Goal: Task Accomplishment & Management: Manage account settings

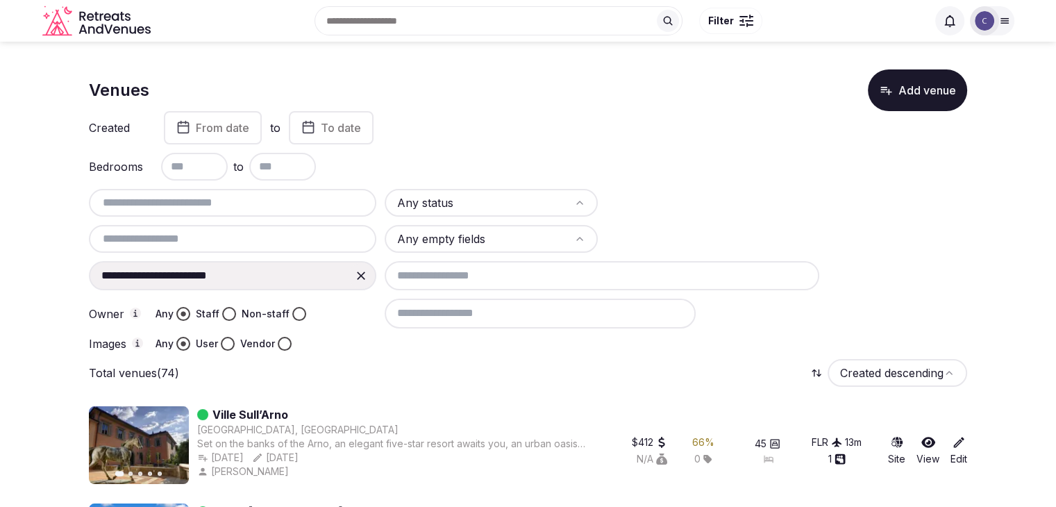
click at [356, 272] on icon at bounding box center [361, 276] width 14 height 14
click at [250, 270] on input at bounding box center [232, 275] width 287 height 29
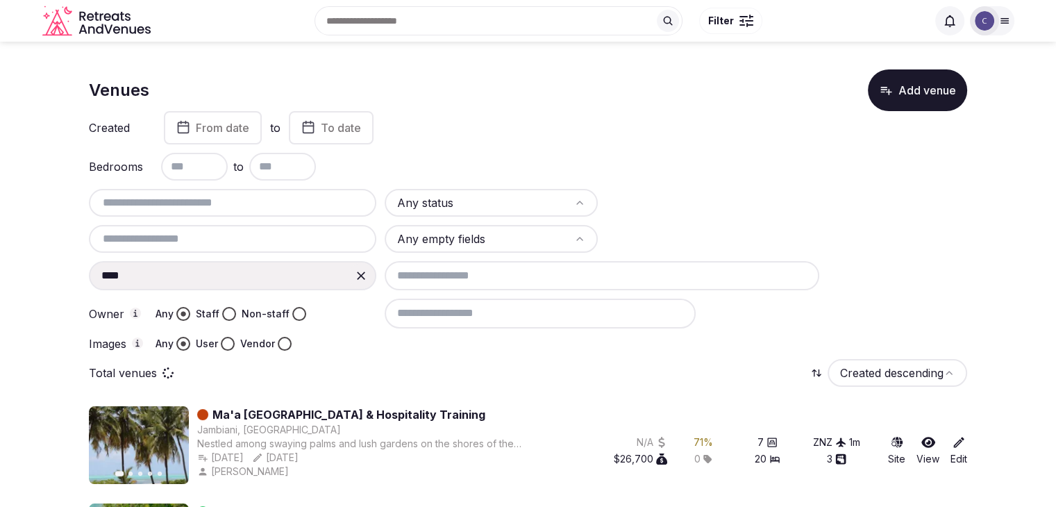
type input "**********"
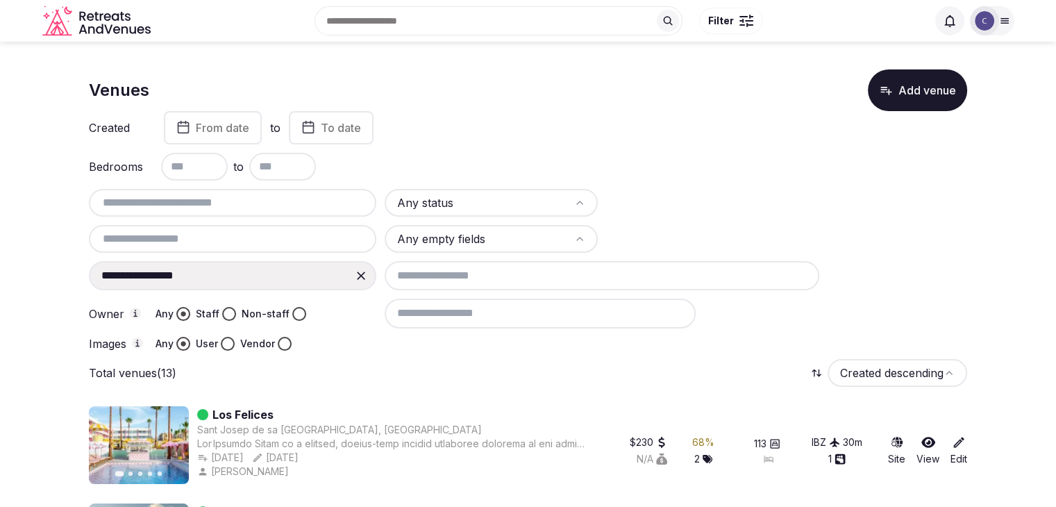
drag, startPoint x: 367, startPoint y: 272, endPoint x: 357, endPoint y: 273, distance: 9.7
click at [365, 271] on icon at bounding box center [361, 276] width 14 height 14
click at [287, 276] on input at bounding box center [232, 275] width 287 height 29
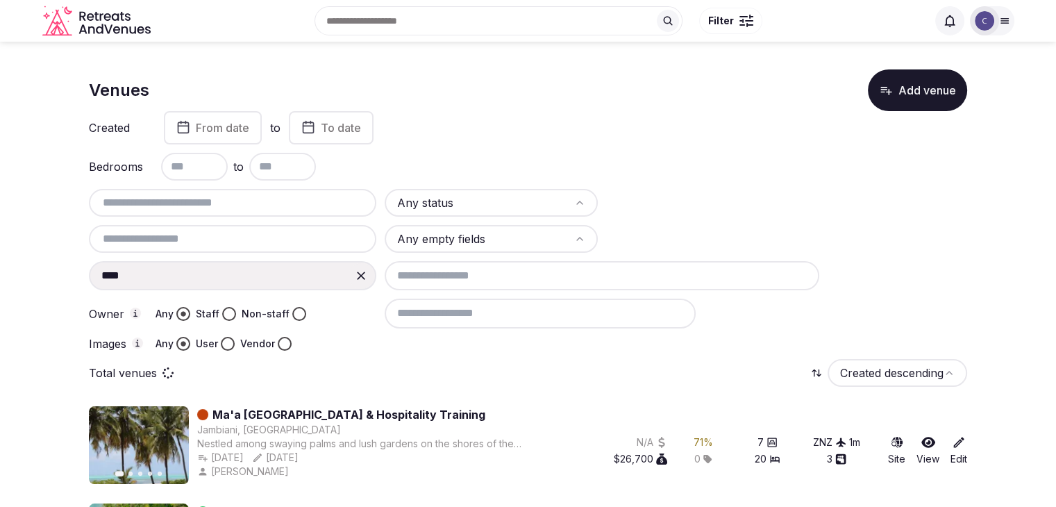
type input "**********"
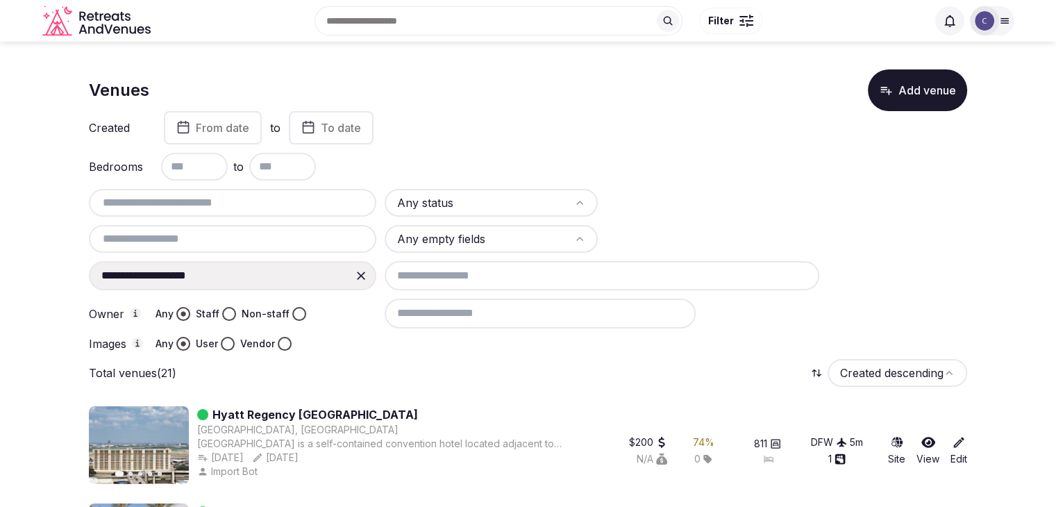
click at [360, 271] on icon at bounding box center [361, 276] width 14 height 14
click at [271, 274] on input at bounding box center [232, 275] width 287 height 29
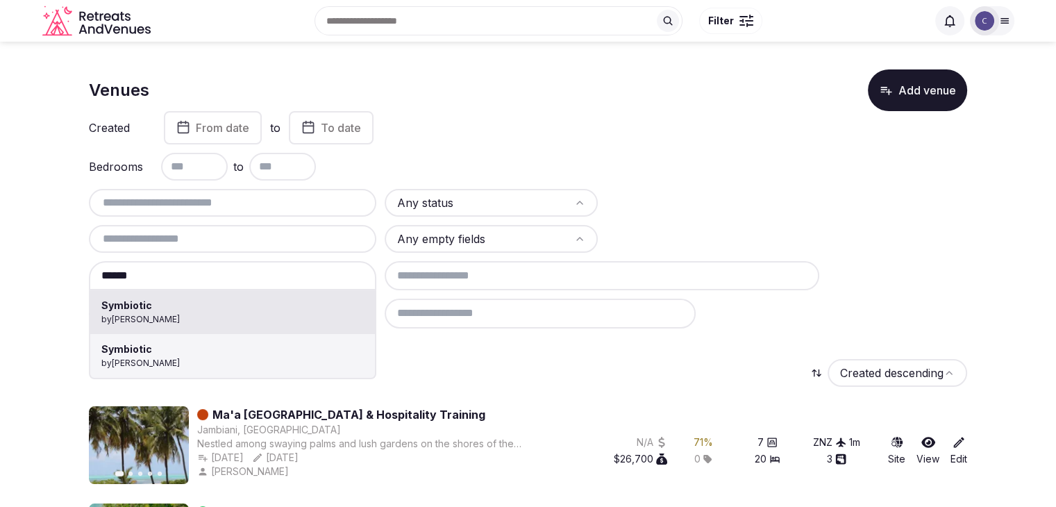
type input "*********"
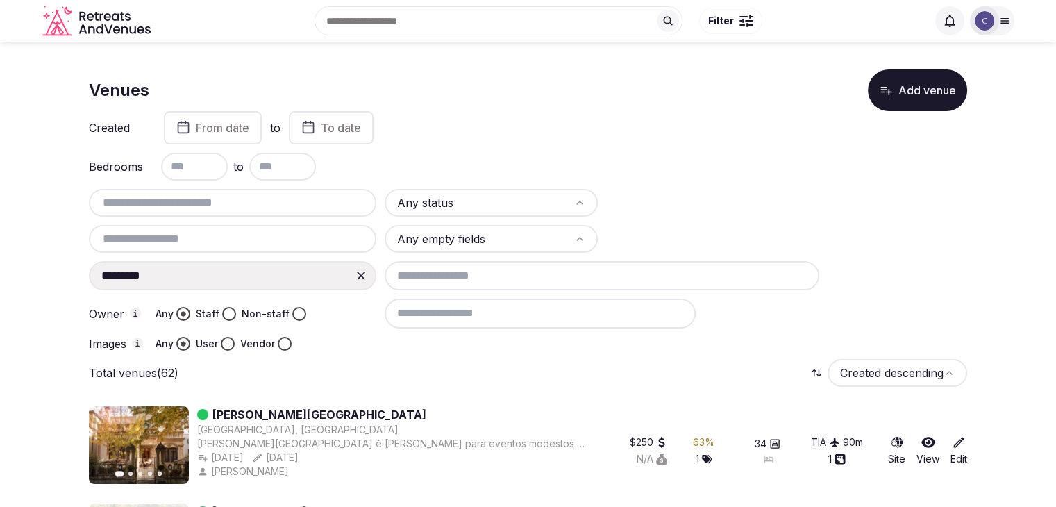
click at [355, 277] on icon at bounding box center [361, 276] width 14 height 14
click at [283, 281] on input at bounding box center [232, 275] width 287 height 29
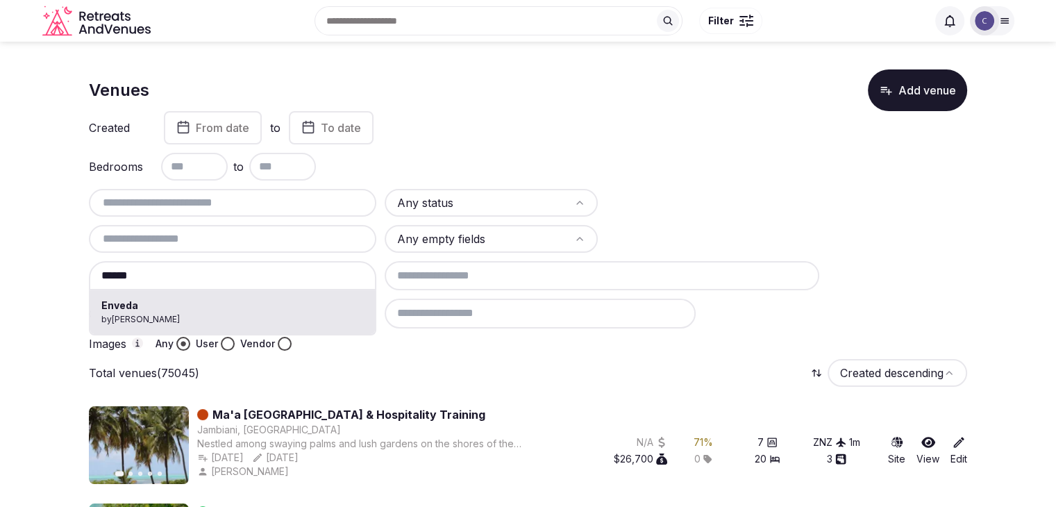
type input "******"
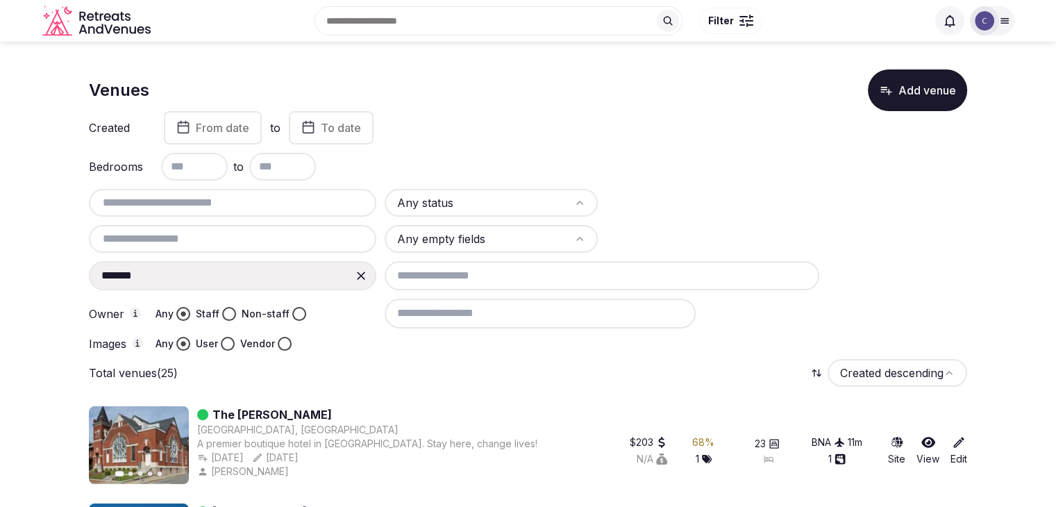
click at [358, 273] on icon at bounding box center [361, 275] width 8 height 8
click at [294, 275] on input at bounding box center [232, 275] width 287 height 29
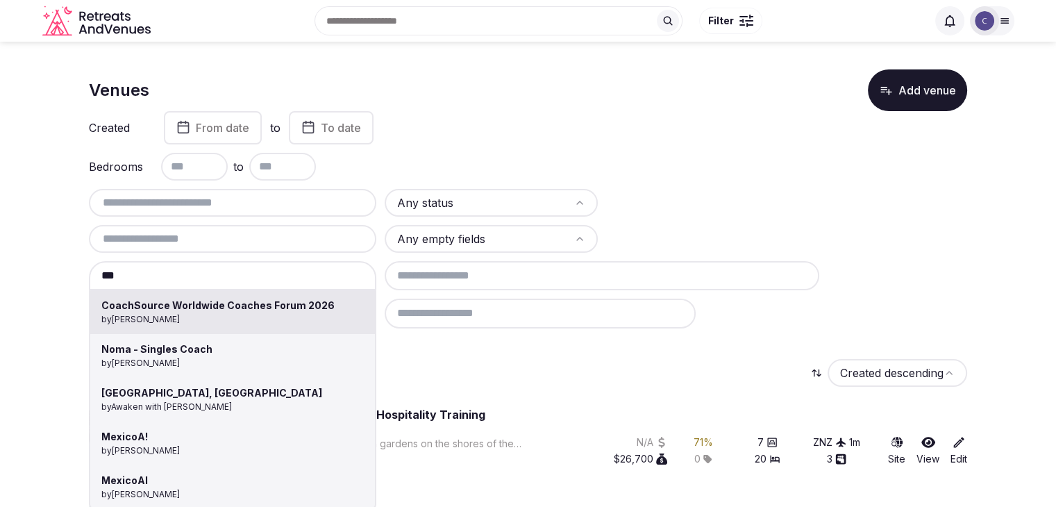
type input "**********"
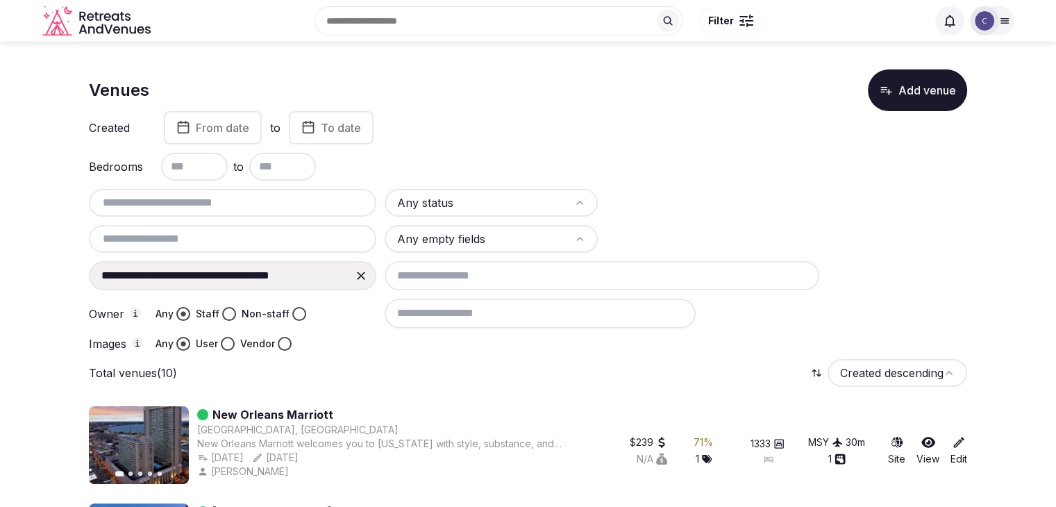
click at [358, 274] on icon at bounding box center [361, 276] width 14 height 14
click at [239, 269] on input at bounding box center [232, 275] width 287 height 29
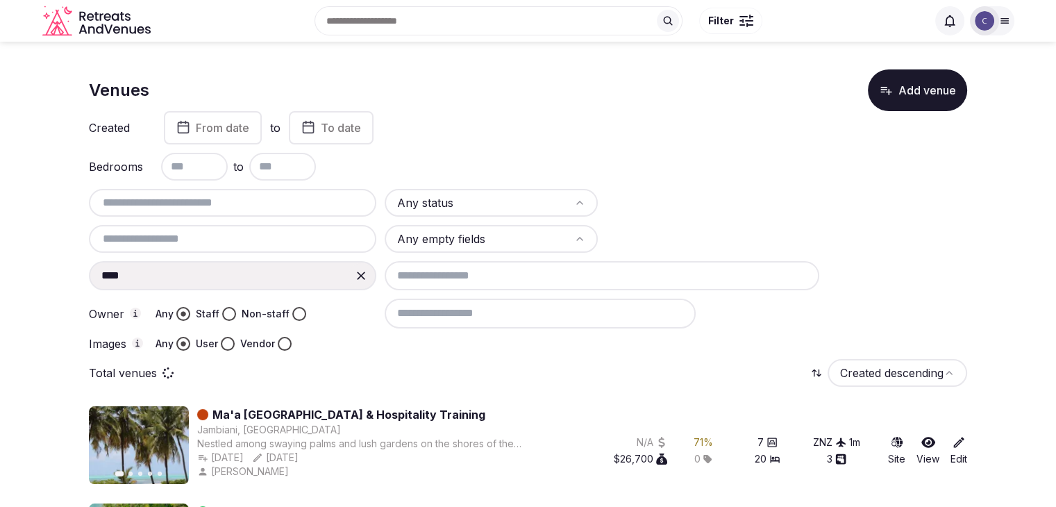
type input "**********"
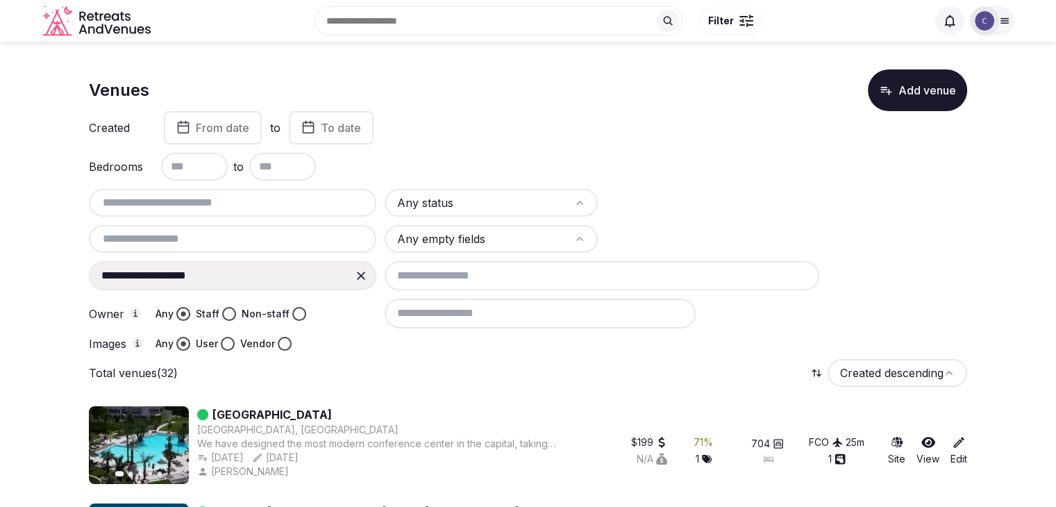
click at [361, 276] on icon at bounding box center [361, 276] width 14 height 14
click at [275, 264] on div at bounding box center [232, 275] width 287 height 29
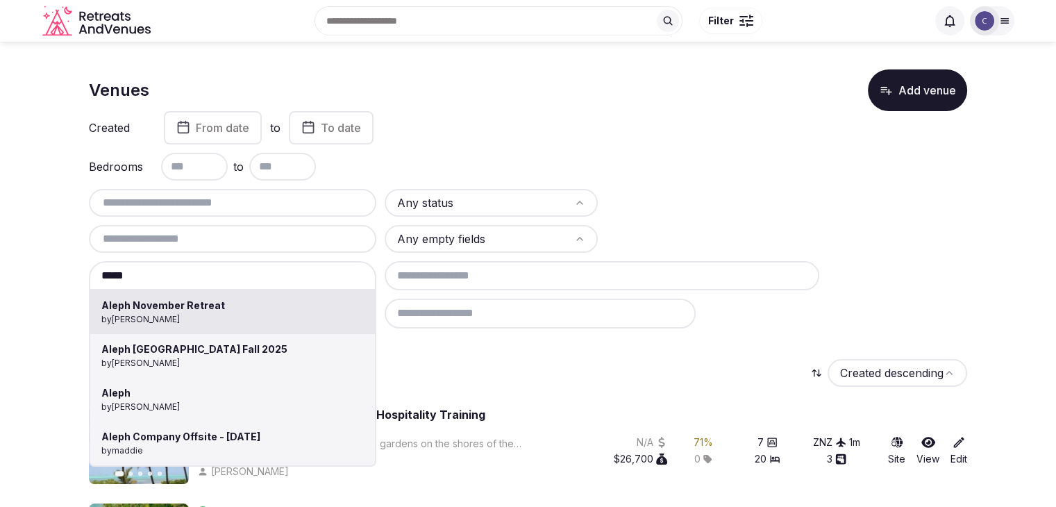
type input "**********"
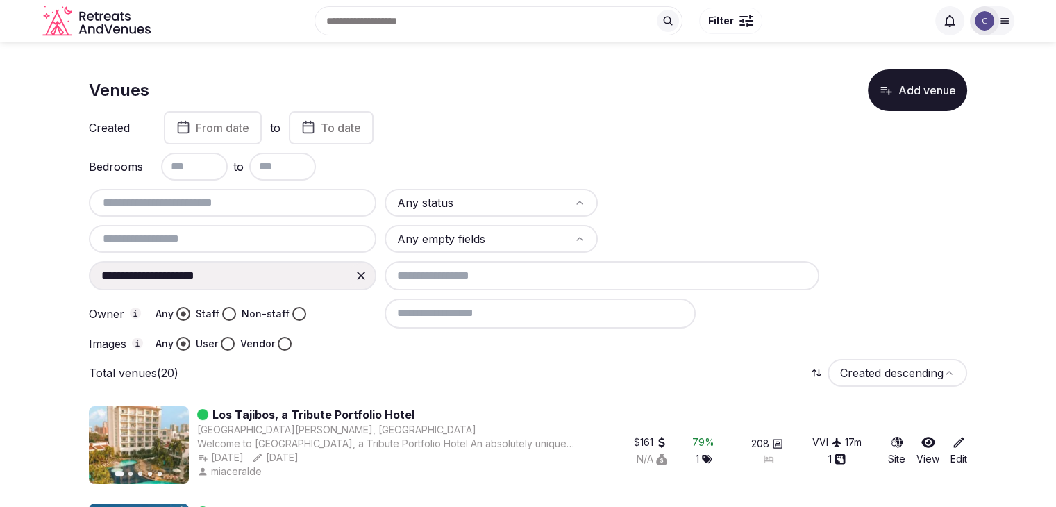
click at [360, 275] on icon at bounding box center [361, 275] width 8 height 8
click at [291, 280] on input at bounding box center [232, 275] width 287 height 29
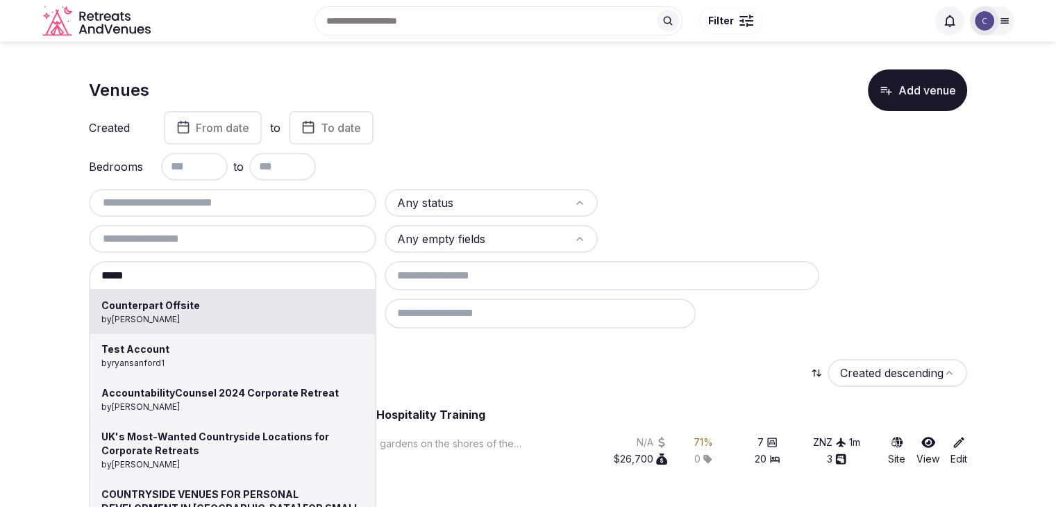
type input "**********"
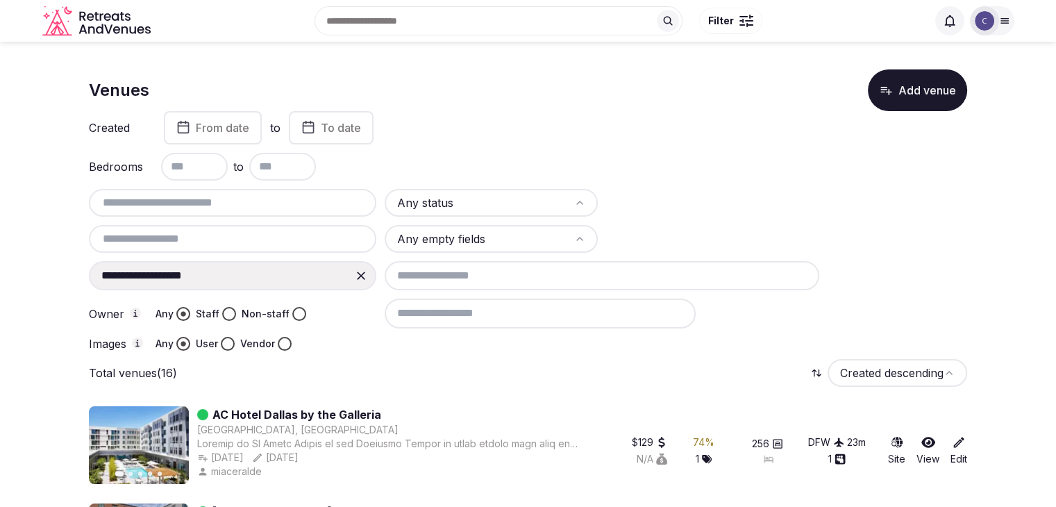
click at [364, 269] on icon at bounding box center [361, 276] width 14 height 14
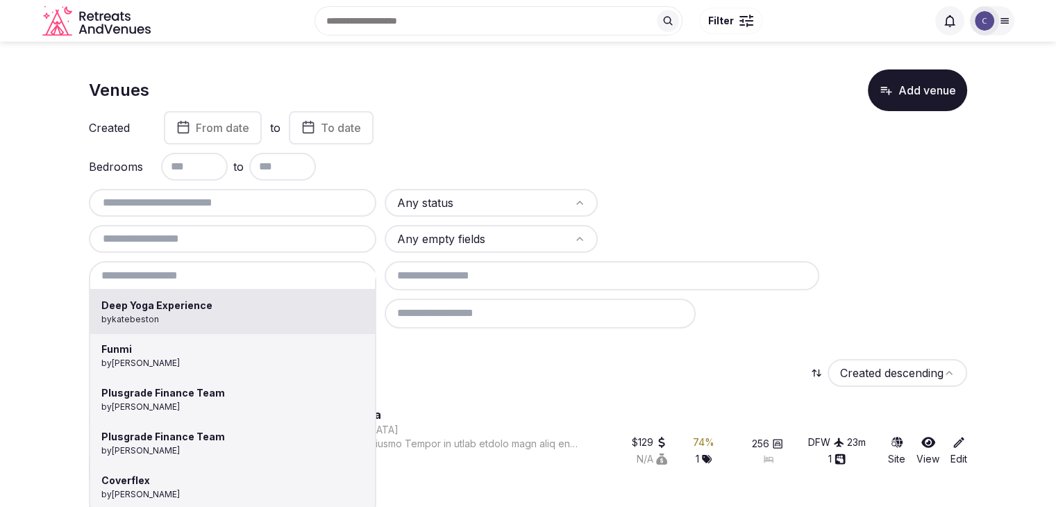
click at [265, 277] on div "Deep Yoga Experience by katebeston Funmi by Thiago Martins Plusgrade Finance Te…" at bounding box center [232, 275] width 287 height 29
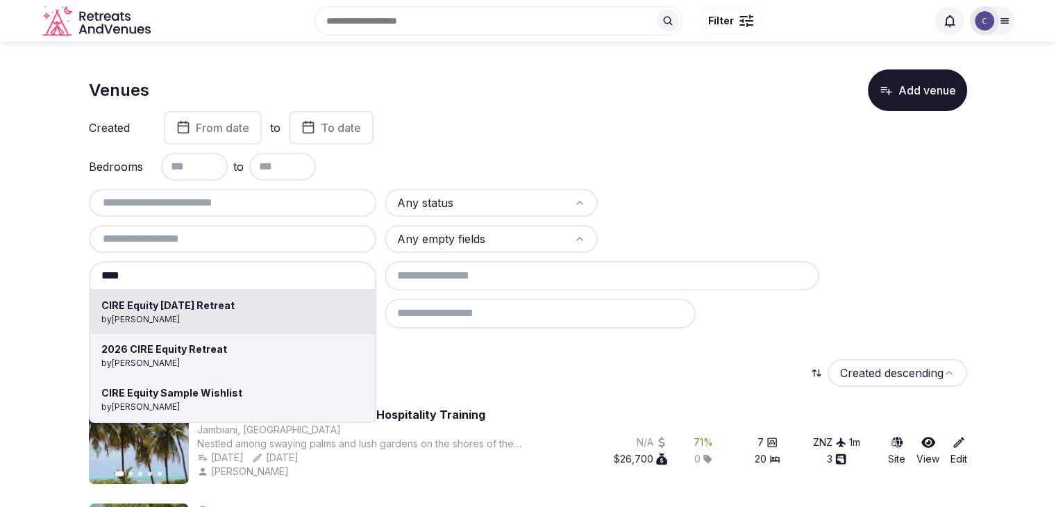
type input "**********"
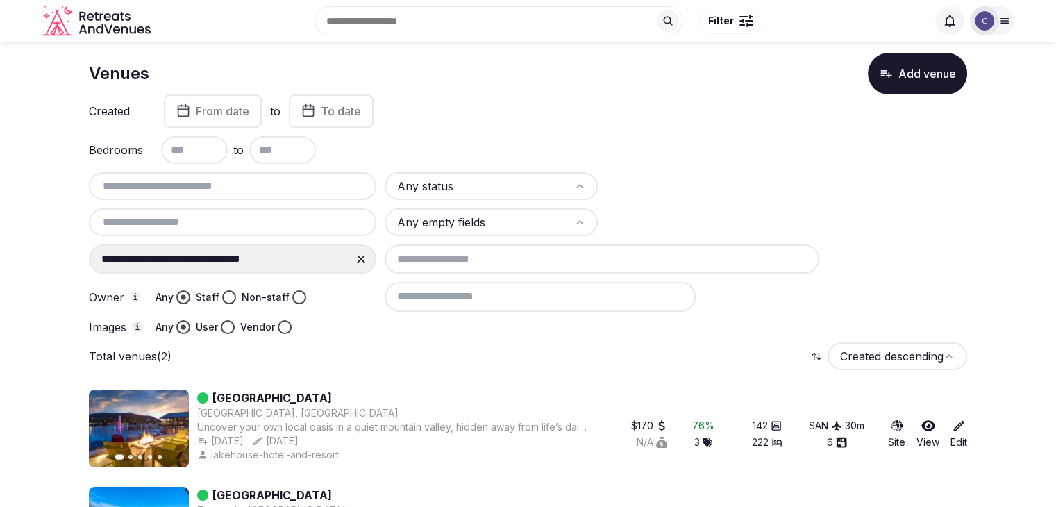
scroll to position [94, 0]
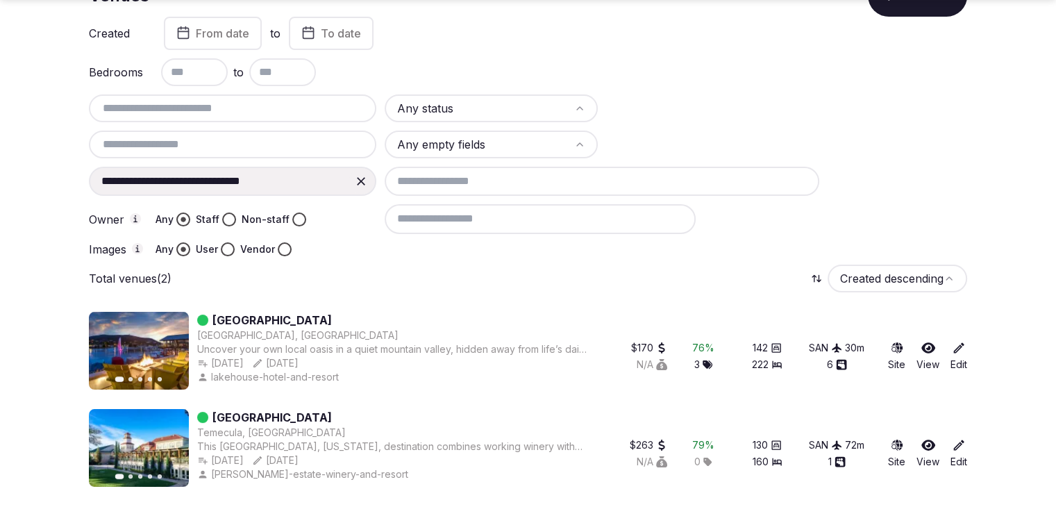
click at [366, 178] on icon at bounding box center [361, 181] width 14 height 14
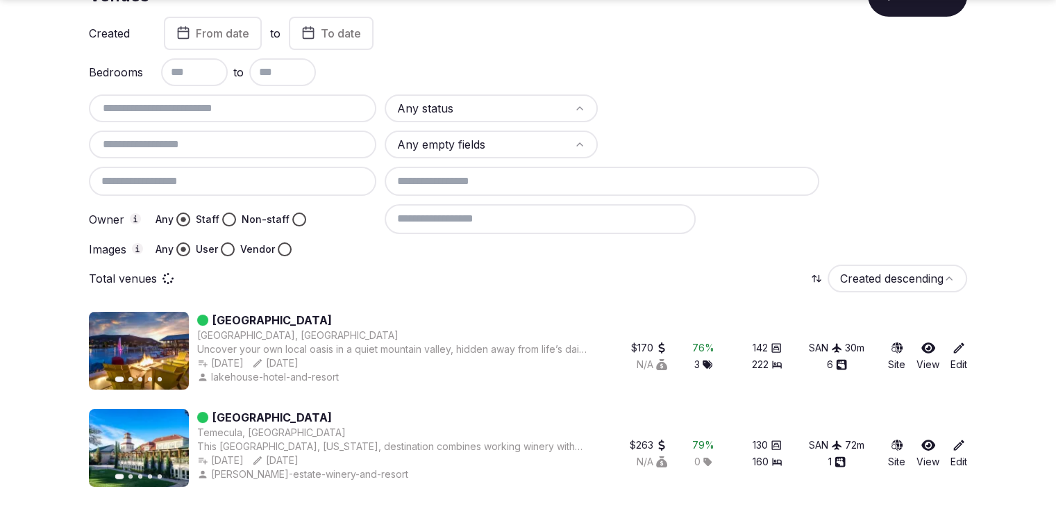
click at [339, 187] on div at bounding box center [232, 181] width 287 height 29
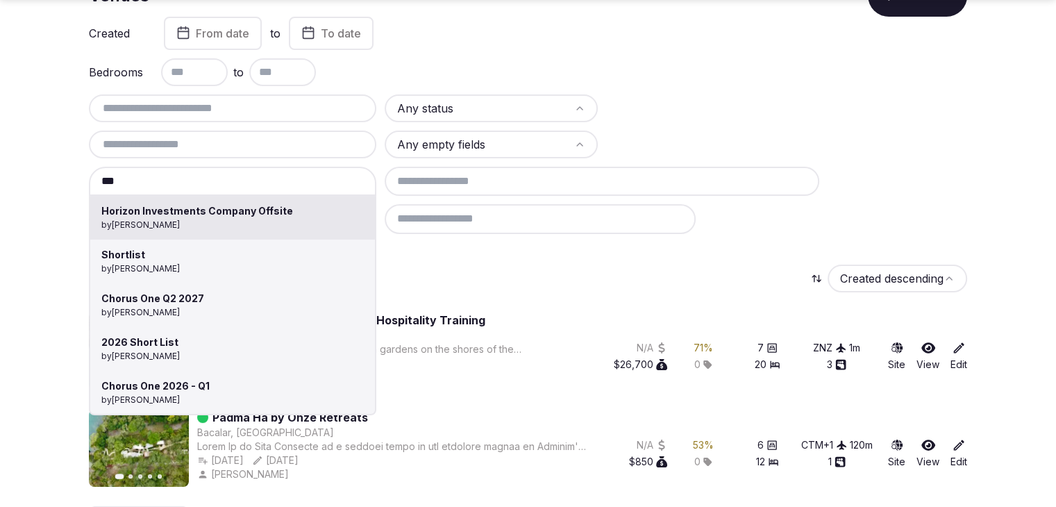
type input "**********"
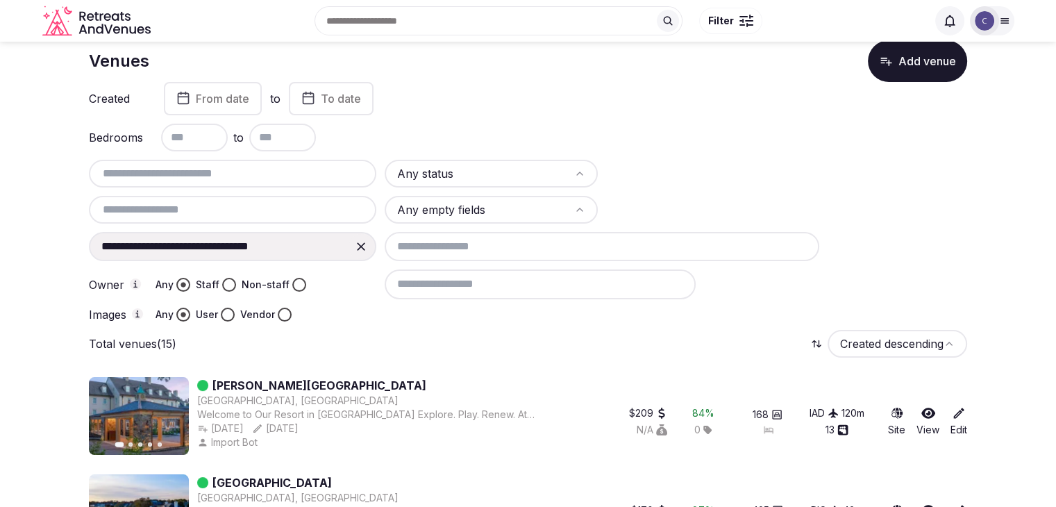
scroll to position [0, 0]
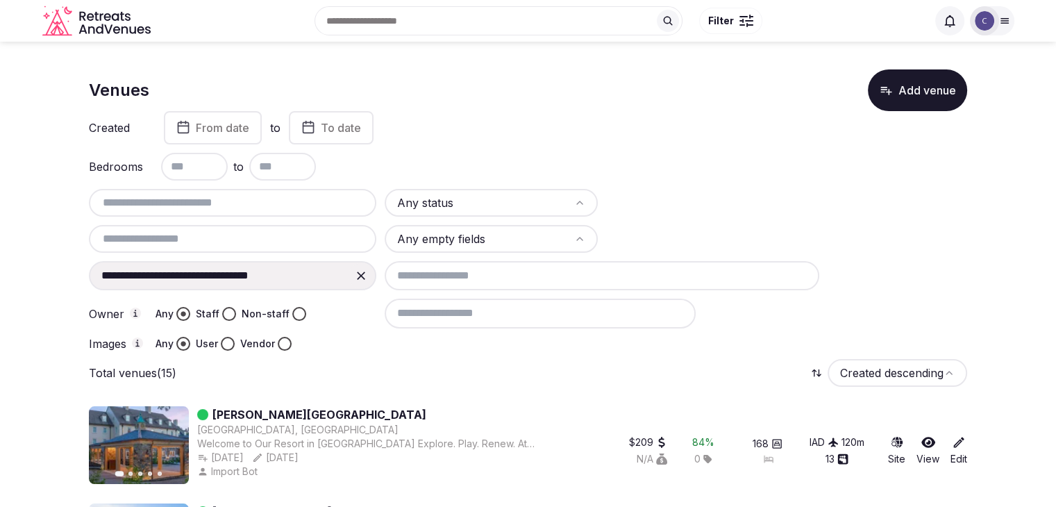
drag, startPoint x: 358, startPoint y: 273, endPoint x: 310, endPoint y: 278, distance: 47.5
click at [358, 273] on icon at bounding box center [361, 276] width 14 height 14
click at [276, 274] on input at bounding box center [232, 275] width 287 height 29
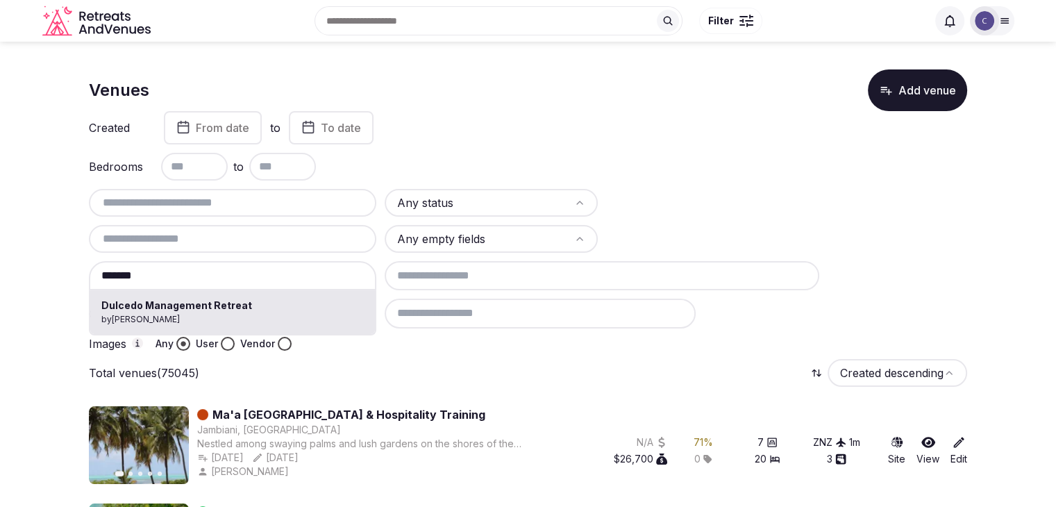
type input "**********"
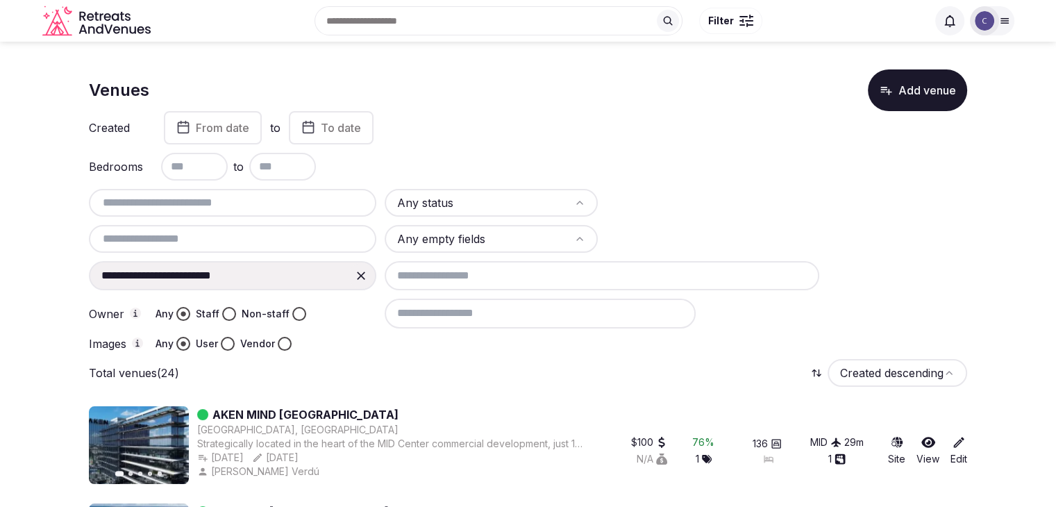
click at [358, 273] on icon at bounding box center [361, 275] width 8 height 8
click at [262, 272] on input at bounding box center [232, 275] width 287 height 29
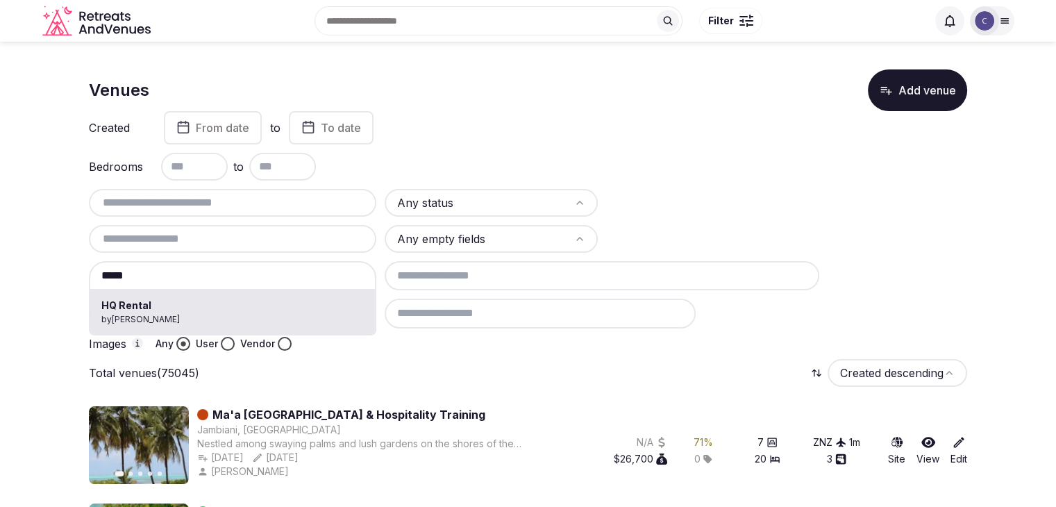
type input "*********"
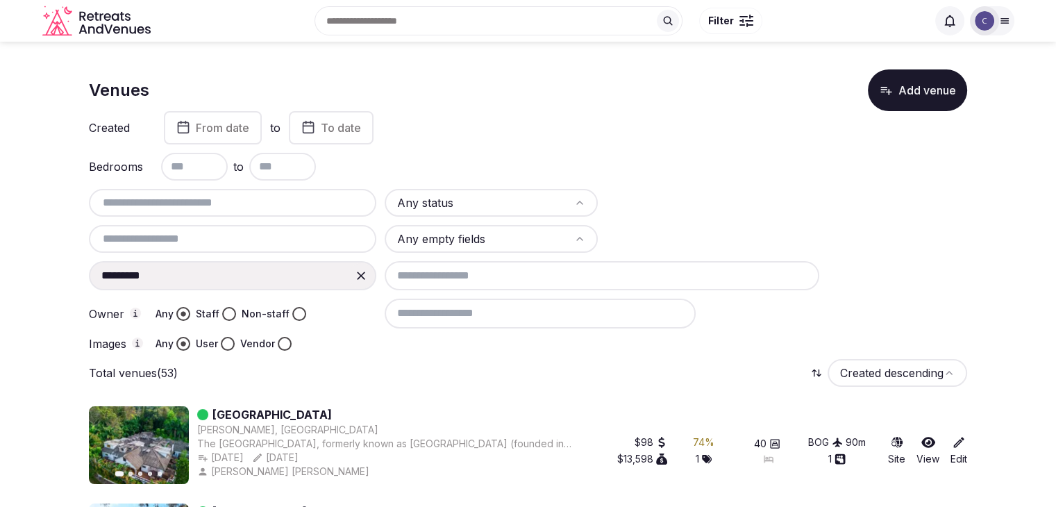
click at [358, 276] on icon at bounding box center [361, 275] width 8 height 8
click at [253, 274] on input at bounding box center [232, 275] width 287 height 29
type input "**********"
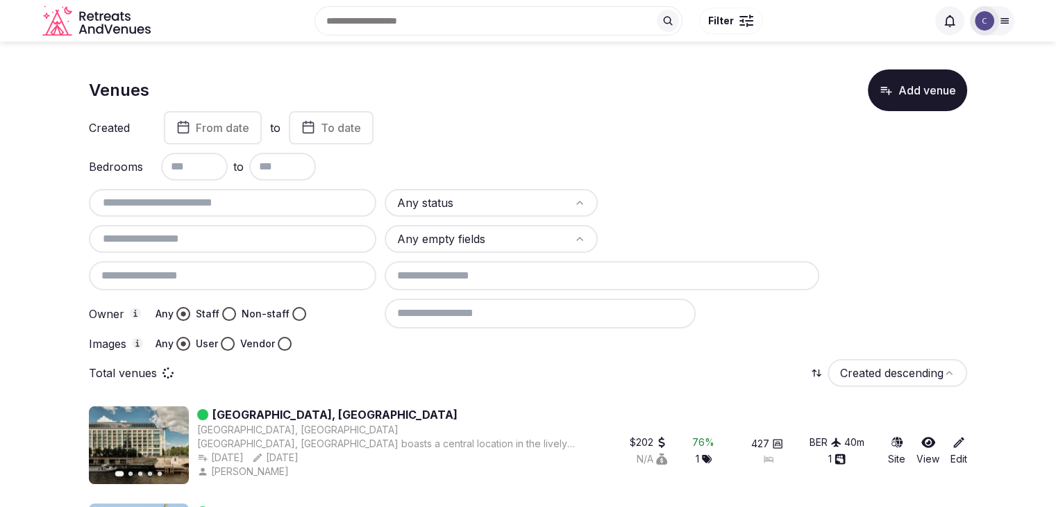
click at [491, 271] on input at bounding box center [602, 275] width 435 height 29
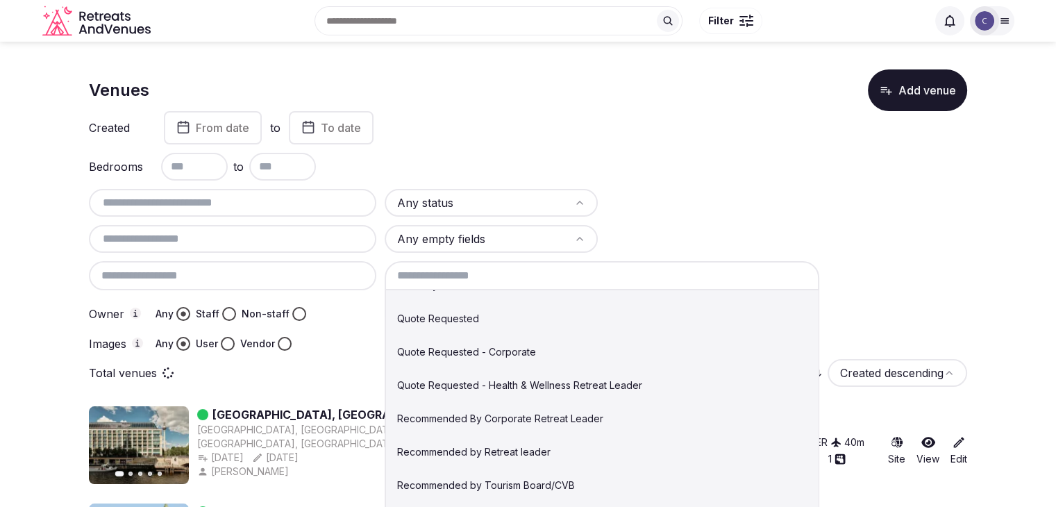
scroll to position [208, 0]
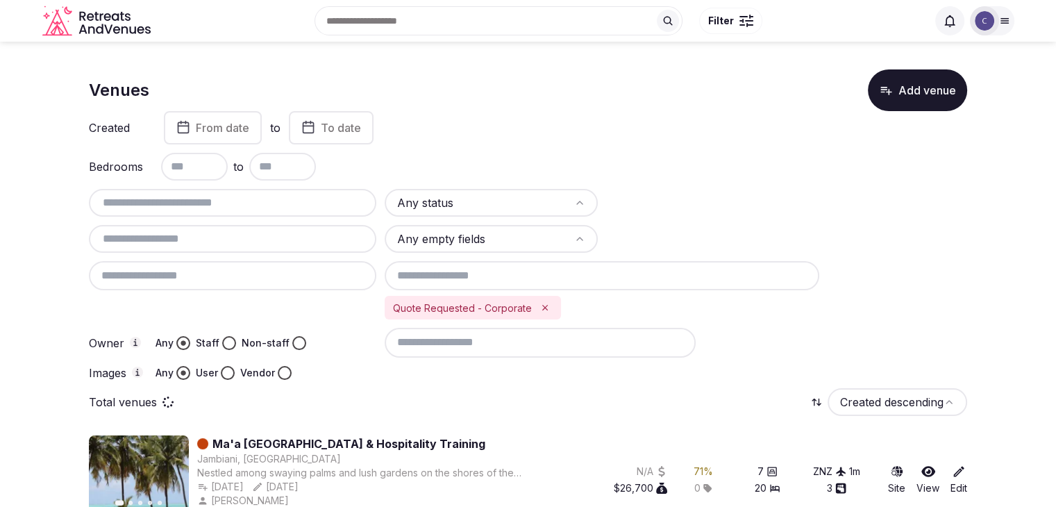
click at [275, 363] on div "Any status Any empty fields Quote Requested - Corporate Owner Any Staff Non-sta…" at bounding box center [528, 284] width 878 height 191
click at [281, 371] on button "Vendor" at bounding box center [285, 373] width 14 height 14
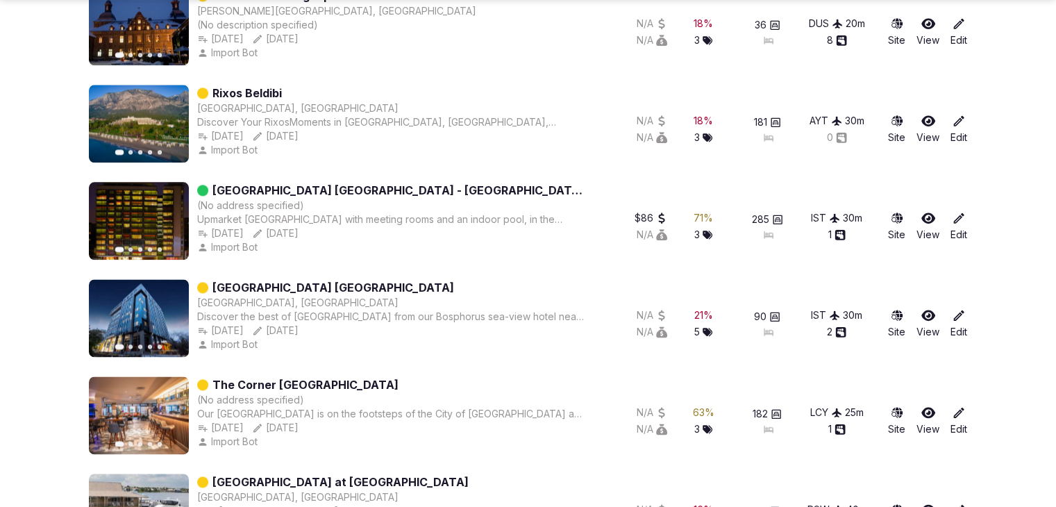
scroll to position [1805, 0]
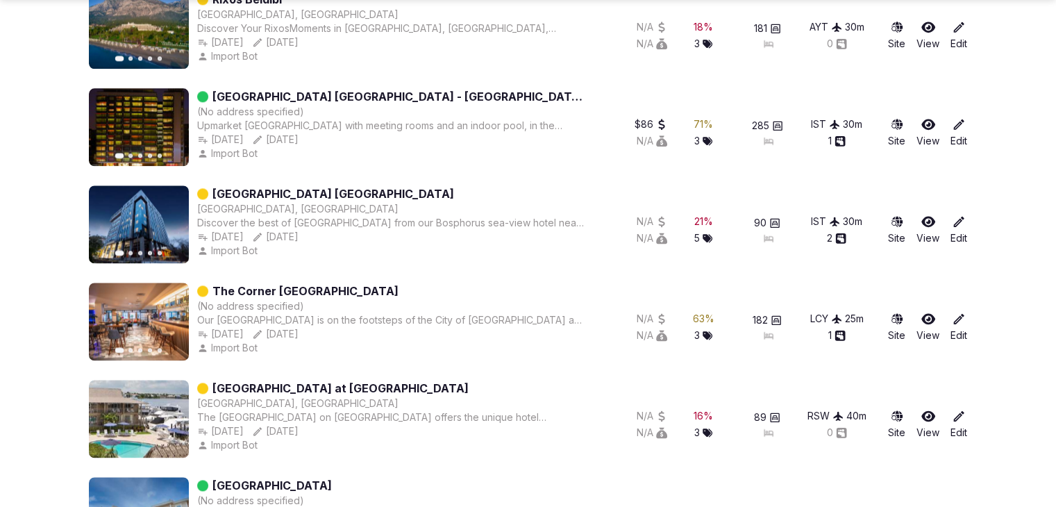
drag, startPoint x: 311, startPoint y: 287, endPoint x: 31, endPoint y: 365, distance: 290.4
click at [31, 365] on section "Venues Add venue Created From date to To date Bedrooms to Any status Any empty …" at bounding box center [528, 413] width 1056 height 4354
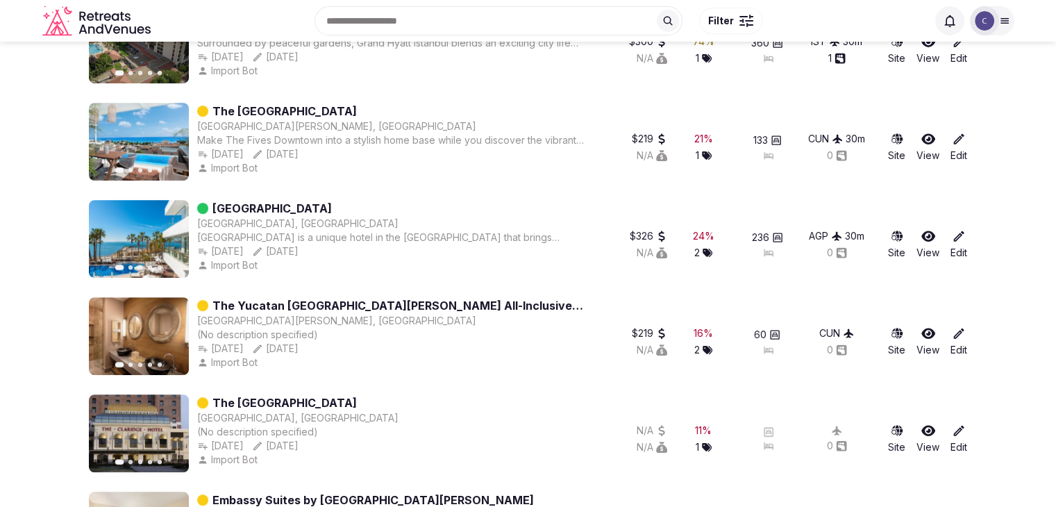
scroll to position [0, 0]
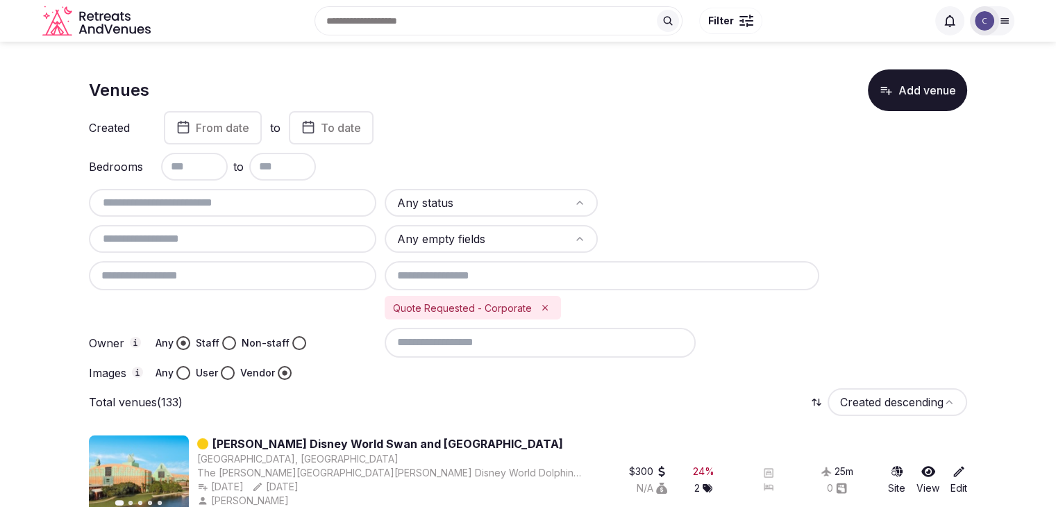
click at [306, 272] on div at bounding box center [232, 275] width 287 height 29
type input "**********"
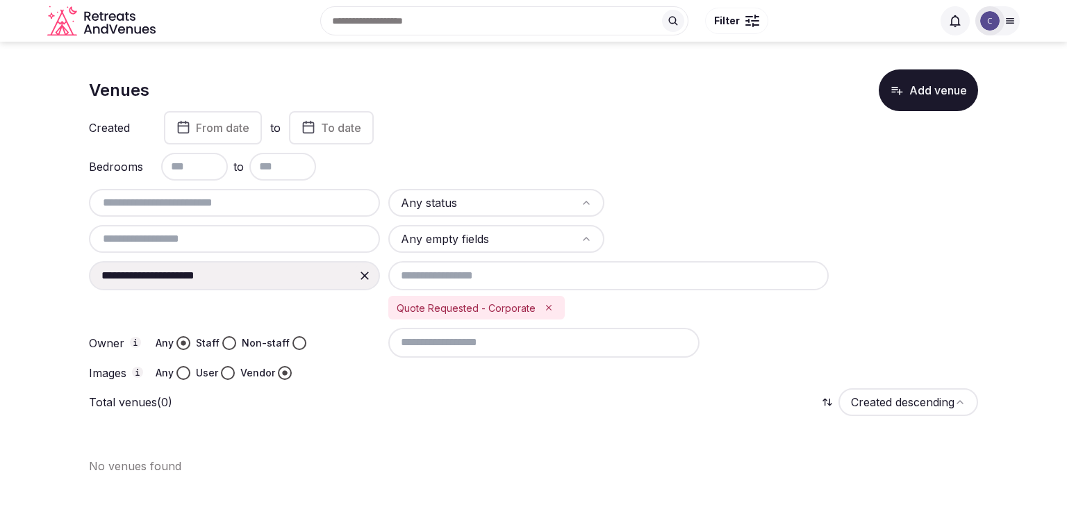
click at [544, 306] on icon "Remove Quote Requested - Corporate" at bounding box center [549, 308] width 10 height 10
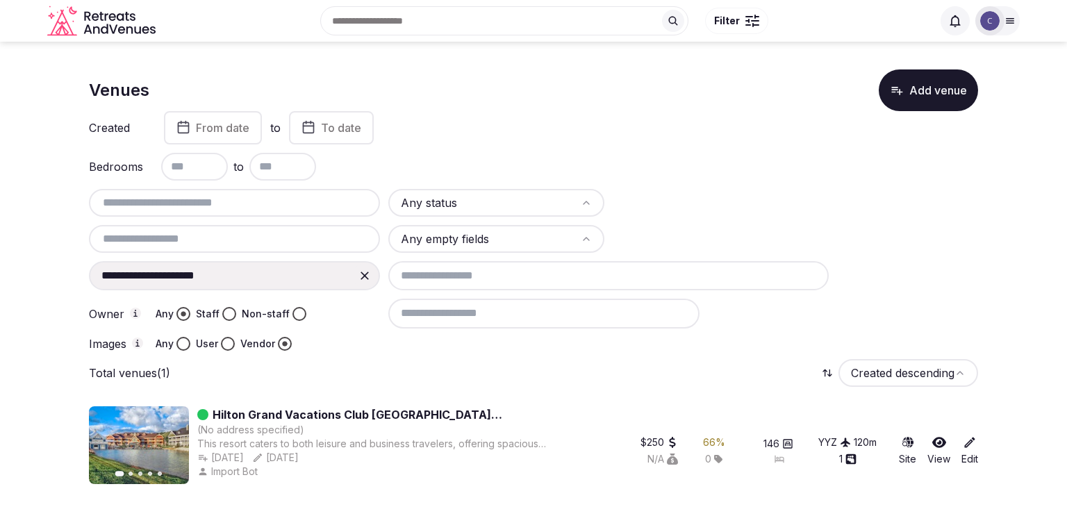
click at [361, 269] on icon at bounding box center [365, 276] width 14 height 14
click at [225, 265] on input at bounding box center [234, 275] width 291 height 29
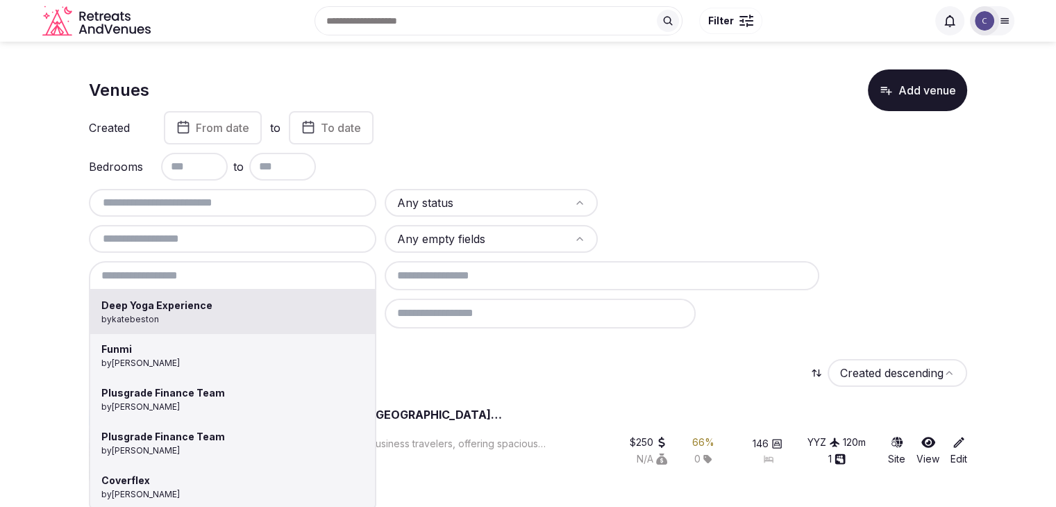
type input "**********"
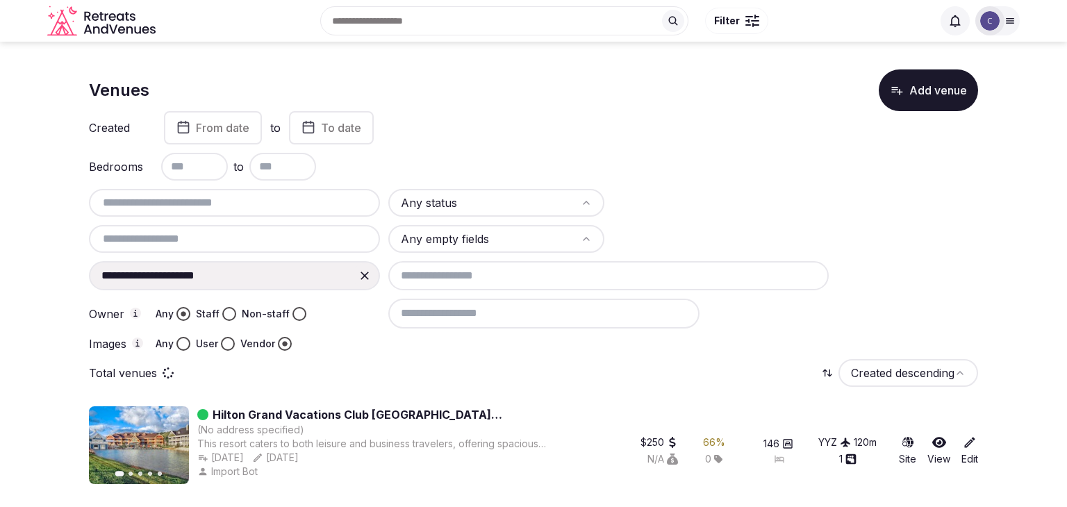
drag, startPoint x: 219, startPoint y: 449, endPoint x: 248, endPoint y: 451, distance: 29.2
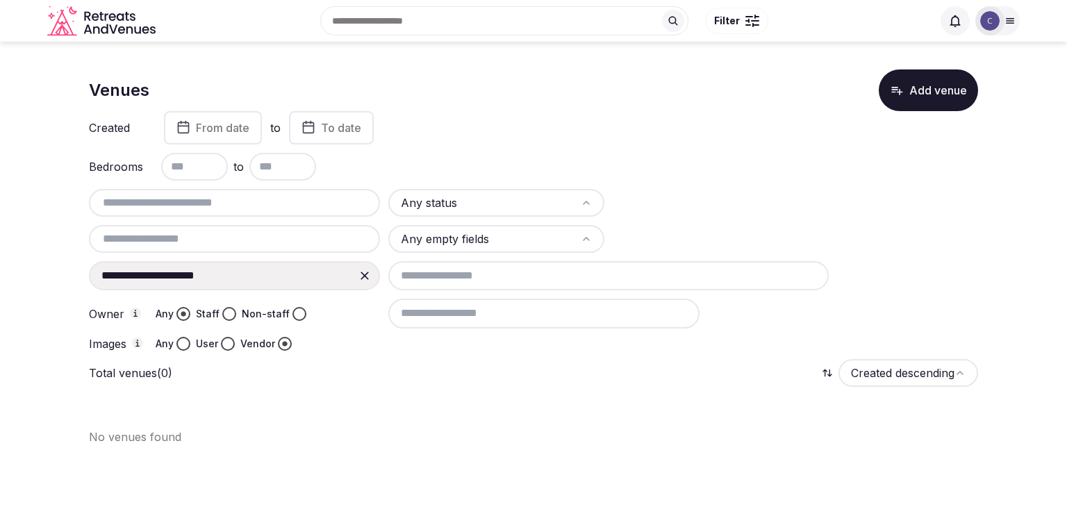
click at [367, 276] on icon at bounding box center [365, 276] width 14 height 14
click at [310, 273] on div at bounding box center [234, 275] width 291 height 29
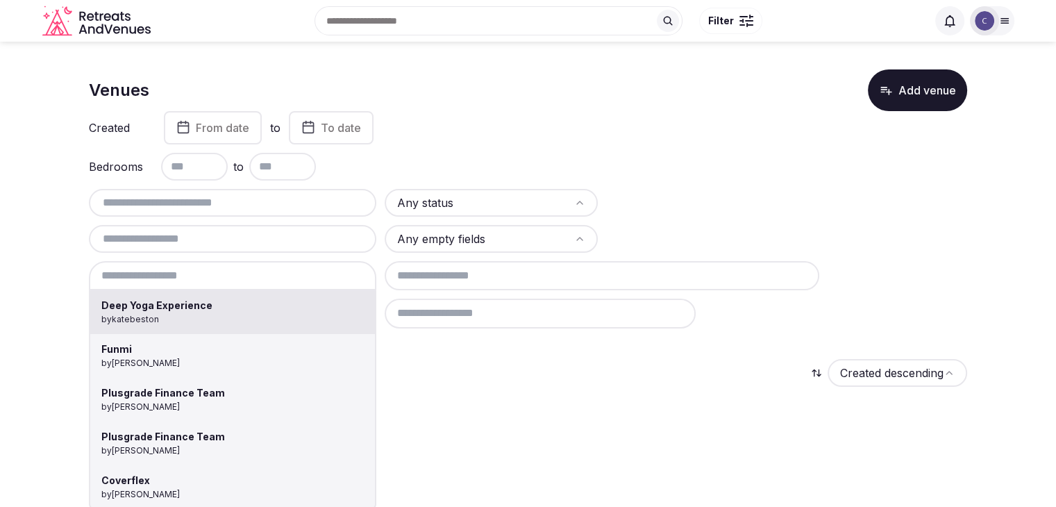
type input "**********"
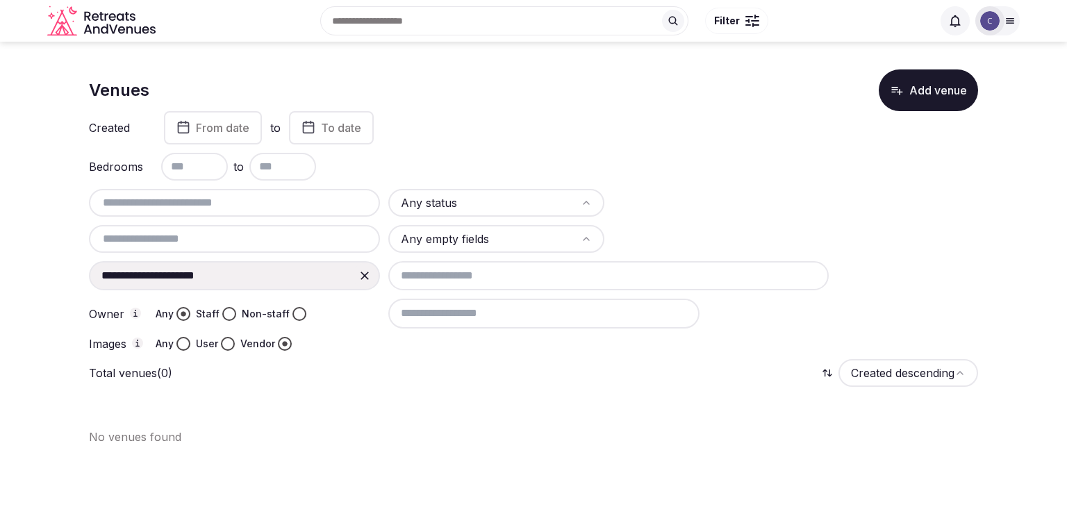
click at [357, 276] on div at bounding box center [364, 275] width 25 height 25
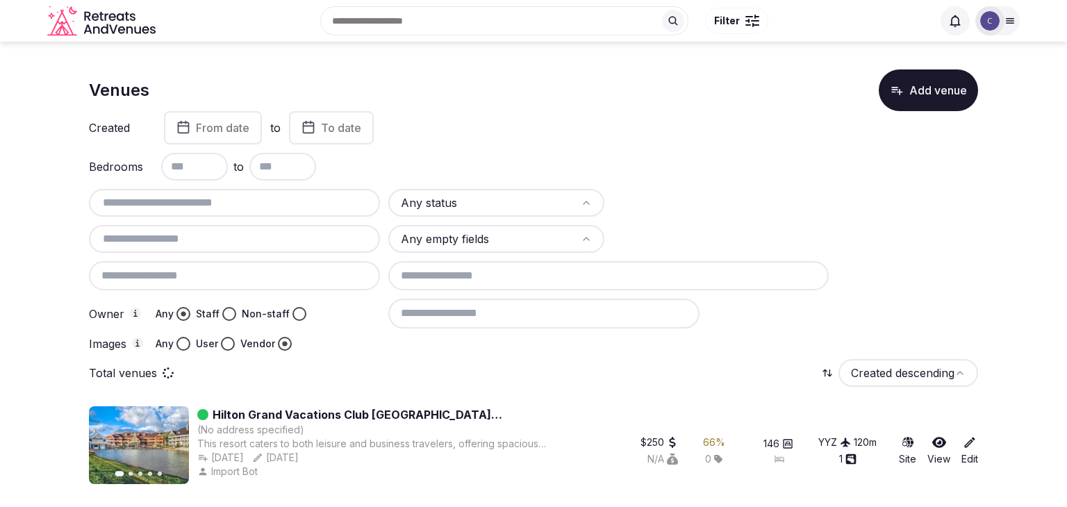
click at [1008, 22] on icon at bounding box center [1009, 20] width 11 height 11
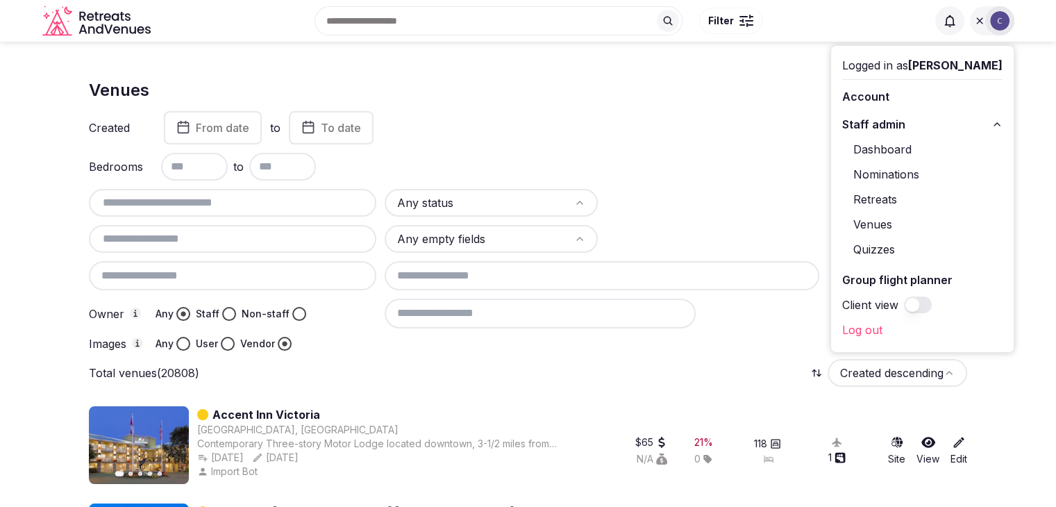
click at [886, 199] on link "Retreats" at bounding box center [922, 199] width 160 height 22
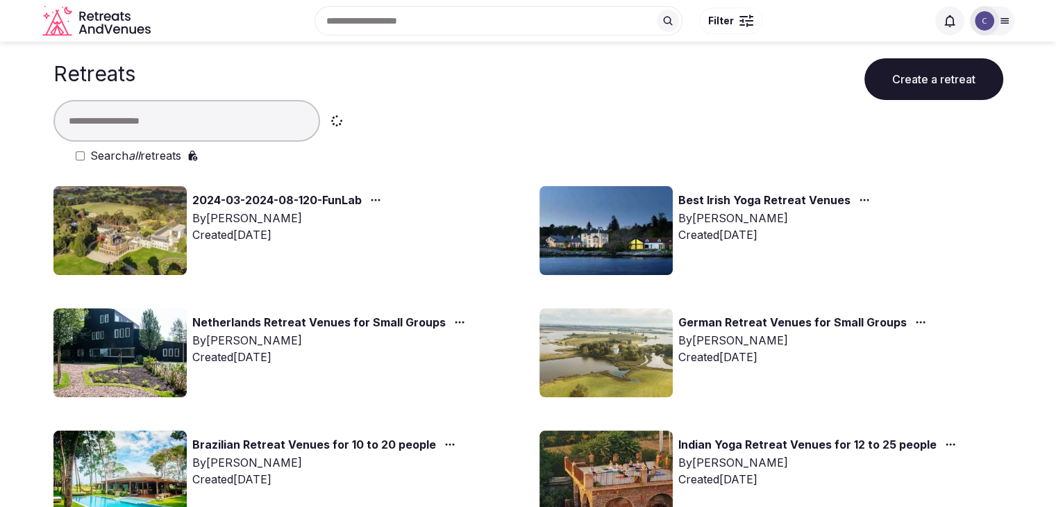
click at [165, 162] on label "Search all retreats" at bounding box center [135, 155] width 91 height 17
click at [164, 122] on input "text" at bounding box center [186, 121] width 267 height 42
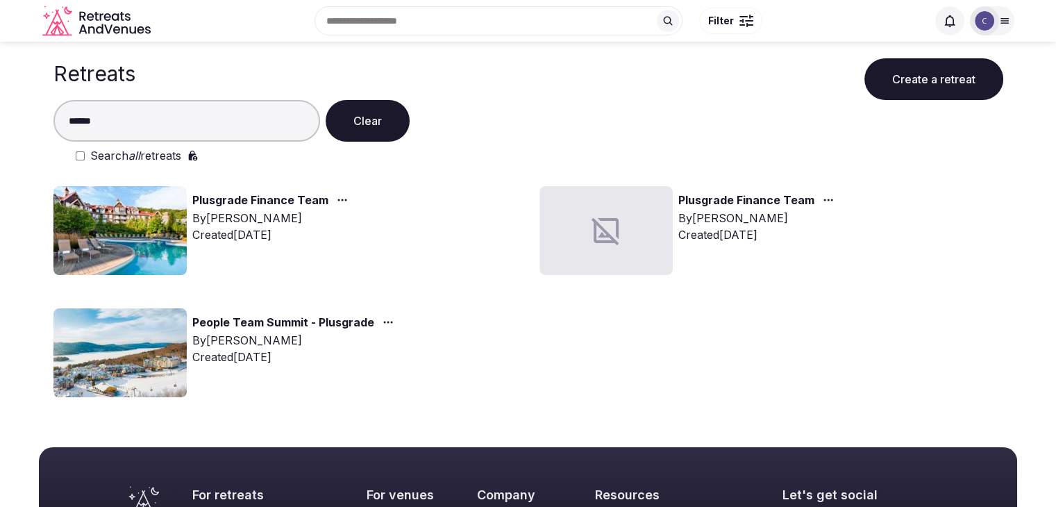
type input "******"
click at [106, 206] on img at bounding box center [119, 230] width 133 height 89
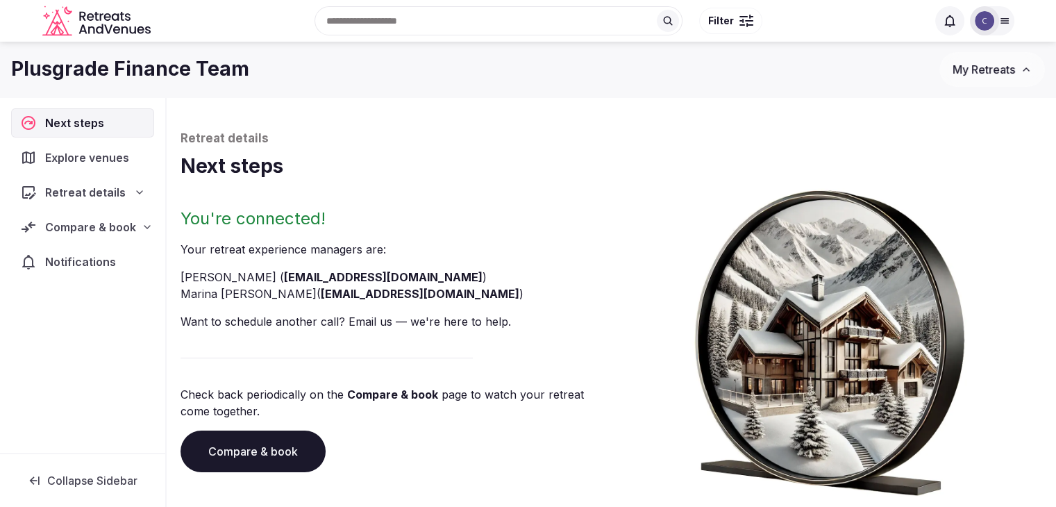
click at [306, 463] on link "Compare & book" at bounding box center [253, 452] width 145 height 42
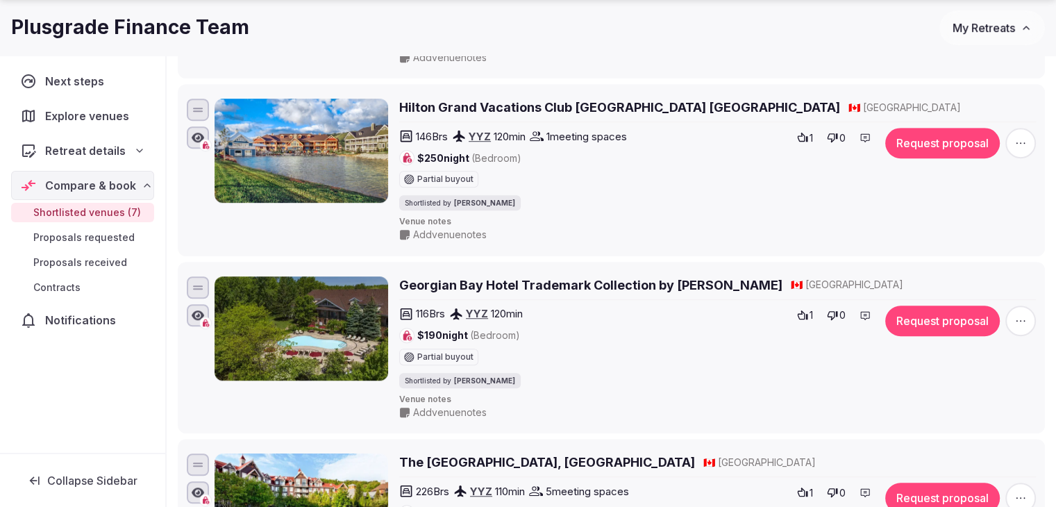
scroll to position [972, 0]
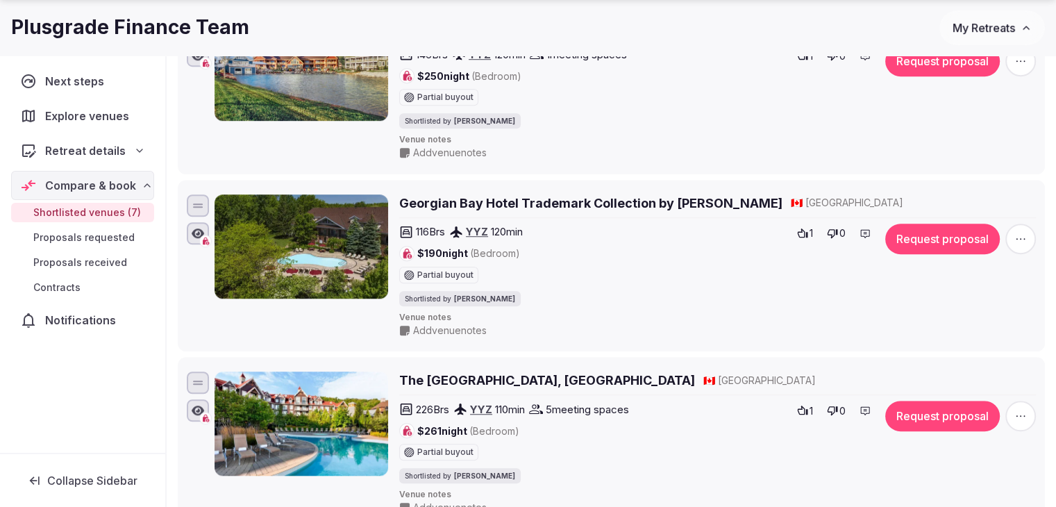
click at [1021, 242] on icon "button" at bounding box center [1021, 239] width 14 height 14
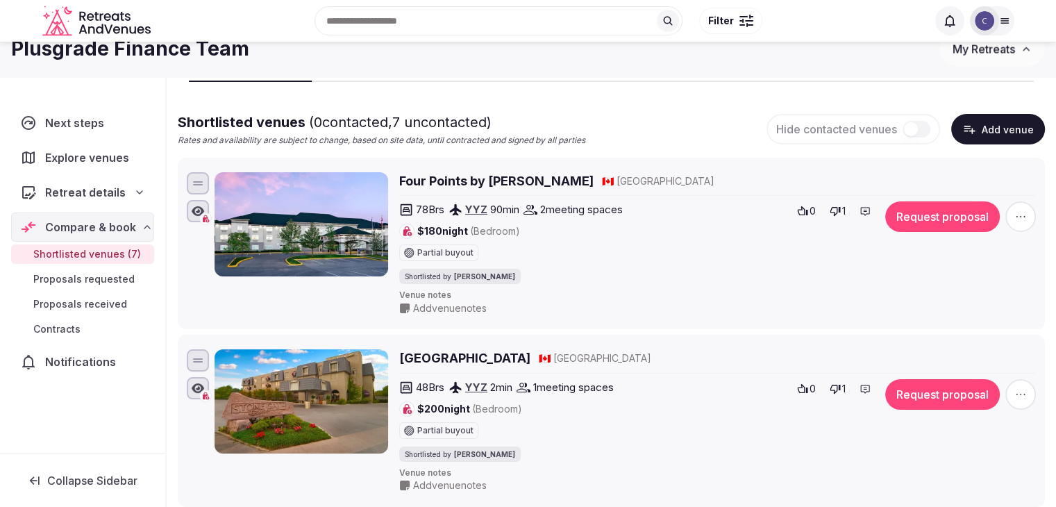
scroll to position [0, 0]
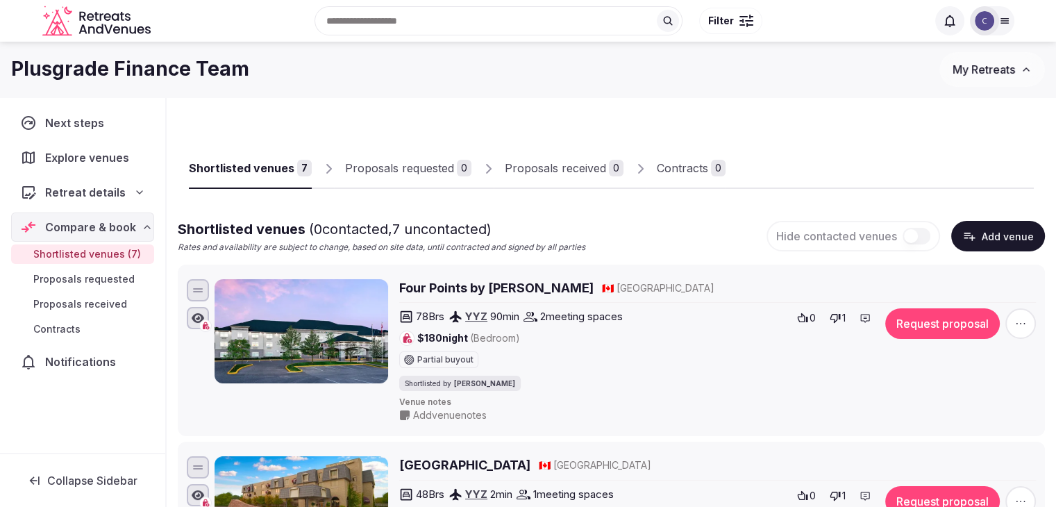
click at [994, 223] on button "Add venue" at bounding box center [998, 236] width 94 height 31
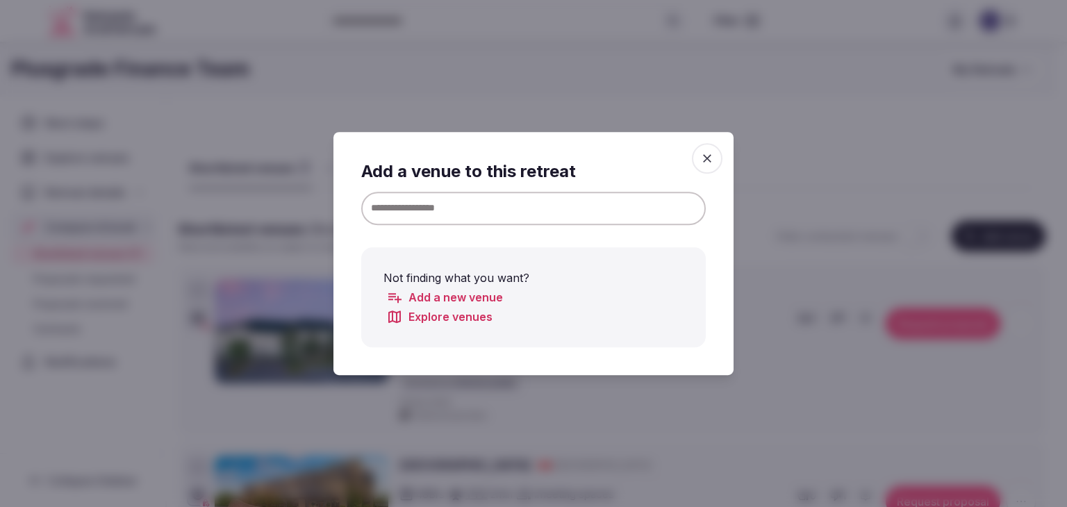
click at [497, 212] on input at bounding box center [533, 208] width 344 height 33
paste input "**********"
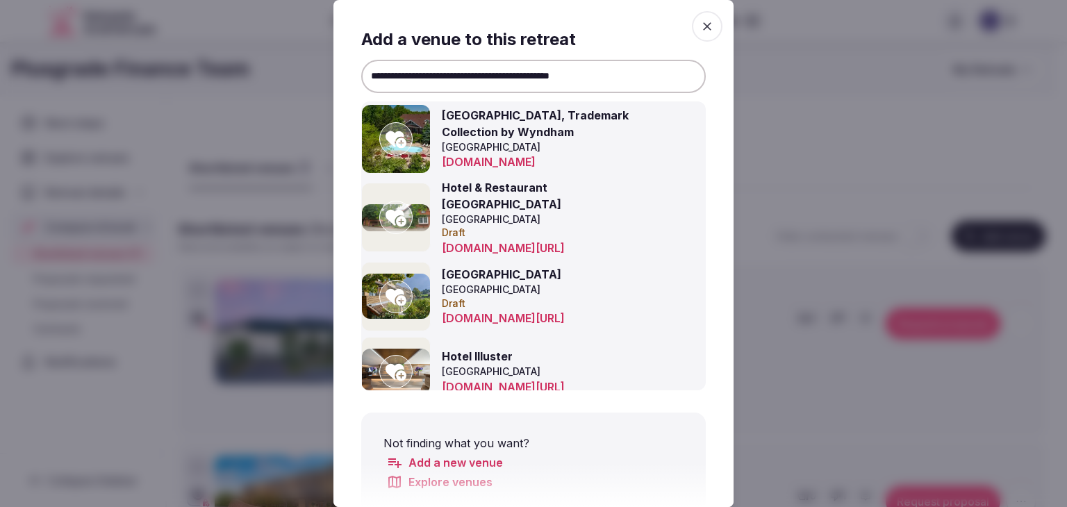
type input "**********"
click at [392, 142] on icon at bounding box center [395, 139] width 21 height 17
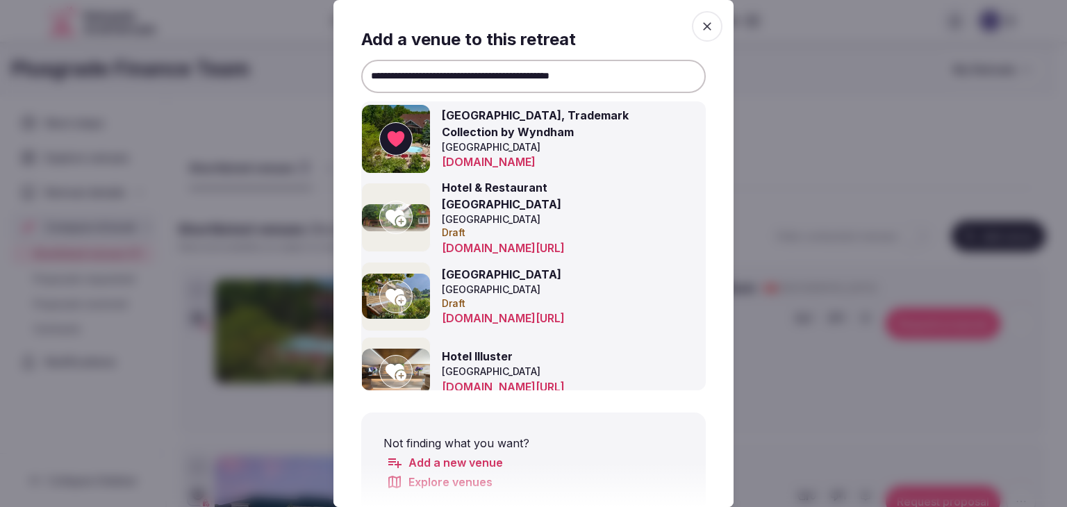
click at [716, 22] on span "button" at bounding box center [707, 26] width 31 height 31
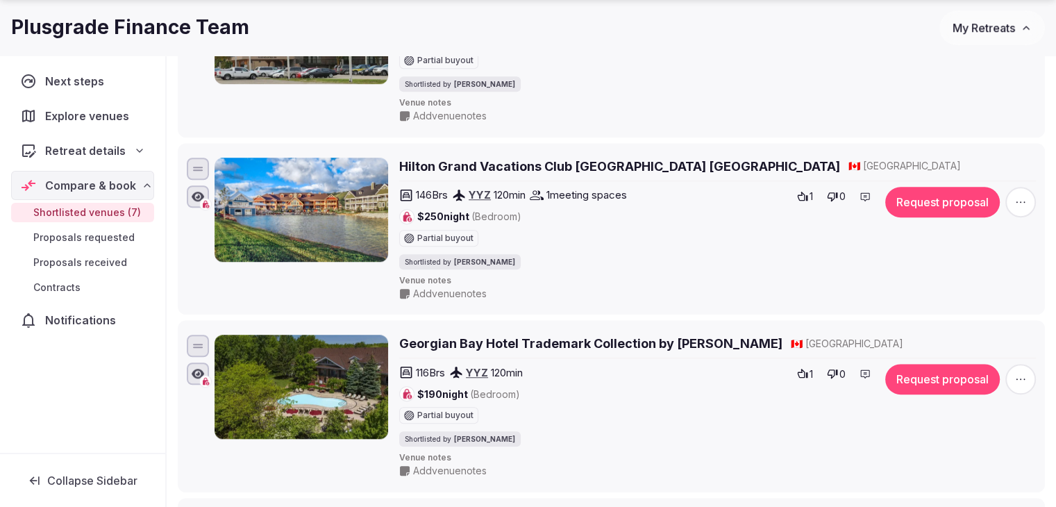
scroll to position [1111, 0]
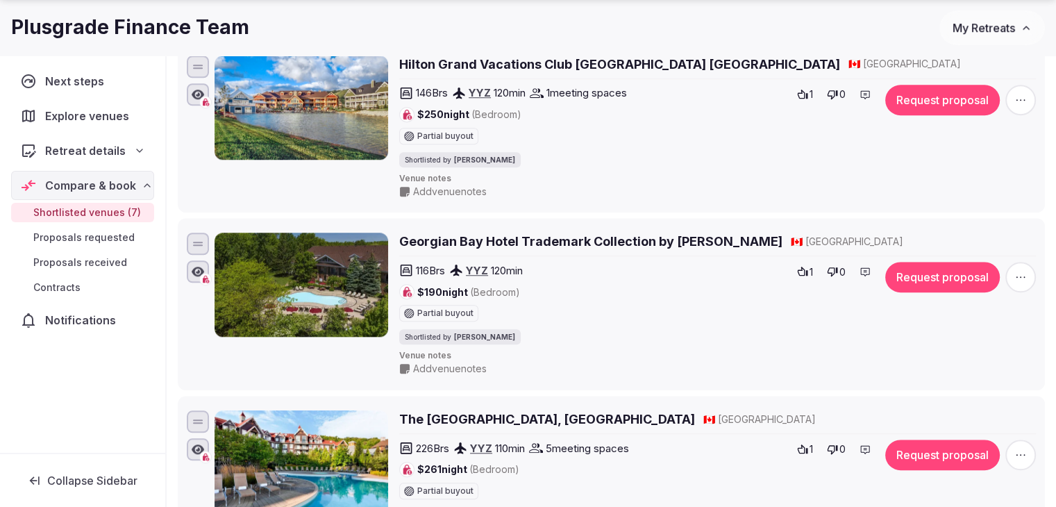
click at [1030, 281] on span "button" at bounding box center [1020, 277] width 31 height 31
click at [1005, 230] on button "Remove Venue" at bounding box center [984, 228] width 116 height 22
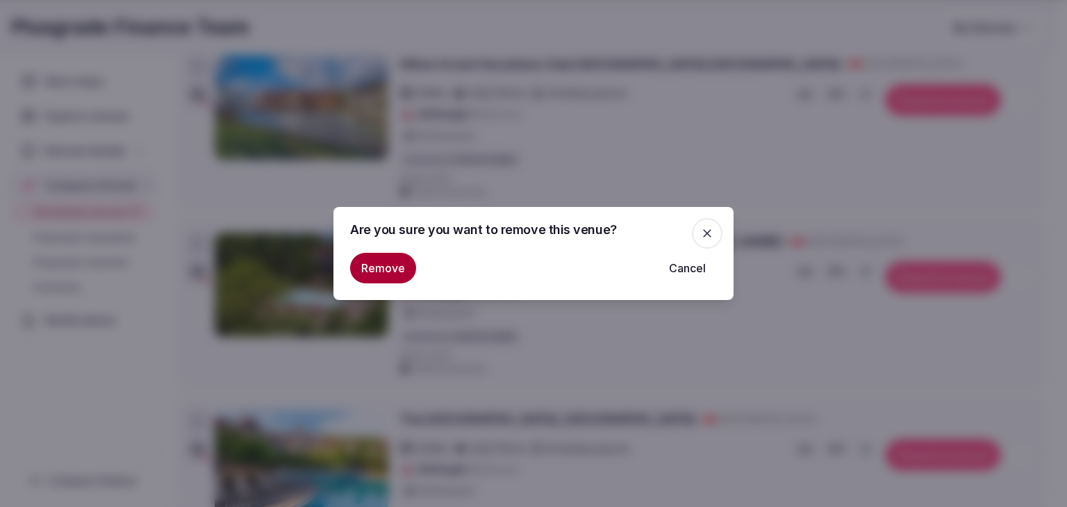
click at [400, 270] on button "Remove" at bounding box center [383, 268] width 66 height 31
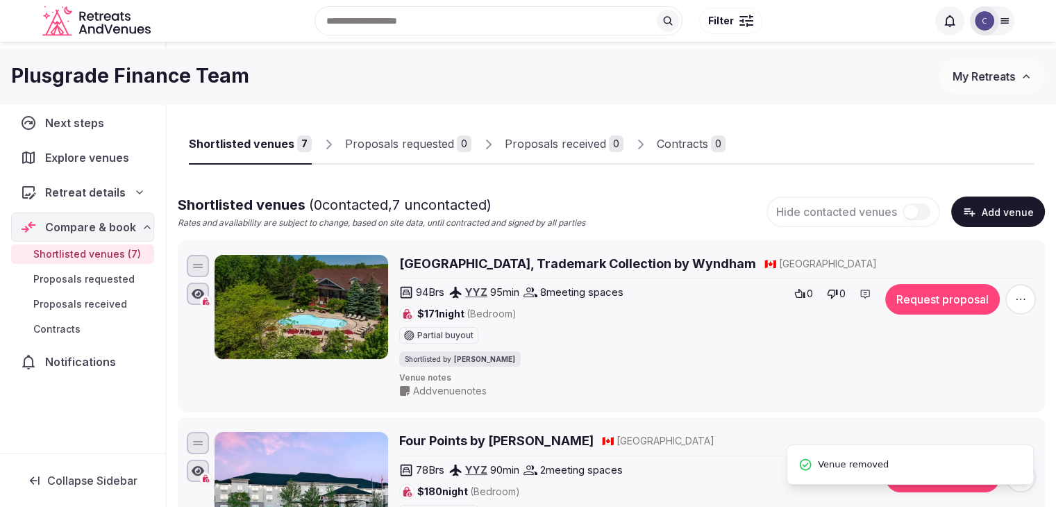
scroll to position [0, 0]
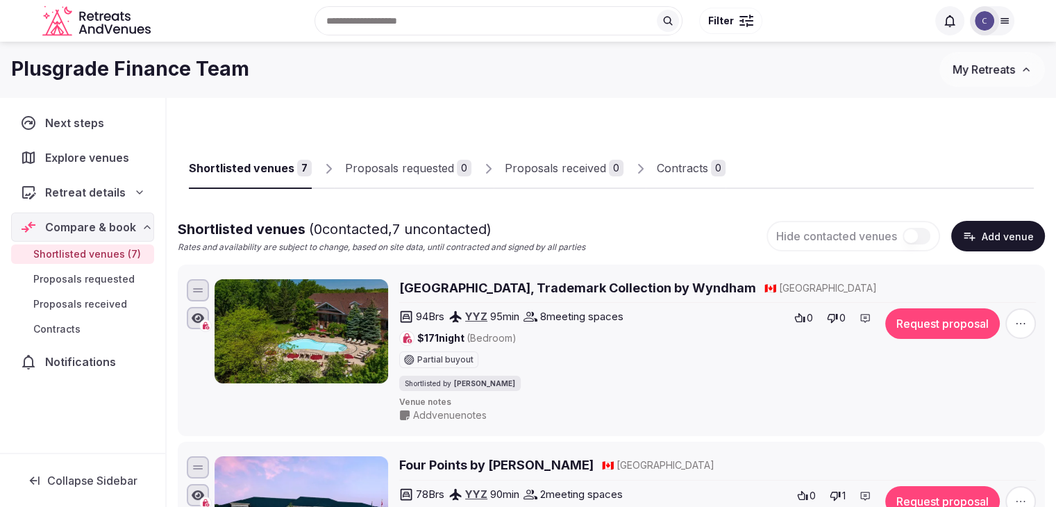
click at [1008, 24] on icon at bounding box center [1004, 20] width 11 height 11
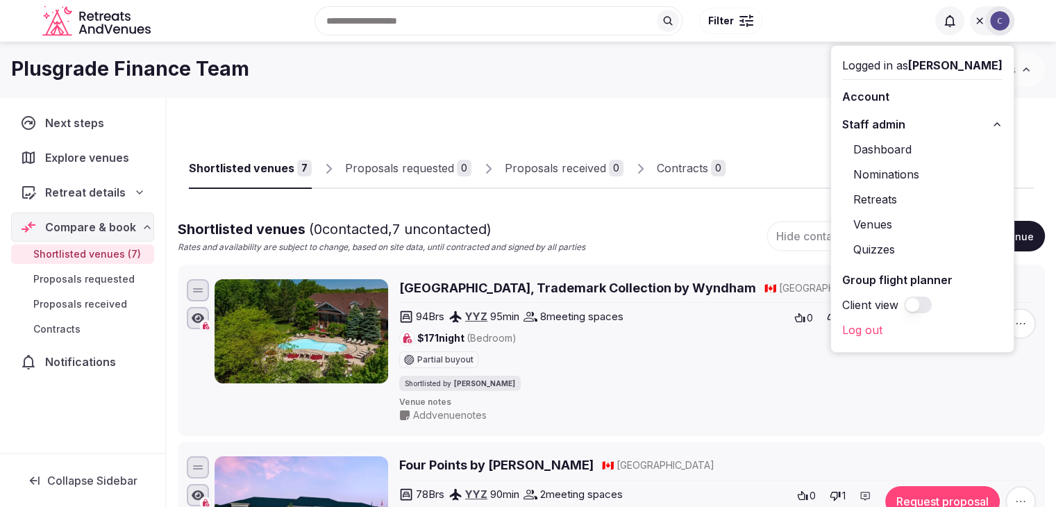
click at [887, 223] on link "Venues" at bounding box center [922, 224] width 160 height 22
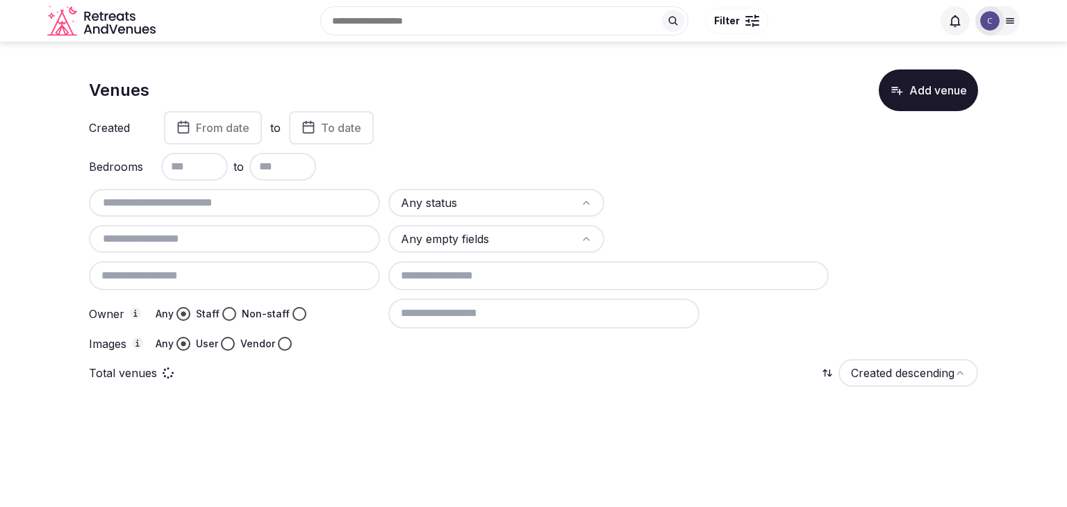
click at [290, 283] on div at bounding box center [234, 275] width 291 height 29
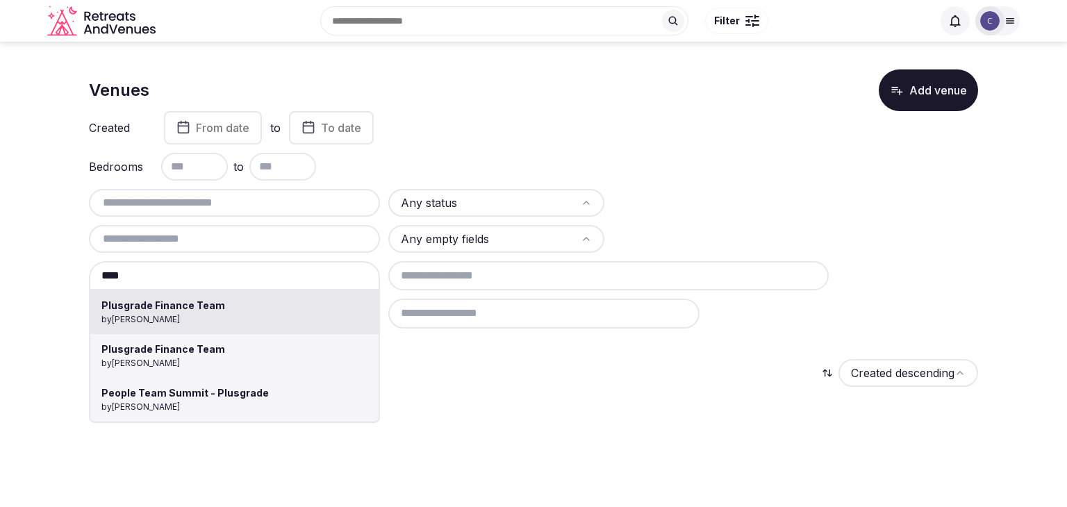
type input "**********"
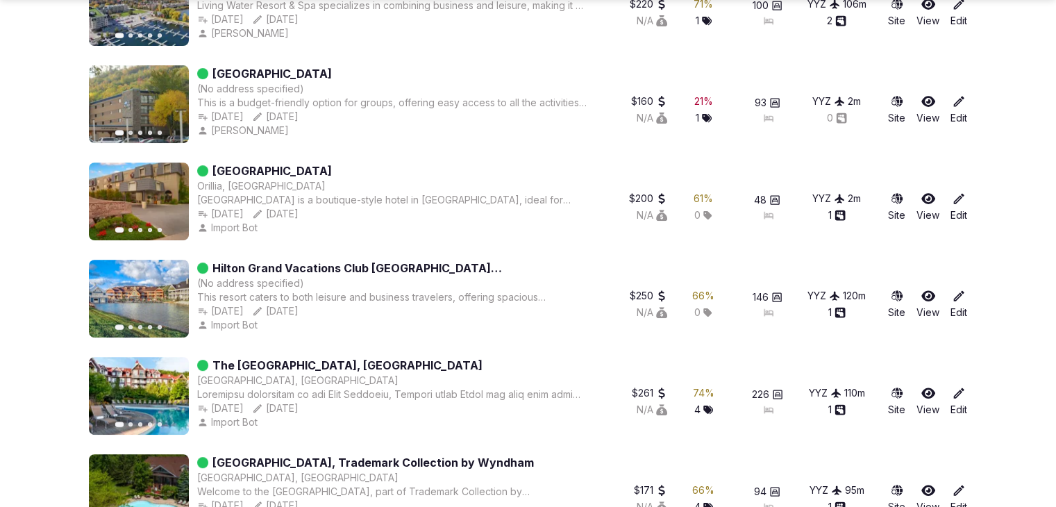
scroll to position [580, 0]
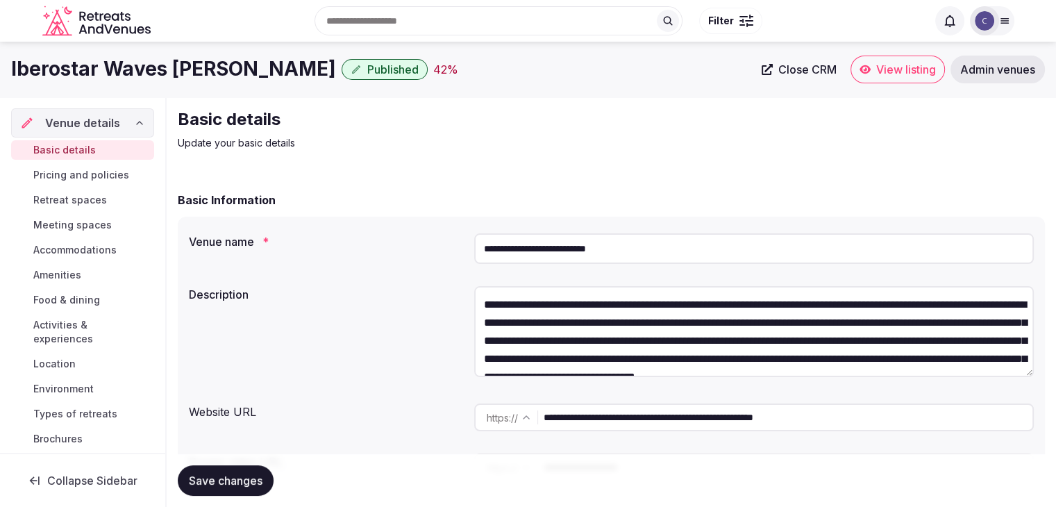
click at [742, 247] on input "**********" at bounding box center [754, 248] width 560 height 31
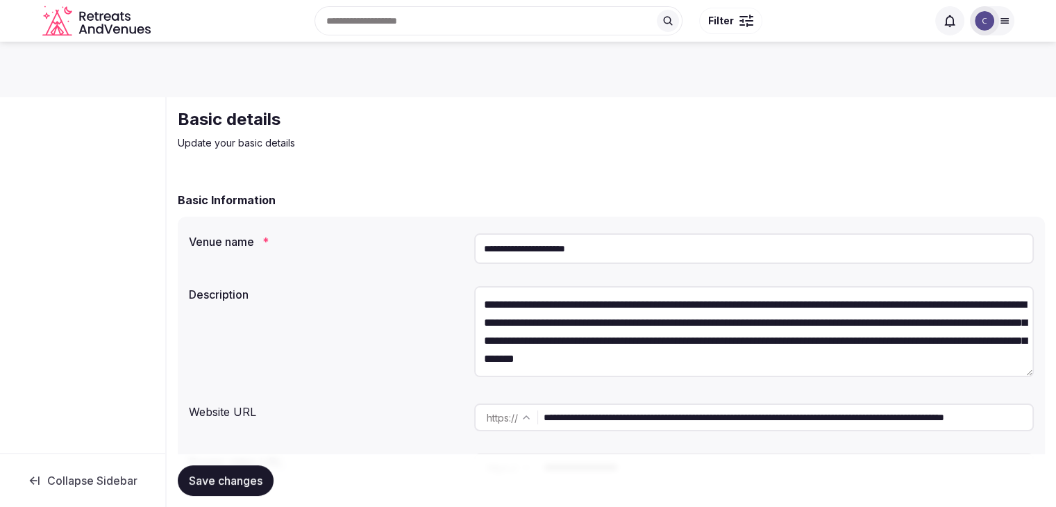
click at [678, 242] on input "**********" at bounding box center [754, 248] width 560 height 31
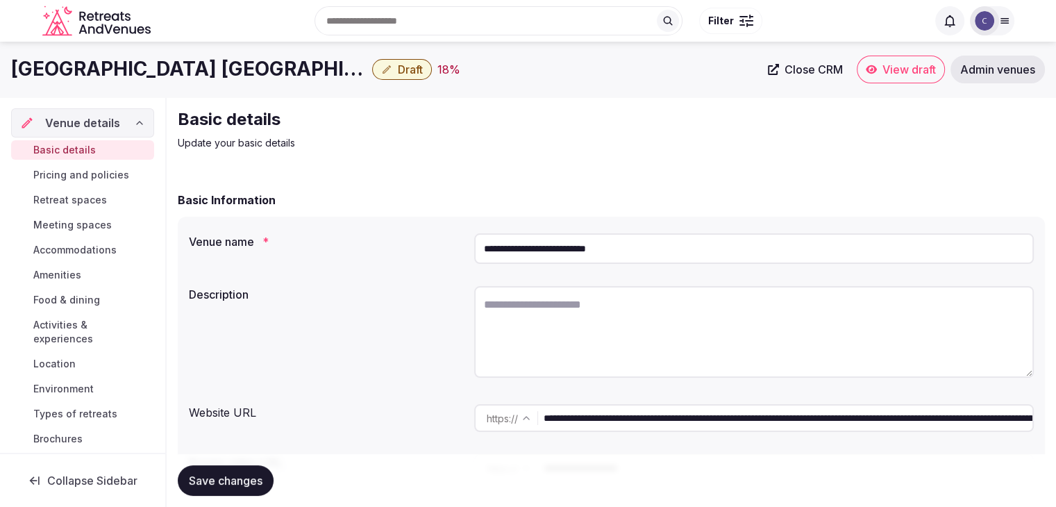
click at [583, 243] on input "**********" at bounding box center [754, 248] width 560 height 31
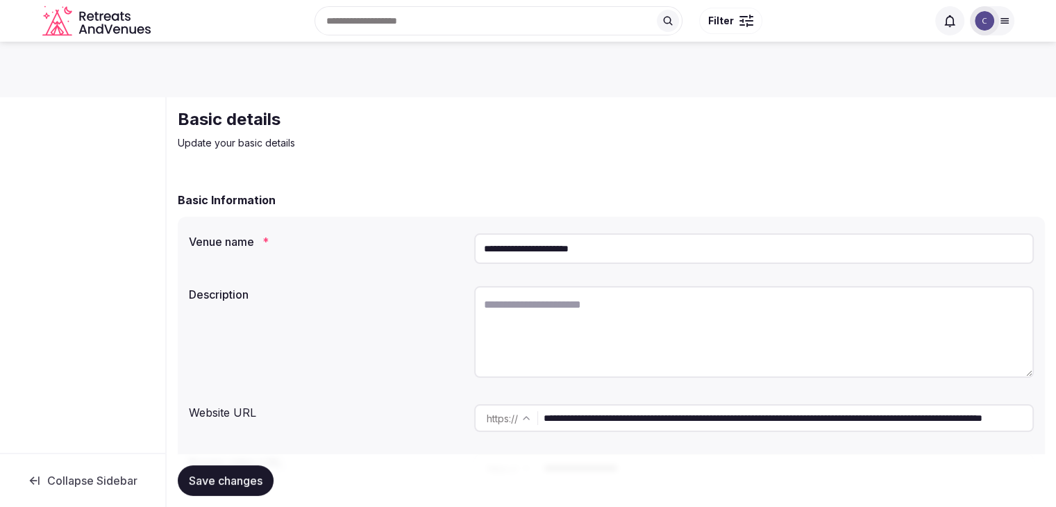
click at [692, 245] on input "**********" at bounding box center [754, 248] width 560 height 31
click at [691, 245] on input "**********" at bounding box center [754, 248] width 560 height 31
click at [689, 244] on input "**********" at bounding box center [754, 248] width 560 height 31
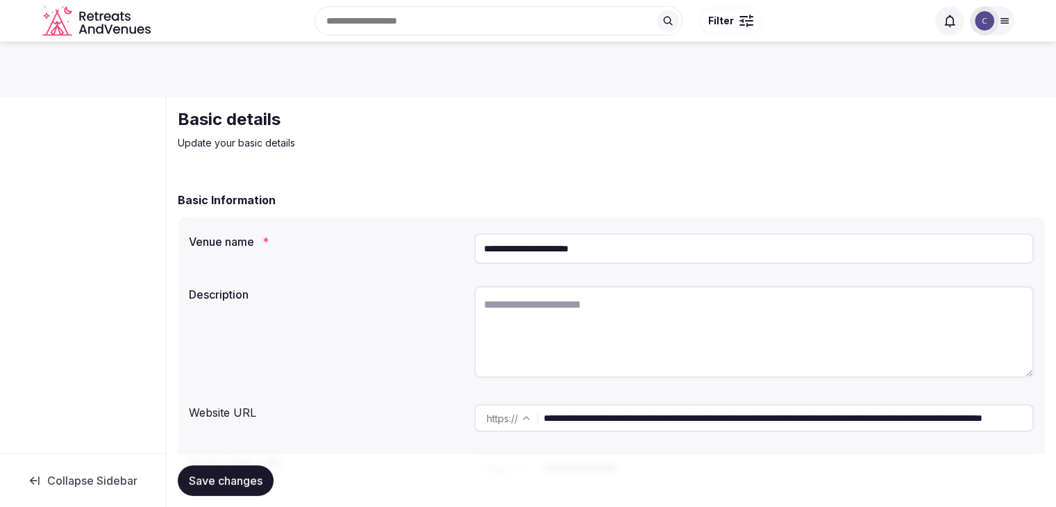
click at [689, 244] on input "**********" at bounding box center [754, 248] width 560 height 31
click at [621, 243] on input "**********" at bounding box center [754, 248] width 560 height 31
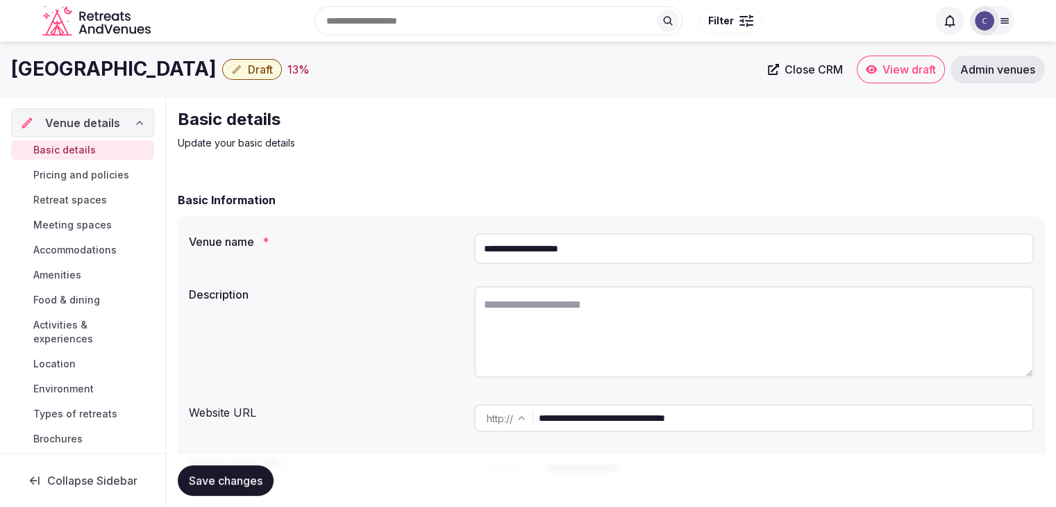
click at [603, 251] on input "**********" at bounding box center [754, 248] width 560 height 31
click at [753, 419] on input "**********" at bounding box center [786, 418] width 494 height 28
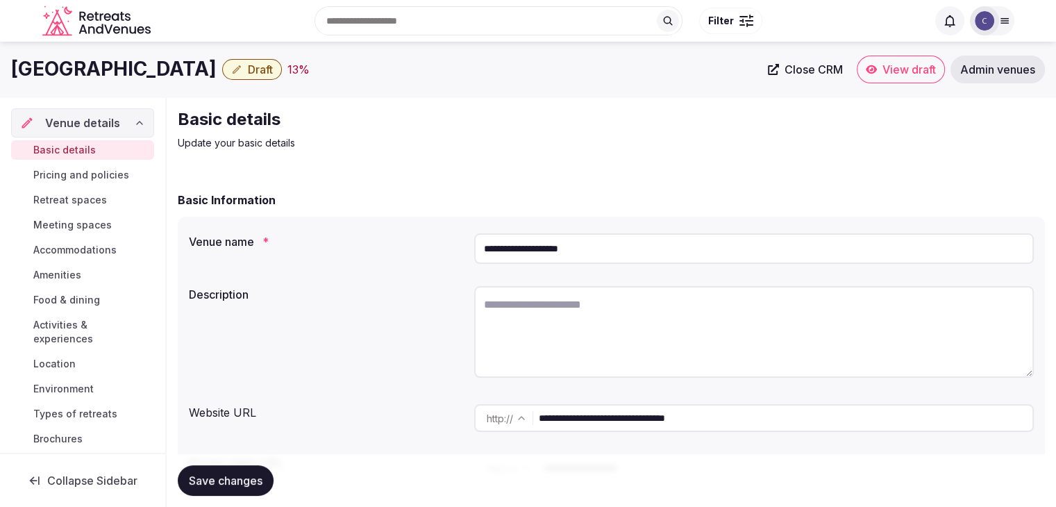
click at [753, 419] on input "**********" at bounding box center [786, 418] width 494 height 28
drag, startPoint x: 70, startPoint y: 225, endPoint x: 78, endPoint y: 256, distance: 31.5
click at [70, 226] on span "Meeting spaces" at bounding box center [72, 225] width 78 height 14
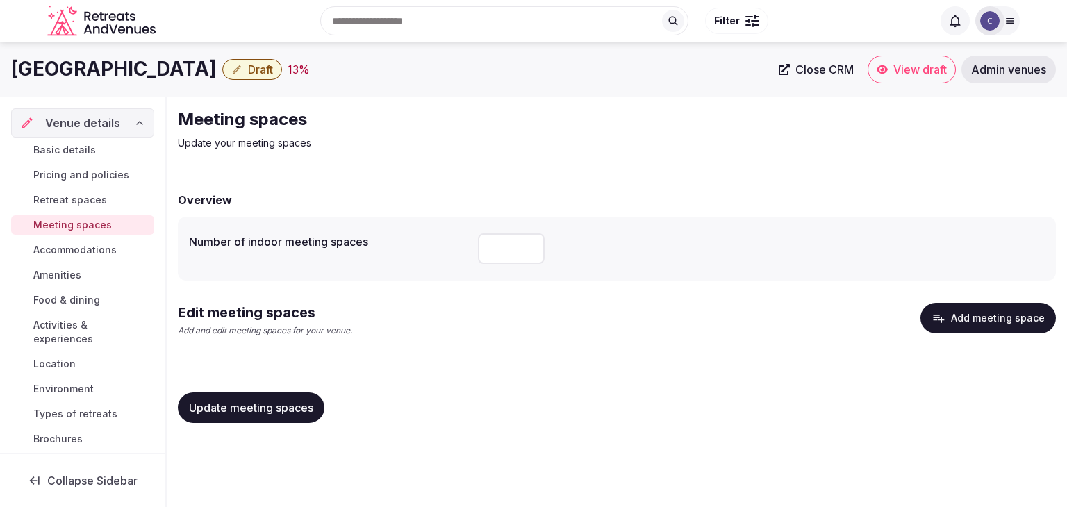
click at [978, 315] on button "Add meeting space" at bounding box center [987, 318] width 135 height 31
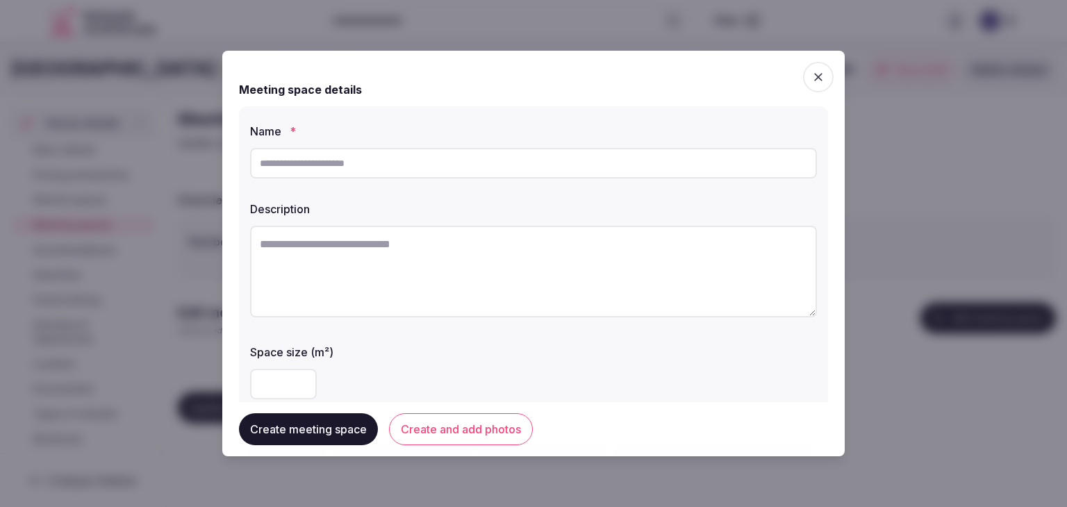
click at [442, 167] on input "text" at bounding box center [533, 163] width 567 height 31
paste input "**********"
type input "**********"
click at [520, 294] on textarea at bounding box center [533, 272] width 567 height 92
paste textarea "**********"
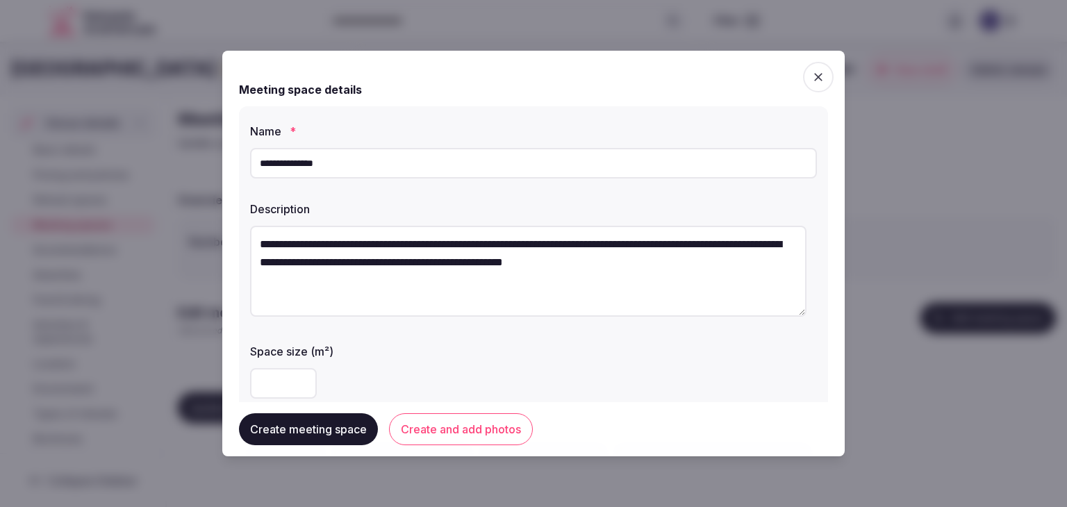
scroll to position [8, 0]
type textarea "**********"
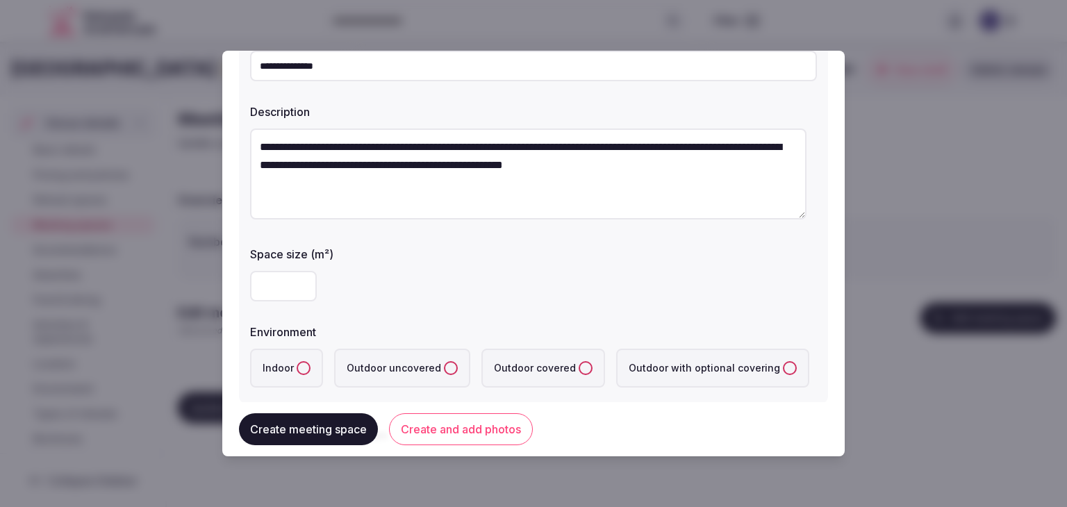
scroll to position [139, 0]
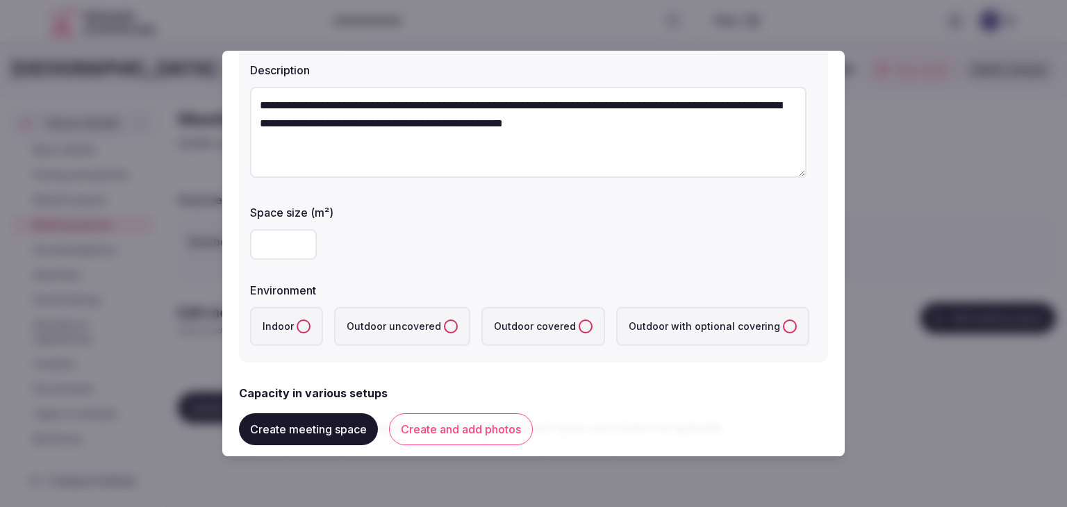
click at [303, 326] on button "Indoor" at bounding box center [303, 326] width 14 height 14
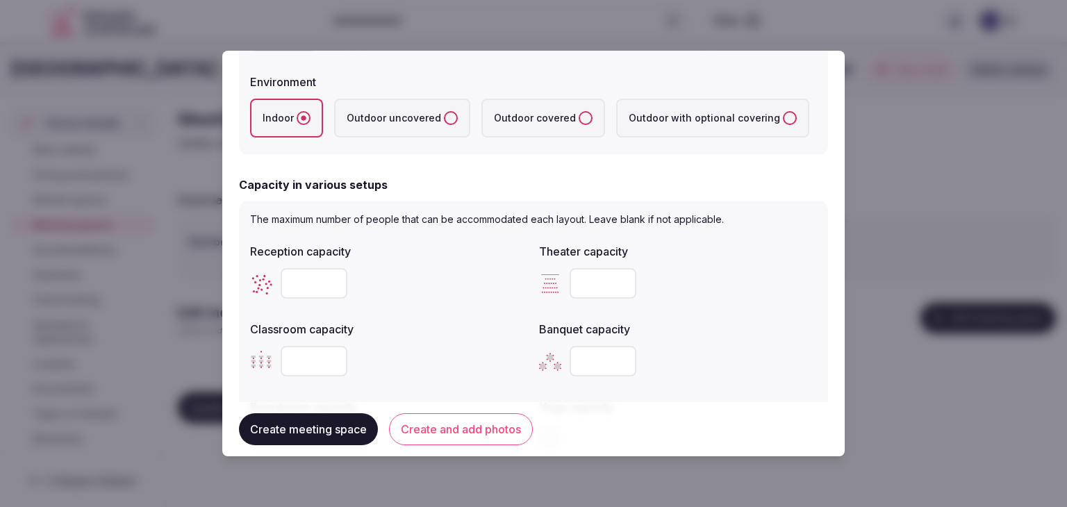
scroll to position [486, 0]
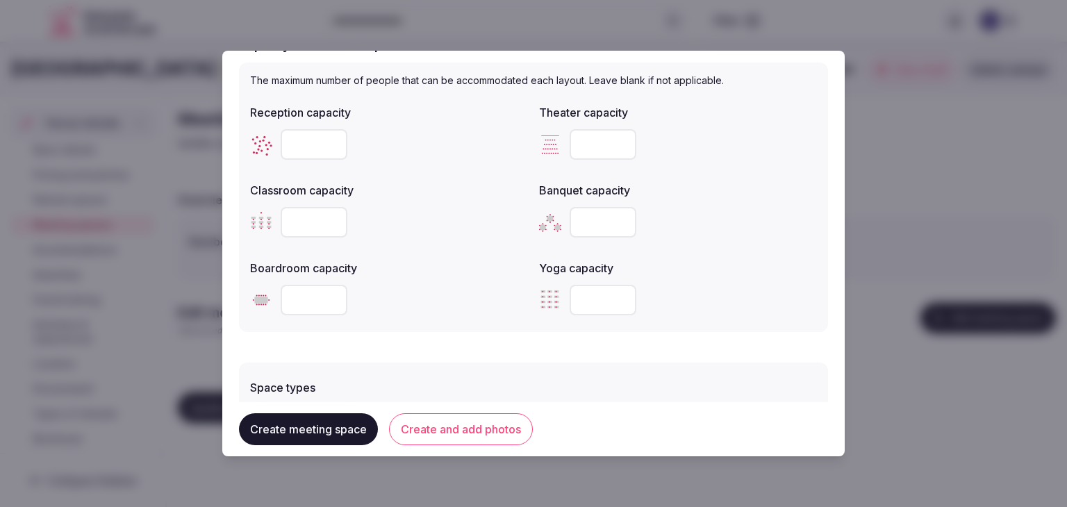
click at [281, 140] on div at bounding box center [389, 144] width 278 height 31
click at [302, 145] on input "number" at bounding box center [314, 144] width 67 height 31
type input "***"
click at [574, 216] on input "number" at bounding box center [602, 222] width 67 height 31
type input "***"
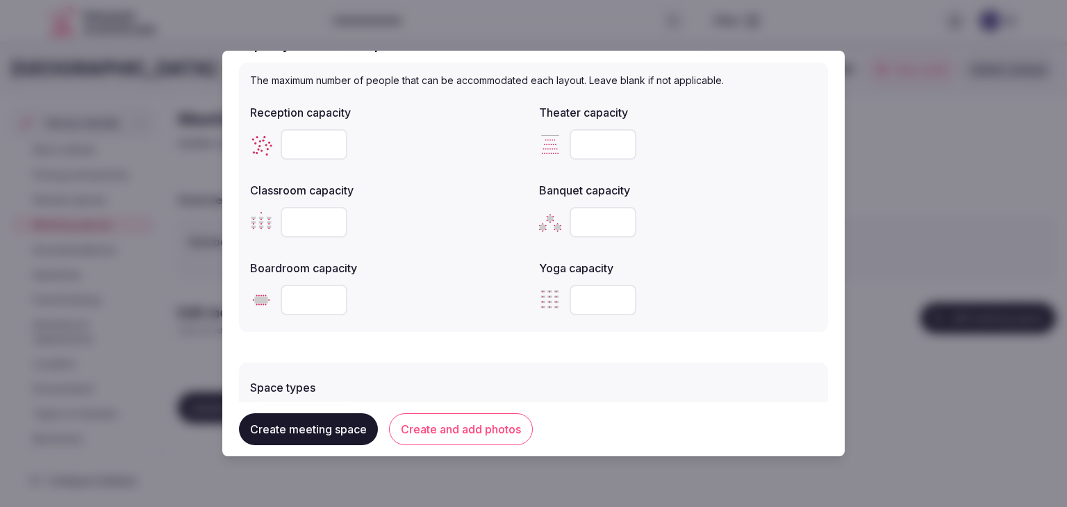
click at [694, 254] on div "Yoga capacity" at bounding box center [678, 263] width 278 height 19
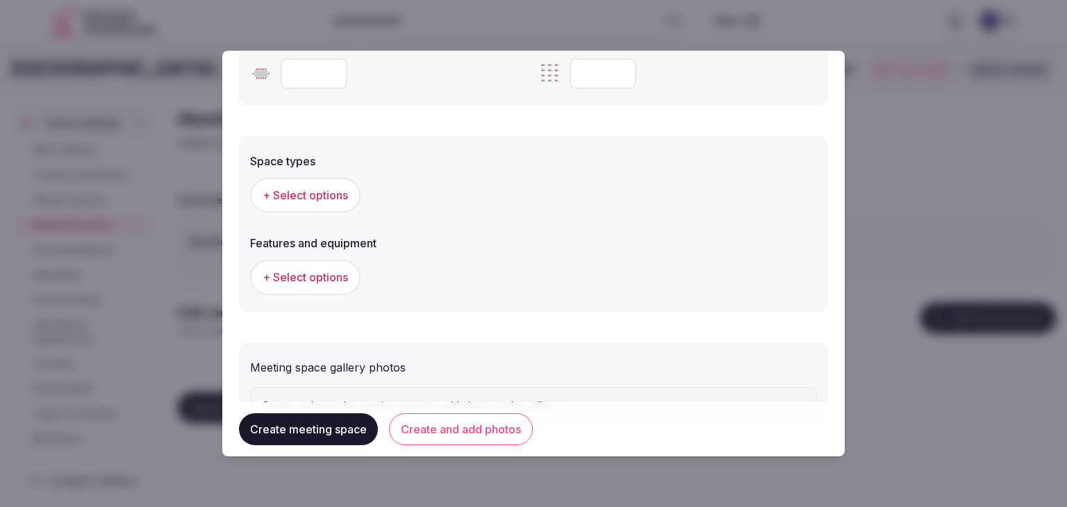
scroll to position [777, 0]
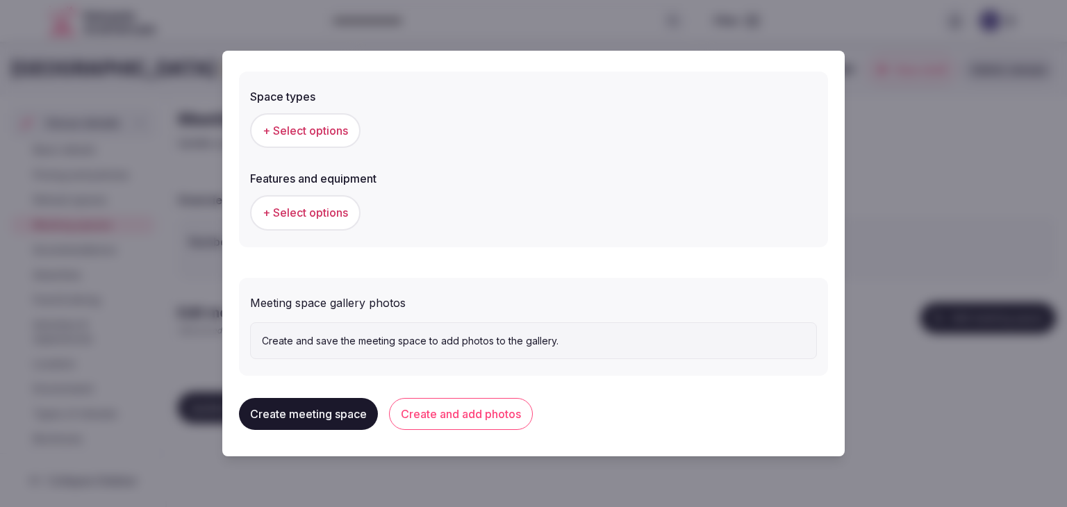
click at [314, 135] on span "+ Select options" at bounding box center [304, 130] width 85 height 15
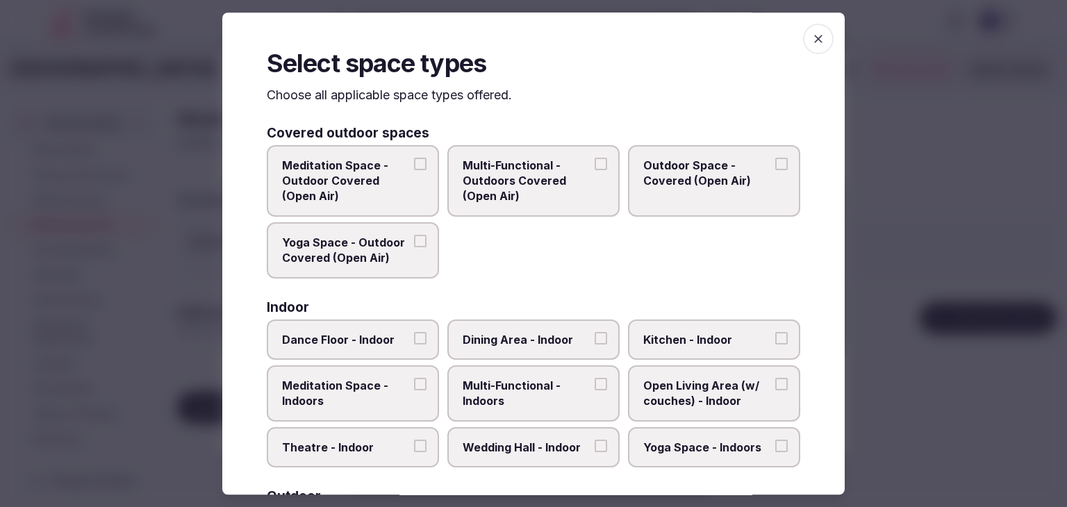
scroll to position [208, 0]
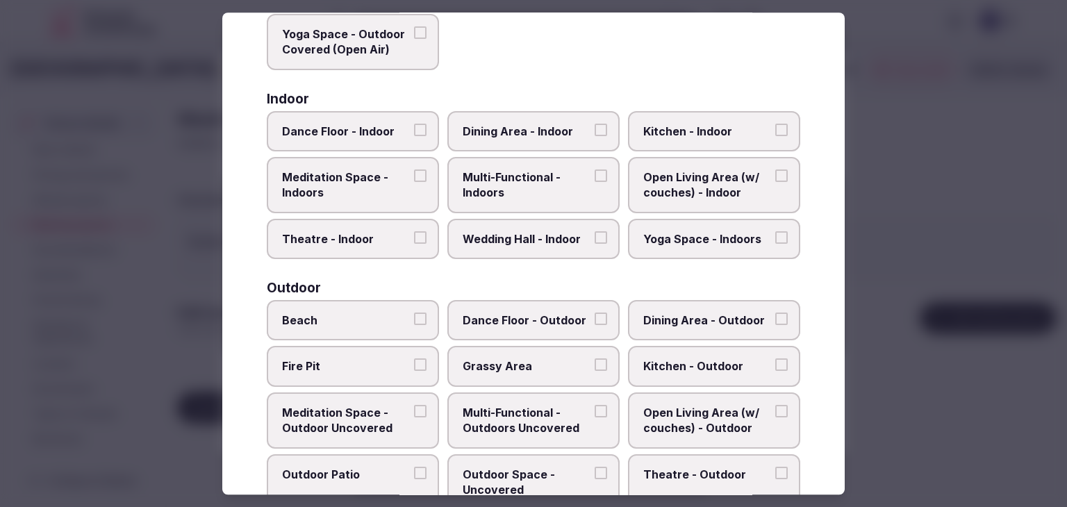
click at [545, 187] on span "Multi-Functional - Indoors" at bounding box center [526, 184] width 128 height 31
click at [594, 182] on button "Multi-Functional - Indoors" at bounding box center [600, 175] width 12 height 12
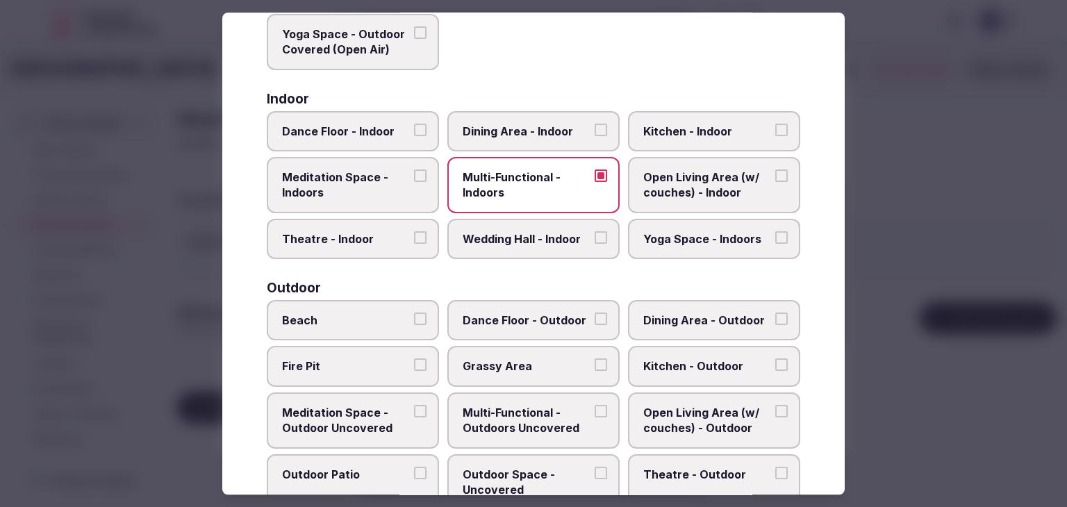
click at [551, 140] on label "Dining Area - Indoor" at bounding box center [533, 131] width 172 height 40
click at [594, 136] on button "Dining Area - Indoor" at bounding box center [600, 130] width 12 height 12
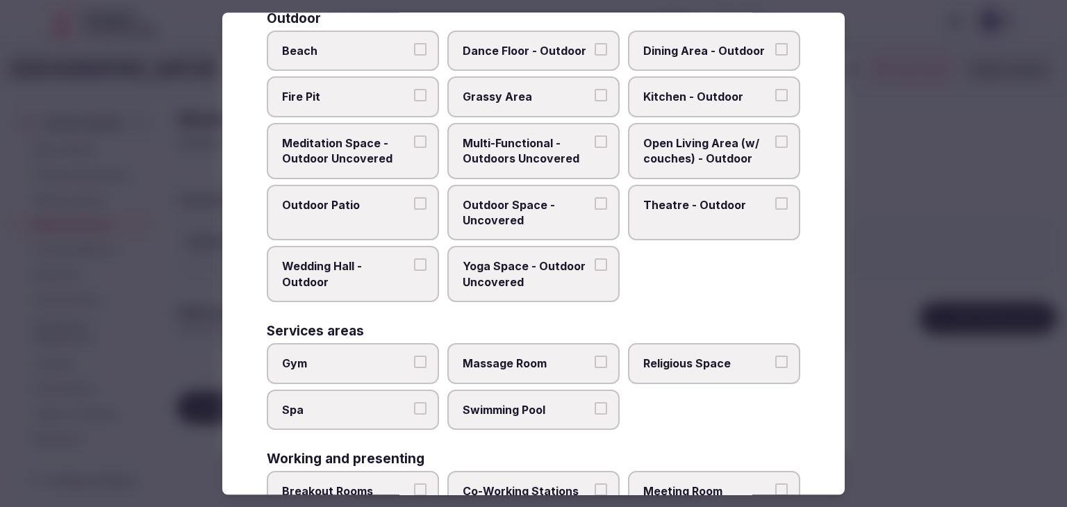
scroll to position [567, 0]
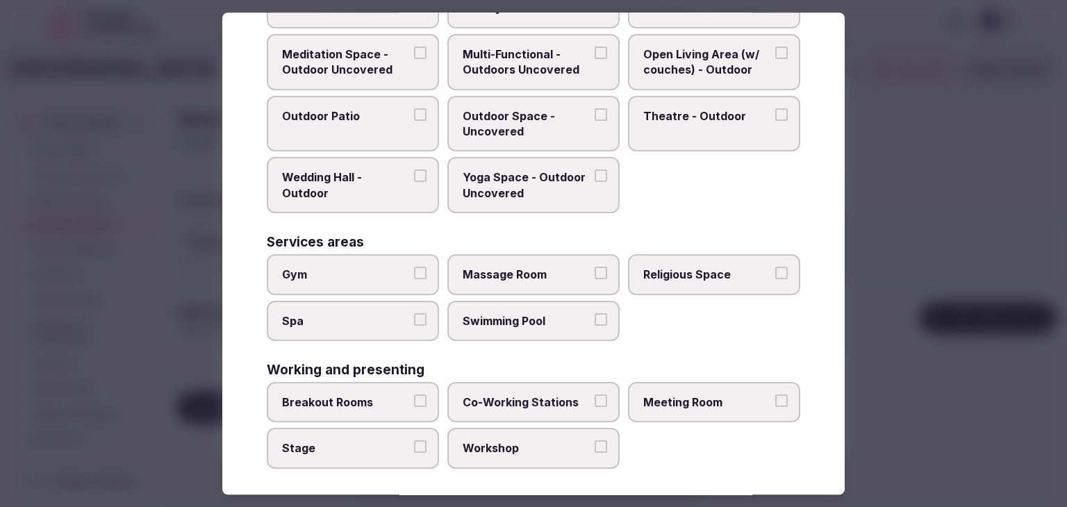
click at [685, 399] on span "Meeting Room" at bounding box center [707, 401] width 128 height 15
click at [775, 399] on button "Meeting Room" at bounding box center [781, 400] width 12 height 12
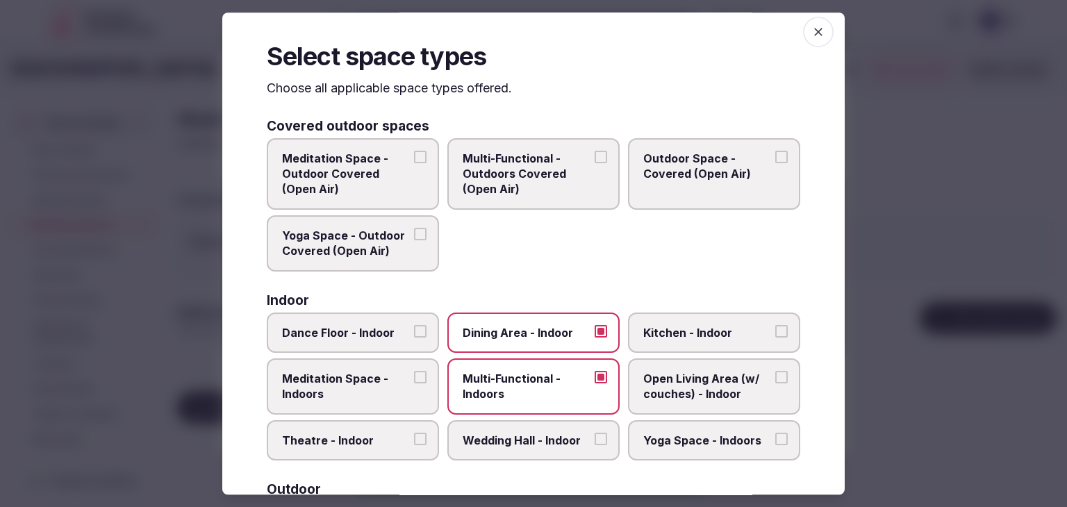
scroll to position [0, 0]
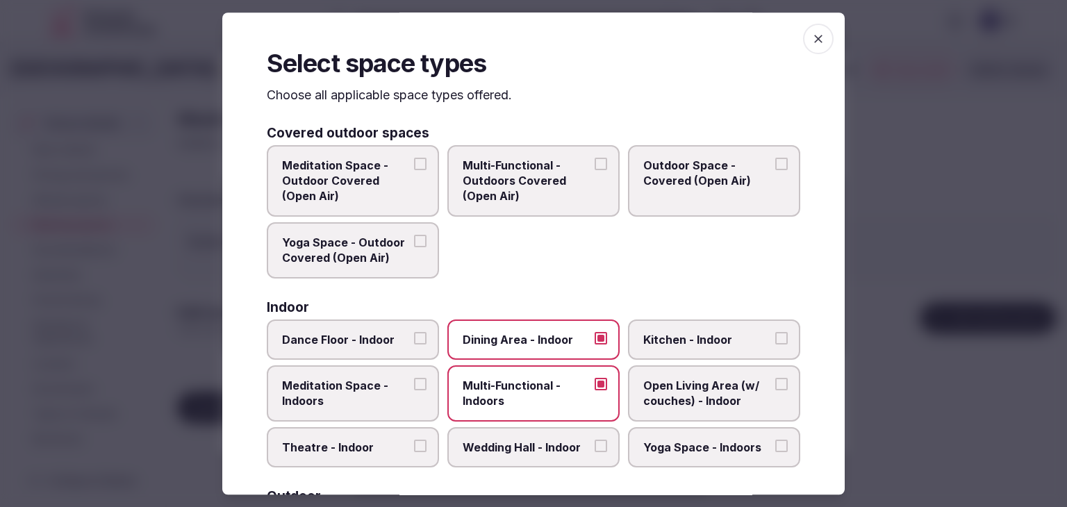
click at [814, 40] on icon "button" at bounding box center [818, 39] width 14 height 14
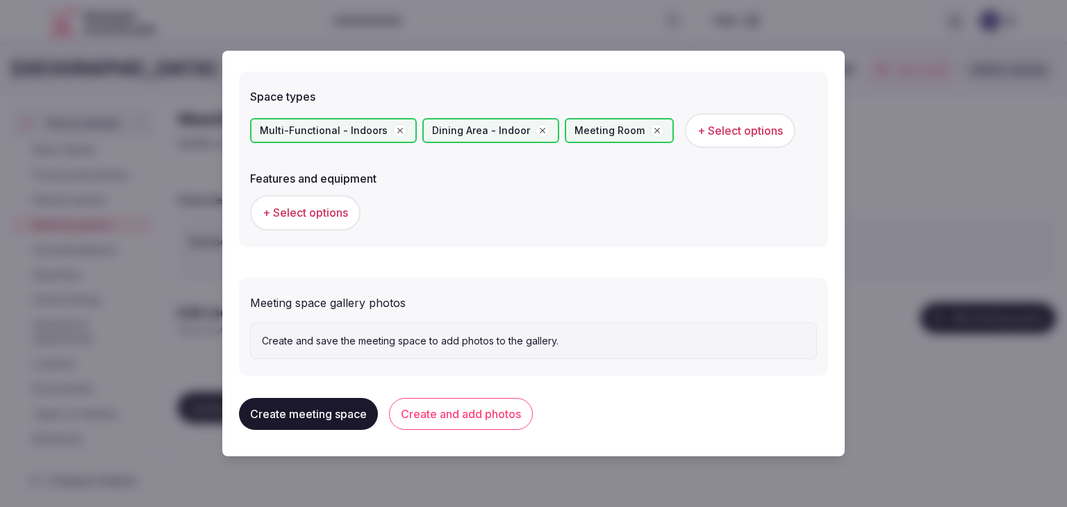
click at [322, 229] on div "+ Select options" at bounding box center [533, 213] width 567 height 46
click at [339, 206] on span "+ Select options" at bounding box center [304, 212] width 85 height 15
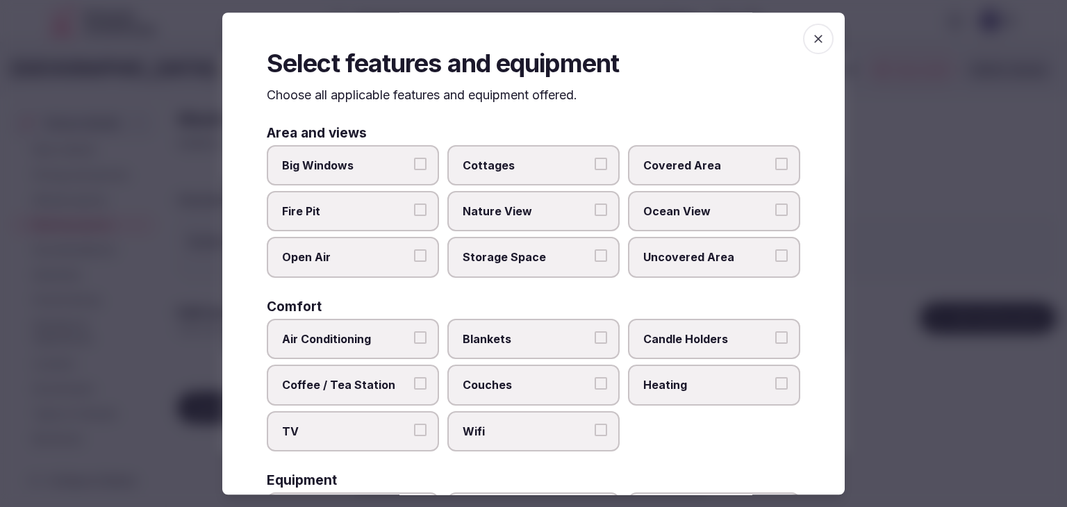
click at [503, 426] on span "Wifi" at bounding box center [526, 431] width 128 height 15
click at [594, 426] on button "Wifi" at bounding box center [600, 430] width 12 height 12
click at [499, 388] on span "Couches" at bounding box center [526, 384] width 128 height 15
click at [594, 388] on button "Couches" at bounding box center [600, 383] width 12 height 12
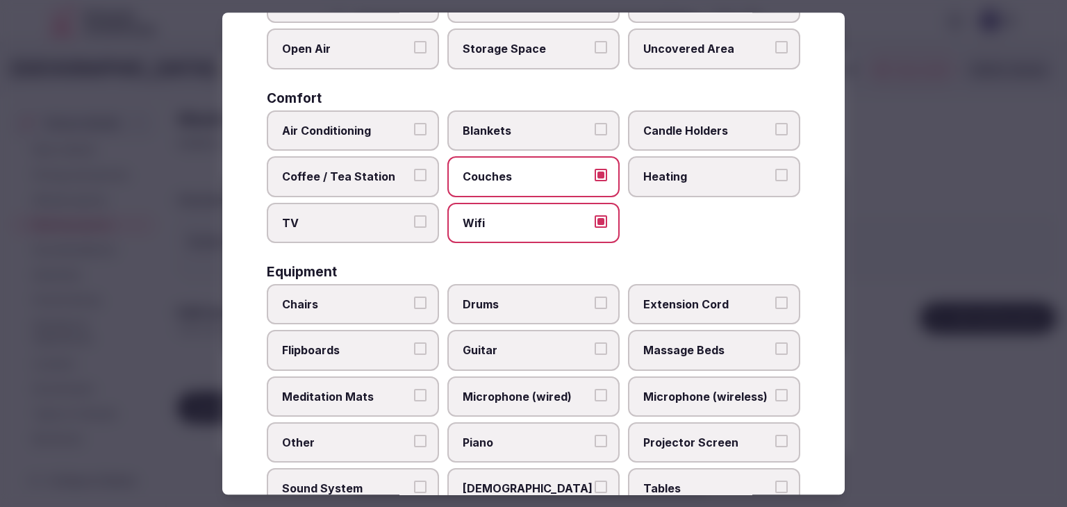
scroll to position [347, 0]
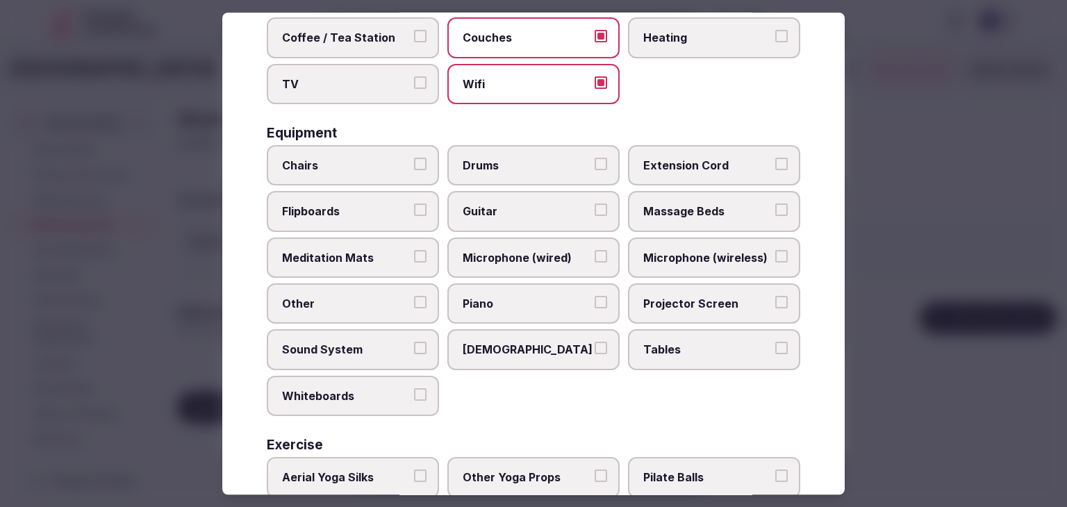
click at [671, 352] on label "Tables" at bounding box center [714, 350] width 172 height 40
click at [775, 352] on button "Tables" at bounding box center [781, 348] width 12 height 12
click at [675, 296] on span "Projector Screen" at bounding box center [707, 303] width 128 height 15
click at [775, 296] on button "Projector Screen" at bounding box center [781, 302] width 12 height 12
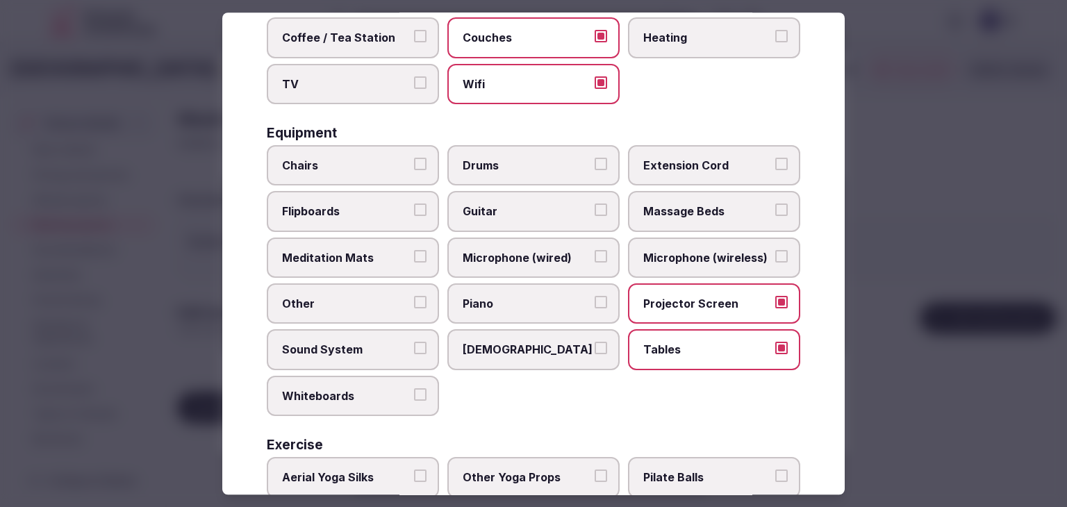
click at [678, 296] on span "Projector Screen" at bounding box center [707, 303] width 128 height 15
click at [775, 296] on button "Projector Screen" at bounding box center [781, 302] width 12 height 12
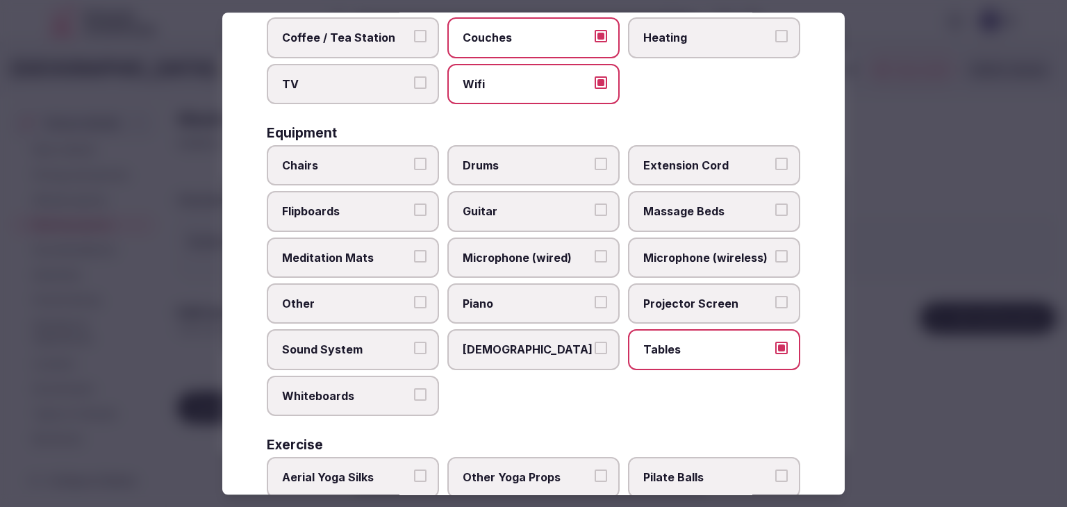
click at [680, 252] on span "Microphone (wireless)" at bounding box center [707, 257] width 128 height 15
click at [775, 252] on button "Microphone (wireless)" at bounding box center [781, 256] width 12 height 12
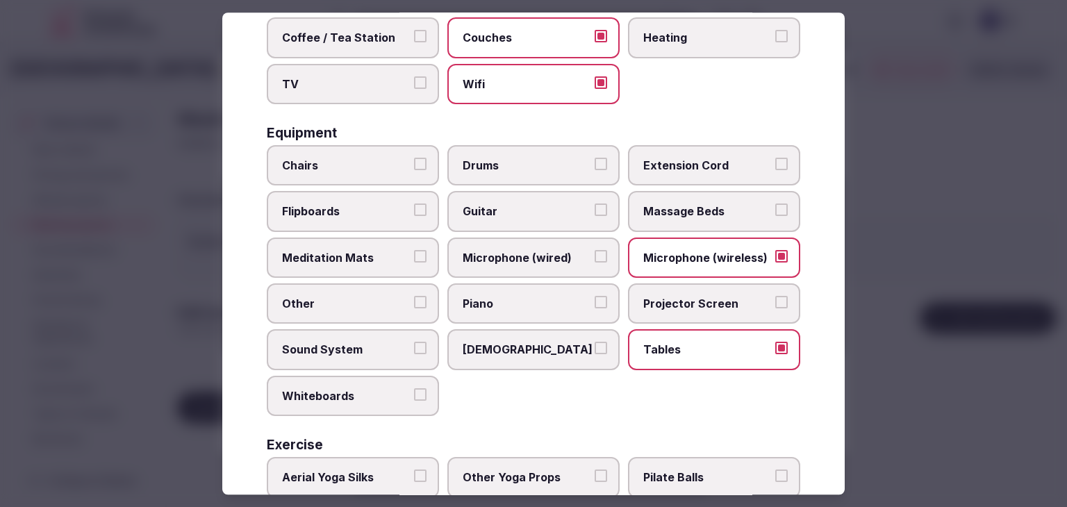
click at [365, 159] on span "Chairs" at bounding box center [346, 165] width 128 height 15
click at [414, 159] on button "Chairs" at bounding box center [420, 164] width 12 height 12
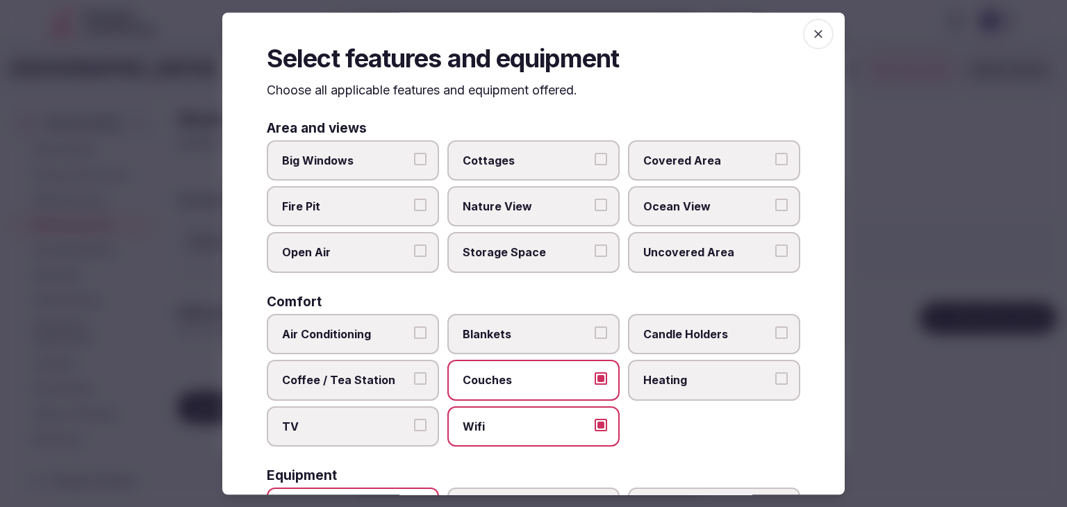
scroll to position [0, 0]
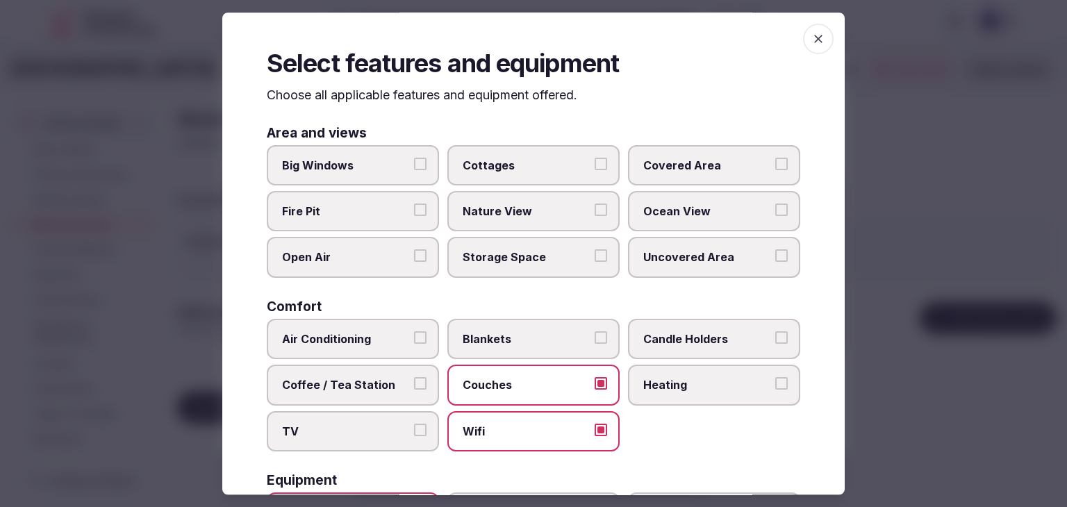
click at [817, 39] on span "button" at bounding box center [818, 39] width 31 height 31
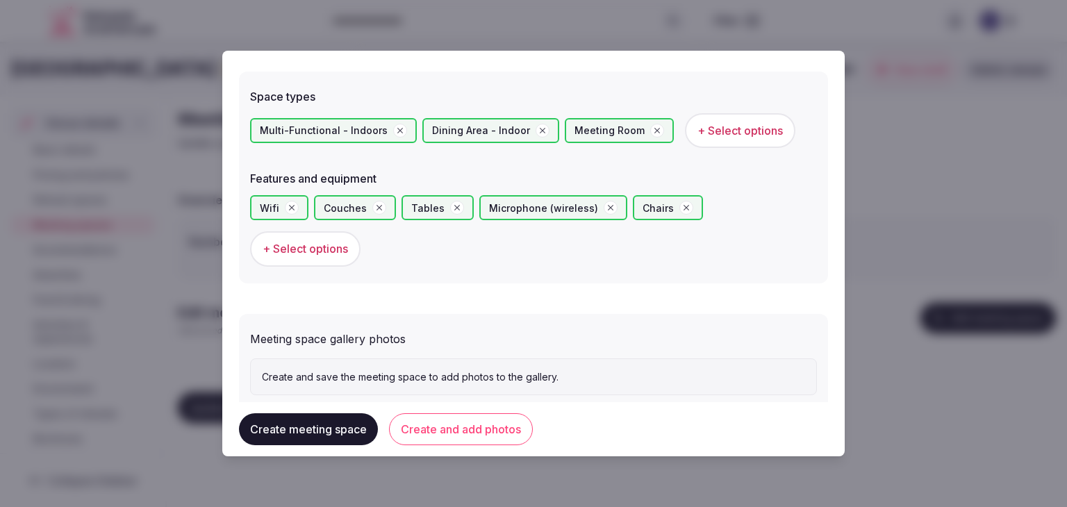
drag, startPoint x: 467, startPoint y: 434, endPoint x: 610, endPoint y: 440, distance: 143.9
click at [467, 434] on button "Create and add photos" at bounding box center [461, 429] width 144 height 32
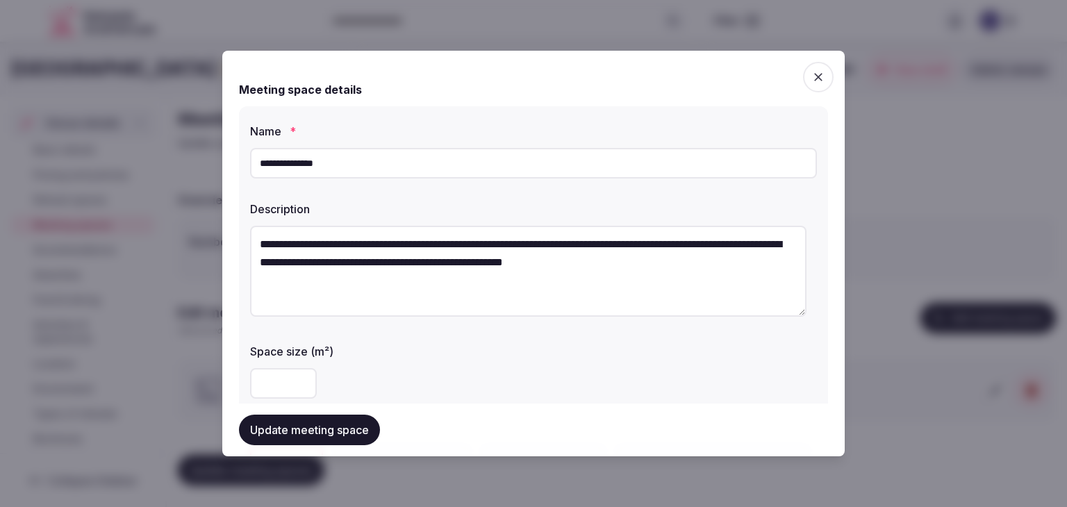
click at [311, 437] on button "Update meeting space" at bounding box center [309, 430] width 141 height 31
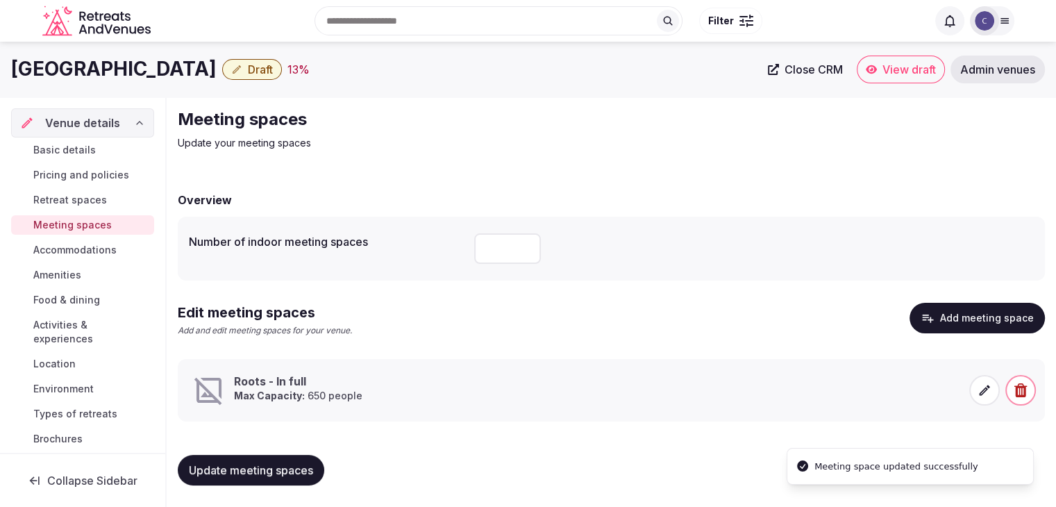
click at [161, 74] on h1 "Downtown Camper Hotel" at bounding box center [114, 69] width 206 height 27
copy div "Downtown Camper Hotel"
click at [986, 387] on icon at bounding box center [985, 390] width 14 height 14
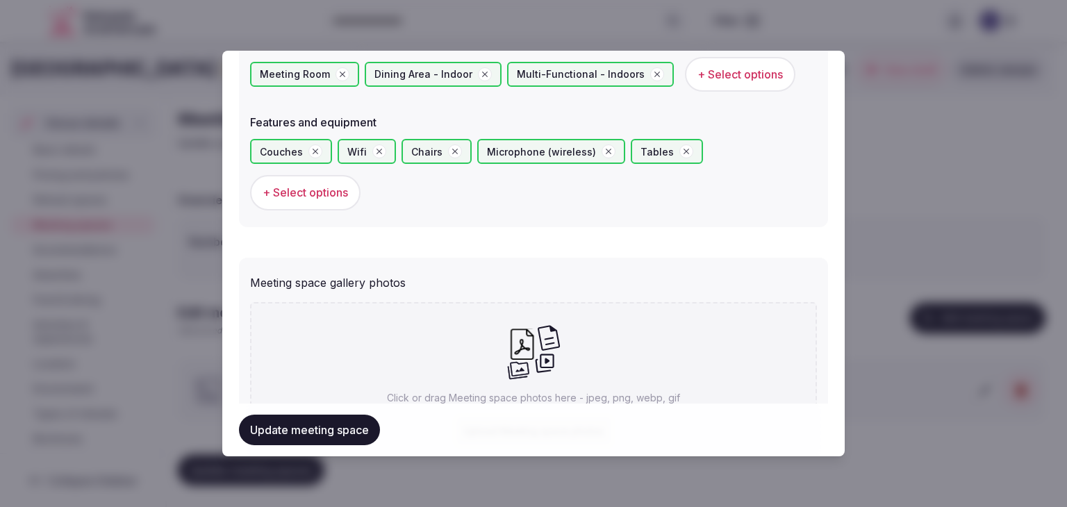
scroll to position [940, 0]
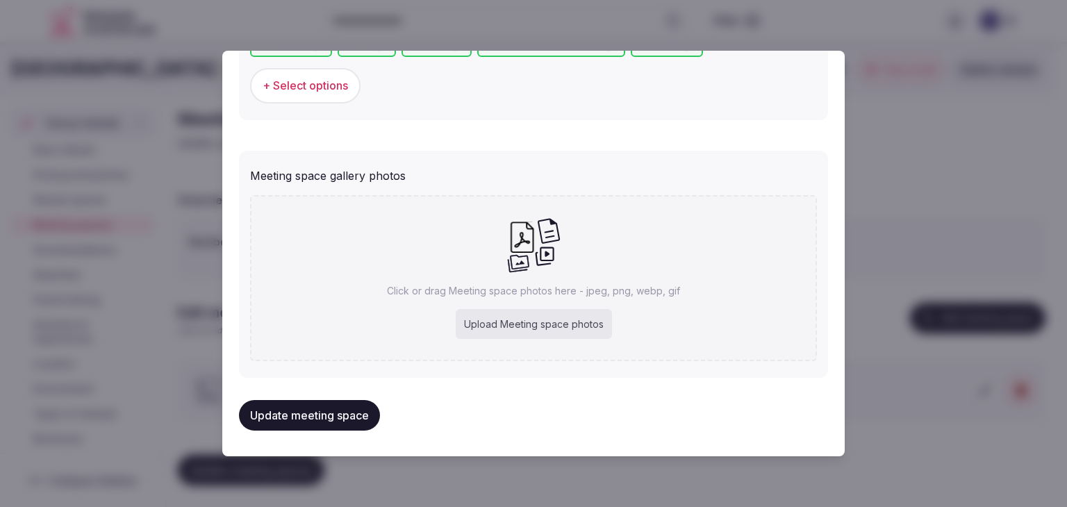
click at [513, 309] on div "Upload Meeting space photos" at bounding box center [534, 324] width 156 height 31
type input "**********"
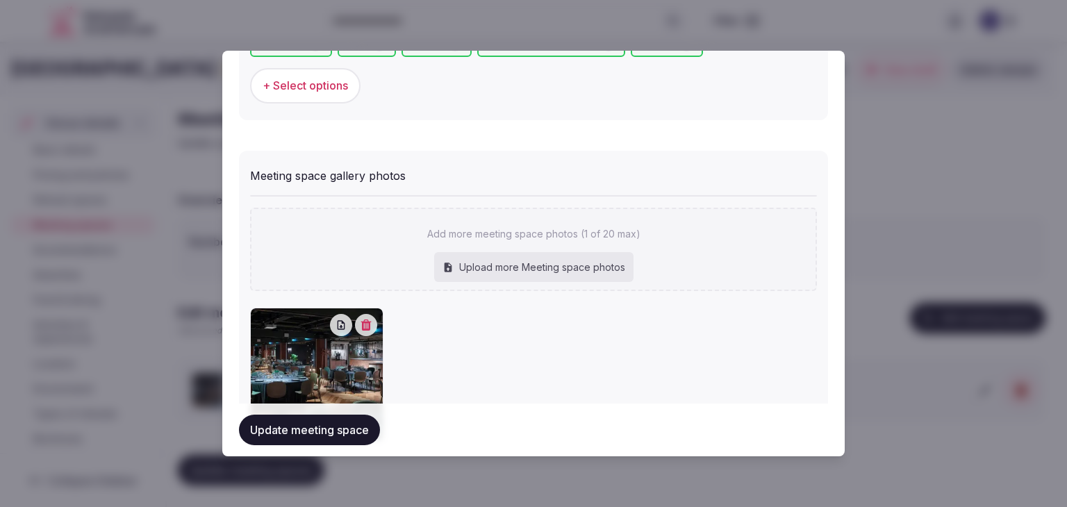
drag, startPoint x: 350, startPoint y: 429, endPoint x: 387, endPoint y: 453, distance: 44.1
click at [350, 428] on button "Update meeting space" at bounding box center [309, 430] width 141 height 31
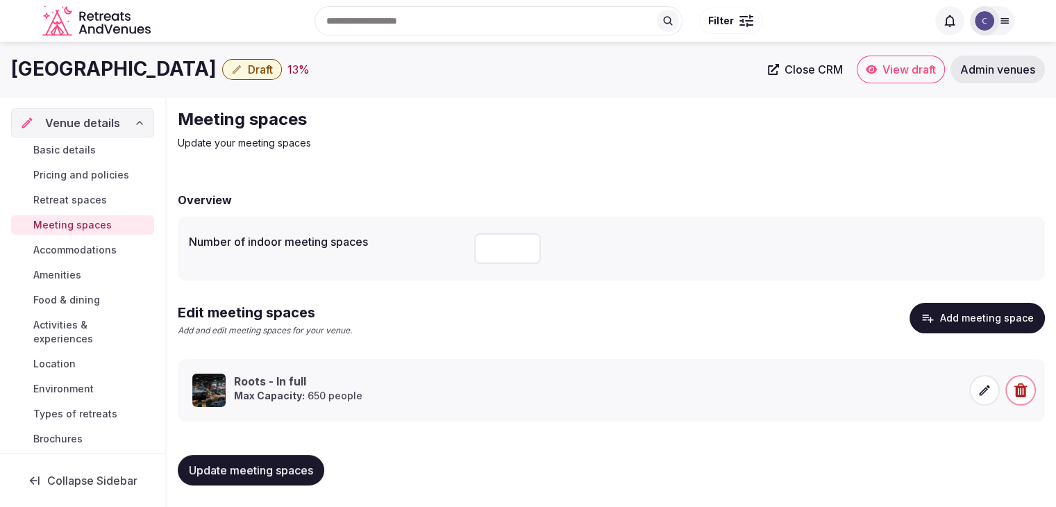
click at [121, 71] on h1 "Downtown Camper Hotel" at bounding box center [114, 69] width 206 height 27
copy div "Downtown Camper Hotel"
click at [494, 247] on input "number" at bounding box center [507, 248] width 67 height 31
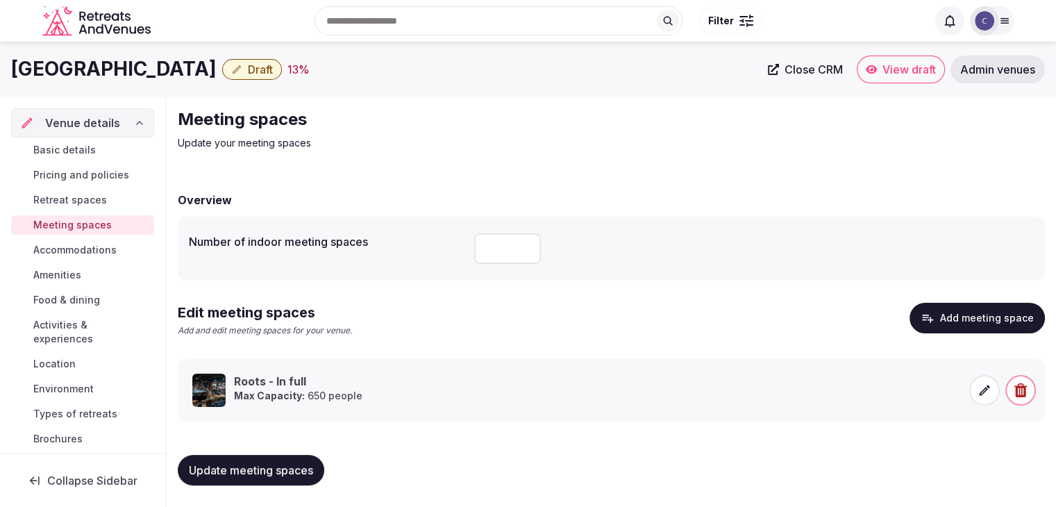
type input "**"
click at [275, 476] on span "Update meeting spaces" at bounding box center [251, 470] width 124 height 14
click at [94, 248] on span "Accommodations" at bounding box center [74, 250] width 83 height 14
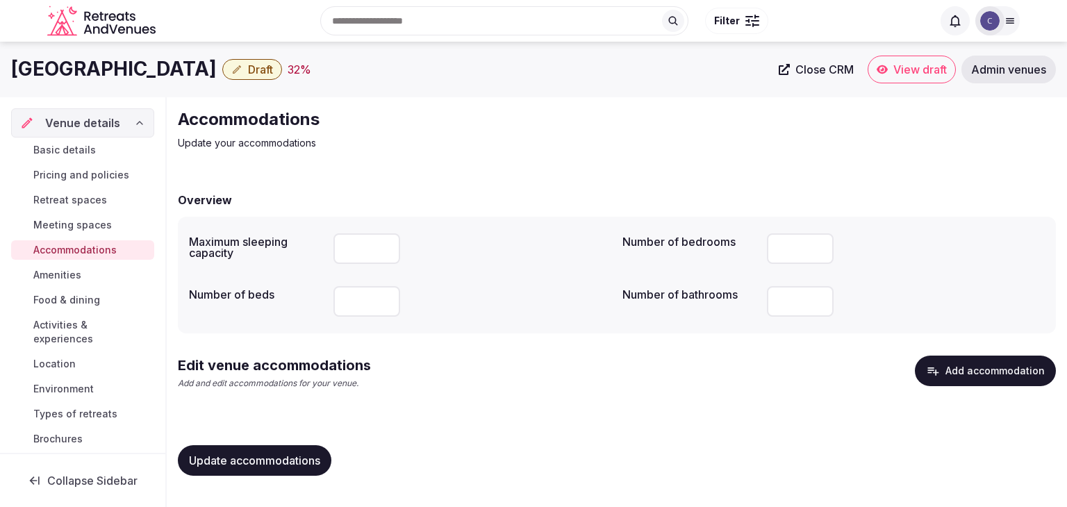
click at [89, 149] on span "Basic details" at bounding box center [64, 150] width 62 height 14
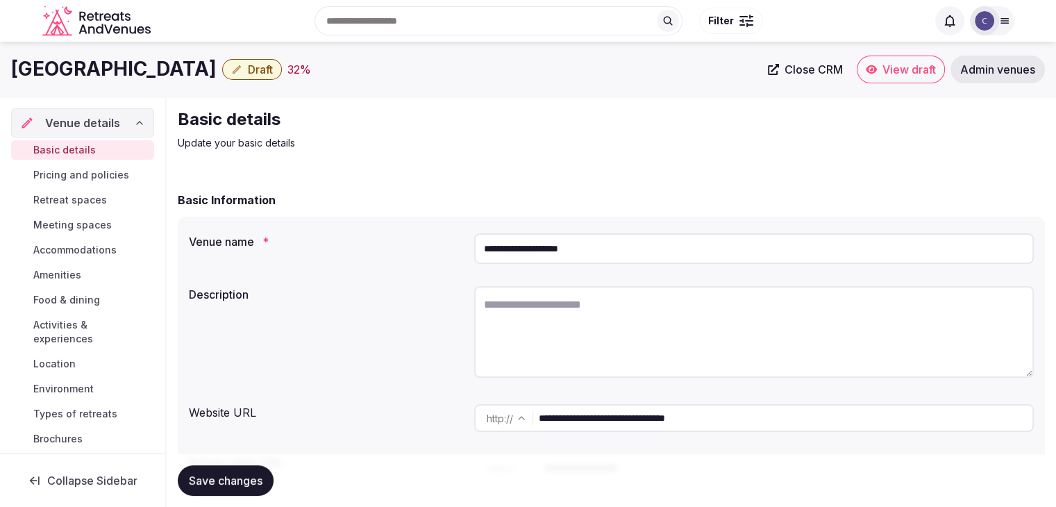
click at [633, 258] on input "**********" at bounding box center [754, 248] width 560 height 31
paste input "*****"
type input "**********"
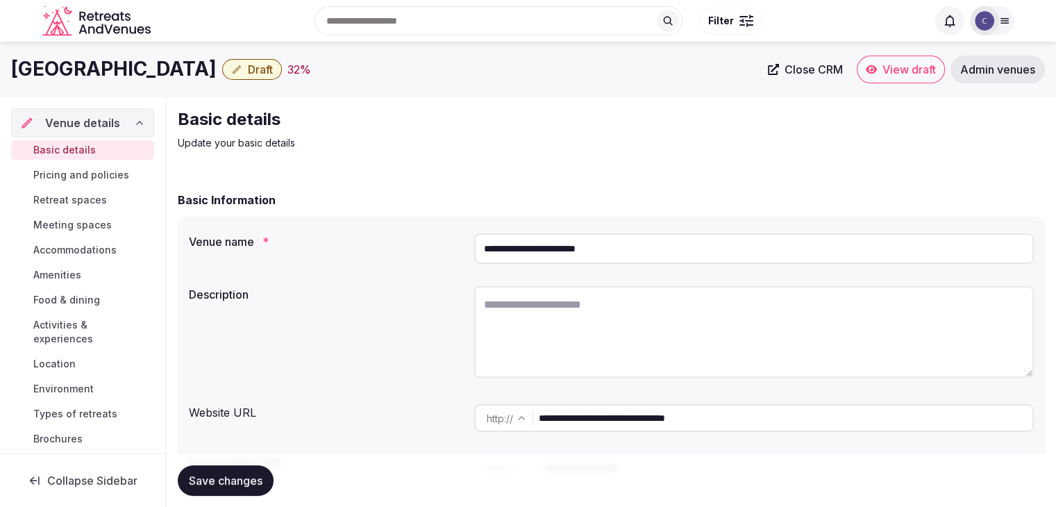
click at [212, 487] on span "Save changes" at bounding box center [226, 481] width 74 height 14
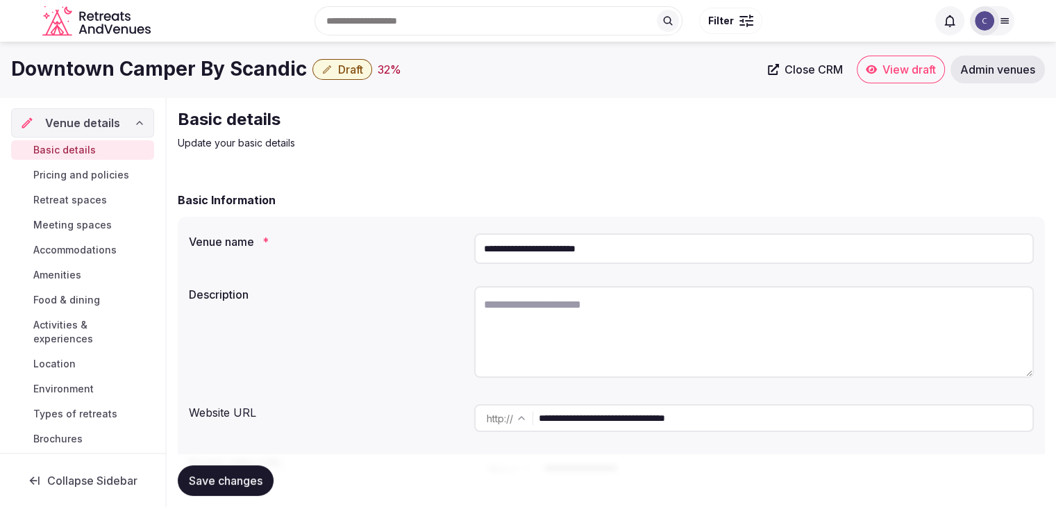
click at [100, 250] on span "Accommodations" at bounding box center [74, 250] width 83 height 14
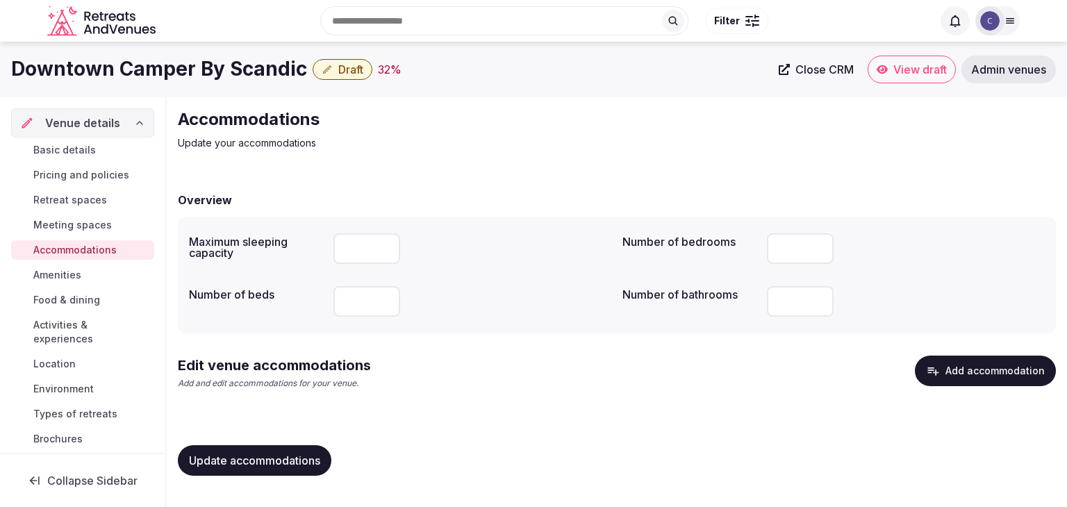
click at [958, 376] on button "Add accommodation" at bounding box center [984, 371] width 141 height 31
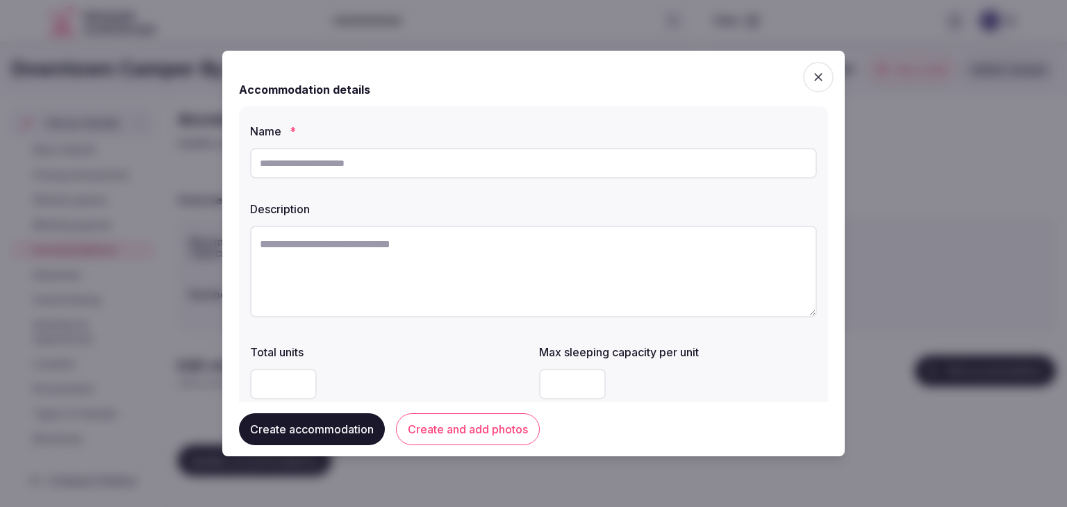
click at [508, 161] on input "text" at bounding box center [533, 163] width 567 height 31
paste input "**********"
click at [451, 160] on input "**********" at bounding box center [533, 163] width 567 height 31
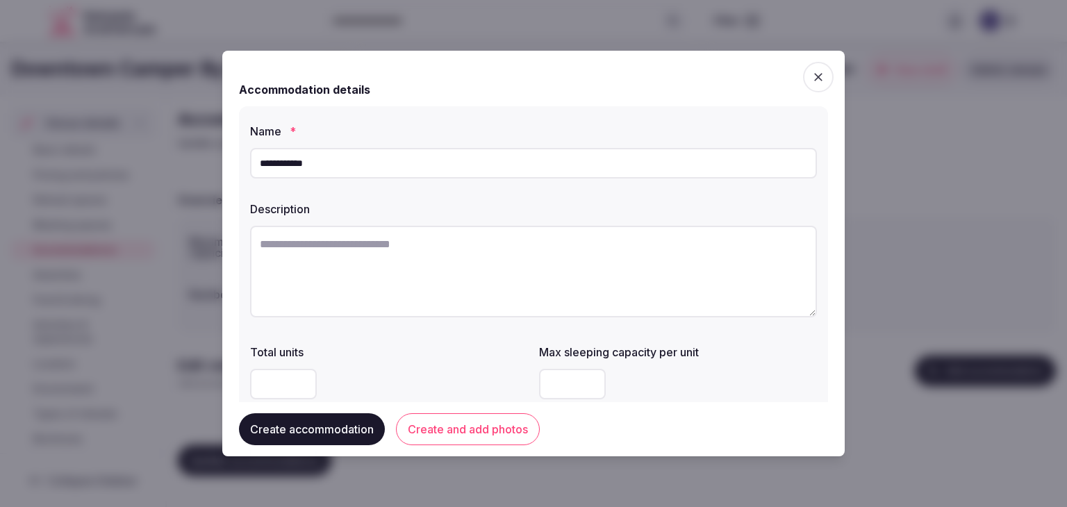
paste input "*"
type input "**********"
click at [560, 247] on textarea at bounding box center [533, 272] width 567 height 92
paste textarea "**********"
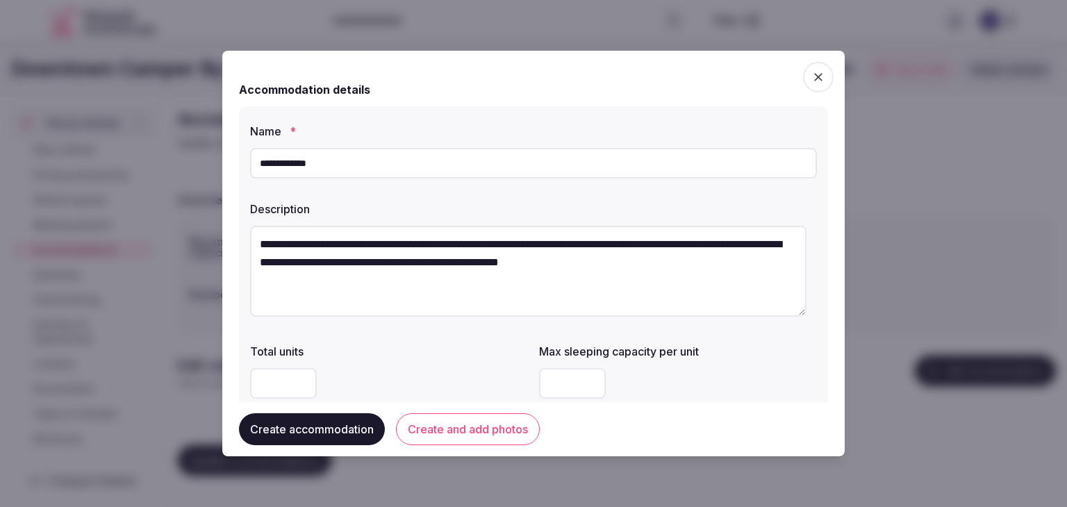
type textarea "**********"
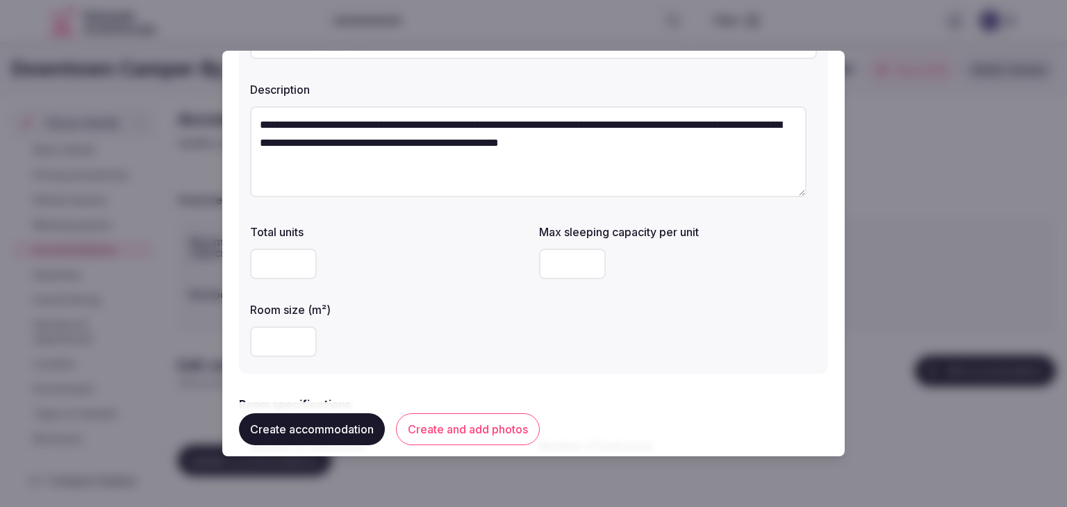
scroll to position [208, 0]
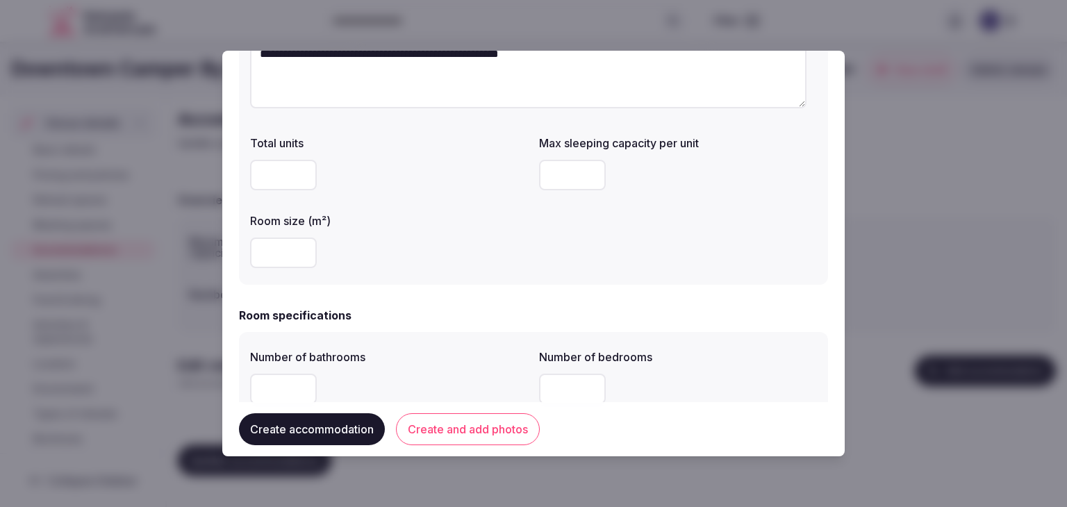
click at [556, 171] on input "number" at bounding box center [572, 175] width 67 height 31
type input "*"
click at [265, 247] on input "number" at bounding box center [283, 252] width 67 height 31
click at [611, 258] on div "Total units Max sleeping capacity per unit * Room size (m²)" at bounding box center [533, 201] width 567 height 144
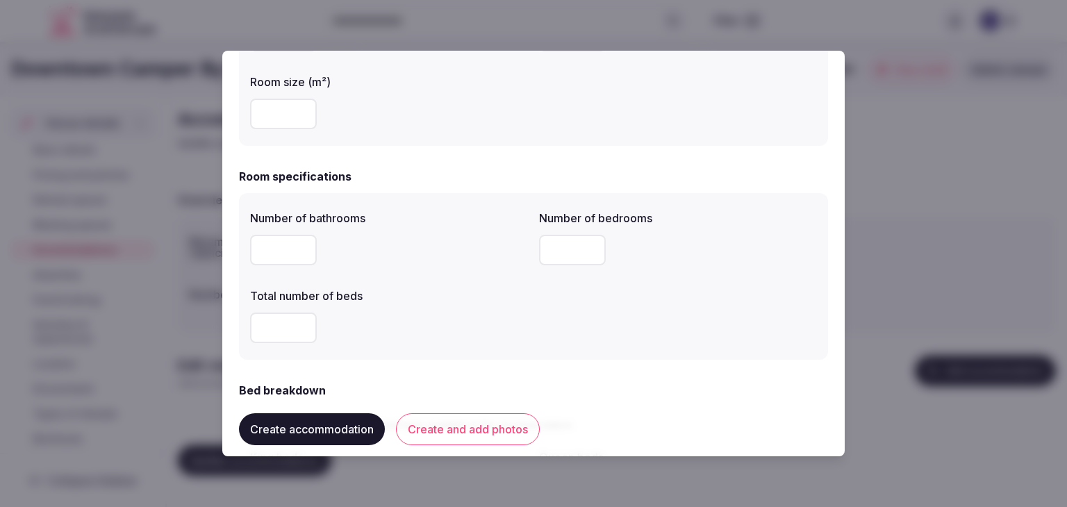
click at [267, 251] on input "number" at bounding box center [283, 250] width 67 height 31
type input "*"
click at [269, 326] on input "number" at bounding box center [283, 327] width 67 height 31
type input "*"
click at [555, 256] on input "number" at bounding box center [572, 250] width 67 height 31
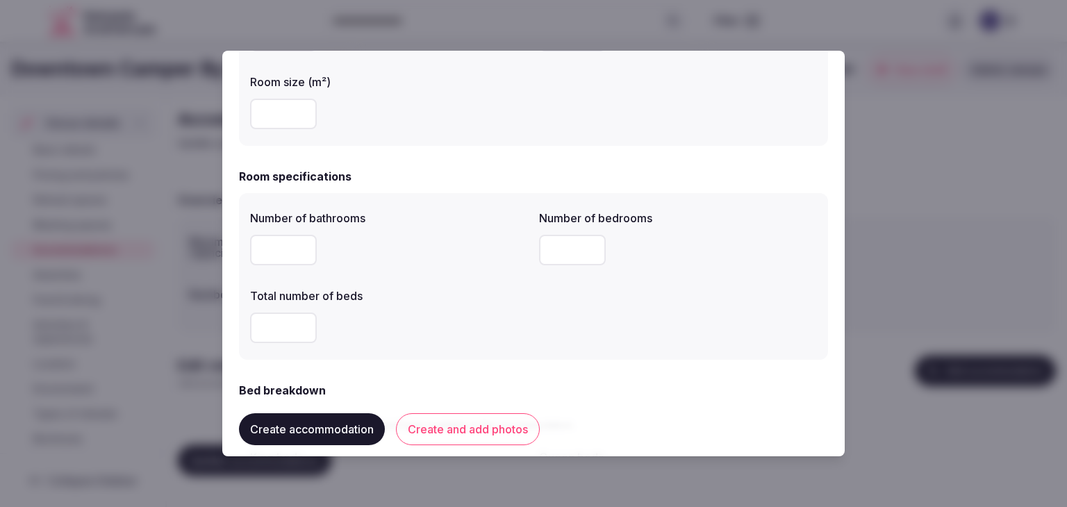
type input "*"
click at [451, 333] on div "*" at bounding box center [389, 327] width 278 height 31
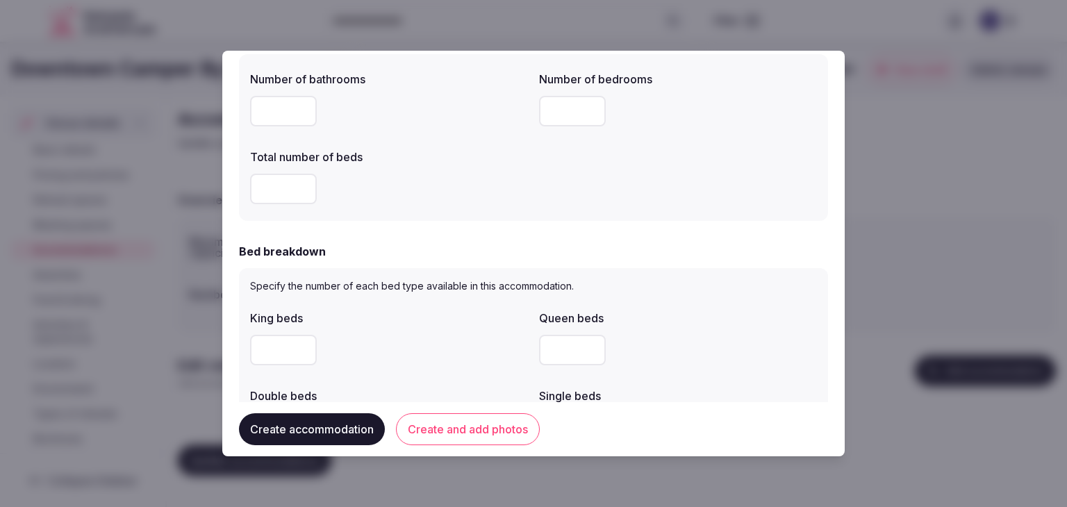
scroll to position [625, 0]
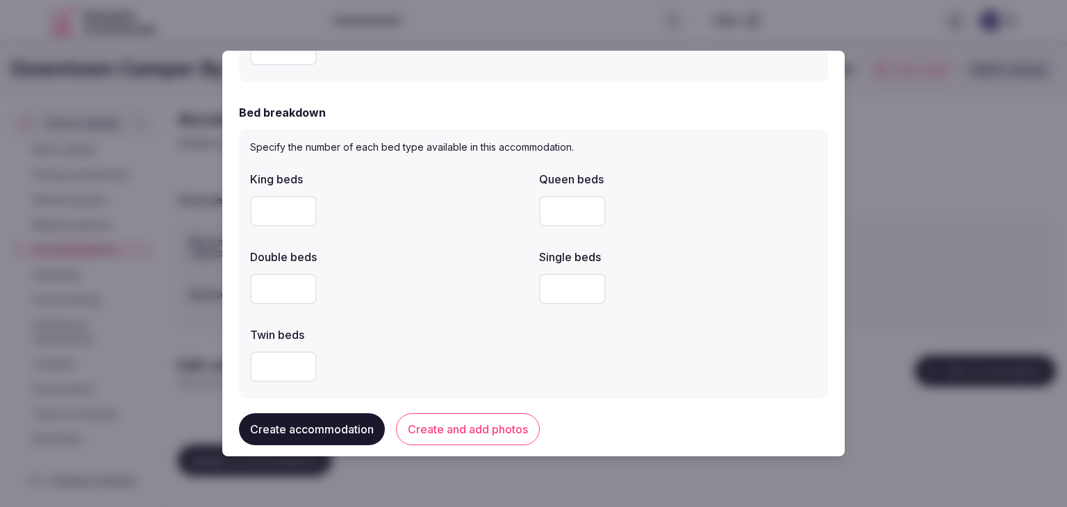
click at [275, 209] on input "number" at bounding box center [283, 211] width 67 height 31
type input "*"
click at [433, 287] on div at bounding box center [389, 289] width 278 height 31
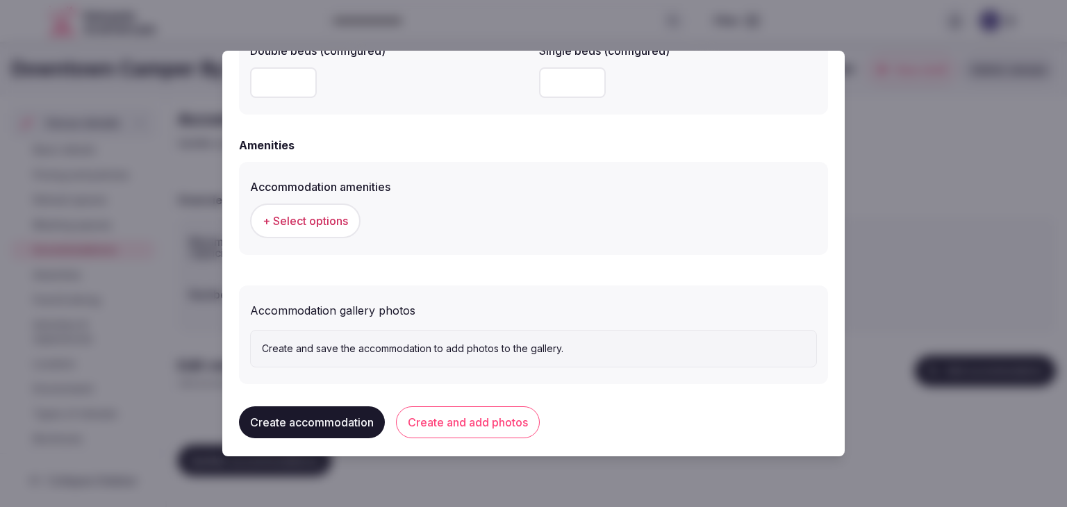
scroll to position [1275, 0]
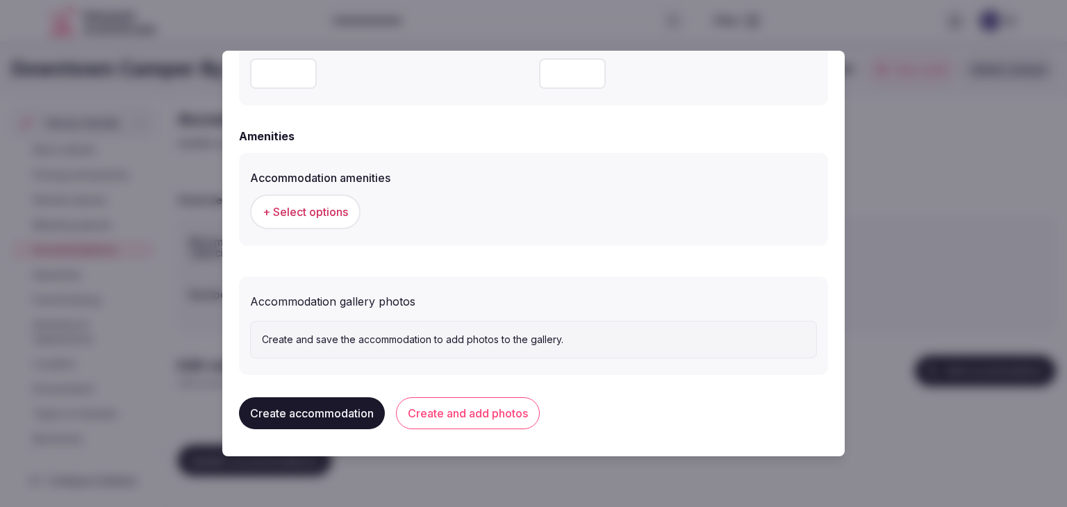
click at [316, 206] on span "+ Select options" at bounding box center [304, 211] width 85 height 15
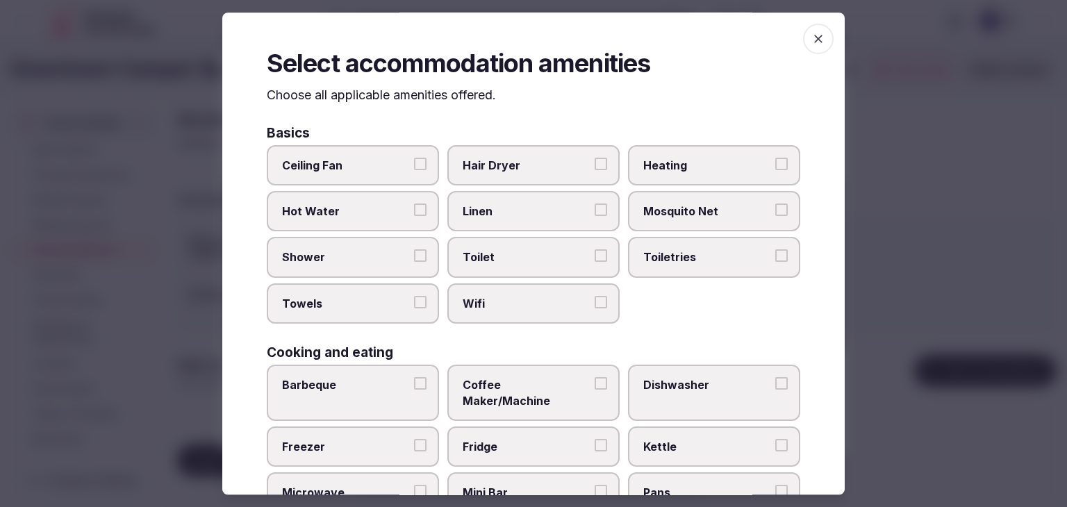
drag, startPoint x: 490, startPoint y: 307, endPoint x: 740, endPoint y: 271, distance: 251.8
click at [496, 307] on span "Wifi" at bounding box center [526, 303] width 128 height 15
click at [594, 307] on button "Wifi" at bounding box center [600, 302] width 12 height 12
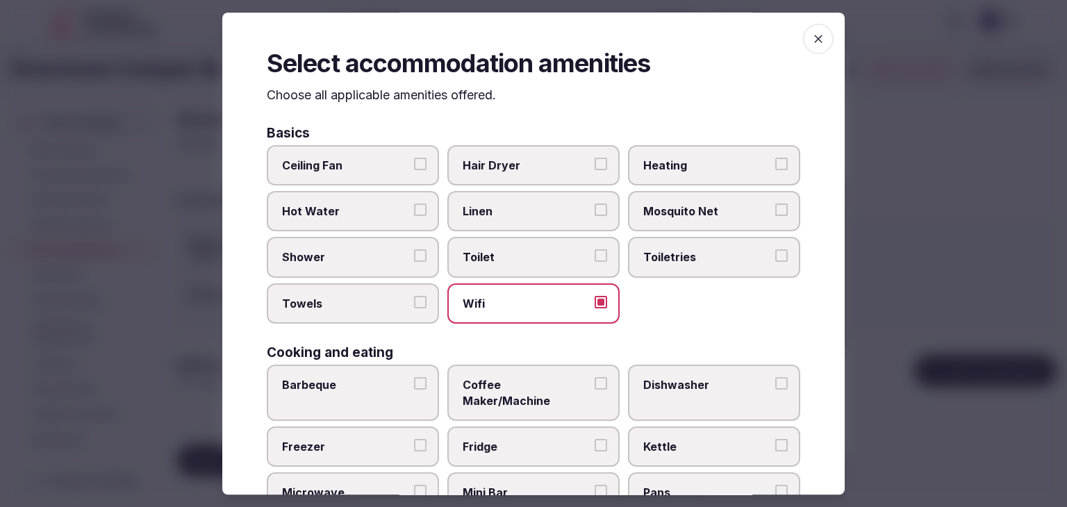
click at [756, 262] on span "Toiletries" at bounding box center [707, 257] width 128 height 15
click at [775, 262] on button "Toiletries" at bounding box center [781, 256] width 12 height 12
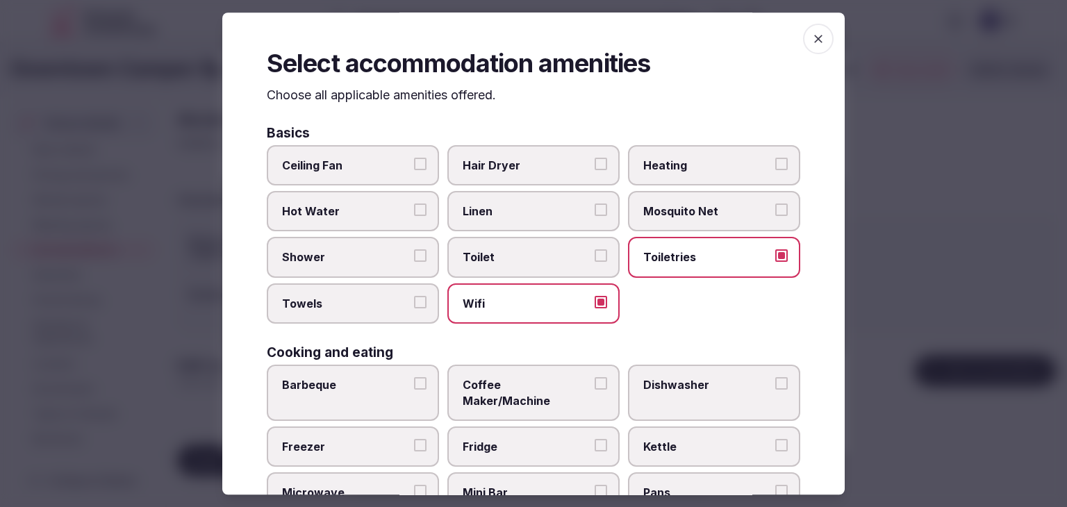
drag, startPoint x: 573, startPoint y: 167, endPoint x: 423, endPoint y: 242, distance: 167.7
click at [571, 167] on span "Hair Dryer" at bounding box center [526, 165] width 128 height 15
click at [594, 167] on button "Hair Dryer" at bounding box center [600, 164] width 12 height 12
click at [328, 268] on label "Shower" at bounding box center [353, 257] width 172 height 40
click at [414, 262] on button "Shower" at bounding box center [420, 256] width 12 height 12
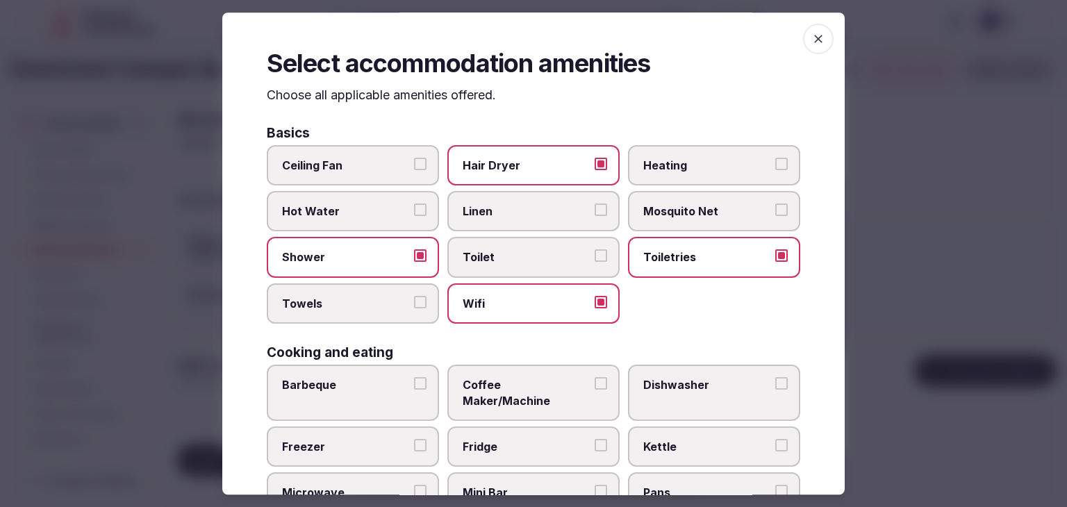
click at [333, 302] on span "Towels" at bounding box center [346, 303] width 128 height 15
click at [414, 302] on button "Towels" at bounding box center [420, 302] width 12 height 12
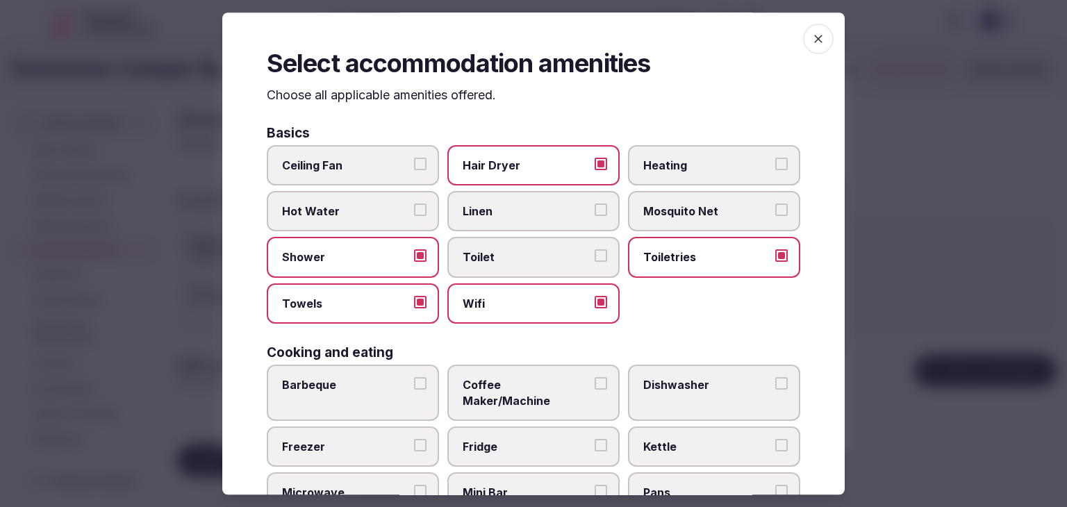
click at [484, 229] on label "Linen" at bounding box center [533, 211] width 172 height 40
click at [594, 216] on button "Linen" at bounding box center [600, 209] width 12 height 12
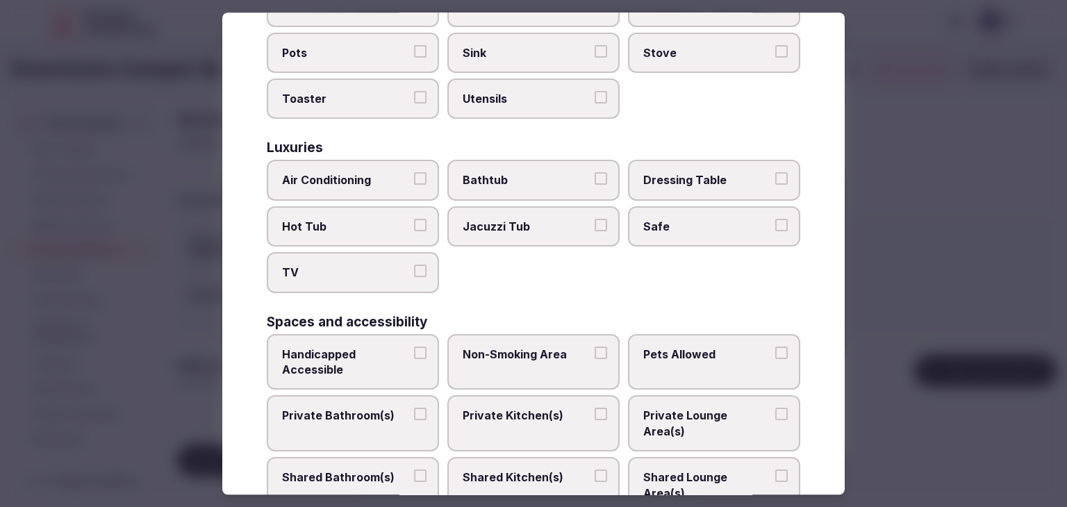
scroll to position [278, 0]
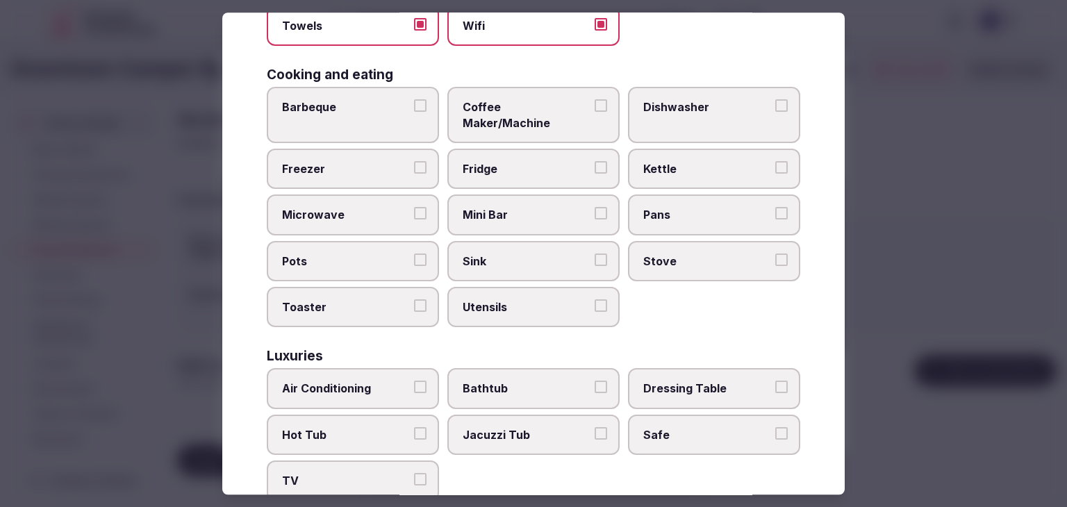
click at [544, 100] on span "Coffee Maker/Machine" at bounding box center [526, 114] width 128 height 31
click at [594, 100] on button "Coffee Maker/Machine" at bounding box center [600, 105] width 12 height 12
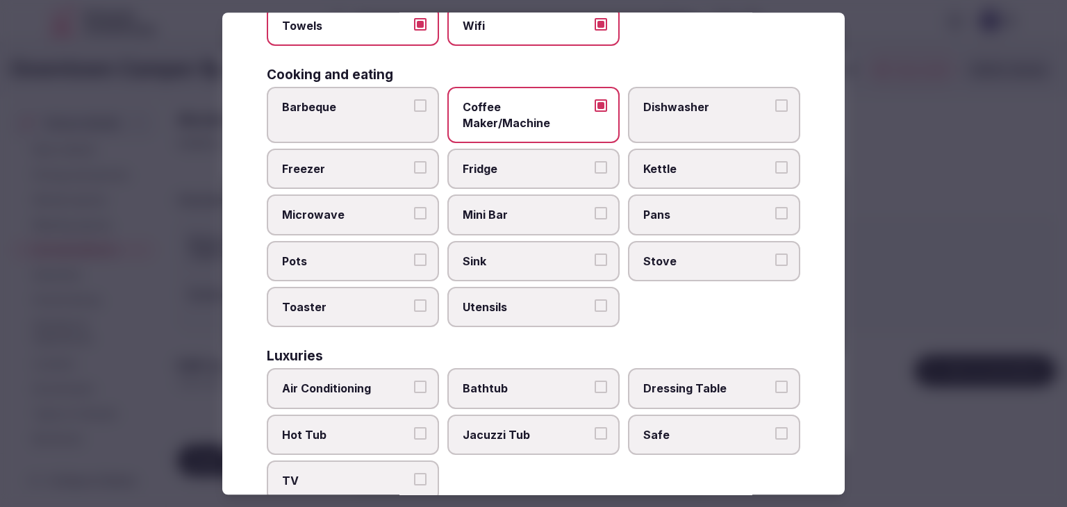
click at [672, 149] on label "Kettle" at bounding box center [714, 169] width 172 height 40
click at [775, 161] on button "Kettle" at bounding box center [781, 167] width 12 height 12
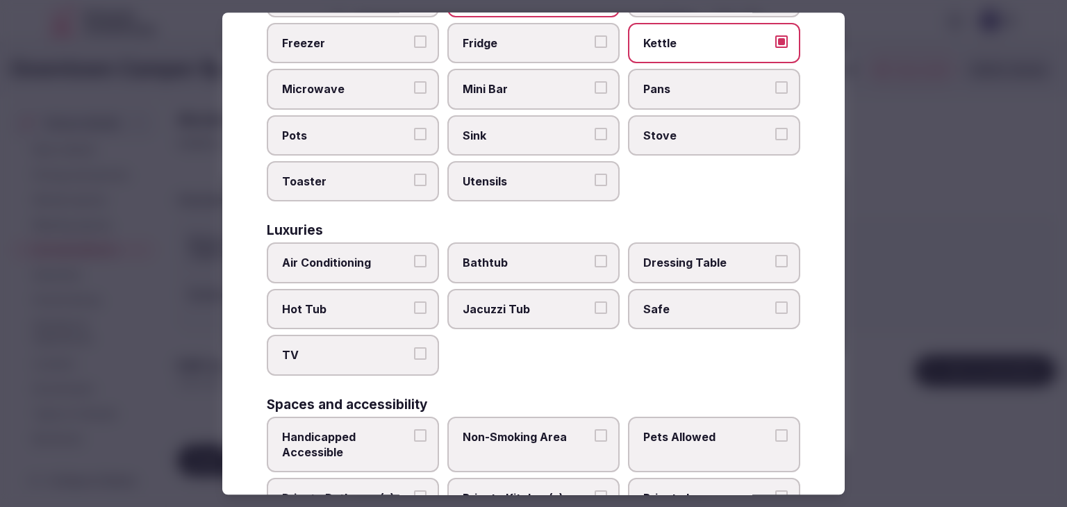
scroll to position [486, 0]
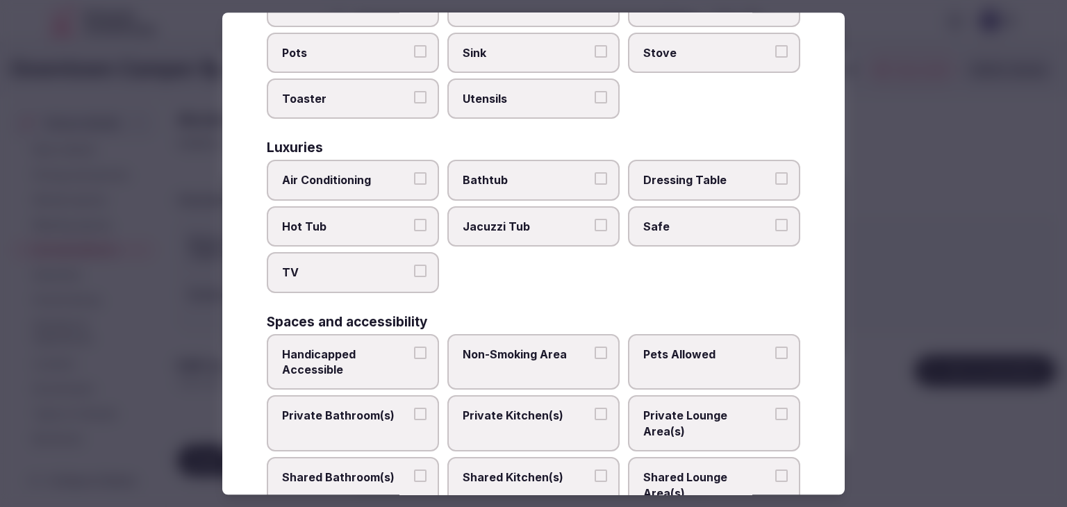
click at [340, 396] on label "Private Bathroom(s)" at bounding box center [353, 424] width 172 height 56
click at [414, 408] on button "Private Bathroom(s)" at bounding box center [420, 414] width 12 height 12
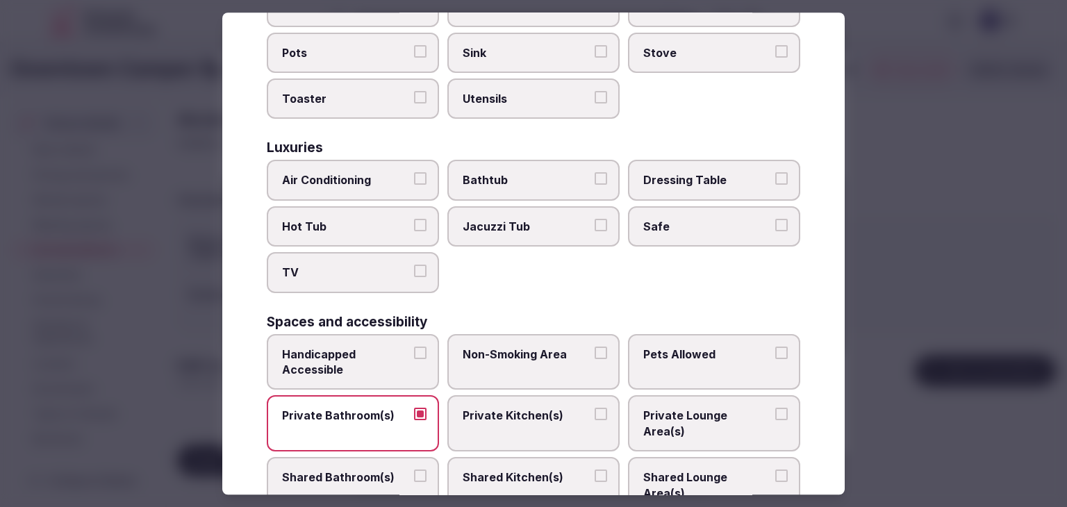
click at [383, 265] on span "TV" at bounding box center [346, 272] width 128 height 15
click at [414, 265] on button "TV" at bounding box center [420, 271] width 12 height 12
click at [367, 160] on label "Air Conditioning" at bounding box center [353, 180] width 172 height 40
click at [414, 173] on button "Air Conditioning" at bounding box center [420, 179] width 12 height 12
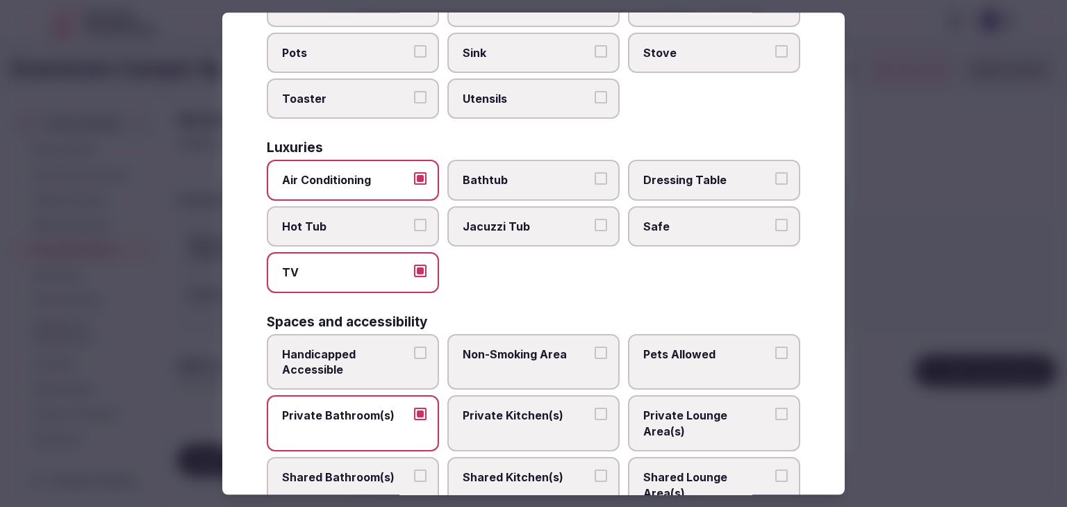
click at [688, 219] on span "Safe" at bounding box center [707, 226] width 128 height 15
click at [775, 219] on button "Safe" at bounding box center [781, 225] width 12 height 12
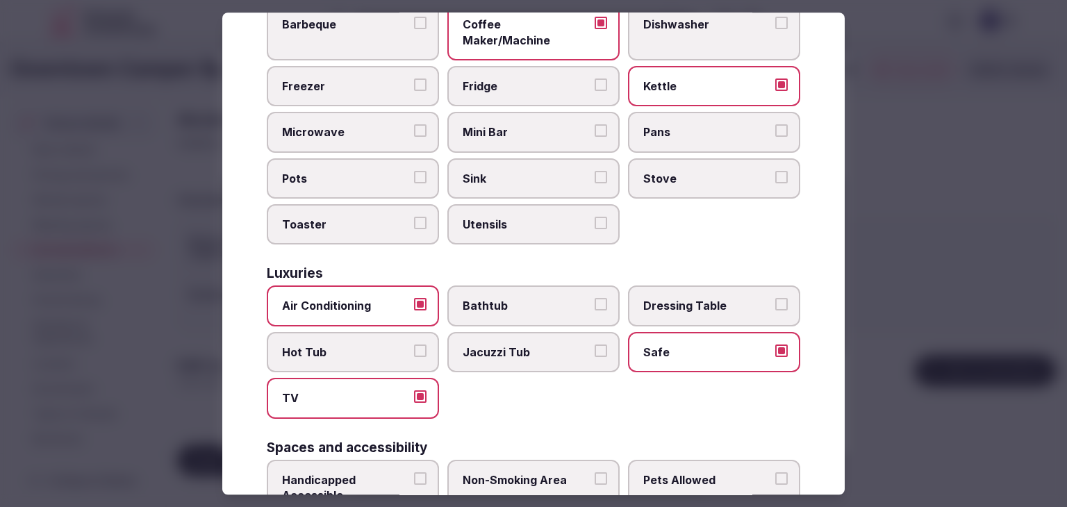
scroll to position [278, 0]
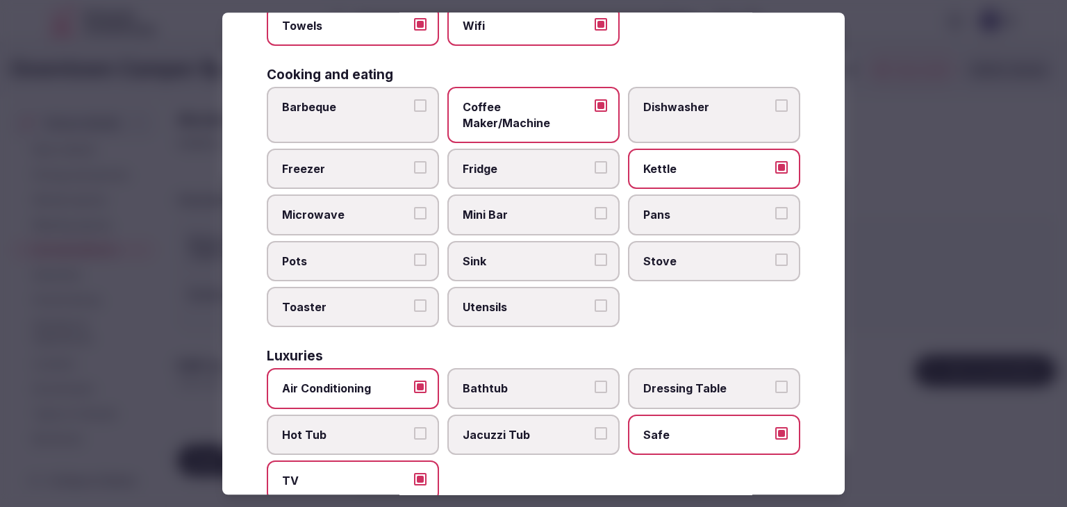
click at [533, 161] on span "Fridge" at bounding box center [526, 168] width 128 height 15
click at [594, 161] on button "Fridge" at bounding box center [600, 167] width 12 height 12
click at [558, 106] on span "Coffee Maker/Machine" at bounding box center [526, 114] width 128 height 31
click at [594, 106] on button "Coffee Maker/Machine" at bounding box center [600, 105] width 12 height 12
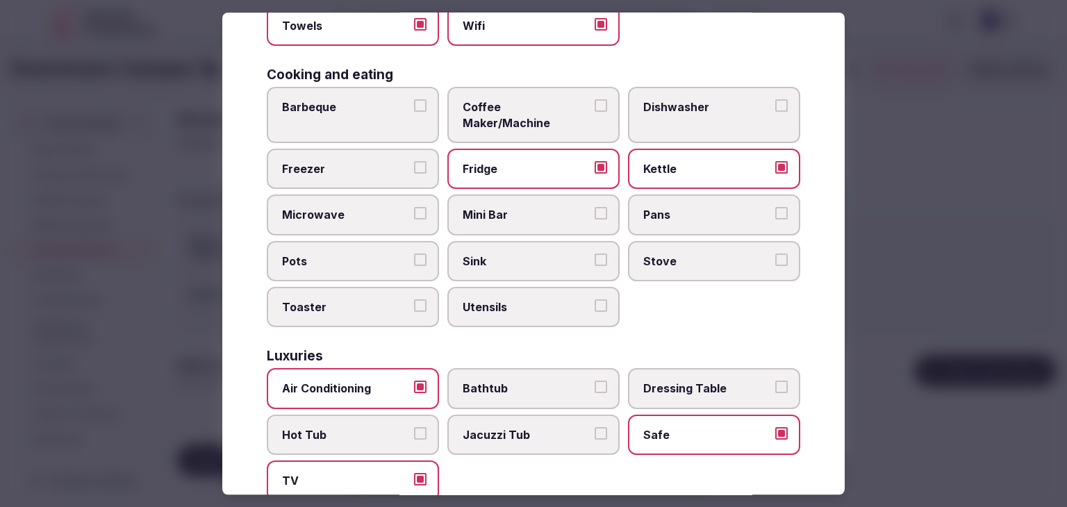
scroll to position [0, 0]
click at [511, 378] on label "Bathtub" at bounding box center [533, 389] width 172 height 40
click at [594, 381] on button "Bathtub" at bounding box center [600, 387] width 12 height 12
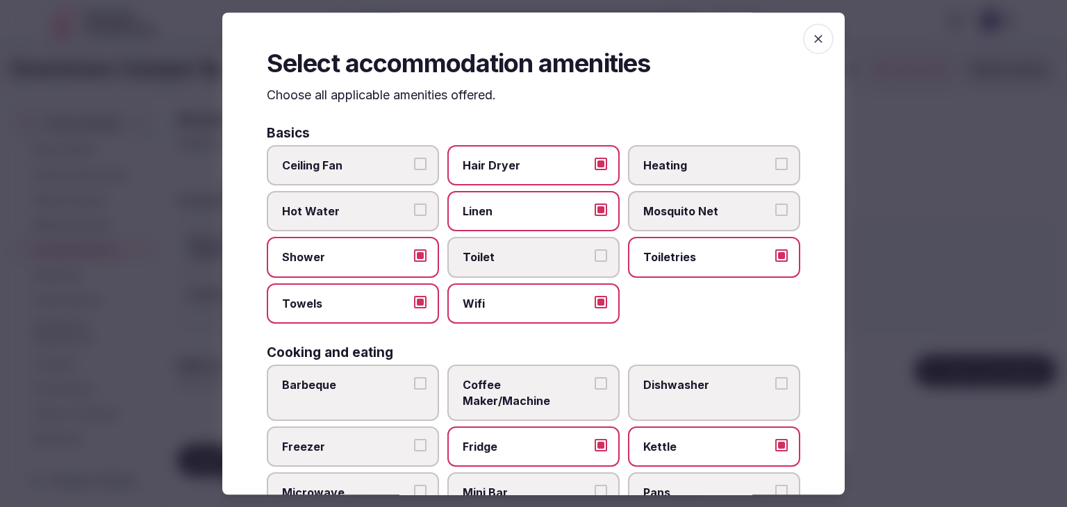
click at [811, 40] on icon "button" at bounding box center [818, 39] width 14 height 14
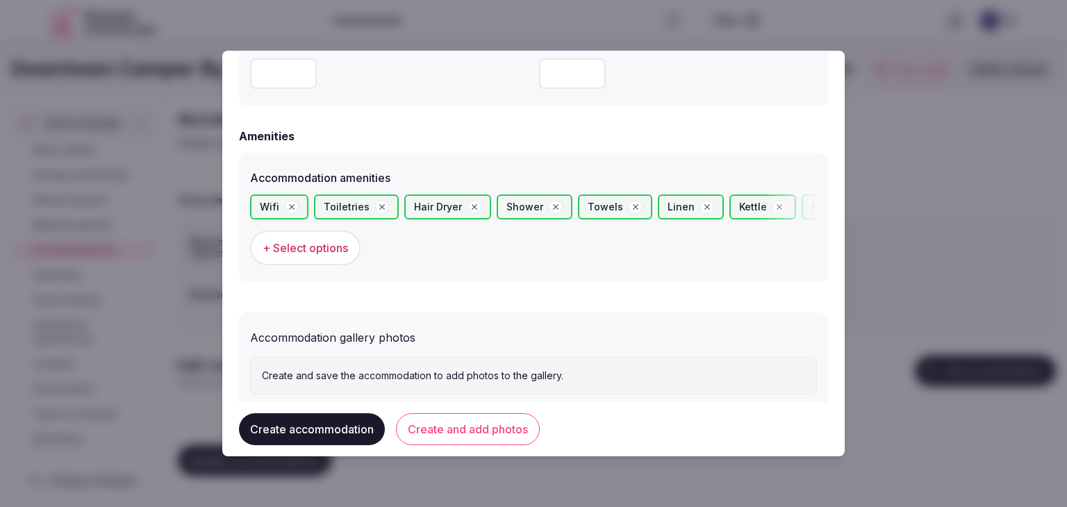
scroll to position [1310, 0]
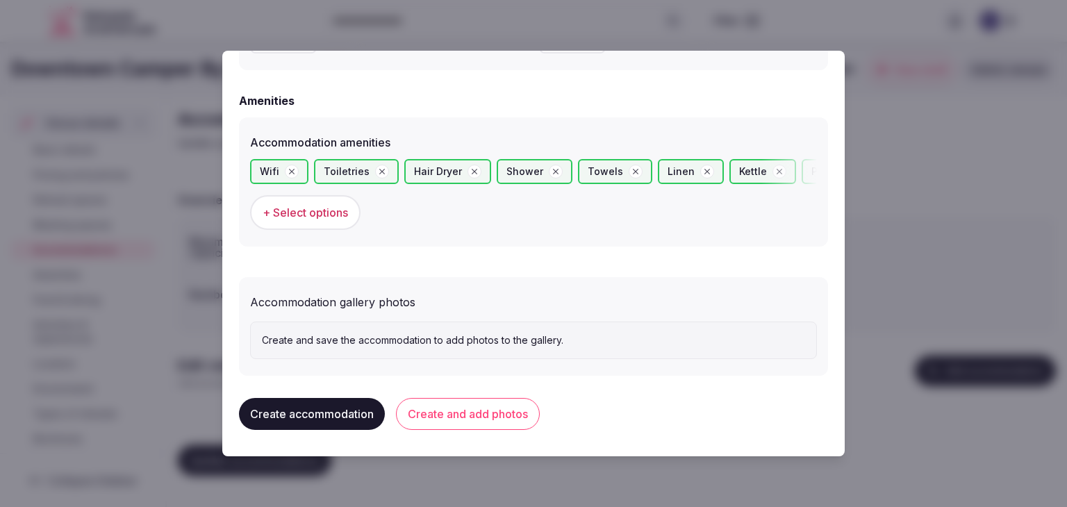
click at [525, 402] on button "Create and add photos" at bounding box center [468, 414] width 144 height 32
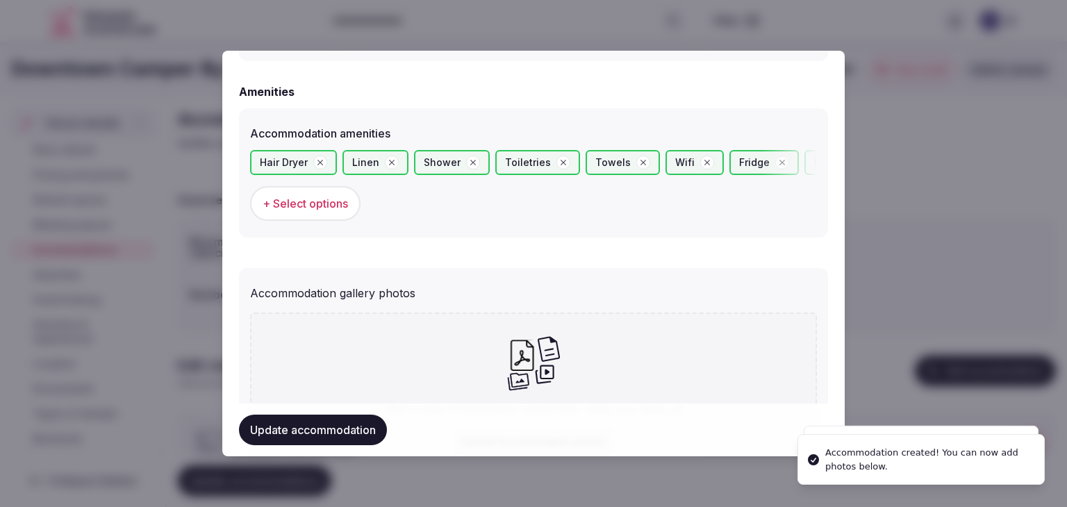
scroll to position [1438, 0]
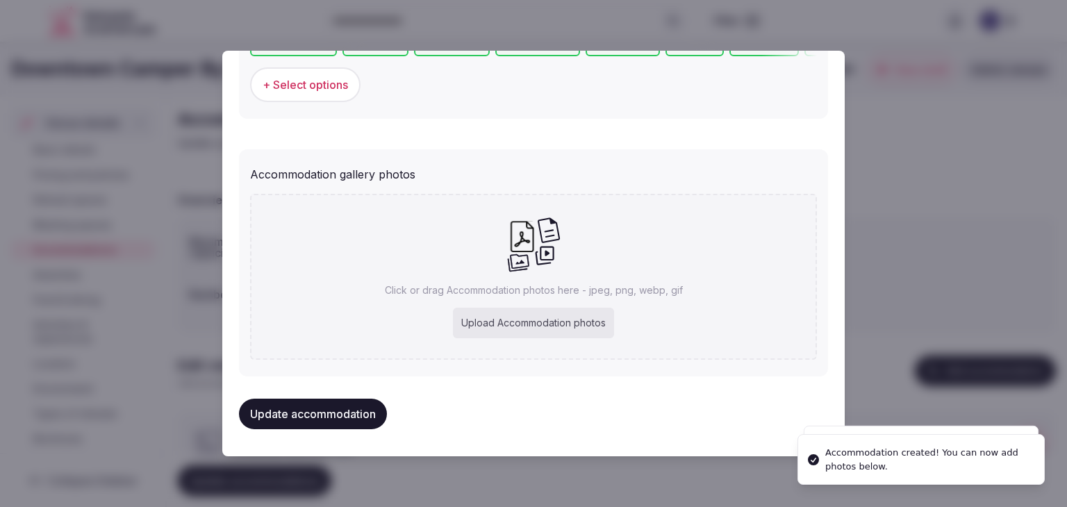
click at [564, 328] on div "Upload Accommodation photos" at bounding box center [533, 323] width 161 height 31
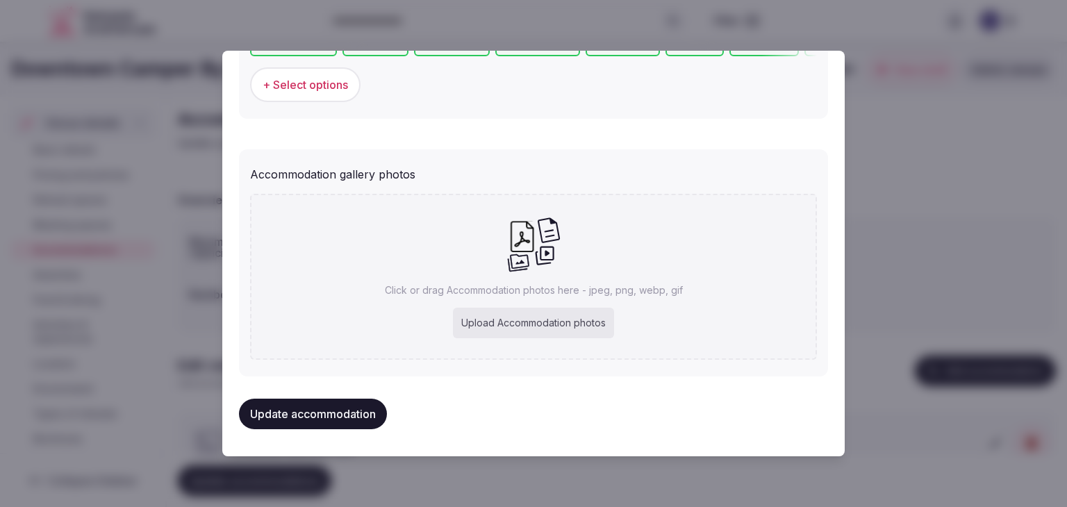
type input "**********"
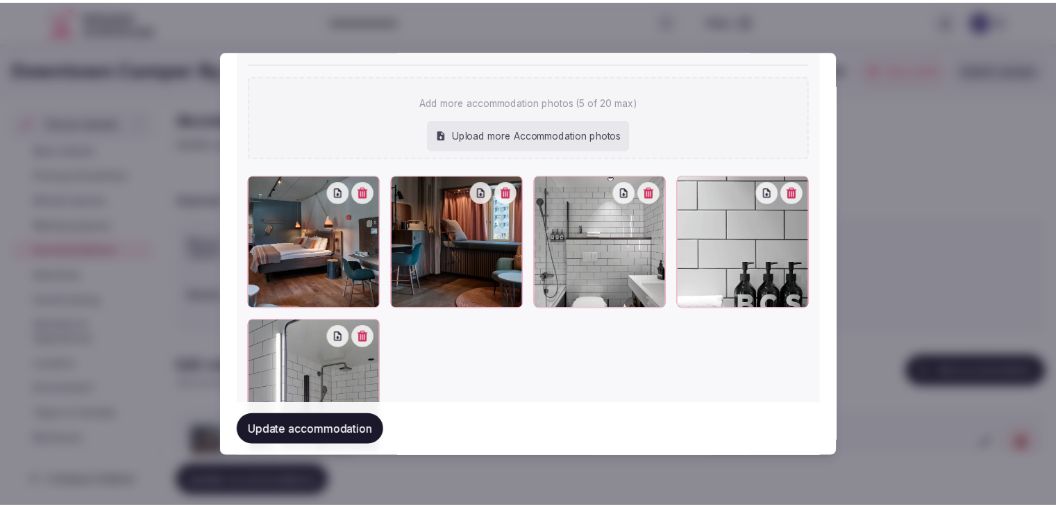
scroll to position [1657, 0]
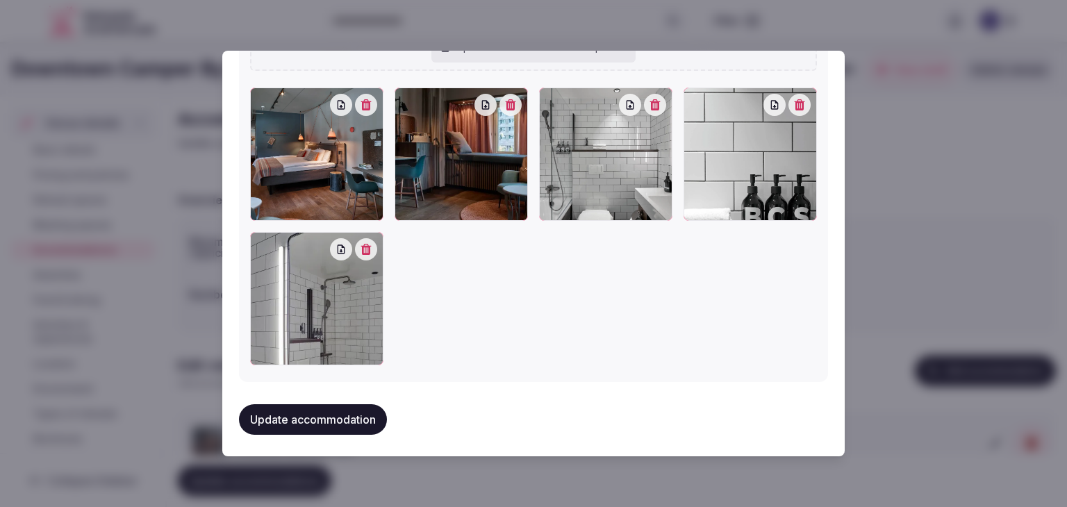
click at [356, 413] on button "Update accommodation" at bounding box center [313, 419] width 148 height 31
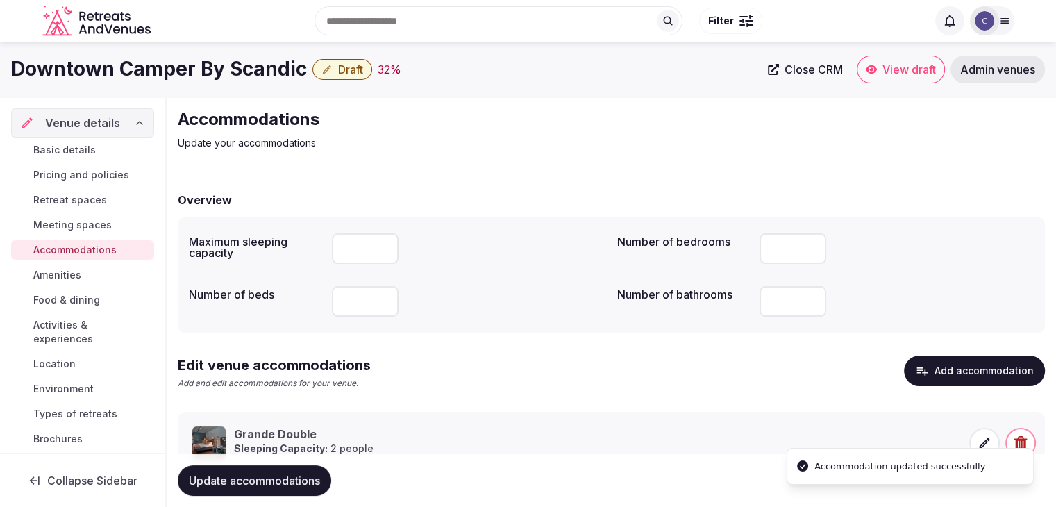
click at [275, 481] on span "Update accommodations" at bounding box center [254, 481] width 131 height 14
click at [144, 74] on h1 "Downtown Camper By Scandic" at bounding box center [159, 69] width 296 height 27
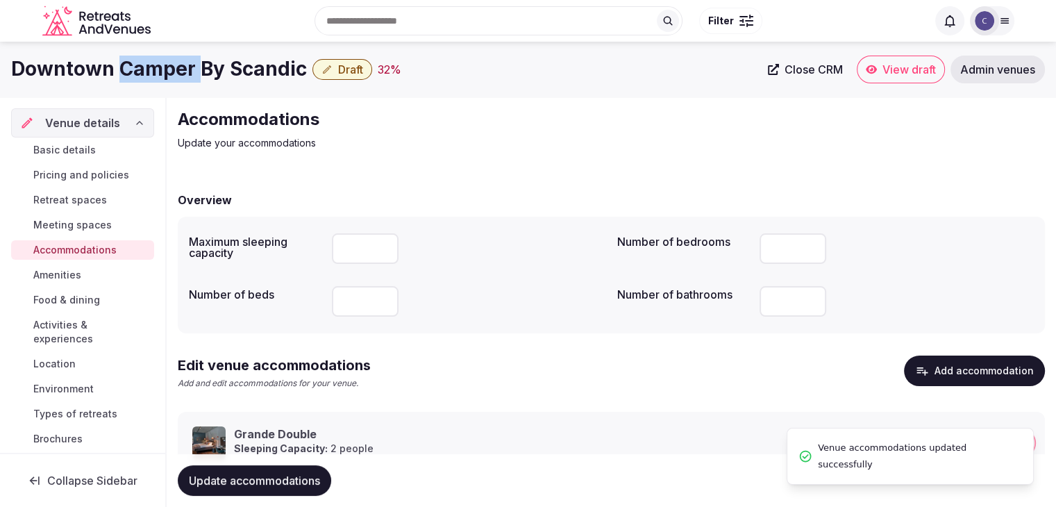
click at [144, 74] on h1 "Downtown Camper By Scandic" at bounding box center [159, 69] width 296 height 27
copy div "Downtown Camper By Scandic"
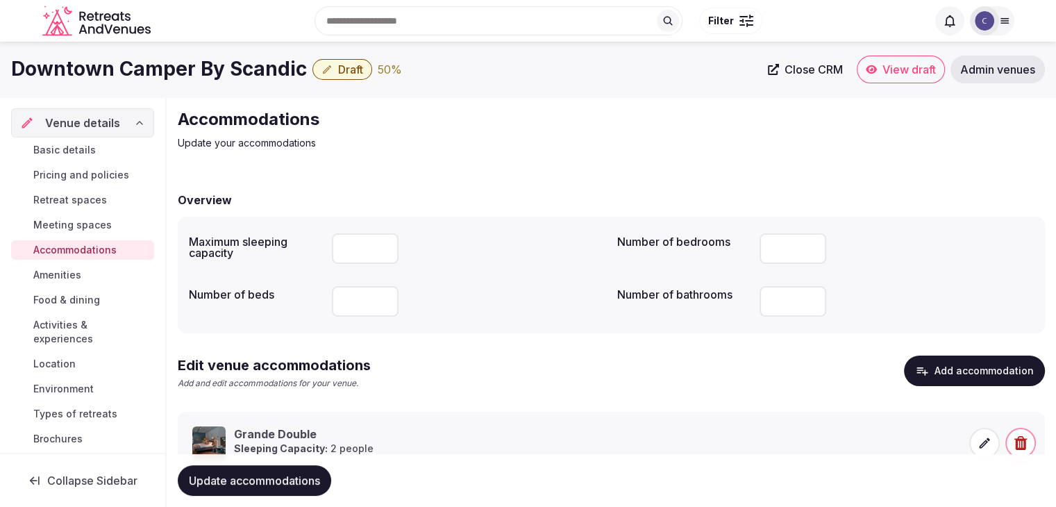
click at [774, 249] on input "number" at bounding box center [793, 248] width 67 height 31
type input "***"
click at [283, 476] on span "Update accommodations" at bounding box center [254, 481] width 131 height 14
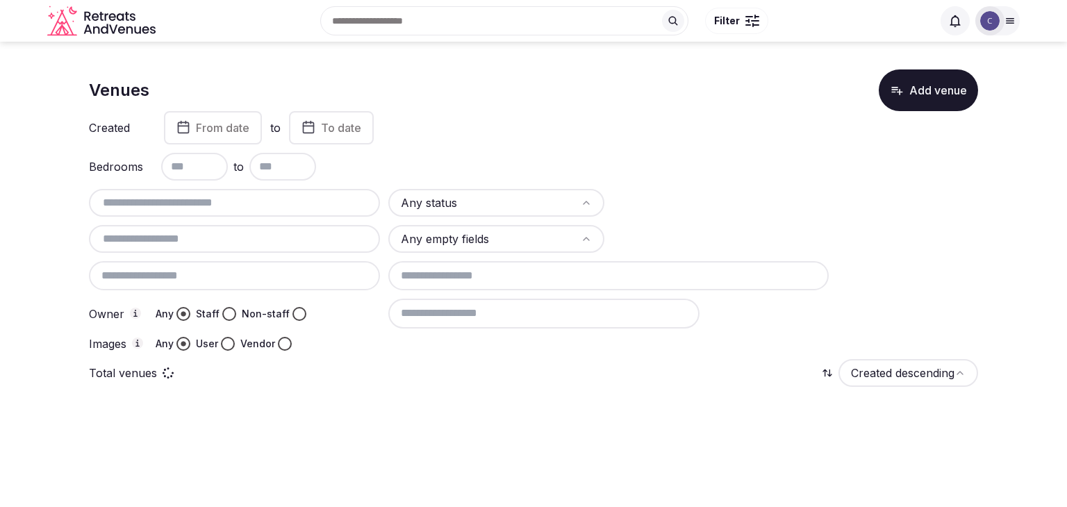
click at [222, 181] on div "Created From date to To date Bedrooms to Any status Any empty fields Owner Any …" at bounding box center [533, 231] width 889 height 240
click at [222, 198] on input "text" at bounding box center [234, 202] width 280 height 17
paste input "**********"
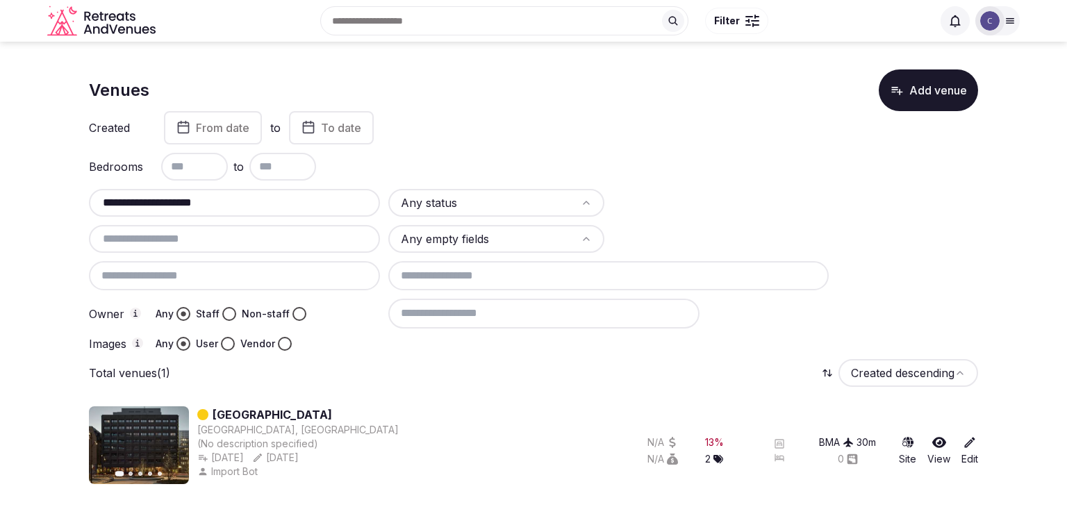
click at [298, 206] on input "**********" at bounding box center [234, 202] width 280 height 17
paste input "**********"
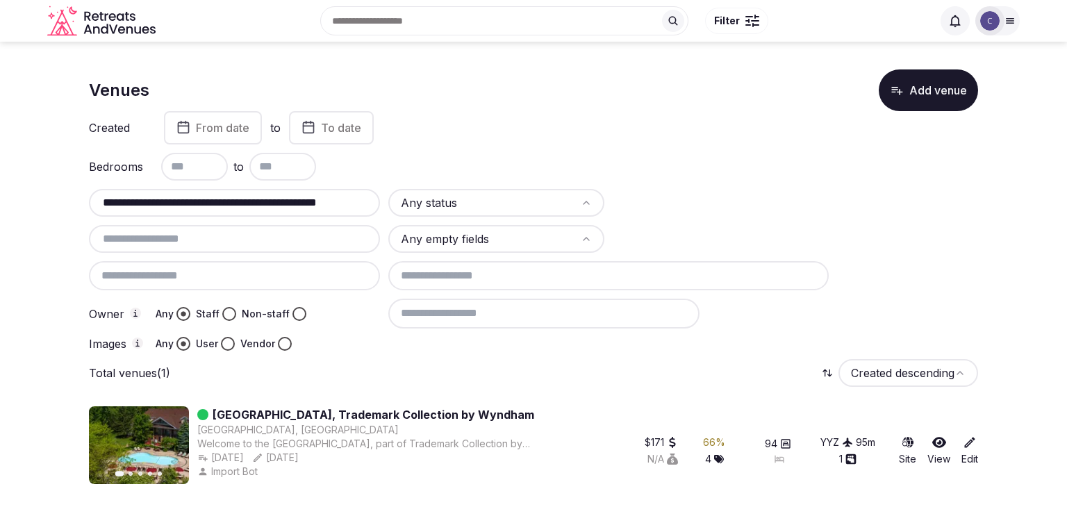
drag, startPoint x: 175, startPoint y: 201, endPoint x: 64, endPoint y: 201, distance: 111.1
click at [64, 201] on section "**********" at bounding box center [533, 274] width 1067 height 465
type input "**********"
click at [322, 200] on input "**********" at bounding box center [234, 202] width 280 height 17
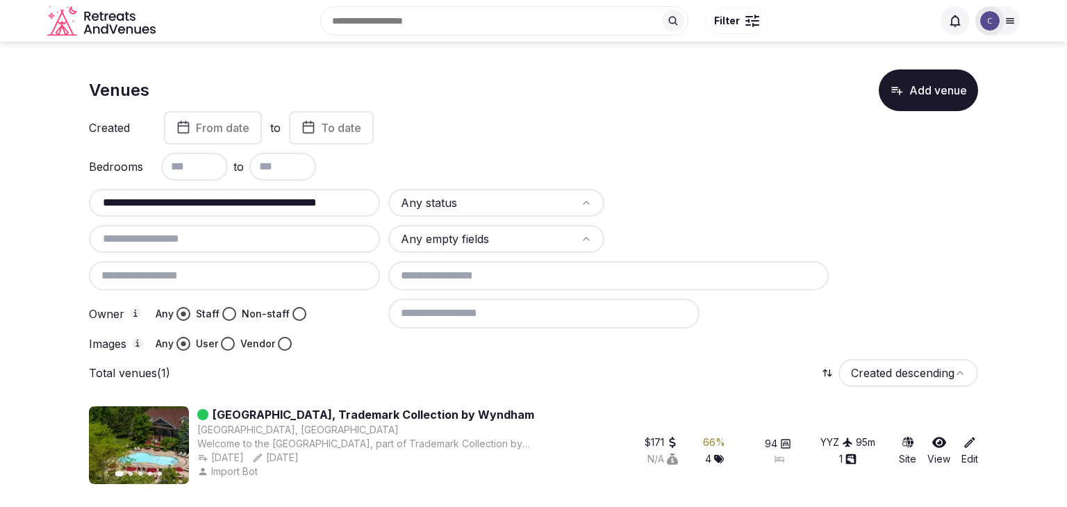
click at [322, 200] on input "**********" at bounding box center [234, 202] width 280 height 17
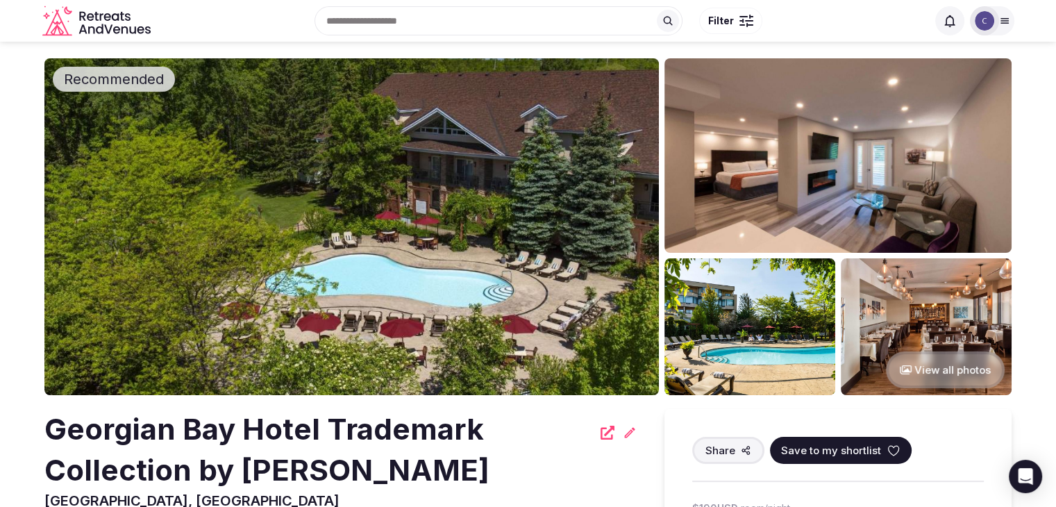
scroll to position [278, 0]
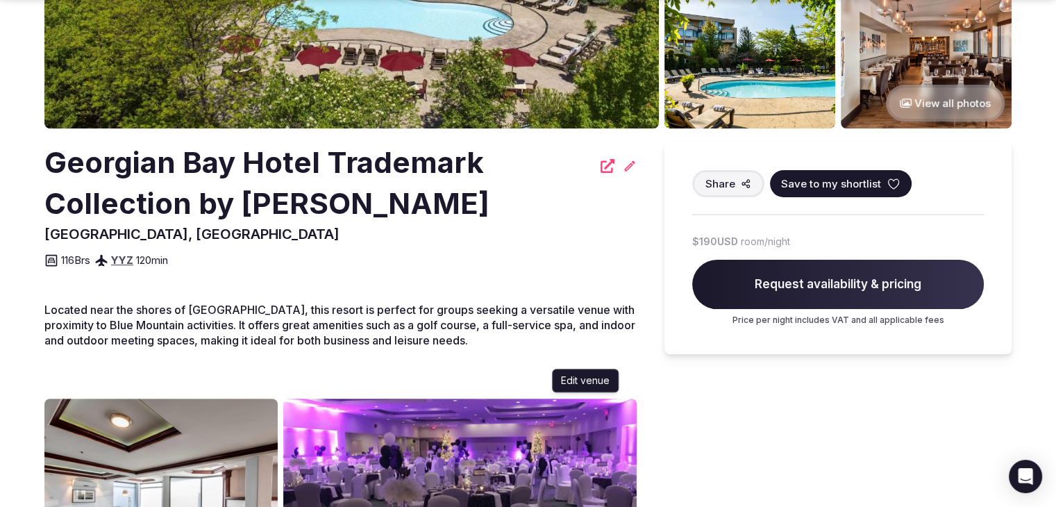
click at [630, 165] on icon at bounding box center [630, 166] width 14 height 14
click at [285, 165] on h2 "Georgian Bay Hotel Trademark Collection by Wyndham" at bounding box center [318, 183] width 548 height 82
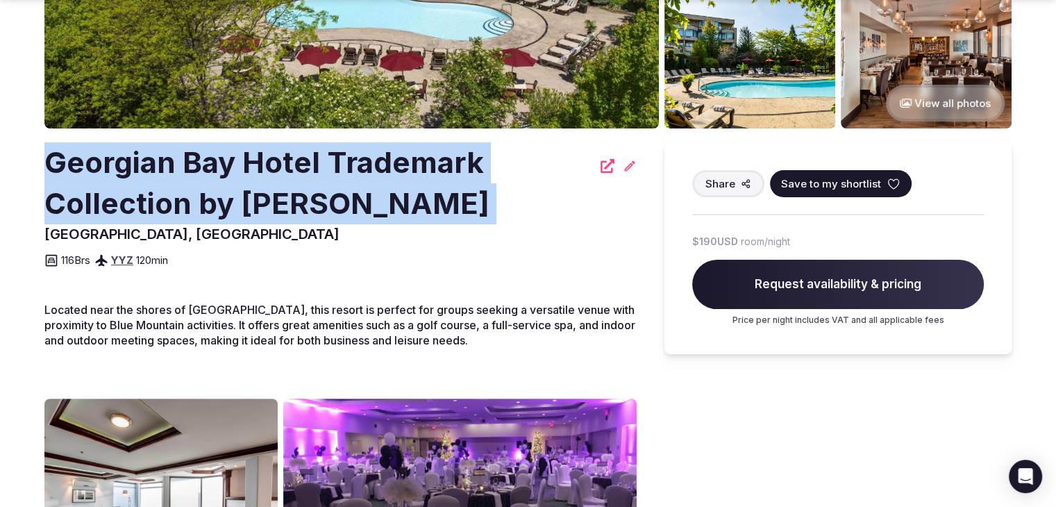
click at [285, 165] on h2 "Georgian Bay Hotel Trademark Collection by Wyndham" at bounding box center [318, 183] width 548 height 82
copy div "Georgian Bay Hotel Trademark Collection by Wyndham Edit venue Edit venue"
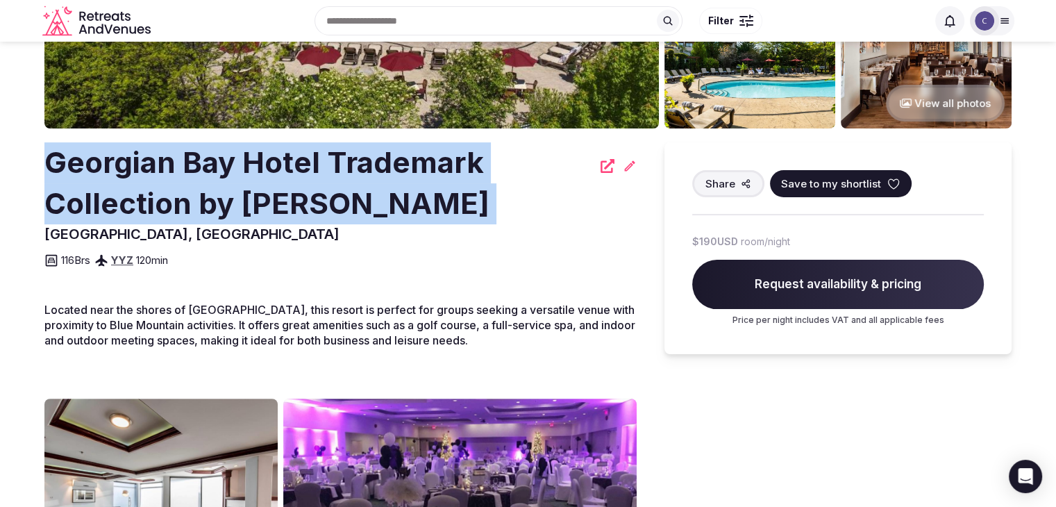
scroll to position [208, 0]
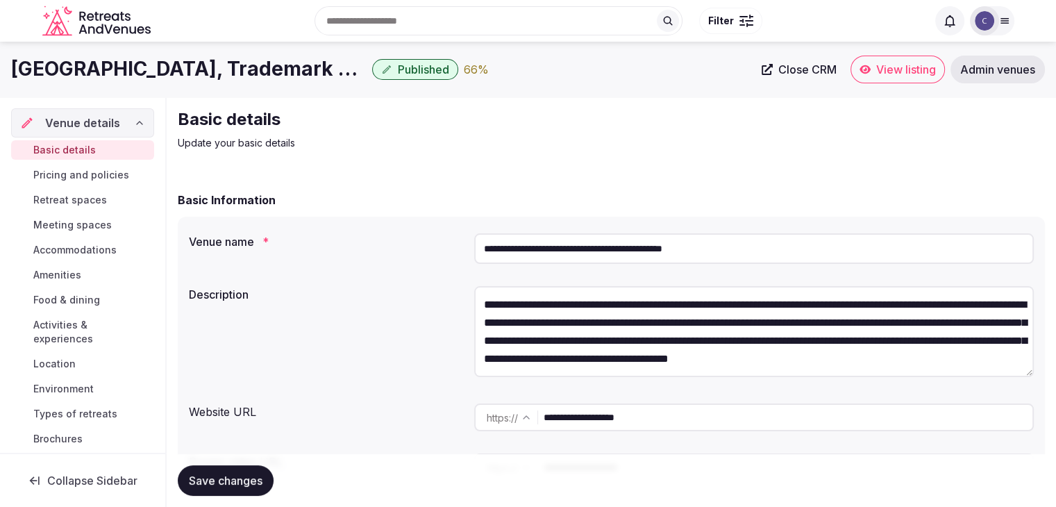
scroll to position [147, 0]
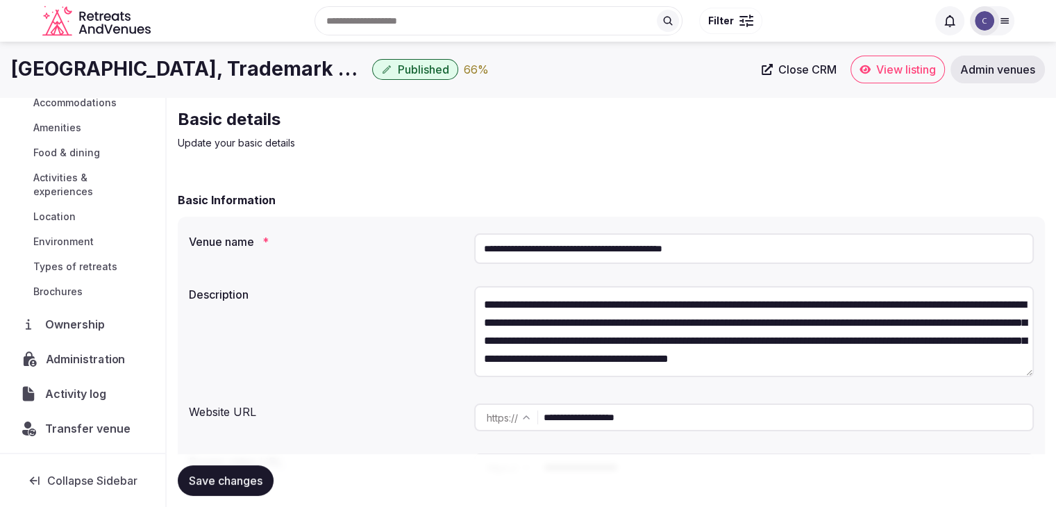
click at [75, 359] on span "Administration" at bounding box center [88, 359] width 85 height 17
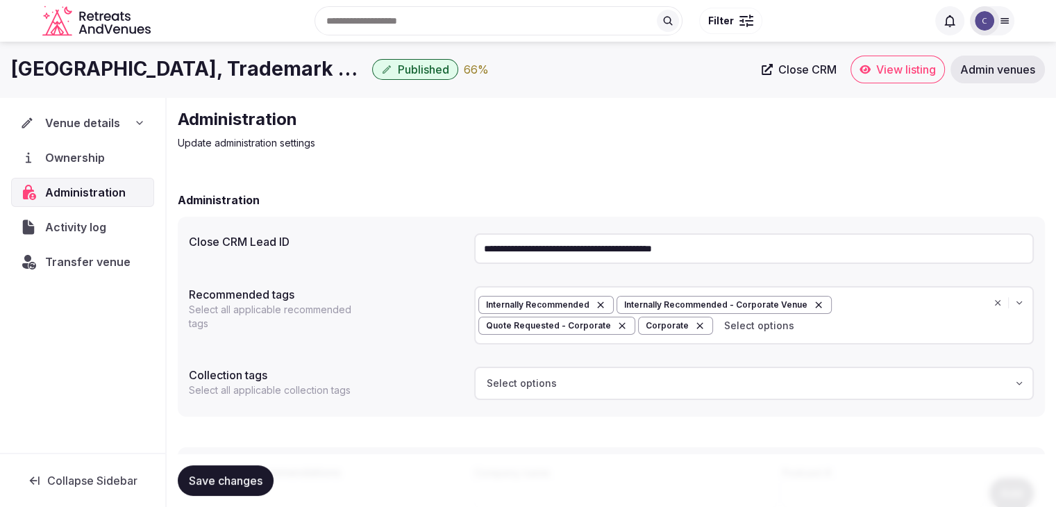
click at [206, 65] on h1 "[GEOGRAPHIC_DATA], Trademark Collection by Wyndham" at bounding box center [189, 69] width 356 height 27
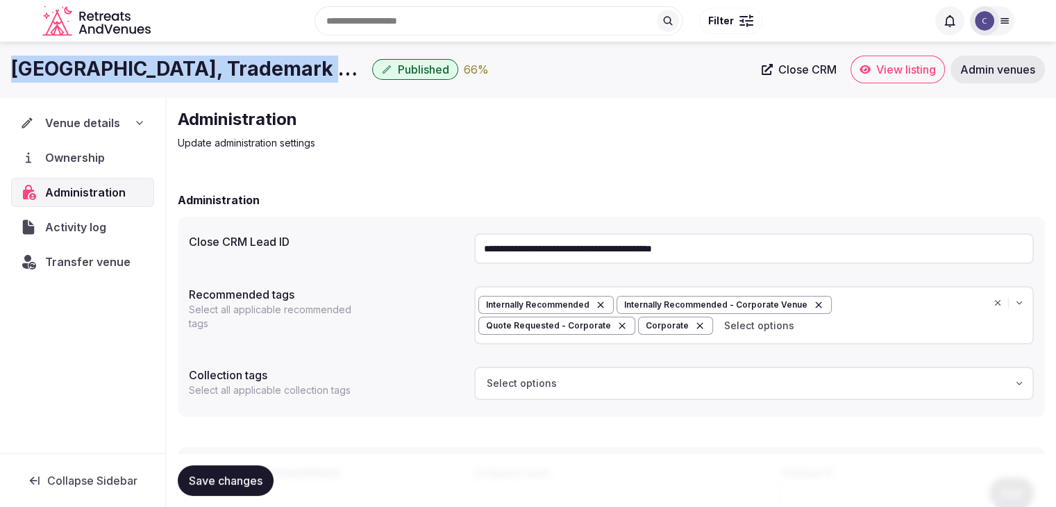
click at [206, 65] on h1 "[GEOGRAPHIC_DATA], Trademark Collection by Wyndham" at bounding box center [189, 69] width 356 height 27
copy div "[GEOGRAPHIC_DATA], Trademark Collection by Wyndham"
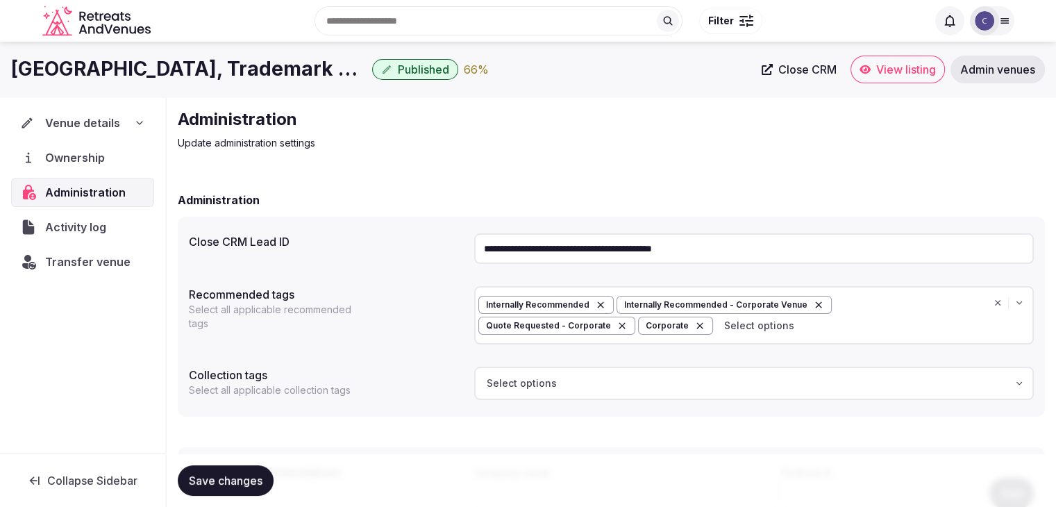
click at [588, 248] on input "**********" at bounding box center [754, 248] width 560 height 31
click at [78, 262] on span "Transfer venue" at bounding box center [87, 261] width 85 height 17
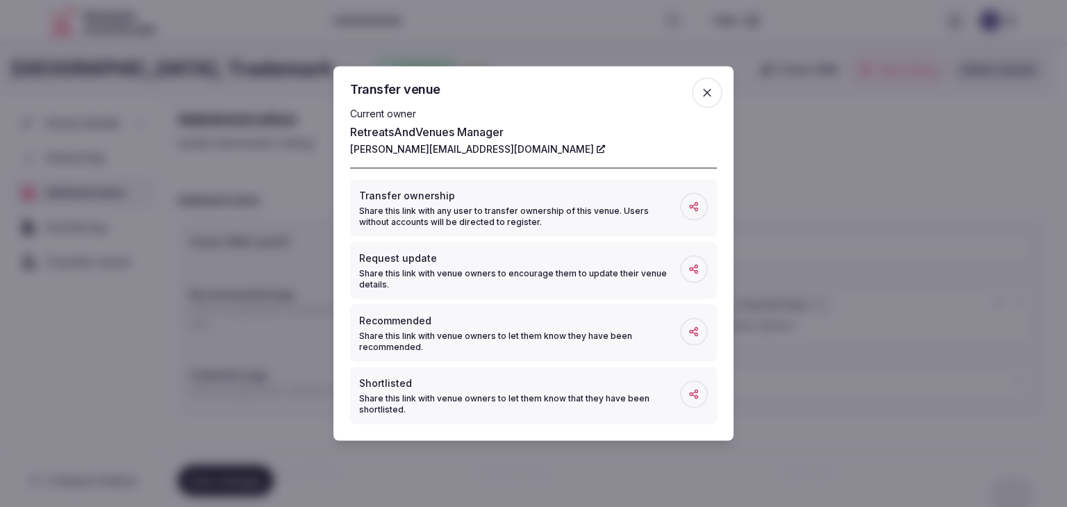
click at [711, 94] on icon "button" at bounding box center [707, 93] width 14 height 14
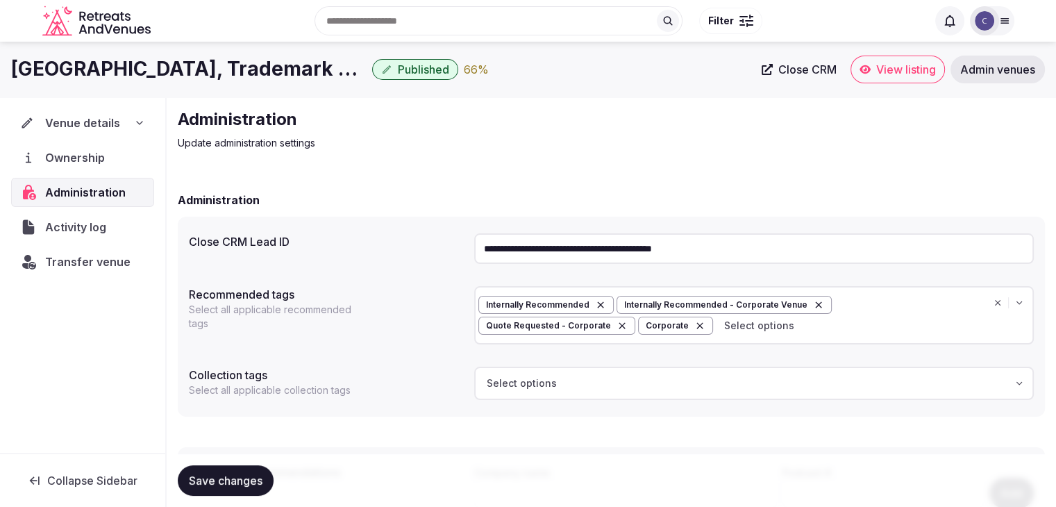
click at [137, 122] on icon at bounding box center [140, 123] width 6 height 3
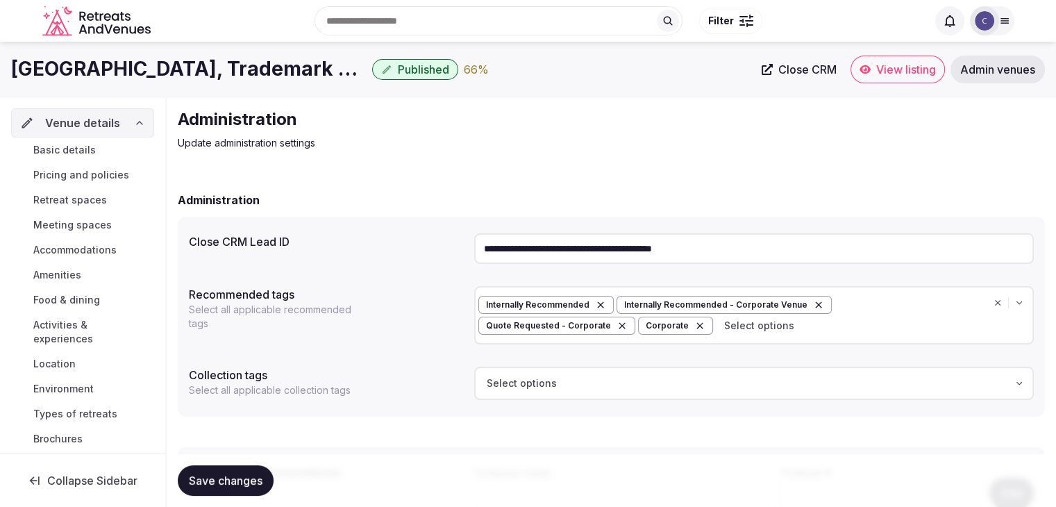
click at [106, 146] on link "Basic details" at bounding box center [82, 149] width 143 height 19
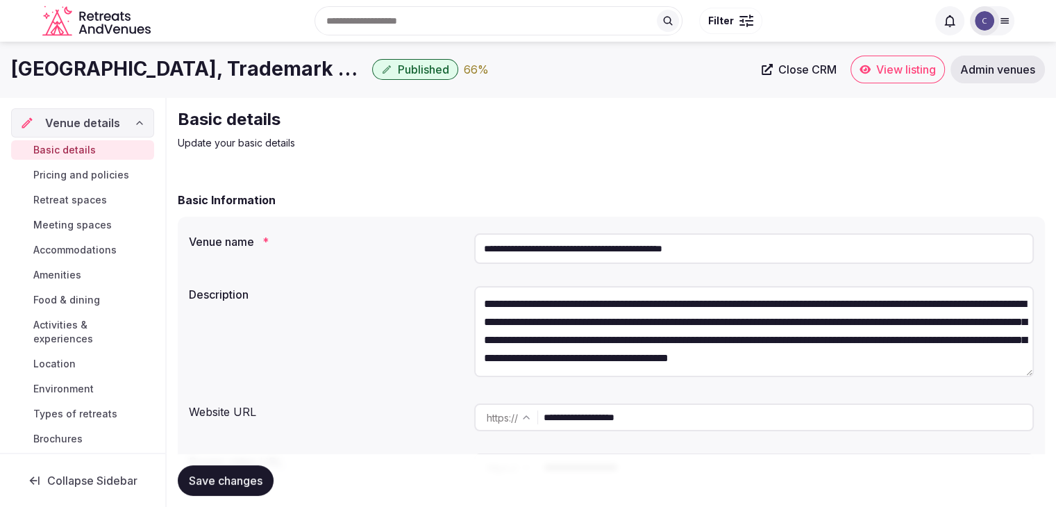
scroll to position [18, 0]
click at [708, 426] on input "**********" at bounding box center [788, 417] width 489 height 28
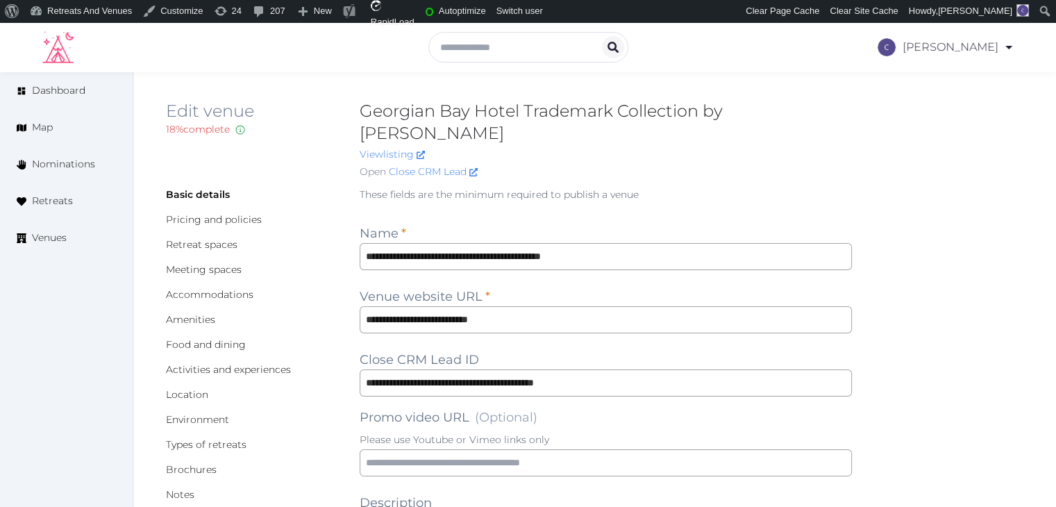
type input "*"
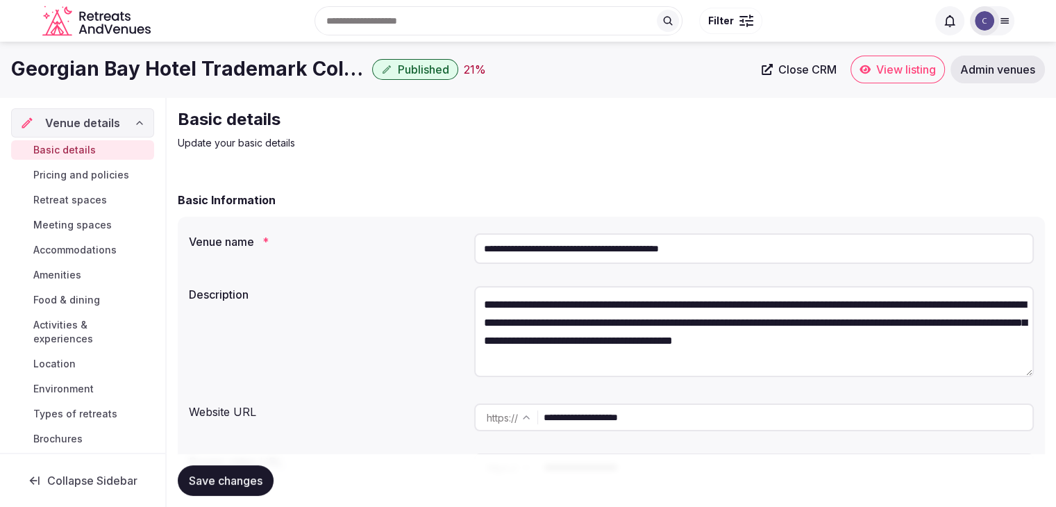
click at [422, 71] on span "Published" at bounding box center [423, 69] width 51 height 14
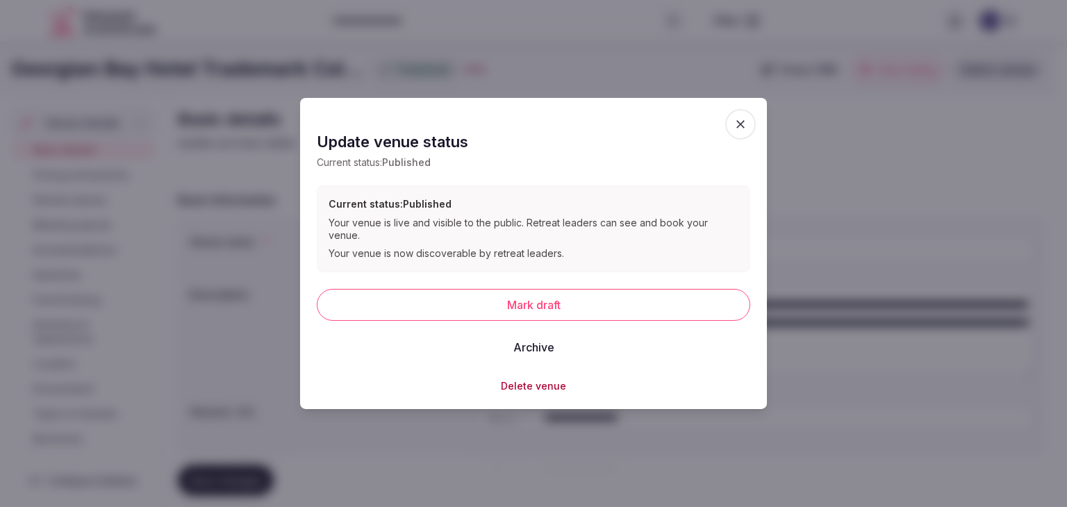
click at [536, 379] on button "Delete venue" at bounding box center [533, 385] width 65 height 14
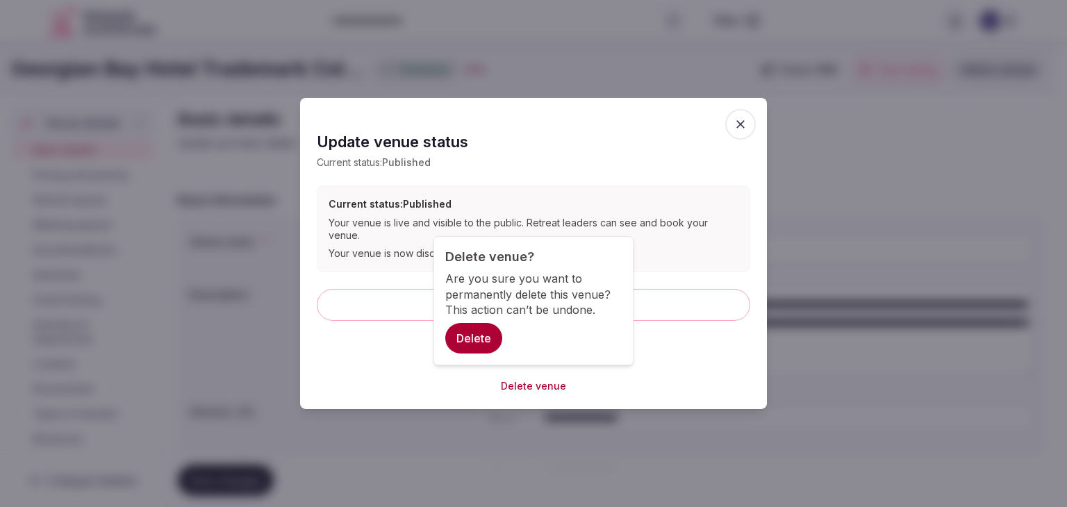
click at [484, 334] on button "Delete" at bounding box center [473, 338] width 57 height 31
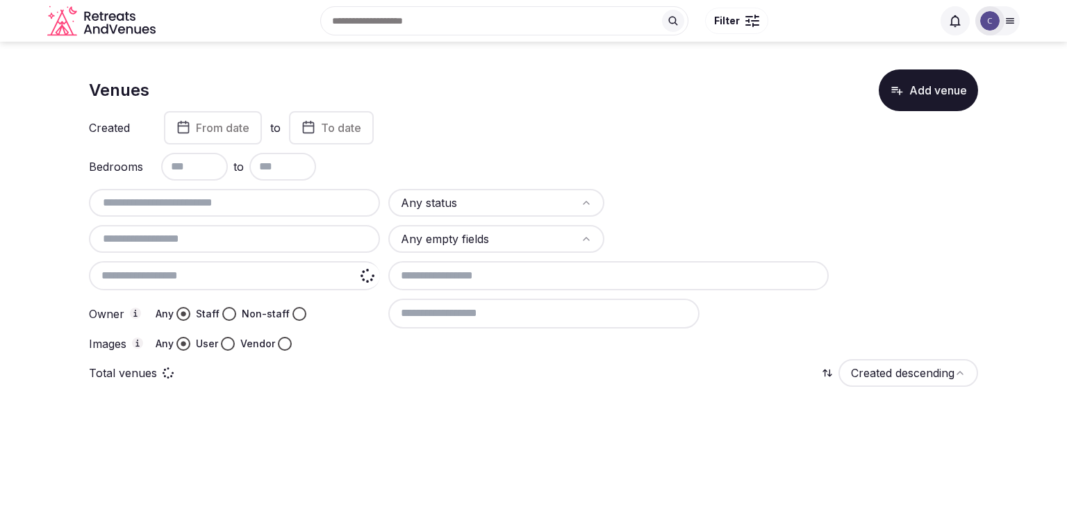
click at [281, 274] on input at bounding box center [234, 275] width 291 height 29
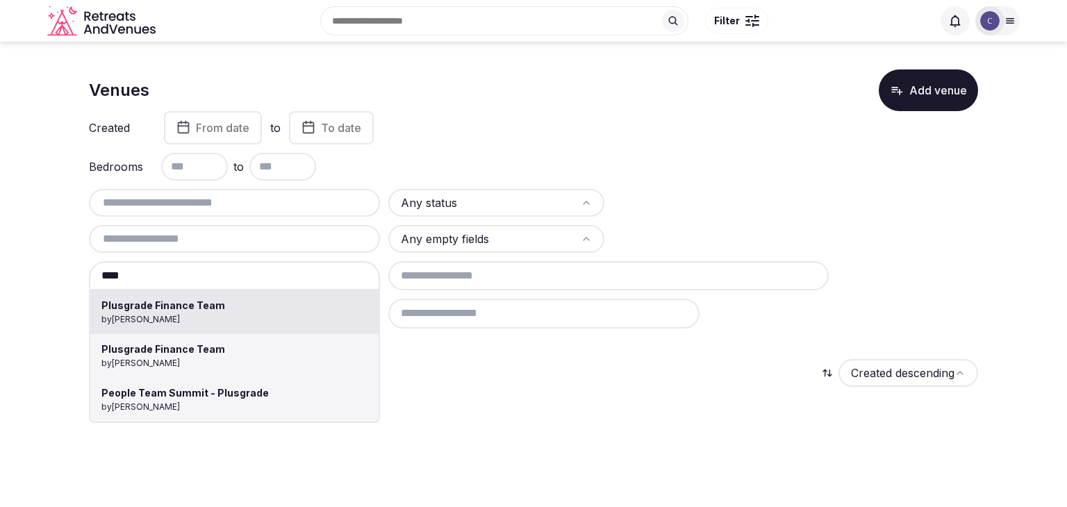
type input "**********"
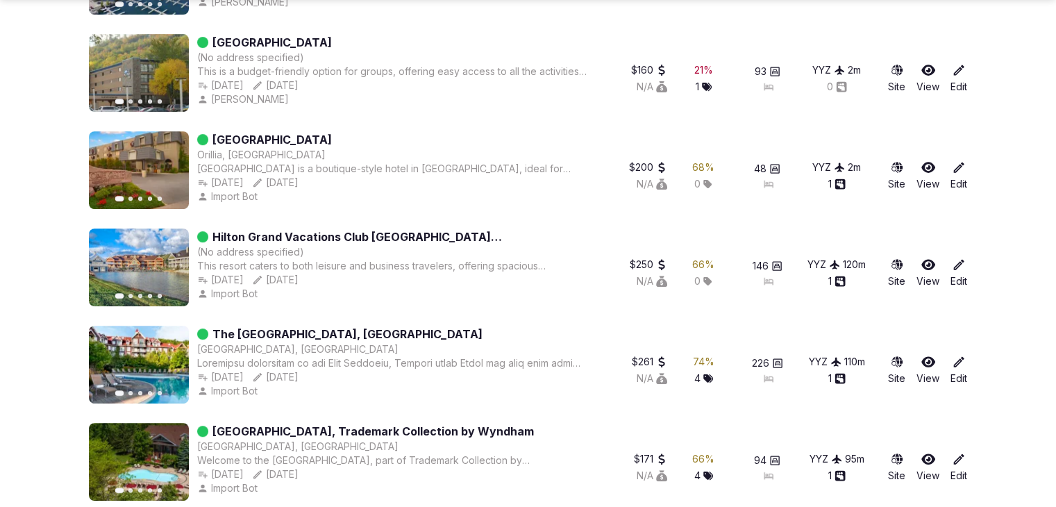
scroll to position [580, 0]
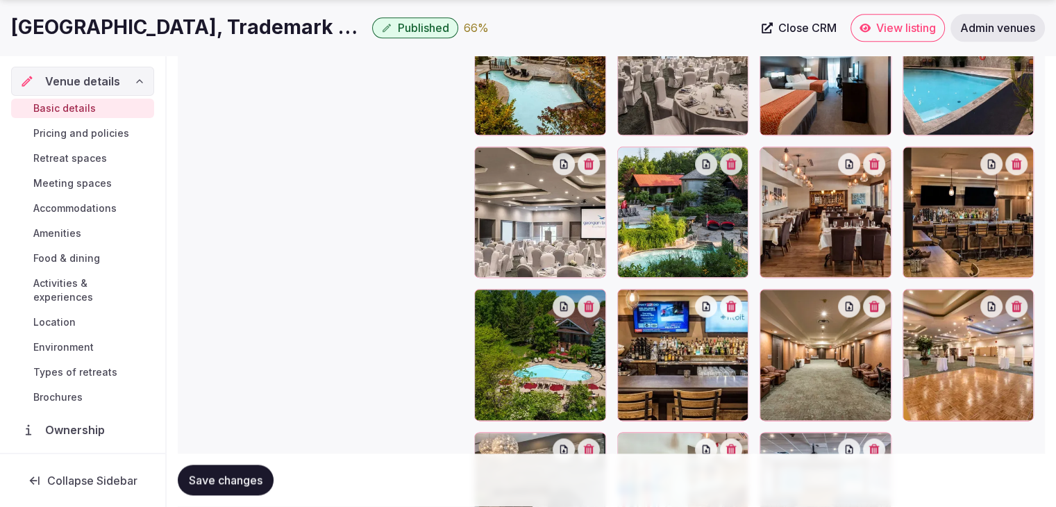
scroll to position [1805, 0]
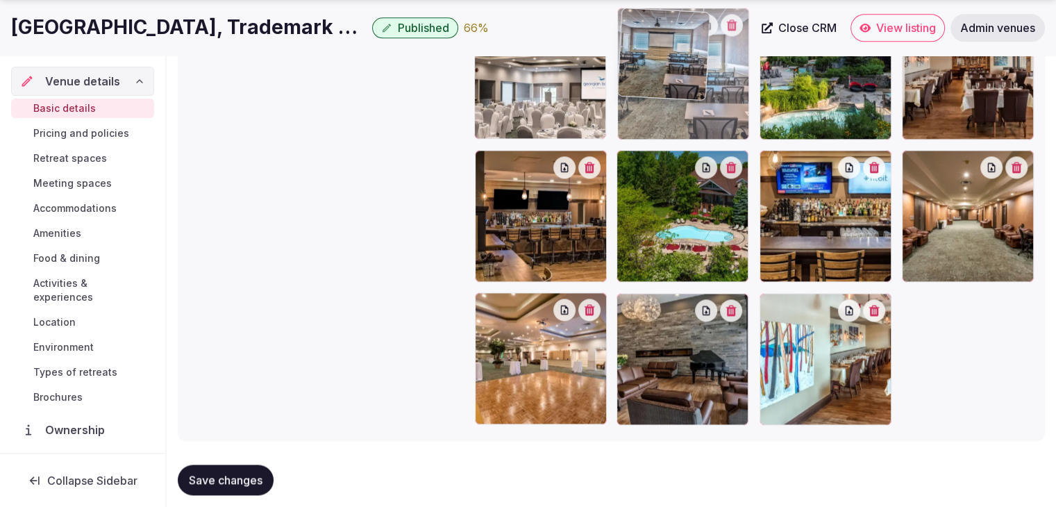
drag, startPoint x: 772, startPoint y: 306, endPoint x: 633, endPoint y: 36, distance: 303.1
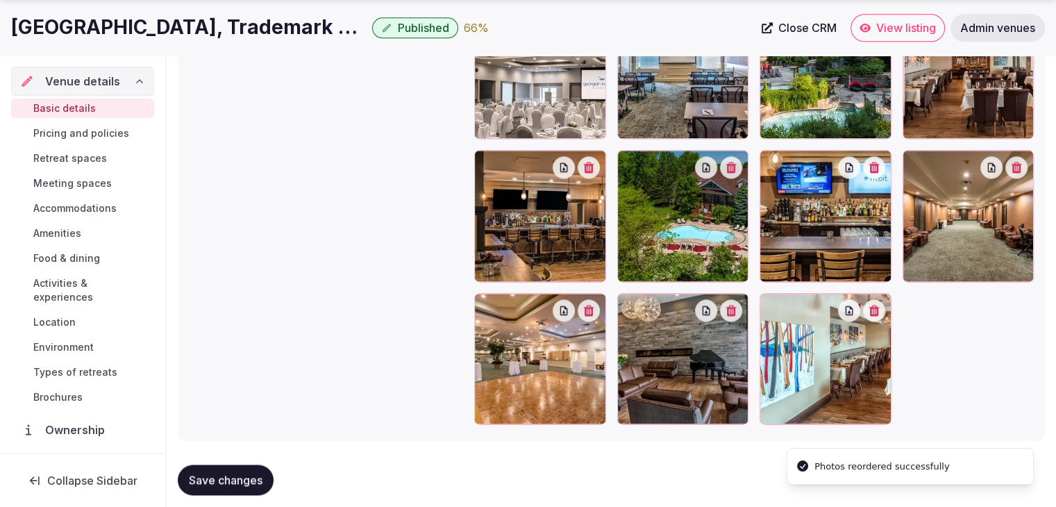
click at [632, 31] on div "[GEOGRAPHIC_DATA], Trademark Collection by [PERSON_NAME] Published 66 % Close C…" at bounding box center [528, 28] width 1056 height 56
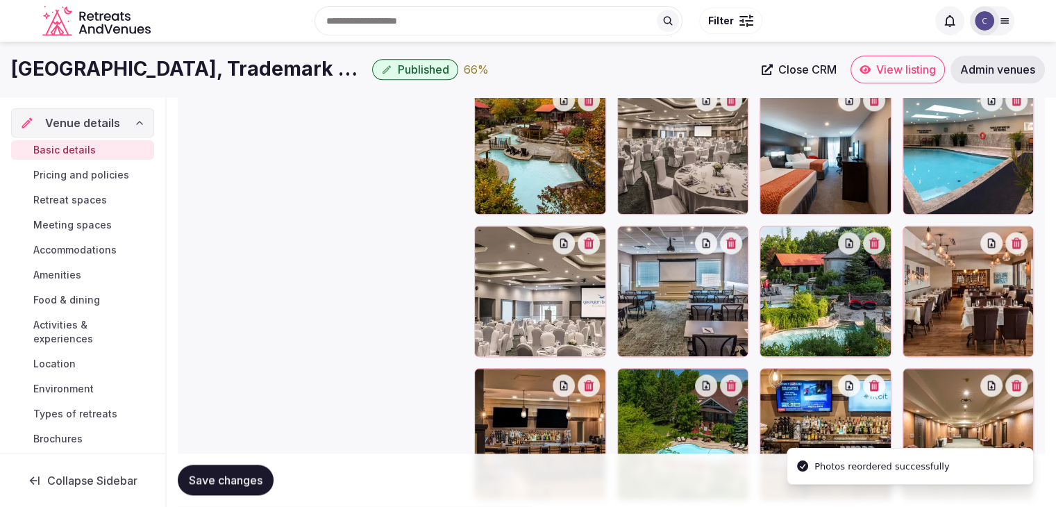
scroll to position [1528, 0]
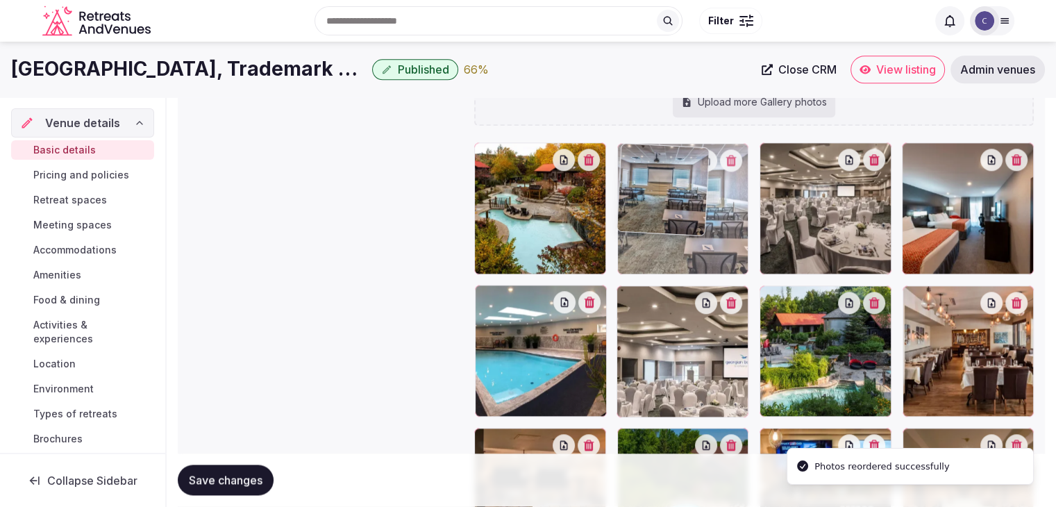
drag, startPoint x: 632, startPoint y: 294, endPoint x: 630, endPoint y: 210, distance: 84.0
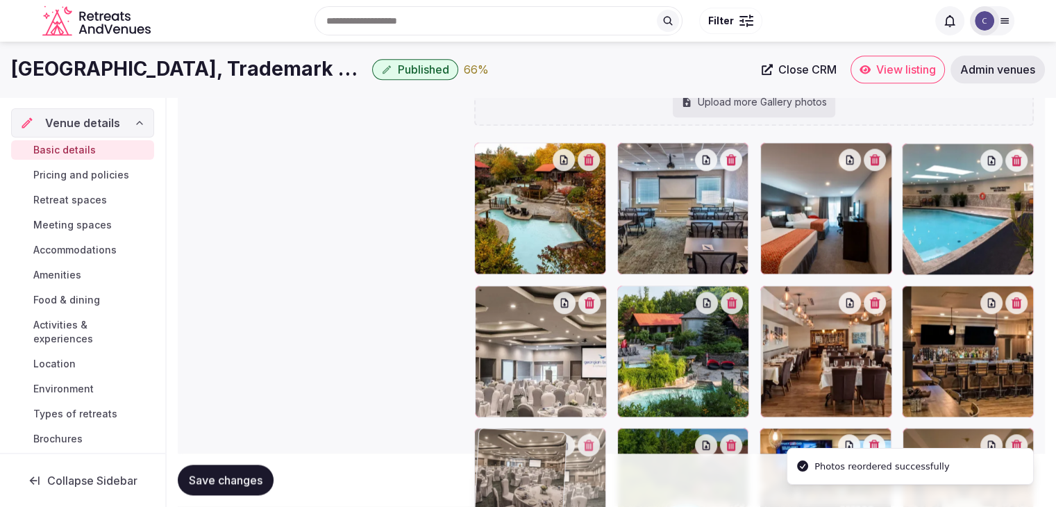
drag, startPoint x: 776, startPoint y: 151, endPoint x: 519, endPoint y: 409, distance: 364.8
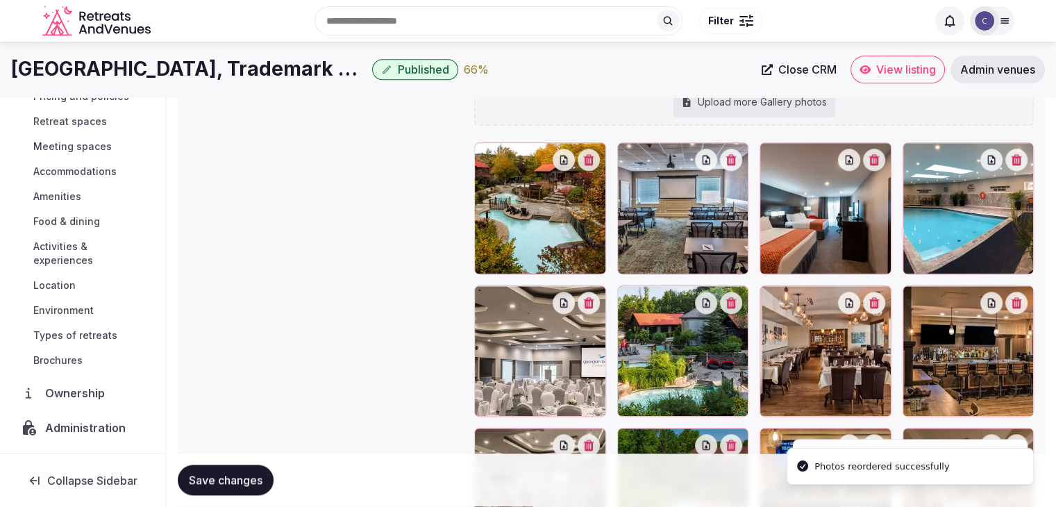
scroll to position [139, 0]
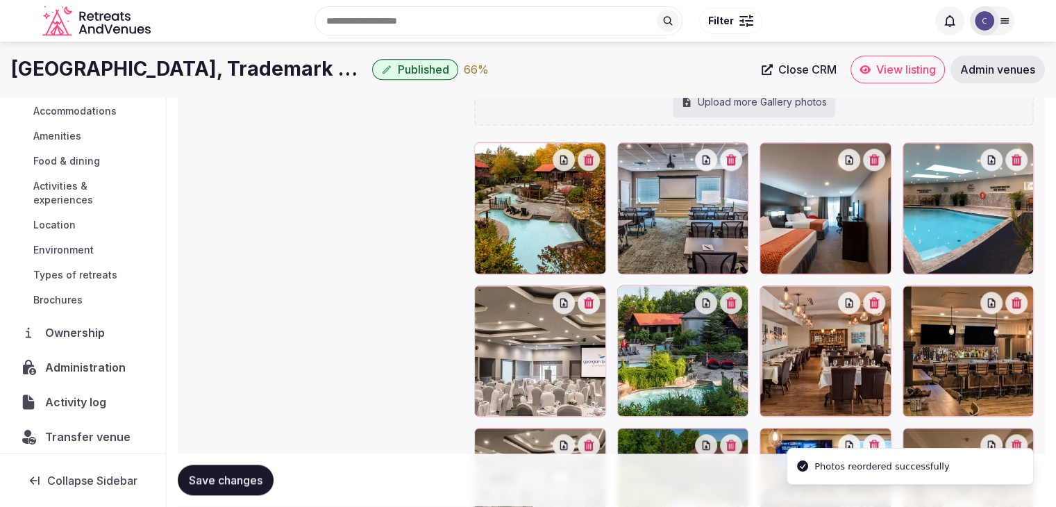
click at [236, 487] on button "Save changes" at bounding box center [226, 480] width 96 height 31
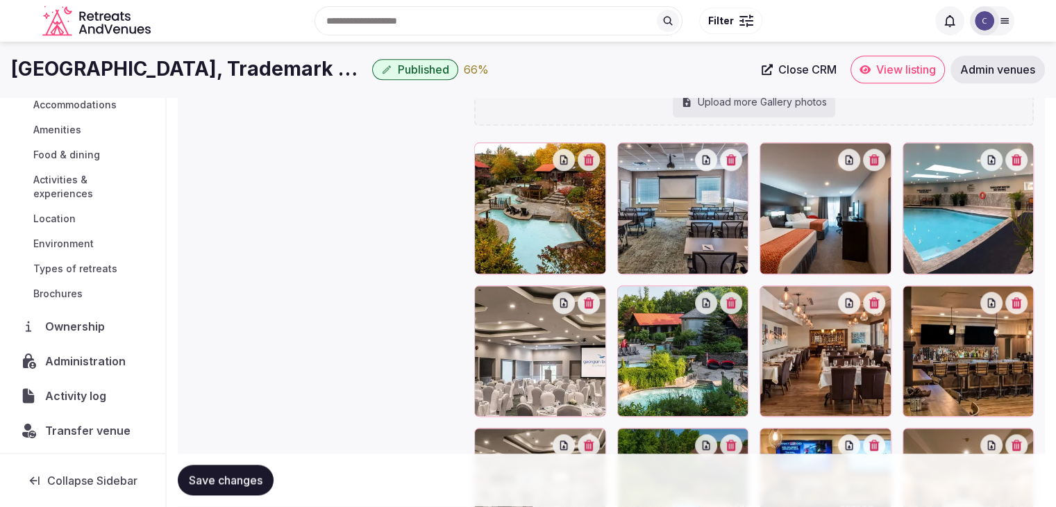
scroll to position [147, 0]
click at [82, 244] on span "Environment" at bounding box center [63, 242] width 60 height 14
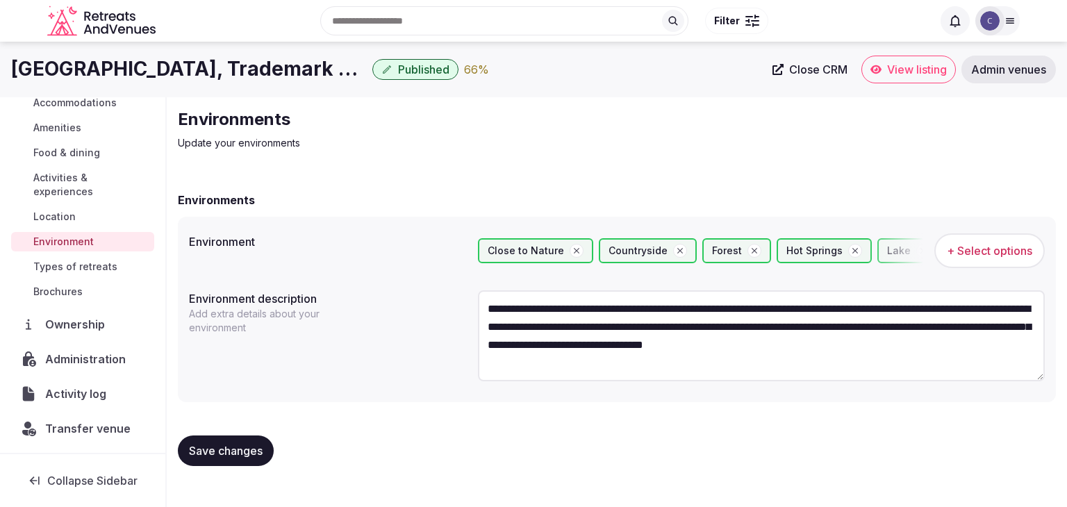
scroll to position [18, 0]
click at [658, 365] on textarea "**********" at bounding box center [761, 335] width 567 height 91
click at [655, 354] on textarea "**********" at bounding box center [761, 335] width 567 height 91
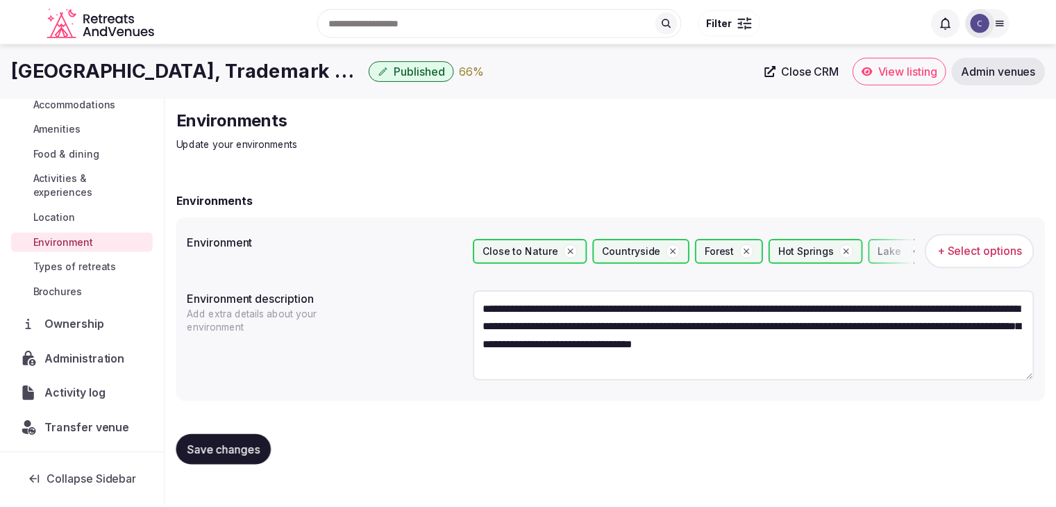
scroll to position [0, 0]
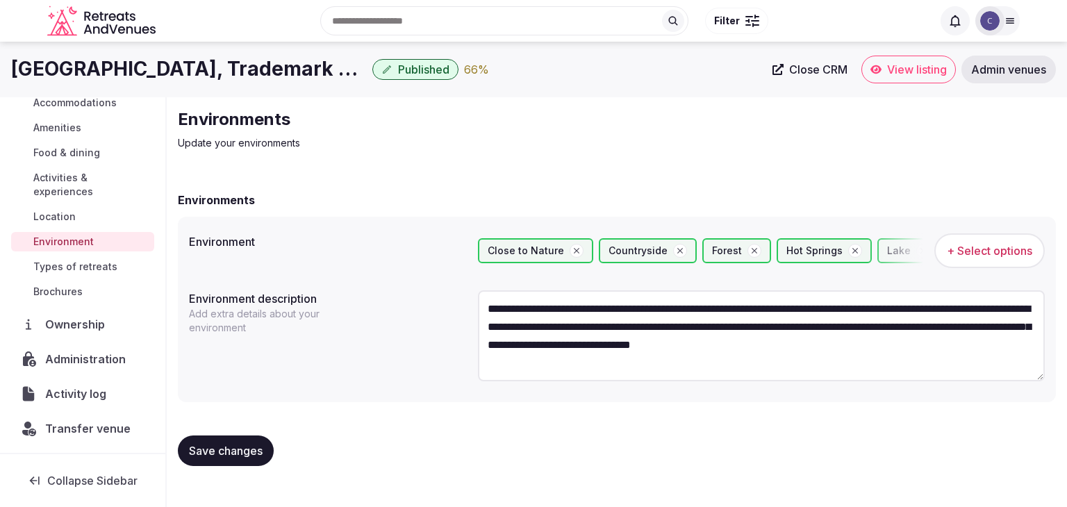
click at [614, 362] on textarea "**********" at bounding box center [761, 335] width 567 height 91
drag, startPoint x: 618, startPoint y: 362, endPoint x: 714, endPoint y: 381, distance: 97.6
click at [619, 362] on textarea "**********" at bounding box center [761, 335] width 567 height 91
type textarea "**********"
click at [76, 219] on link "Location" at bounding box center [82, 216] width 143 height 19
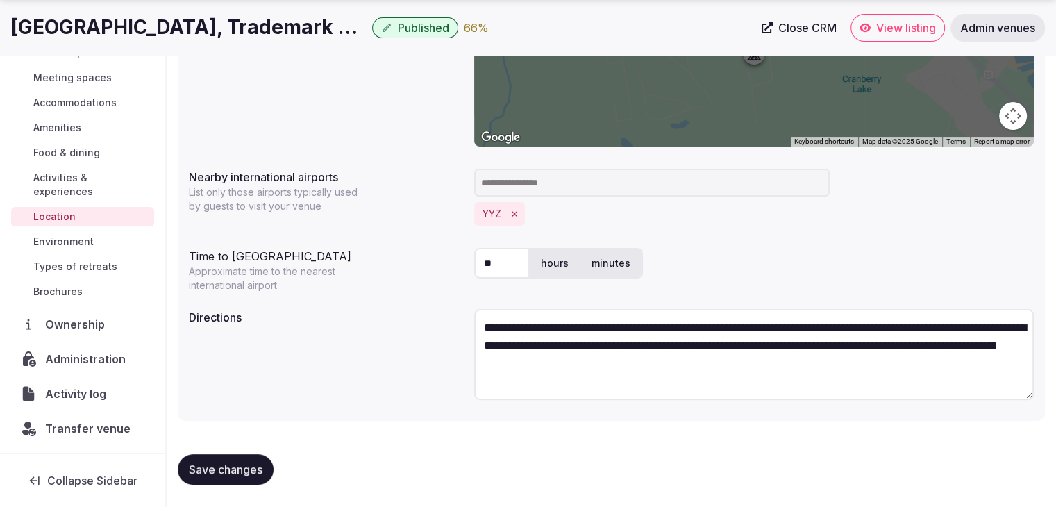
scroll to position [17, 0]
click at [699, 376] on textarea "**********" at bounding box center [754, 354] width 560 height 91
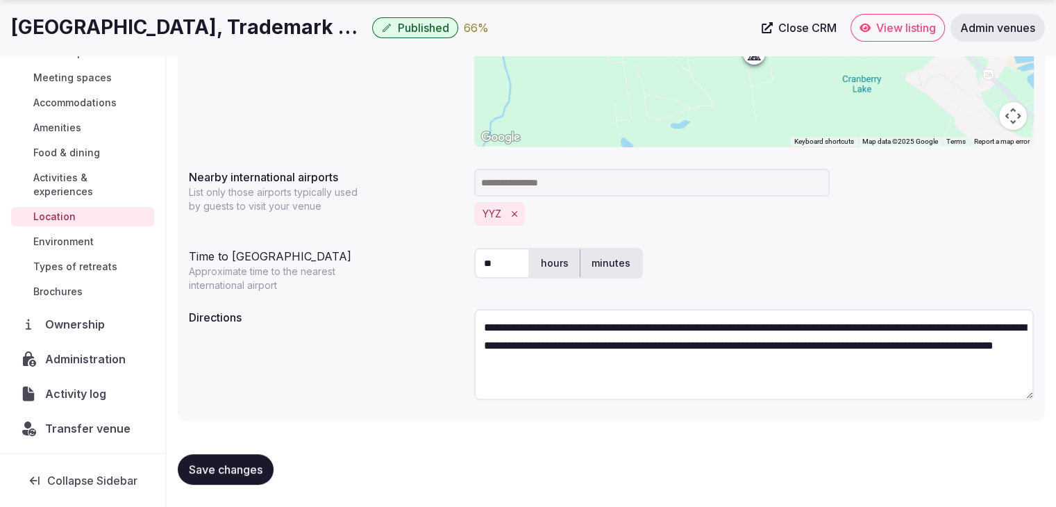
scroll to position [0, 0]
click at [647, 392] on textarea "**********" at bounding box center [754, 354] width 560 height 91
type textarea "**********"
click at [249, 479] on button "Save changes" at bounding box center [226, 469] width 96 height 31
click at [428, 26] on span "Published" at bounding box center [423, 28] width 51 height 14
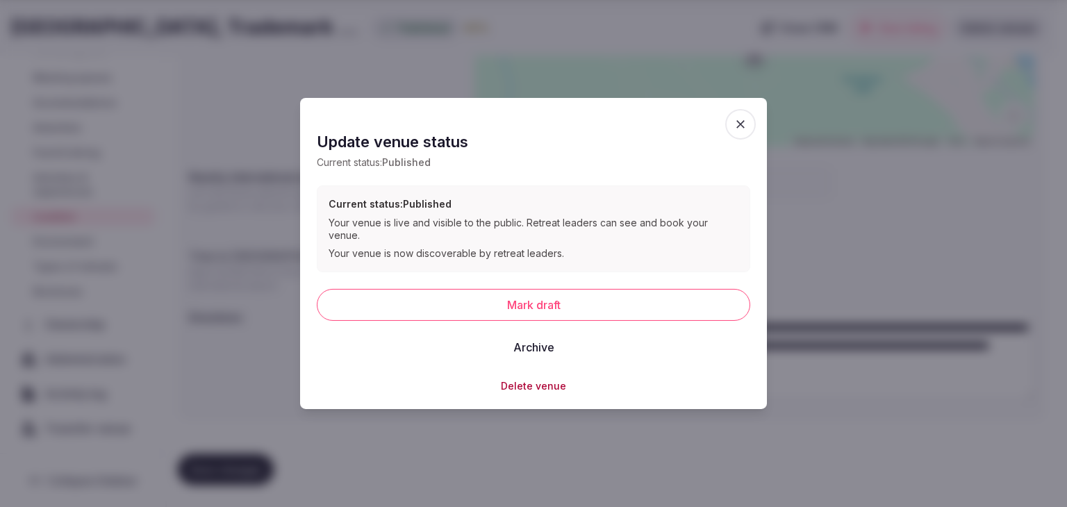
click at [564, 292] on button "Mark draft" at bounding box center [533, 304] width 433 height 32
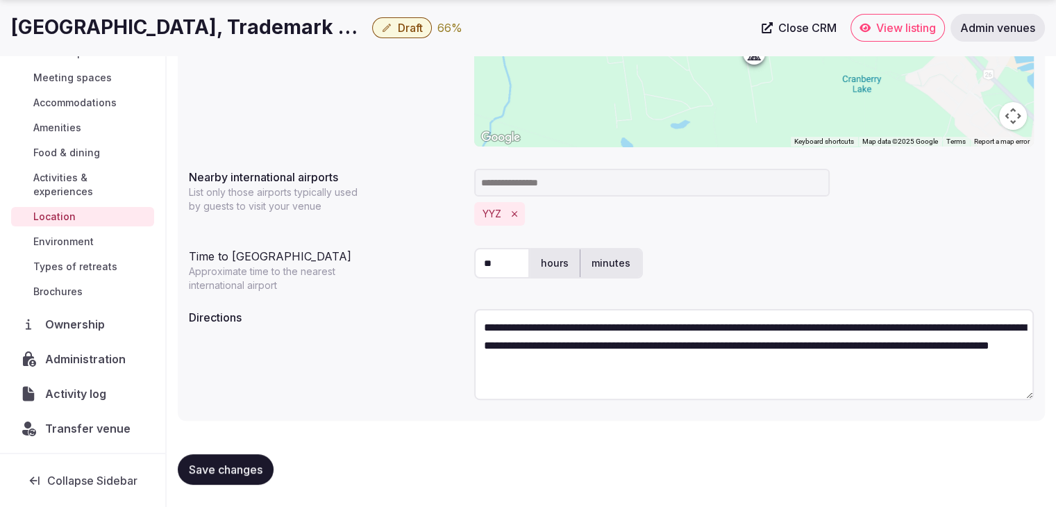
click at [422, 31] on span "Draft" at bounding box center [410, 28] width 25 height 14
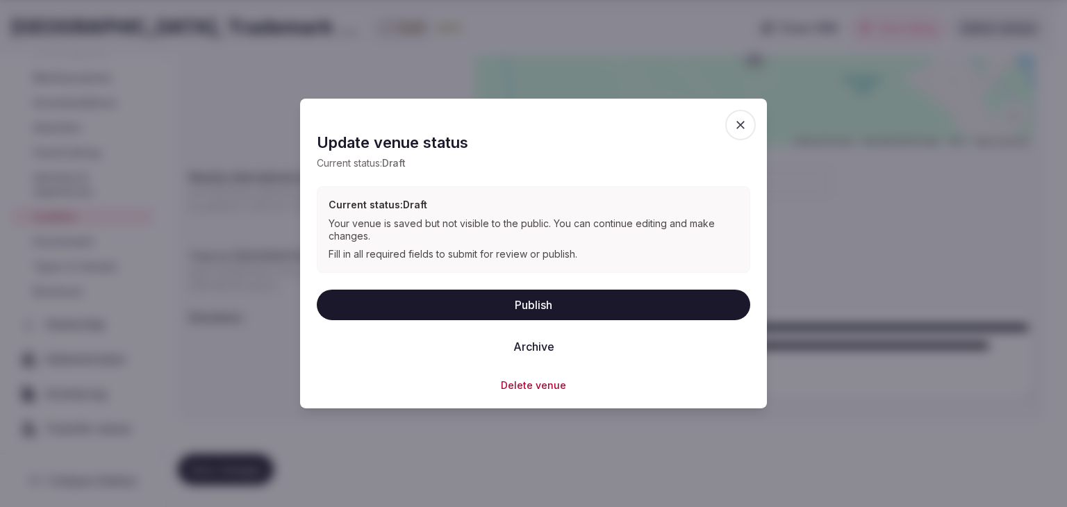
drag, startPoint x: 468, startPoint y: 298, endPoint x: 494, endPoint y: 292, distance: 26.3
click at [469, 298] on button "Publish" at bounding box center [533, 304] width 433 height 31
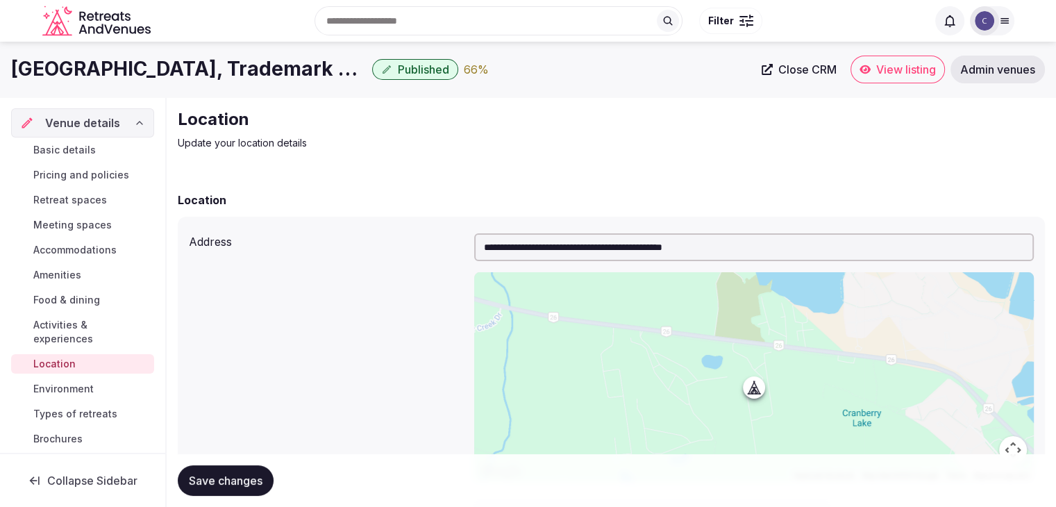
click at [118, 159] on link "Basic details" at bounding box center [82, 149] width 143 height 19
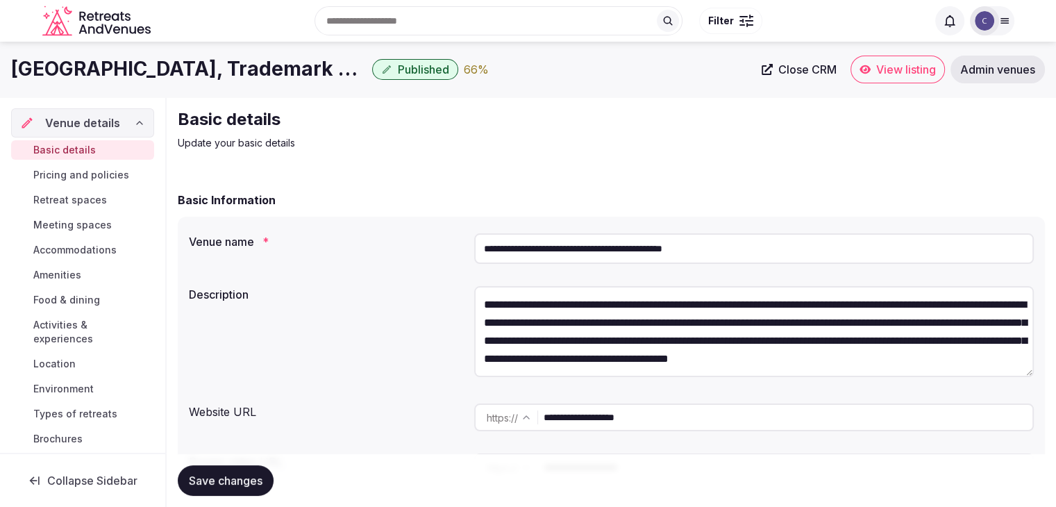
click at [819, 248] on input "**********" at bounding box center [754, 248] width 560 height 31
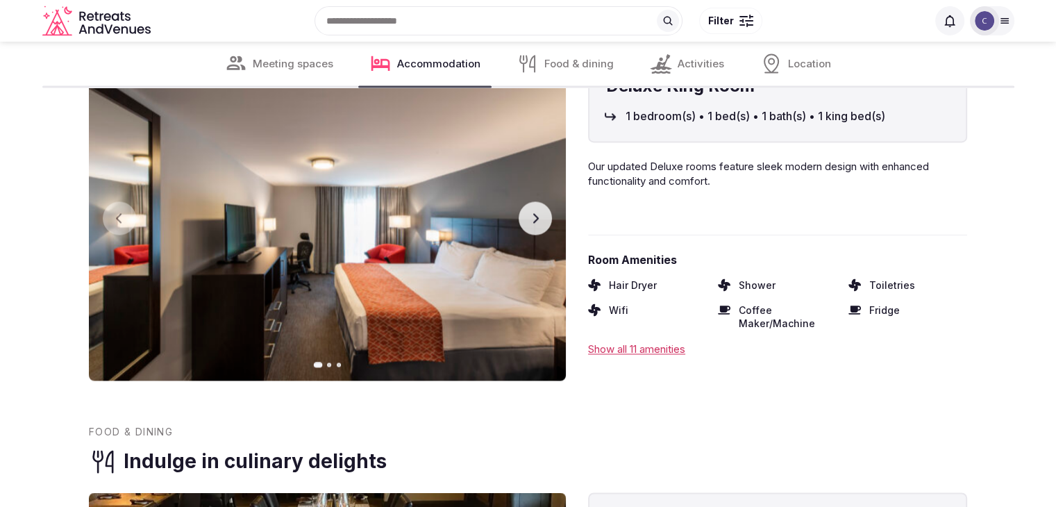
scroll to position [2083, 0]
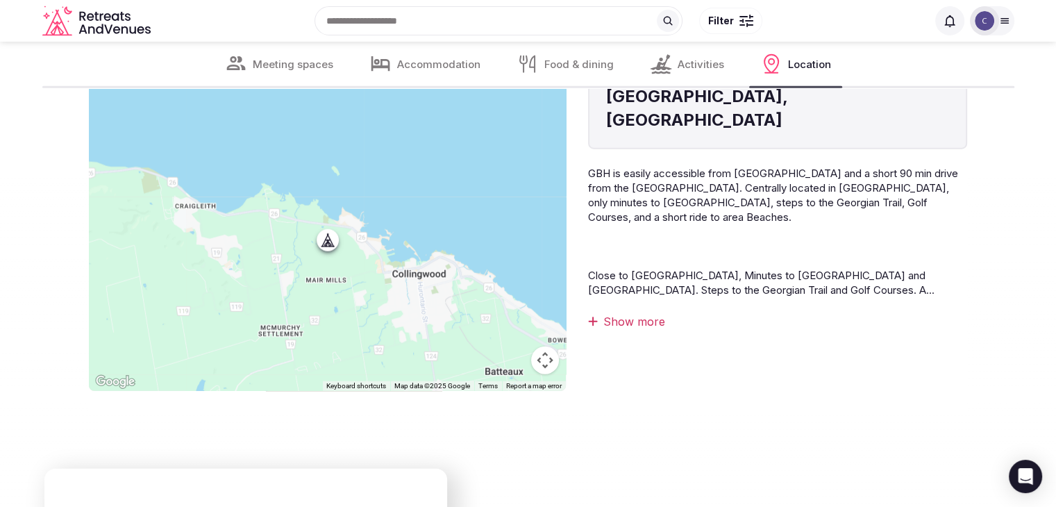
scroll to position [3333, 0]
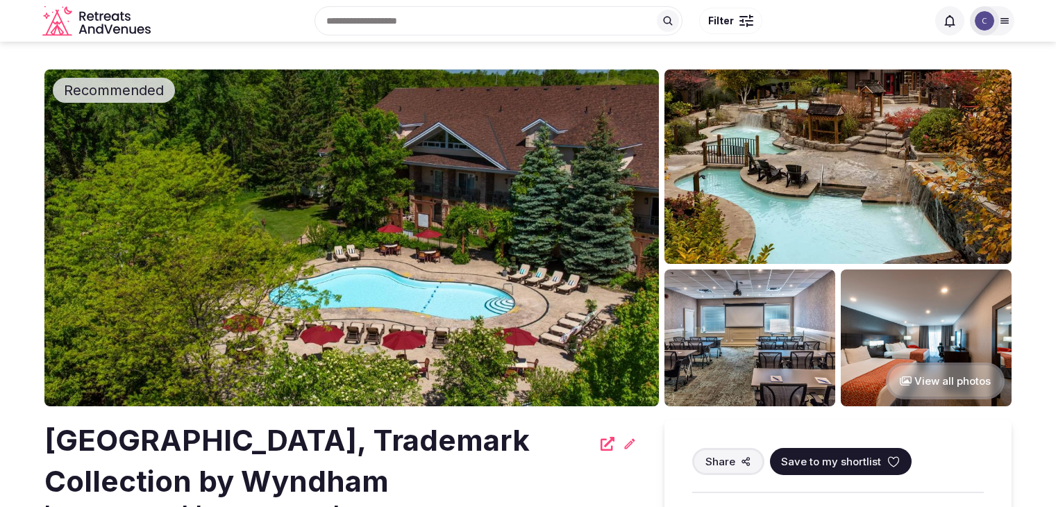
scroll to position [3304, 0]
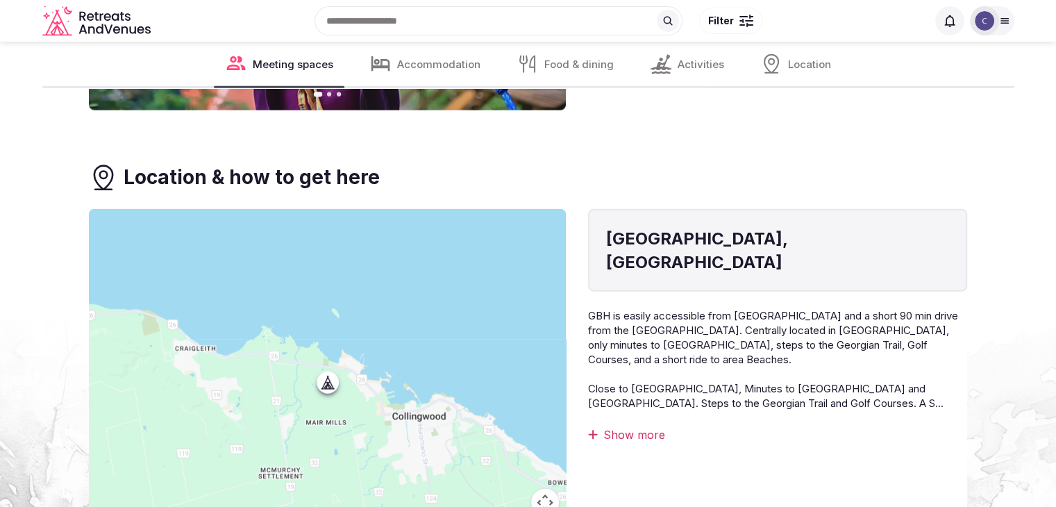
click at [637, 401] on div "[GEOGRAPHIC_DATA], [GEOGRAPHIC_DATA] GBH is easily accessible from [GEOGRAPHIC_…" at bounding box center [777, 371] width 379 height 324
click at [646, 427] on div "Show more" at bounding box center [777, 434] width 379 height 15
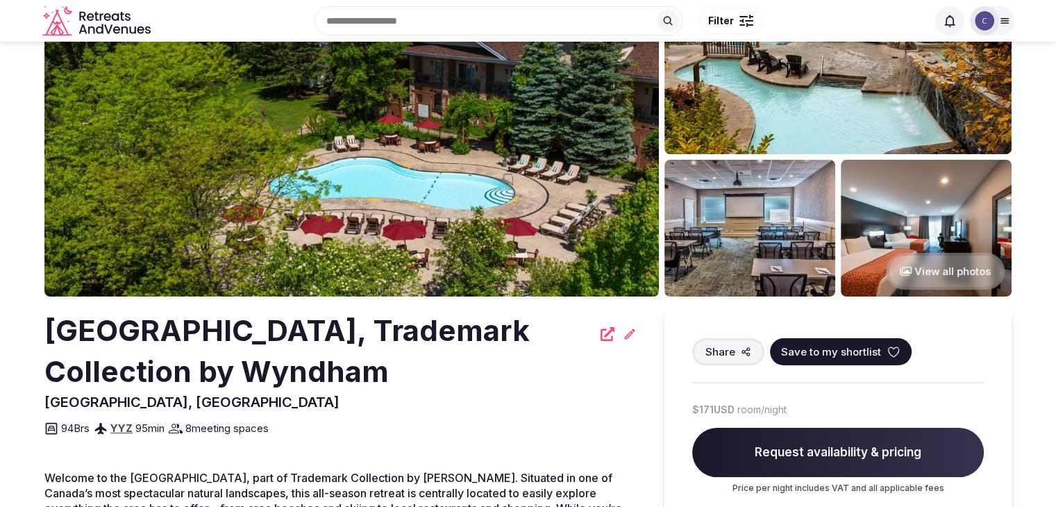
scroll to position [0, 0]
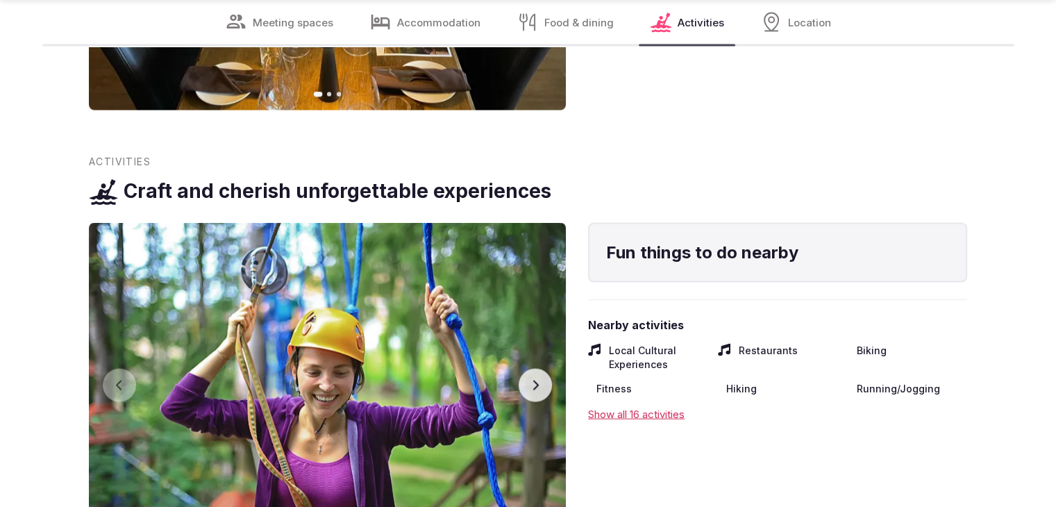
scroll to position [2986, 0]
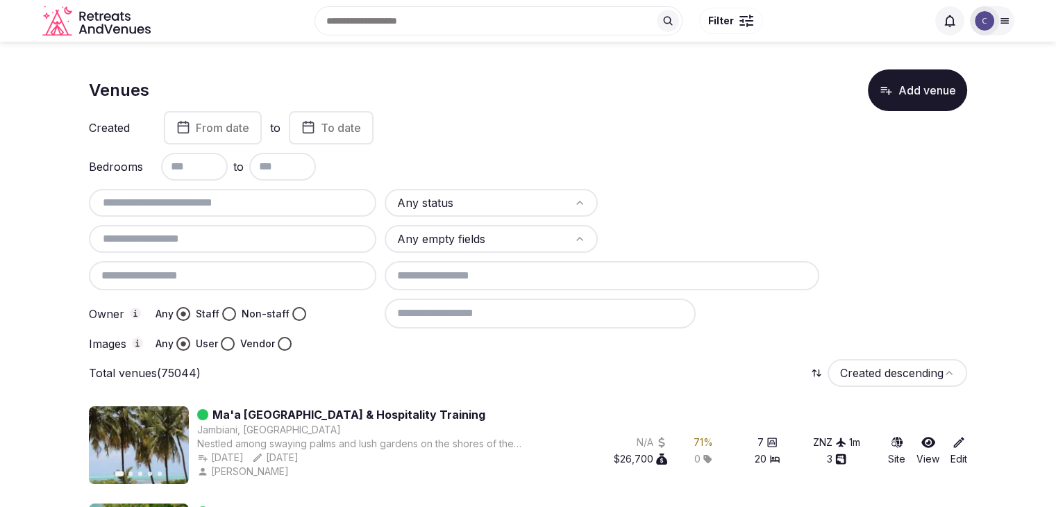
click at [209, 206] on input "text" at bounding box center [232, 202] width 276 height 17
paste input "**********"
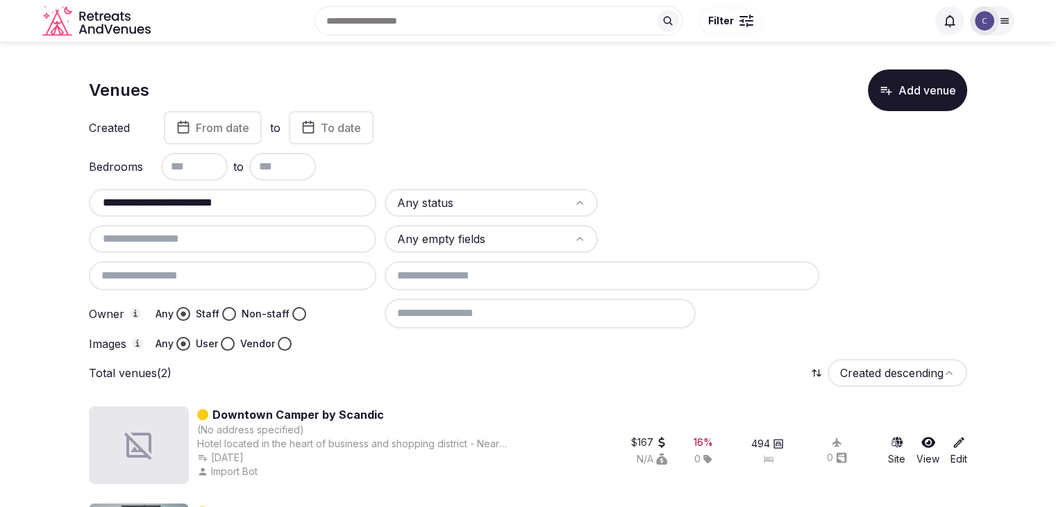
scroll to position [94, 0]
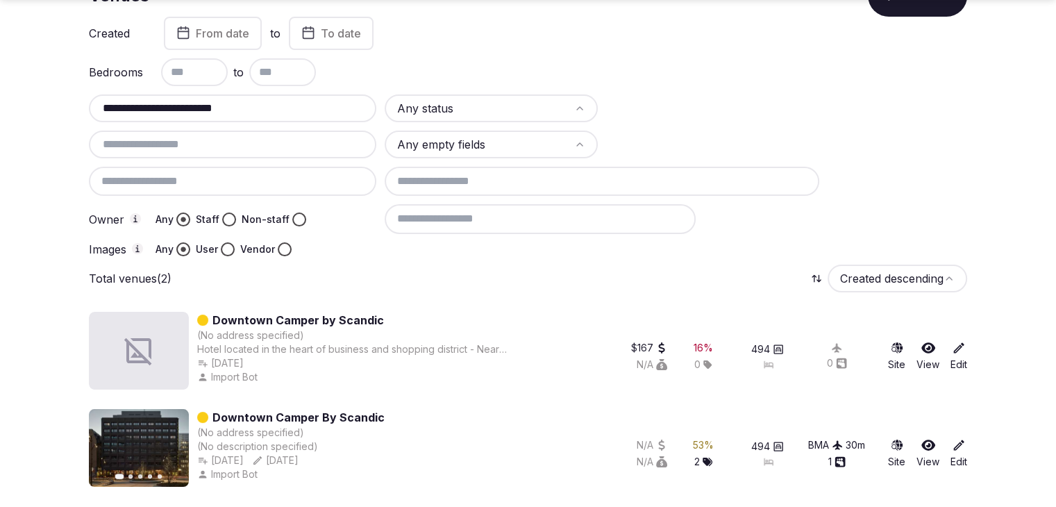
click at [294, 115] on input "**********" at bounding box center [232, 108] width 276 height 17
paste input "text"
type input "**********"
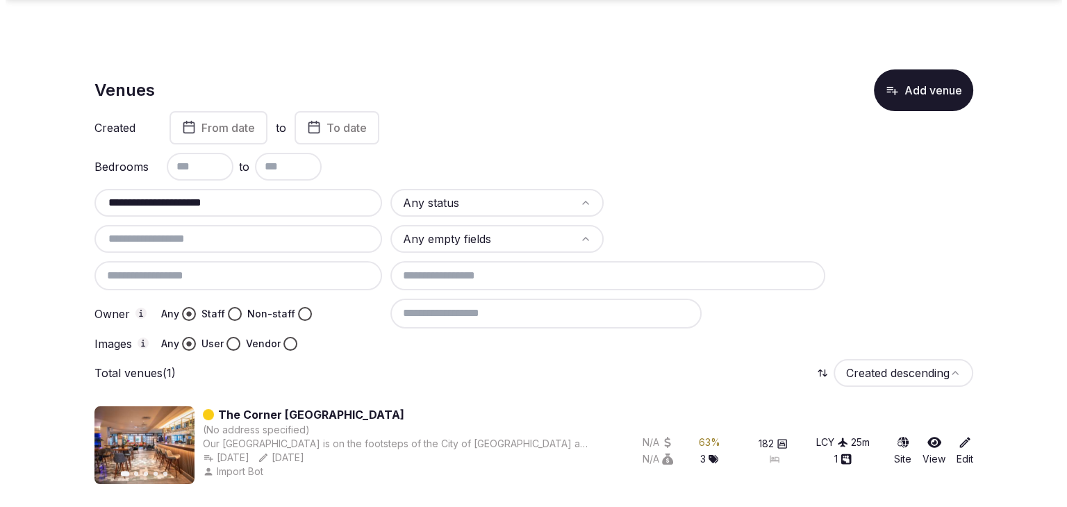
scroll to position [0, 0]
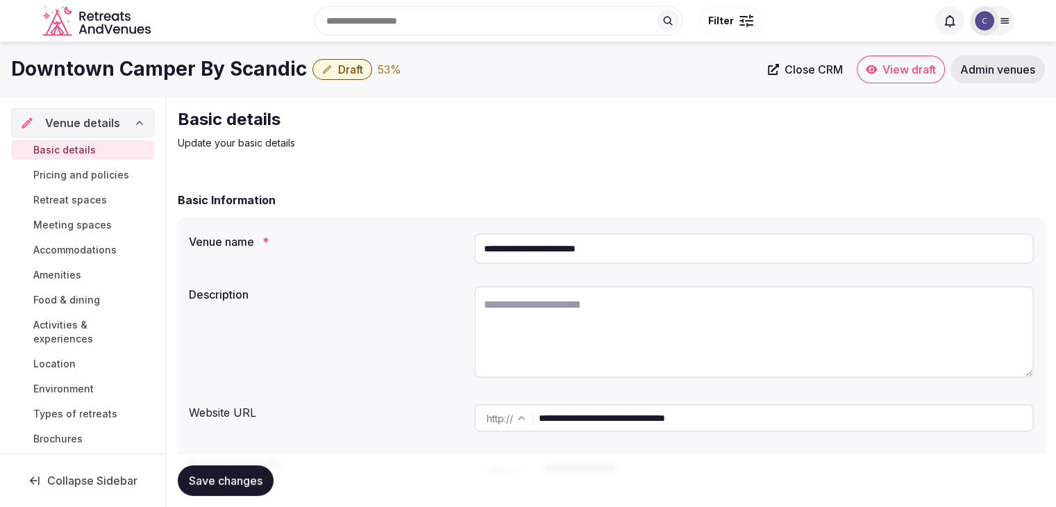
click at [72, 299] on span "Food & dining" at bounding box center [66, 300] width 67 height 14
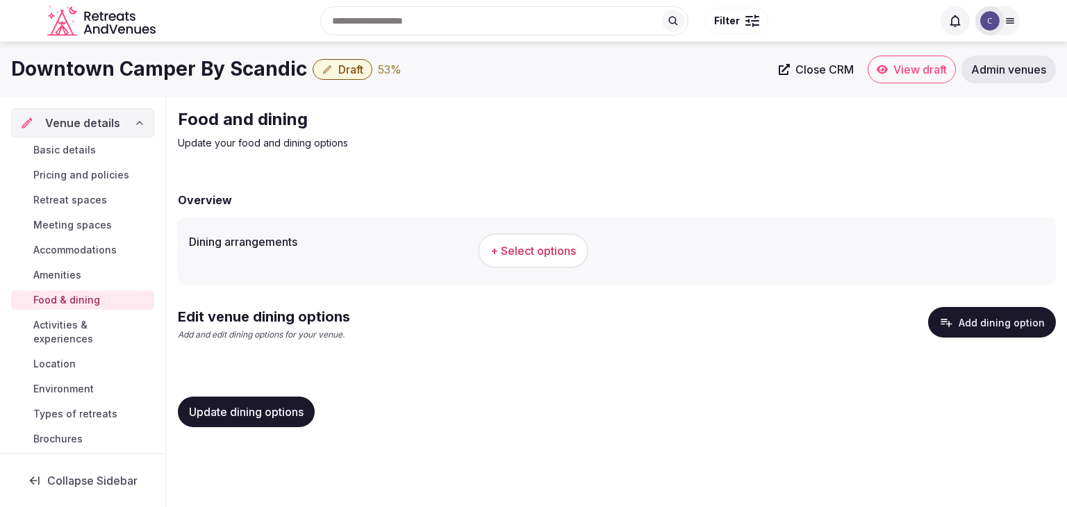
click at [203, 45] on div "Search Popular Destinations Toscana, Italy Riviera Maya, Mexico Indonesia, Bali…" at bounding box center [546, 21] width 771 height 60
click at [200, 77] on h1 "Downtown Camper By Scandic" at bounding box center [159, 69] width 296 height 27
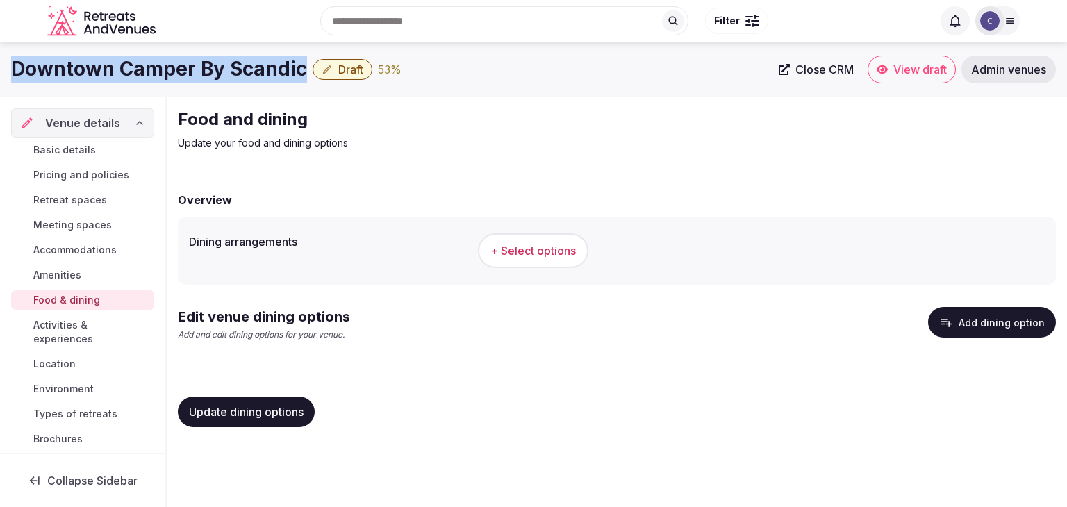
click at [203, 73] on h1 "Downtown Camper By Scandic" at bounding box center [159, 69] width 296 height 27
copy div "Downtown Camper By Scandic"
click at [549, 242] on button "+ Select options" at bounding box center [533, 250] width 110 height 35
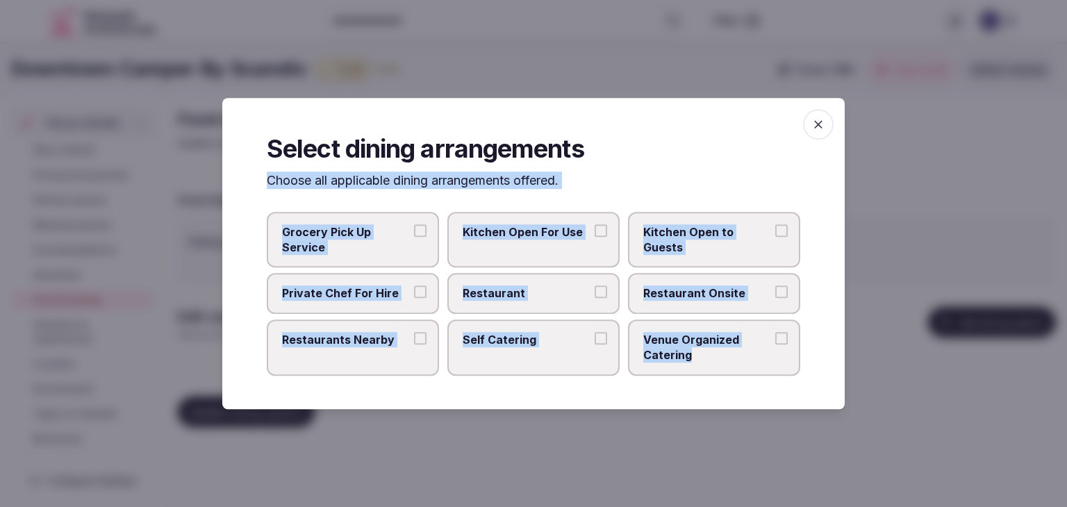
drag, startPoint x: 262, startPoint y: 185, endPoint x: 752, endPoint y: 363, distance: 520.8
click at [752, 363] on div "Select dining arrangements Choose all applicable dining arrangements offered. G…" at bounding box center [533, 253] width 622 height 311
copy div "Choose all applicable dining arrangements offered. Grocery Pick Up Service Kitc…"
click at [560, 292] on span "Restaurant" at bounding box center [526, 293] width 128 height 15
click at [594, 292] on button "Restaurant" at bounding box center [600, 292] width 12 height 12
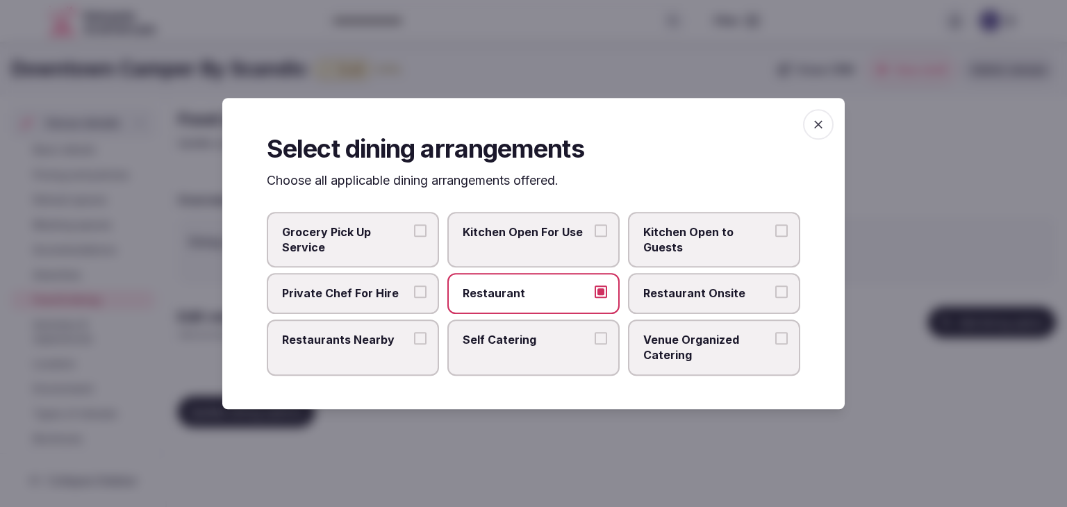
click at [668, 296] on span "Restaurant Onsite" at bounding box center [707, 293] width 128 height 15
click at [775, 296] on button "Restaurant Onsite" at bounding box center [781, 292] width 12 height 12
click at [533, 336] on span "Self Catering" at bounding box center [526, 339] width 128 height 15
click at [594, 336] on button "Self Catering" at bounding box center [600, 338] width 12 height 12
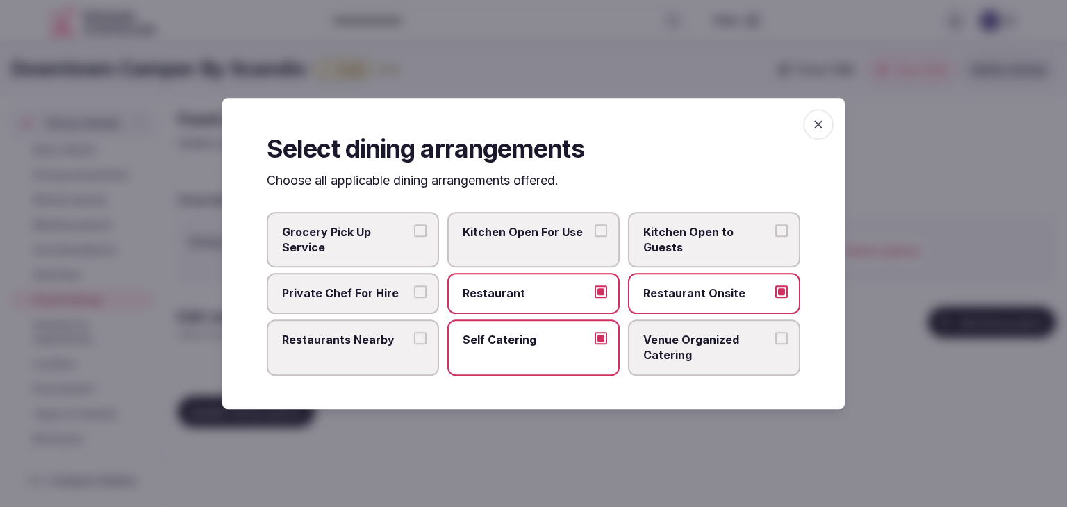
click at [674, 342] on span "Venue Organized Catering" at bounding box center [707, 347] width 128 height 31
click at [687, 345] on span "Venue Organized Catering" at bounding box center [707, 347] width 128 height 31
click at [775, 344] on button "Venue Organized Catering" at bounding box center [781, 338] width 12 height 12
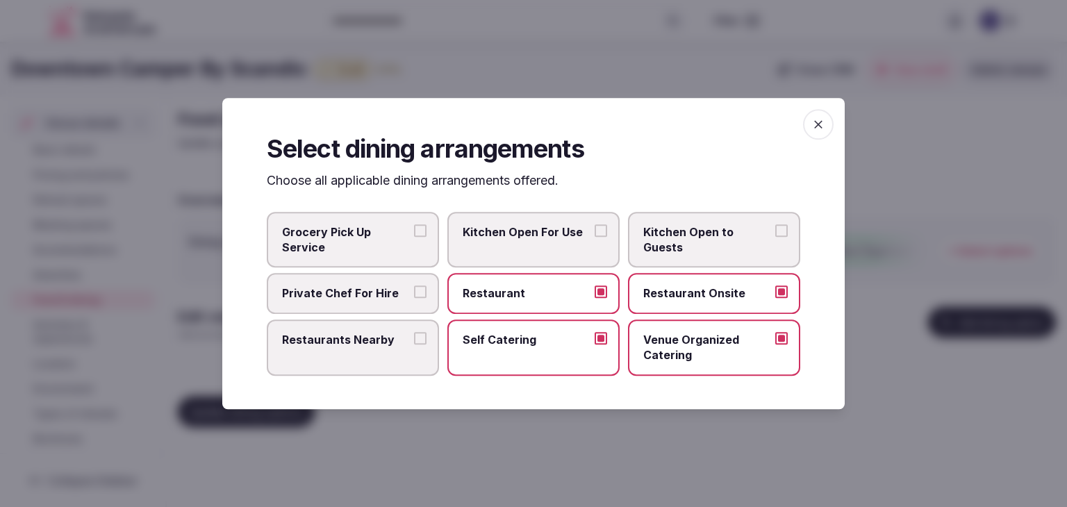
click at [542, 340] on span "Self Catering" at bounding box center [526, 339] width 128 height 15
click at [594, 340] on button "Self Catering" at bounding box center [600, 338] width 12 height 12
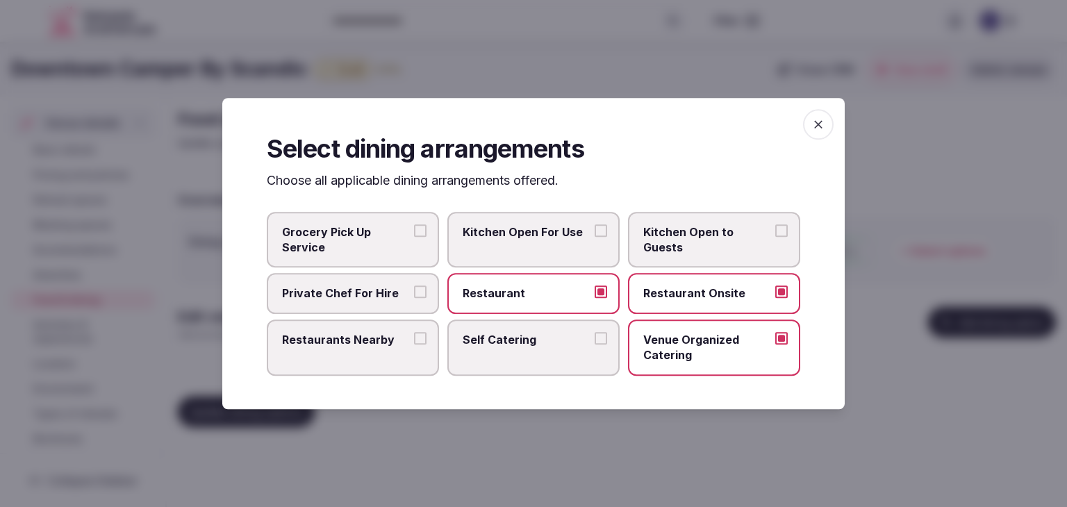
click at [818, 124] on icon "button" at bounding box center [818, 124] width 14 height 14
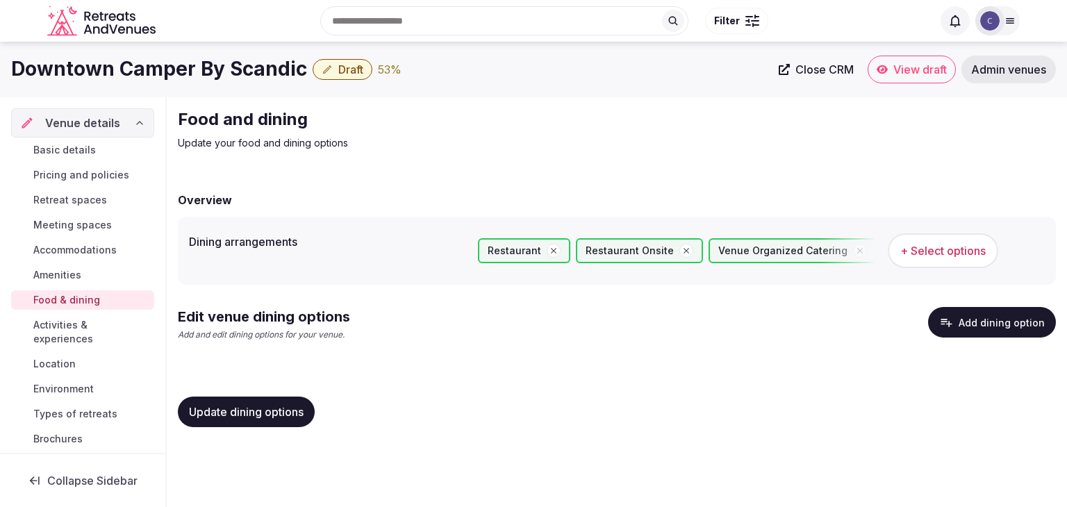
click at [274, 412] on span "Update dining options" at bounding box center [246, 412] width 115 height 14
click at [1000, 315] on button "Add dining option" at bounding box center [992, 322] width 128 height 31
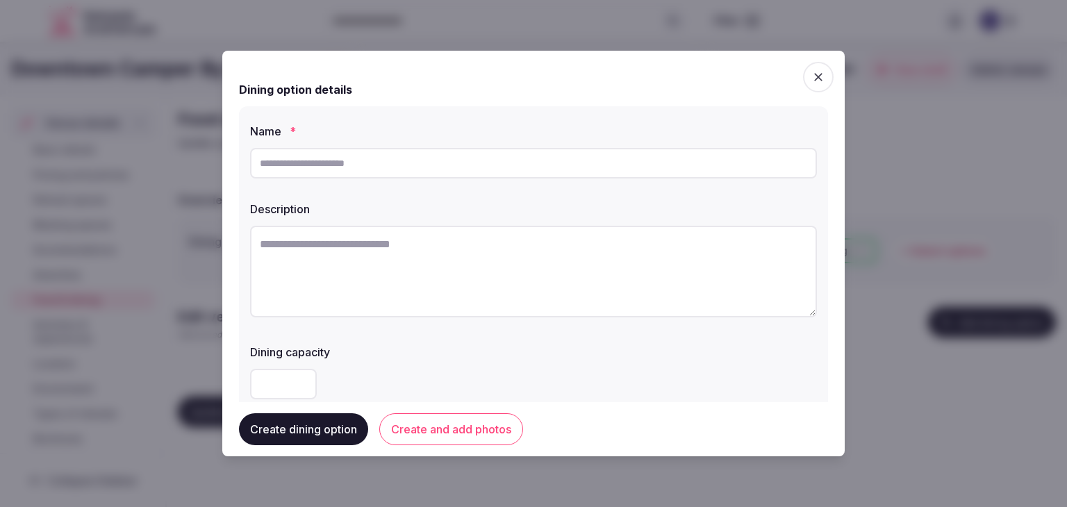
click at [478, 178] on div at bounding box center [533, 163] width 567 height 42
click at [474, 169] on input "text" at bounding box center [533, 163] width 567 height 31
paste input "********"
type input "********"
click at [426, 228] on textarea at bounding box center [533, 272] width 567 height 92
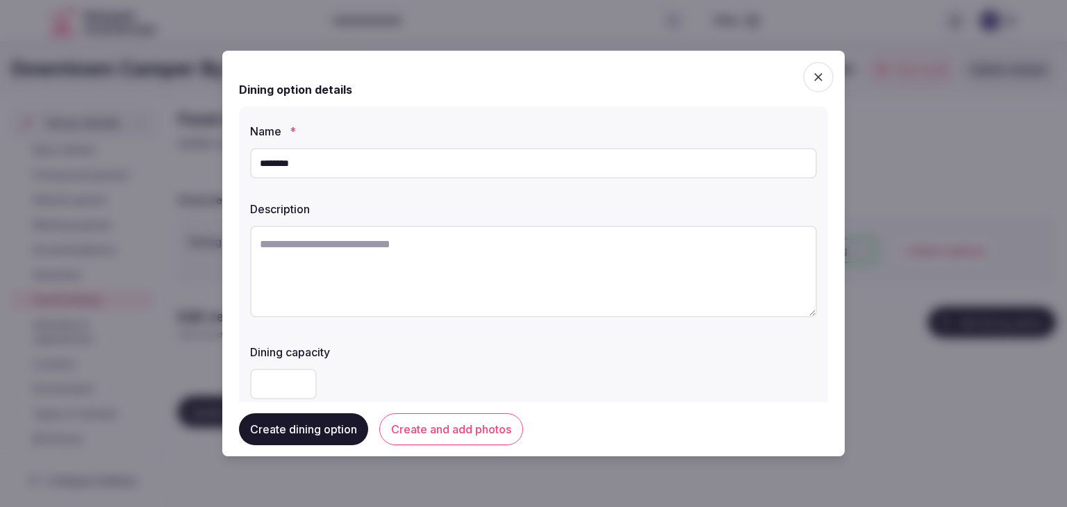
paste textarea "**********"
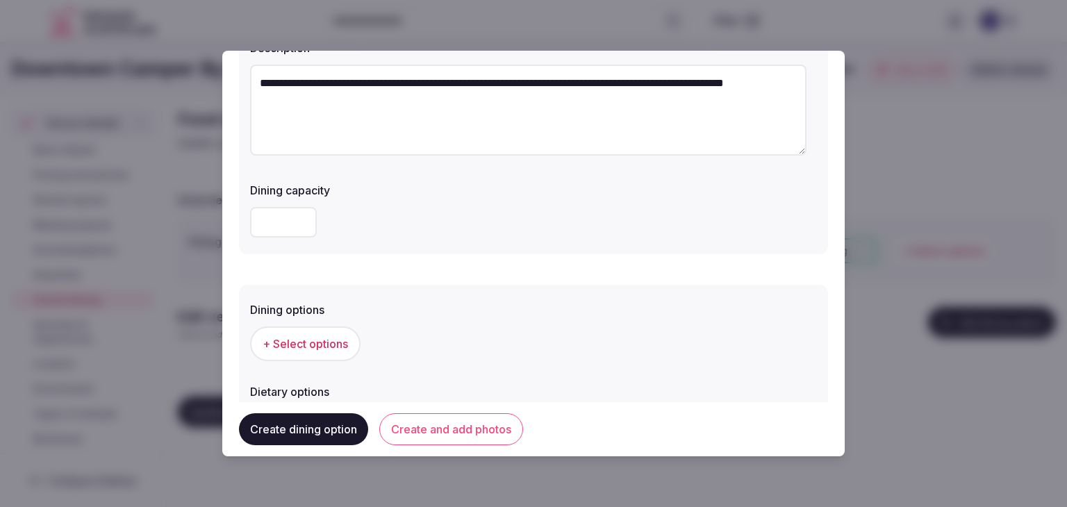
scroll to position [208, 0]
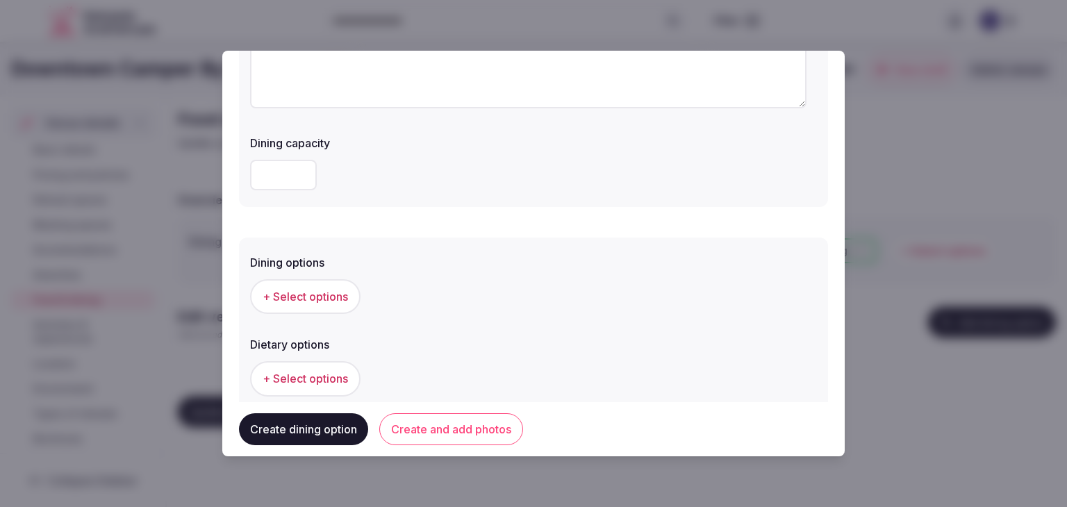
type textarea "**********"
click at [349, 303] on button "+ Select options" at bounding box center [305, 296] width 110 height 35
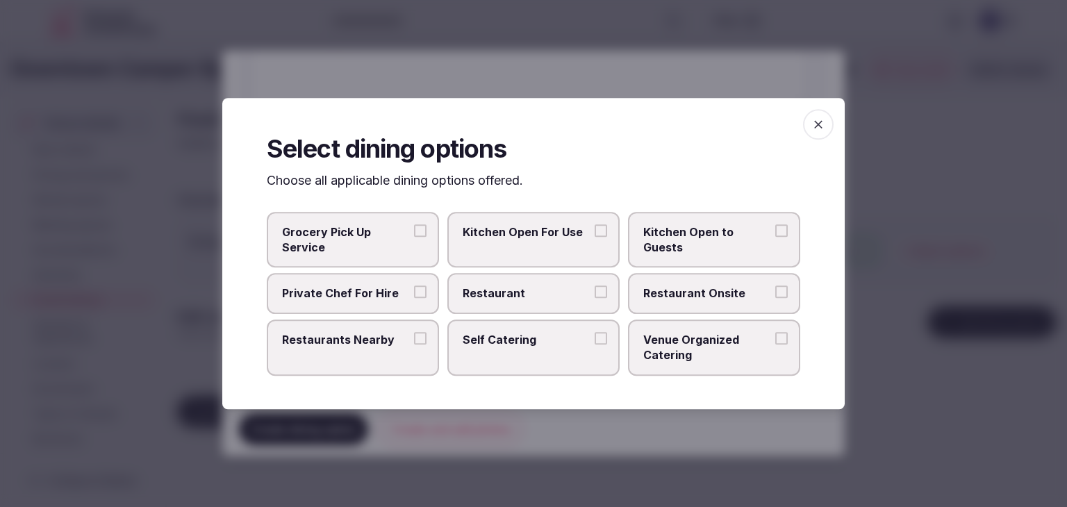
drag, startPoint x: 524, startPoint y: 311, endPoint x: 625, endPoint y: 301, distance: 101.2
click at [526, 310] on label "Restaurant" at bounding box center [533, 294] width 172 height 40
click at [594, 299] on button "Restaurant" at bounding box center [600, 292] width 12 height 12
drag, startPoint x: 676, startPoint y: 301, endPoint x: 765, endPoint y: 219, distance: 120.9
click at [677, 301] on label "Restaurant Onsite" at bounding box center [714, 294] width 172 height 40
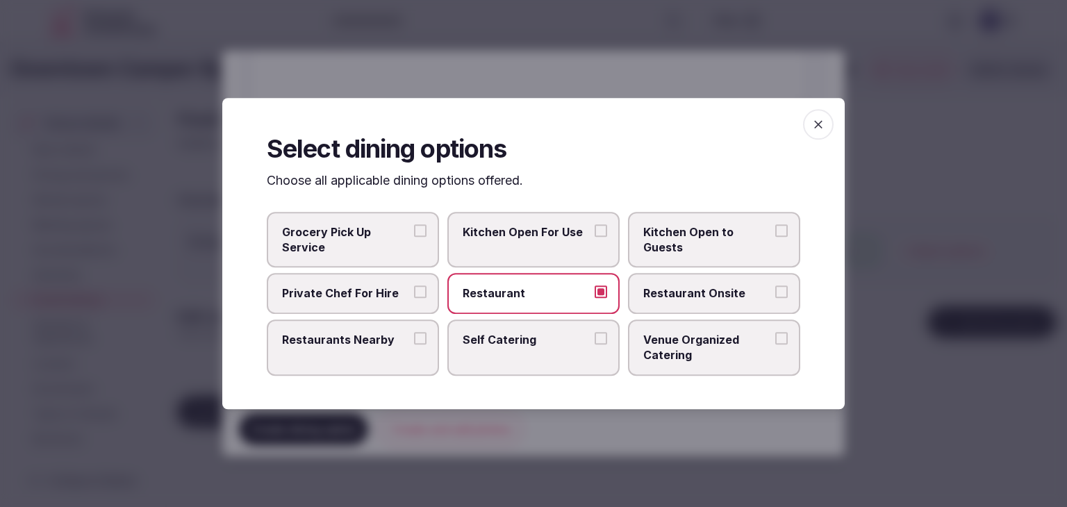
click at [723, 311] on label "Restaurant Onsite" at bounding box center [714, 294] width 172 height 40
click at [775, 299] on button "Restaurant Onsite" at bounding box center [781, 292] width 12 height 12
click at [818, 123] on icon "button" at bounding box center [818, 124] width 14 height 14
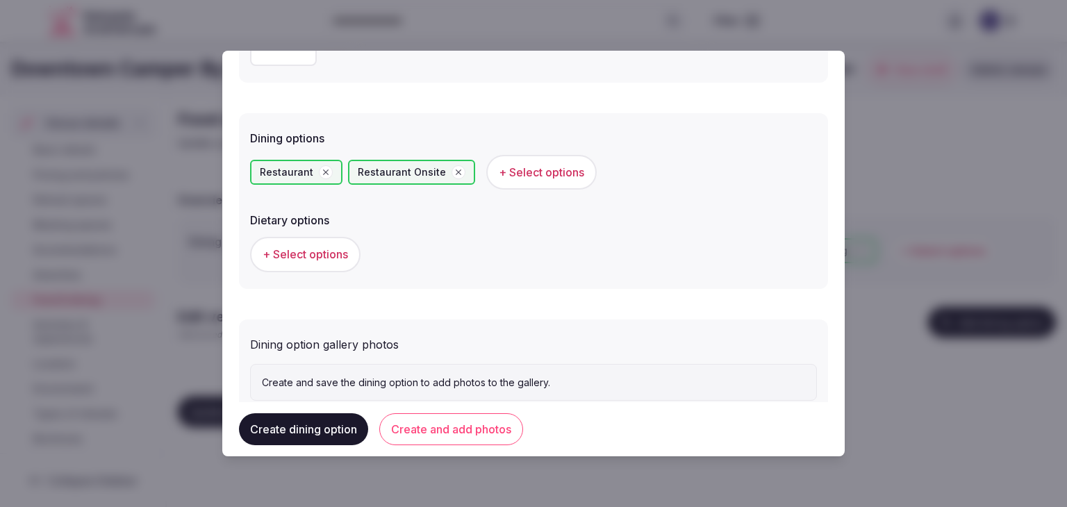
scroll to position [375, 0]
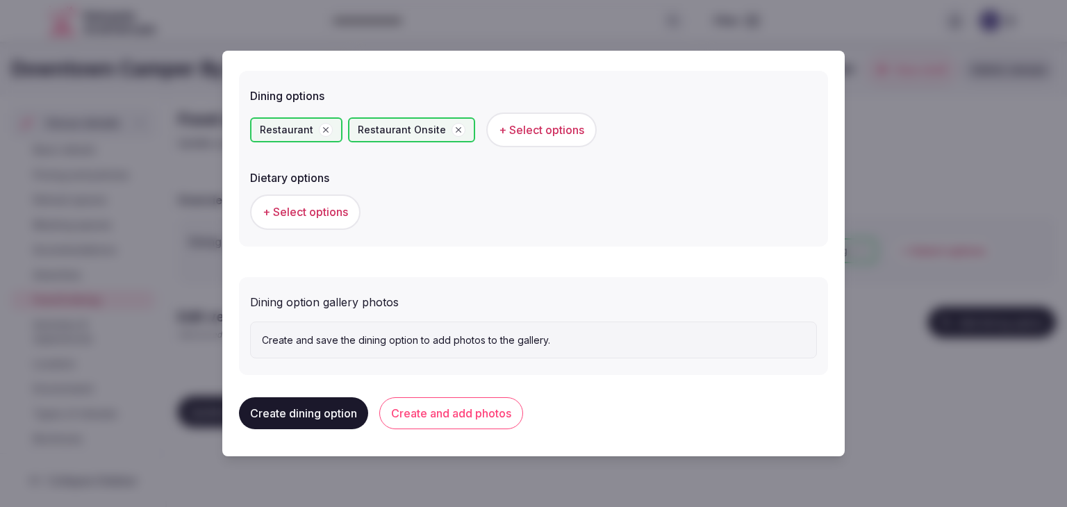
click at [480, 423] on button "Create and add photos" at bounding box center [451, 413] width 144 height 32
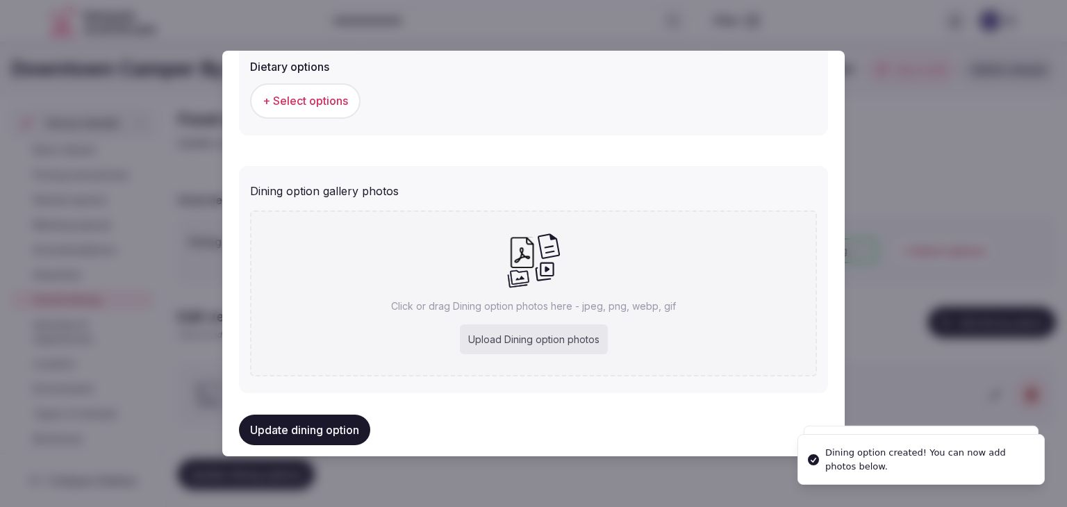
scroll to position [503, 0]
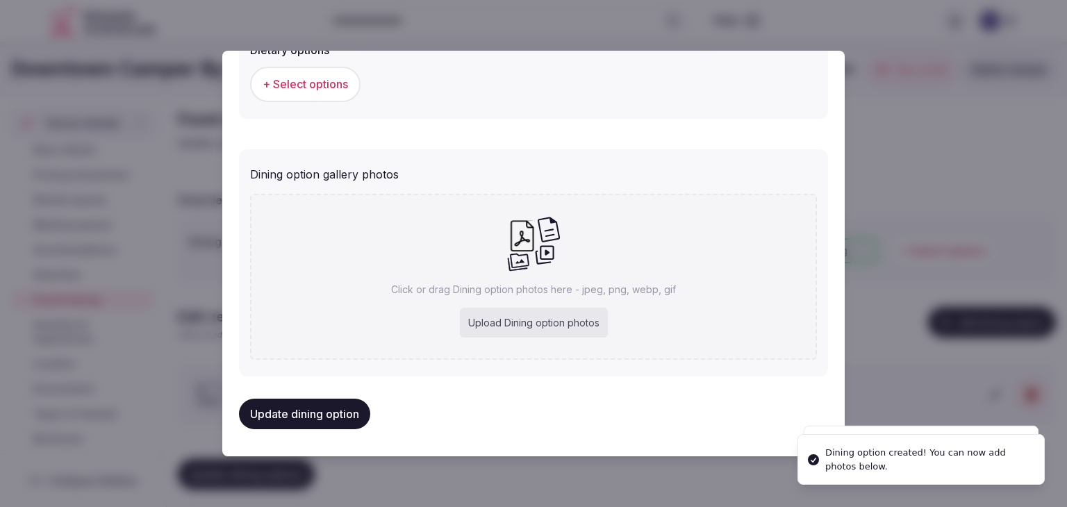
click at [557, 317] on div "Upload Dining option photos" at bounding box center [534, 323] width 148 height 31
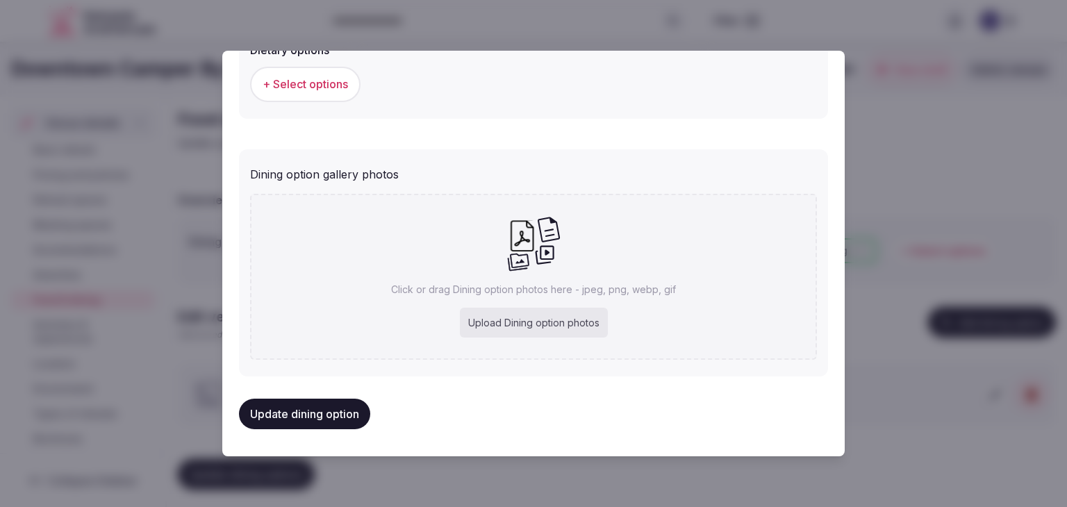
type input "**********"
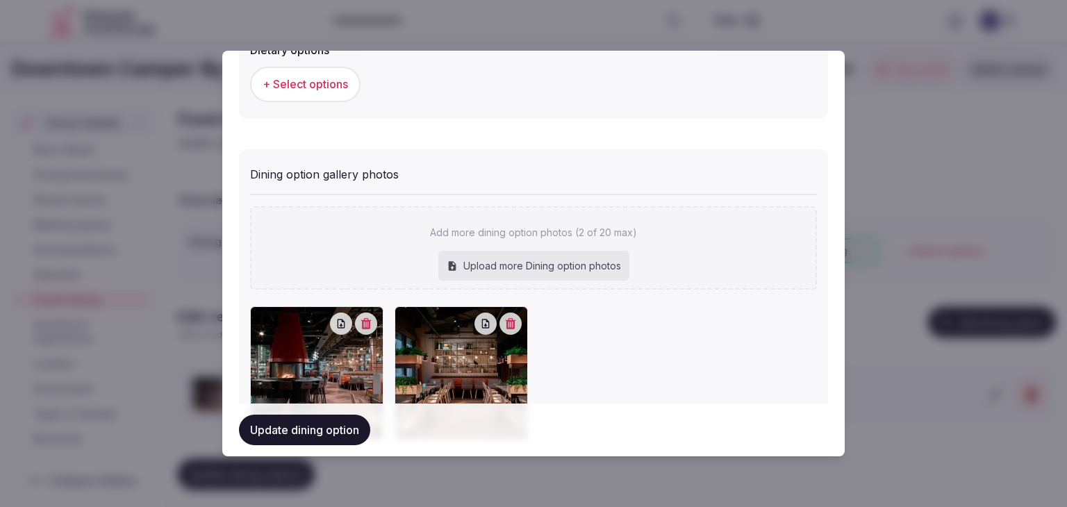
click at [316, 428] on button "Update dining option" at bounding box center [304, 430] width 131 height 31
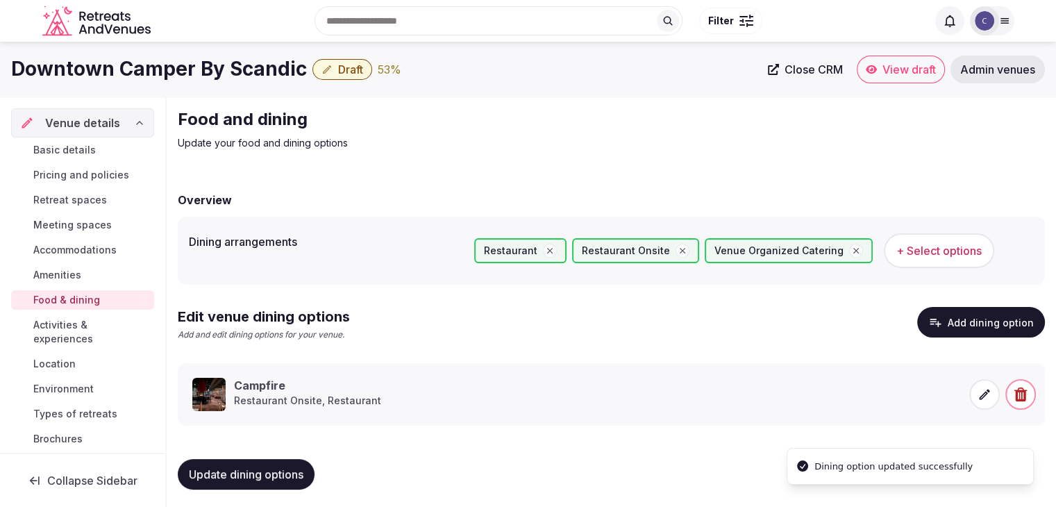
click at [262, 478] on span "Update dining options" at bounding box center [246, 474] width 115 height 14
drag, startPoint x: 103, startPoint y: 153, endPoint x: 119, endPoint y: 176, distance: 28.5
click at [103, 153] on link "Basic details" at bounding box center [82, 149] width 143 height 19
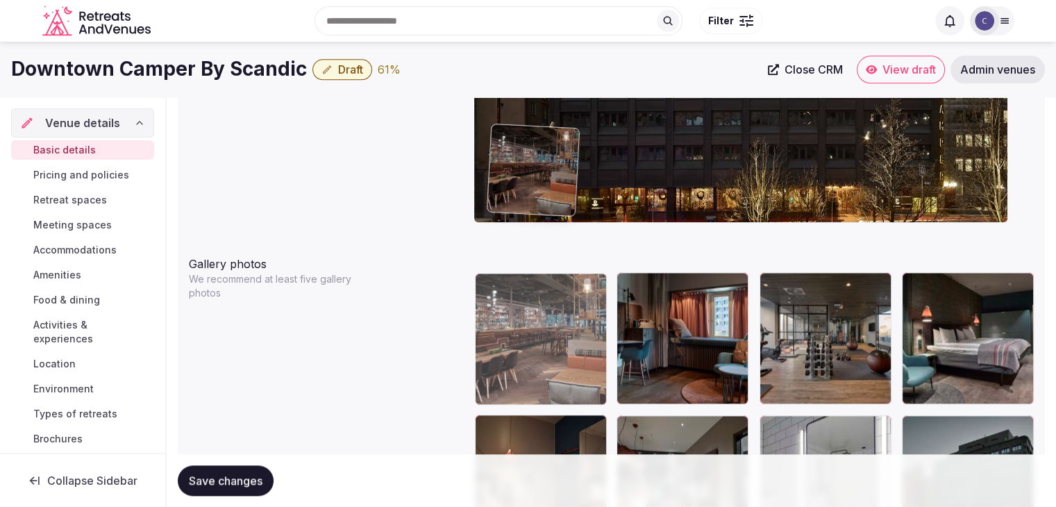
scroll to position [1416, 0]
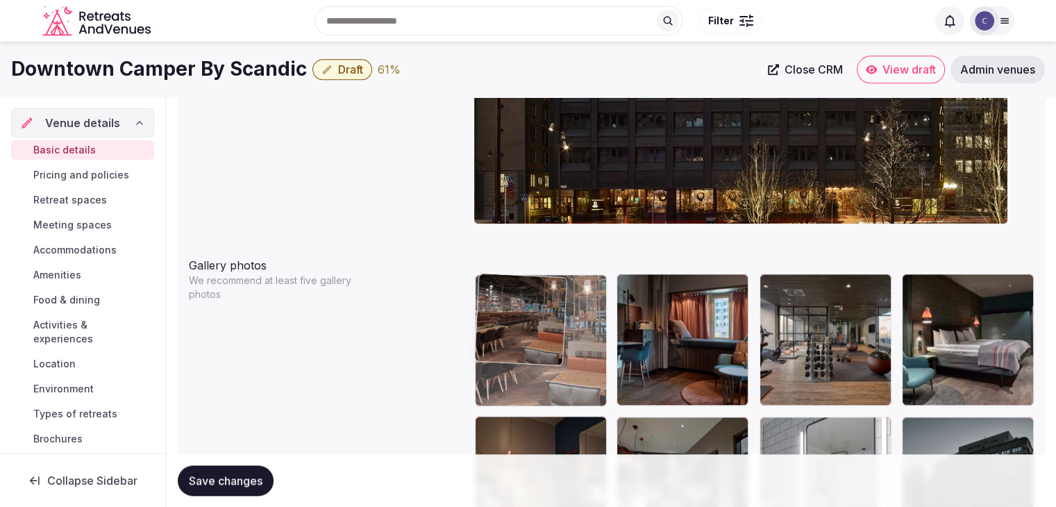
drag, startPoint x: 917, startPoint y: 268, endPoint x: 519, endPoint y: 301, distance: 399.3
click at [513, 286] on body "**********" at bounding box center [528, 402] width 1056 height 3636
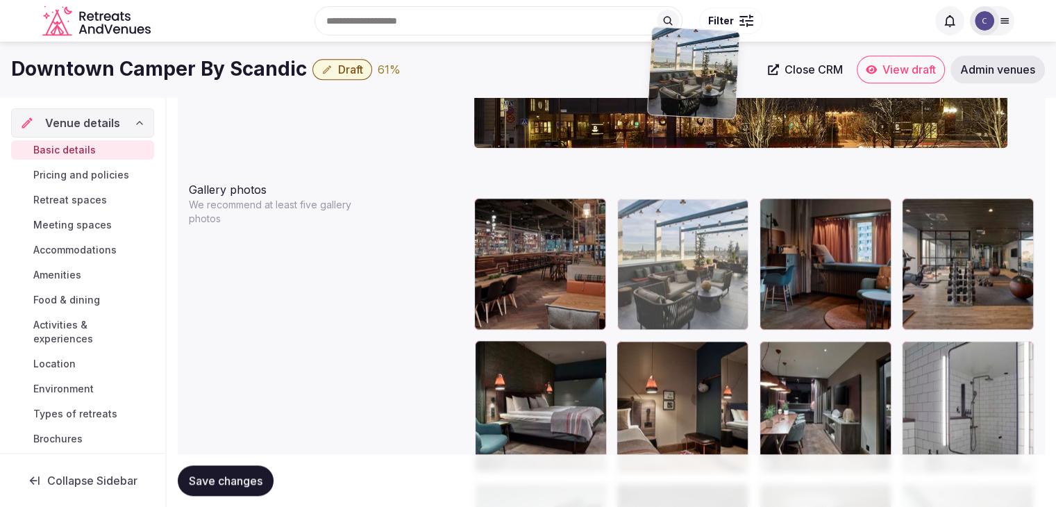
scroll to position [1476, 0]
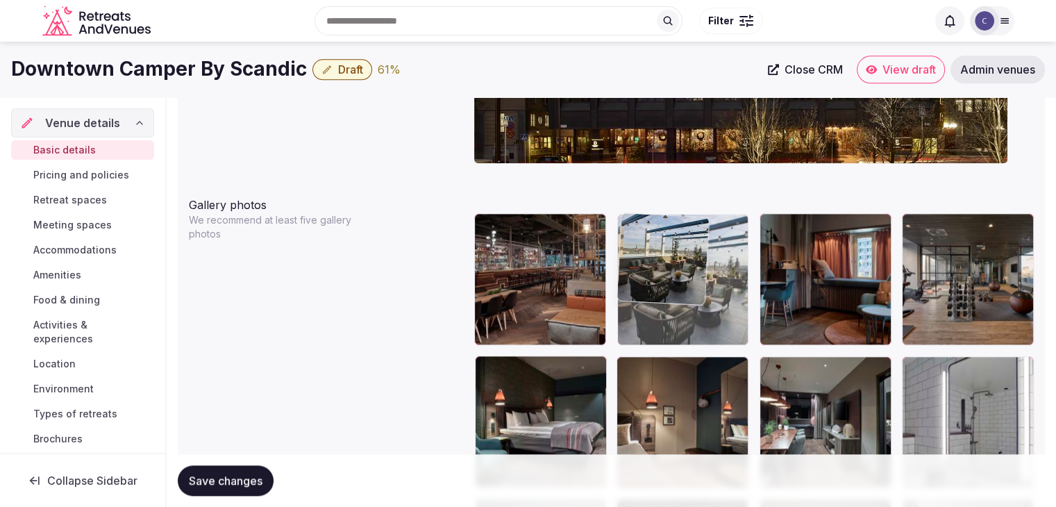
drag, startPoint x: 628, startPoint y: 262, endPoint x: 665, endPoint y: 286, distance: 44.1
click at [651, 246] on body "**********" at bounding box center [528, 342] width 1056 height 3636
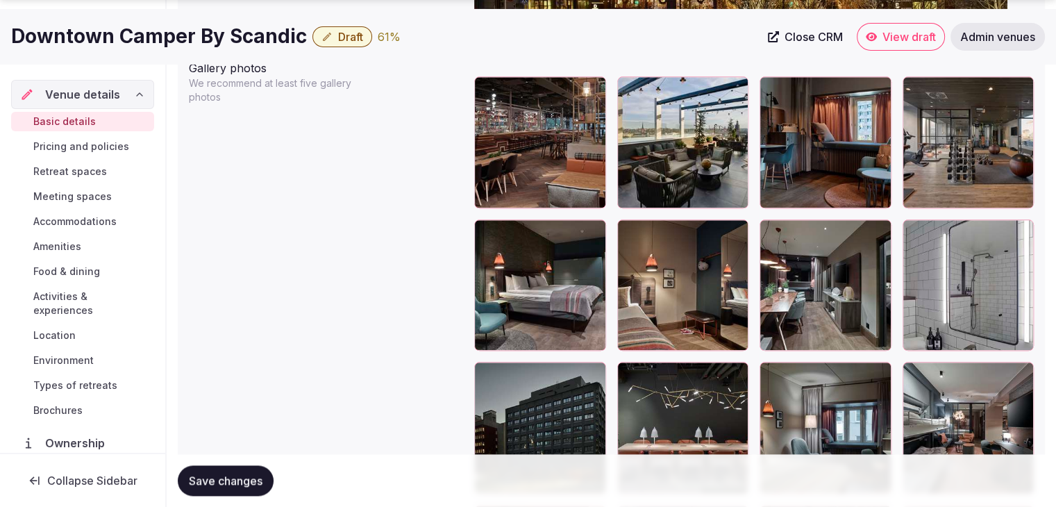
scroll to position [1615, 0]
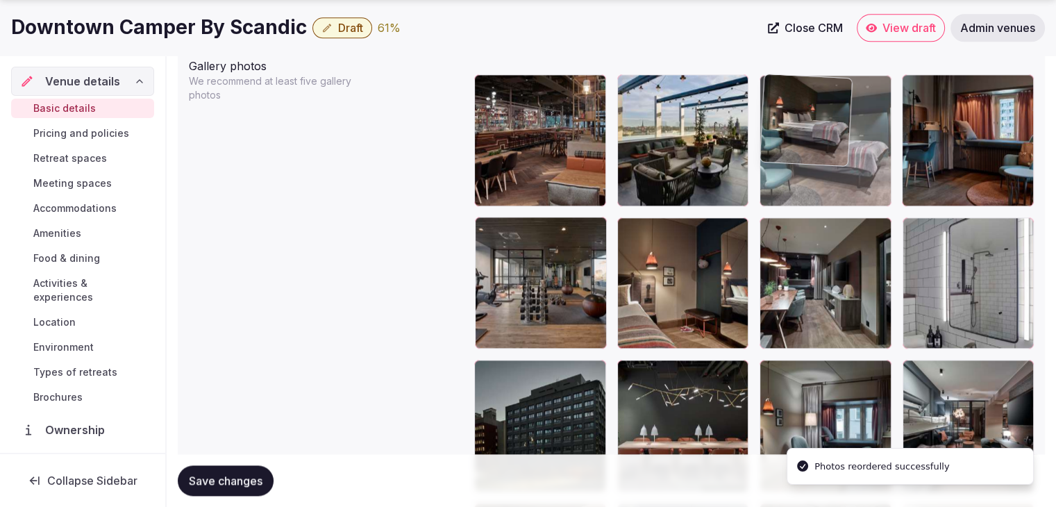
drag, startPoint x: 494, startPoint y: 238, endPoint x: 799, endPoint y: 159, distance: 314.3
click at [799, 159] on body "**********" at bounding box center [528, 203] width 1056 height 3636
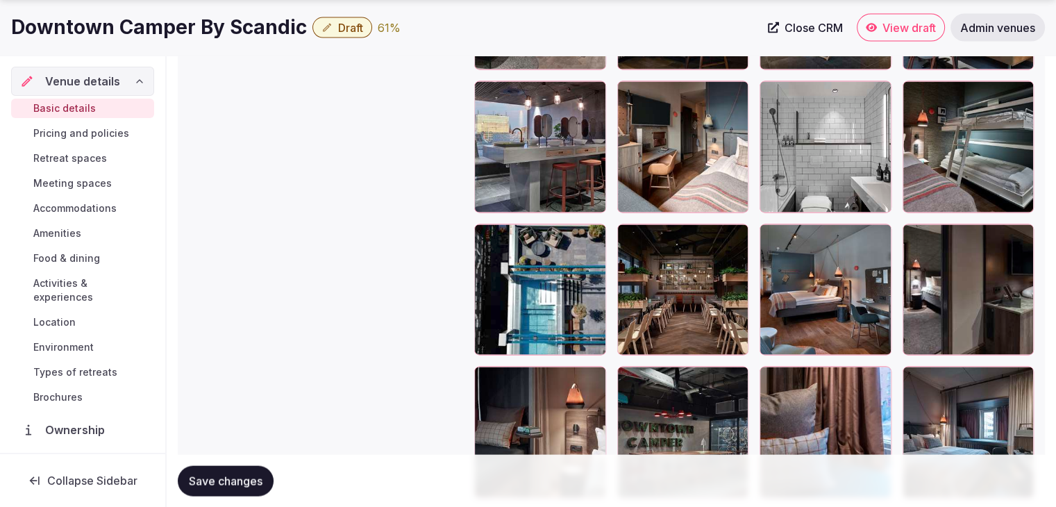
scroll to position [2865, 0]
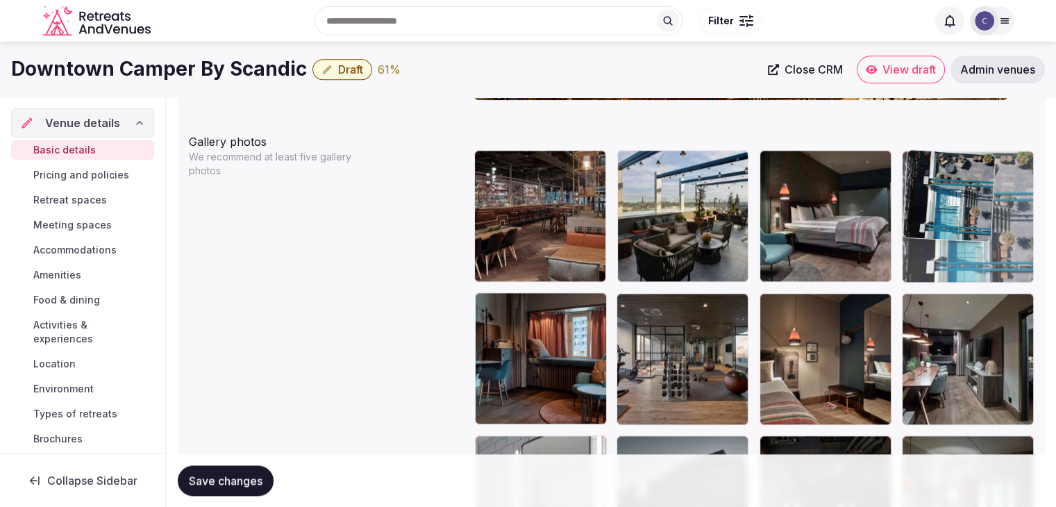
drag, startPoint x: 488, startPoint y: 123, endPoint x: 956, endPoint y: 206, distance: 475.4
click at [963, 176] on body "**********" at bounding box center [528, 279] width 1056 height 3636
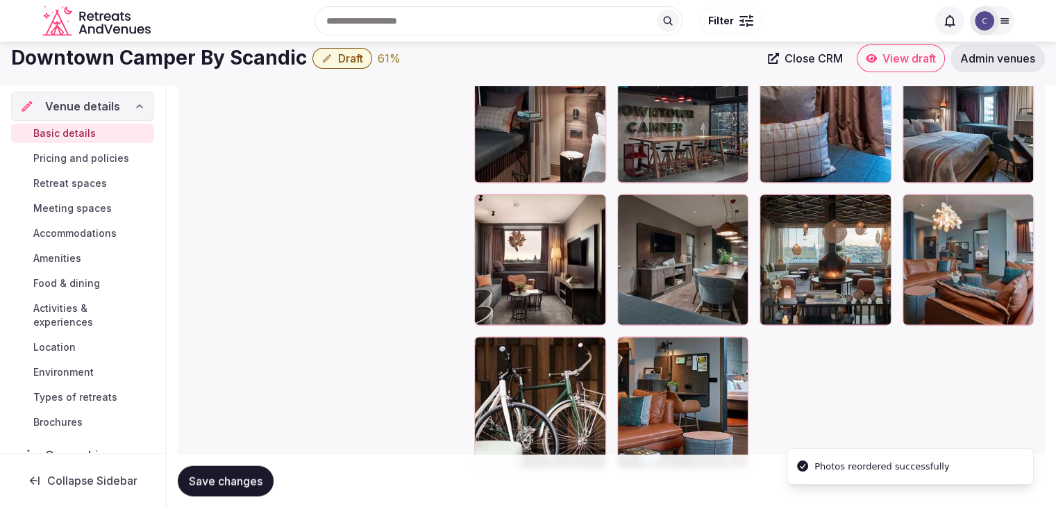
scroll to position [2989, 0]
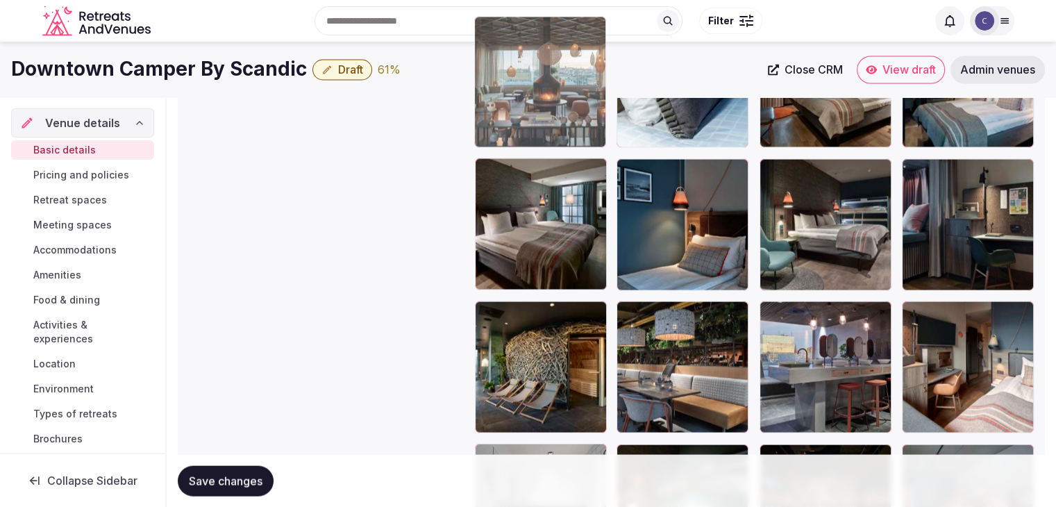
drag, startPoint x: 778, startPoint y: 279, endPoint x: 478, endPoint y: 34, distance: 386.8
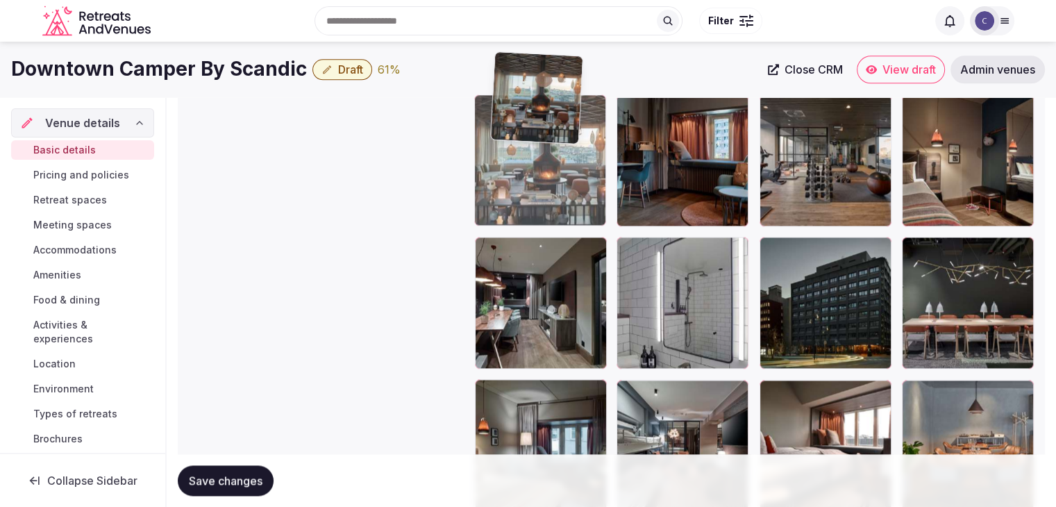
scroll to position [1724, 0]
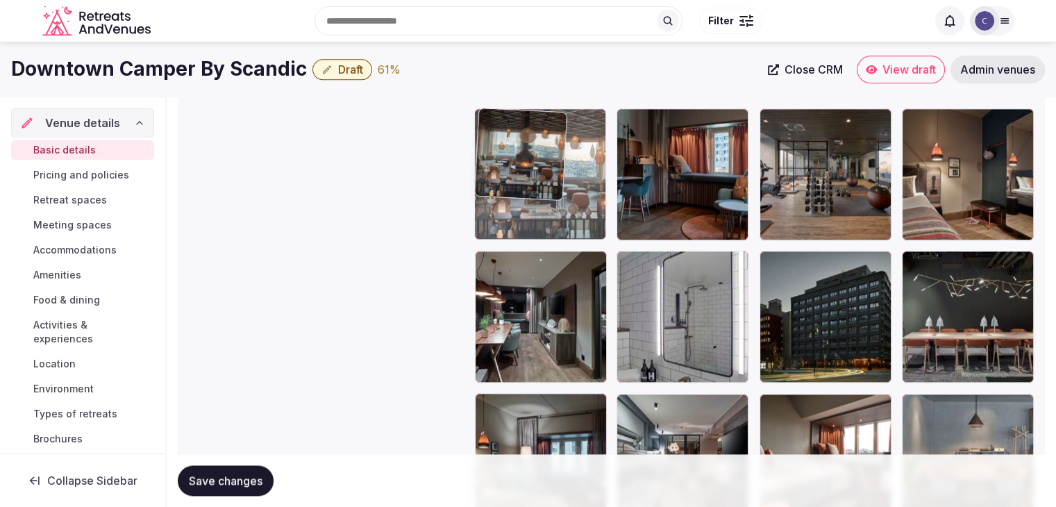
drag, startPoint x: 487, startPoint y: 352, endPoint x: 508, endPoint y: 176, distance: 177.7
click at [508, 176] on body "**********" at bounding box center [528, 94] width 1056 height 3636
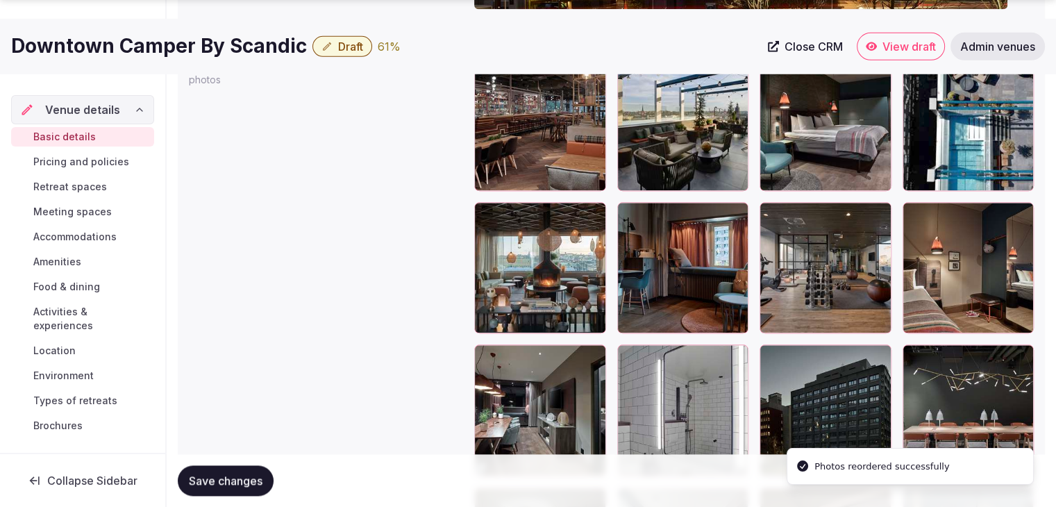
scroll to position [1655, 0]
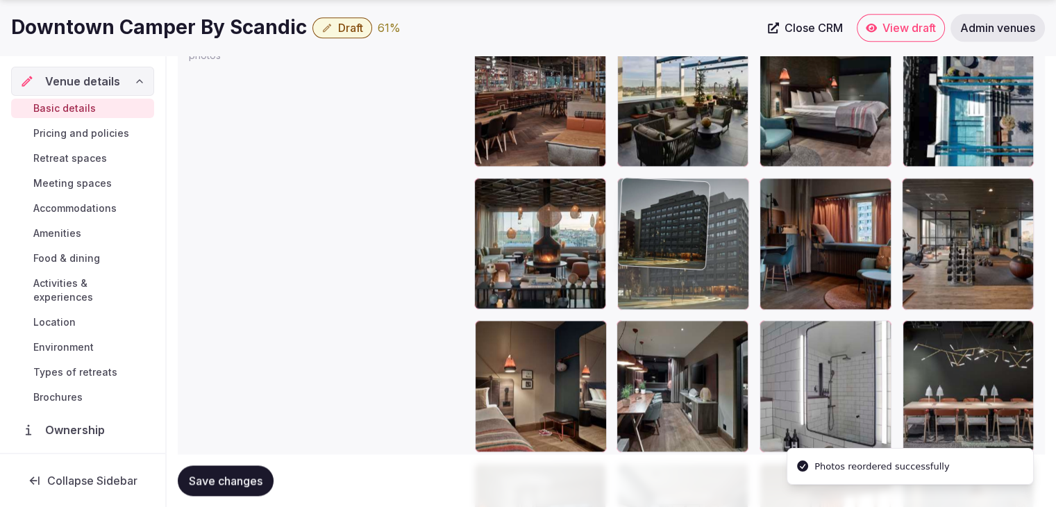
drag, startPoint x: 774, startPoint y: 334, endPoint x: 667, endPoint y: 249, distance: 135.9
click at [667, 249] on body "**********" at bounding box center [528, 163] width 1056 height 3636
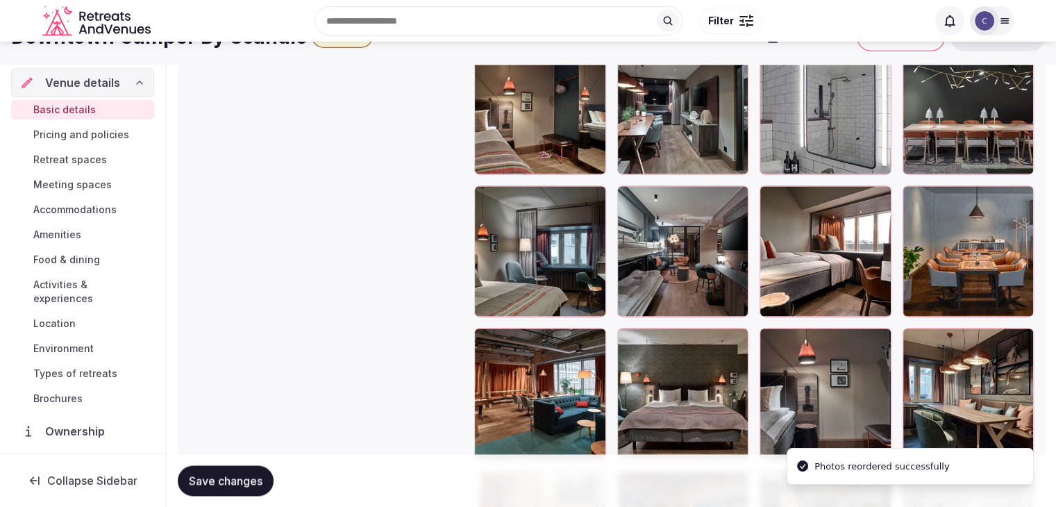
scroll to position [1794, 0]
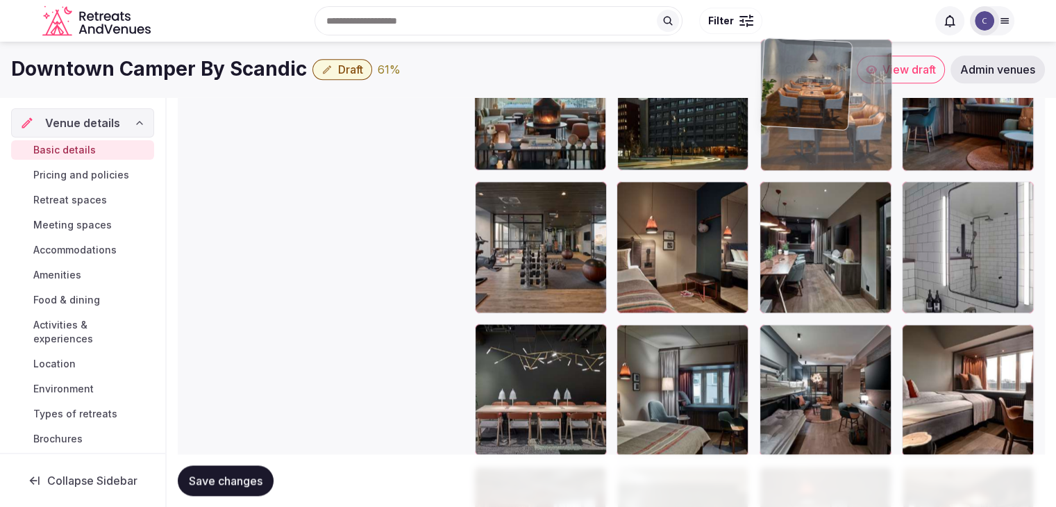
drag, startPoint x: 924, startPoint y: 336, endPoint x: 799, endPoint y: 128, distance: 242.0
click at [799, 128] on body "**********" at bounding box center [528, 24] width 1056 height 3636
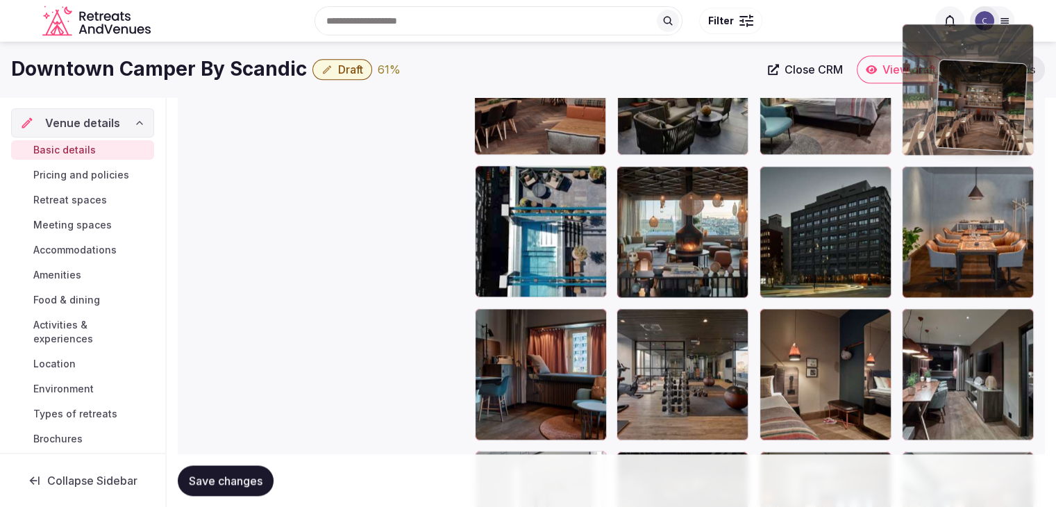
scroll to position [1664, 0]
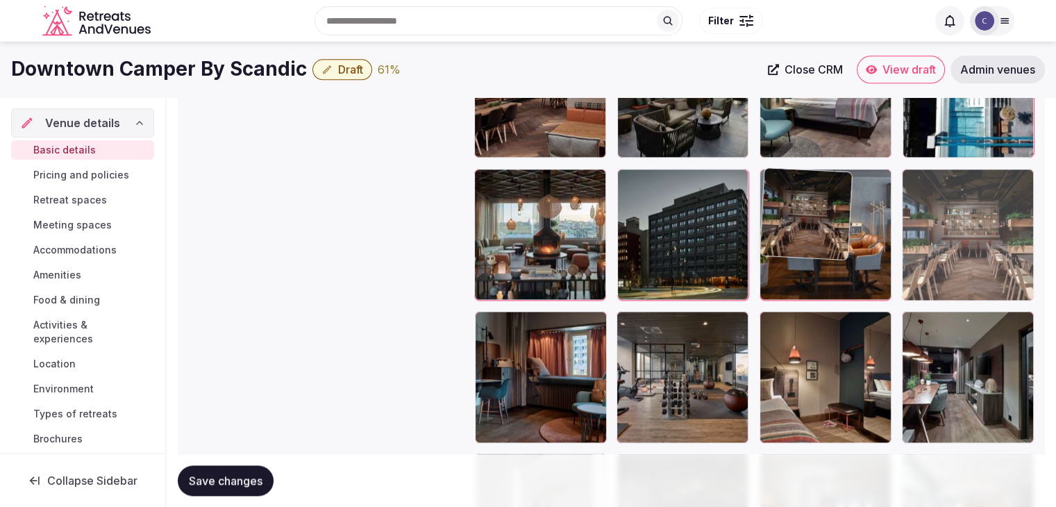
drag, startPoint x: 775, startPoint y: 285, endPoint x: 858, endPoint y: 201, distance: 117.8
click at [858, 201] on body "**********" at bounding box center [528, 154] width 1056 height 3636
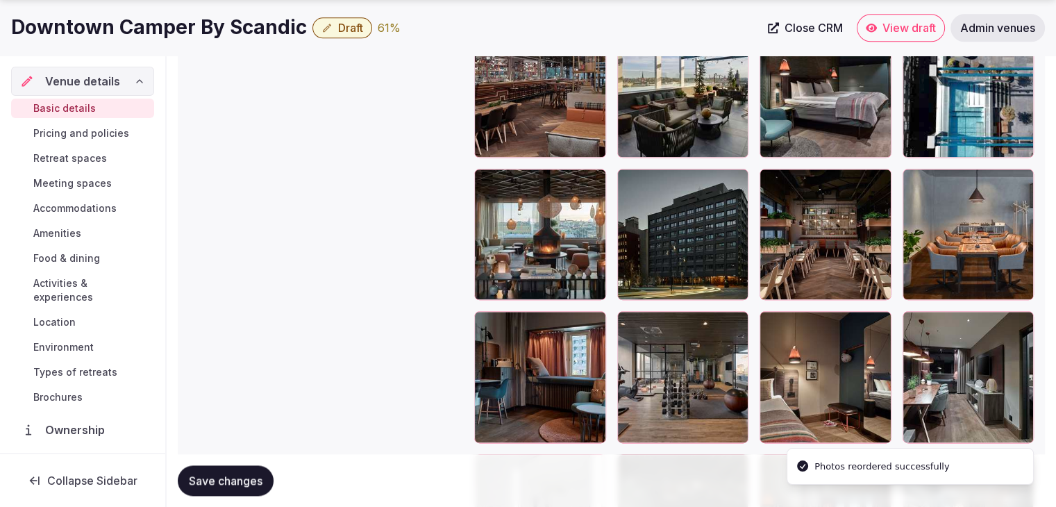
click at [221, 476] on span "Save changes" at bounding box center [226, 481] width 74 height 14
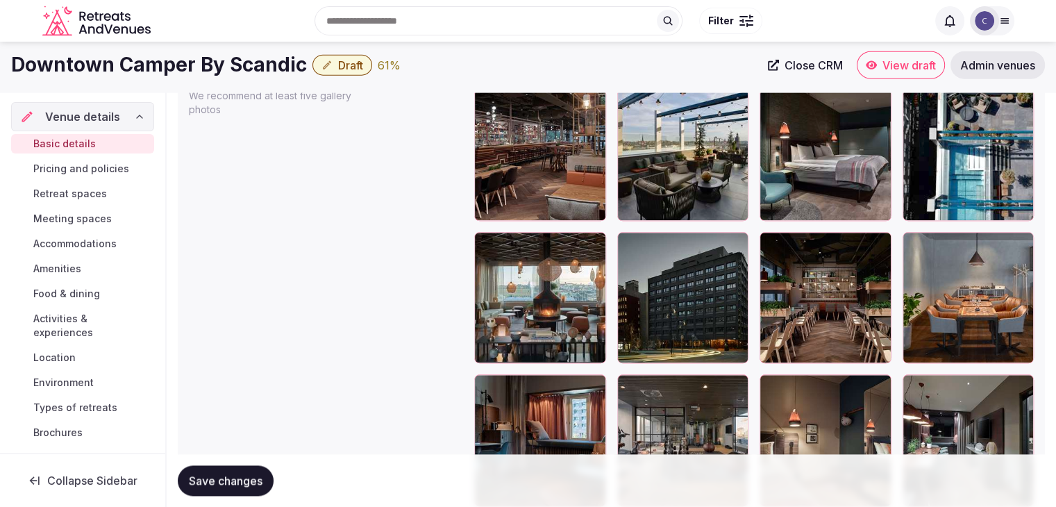
scroll to position [1525, 0]
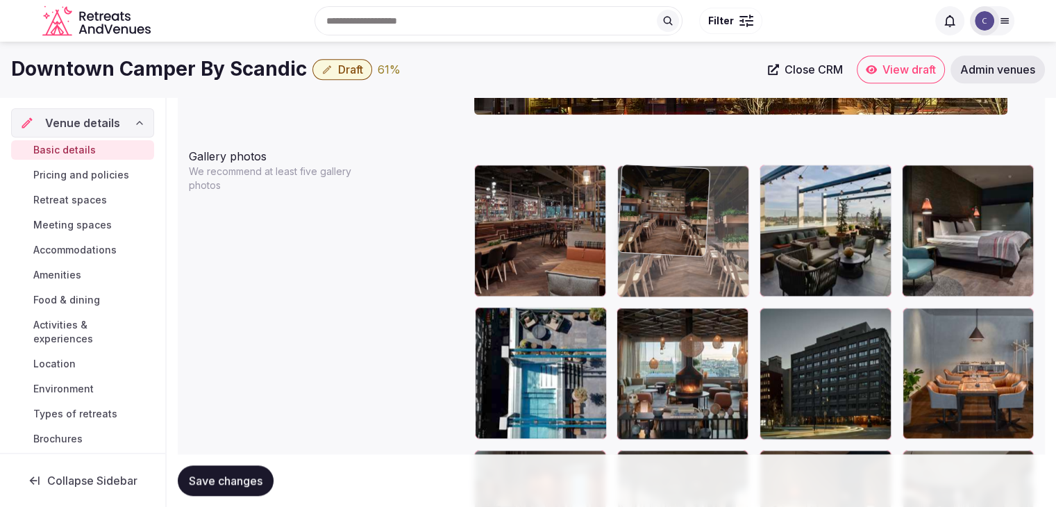
drag, startPoint x: 780, startPoint y: 323, endPoint x: 618, endPoint y: 215, distance: 194.3
click at [618, 215] on body "**********" at bounding box center [528, 293] width 1056 height 3636
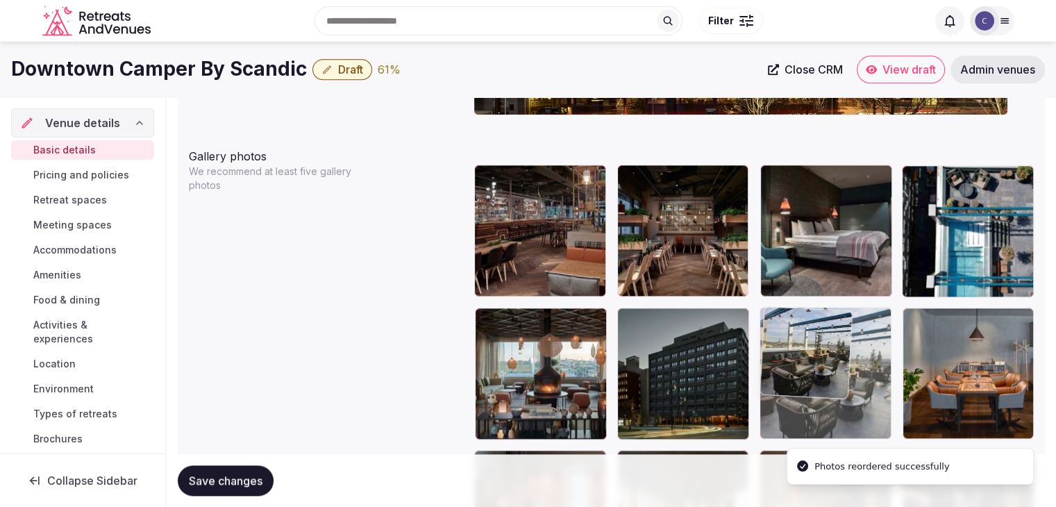
drag, startPoint x: 769, startPoint y: 176, endPoint x: 790, endPoint y: 332, distance: 156.8
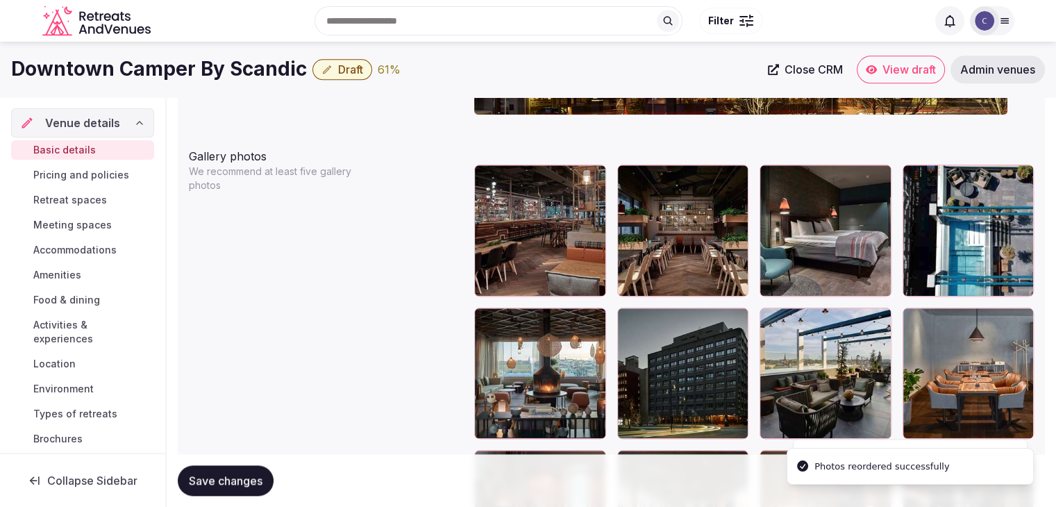
click at [235, 489] on button "Save changes" at bounding box center [226, 480] width 96 height 31
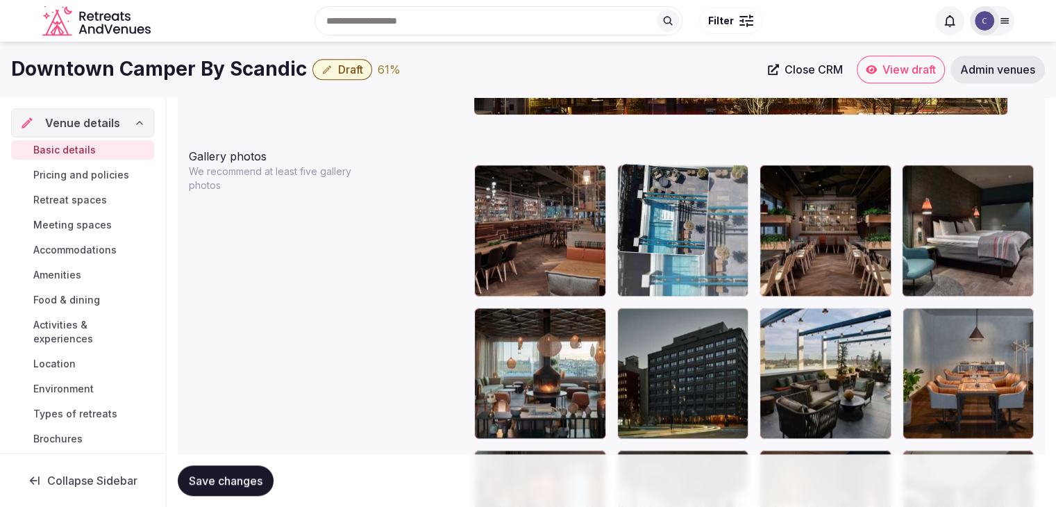
drag, startPoint x: 918, startPoint y: 175, endPoint x: 653, endPoint y: 181, distance: 265.3
click at [655, 178] on body "**********" at bounding box center [528, 293] width 1056 height 3636
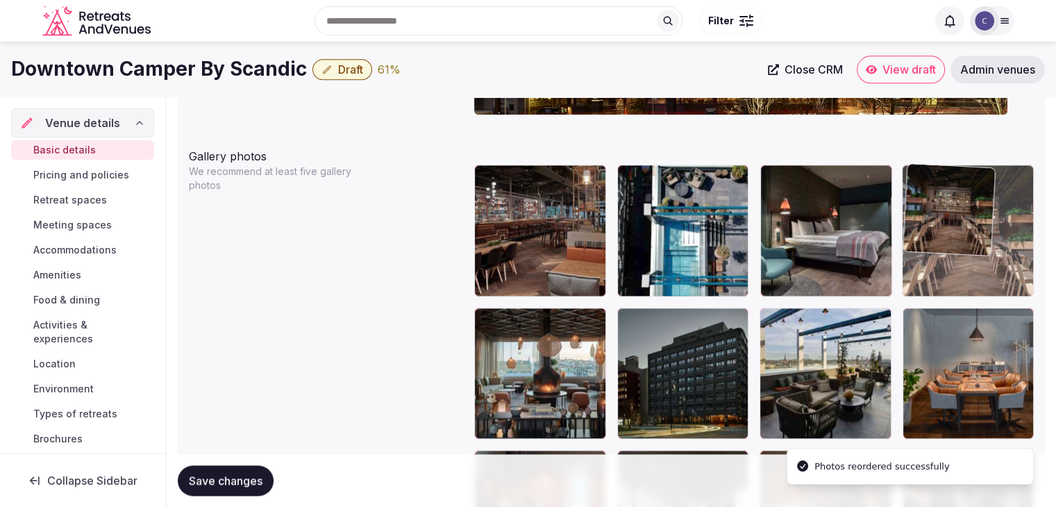
drag, startPoint x: 767, startPoint y: 175, endPoint x: 888, endPoint y: 176, distance: 121.5
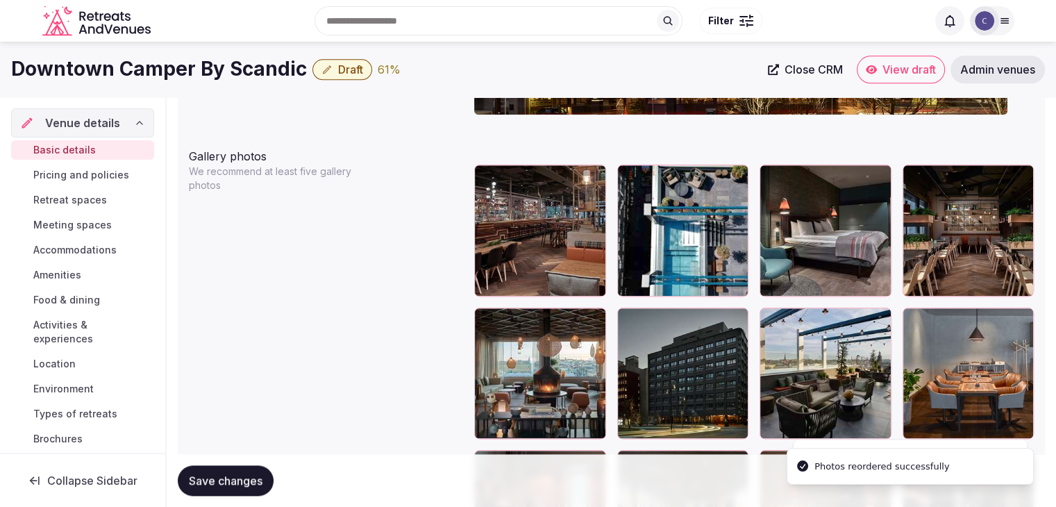
click at [234, 478] on span "Save changes" at bounding box center [226, 481] width 74 height 14
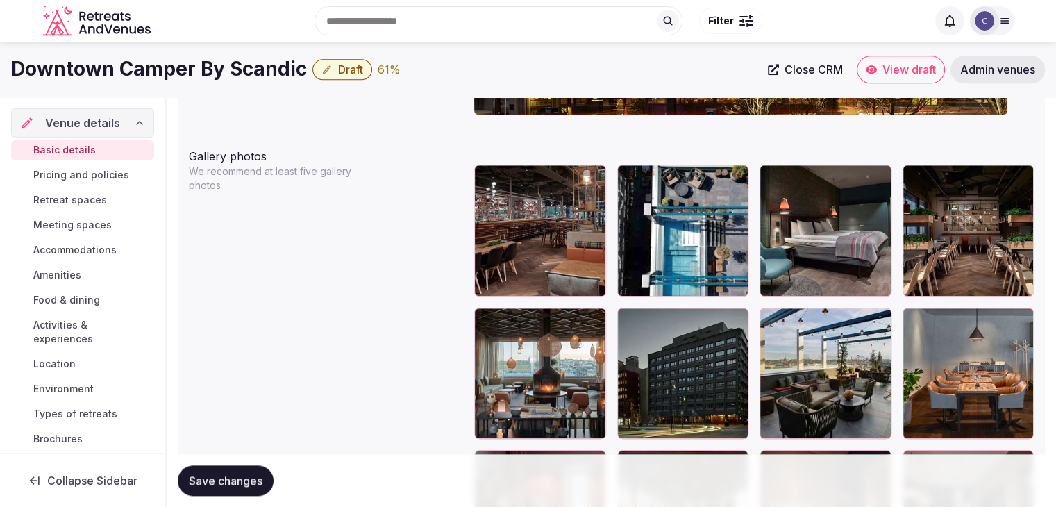
click at [66, 330] on span "Activities & experiences" at bounding box center [90, 332] width 115 height 28
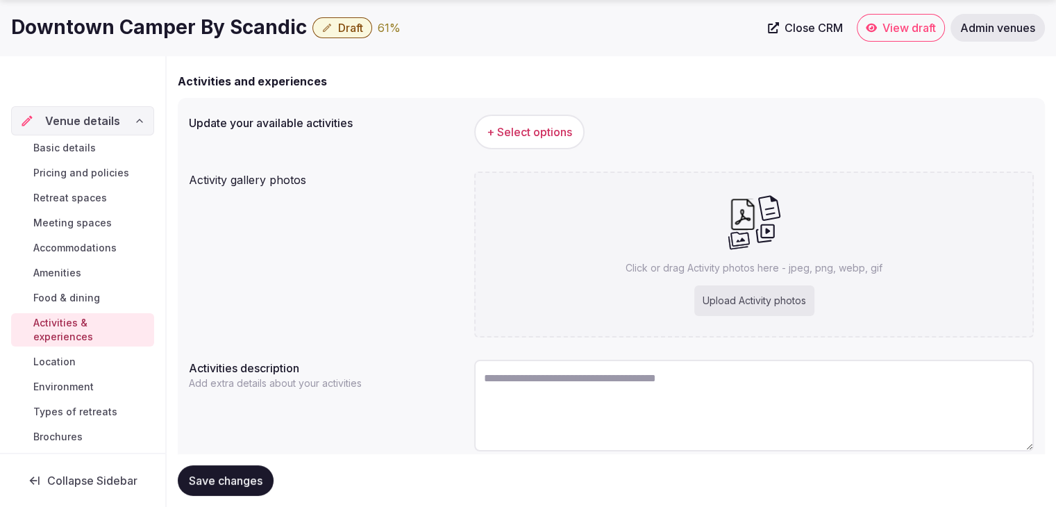
scroll to position [169, 0]
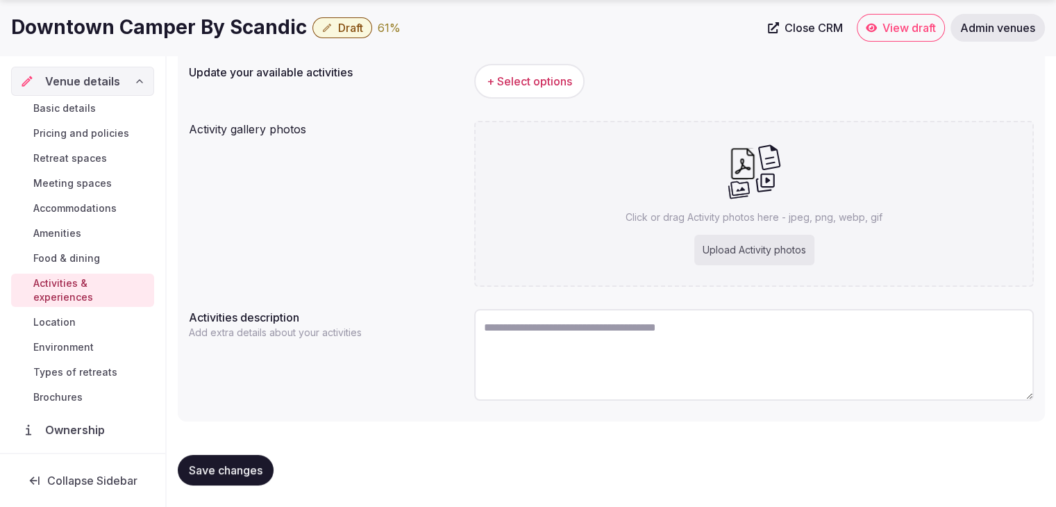
click at [642, 360] on textarea at bounding box center [754, 355] width 560 height 92
paste textarea "**********"
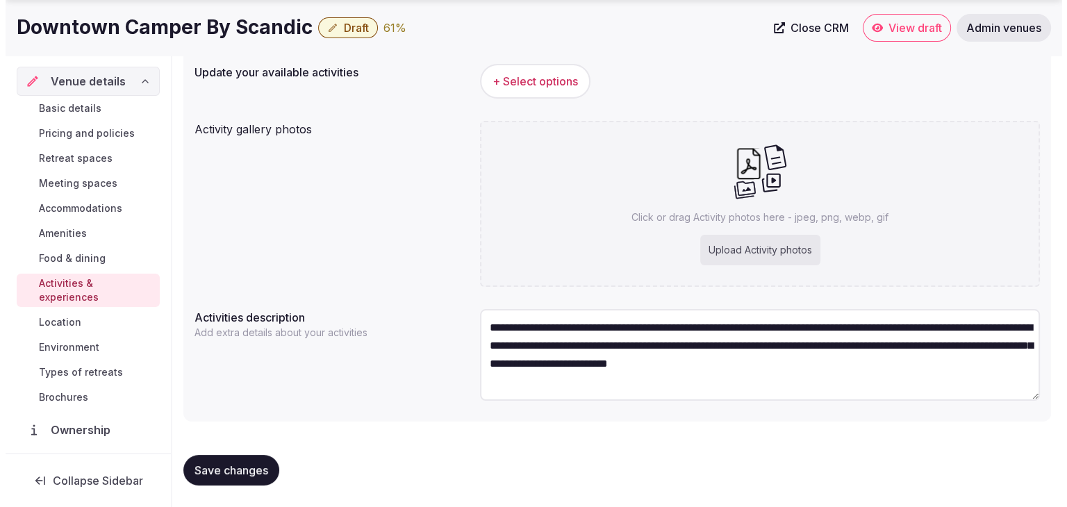
scroll to position [7, 0]
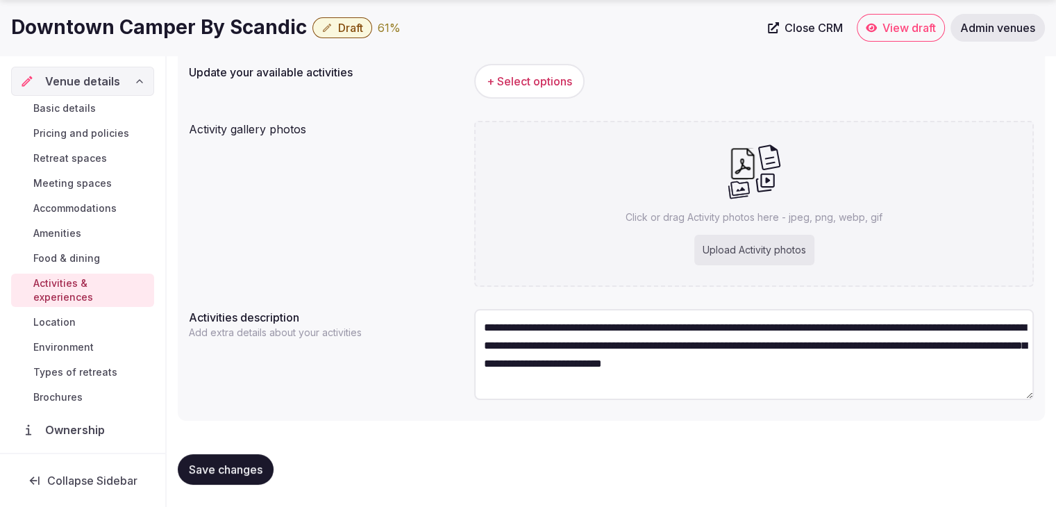
type textarea "**********"
click at [215, 35] on h1 "Downtown Camper By Scandic" at bounding box center [159, 27] width 296 height 27
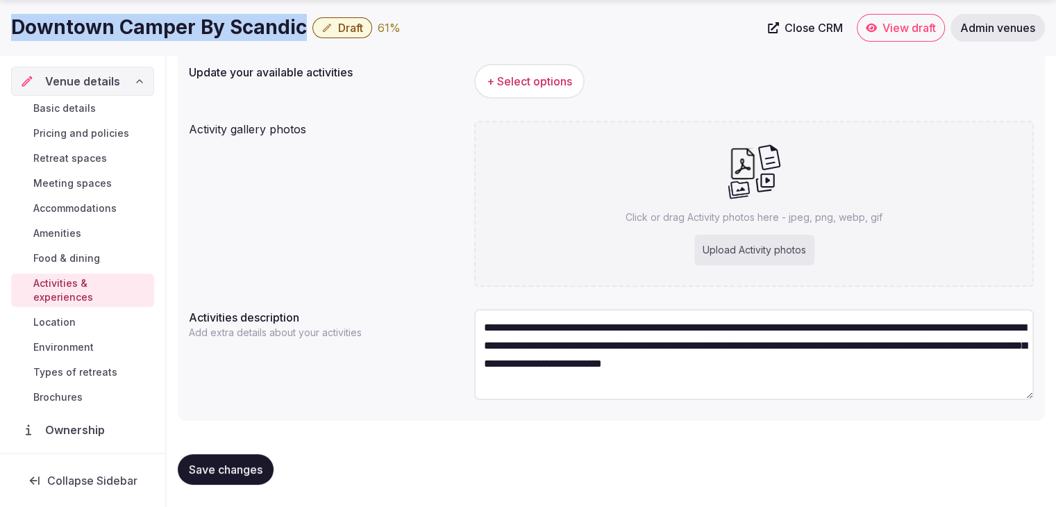
click at [215, 35] on h1 "Downtown Camper By Scandic" at bounding box center [159, 27] width 296 height 27
copy div "Downtown Camper By Scandic"
click at [540, 92] on button "+ Select options" at bounding box center [529, 81] width 110 height 35
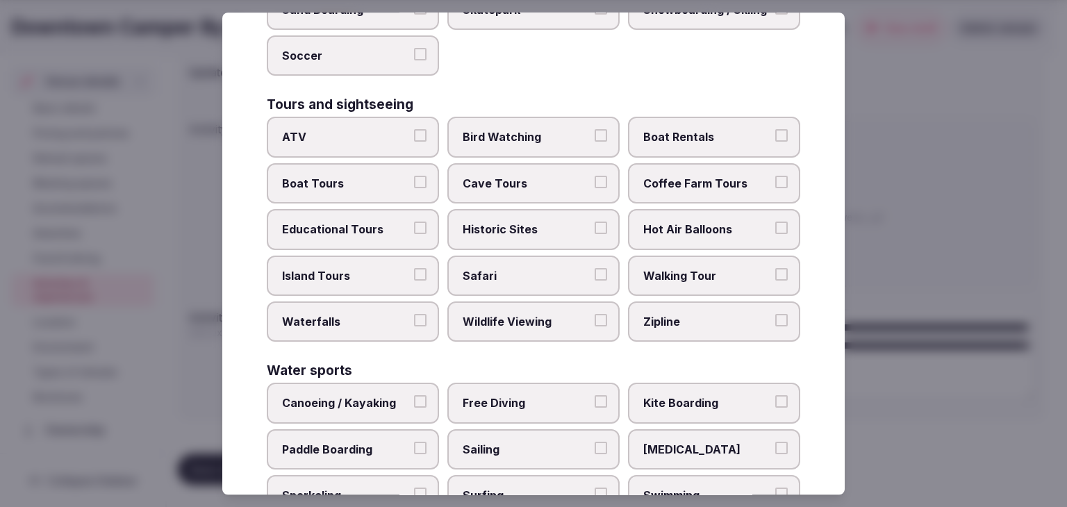
scroll to position [1072, 0]
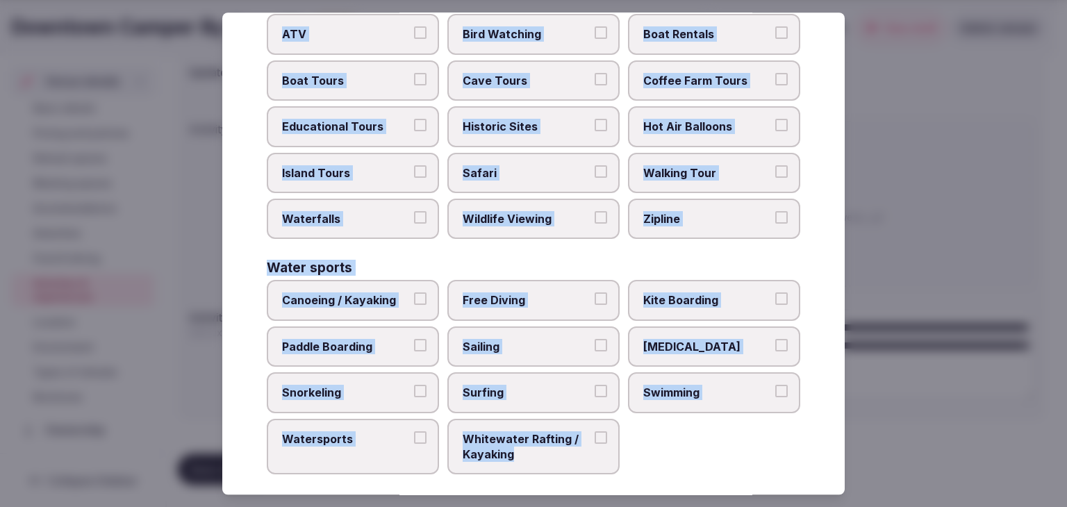
drag, startPoint x: 263, startPoint y: 97, endPoint x: 628, endPoint y: 476, distance: 525.9
click at [628, 476] on div "Select your activities Choose all applicable activities offered. Culture Dancin…" at bounding box center [533, 253] width 622 height 482
copy div "Choose all applicable activities offered. Culture Dancing Food and Culinary Cla…"
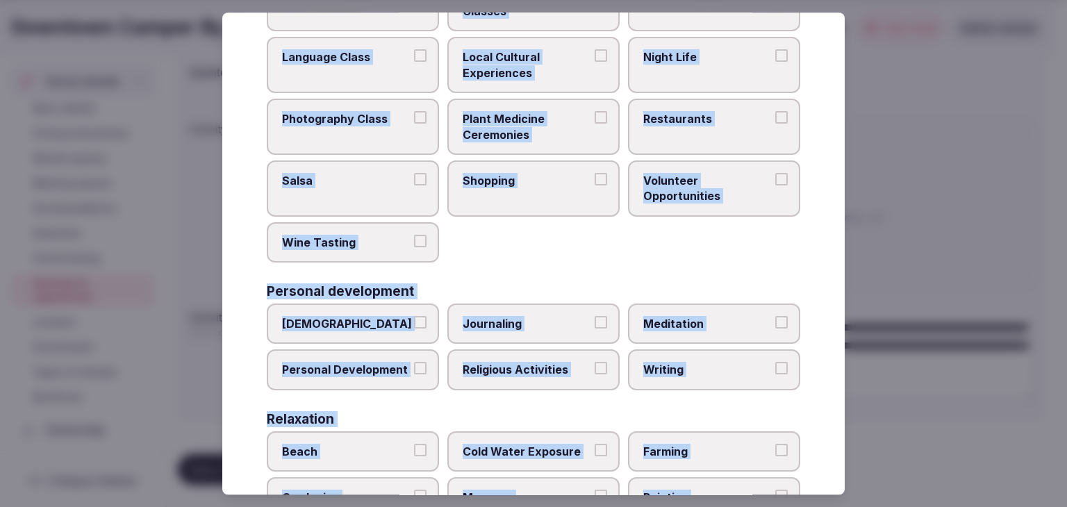
scroll to position [0, 0]
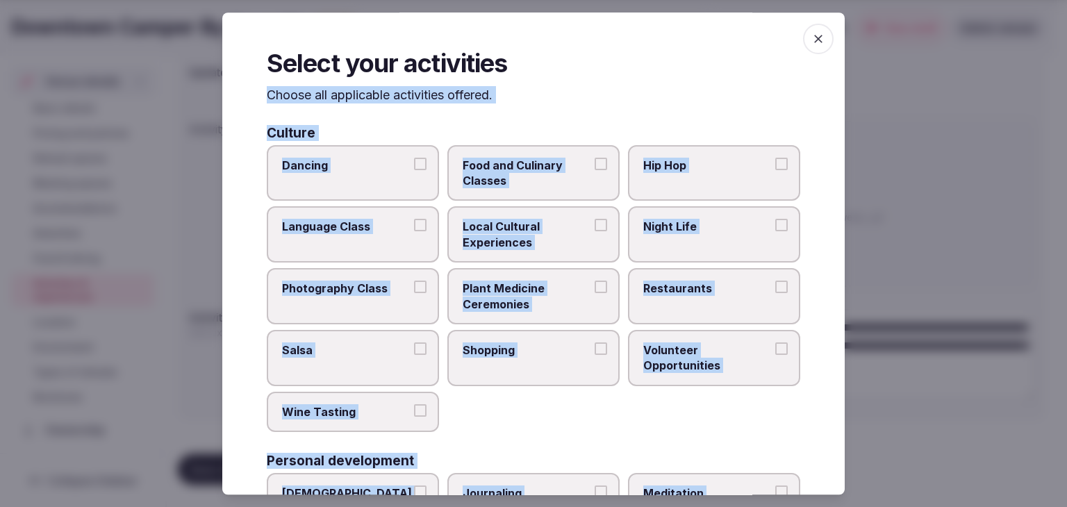
click at [536, 237] on span "Local Cultural Experiences" at bounding box center [526, 234] width 128 height 31
click at [594, 232] on button "Local Cultural Experiences" at bounding box center [600, 225] width 12 height 12
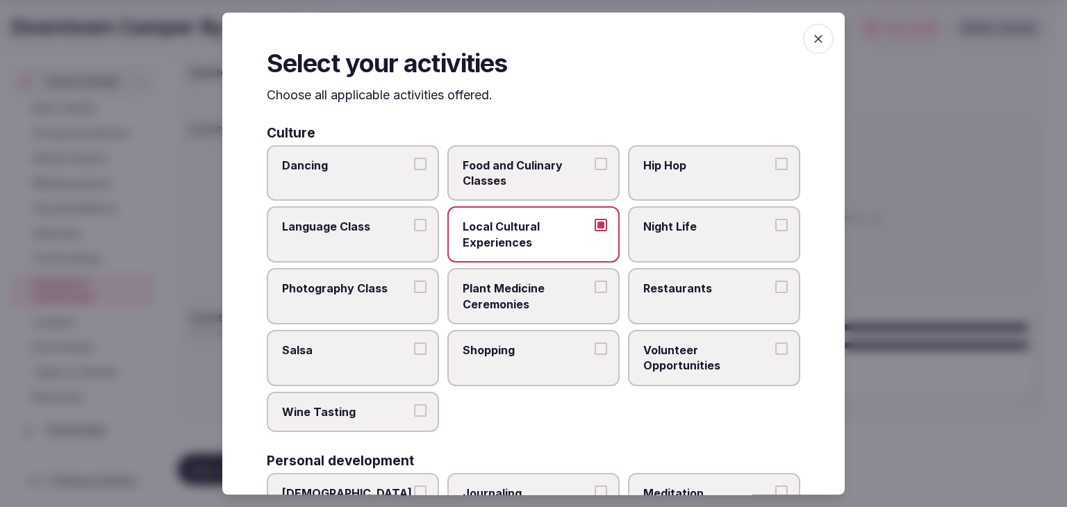
click at [667, 242] on label "Night Life" at bounding box center [714, 235] width 172 height 56
click at [775, 232] on button "Night Life" at bounding box center [781, 225] width 12 height 12
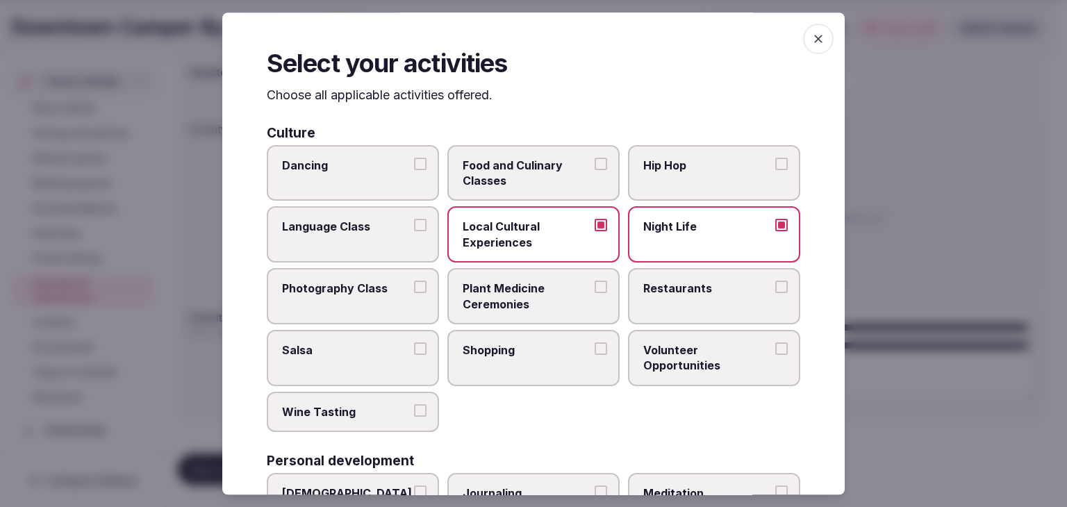
drag, startPoint x: 676, startPoint y: 303, endPoint x: 530, endPoint y: 355, distance: 154.0
click at [676, 304] on label "Restaurants" at bounding box center [714, 296] width 172 height 56
click at [775, 293] on button "Restaurants" at bounding box center [781, 287] width 12 height 12
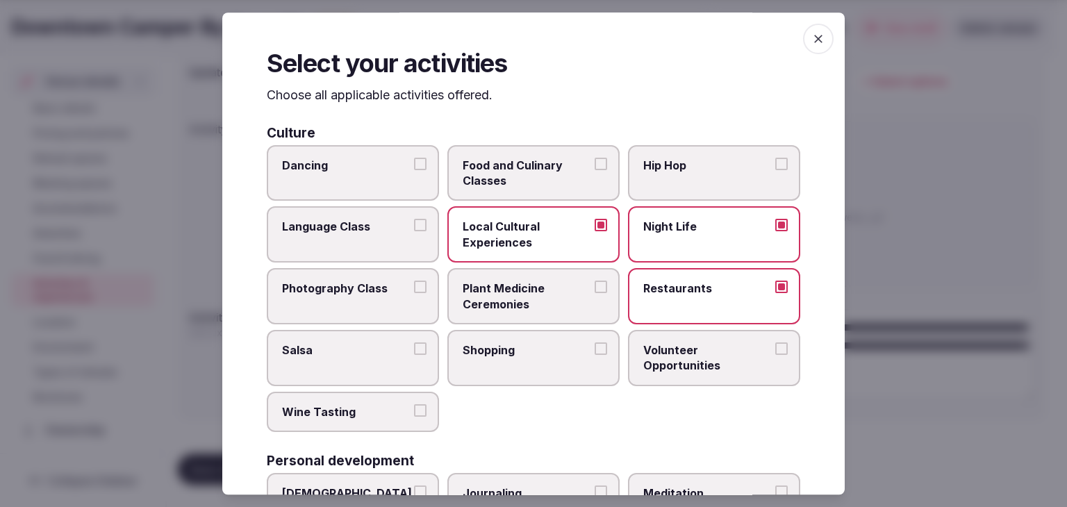
click at [515, 355] on span "Shopping" at bounding box center [526, 349] width 128 height 15
click at [594, 355] on button "Shopping" at bounding box center [600, 348] width 12 height 12
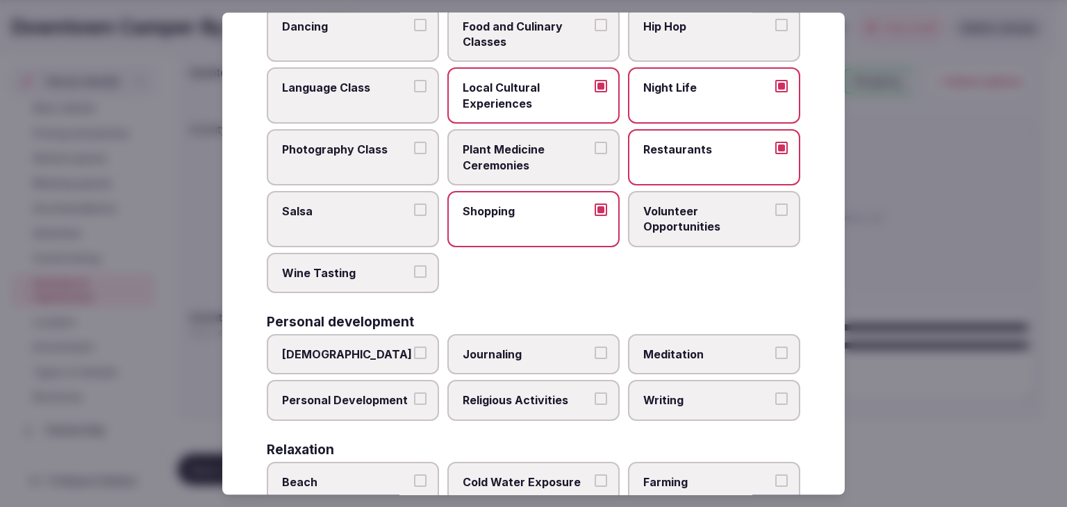
scroll to position [347, 0]
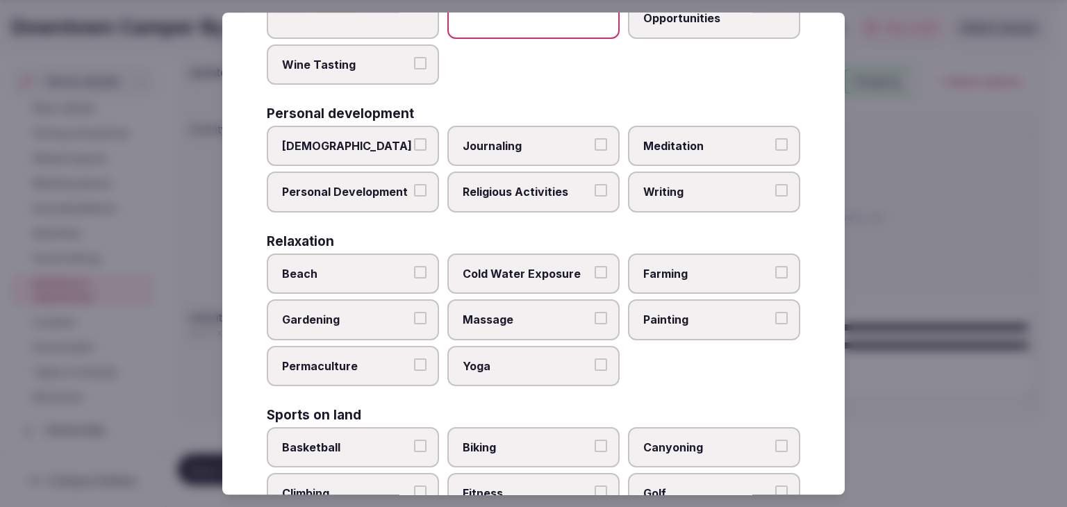
click at [360, 187] on span "Personal Development" at bounding box center [346, 192] width 128 height 15
click at [414, 187] on button "Personal Development" at bounding box center [420, 191] width 12 height 12
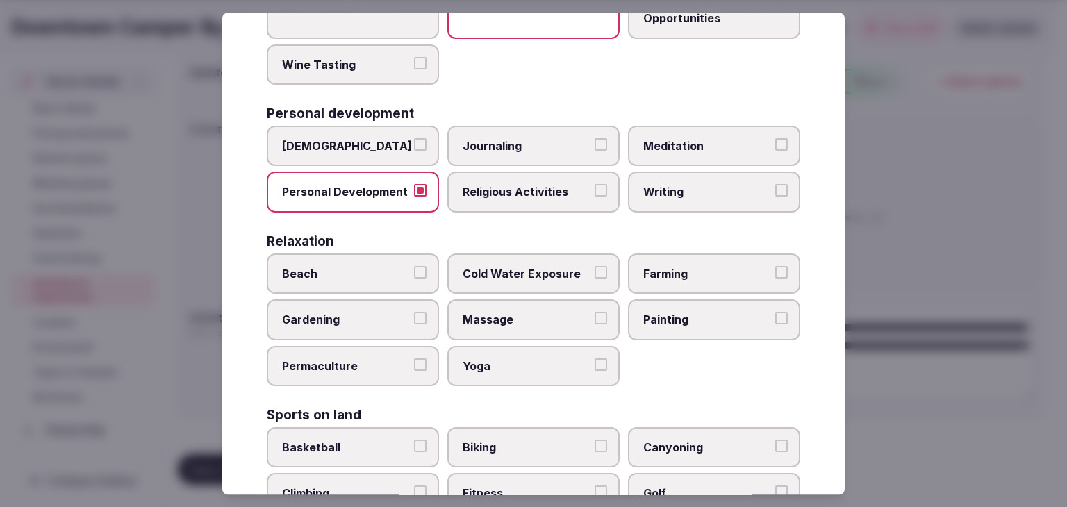
click at [669, 143] on span "Meditation" at bounding box center [707, 145] width 128 height 15
click at [775, 143] on button "Meditation" at bounding box center [781, 144] width 12 height 12
click at [522, 372] on label "Yoga" at bounding box center [533, 366] width 172 height 40
click at [594, 371] on button "Yoga" at bounding box center [600, 364] width 12 height 12
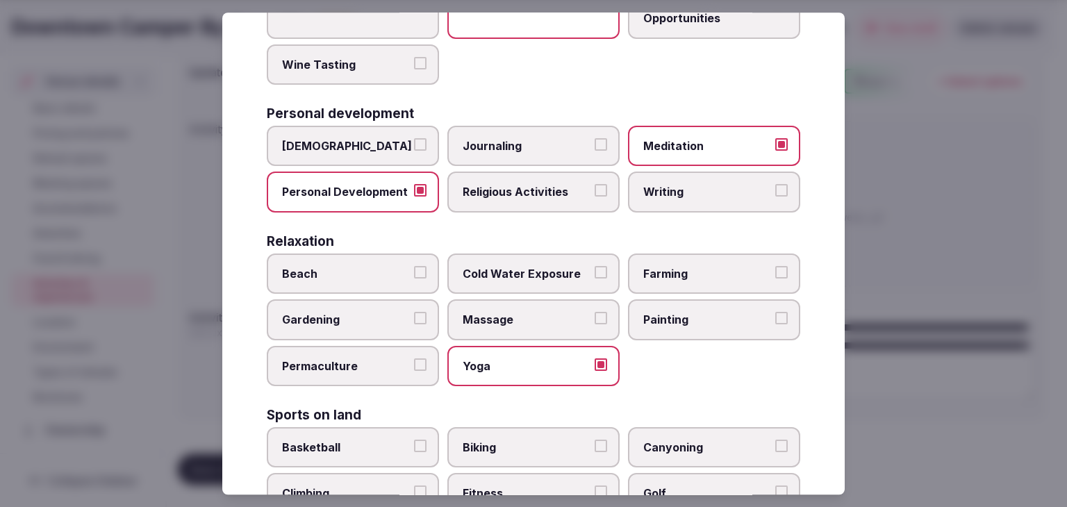
click at [522, 312] on span "Massage" at bounding box center [526, 319] width 128 height 15
click at [594, 312] on button "Massage" at bounding box center [600, 318] width 12 height 12
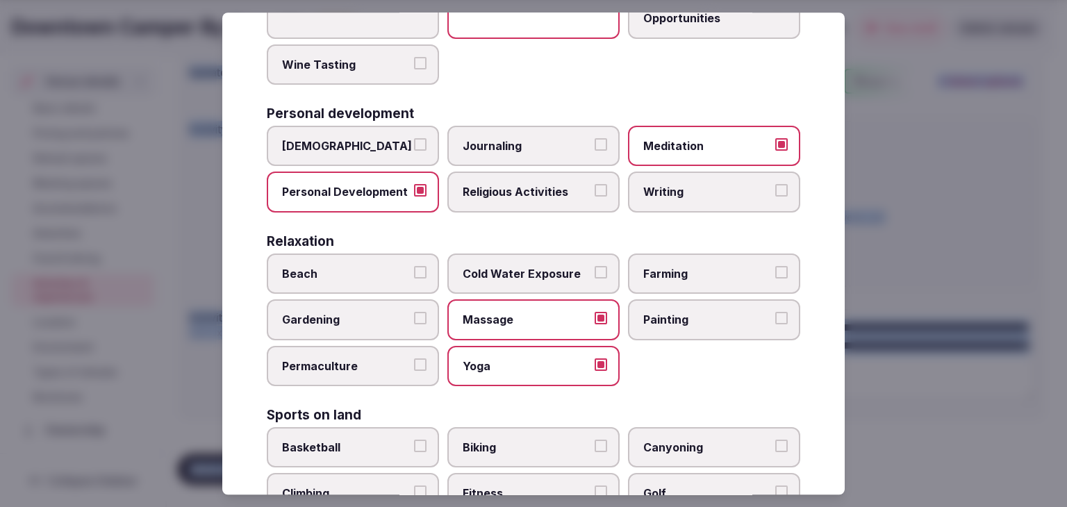
click at [761, 0] on html "Search Popular Destinations Toscana, Italy Riviera Maya, Mexico Indonesia, Bali…" at bounding box center [533, 84] width 1067 height 507
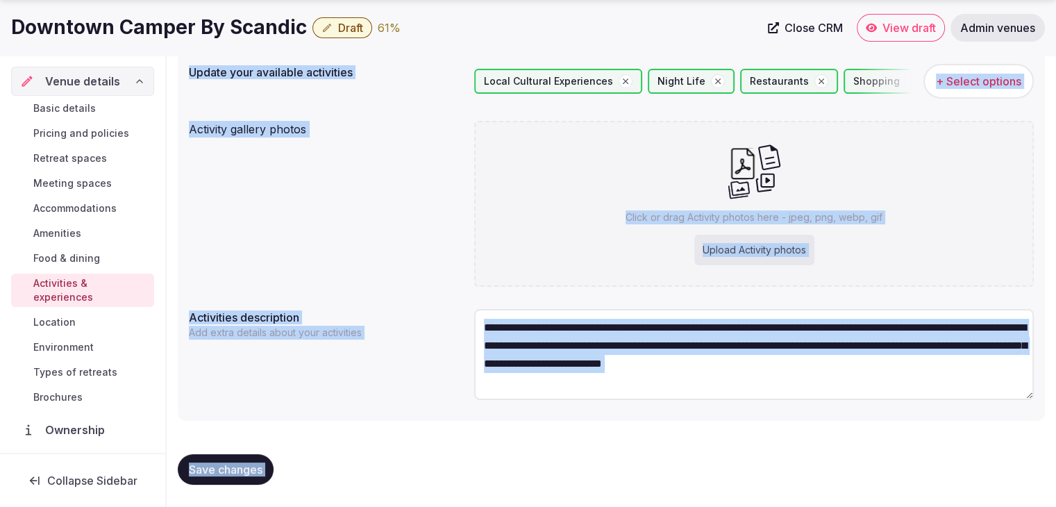
click at [961, 78] on span "+ Select options" at bounding box center [978, 81] width 85 height 15
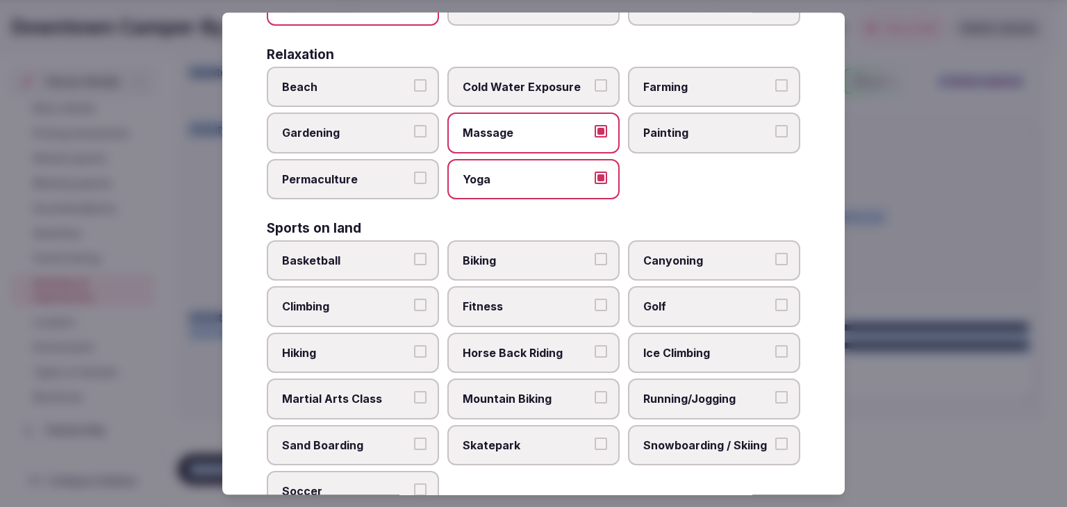
scroll to position [555, 0]
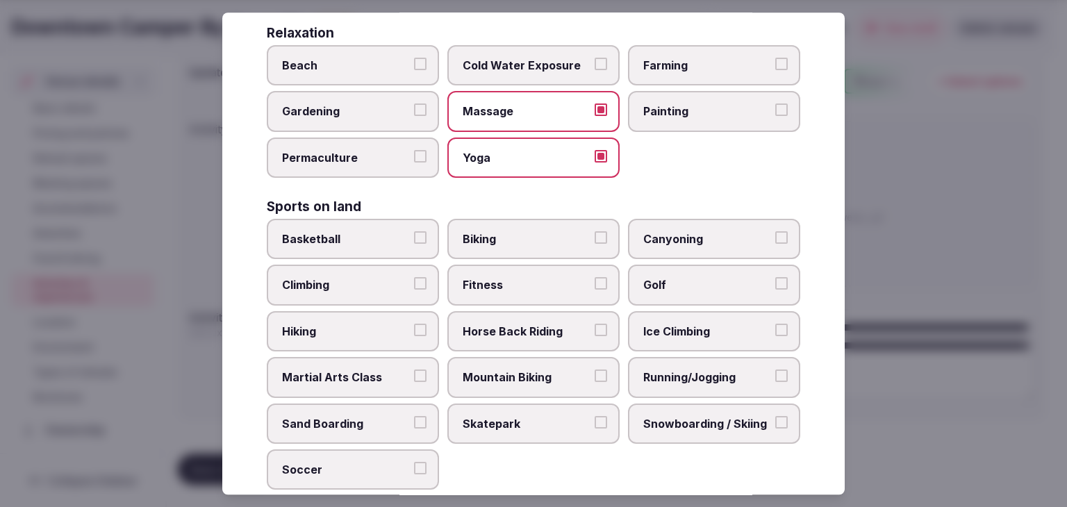
click at [527, 251] on label "Biking" at bounding box center [533, 239] width 172 height 40
click at [594, 244] on button "Biking" at bounding box center [600, 237] width 12 height 12
click at [523, 278] on span "Fitness" at bounding box center [526, 285] width 128 height 15
click at [594, 278] on button "Fitness" at bounding box center [600, 284] width 12 height 12
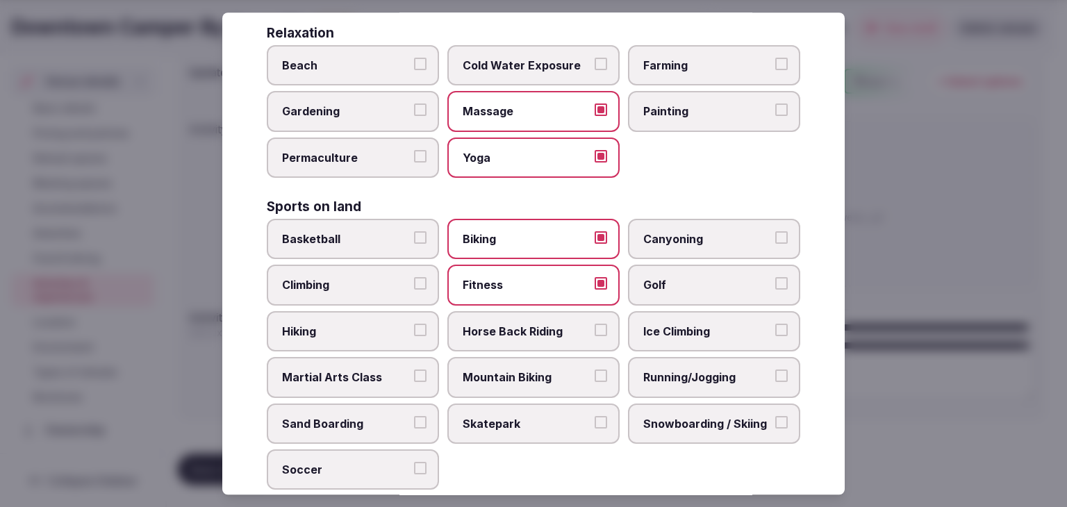
click at [698, 369] on span "Running/Jogging" at bounding box center [707, 376] width 128 height 15
click at [775, 369] on button "Running/Jogging" at bounding box center [781, 375] width 12 height 12
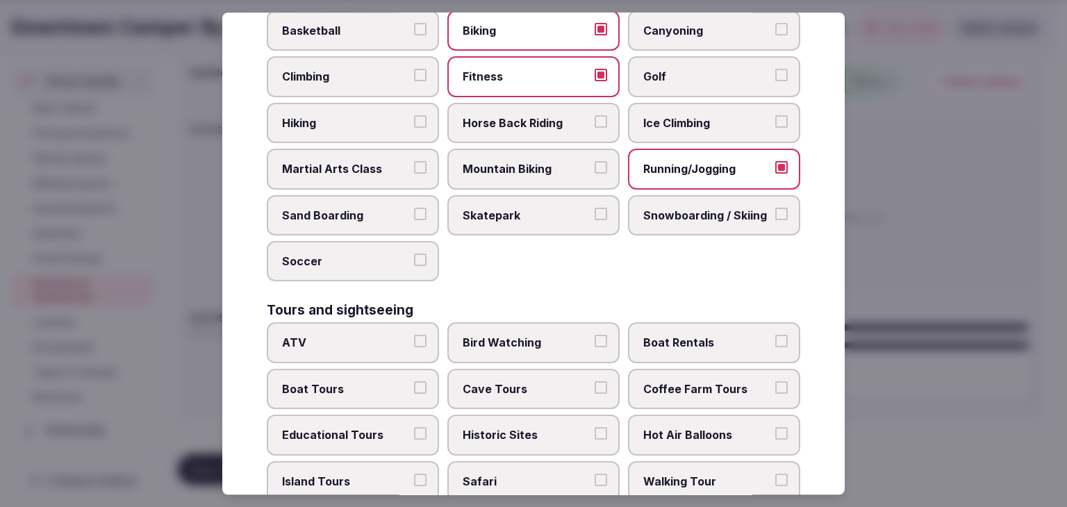
scroll to position [972, 0]
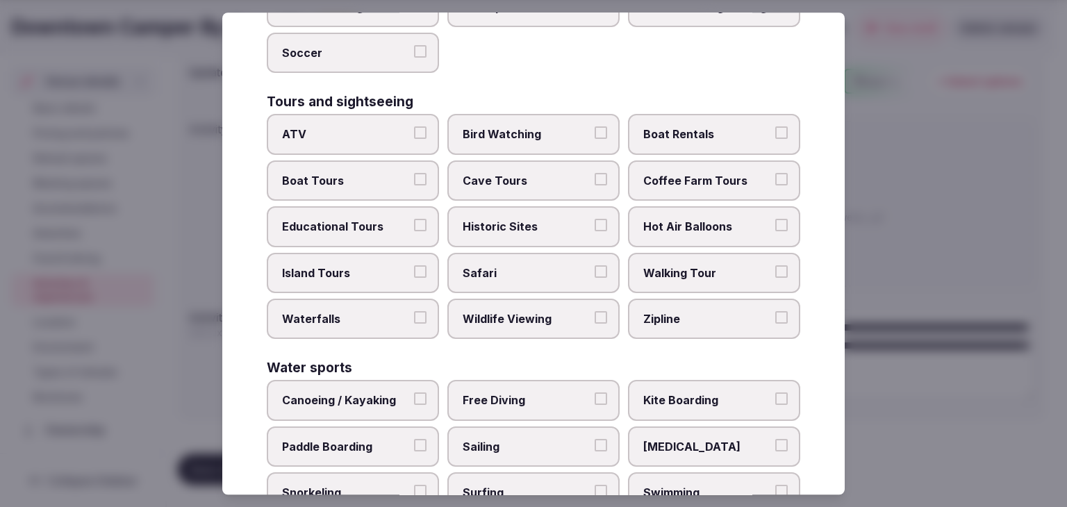
click at [692, 265] on span "Walking Tour" at bounding box center [707, 272] width 128 height 15
click at [775, 265] on button "Walking Tour" at bounding box center [781, 271] width 12 height 12
click at [540, 219] on span "Historic Sites" at bounding box center [526, 226] width 128 height 15
click at [594, 219] on button "Historic Sites" at bounding box center [600, 225] width 12 height 12
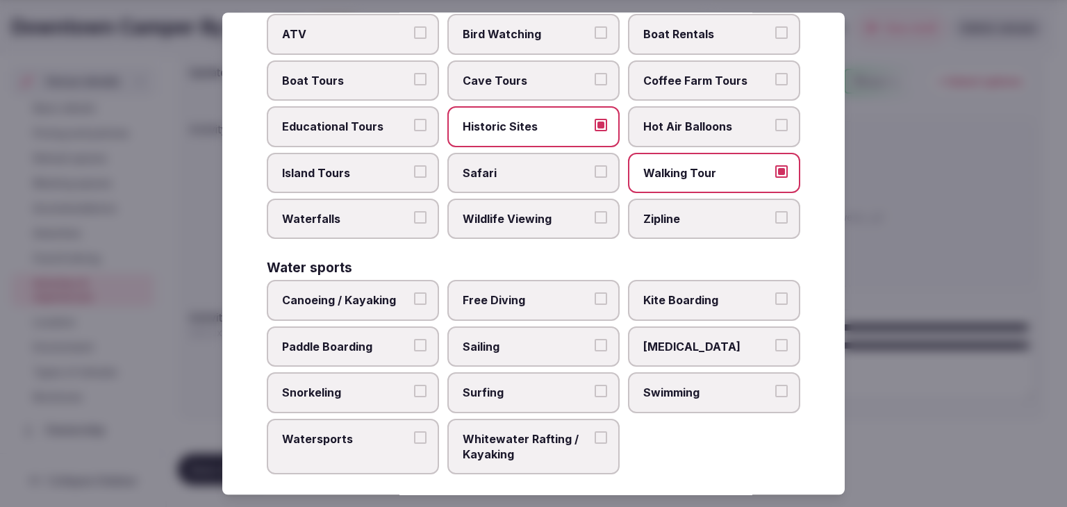
click at [710, 389] on label "Swimming" at bounding box center [714, 392] width 172 height 40
click at [775, 389] on button "Swimming" at bounding box center [781, 391] width 12 height 12
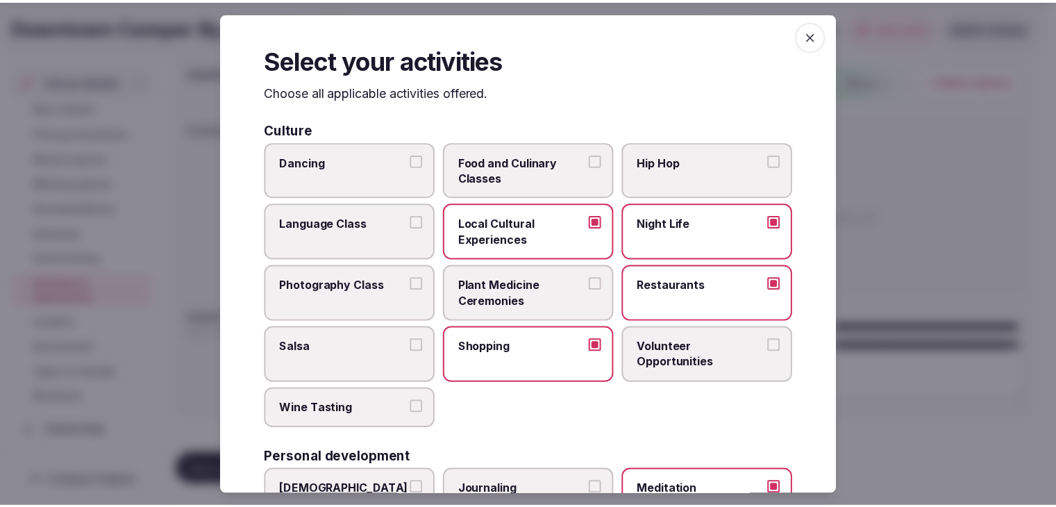
scroll to position [0, 0]
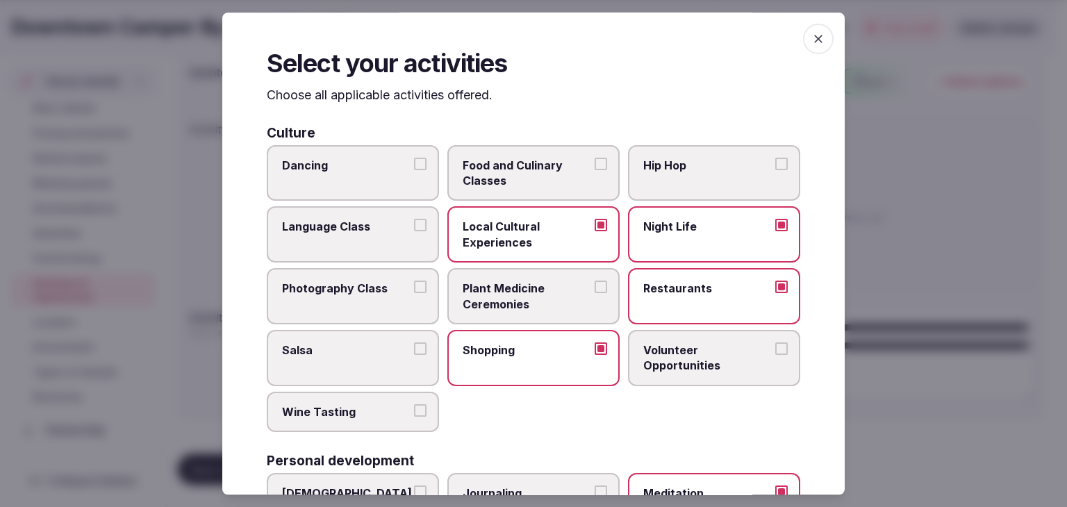
click at [814, 40] on icon "button" at bounding box center [818, 39] width 8 height 8
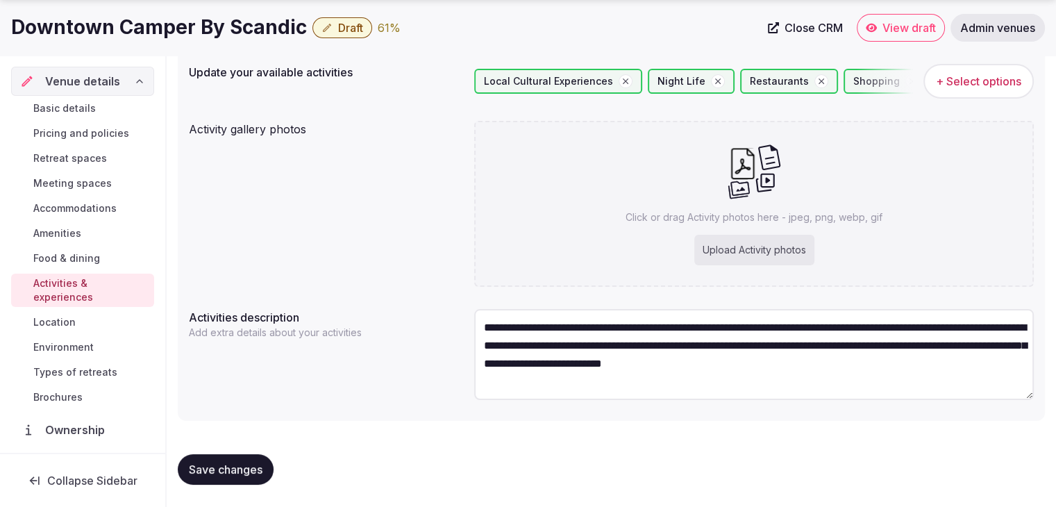
click at [755, 256] on div "Upload Activity photos" at bounding box center [754, 250] width 120 height 31
type input "**********"
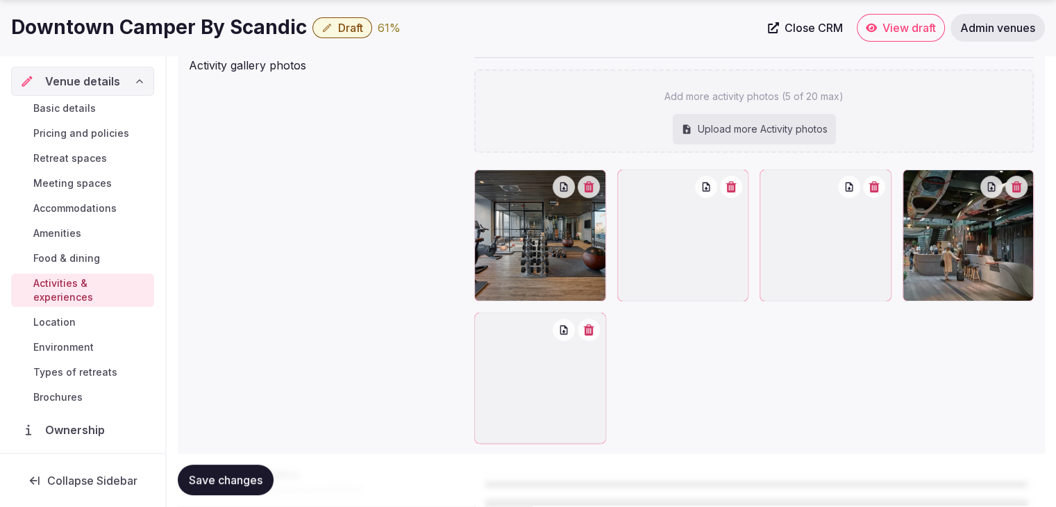
scroll to position [308, 0]
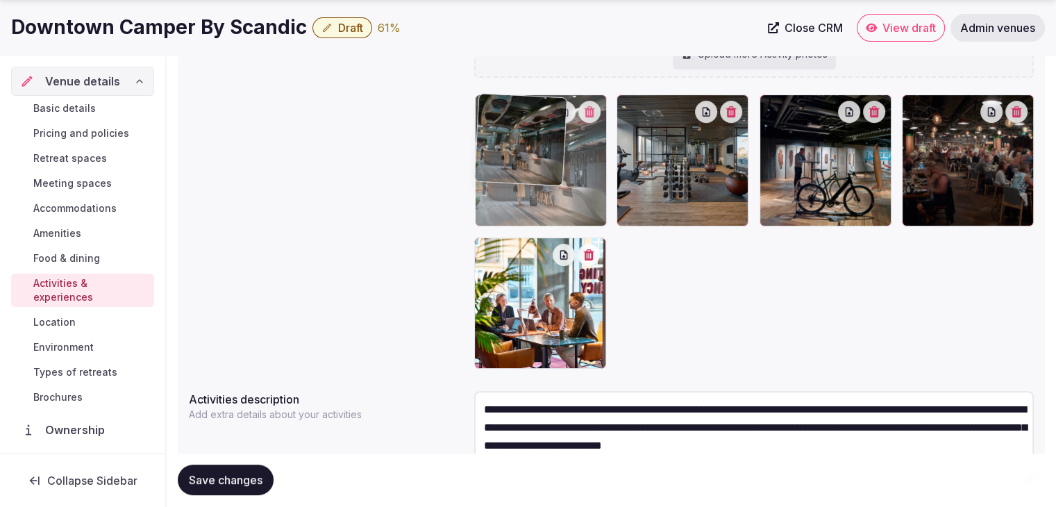
drag, startPoint x: 918, startPoint y: 111, endPoint x: 537, endPoint y: 128, distance: 380.9
click at [540, 126] on body "Search Popular Destinations Toscana, Italy Riviera Maya, Mexico Indonesia, Bali…" at bounding box center [528, 140] width 1056 height 897
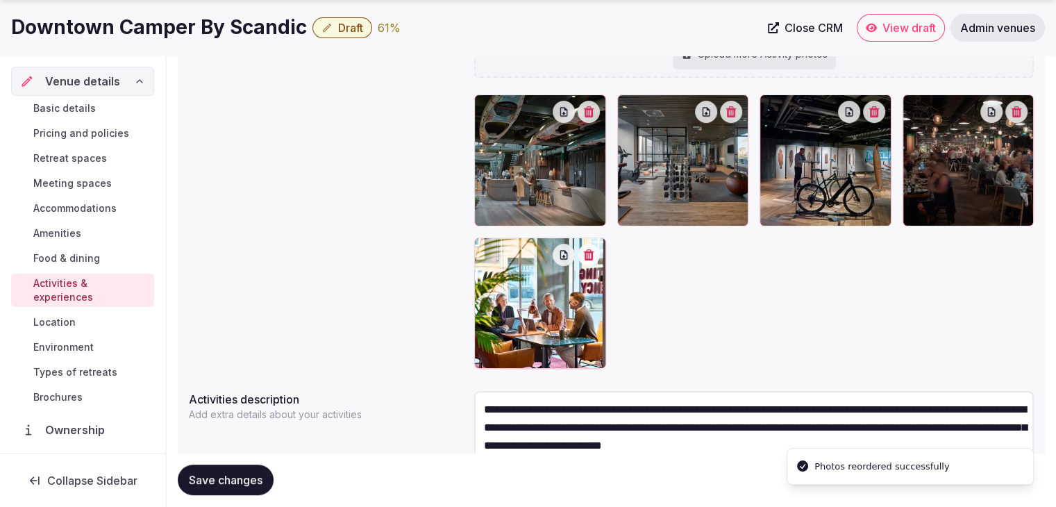
click at [253, 465] on button "Save changes" at bounding box center [226, 480] width 96 height 31
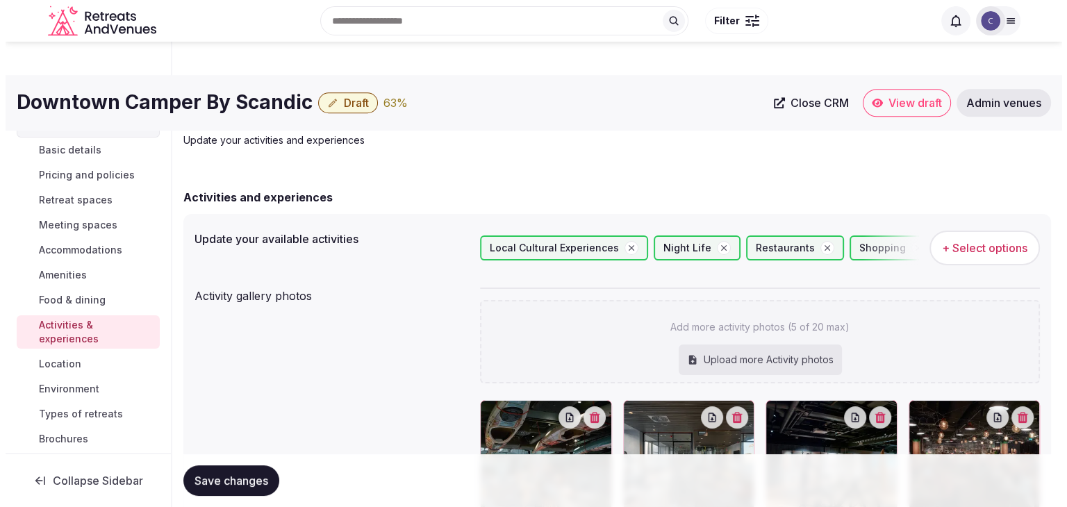
scroll to position [0, 0]
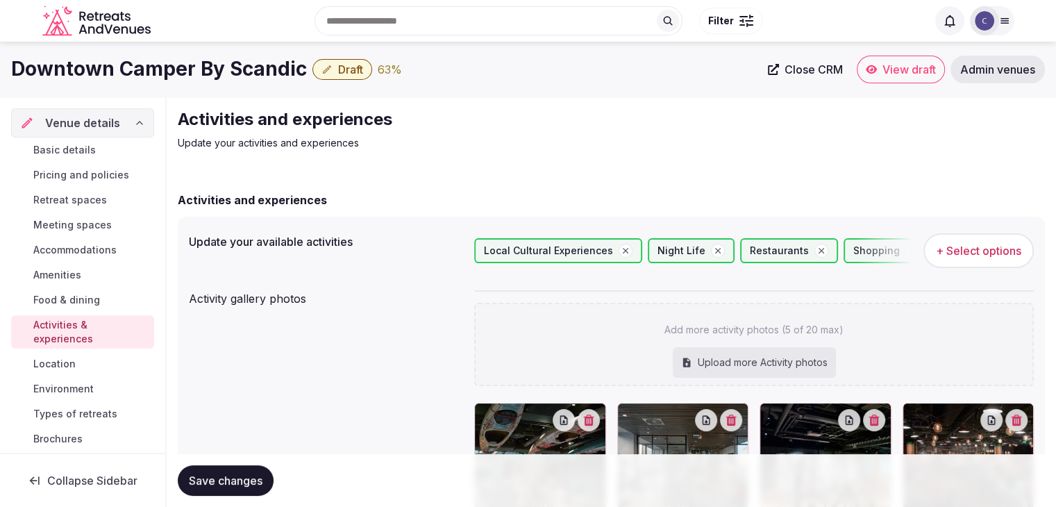
drag, startPoint x: 69, startPoint y: 394, endPoint x: 81, endPoint y: 401, distance: 13.7
click at [69, 394] on span "Environment" at bounding box center [63, 389] width 60 height 14
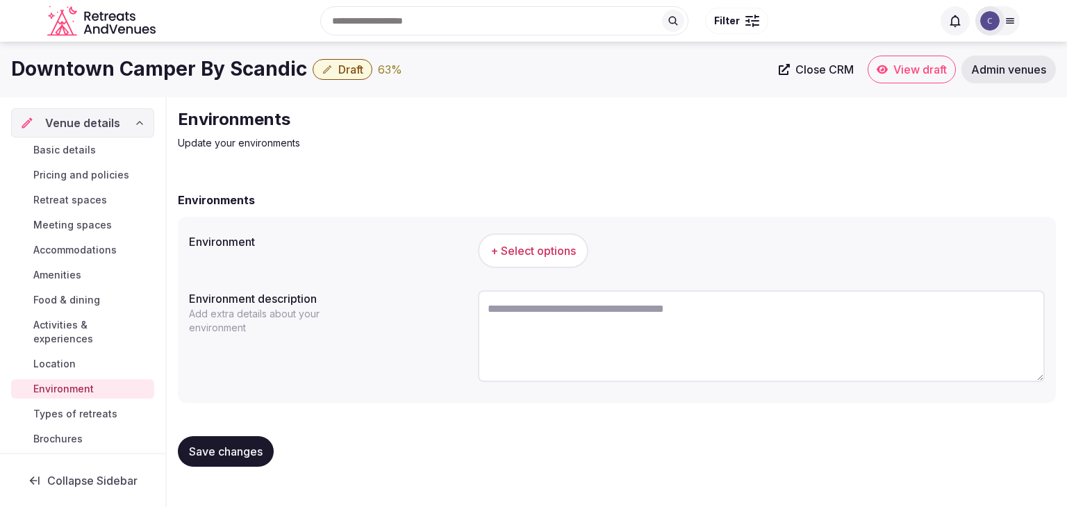
click at [124, 81] on h1 "Downtown Camper By Scandic" at bounding box center [159, 69] width 296 height 27
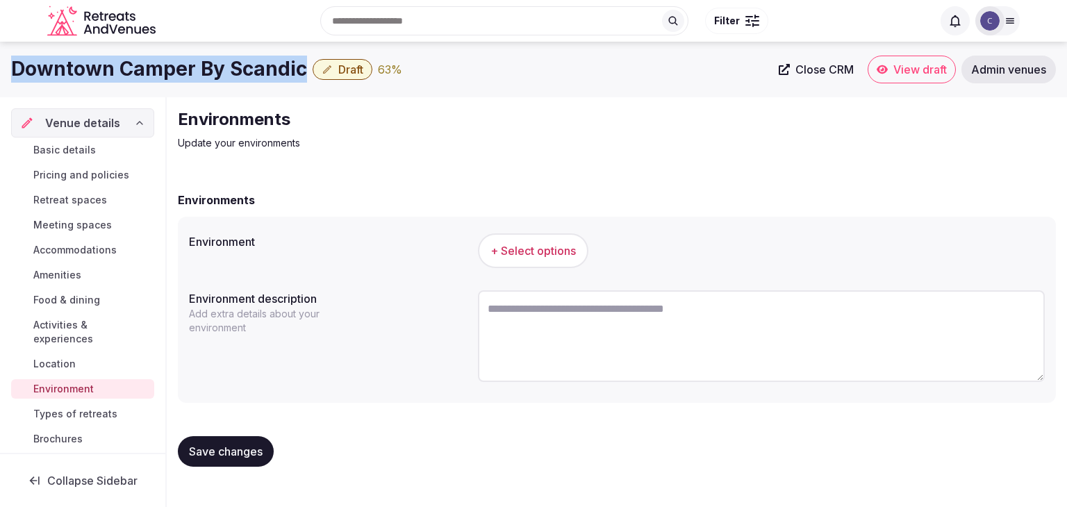
click at [124, 81] on h1 "Downtown Camper By Scandic" at bounding box center [159, 69] width 296 height 27
copy div "Downtown Camper By Scandic"
click at [547, 238] on button "+ Select options" at bounding box center [533, 250] width 110 height 35
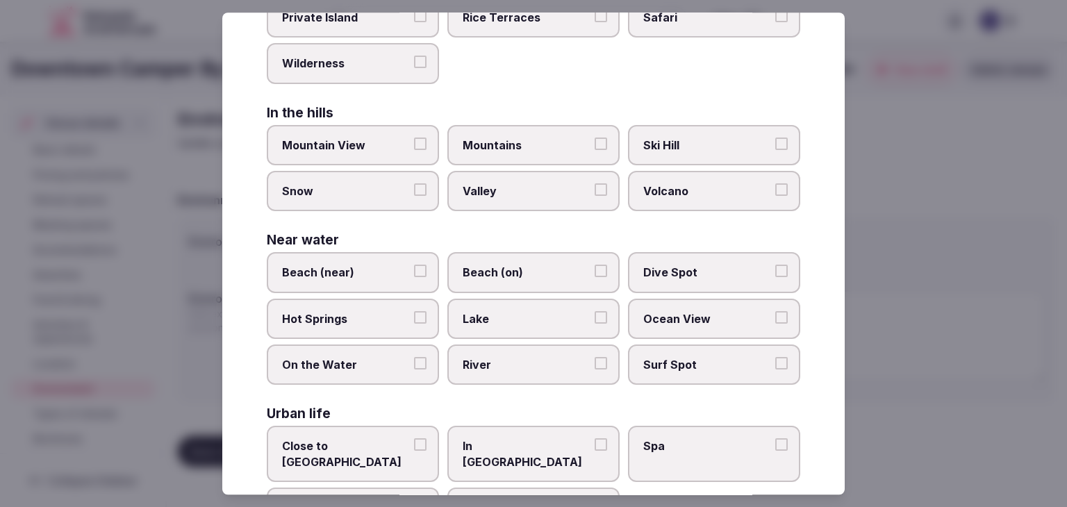
scroll to position [332, 0]
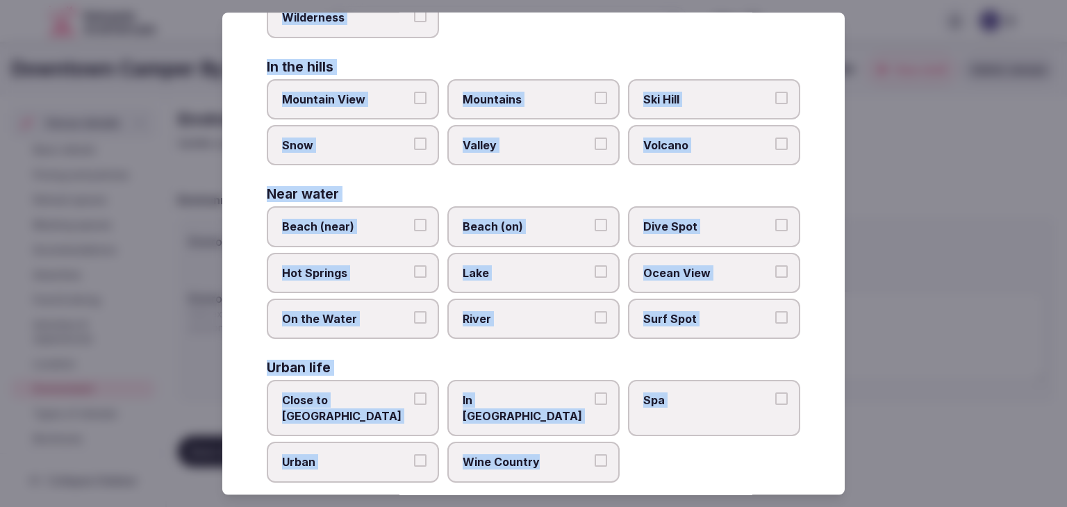
drag, startPoint x: 262, startPoint y: 93, endPoint x: 641, endPoint y: 454, distance: 523.1
click at [641, 454] on div "Select your environment Choose all applicable environments offered. In nature C…" at bounding box center [533, 253] width 622 height 482
copy div "Choose all applicable environments offered. In nature Close to Nature Countrysi…"
click at [387, 395] on span "Close to City Center" at bounding box center [346, 408] width 128 height 31
click at [414, 395] on button "Close to City Center" at bounding box center [420, 399] width 12 height 12
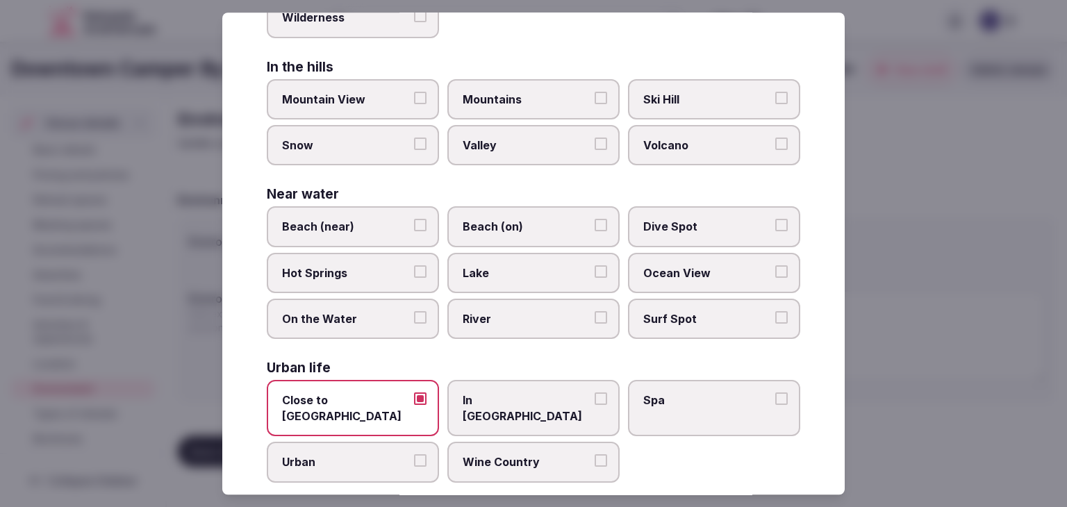
click at [369, 451] on label "Urban" at bounding box center [353, 462] width 172 height 40
click at [414, 455] on button "Urban" at bounding box center [420, 461] width 12 height 12
click at [462, 393] on span "In City Center" at bounding box center [526, 408] width 128 height 31
click at [594, 393] on button "In City Center" at bounding box center [600, 399] width 12 height 12
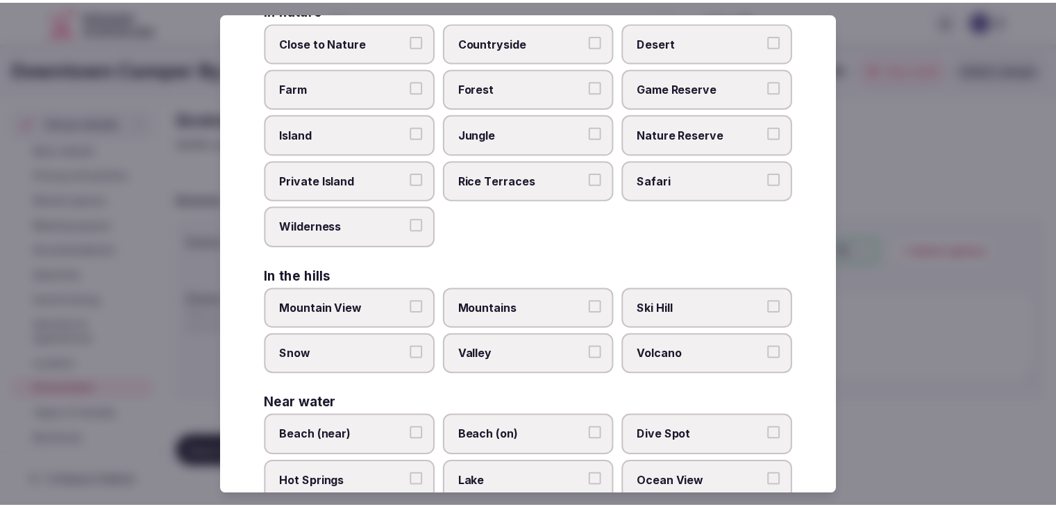
scroll to position [0, 0]
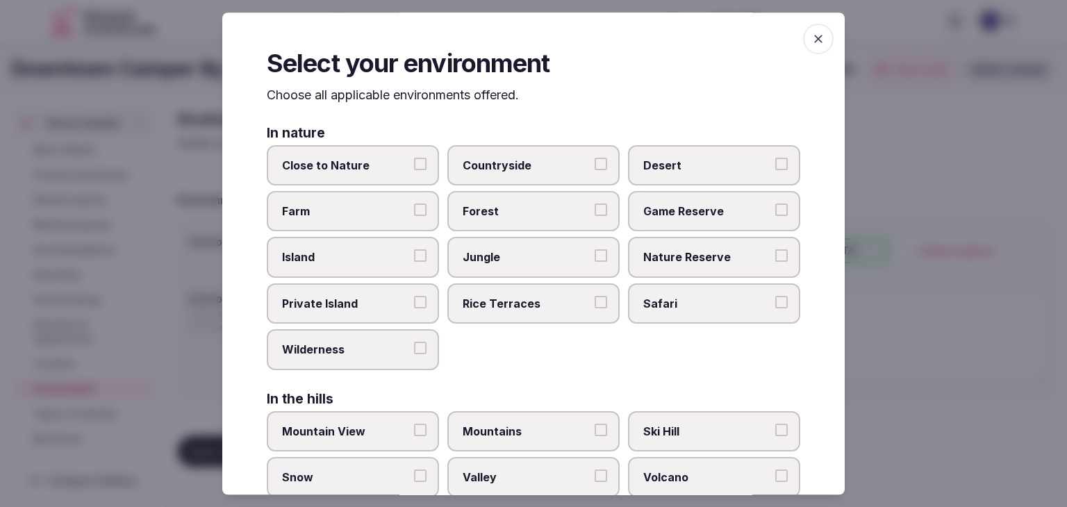
click at [814, 38] on icon "button" at bounding box center [818, 39] width 8 height 8
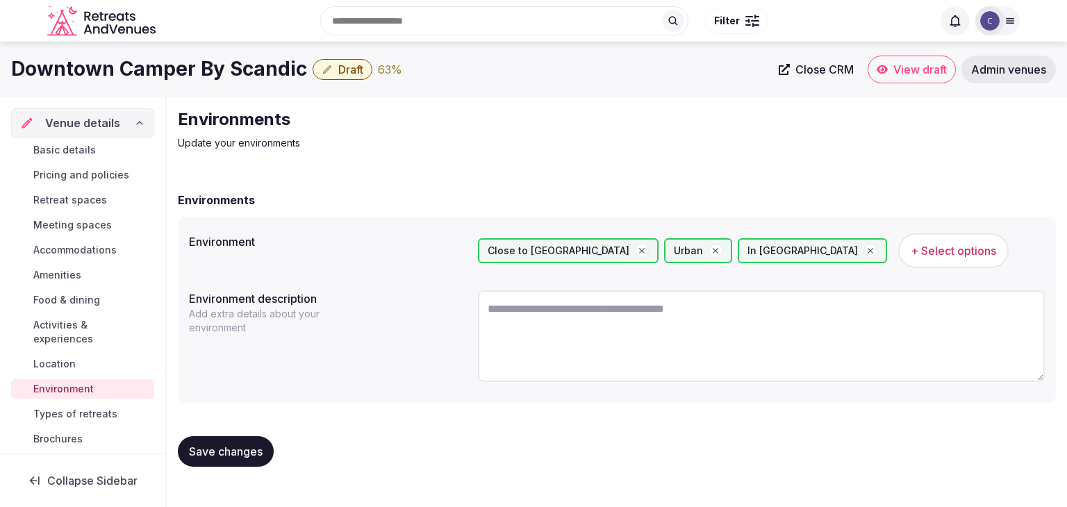
click at [249, 446] on span "Save changes" at bounding box center [226, 451] width 74 height 14
click at [226, 452] on span "Save changes" at bounding box center [226, 451] width 74 height 14
click at [87, 151] on span "Basic details" at bounding box center [64, 150] width 62 height 14
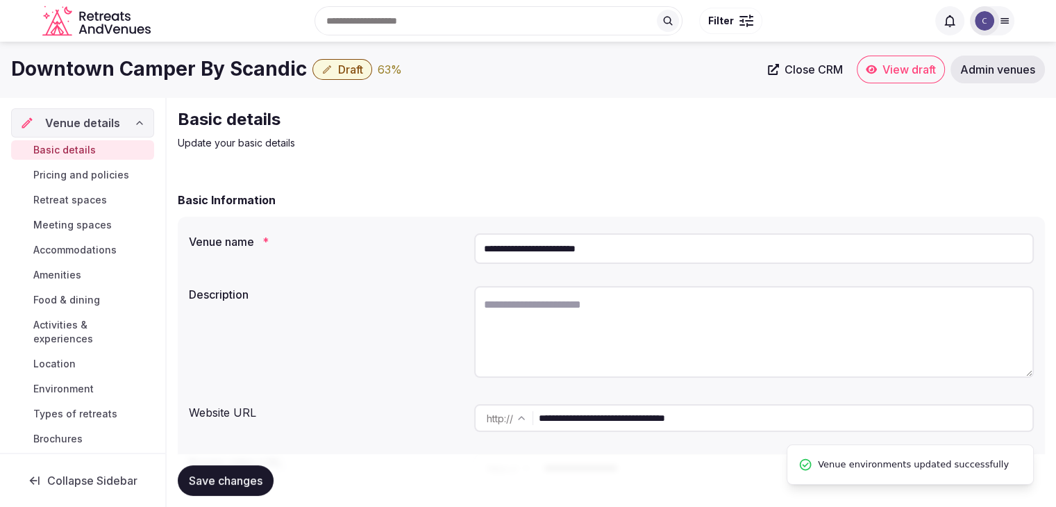
click at [592, 317] on textarea at bounding box center [754, 332] width 560 height 92
paste textarea "**********"
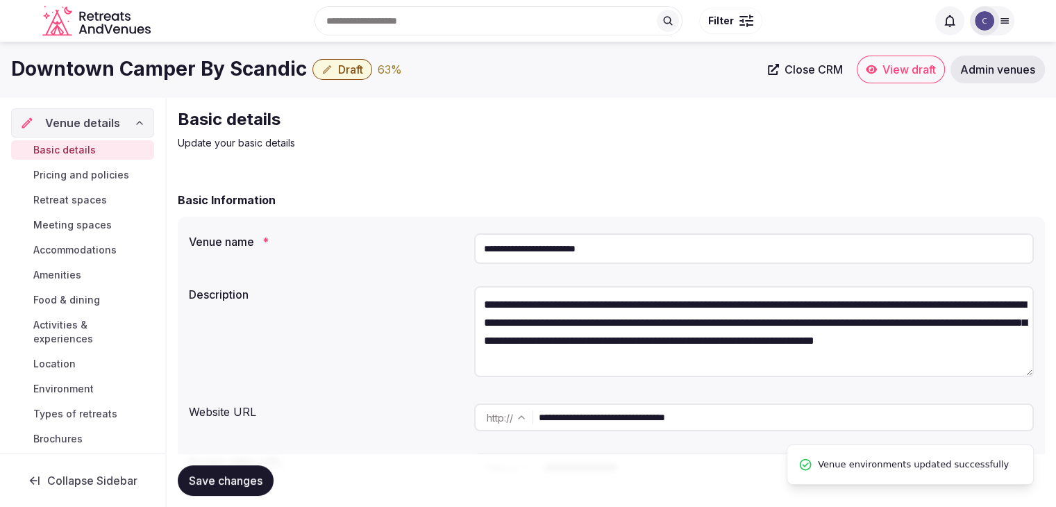
type textarea "**********"
click at [245, 475] on span "Save changes" at bounding box center [226, 481] width 74 height 14
click at [215, 50] on div "Search Popular Destinations Toscana, Italy Riviera Maya, Mexico Indonesia, Bali…" at bounding box center [541, 21] width 771 height 60
click at [219, 64] on h1 "Downtown Camper By Scandic" at bounding box center [159, 69] width 296 height 27
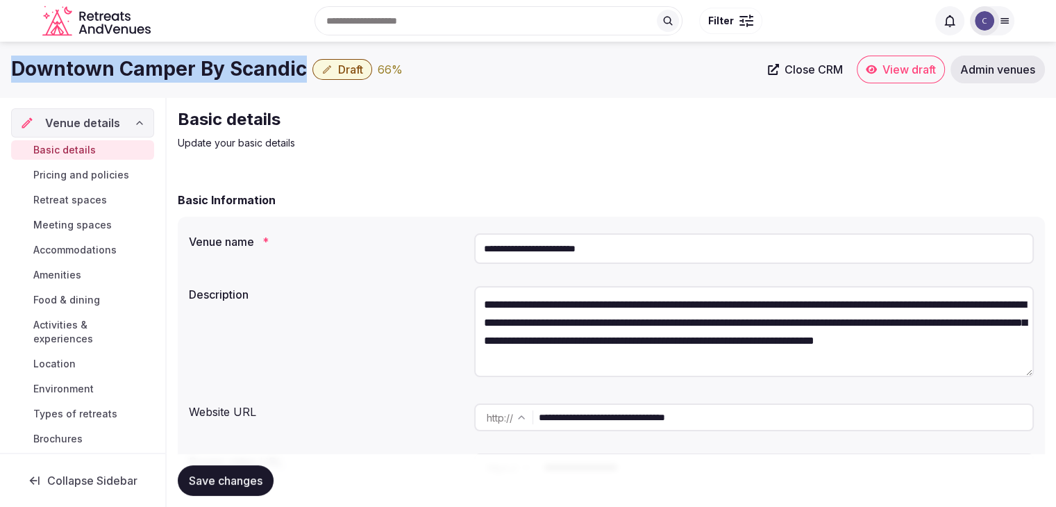
click at [219, 64] on h1 "Downtown Camper By Scandic" at bounding box center [159, 69] width 296 height 27
copy div "Downtown Camper By Scandic"
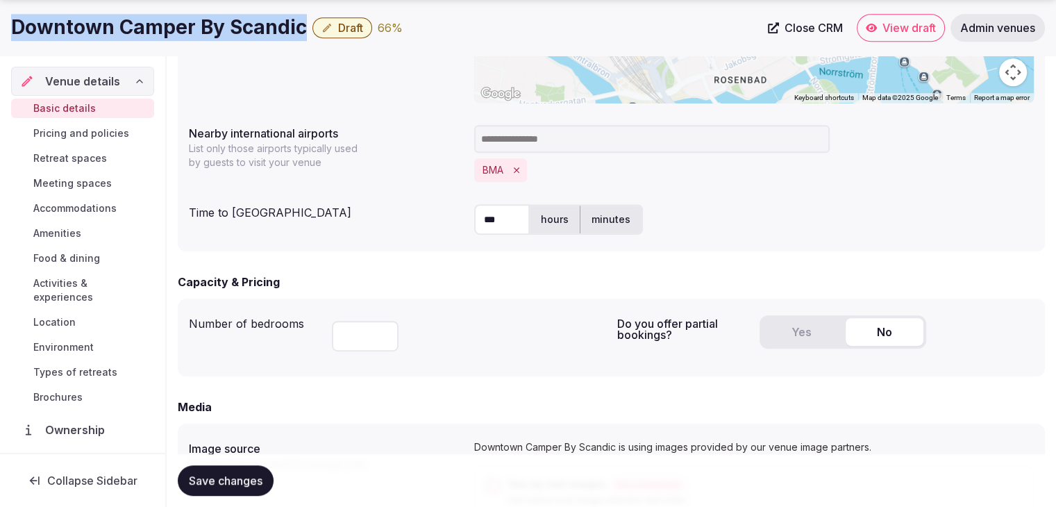
scroll to position [833, 0]
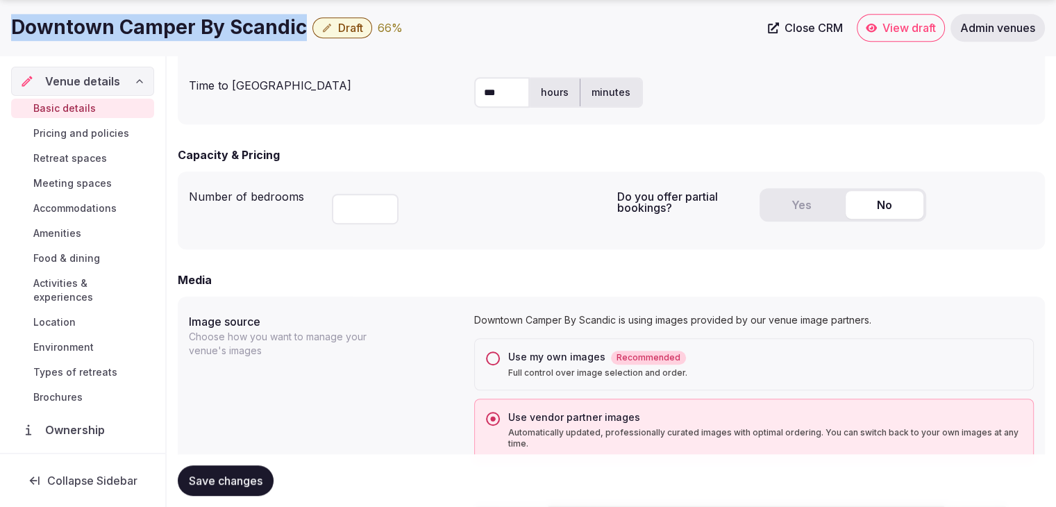
copy div "Downtown Camper By Scandic"
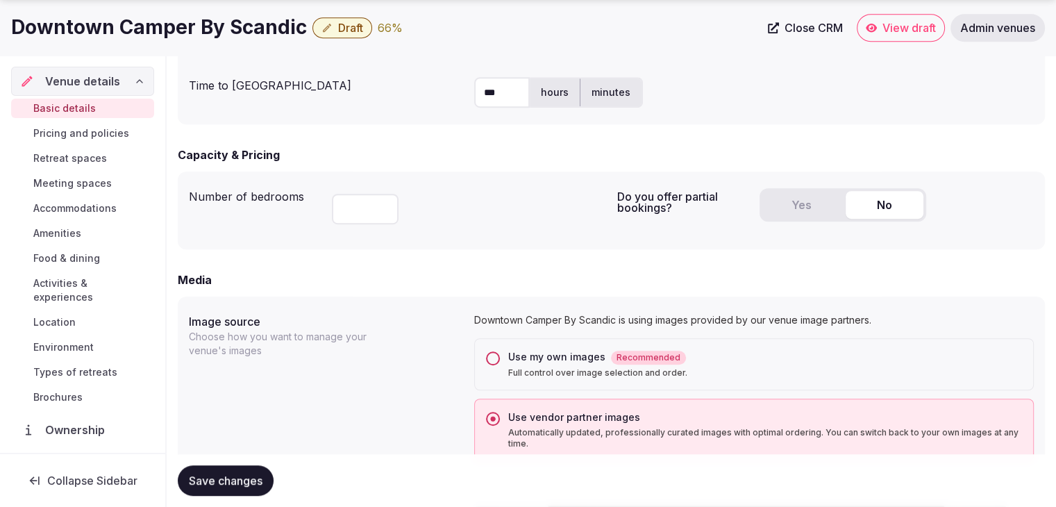
click at [828, 219] on div "Yes No" at bounding box center [843, 204] width 167 height 33
click at [805, 208] on button "Yes" at bounding box center [801, 205] width 78 height 28
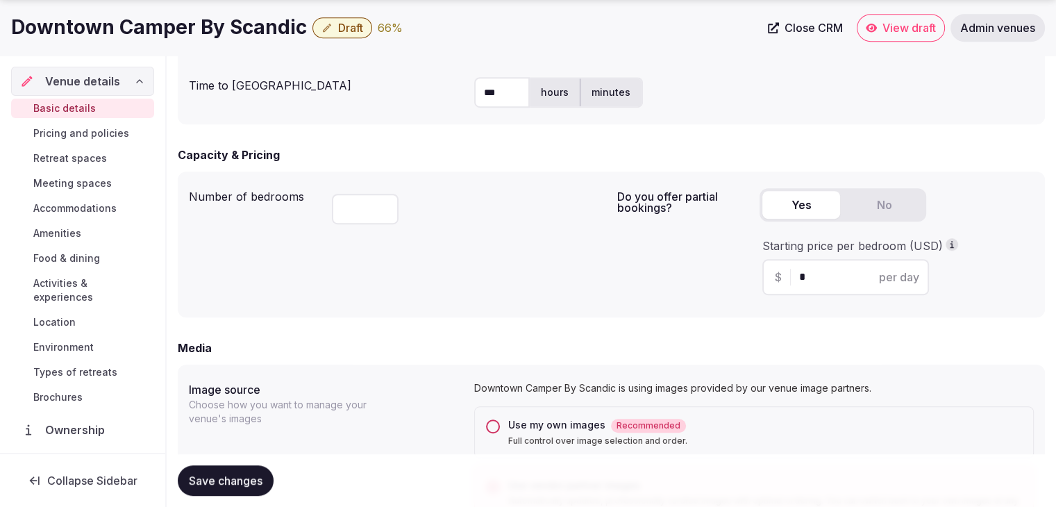
drag, startPoint x: 835, startPoint y: 276, endPoint x: 796, endPoint y: 271, distance: 39.9
click at [799, 271] on input "*" at bounding box center [857, 277] width 117 height 17
type input "***"
click at [617, 254] on div "Do you offer partial bookings? Yes No Starting price per bedroom (USD) $ *** pe…" at bounding box center [825, 245] width 417 height 124
click at [250, 481] on span "Save changes" at bounding box center [226, 481] width 74 height 14
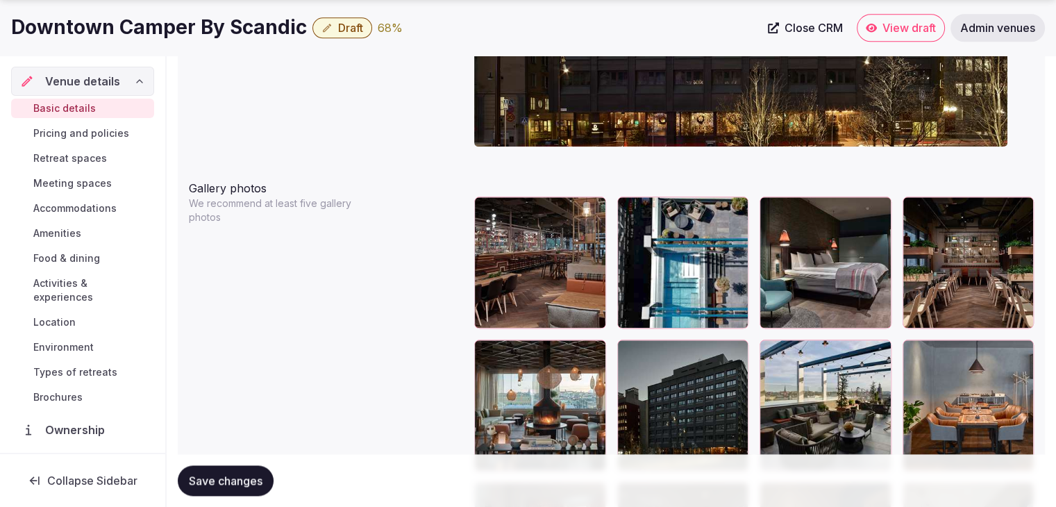
scroll to position [1666, 0]
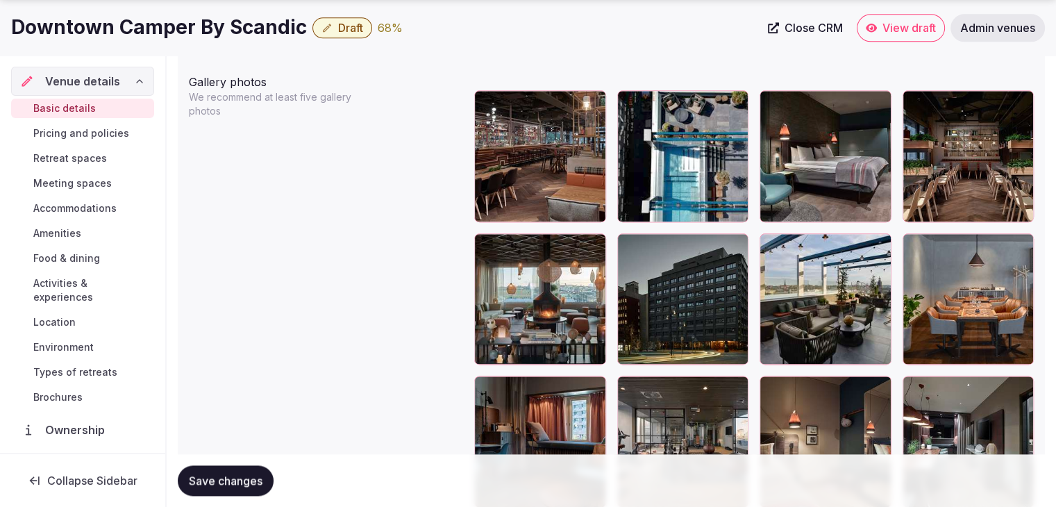
click at [234, 484] on span "Save changes" at bounding box center [226, 481] width 74 height 14
click at [83, 124] on link "Pricing and policies" at bounding box center [82, 133] width 143 height 19
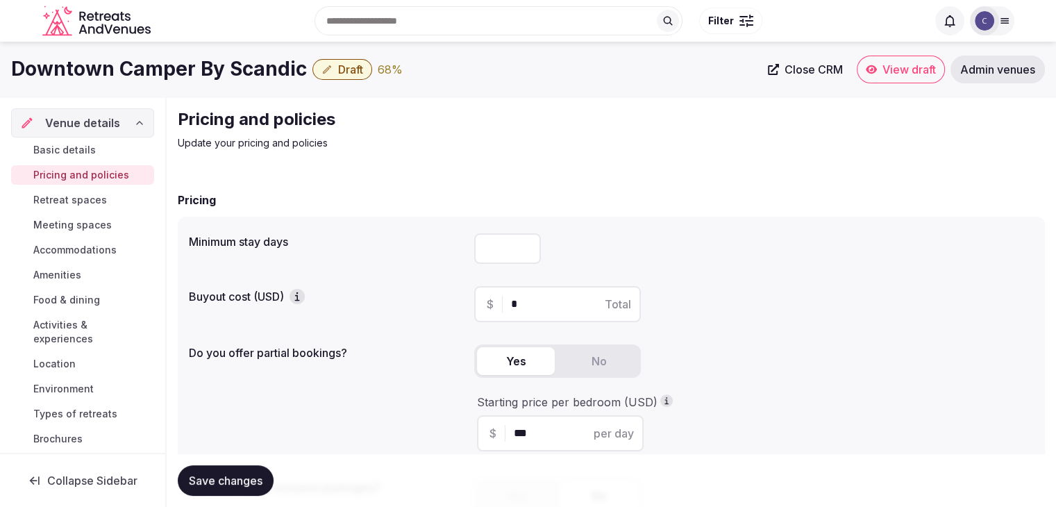
click at [514, 245] on input "number" at bounding box center [507, 248] width 67 height 31
type input "*"
click at [236, 493] on button "Save changes" at bounding box center [226, 480] width 96 height 31
drag, startPoint x: 81, startPoint y: 195, endPoint x: 83, endPoint y: 202, distance: 7.2
click at [81, 195] on span "Retreat spaces" at bounding box center [70, 200] width 74 height 14
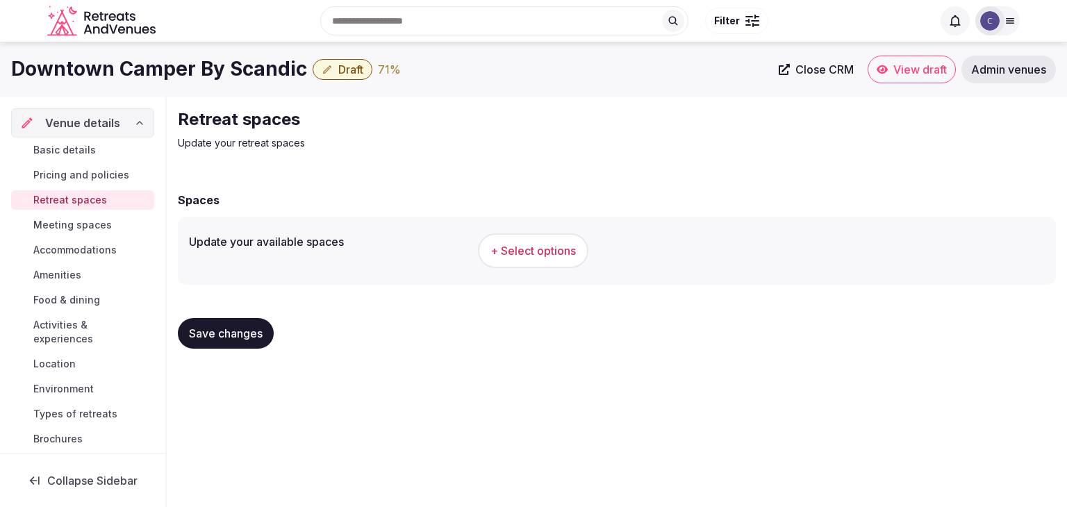
click at [133, 66] on h1 "Downtown Camper By Scandic" at bounding box center [159, 69] width 296 height 27
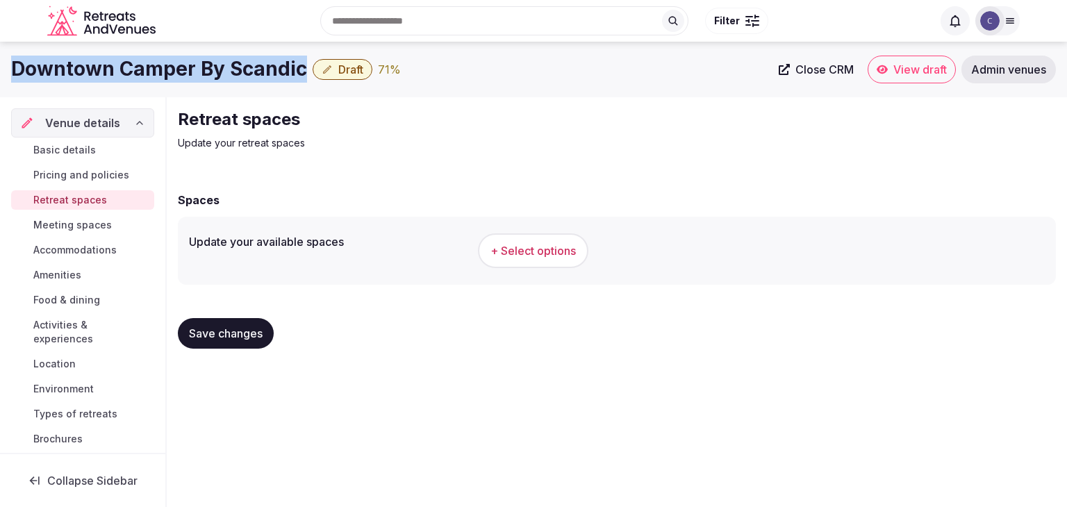
click at [133, 66] on h1 "Downtown Camper By Scandic" at bounding box center [159, 69] width 296 height 27
copy div "Downtown Camper By Scandic"
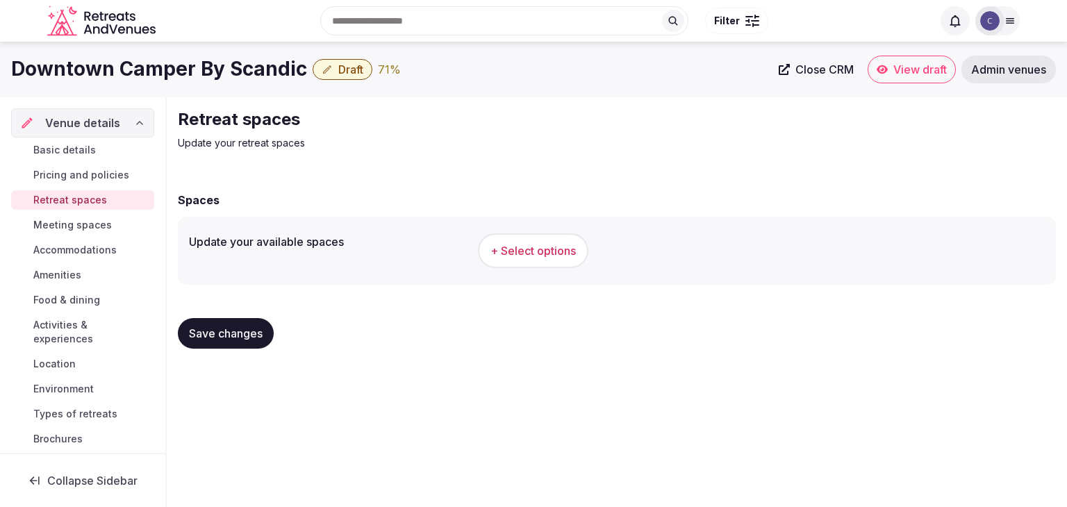
click at [546, 269] on div "+ Select options" at bounding box center [761, 251] width 567 height 46
click at [548, 253] on span "+ Select options" at bounding box center [532, 250] width 85 height 15
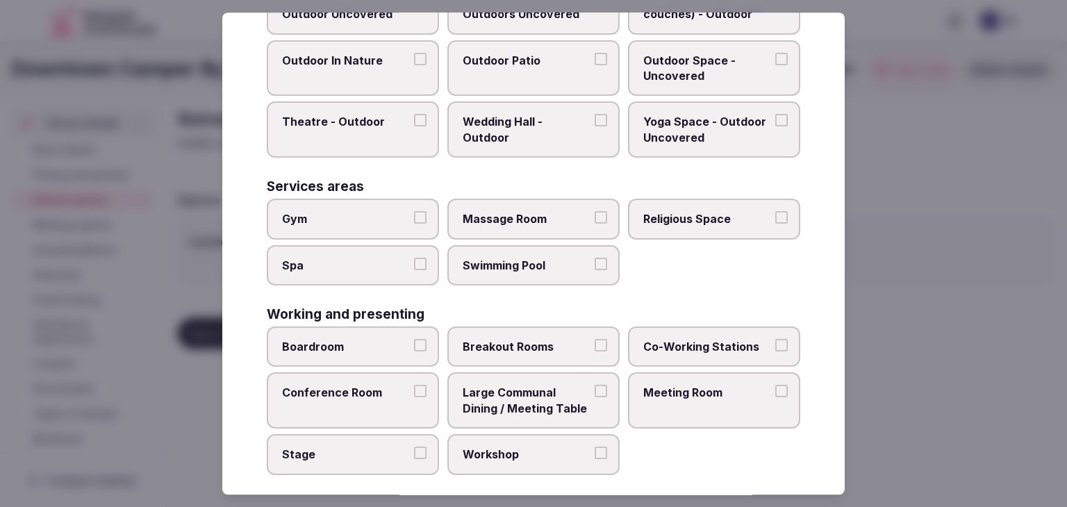
scroll to position [628, 0]
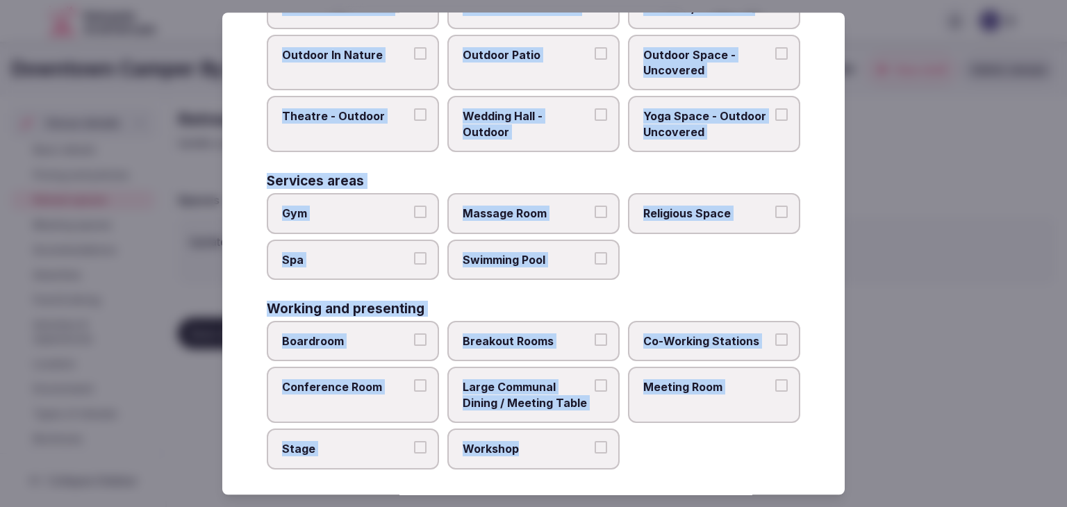
drag, startPoint x: 265, startPoint y: 98, endPoint x: 611, endPoint y: 463, distance: 503.0
click at [611, 463] on div "Select your retreat spaces Choose all applicable retreat spaces offered. Covere…" at bounding box center [533, 253] width 622 height 482
copy div "Choose all applicable retreat spaces offered. Covered outdoor spaces Meditation…"
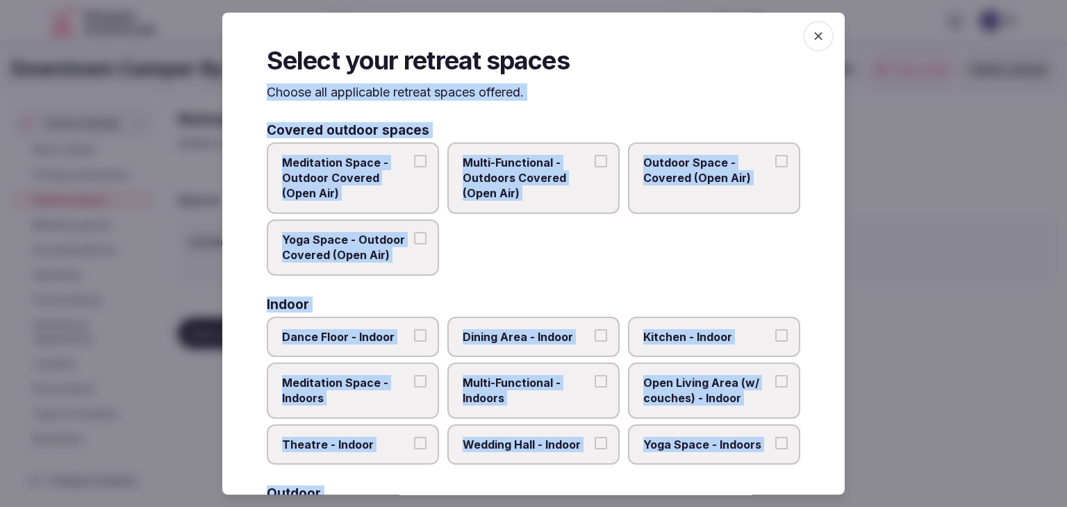
scroll to position [211, 0]
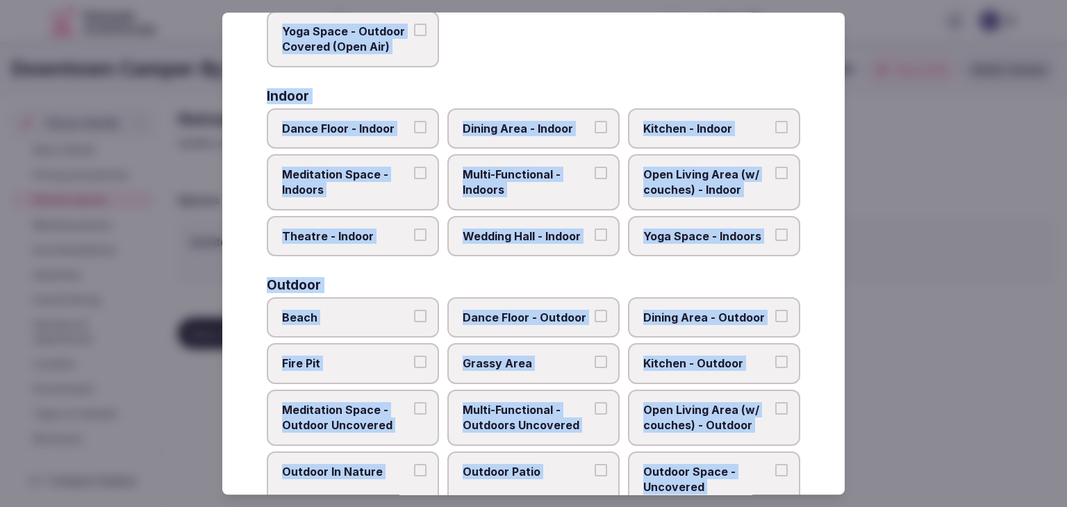
click at [530, 171] on span "Multi-Functional - Indoors" at bounding box center [526, 182] width 128 height 31
click at [594, 171] on button "Multi-Functional - Indoors" at bounding box center [600, 173] width 12 height 12
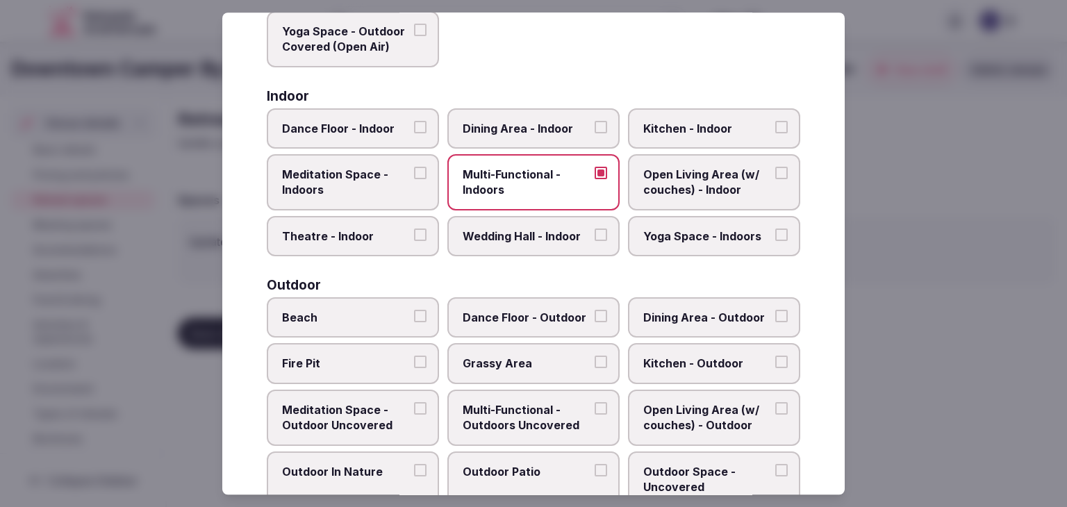
click at [529, 238] on span "Wedding Hall - Indoor" at bounding box center [526, 235] width 128 height 15
click at [594, 238] on button "Wedding Hall - Indoor" at bounding box center [600, 234] width 12 height 12
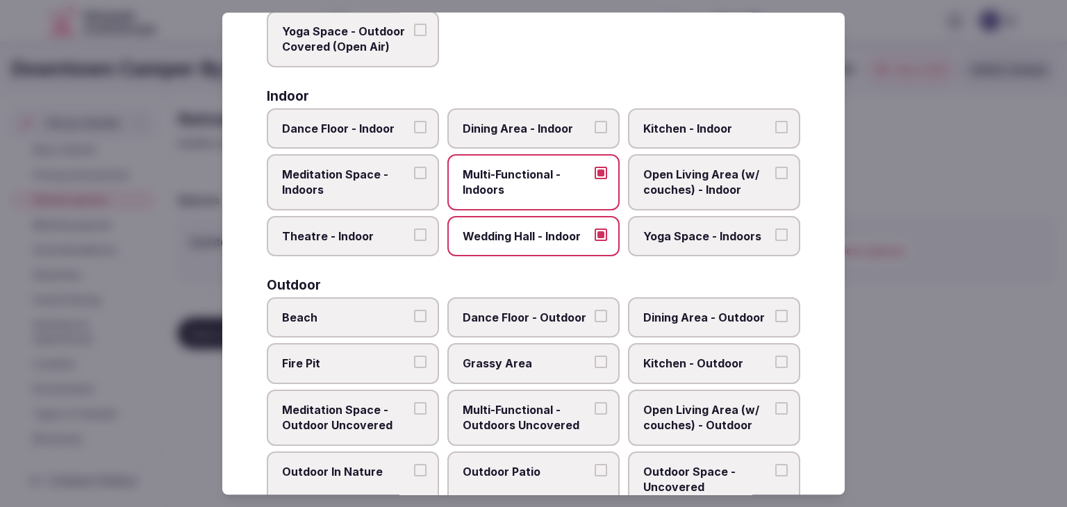
click at [527, 124] on span "Dining Area - Indoor" at bounding box center [526, 128] width 128 height 15
click at [594, 124] on button "Dining Area - Indoor" at bounding box center [600, 127] width 12 height 12
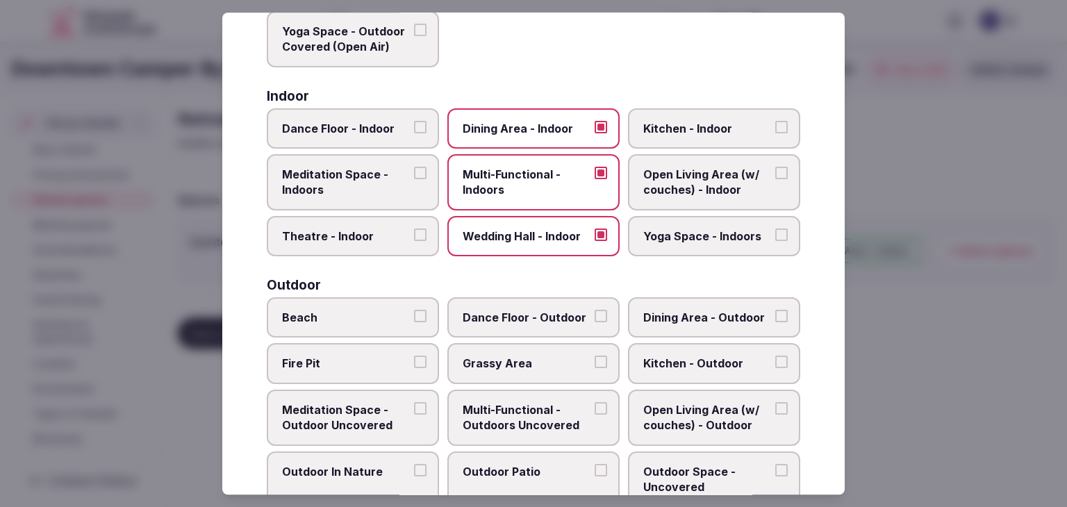
click at [671, 185] on span "Open Living Area (w/ couches) - Indoor" at bounding box center [707, 182] width 128 height 31
click at [775, 179] on button "Open Living Area (w/ couches) - Indoor" at bounding box center [781, 173] width 12 height 12
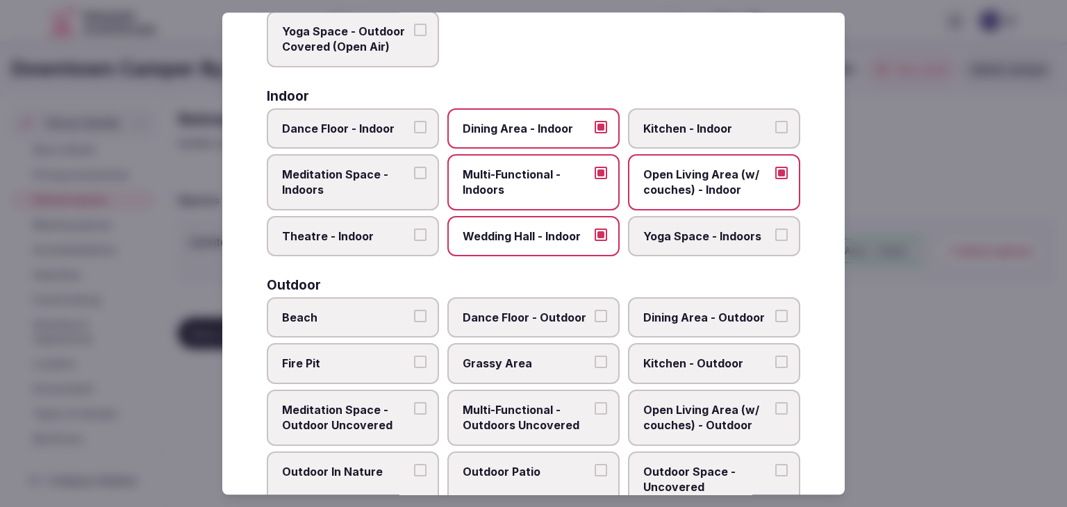
click at [671, 228] on span "Yoga Space - Indoors" at bounding box center [707, 235] width 128 height 15
click at [775, 228] on button "Yoga Space - Indoors" at bounding box center [781, 234] width 12 height 12
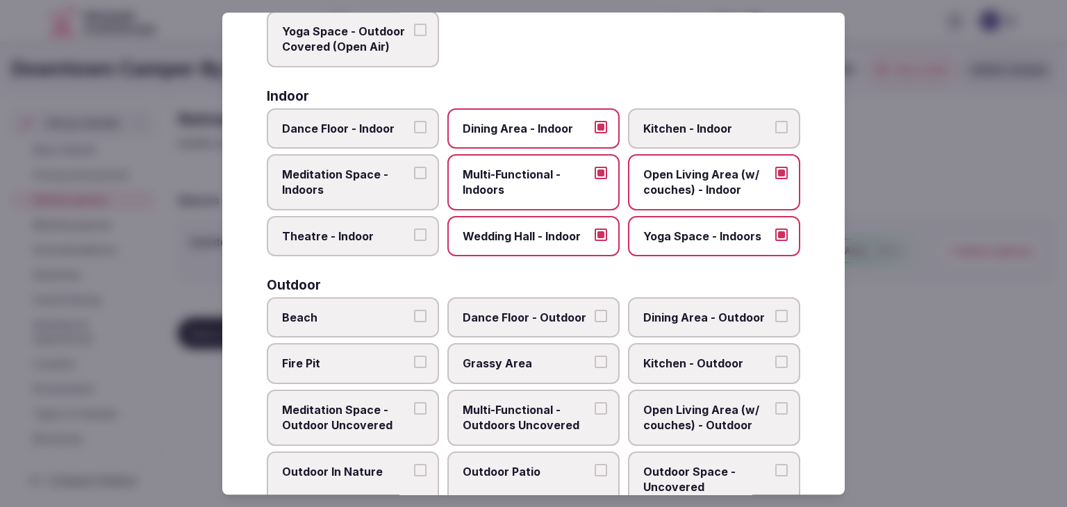
scroll to position [419, 0]
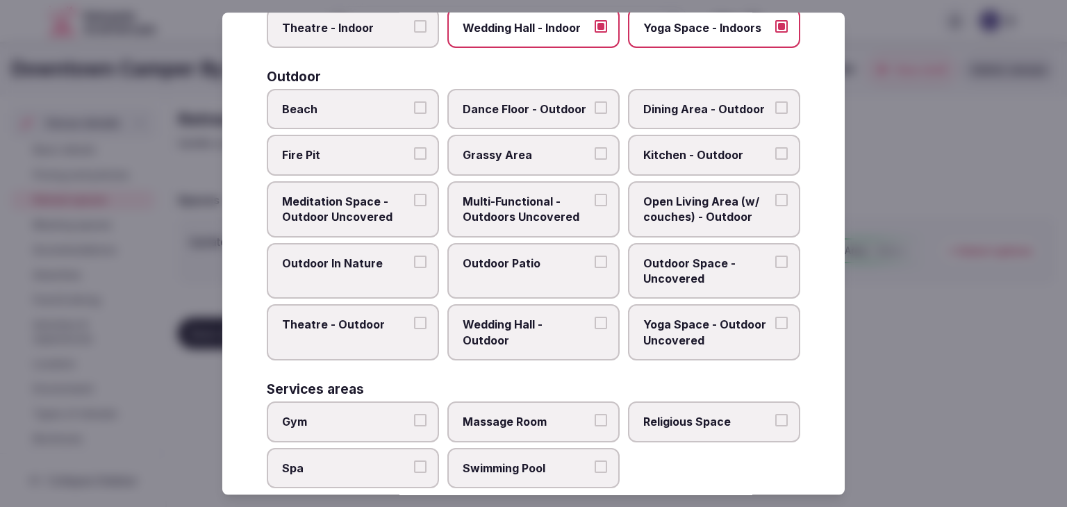
click at [521, 206] on span "Multi-Functional - Outdoors Uncovered" at bounding box center [526, 209] width 128 height 31
click at [594, 206] on button "Multi-Functional - Outdoors Uncovered" at bounding box center [600, 200] width 12 height 12
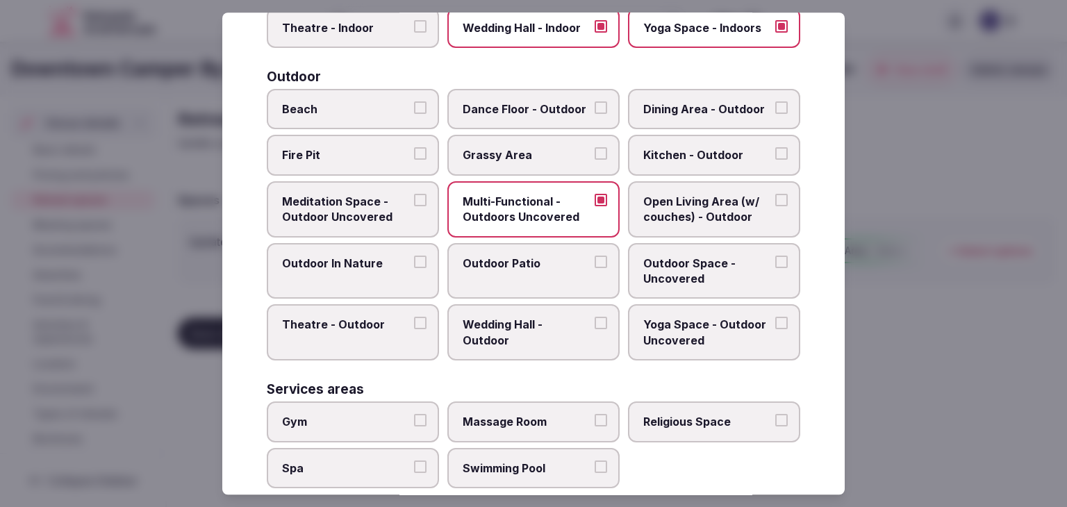
click at [519, 247] on label "Outdoor Patio" at bounding box center [533, 271] width 172 height 56
click at [594, 256] on button "Outdoor Patio" at bounding box center [600, 262] width 12 height 12
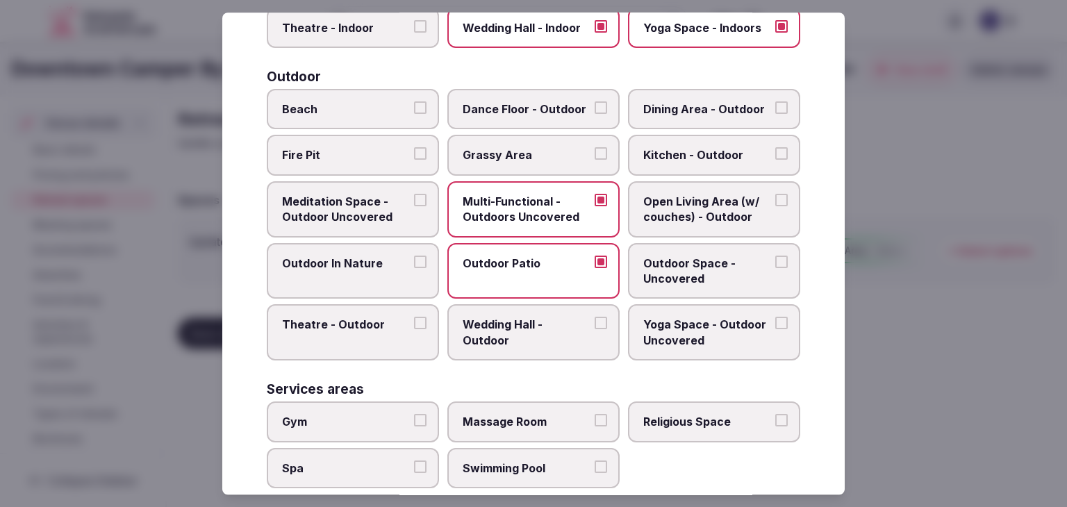
click at [665, 267] on span "Outdoor Space - Uncovered" at bounding box center [707, 271] width 128 height 31
click at [775, 267] on button "Outdoor Space - Uncovered" at bounding box center [781, 262] width 12 height 12
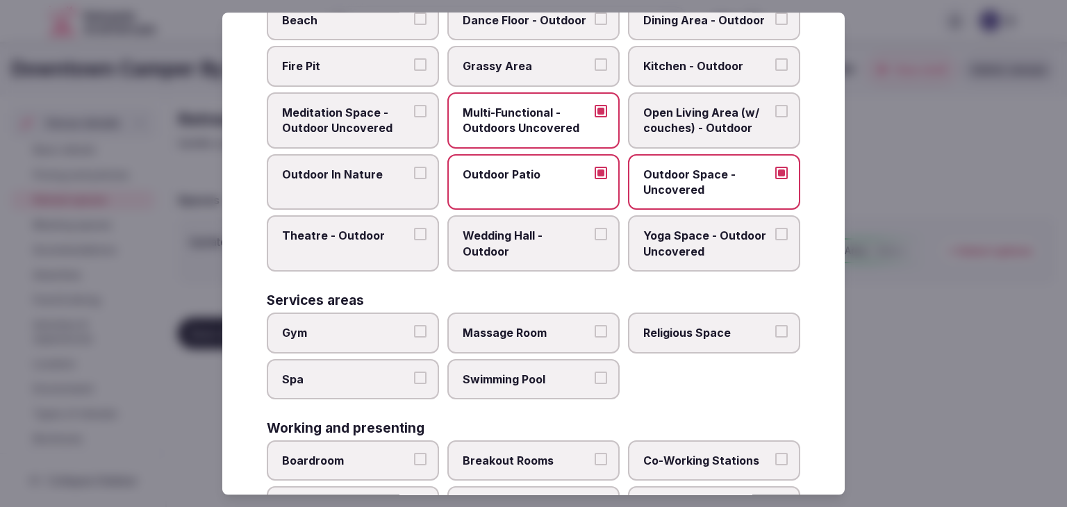
scroll to position [558, 0]
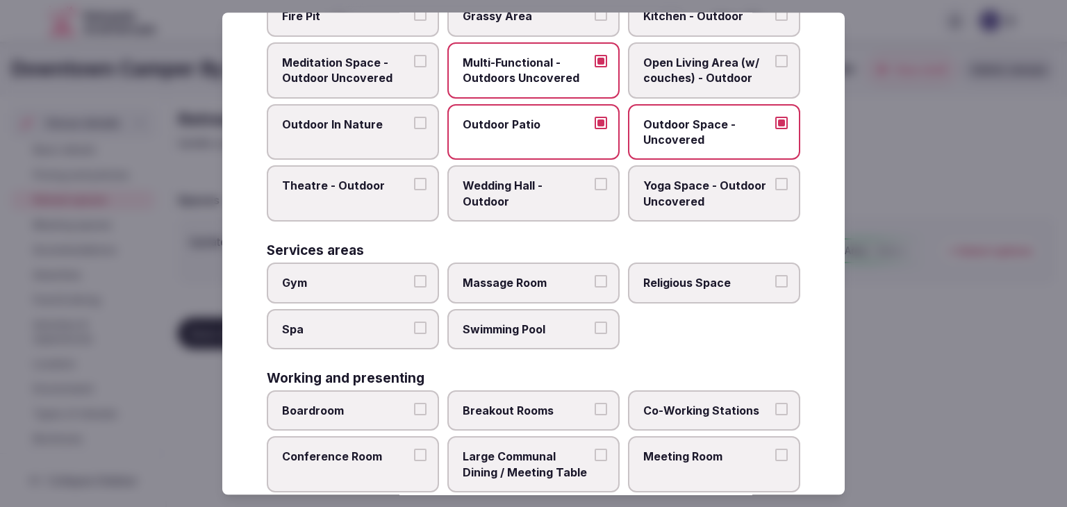
click at [365, 287] on label "Gym" at bounding box center [353, 282] width 172 height 40
click at [414, 287] on button "Gym" at bounding box center [420, 281] width 12 height 12
click at [360, 321] on span "Spa" at bounding box center [346, 328] width 128 height 15
click at [414, 321] on button "Spa" at bounding box center [420, 327] width 12 height 12
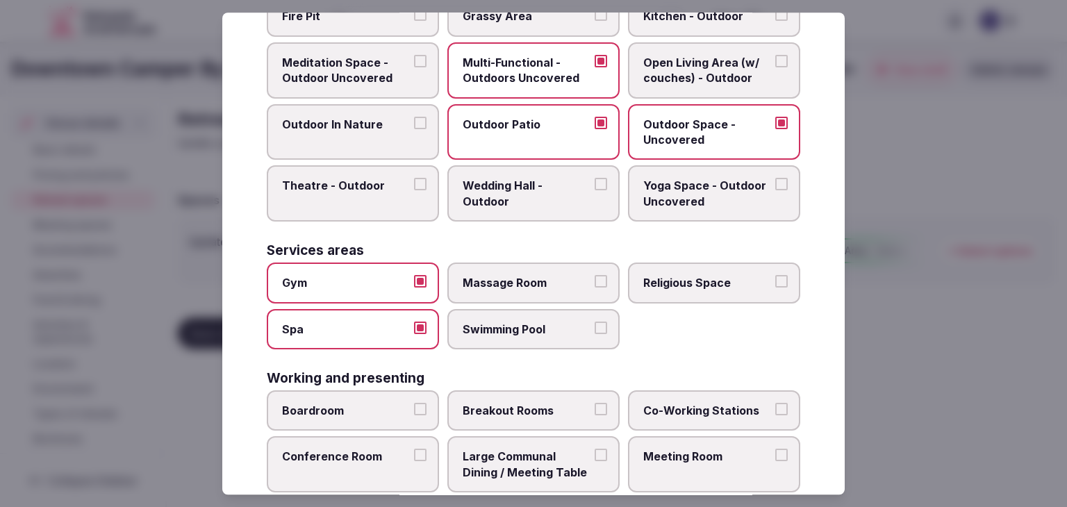
click at [467, 321] on span "Swimming Pool" at bounding box center [526, 328] width 128 height 15
click at [594, 321] on button "Swimming Pool" at bounding box center [600, 327] width 12 height 12
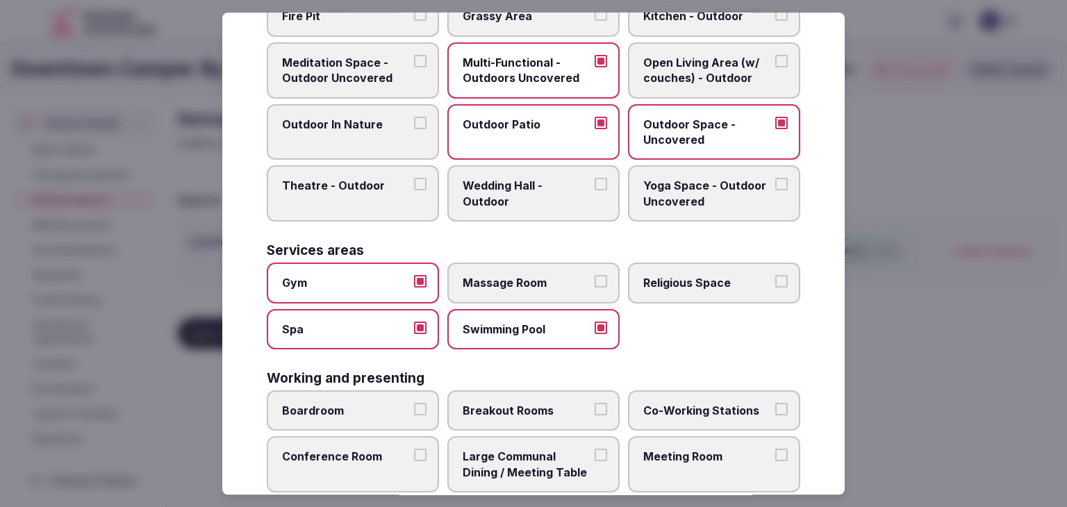
click at [492, 275] on span "Massage Room" at bounding box center [526, 282] width 128 height 15
click at [594, 275] on button "Massage Room" at bounding box center [600, 281] width 12 height 12
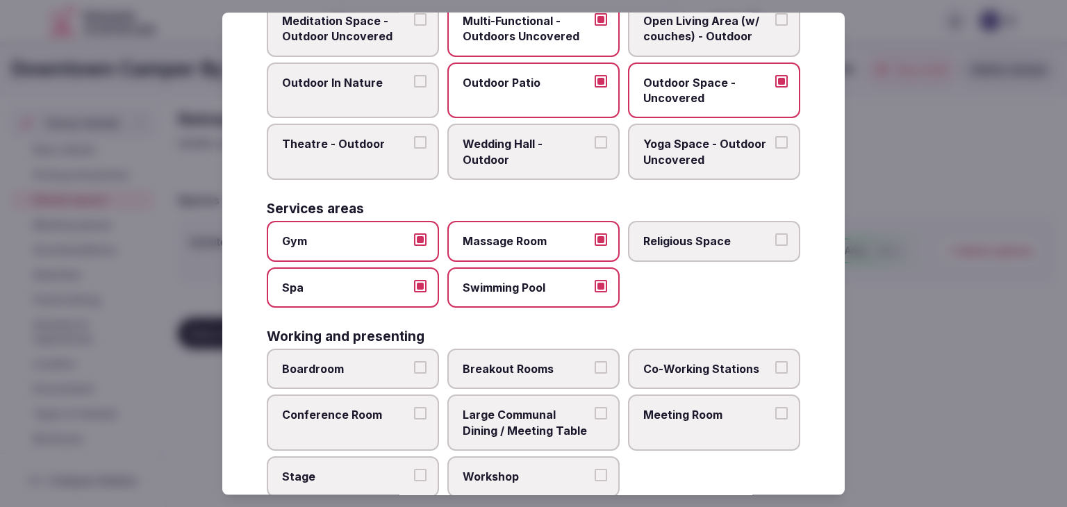
scroll to position [628, 0]
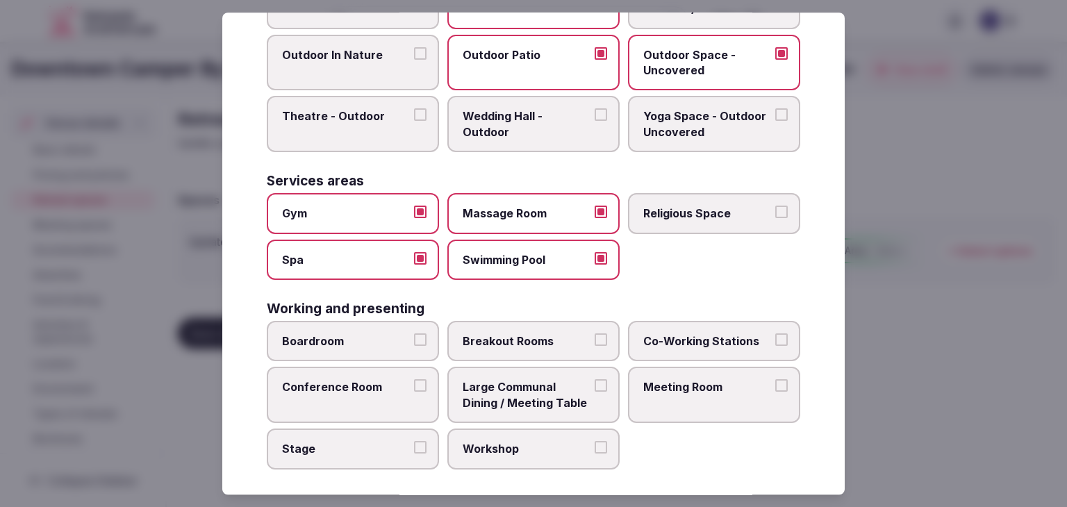
click at [371, 335] on span "Boardroom" at bounding box center [346, 340] width 128 height 15
click at [414, 335] on button "Boardroom" at bounding box center [420, 339] width 12 height 12
click at [377, 384] on span "Conference Room" at bounding box center [346, 387] width 128 height 15
click at [414, 384] on button "Conference Room" at bounding box center [420, 386] width 12 height 12
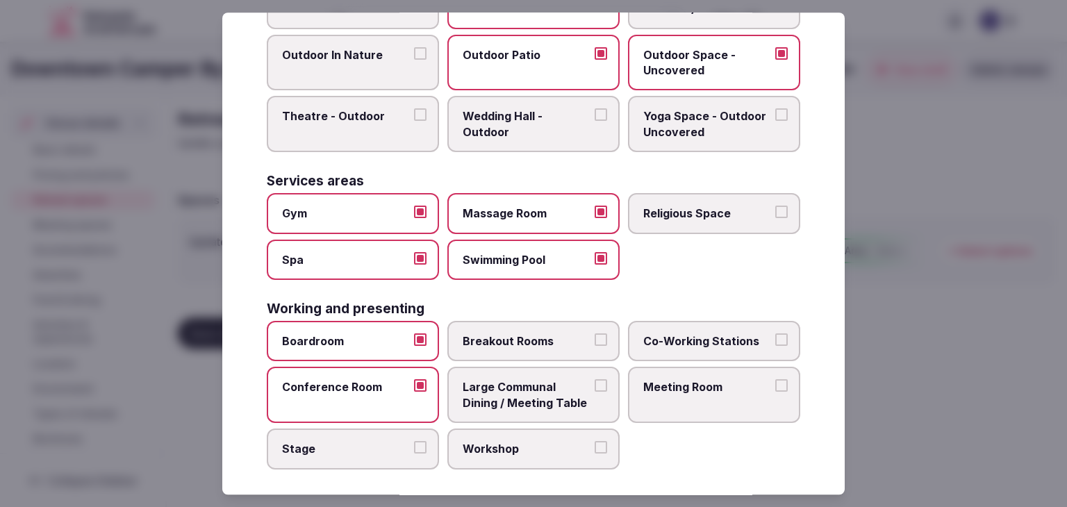
click at [680, 392] on label "Meeting Room" at bounding box center [714, 395] width 172 height 56
click at [775, 392] on button "Meeting Room" at bounding box center [781, 386] width 12 height 12
click at [508, 384] on span "Large Communal Dining / Meeting Table" at bounding box center [526, 395] width 128 height 31
click at [594, 384] on button "Large Communal Dining / Meeting Table" at bounding box center [600, 386] width 12 height 12
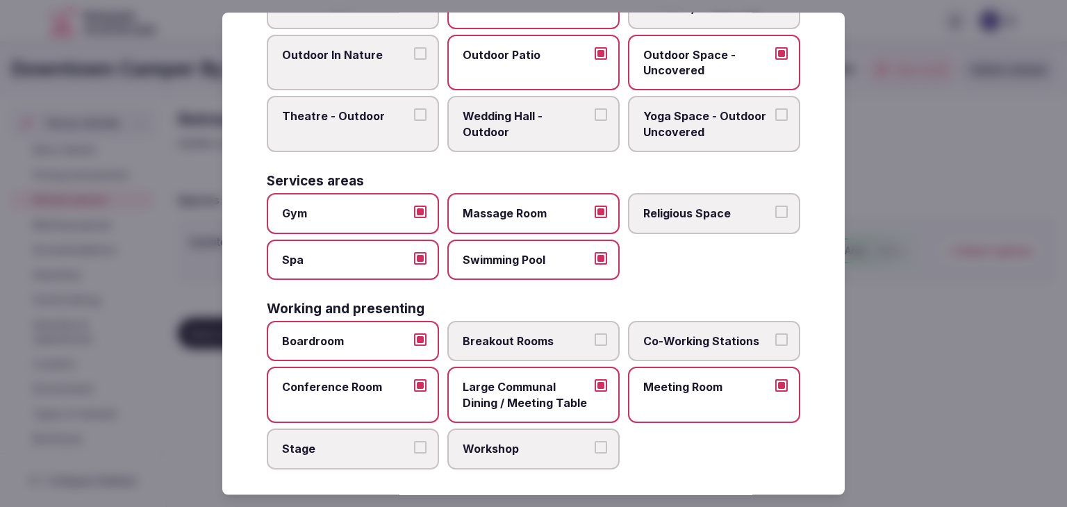
click at [532, 333] on span "Breakout Rooms" at bounding box center [526, 340] width 128 height 15
click at [594, 333] on button "Breakout Rooms" at bounding box center [600, 339] width 12 height 12
click at [506, 430] on label "Workshop" at bounding box center [533, 448] width 172 height 40
click at [594, 441] on button "Workshop" at bounding box center [600, 447] width 12 height 12
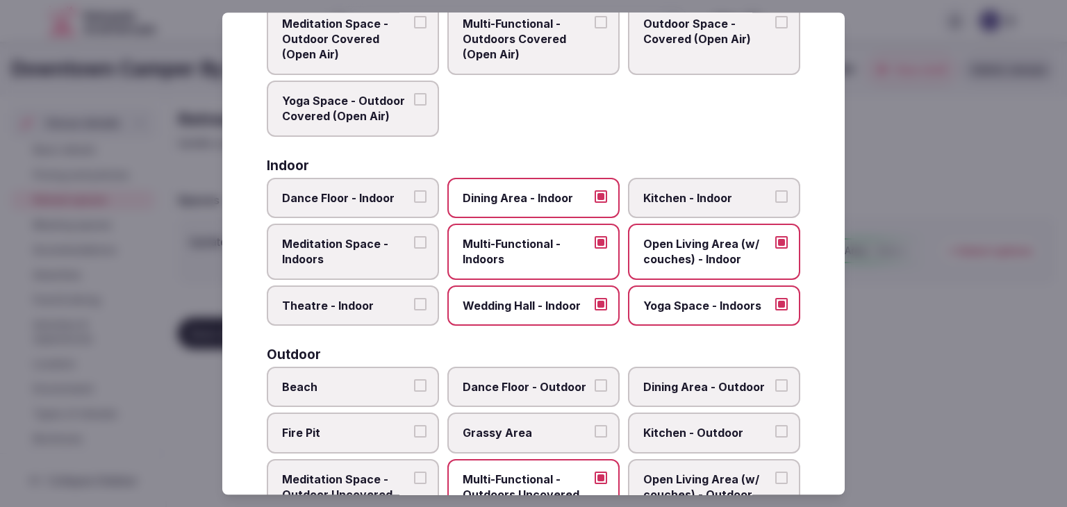
scroll to position [0, 0]
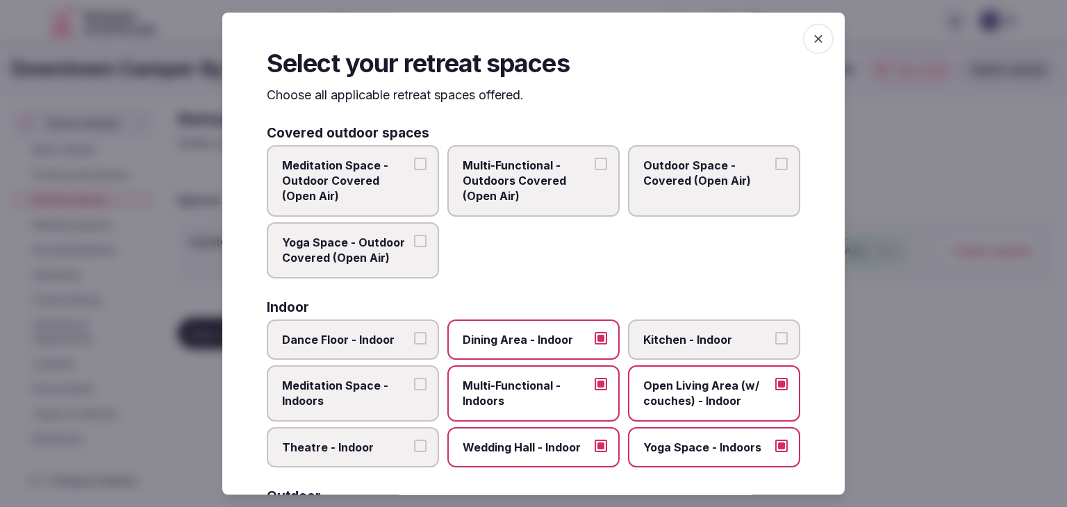
click at [821, 40] on span "button" at bounding box center [818, 39] width 31 height 31
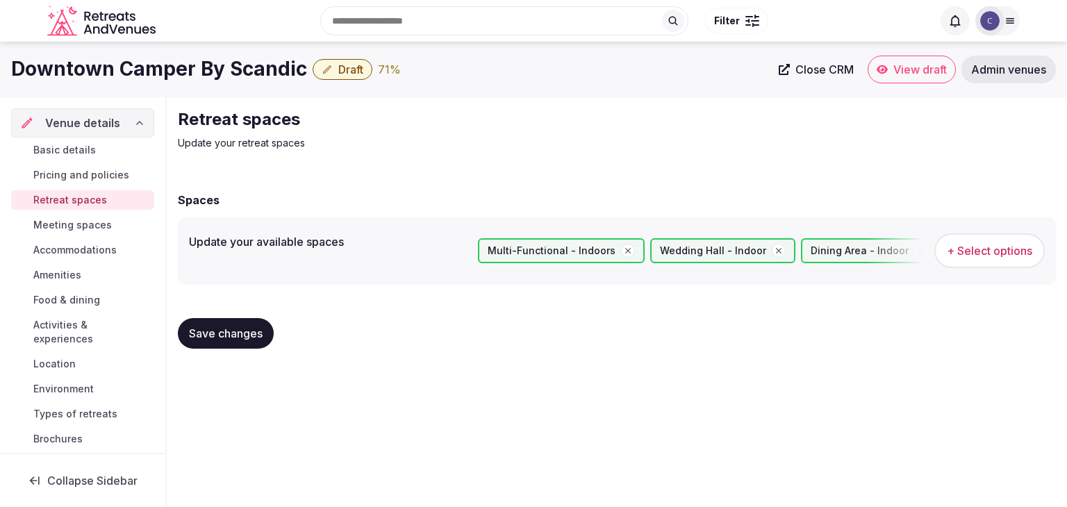
click at [256, 332] on span "Save changes" at bounding box center [226, 333] width 74 height 14
click at [92, 226] on span "Meeting spaces" at bounding box center [72, 225] width 78 height 14
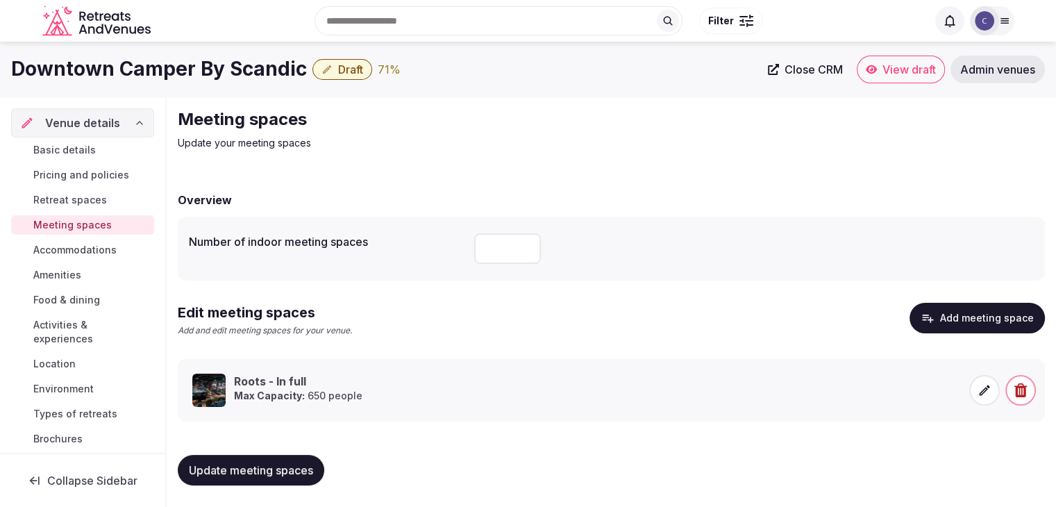
click at [104, 248] on span "Accommodations" at bounding box center [74, 250] width 83 height 14
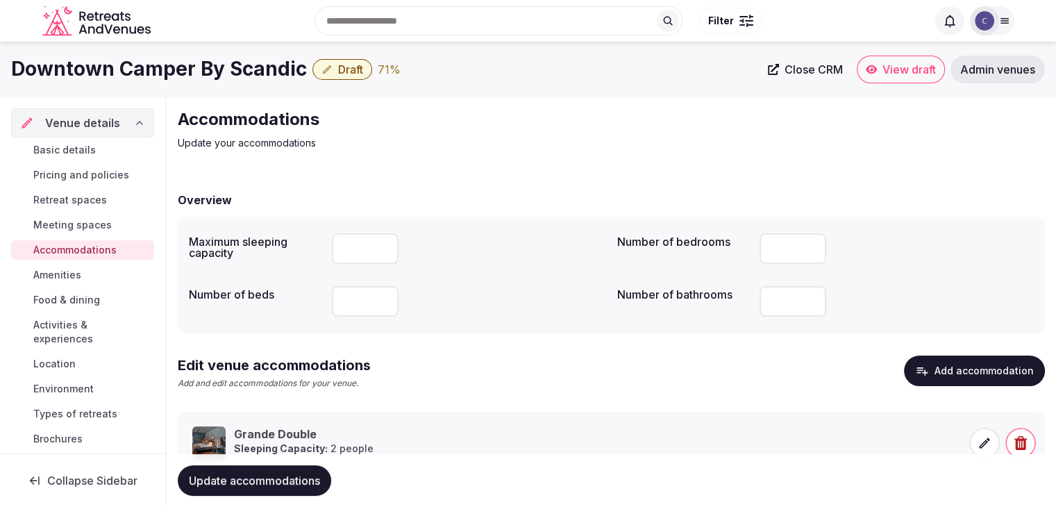
click at [76, 278] on span "Amenities" at bounding box center [57, 275] width 48 height 14
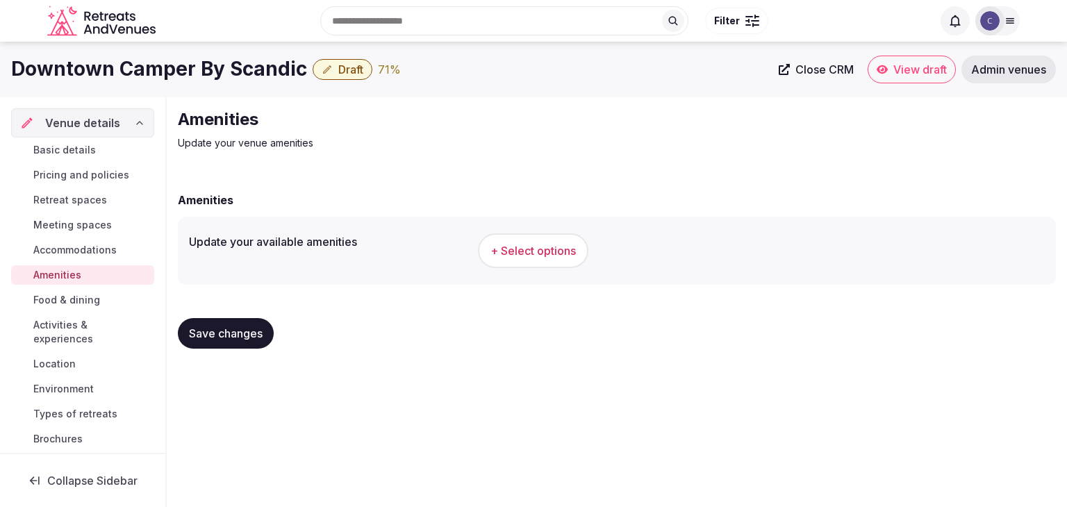
click at [528, 248] on span "+ Select options" at bounding box center [532, 250] width 85 height 15
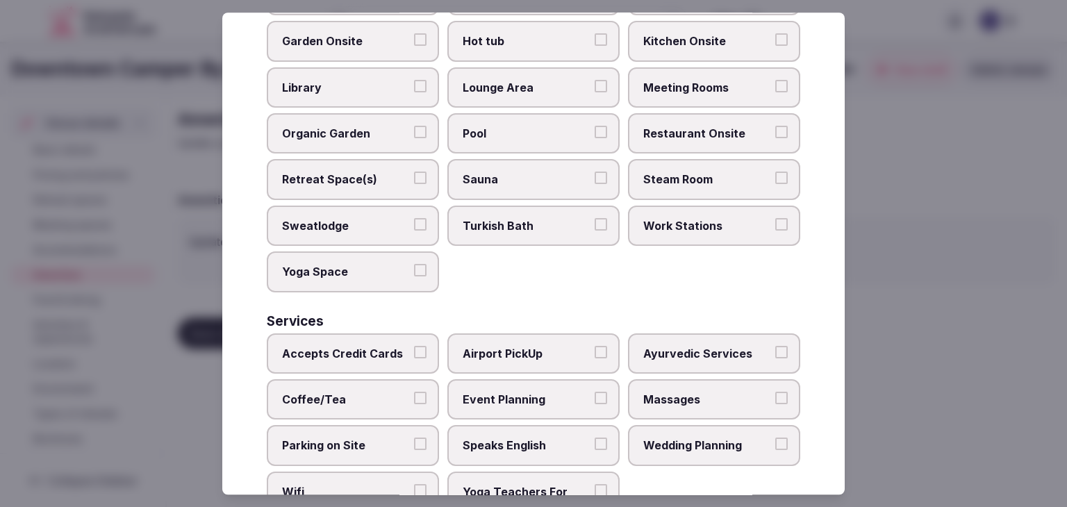
scroll to position [748, 0]
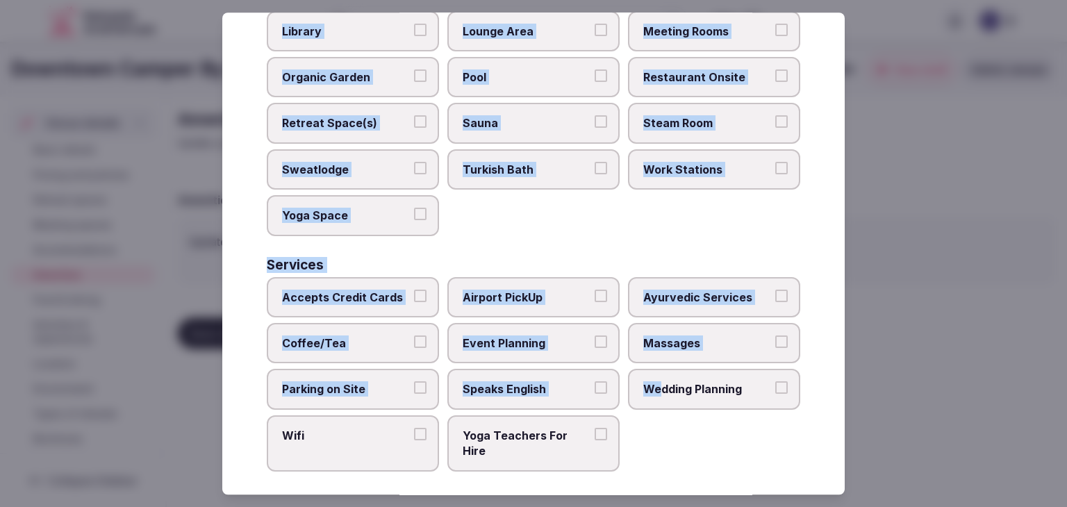
drag, startPoint x: 267, startPoint y: 95, endPoint x: 655, endPoint y: 442, distance: 520.3
click at [655, 442] on div "Select your venue amenities Choose all applicable amenities offered. Activities…" at bounding box center [533, 253] width 622 height 482
click at [651, 436] on div "Accepts Credit Cards Airport PickUp Ayurvedic Services Coffee/Tea Event Plannin…" at bounding box center [533, 374] width 533 height 194
drag, startPoint x: 267, startPoint y: 95, endPoint x: 622, endPoint y: 453, distance: 504.3
click at [622, 453] on div "Select your venue amenities Choose all applicable amenities offered. Activities…" at bounding box center [533, 253] width 622 height 482
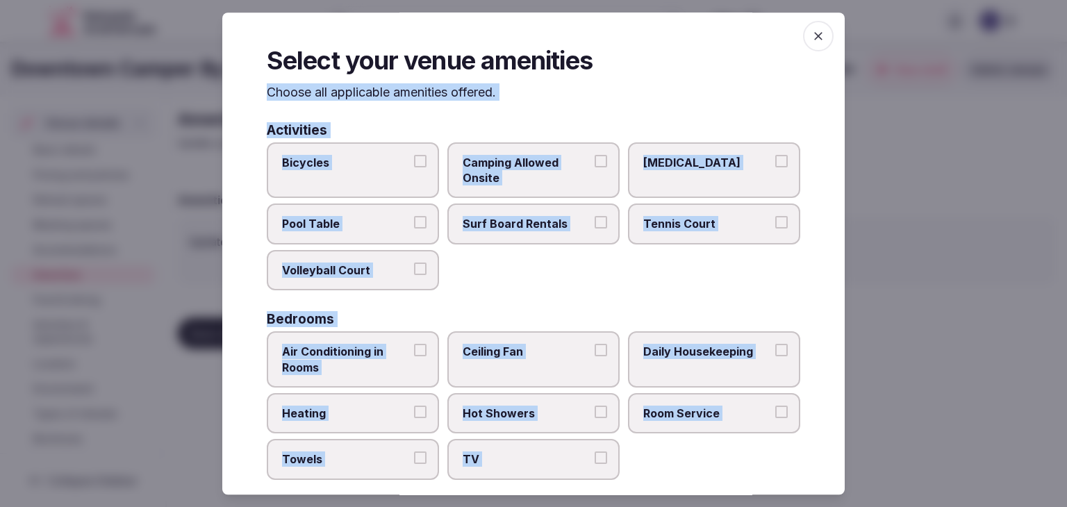
scroll to position [0, 0]
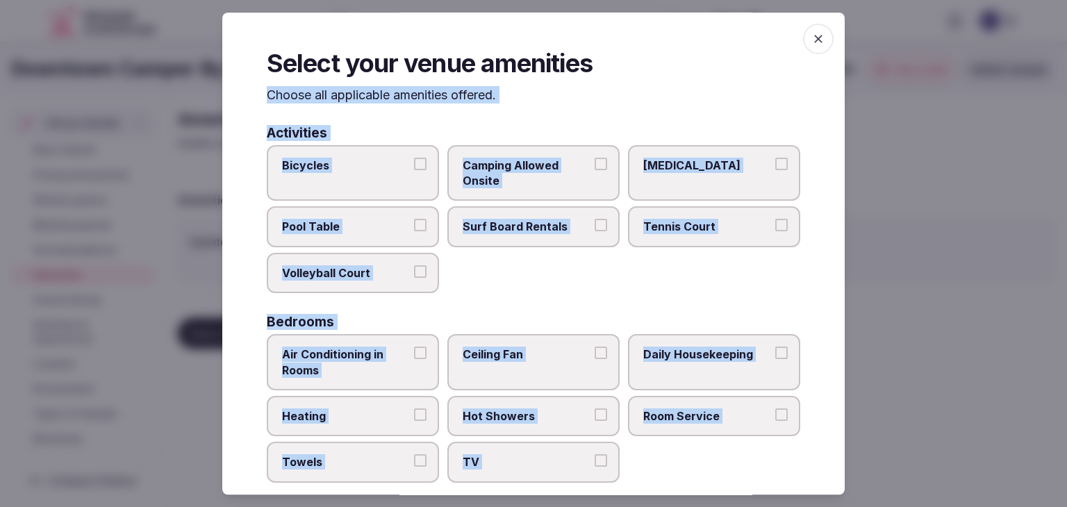
click at [379, 197] on label "Bicycles" at bounding box center [353, 173] width 172 height 56
click at [414, 170] on button "Bicycles" at bounding box center [420, 164] width 12 height 12
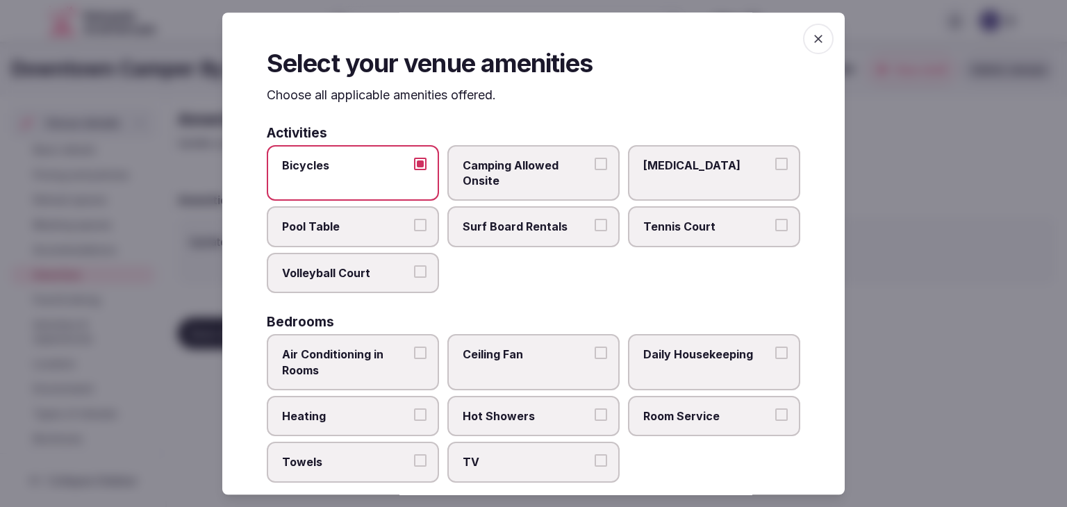
click at [378, 350] on span "Air Conditioning in Rooms" at bounding box center [346, 361] width 128 height 31
click at [414, 350] on button "Air Conditioning in Rooms" at bounding box center [420, 352] width 12 height 12
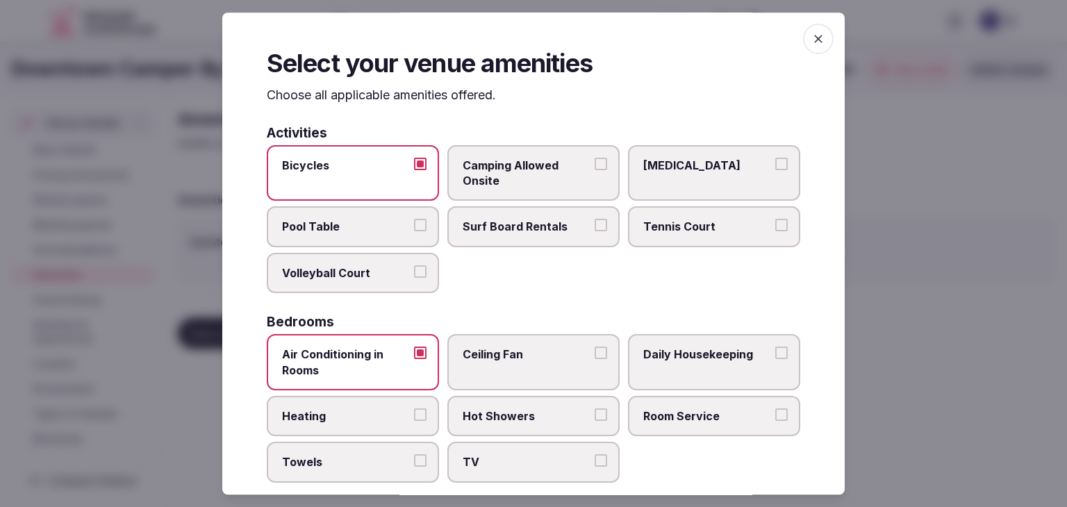
click at [714, 363] on label "Daily Housekeeping" at bounding box center [714, 362] width 172 height 56
click at [775, 359] on button "Daily Housekeeping" at bounding box center [781, 352] width 12 height 12
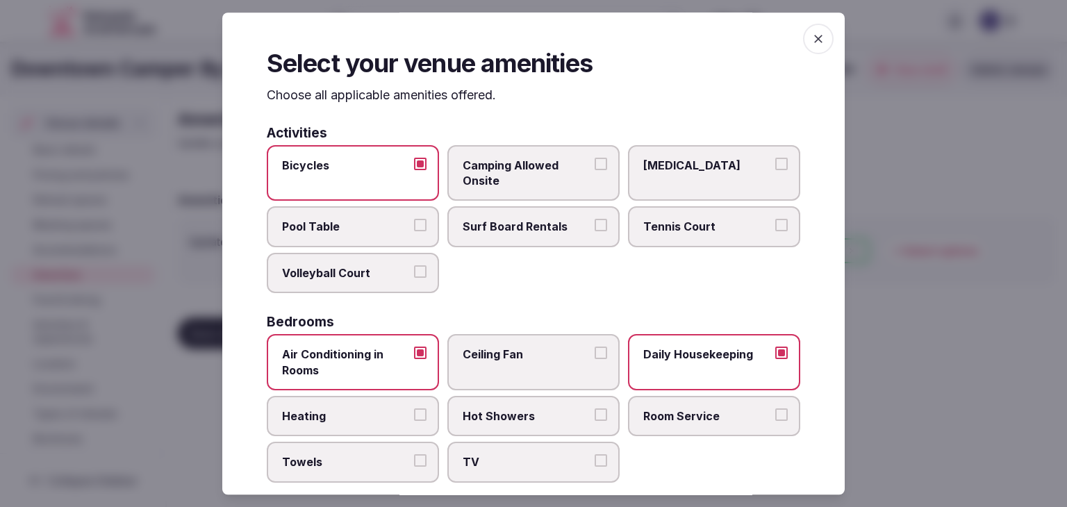
click at [378, 412] on span "Heating" at bounding box center [346, 415] width 128 height 15
click at [414, 412] on button "Heating" at bounding box center [420, 414] width 12 height 12
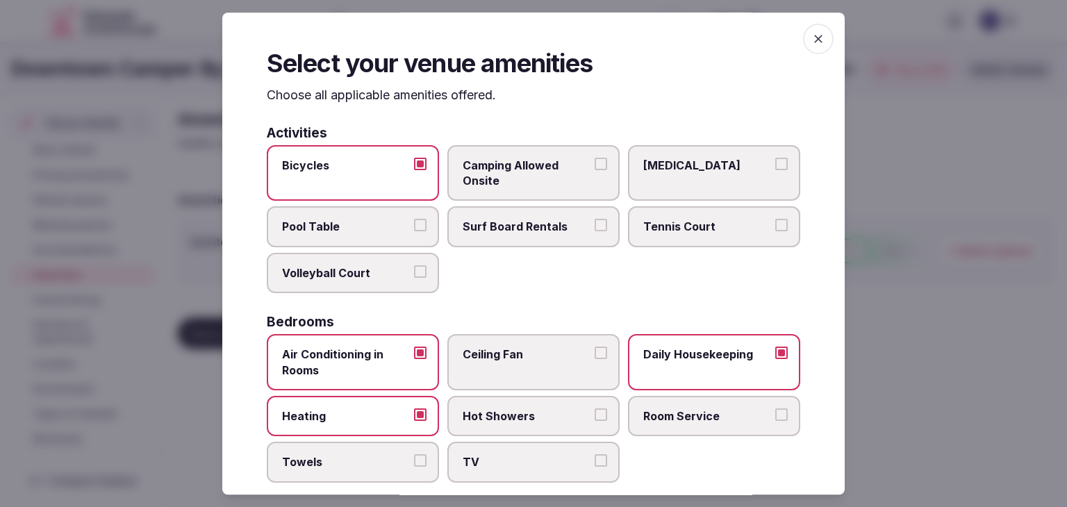
click at [518, 408] on span "Hot Showers" at bounding box center [526, 415] width 128 height 15
click at [594, 408] on button "Hot Showers" at bounding box center [600, 414] width 12 height 12
click at [492, 460] on span "TV" at bounding box center [526, 462] width 128 height 15
click at [594, 460] on button "TV" at bounding box center [600, 461] width 12 height 12
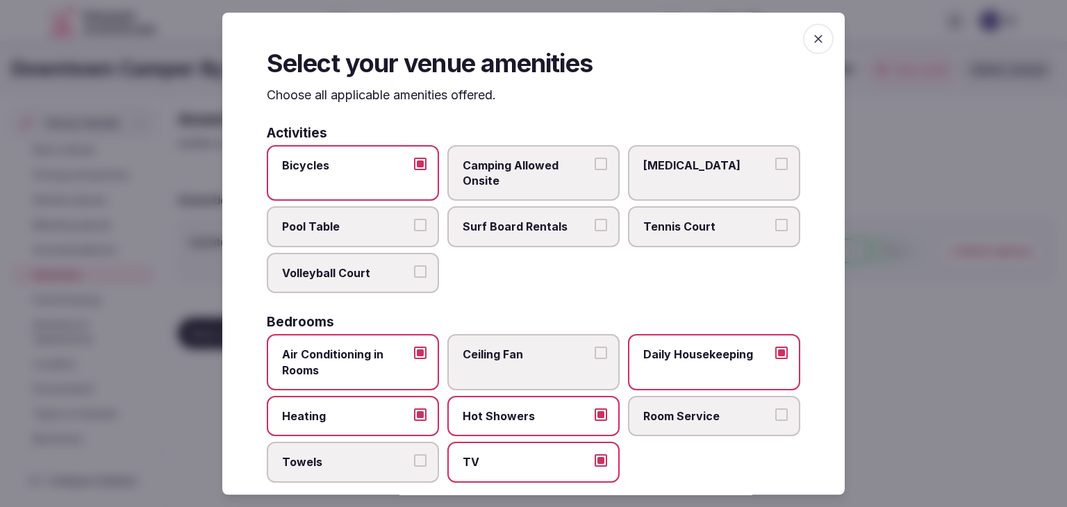
click at [367, 460] on span "Towels" at bounding box center [346, 462] width 128 height 15
click at [414, 460] on button "Towels" at bounding box center [420, 461] width 12 height 12
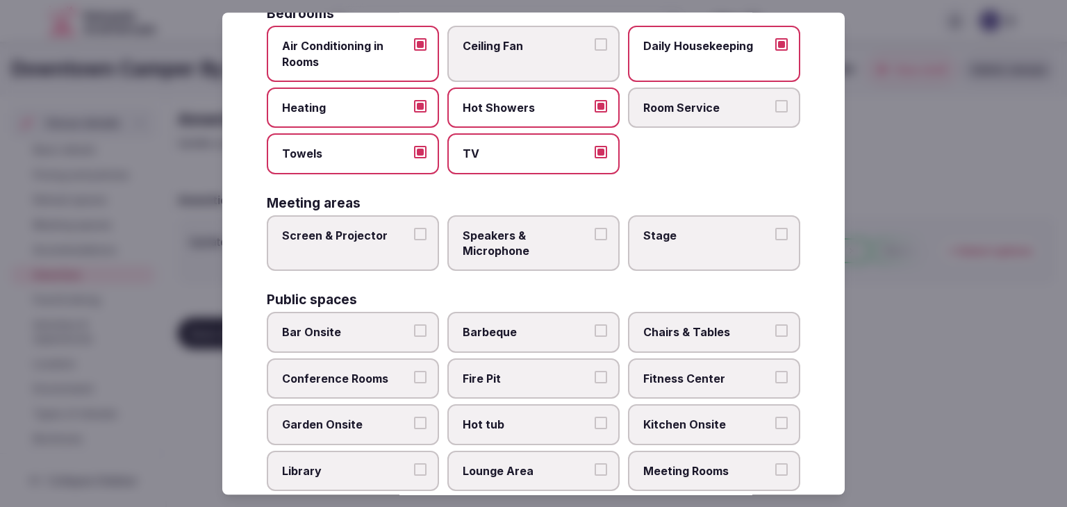
scroll to position [417, 0]
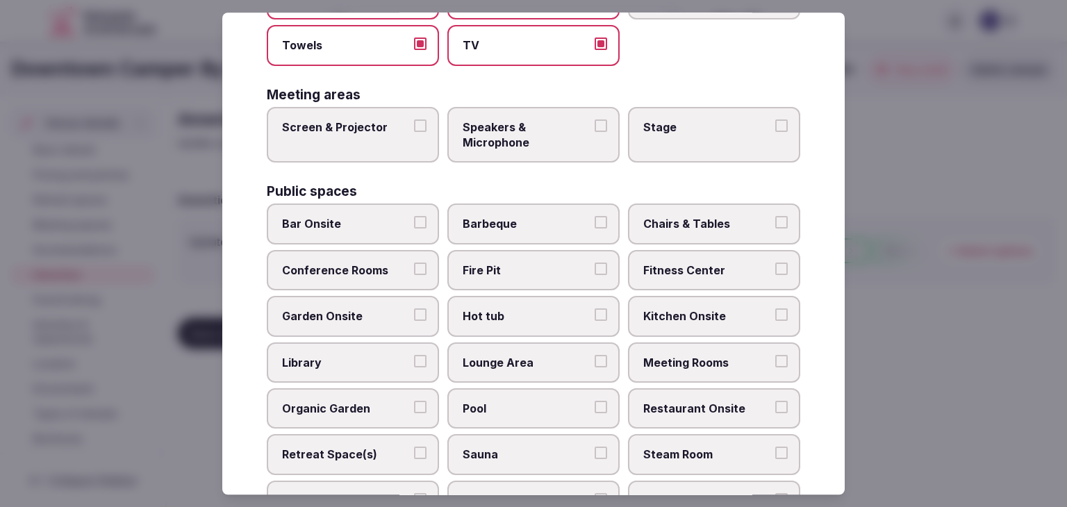
click at [366, 145] on label "Screen & Projector" at bounding box center [353, 135] width 172 height 56
click at [414, 132] on button "Screen & Projector" at bounding box center [420, 125] width 12 height 12
click at [579, 158] on label "Speakers & Microphone" at bounding box center [533, 135] width 172 height 56
click at [594, 132] on button "Speakers & Microphone" at bounding box center [600, 125] width 12 height 12
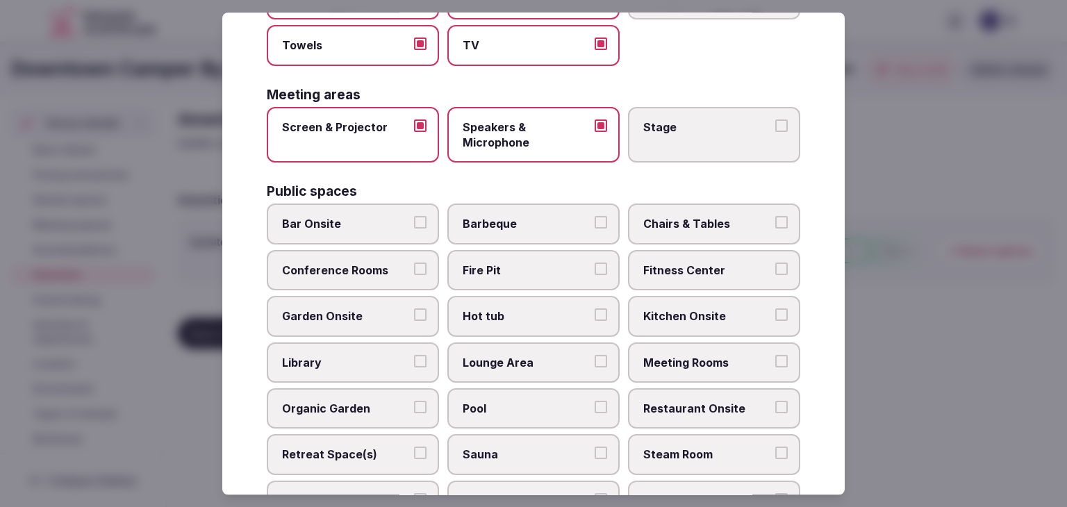
click at [377, 227] on span "Bar Onsite" at bounding box center [346, 224] width 128 height 15
click at [414, 227] on button "Bar Onsite" at bounding box center [420, 223] width 12 height 12
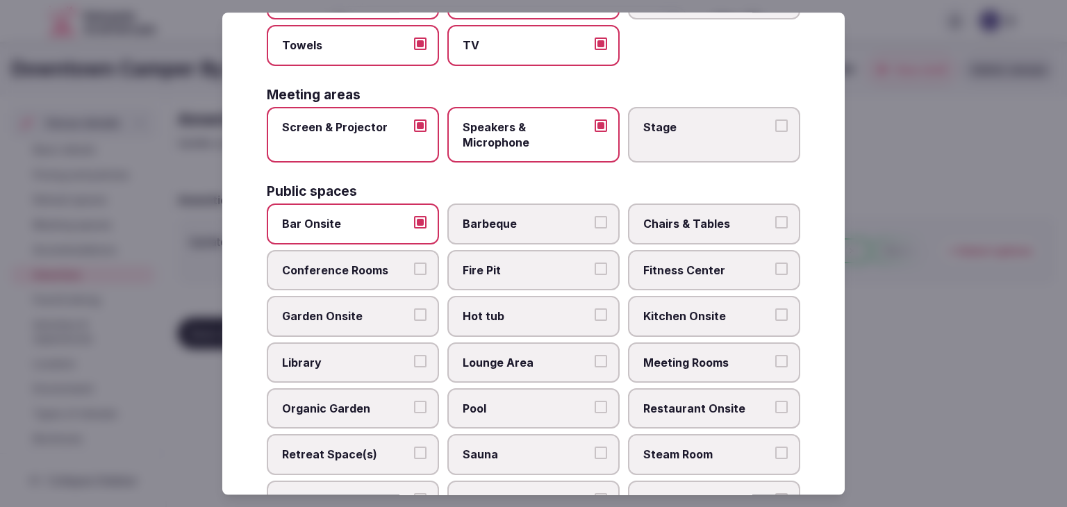
click at [712, 220] on span "Chairs & Tables" at bounding box center [707, 224] width 128 height 15
click at [775, 220] on button "Chairs & Tables" at bounding box center [781, 223] width 12 height 12
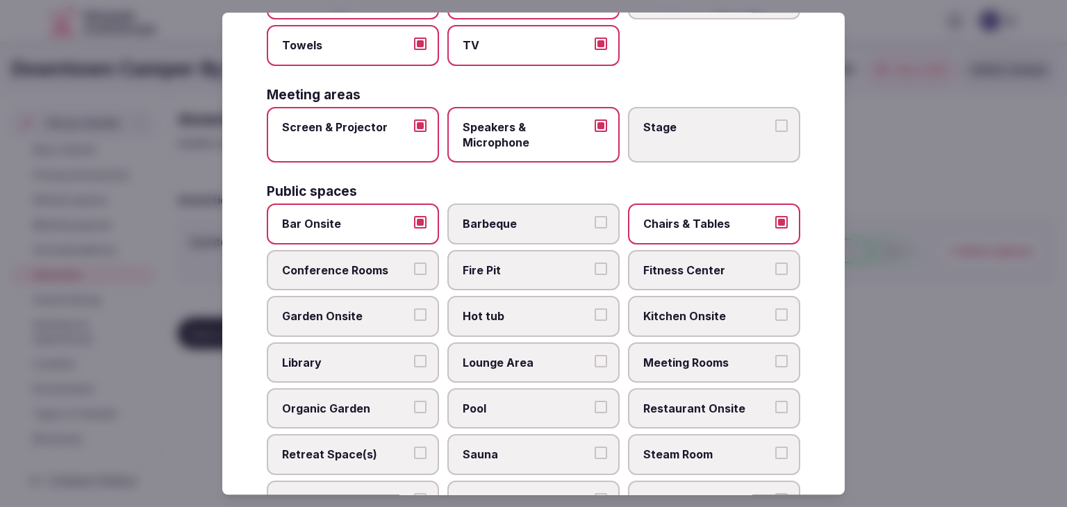
click at [347, 274] on label "Conference Rooms" at bounding box center [353, 270] width 172 height 40
click at [414, 274] on button "Conference Rooms" at bounding box center [420, 268] width 12 height 12
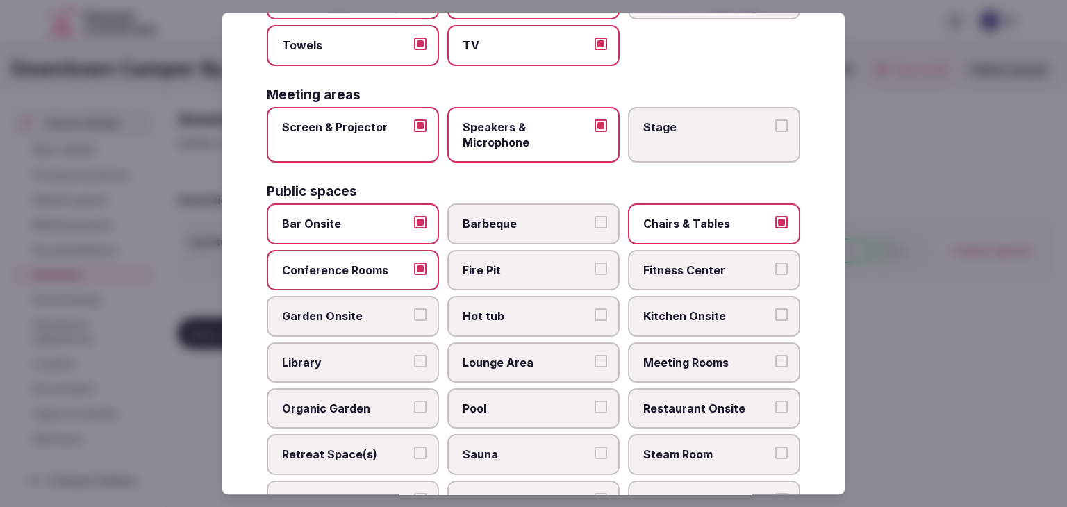
click at [699, 271] on span "Fitness Center" at bounding box center [707, 269] width 128 height 15
click at [775, 271] on button "Fitness Center" at bounding box center [781, 268] width 12 height 12
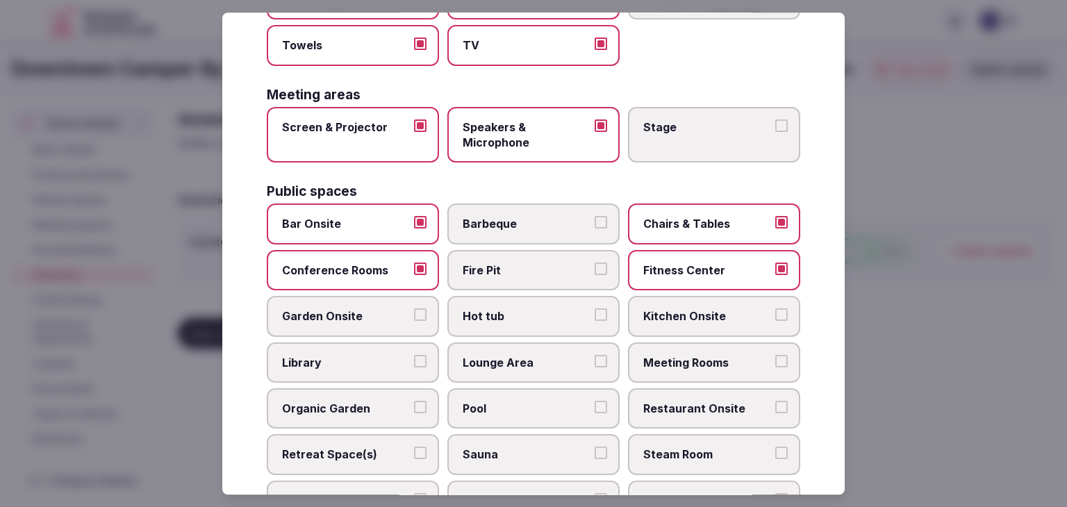
click at [546, 355] on span "Lounge Area" at bounding box center [526, 362] width 128 height 15
click at [594, 355] on button "Lounge Area" at bounding box center [600, 361] width 12 height 12
click at [674, 370] on label "Meeting Rooms" at bounding box center [714, 362] width 172 height 40
click at [775, 367] on button "Meeting Rooms" at bounding box center [781, 361] width 12 height 12
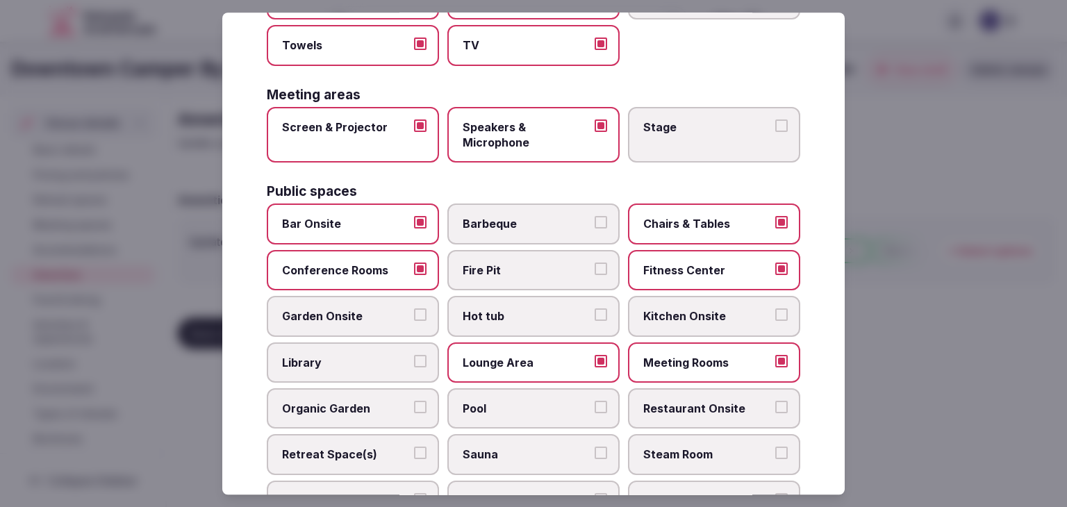
click at [671, 406] on span "Restaurant Onsite" at bounding box center [707, 408] width 128 height 15
click at [775, 406] on button "Restaurant Onsite" at bounding box center [781, 407] width 12 height 12
click at [532, 402] on span "Pool" at bounding box center [526, 408] width 128 height 15
click at [594, 402] on button "Pool" at bounding box center [600, 407] width 12 height 12
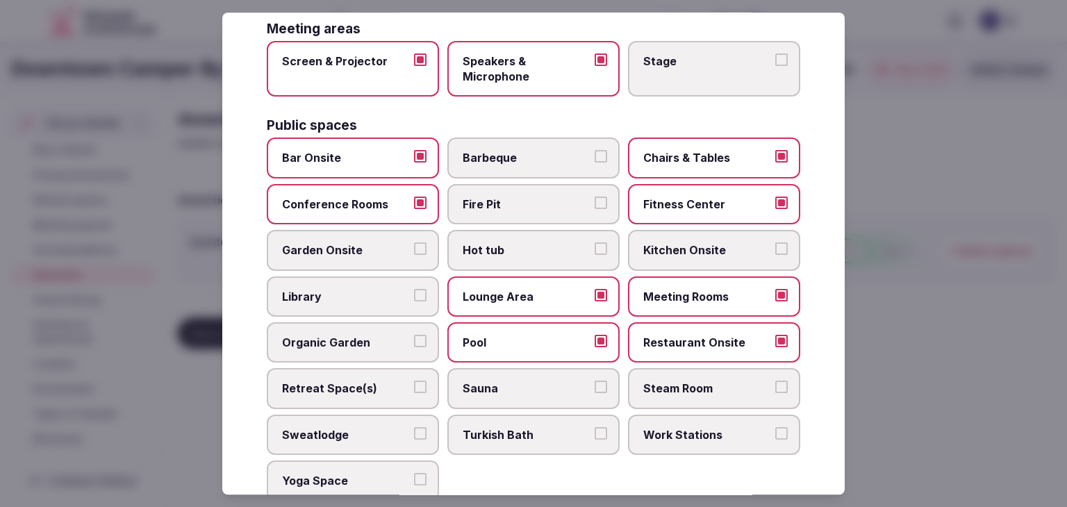
scroll to position [555, 0]
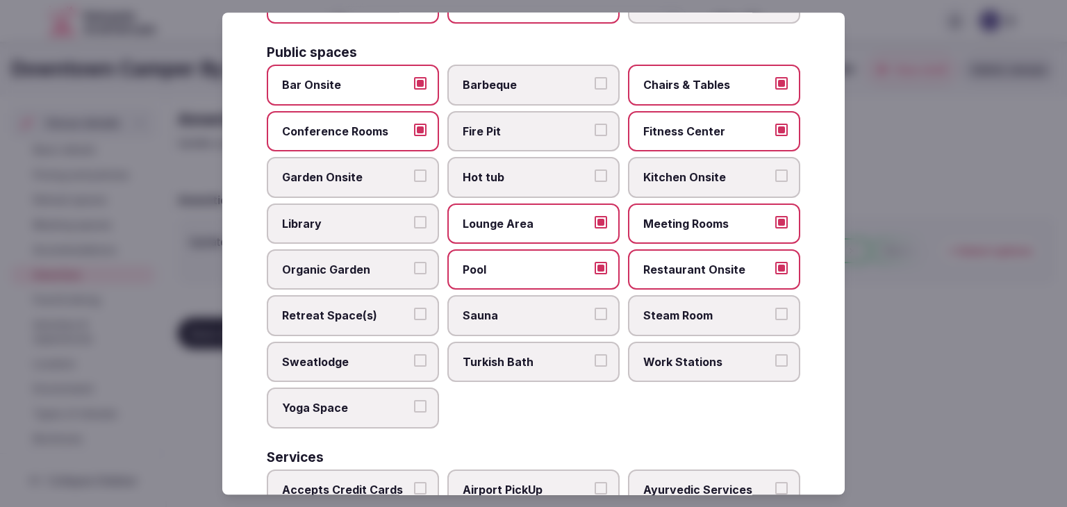
click at [499, 308] on span "Sauna" at bounding box center [526, 315] width 128 height 15
click at [594, 308] on button "Sauna" at bounding box center [600, 314] width 12 height 12
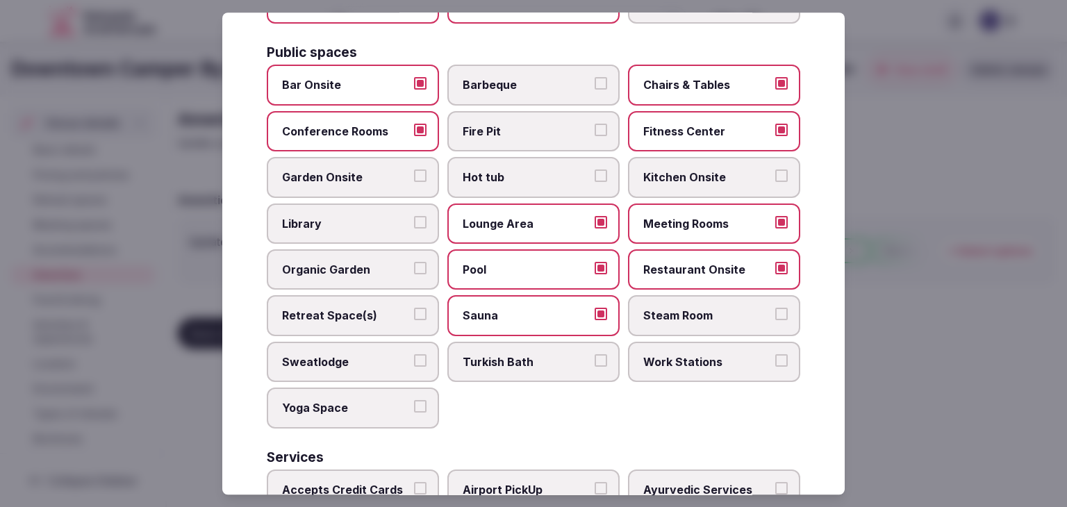
click at [703, 308] on span "Steam Room" at bounding box center [707, 315] width 128 height 15
click at [775, 308] on button "Steam Room" at bounding box center [781, 314] width 12 height 12
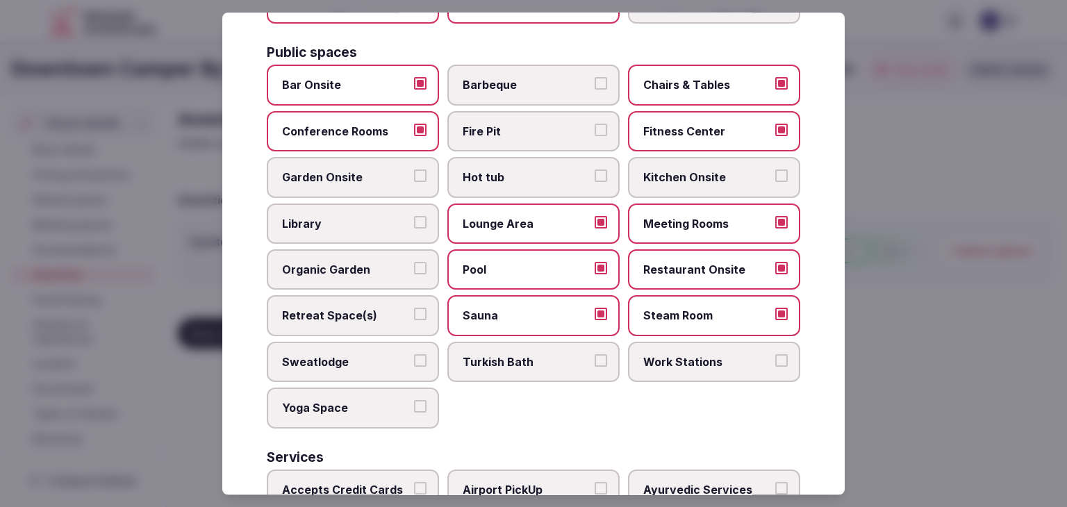
drag, startPoint x: 685, startPoint y: 357, endPoint x: 333, endPoint y: 395, distance: 354.8
click at [685, 358] on span "Work Stations" at bounding box center [707, 361] width 128 height 15
click at [775, 358] on button "Work Stations" at bounding box center [781, 360] width 12 height 12
click at [325, 400] on span "Yoga Space" at bounding box center [346, 407] width 128 height 15
click at [414, 400] on button "Yoga Space" at bounding box center [420, 406] width 12 height 12
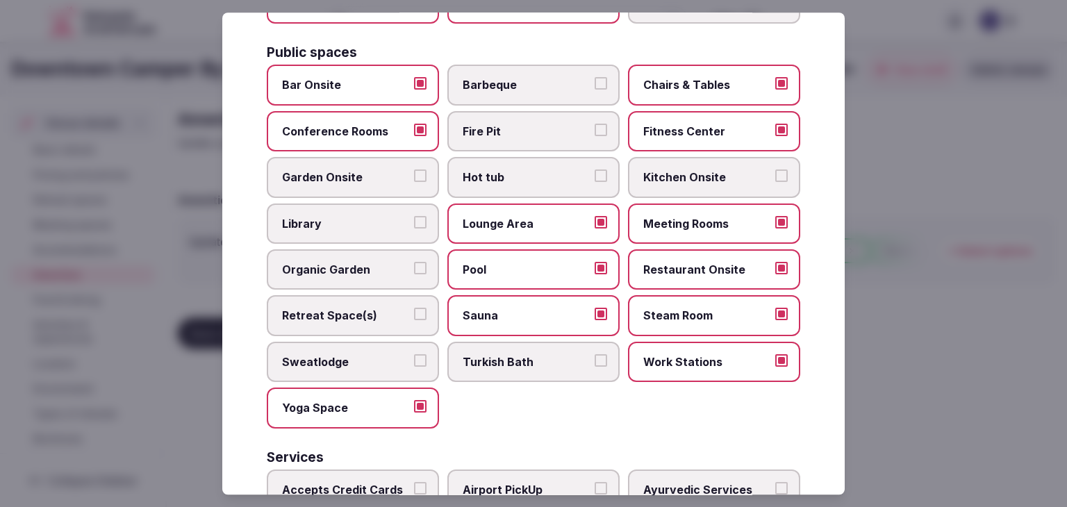
scroll to position [748, 0]
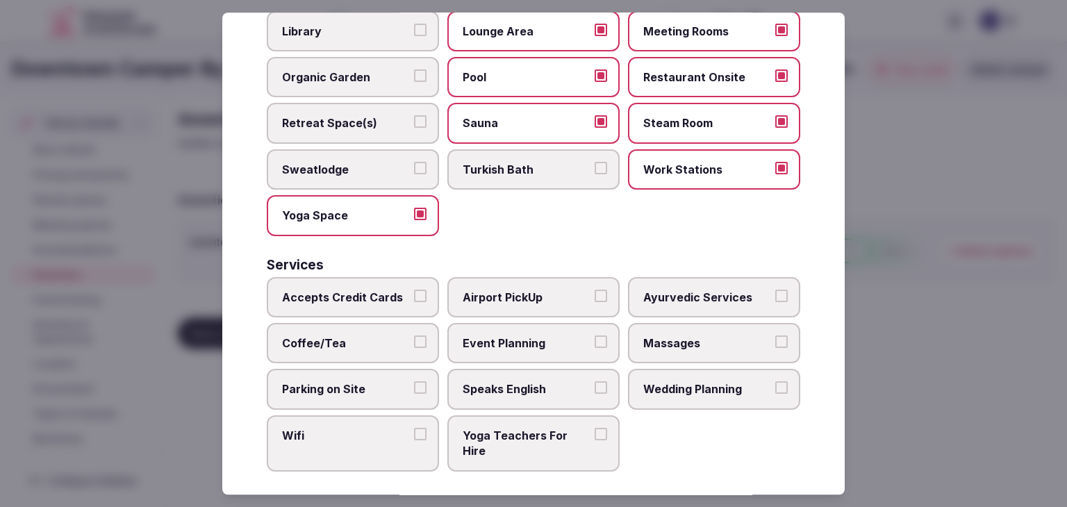
click at [367, 277] on label "Accepts Credit Cards" at bounding box center [353, 297] width 172 height 40
click at [414, 290] on button "Accepts Credit Cards" at bounding box center [420, 296] width 12 height 12
click at [352, 342] on label "Coffee/Tea" at bounding box center [353, 343] width 172 height 40
click at [414, 342] on button "Coffee/Tea" at bounding box center [420, 341] width 12 height 12
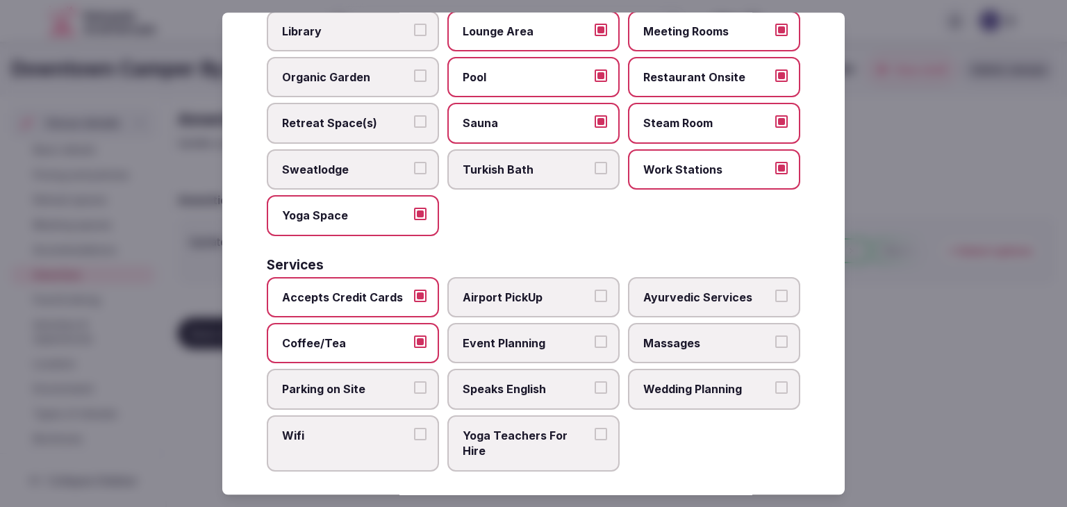
click at [354, 384] on span "Parking on Site" at bounding box center [346, 389] width 128 height 15
click at [414, 384] on button "Parking on Site" at bounding box center [420, 388] width 12 height 12
click at [354, 438] on label "Wifi" at bounding box center [353, 443] width 172 height 56
click at [414, 438] on button "Wifi" at bounding box center [420, 434] width 12 height 12
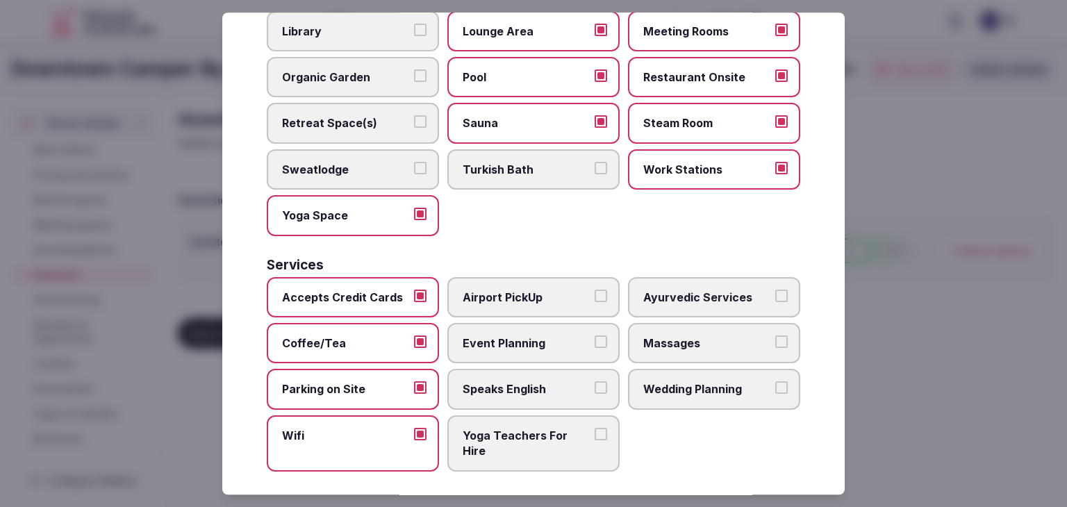
click at [512, 382] on span "Speaks English" at bounding box center [526, 389] width 128 height 15
click at [594, 382] on button "Speaks English" at bounding box center [600, 388] width 12 height 12
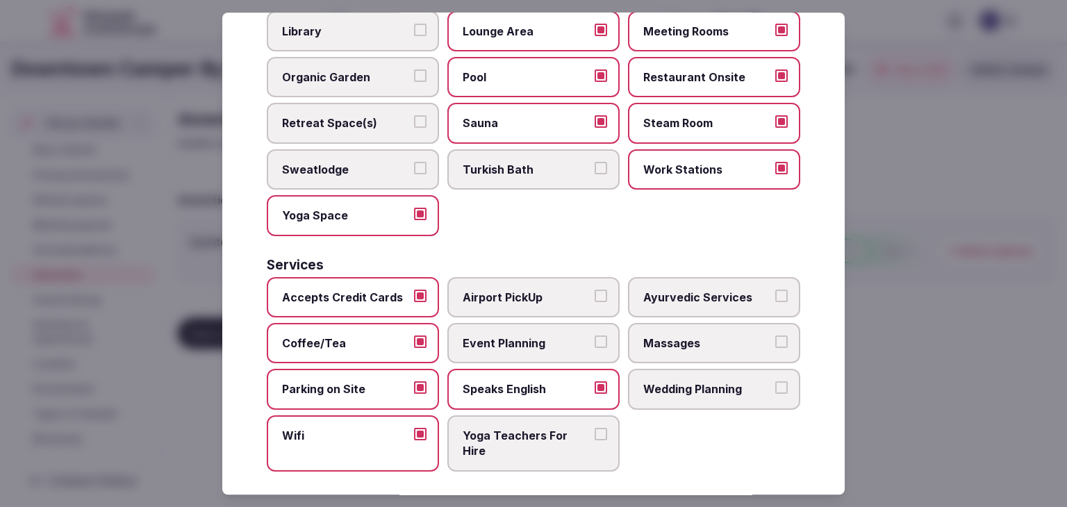
click at [689, 382] on span "Wedding Planning" at bounding box center [707, 389] width 128 height 15
click at [775, 382] on button "Wedding Planning" at bounding box center [781, 388] width 12 height 12
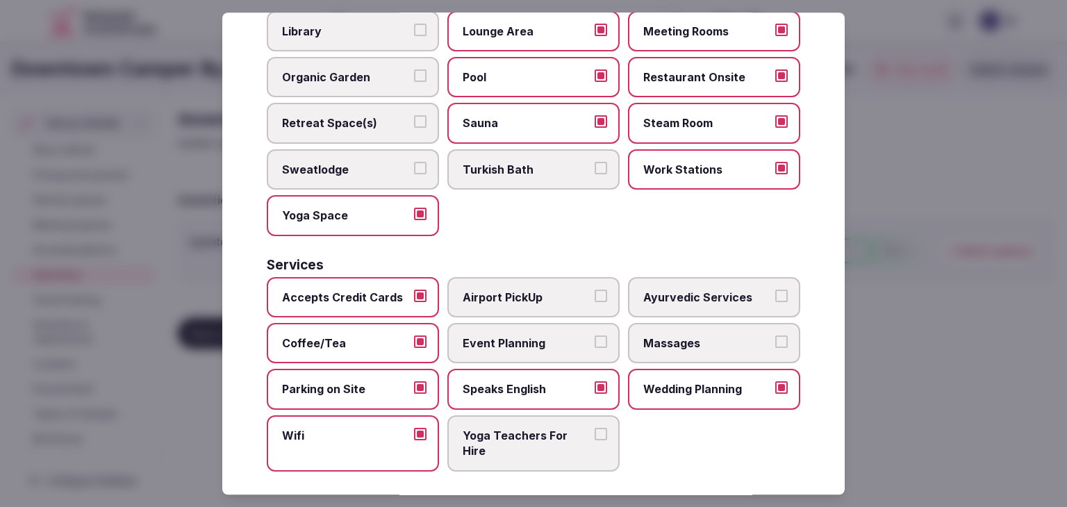
click at [679, 323] on label "Massages" at bounding box center [714, 343] width 172 height 40
click at [775, 335] on button "Massages" at bounding box center [781, 341] width 12 height 12
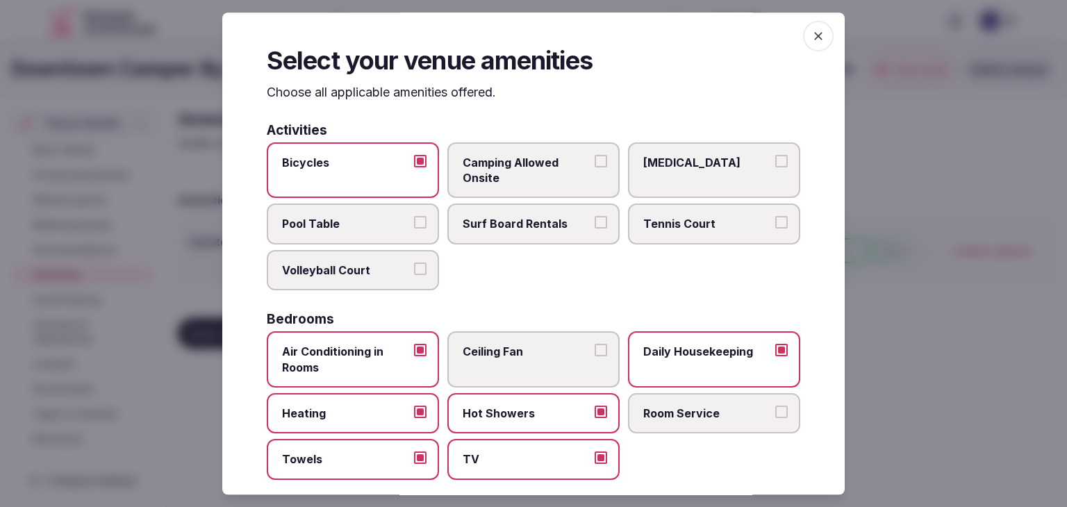
scroll to position [0, 0]
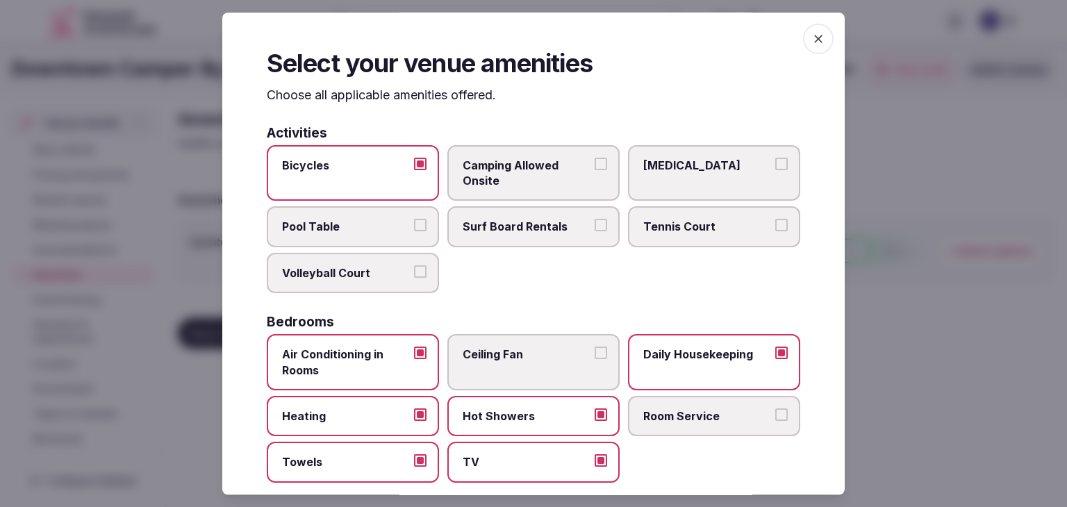
click at [816, 39] on span "button" at bounding box center [818, 39] width 31 height 31
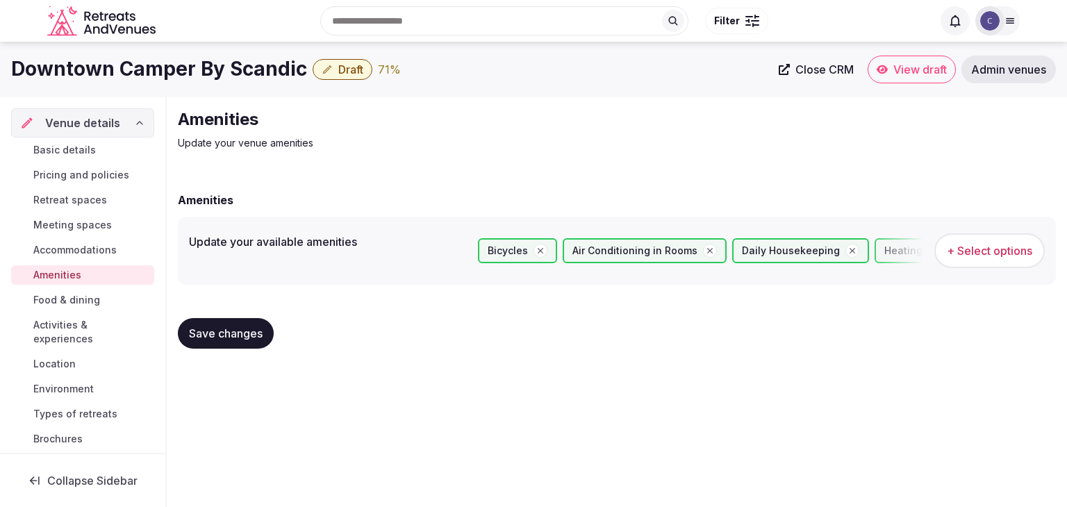
drag, startPoint x: 233, startPoint y: 339, endPoint x: 275, endPoint y: 367, distance: 50.7
click at [233, 339] on span "Save changes" at bounding box center [226, 333] width 74 height 14
click at [83, 303] on span "Food & dining" at bounding box center [66, 300] width 67 height 14
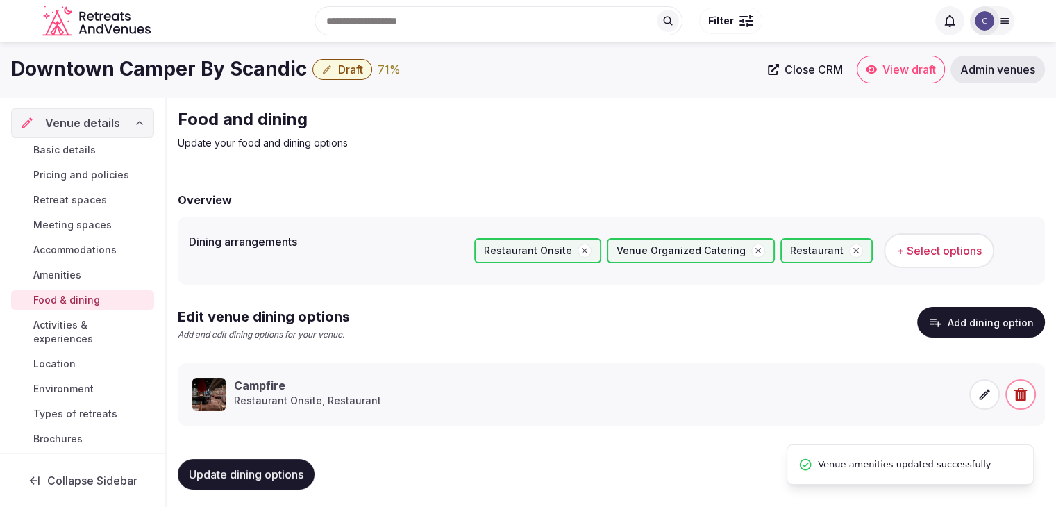
click at [78, 322] on span "Activities & experiences" at bounding box center [90, 332] width 115 height 28
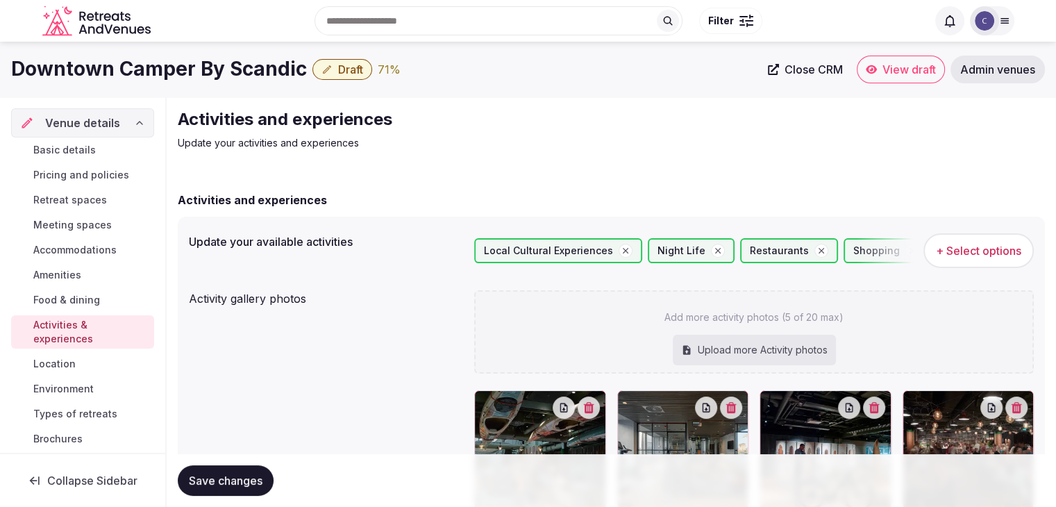
click at [74, 367] on span "Location" at bounding box center [54, 364] width 42 height 14
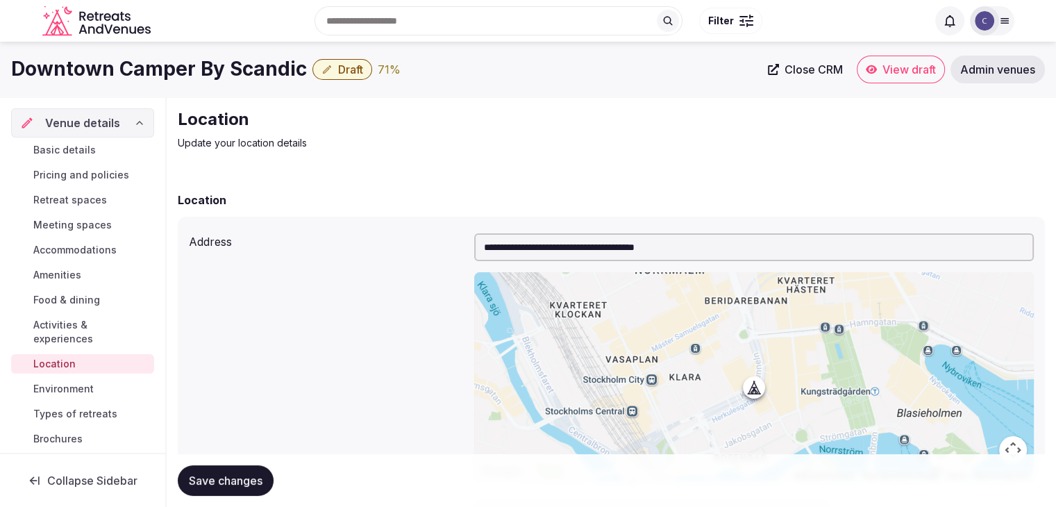
click at [75, 386] on span "Environment" at bounding box center [63, 389] width 60 height 14
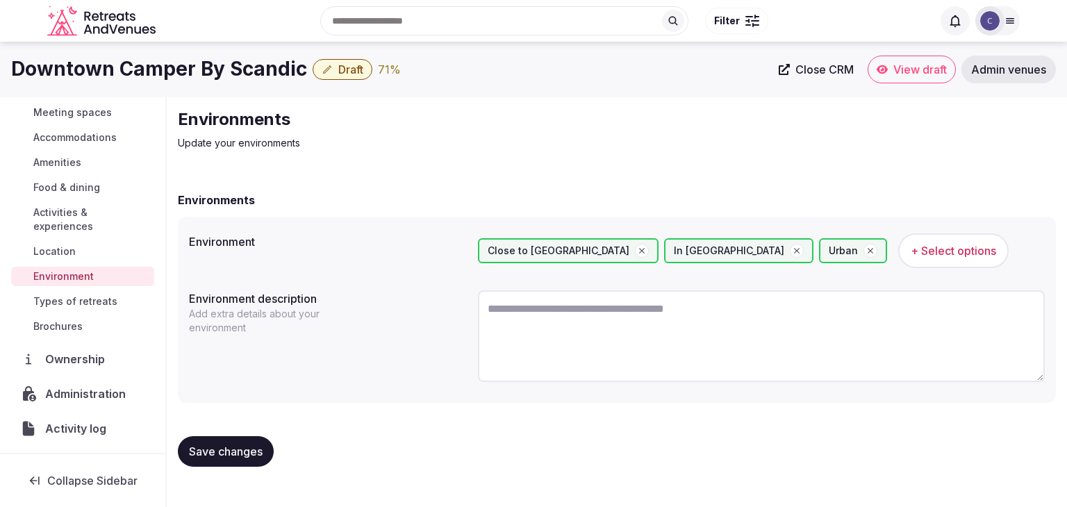
scroll to position [139, 0]
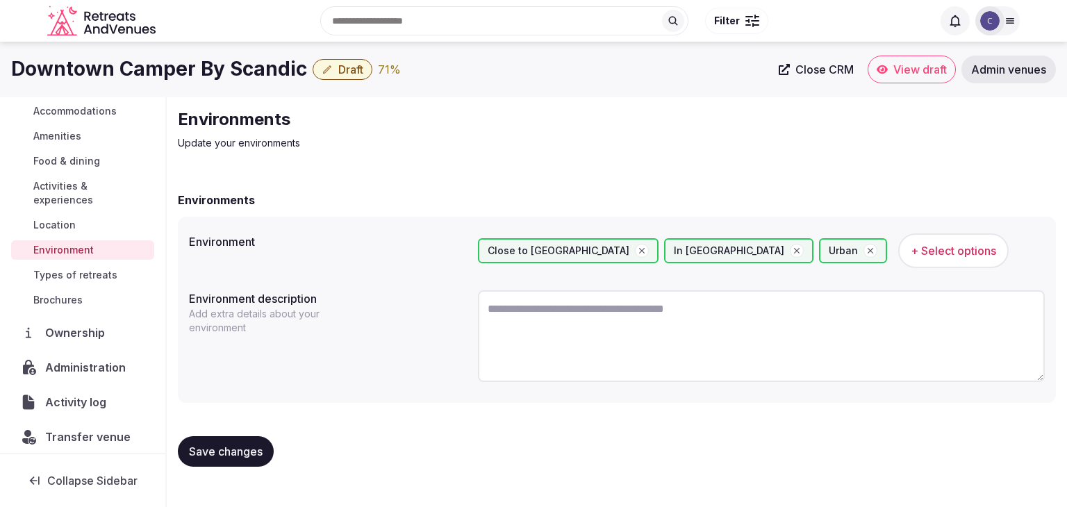
click at [99, 273] on span "Types of retreats" at bounding box center [75, 275] width 84 height 14
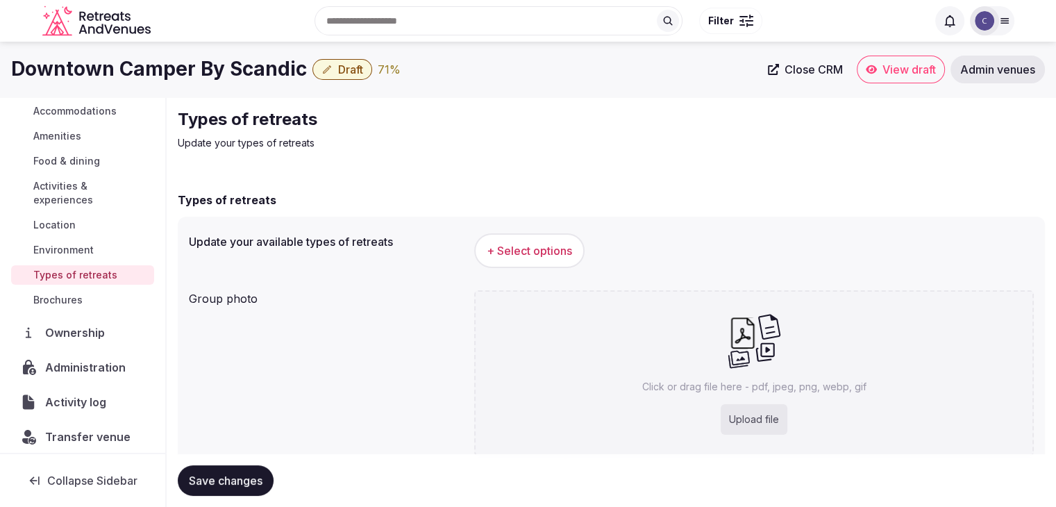
click at [524, 251] on span "+ Select options" at bounding box center [529, 250] width 85 height 15
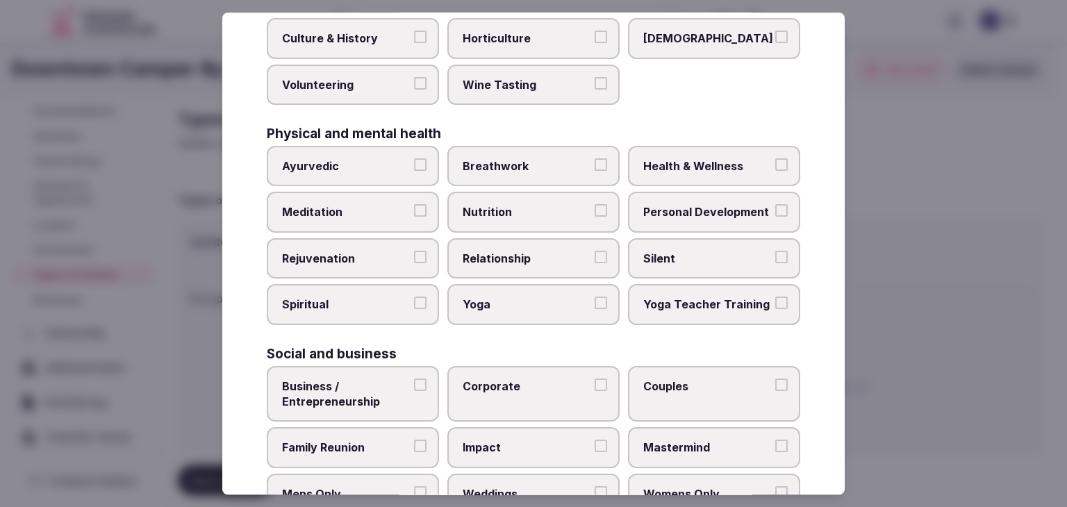
scroll to position [565, 0]
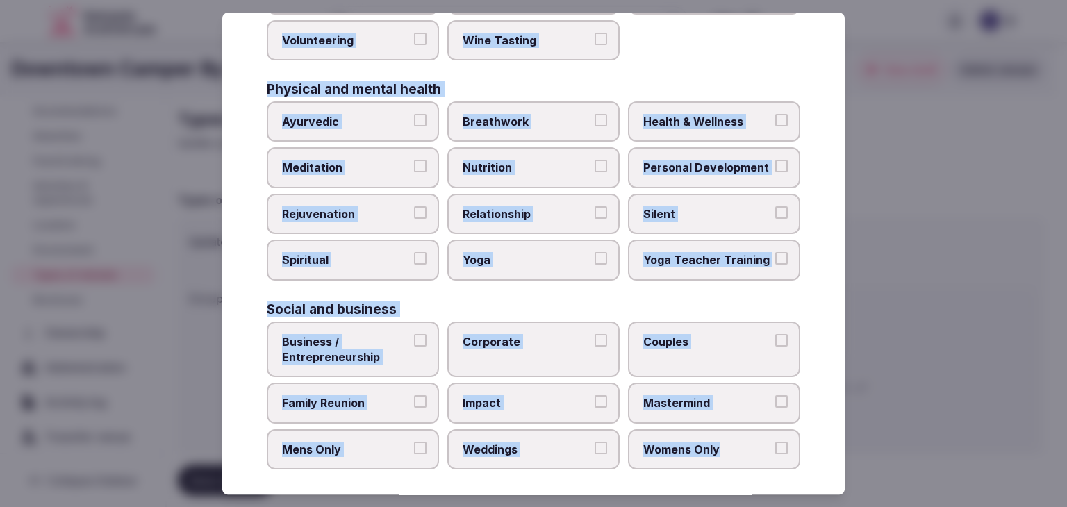
drag, startPoint x: 259, startPoint y: 90, endPoint x: 817, endPoint y: 459, distance: 668.8
click at [817, 459] on div "Select your types of retreats Choose all applicable types of retreats offered. …" at bounding box center [533, 253] width 622 height 482
click at [669, 114] on span "Health & Wellness" at bounding box center [707, 121] width 128 height 15
click at [775, 114] on button "Health & Wellness" at bounding box center [781, 120] width 12 height 12
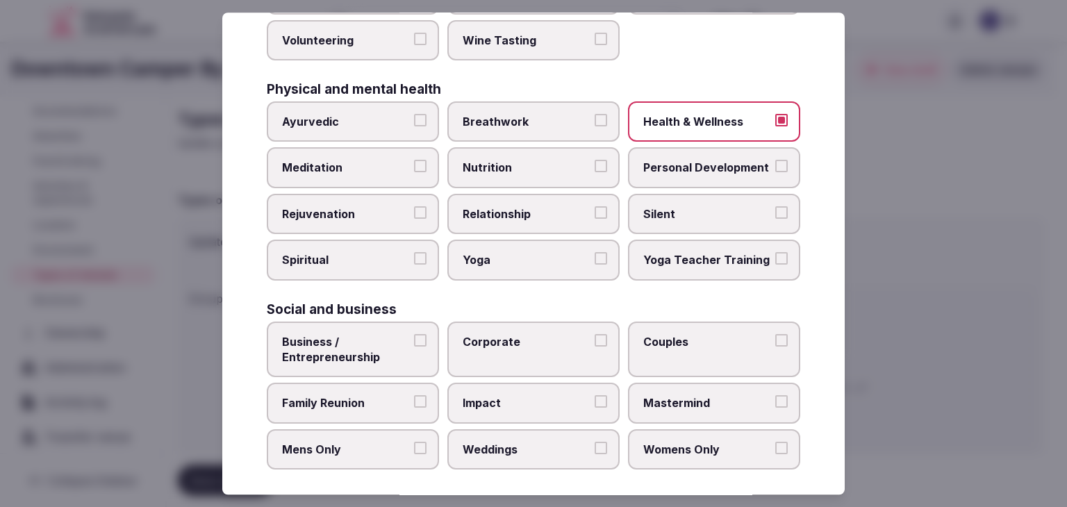
click at [399, 336] on span "Business / Entrepreneurship" at bounding box center [346, 349] width 128 height 31
click at [414, 336] on button "Business / Entrepreneurship" at bounding box center [420, 340] width 12 height 12
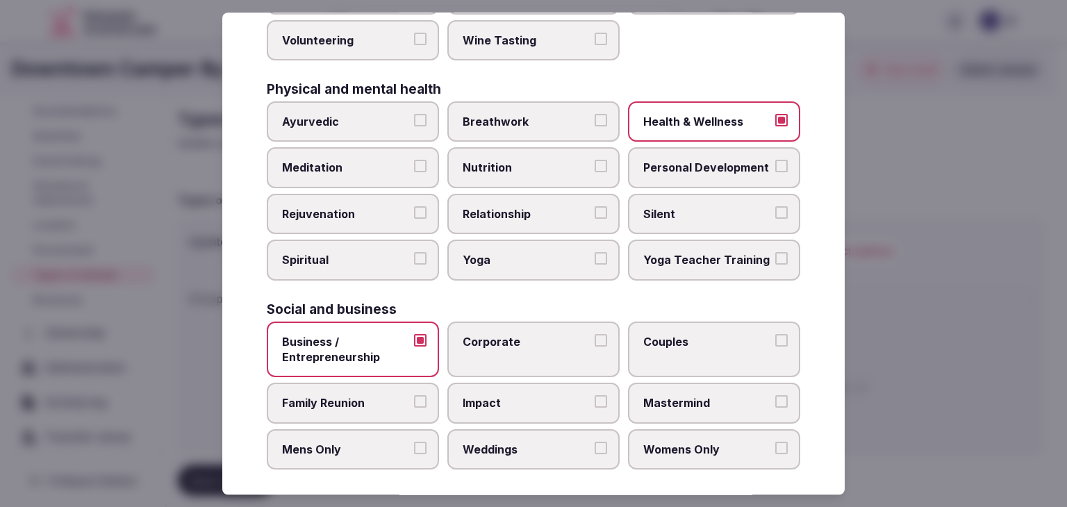
click at [517, 347] on label "Corporate" at bounding box center [533, 349] width 172 height 56
click at [594, 346] on button "Corporate" at bounding box center [600, 340] width 12 height 12
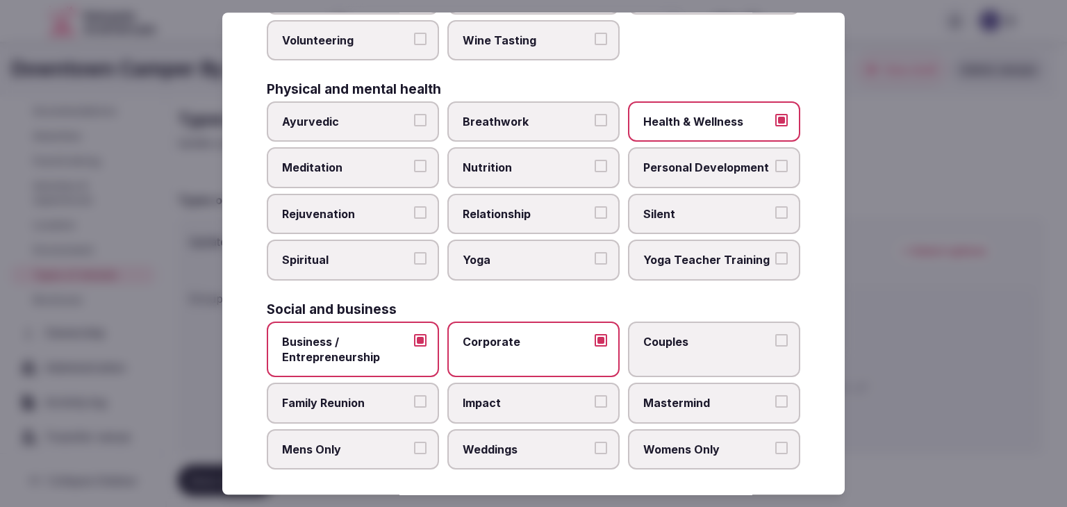
click at [504, 442] on span "Weddings" at bounding box center [526, 449] width 128 height 15
click at [594, 442] on button "Weddings" at bounding box center [600, 448] width 12 height 12
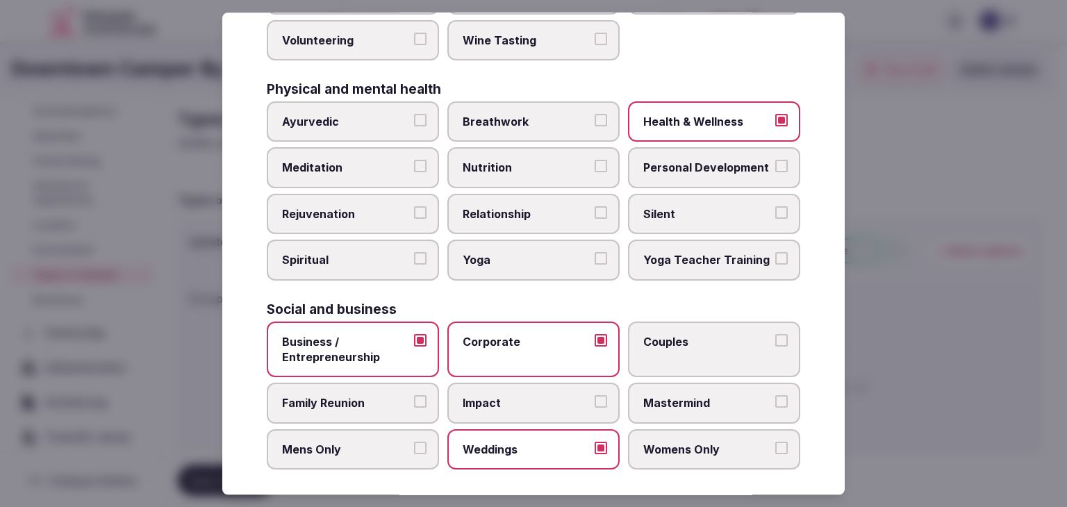
click at [667, 348] on label "Couples" at bounding box center [714, 349] width 172 height 56
click at [775, 346] on button "Couples" at bounding box center [781, 340] width 12 height 12
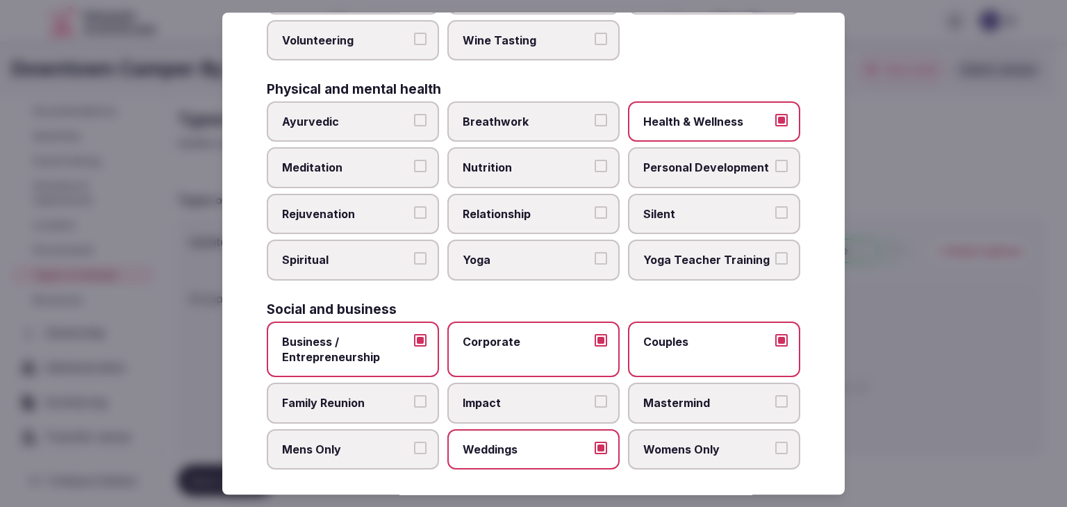
scroll to position [426, 0]
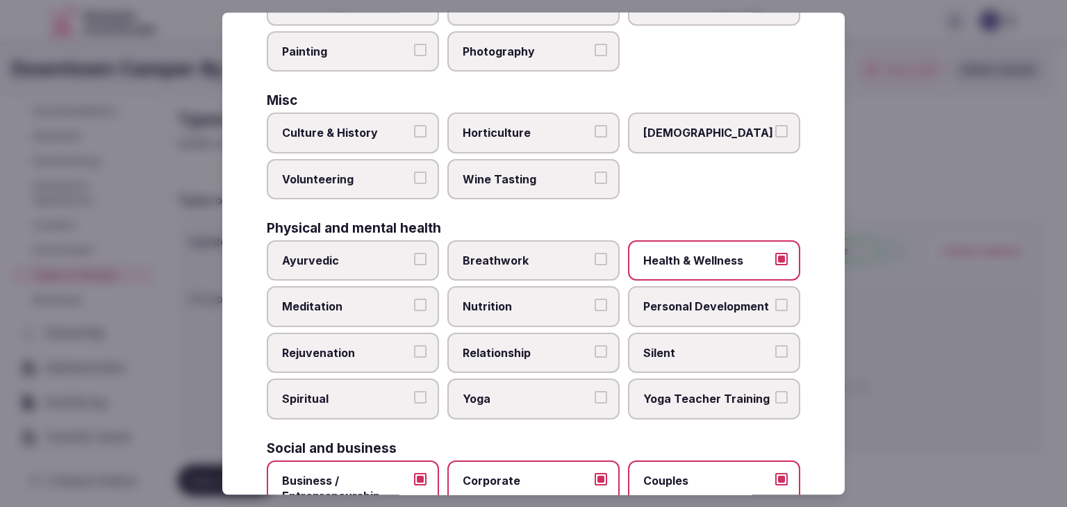
drag, startPoint x: 706, startPoint y: 300, endPoint x: 444, endPoint y: 367, distance: 270.1
click at [705, 300] on span "Personal Development" at bounding box center [707, 306] width 128 height 15
click at [775, 300] on button "Personal Development" at bounding box center [781, 305] width 12 height 12
click at [371, 356] on label "Rejuvenation" at bounding box center [353, 353] width 172 height 40
click at [414, 356] on button "Rejuvenation" at bounding box center [420, 351] width 12 height 12
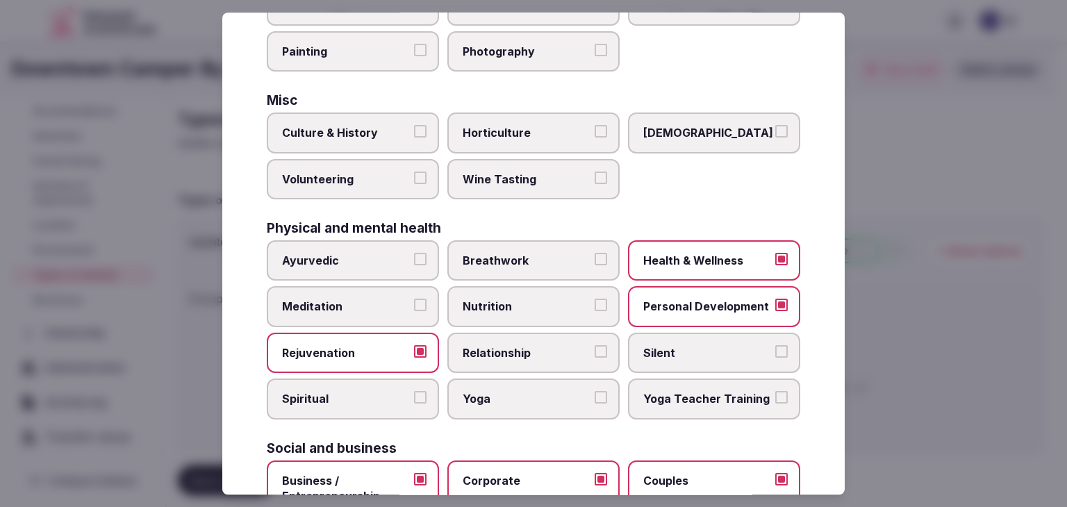
click at [489, 392] on span "Yoga" at bounding box center [526, 399] width 128 height 15
click at [594, 392] on button "Yoga" at bounding box center [600, 398] width 12 height 12
click at [376, 303] on span "Meditation" at bounding box center [346, 306] width 128 height 15
click at [414, 303] on button "Meditation" at bounding box center [420, 305] width 12 height 12
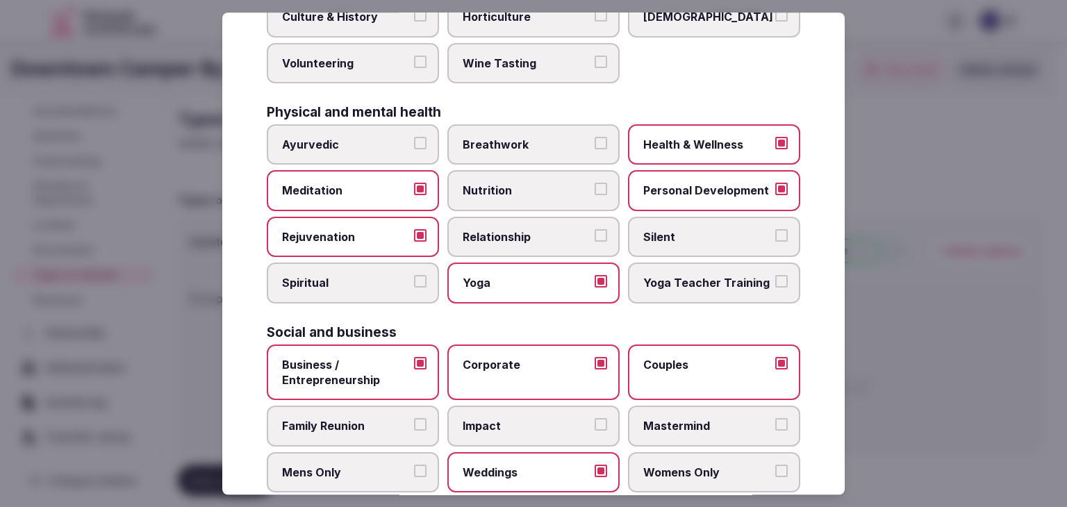
scroll to position [565, 0]
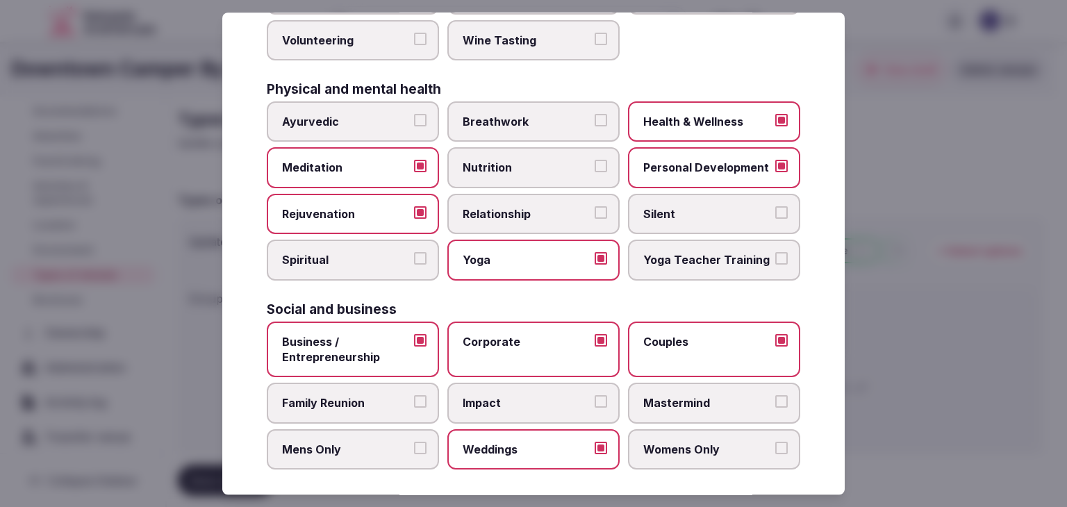
click at [517, 400] on span "Impact" at bounding box center [526, 403] width 128 height 15
click at [594, 400] on button "Impact" at bounding box center [600, 402] width 12 height 12
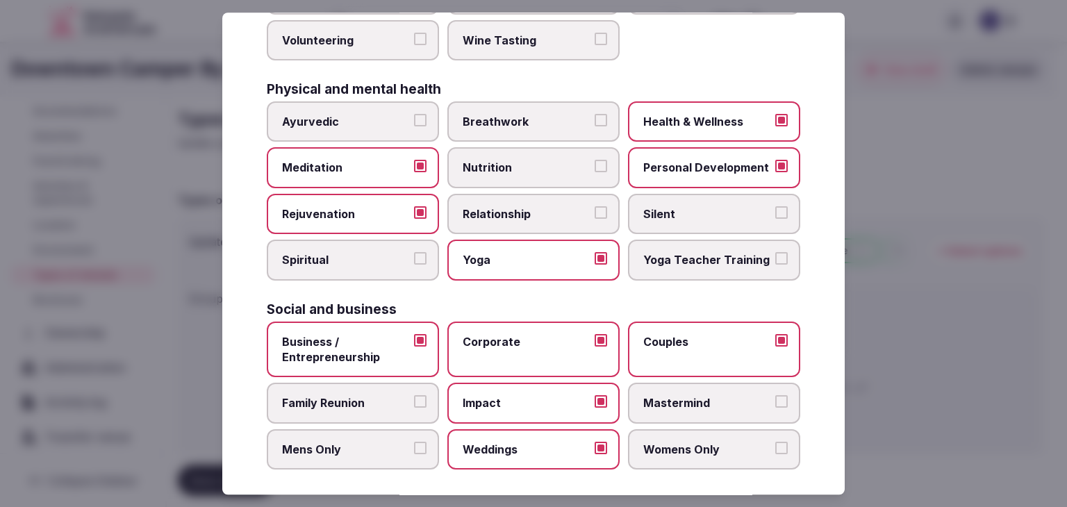
click at [639, 431] on label "Womens Only" at bounding box center [714, 449] width 172 height 40
click at [775, 442] on button "Womens Only" at bounding box center [781, 448] width 12 height 12
click at [386, 401] on span "Family Reunion" at bounding box center [346, 403] width 128 height 15
click at [414, 401] on button "Family Reunion" at bounding box center [420, 402] width 12 height 12
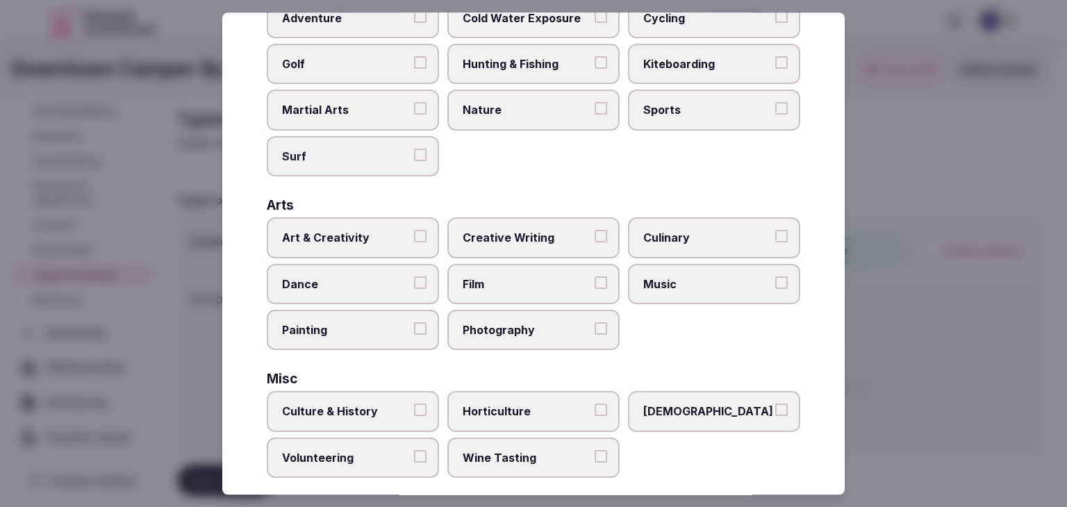
scroll to position [0, 0]
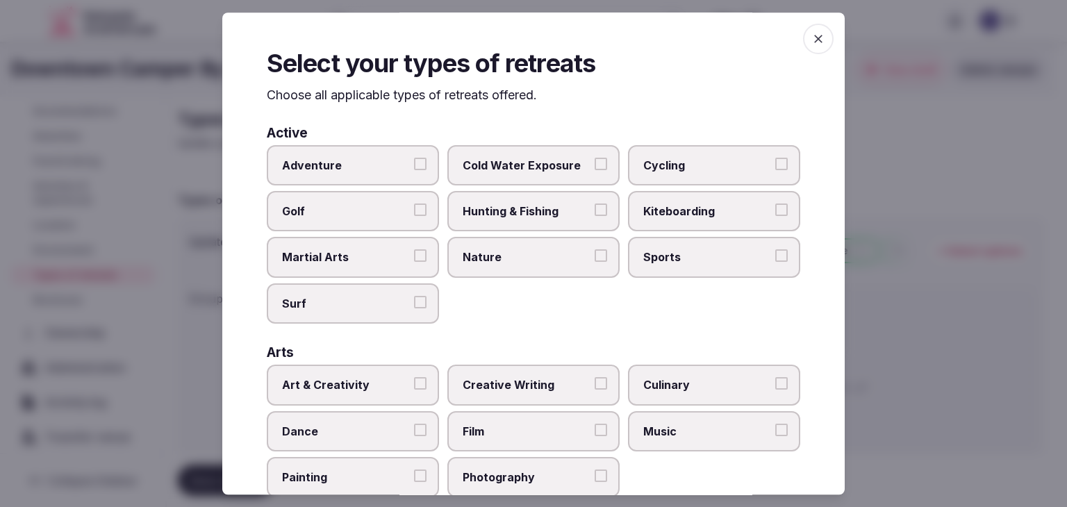
click at [811, 41] on icon "button" at bounding box center [818, 39] width 14 height 14
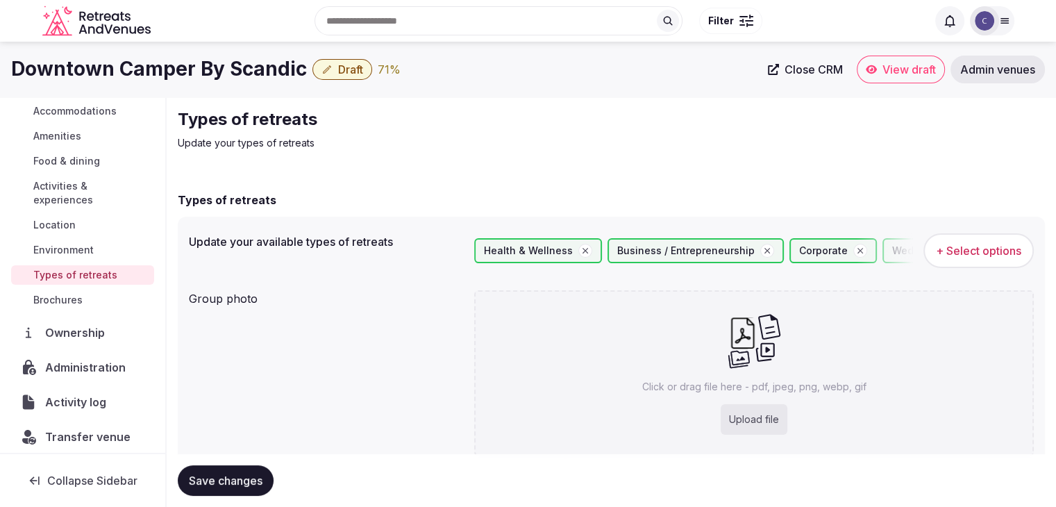
click at [767, 425] on div "Upload file" at bounding box center [754, 419] width 67 height 31
click at [754, 420] on div "Upload file" at bounding box center [754, 419] width 67 height 31
type input "**********"
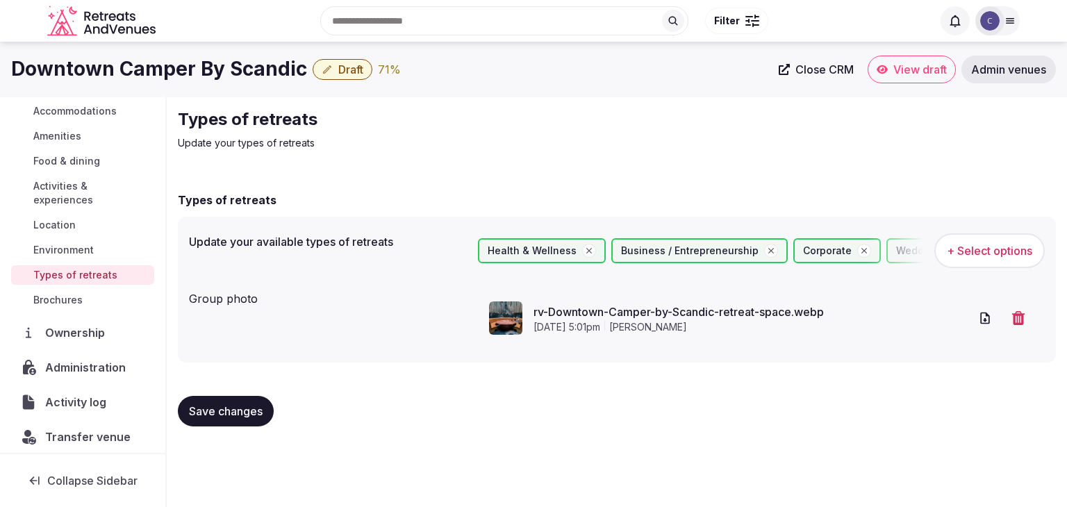
click at [239, 75] on h1 "Downtown Camper By Scandic" at bounding box center [159, 69] width 296 height 27
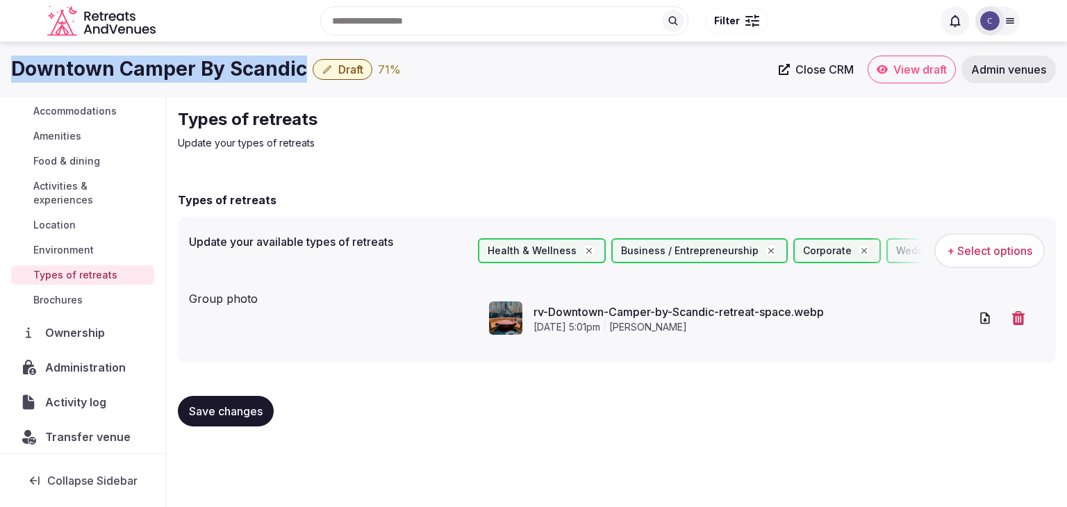
click at [239, 75] on h1 "Downtown Camper By Scandic" at bounding box center [159, 69] width 296 height 27
click at [222, 408] on span "Save changes" at bounding box center [226, 411] width 74 height 14
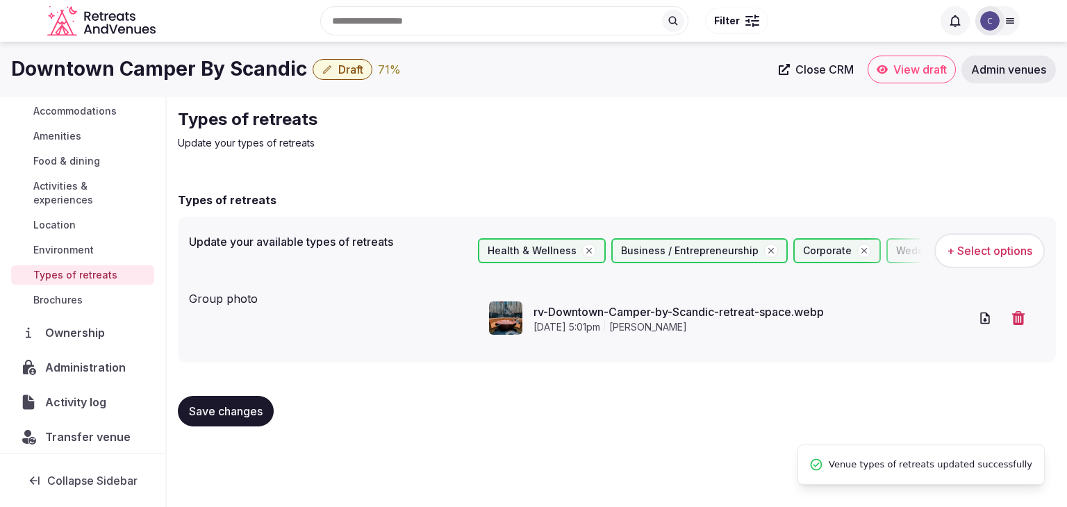
click at [358, 56] on div "Search Popular Destinations Toscana, Italy Riviera Maya, Mexico Indonesia, Bali…" at bounding box center [533, 20] width 972 height 71
click at [353, 69] on span "Draft" at bounding box center [350, 69] width 25 height 14
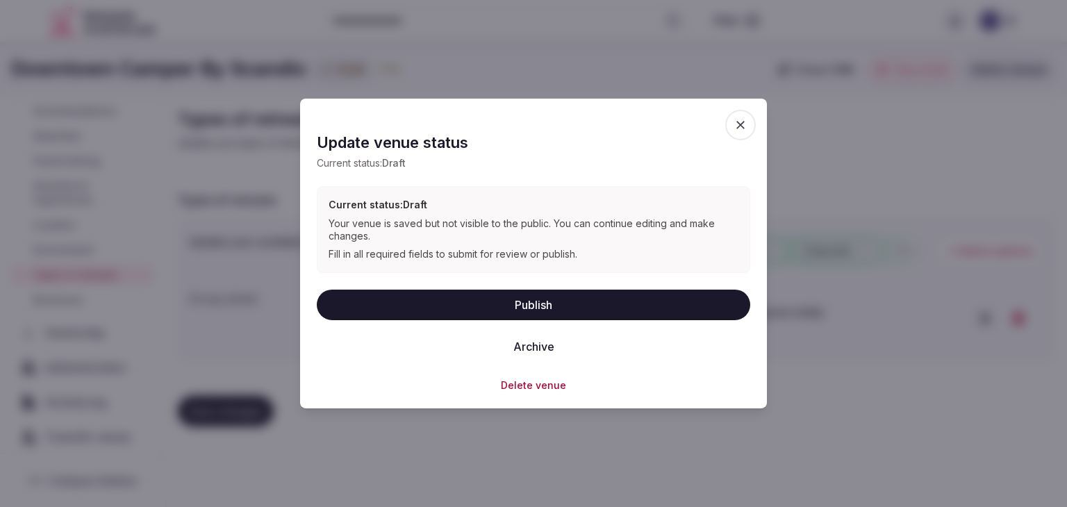
click at [521, 298] on button "Publish" at bounding box center [533, 304] width 433 height 31
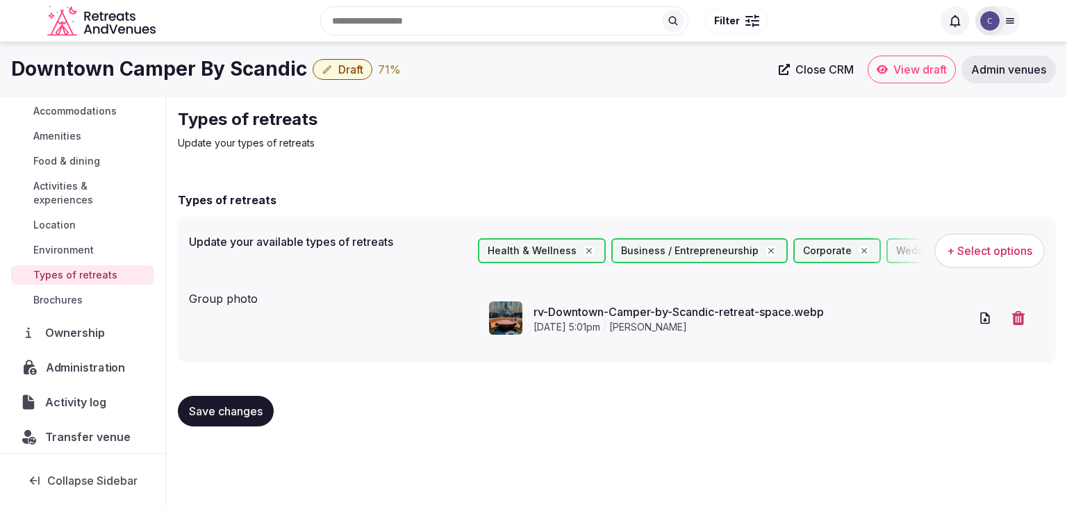
click at [59, 367] on span "Administration" at bounding box center [88, 367] width 85 height 17
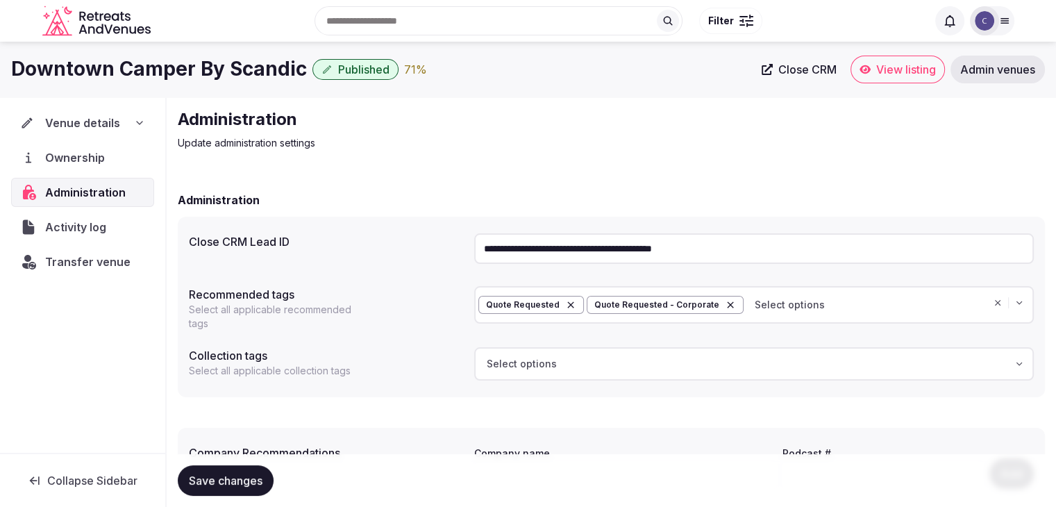
click at [637, 252] on input "**********" at bounding box center [754, 248] width 560 height 31
click at [135, 126] on icon at bounding box center [139, 122] width 11 height 11
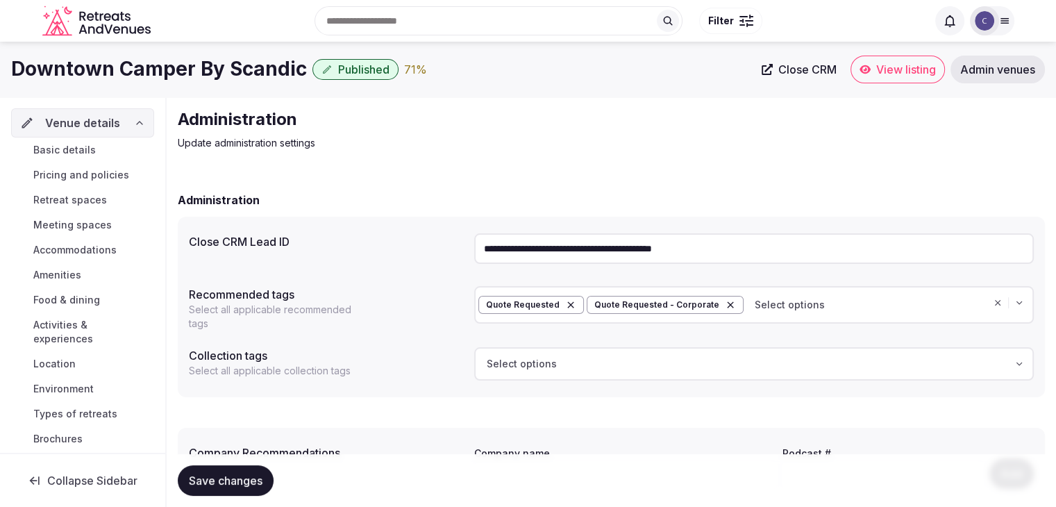
click at [75, 149] on span "Basic details" at bounding box center [64, 150] width 62 height 14
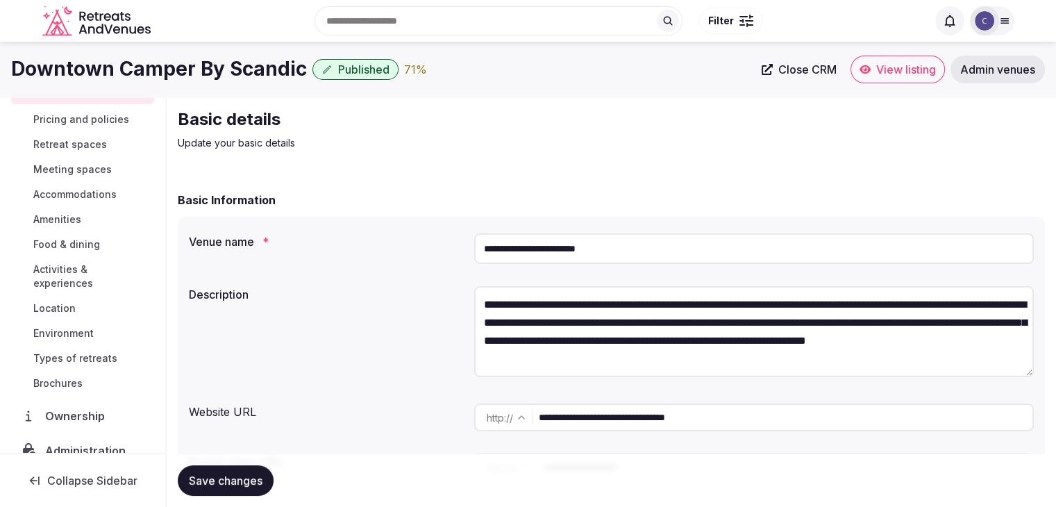
scroll to position [147, 0]
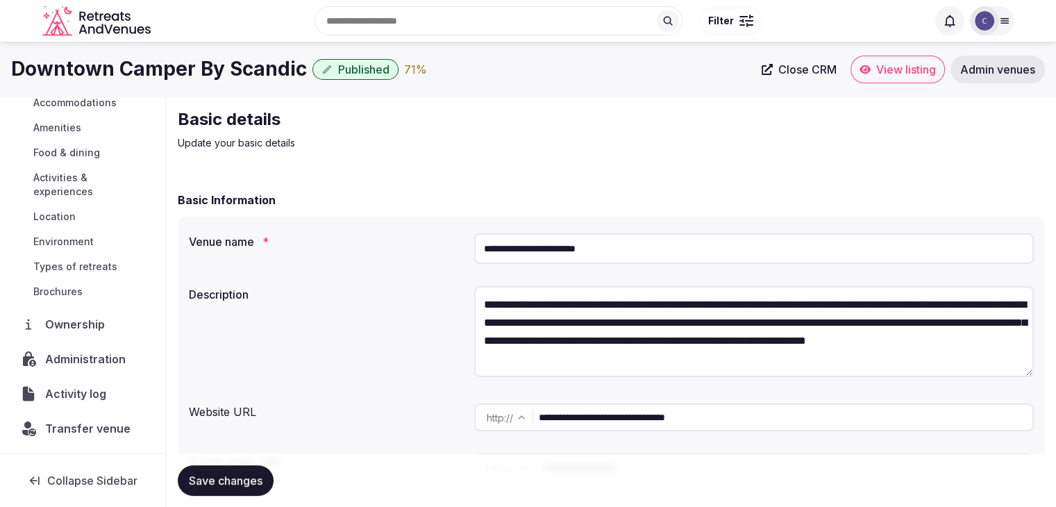
click at [119, 428] on span "Transfer venue" at bounding box center [87, 428] width 85 height 17
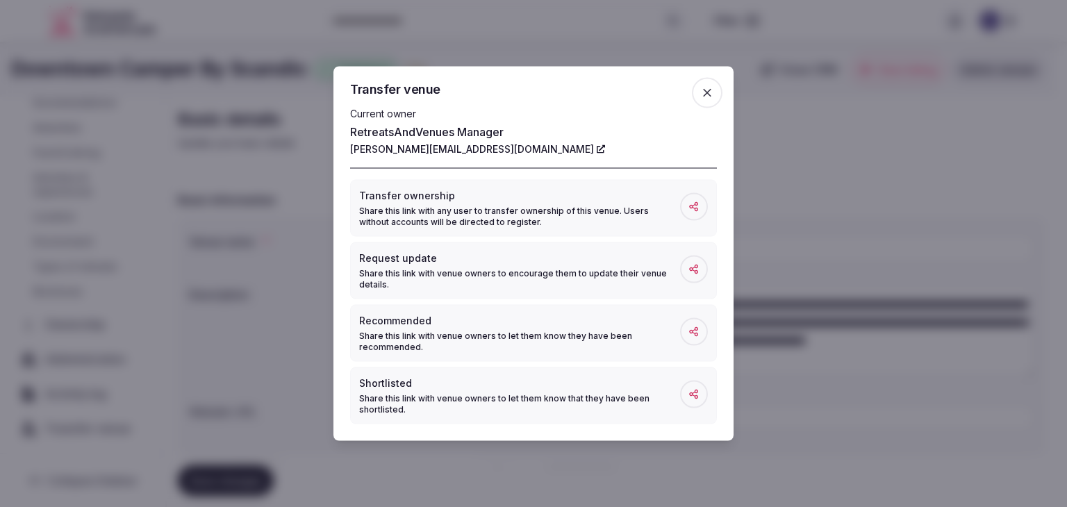
click at [711, 95] on icon "button" at bounding box center [707, 93] width 14 height 14
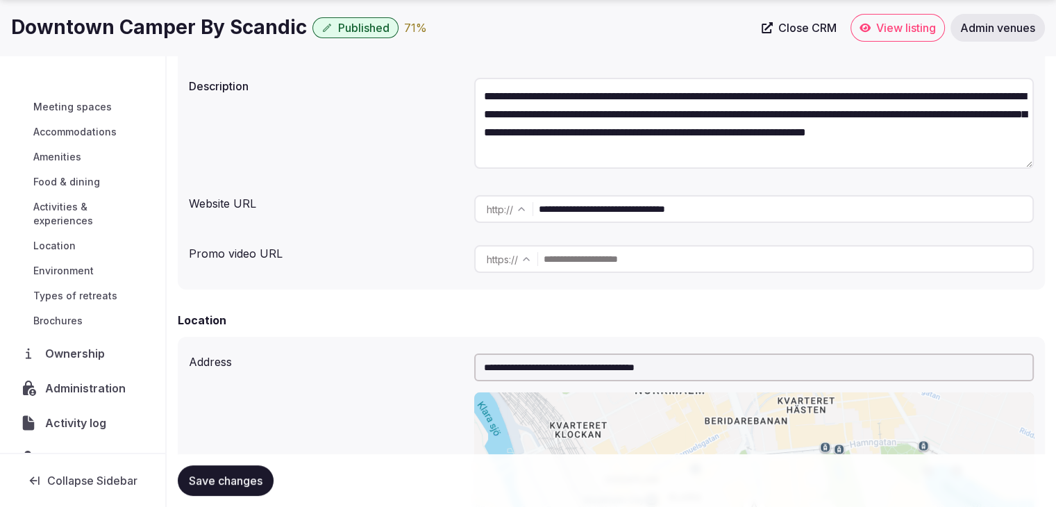
scroll to position [106, 0]
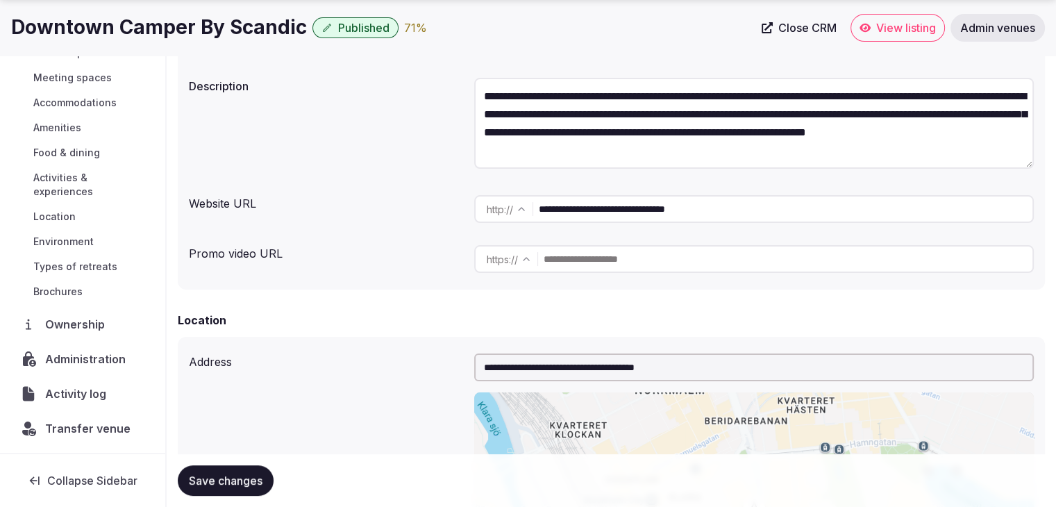
click at [643, 210] on input "**********" at bounding box center [786, 209] width 494 height 28
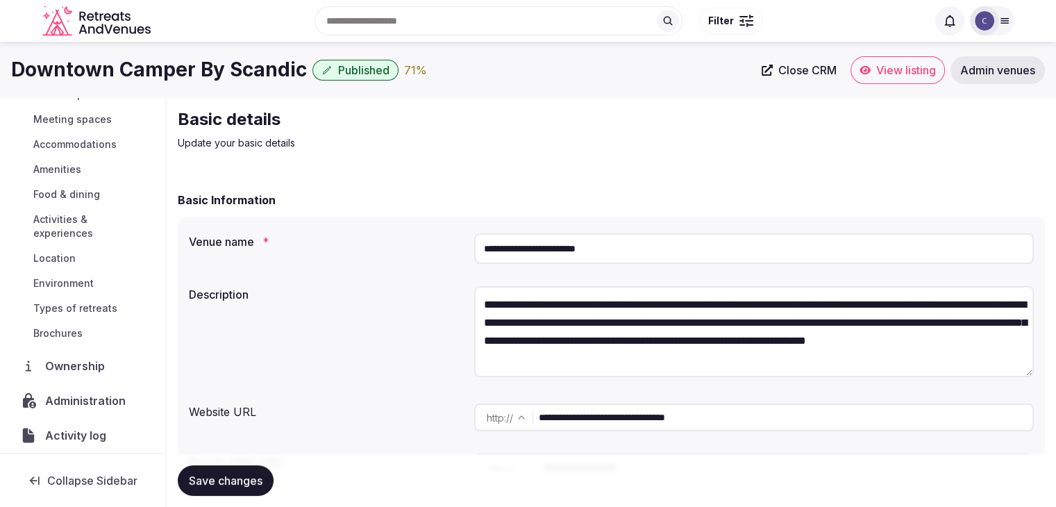
scroll to position [0, 0]
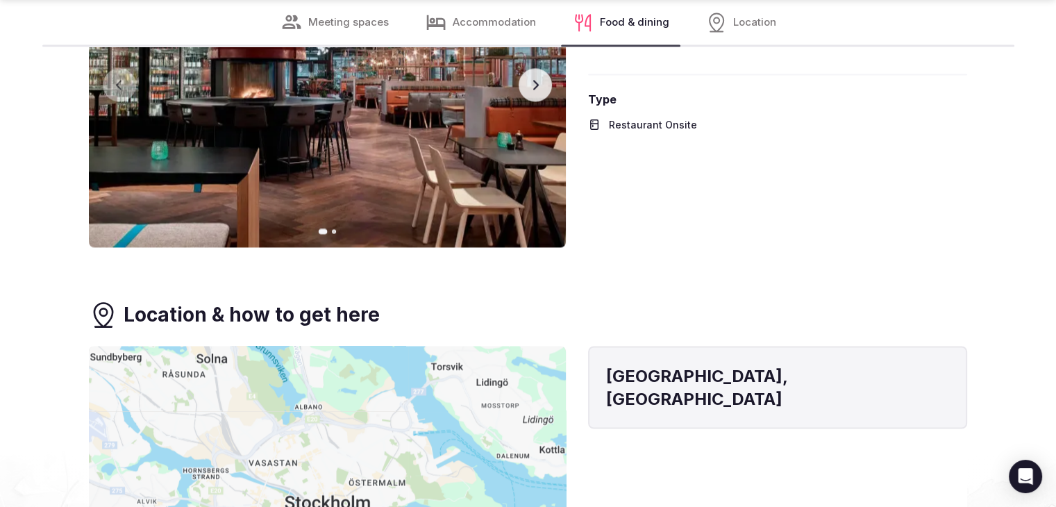
scroll to position [2569, 0]
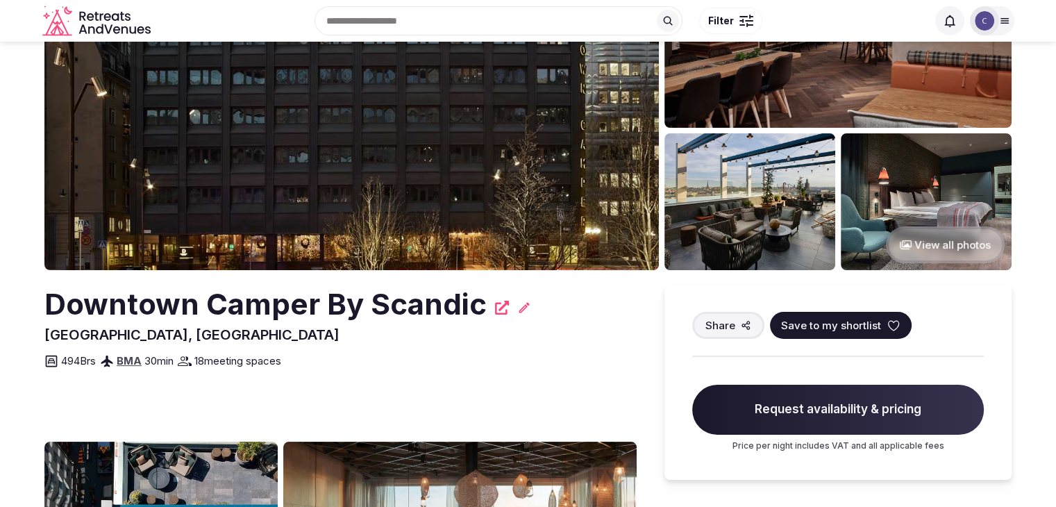
scroll to position [111, 0]
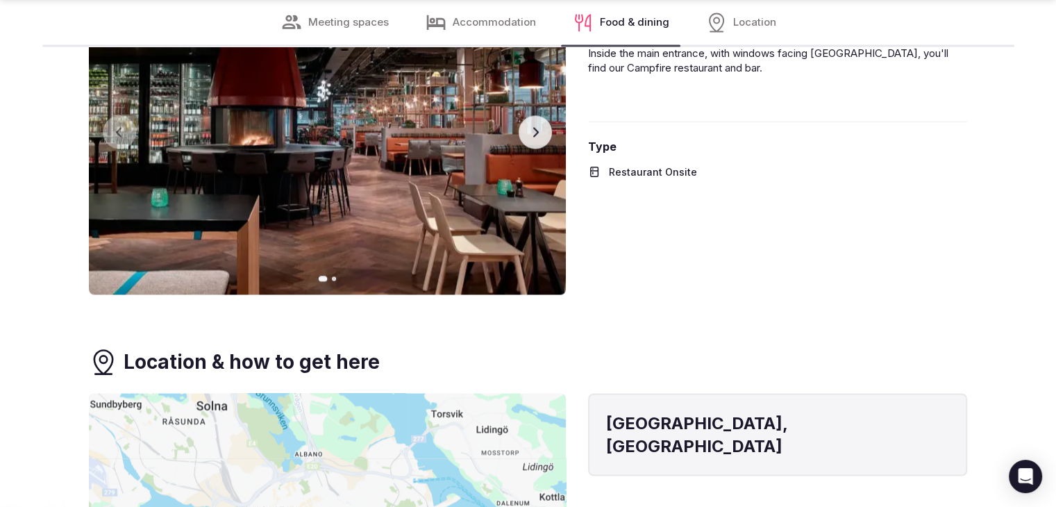
scroll to position [2361, 0]
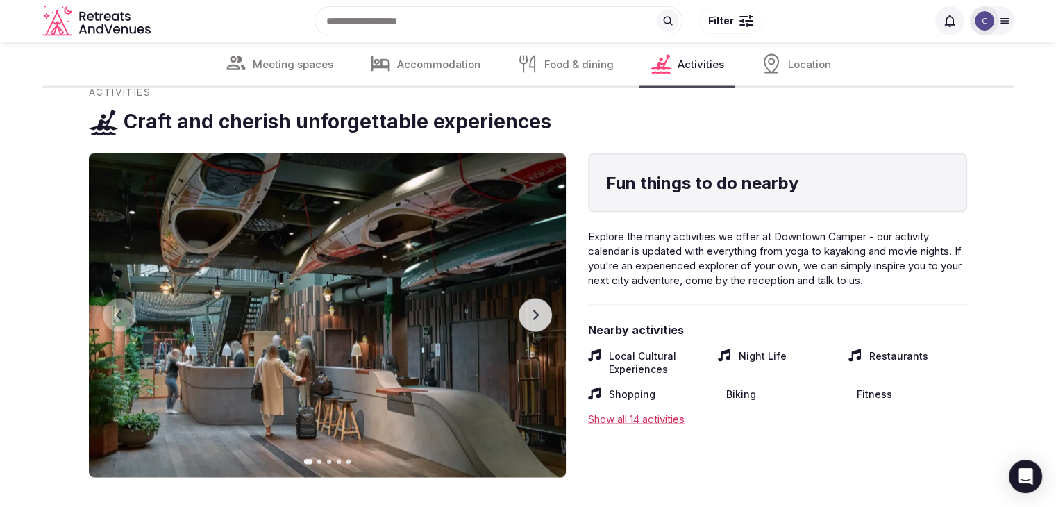
scroll to position [2639, 0]
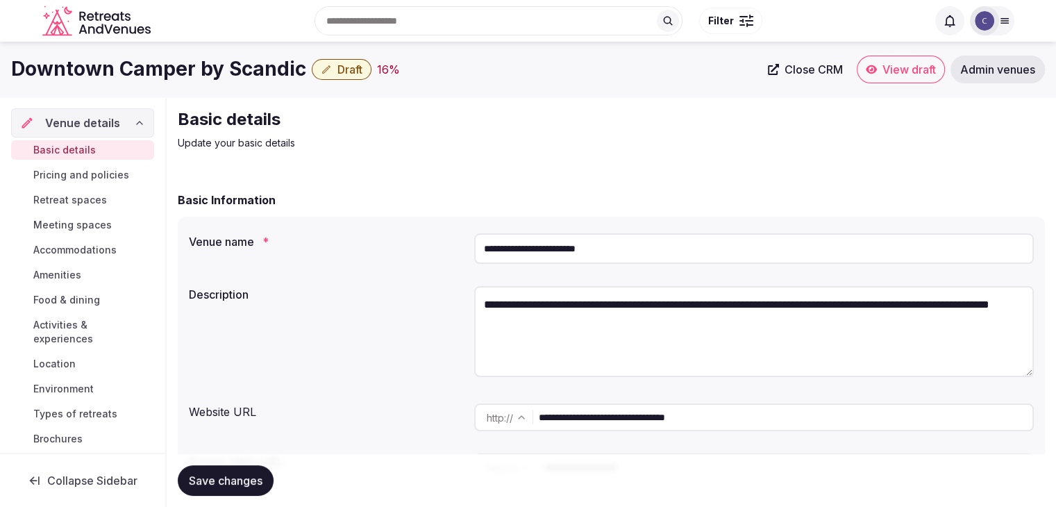
click at [365, 84] on div "Downtown Camper by Scandic Draft 16 % Close CRM View draft Admin venues" at bounding box center [528, 70] width 1056 height 56
click at [353, 73] on span "Draft" at bounding box center [349, 69] width 25 height 14
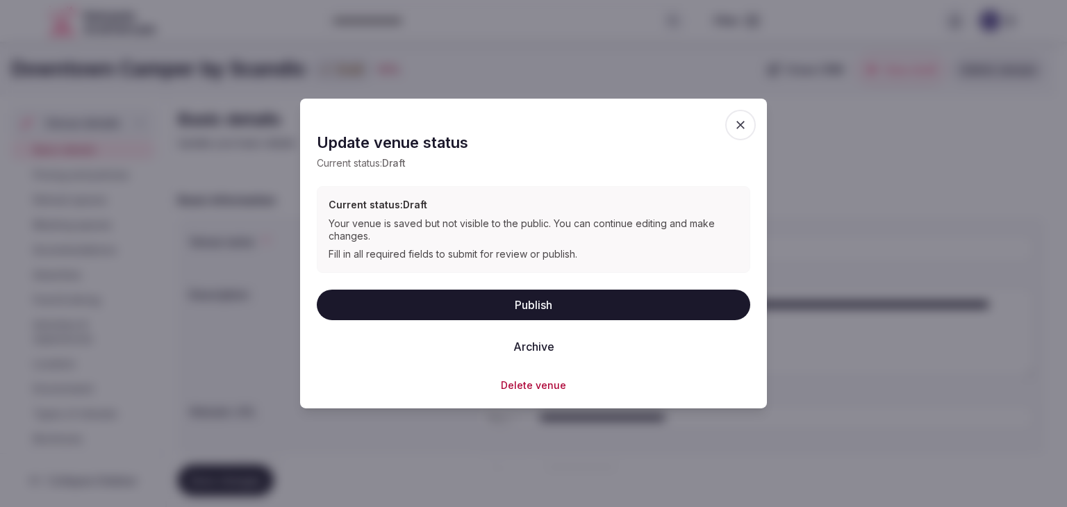
click at [535, 389] on button "Delete venue" at bounding box center [533, 385] width 65 height 14
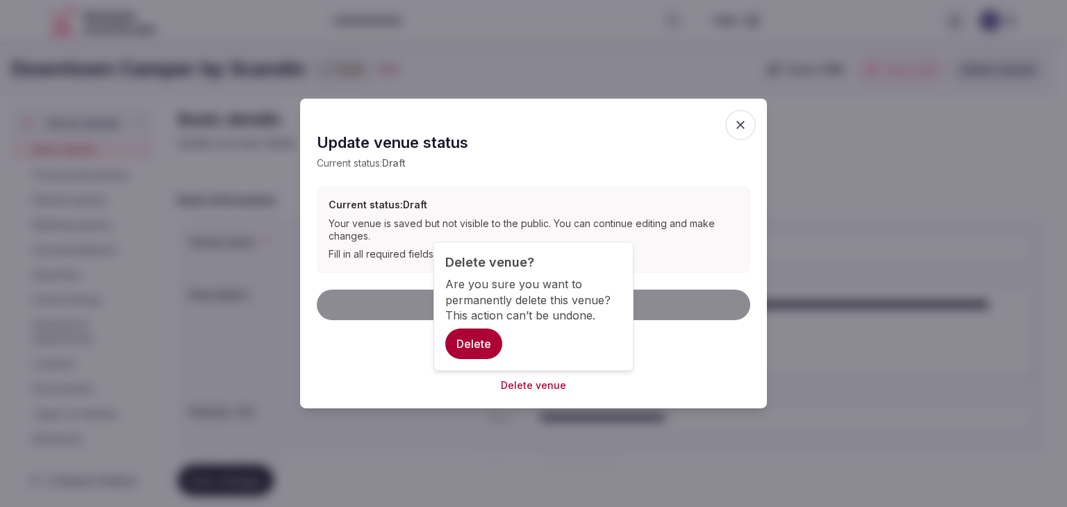
click at [477, 345] on button "Delete" at bounding box center [473, 343] width 57 height 31
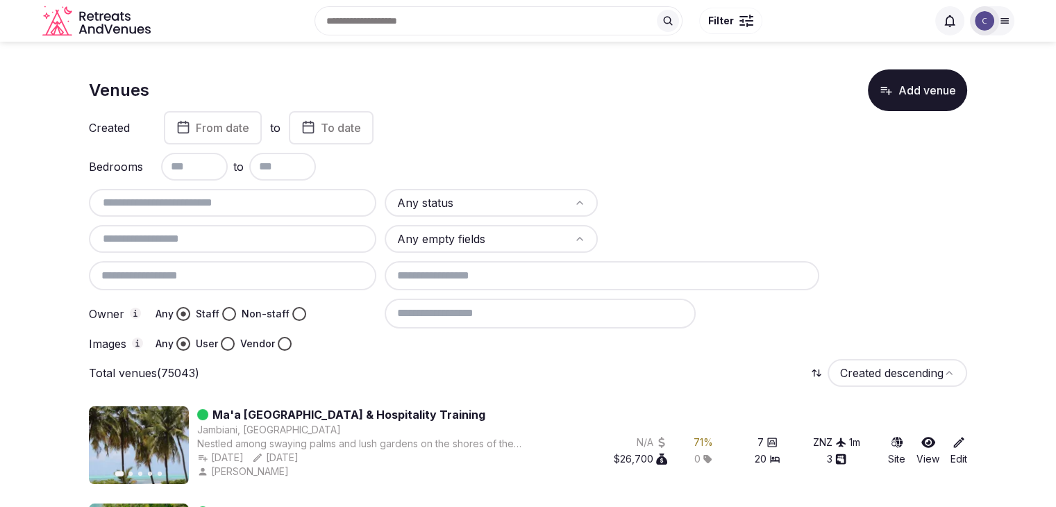
click at [287, 209] on input "text" at bounding box center [232, 202] width 276 height 17
paste input "**********"
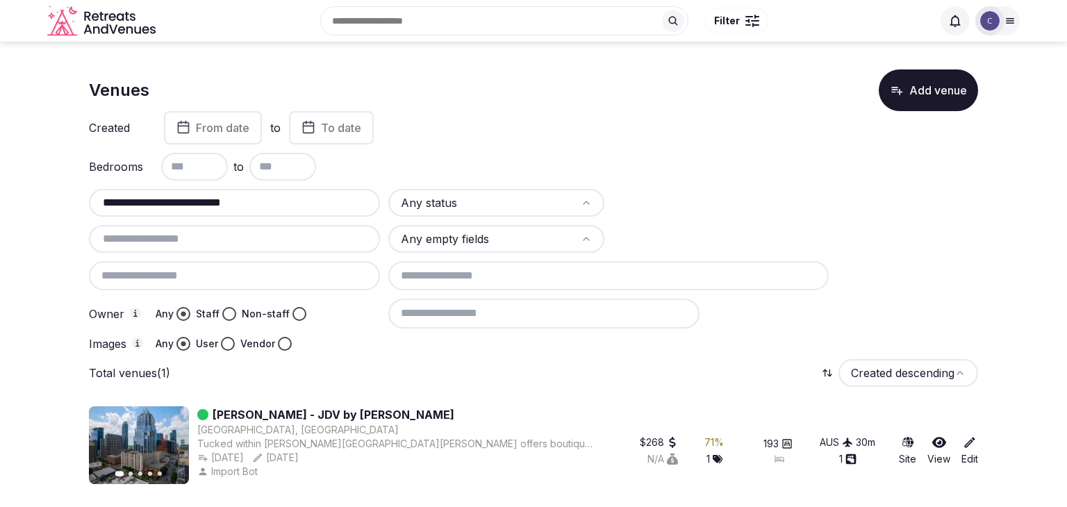
type input "**********"
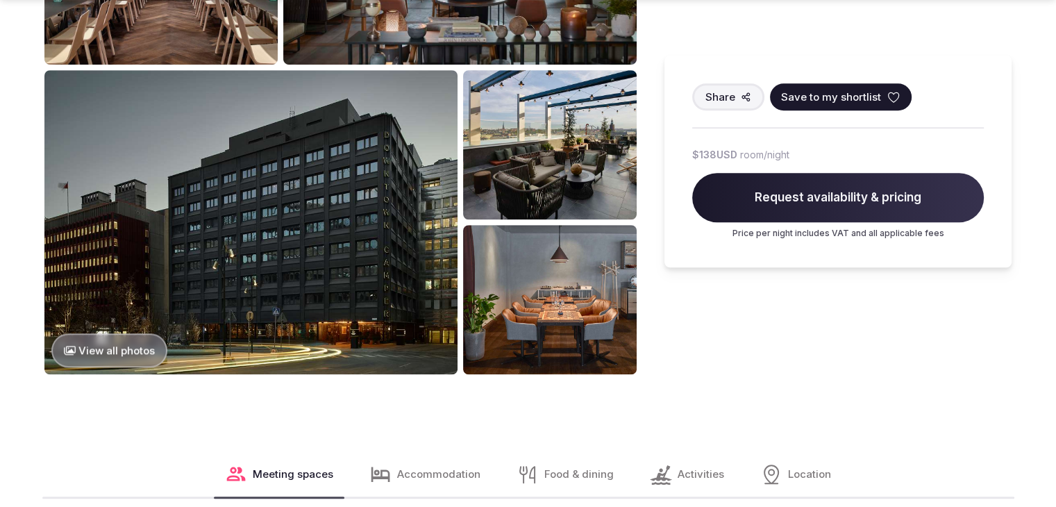
scroll to position [1180, 0]
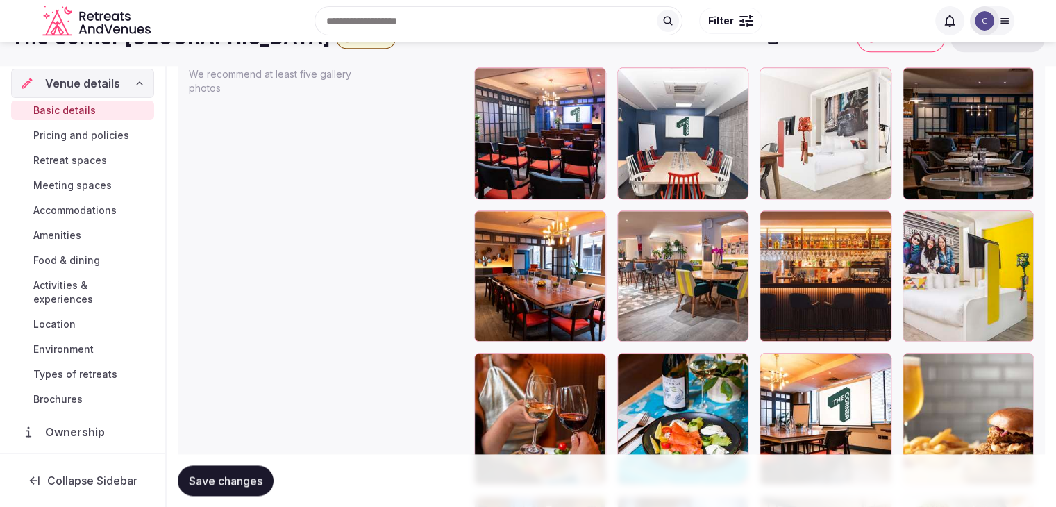
scroll to position [1528, 0]
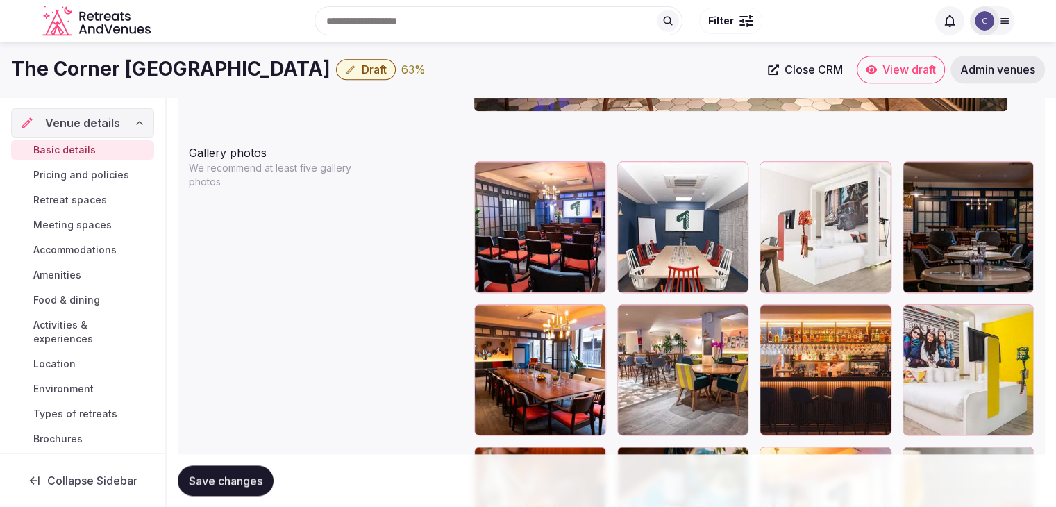
click at [84, 330] on span "Activities & experiences" at bounding box center [90, 332] width 115 height 28
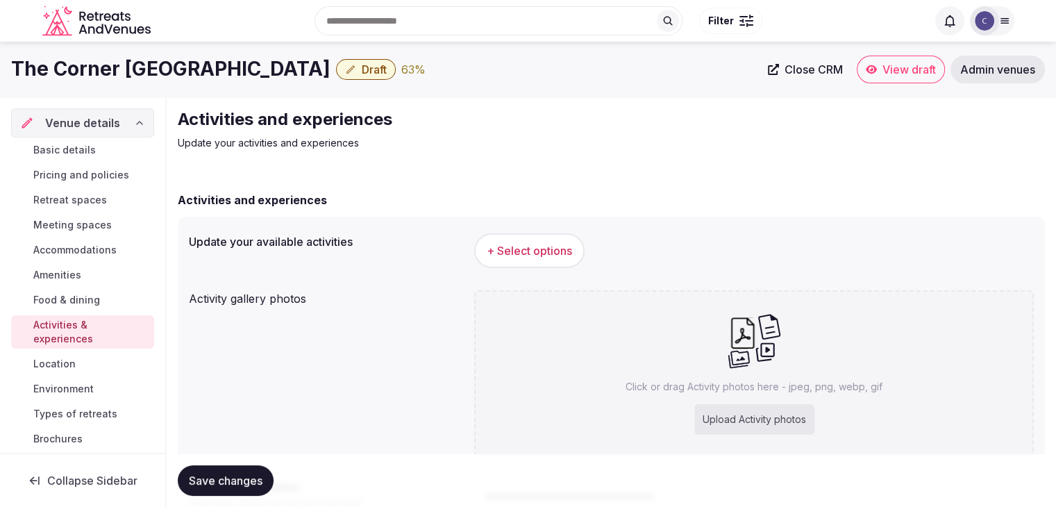
click at [149, 55] on div "Search Popular Destinations Toscana, Italy Riviera Maya, Mexico Indonesia, Bali…" at bounding box center [528, 20] width 972 height 71
click at [148, 56] on div "Search Popular Destinations Toscana, Italy Riviera Maya, Mexico Indonesia, Bali…" at bounding box center [528, 20] width 972 height 71
click at [156, 85] on div "The Corner London City Draft 63 % Close CRM View draft Admin venues" at bounding box center [528, 70] width 1056 height 56
click at [158, 76] on h1 "The Corner [GEOGRAPHIC_DATA]" at bounding box center [170, 69] width 319 height 27
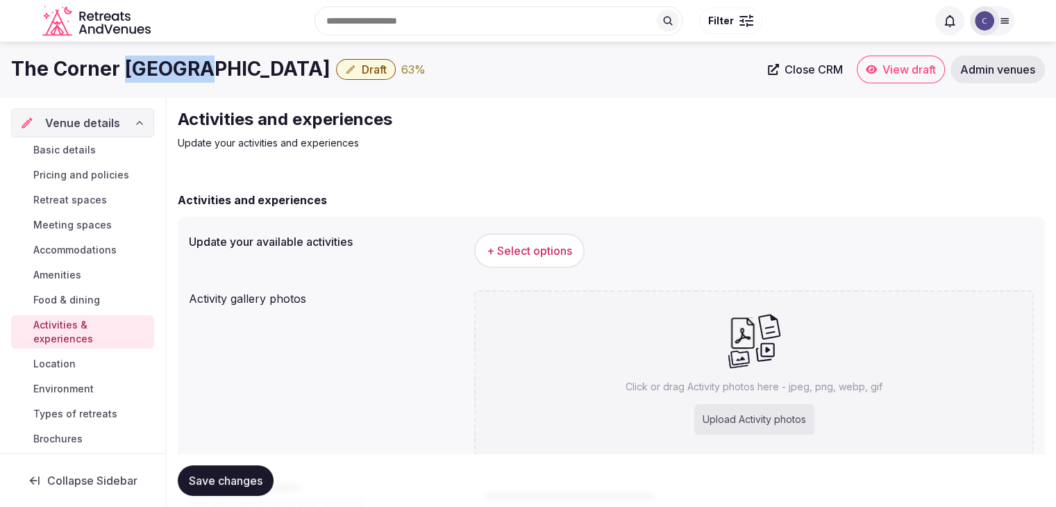
click at [158, 76] on h1 "The Corner [GEOGRAPHIC_DATA]" at bounding box center [170, 69] width 319 height 27
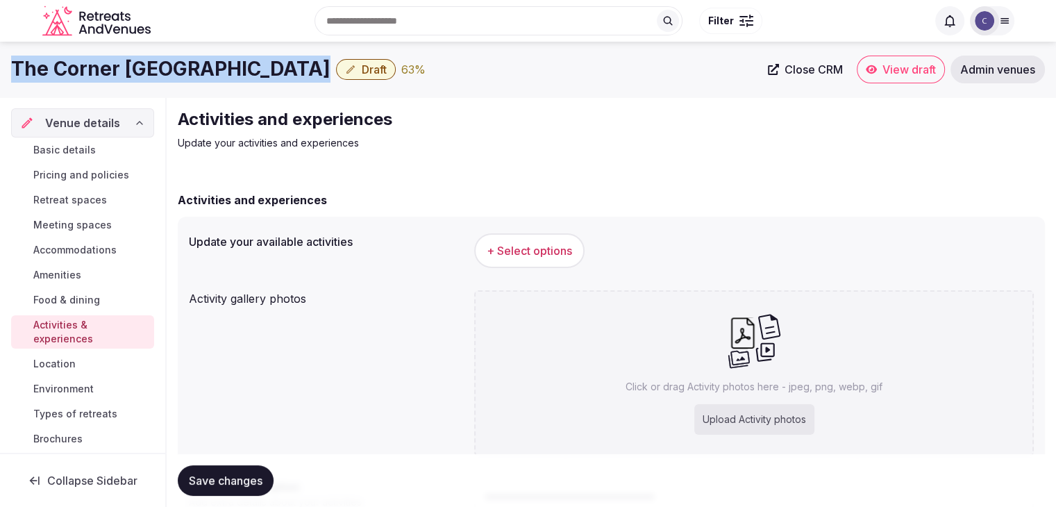
click at [158, 76] on h1 "The Corner [GEOGRAPHIC_DATA]" at bounding box center [170, 69] width 319 height 27
copy div "The Corner [GEOGRAPHIC_DATA]"
click at [528, 233] on button "+ Select options" at bounding box center [529, 250] width 110 height 35
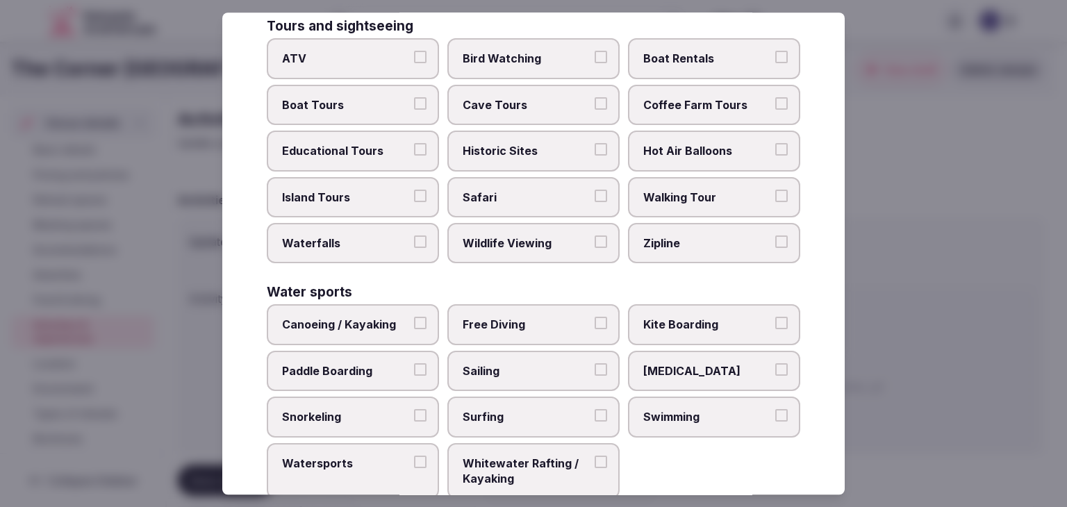
scroll to position [1072, 0]
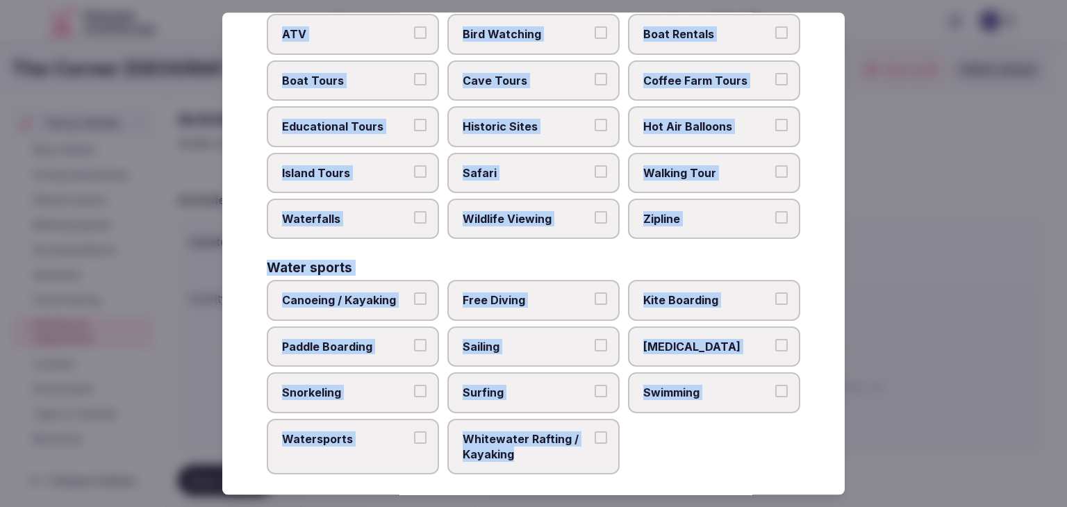
drag, startPoint x: 266, startPoint y: 101, endPoint x: 616, endPoint y: 451, distance: 494.9
click at [616, 451] on div "Select your activities Choose all applicable activities offered. Culture Dancin…" at bounding box center [533, 253] width 622 height 482
copy div "Choose all applicable activities offered. Culture Dancing Food and Culinary Cla…"
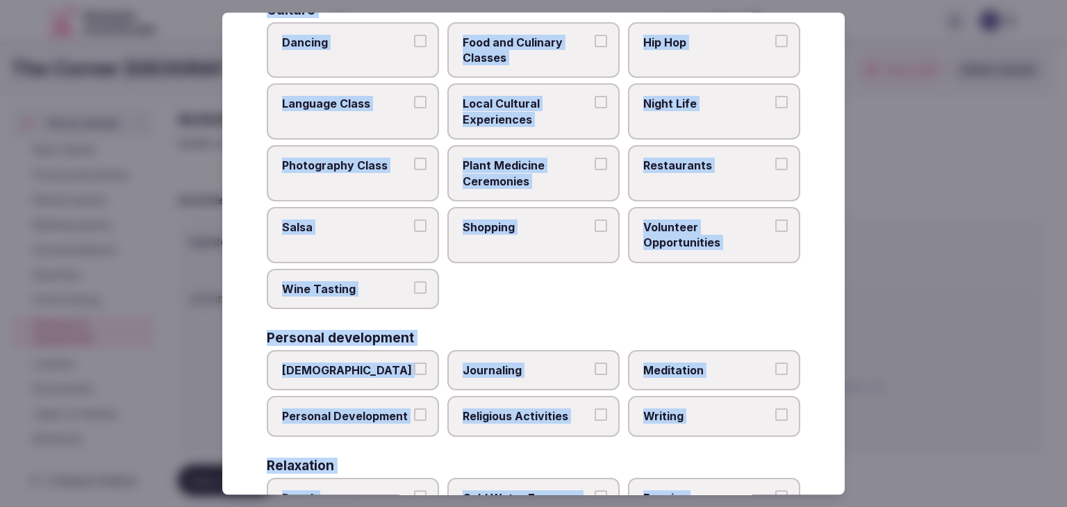
scroll to position [31, 0]
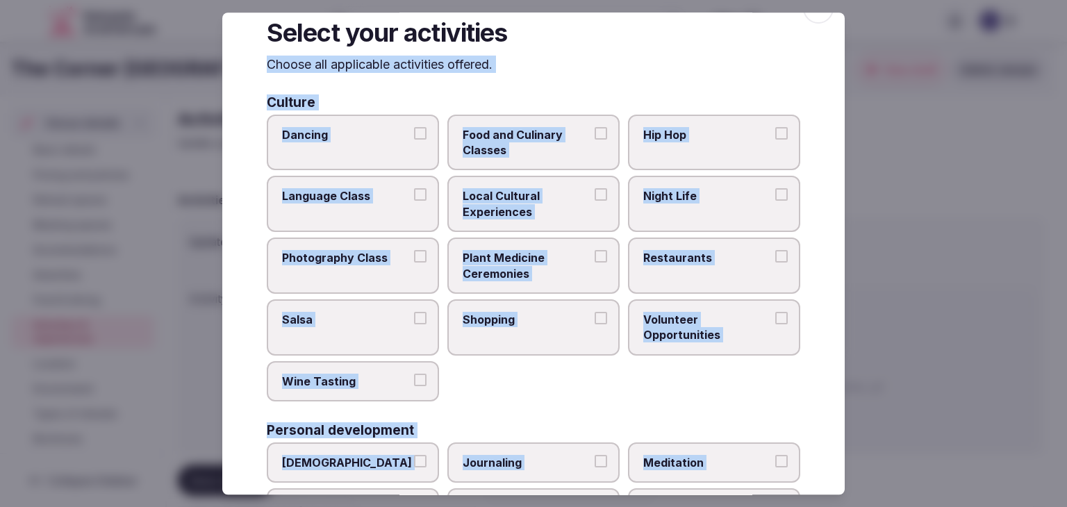
click at [530, 201] on span "Local Cultural Experiences" at bounding box center [526, 204] width 128 height 31
click at [594, 201] on button "Local Cultural Experiences" at bounding box center [600, 195] width 12 height 12
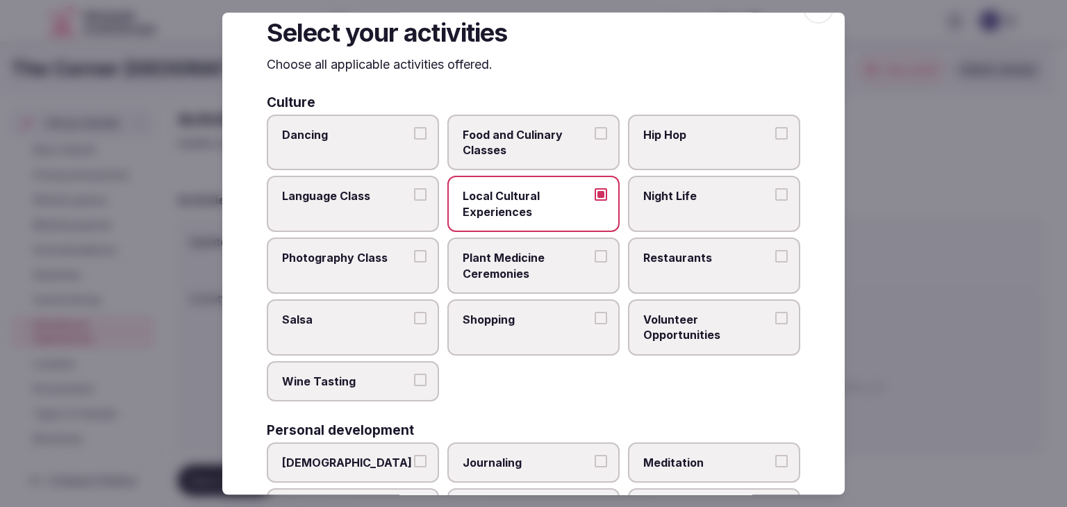
click at [644, 250] on span "Restaurants" at bounding box center [707, 257] width 128 height 15
click at [775, 250] on button "Restaurants" at bounding box center [781, 256] width 12 height 12
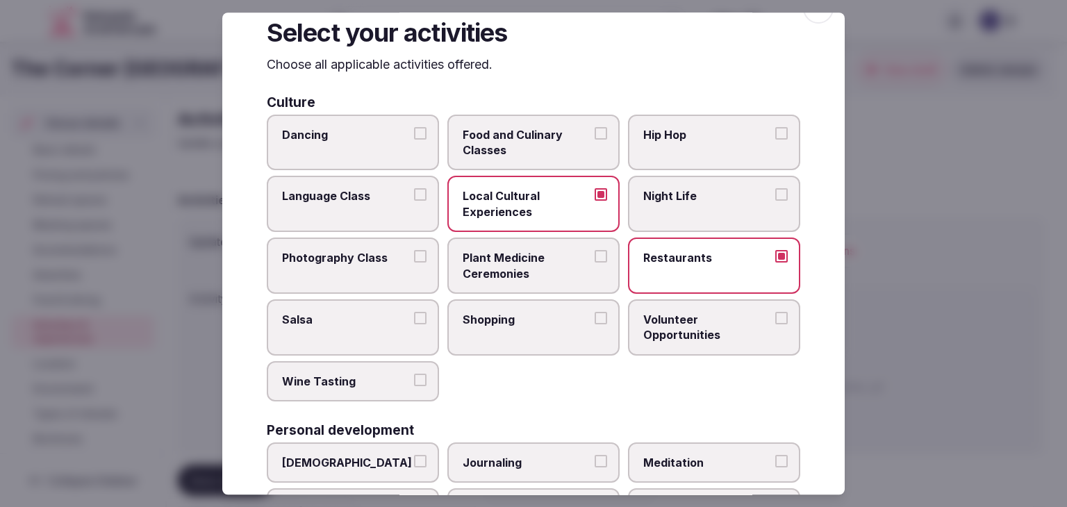
click at [651, 217] on label "Night Life" at bounding box center [714, 204] width 172 height 56
click at [775, 201] on button "Night Life" at bounding box center [781, 195] width 12 height 12
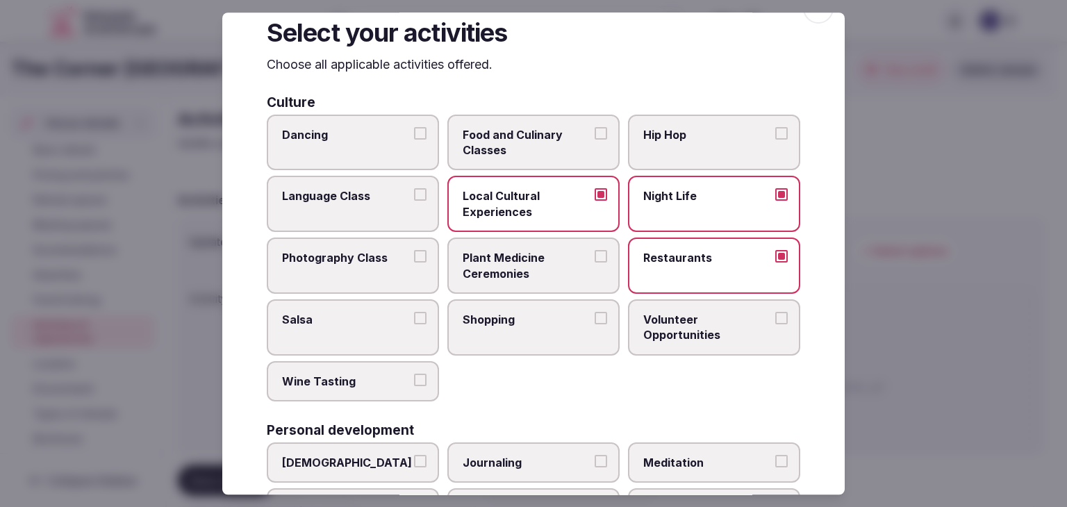
click at [582, 323] on span "Shopping" at bounding box center [526, 319] width 128 height 15
click at [594, 323] on button "Shopping" at bounding box center [600, 318] width 12 height 12
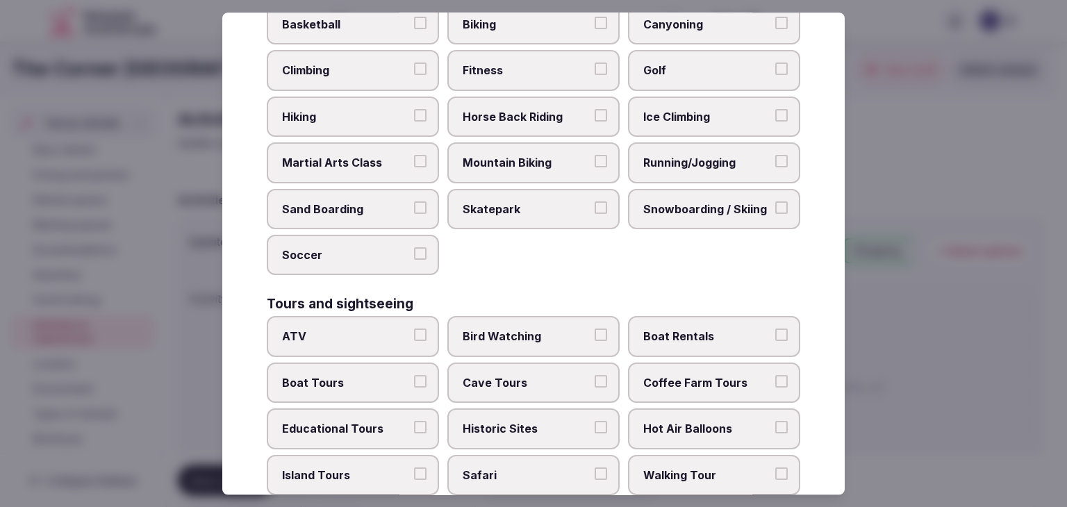
scroll to position [794, 0]
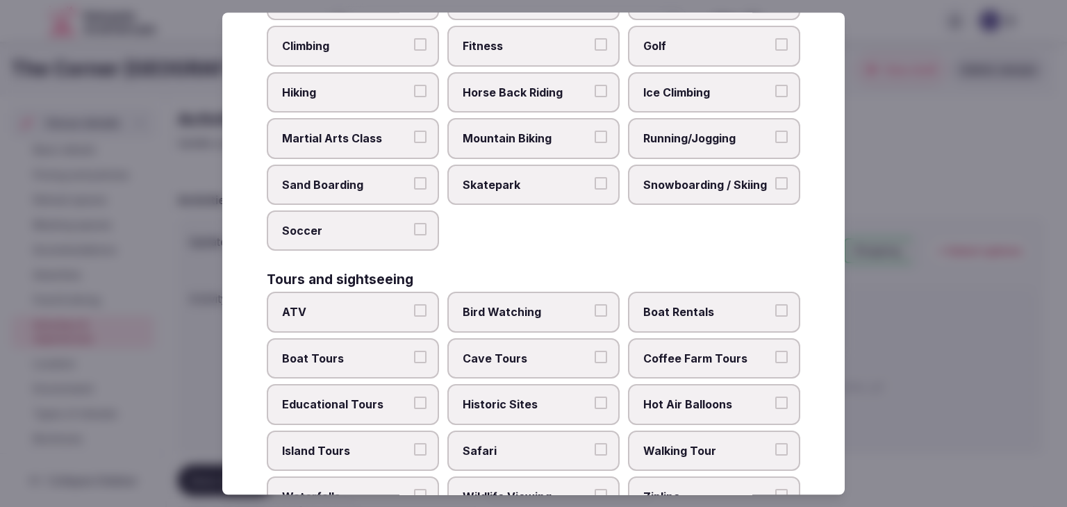
click at [544, 396] on span "Historic Sites" at bounding box center [526, 403] width 128 height 15
click at [594, 396] on button "Historic Sites" at bounding box center [600, 402] width 12 height 12
click at [665, 431] on label "Walking Tour" at bounding box center [714, 451] width 172 height 40
click at [775, 443] on button "Walking Tour" at bounding box center [781, 449] width 12 height 12
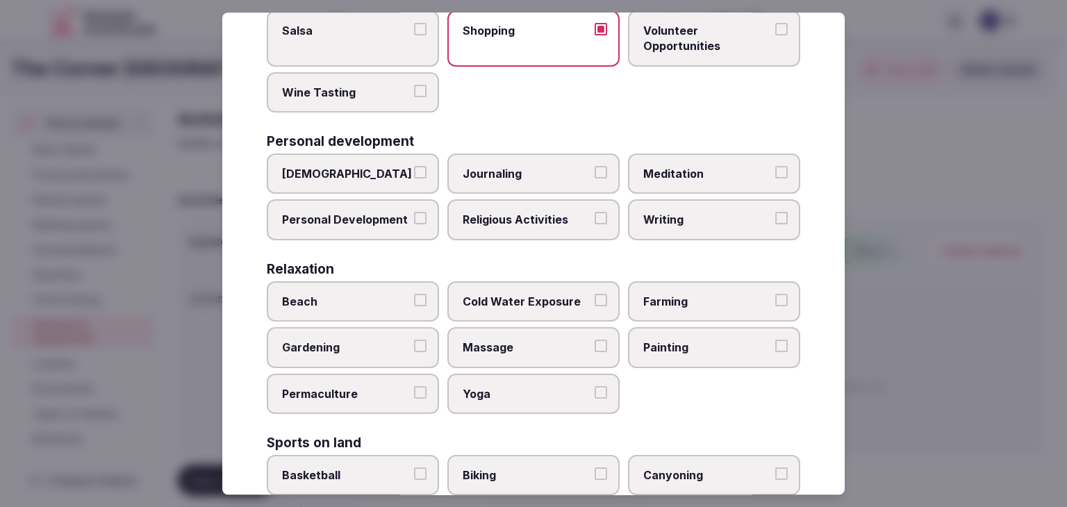
scroll to position [308, 0]
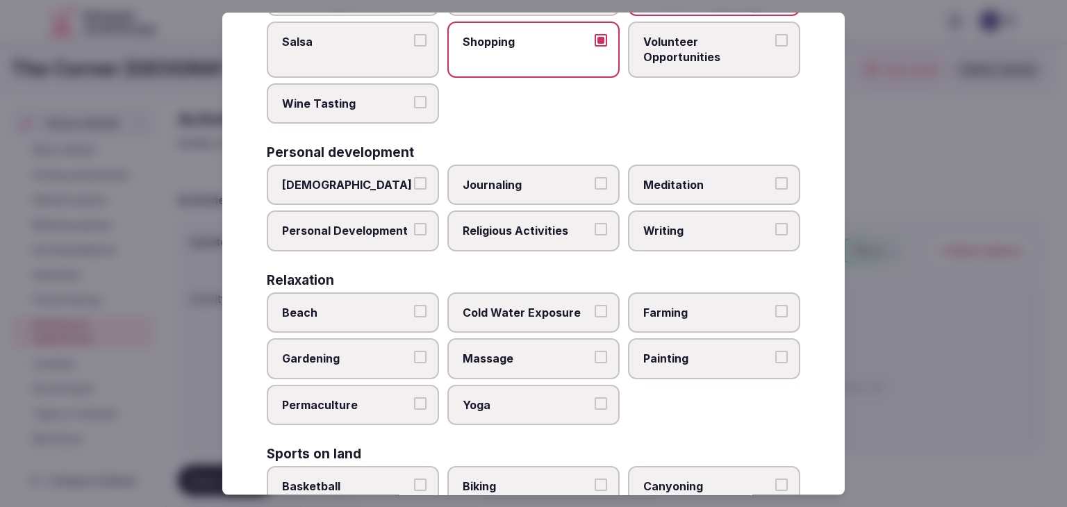
click at [358, 231] on span "Personal Development" at bounding box center [346, 231] width 128 height 15
click at [414, 231] on button "Personal Development" at bounding box center [420, 230] width 12 height 12
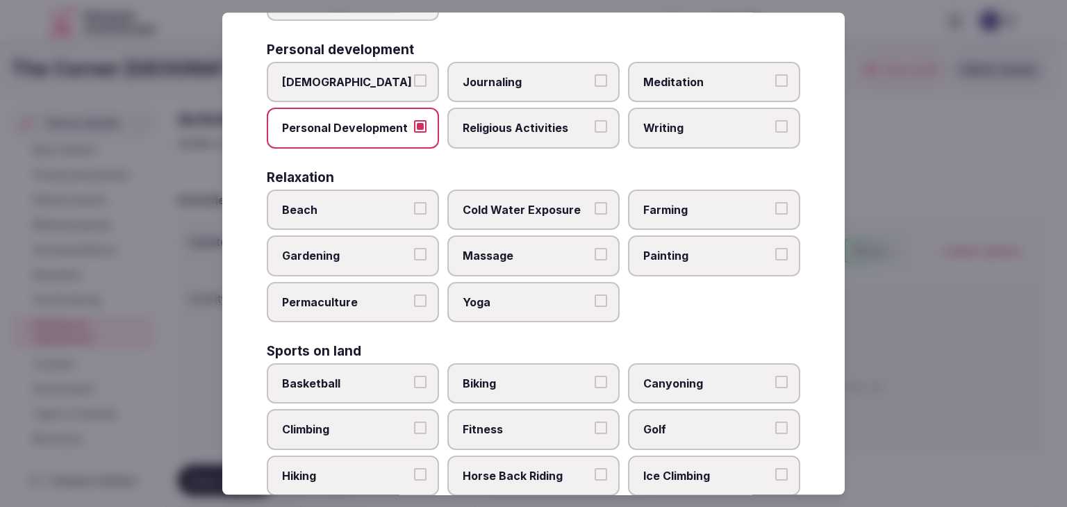
scroll to position [447, 0]
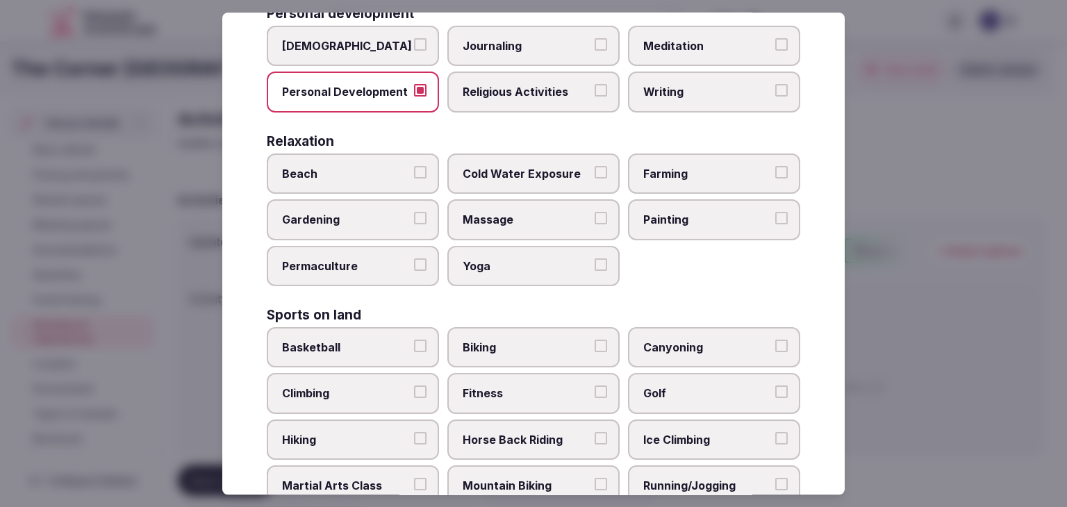
click at [517, 386] on span "Fitness" at bounding box center [526, 393] width 128 height 15
click at [594, 386] on button "Fitness" at bounding box center [600, 392] width 12 height 12
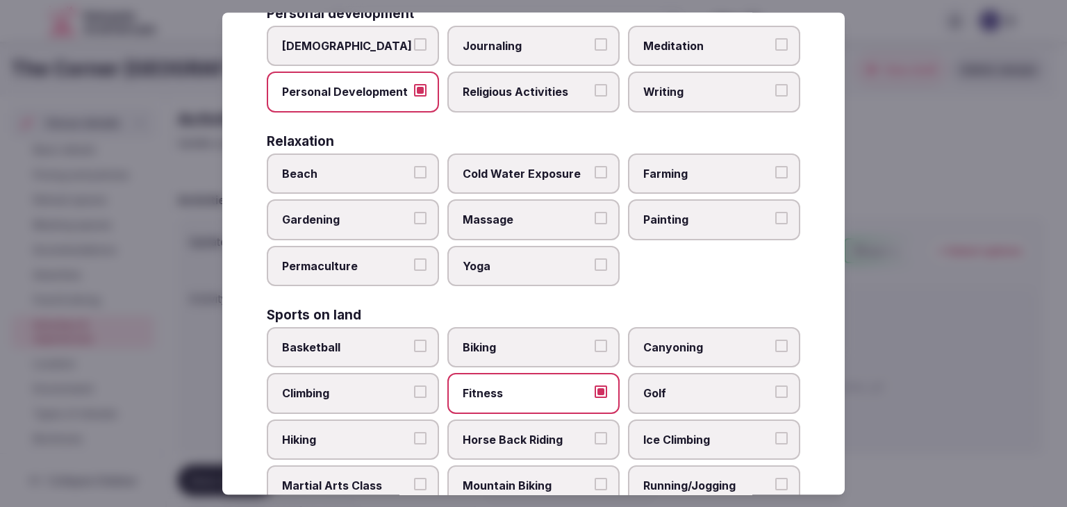
click at [685, 490] on label "Running/Jogging" at bounding box center [714, 485] width 172 height 40
click at [775, 490] on button "Running/Jogging" at bounding box center [781, 484] width 12 height 12
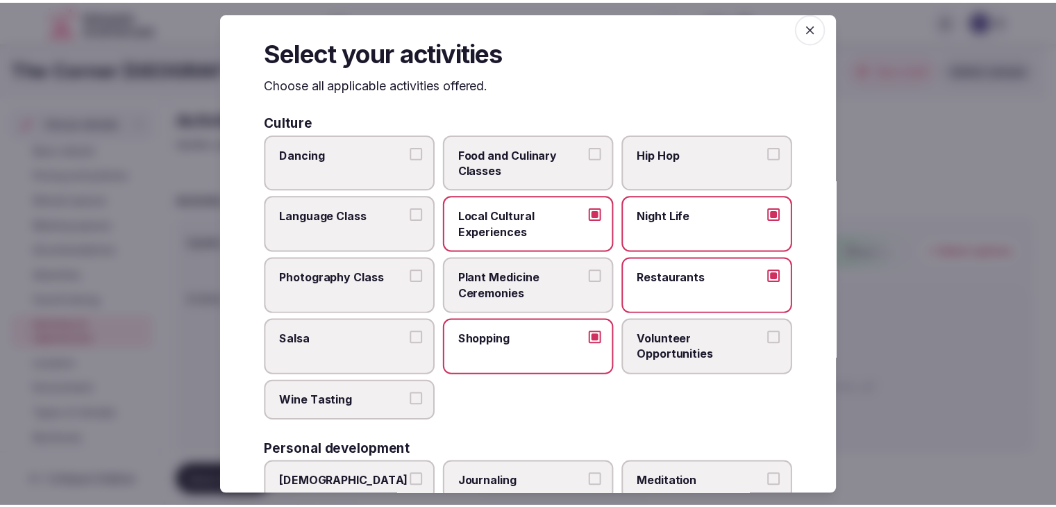
scroll to position [0, 0]
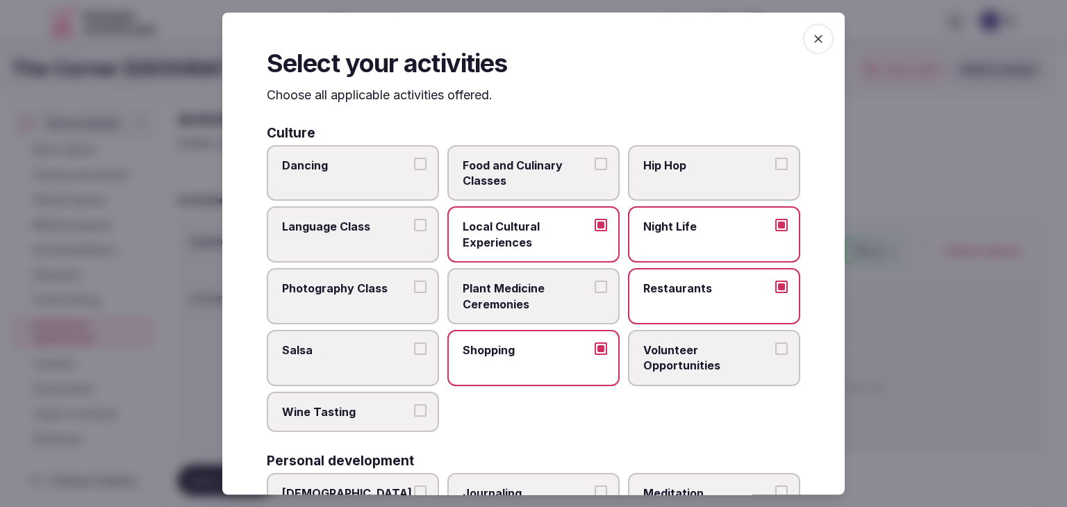
click at [803, 35] on span "button" at bounding box center [818, 39] width 31 height 31
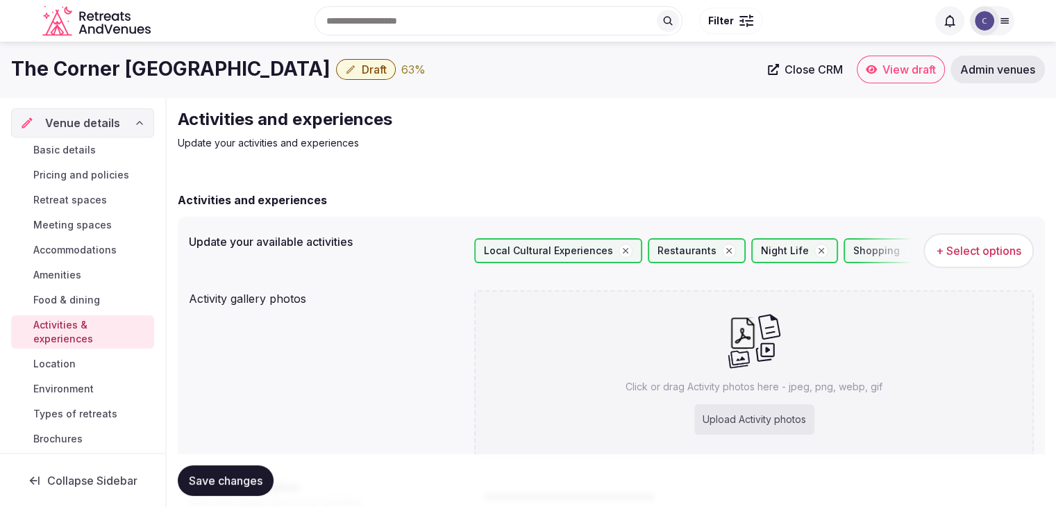
click at [767, 424] on div "Upload Activity photos" at bounding box center [754, 419] width 120 height 31
type input "**********"
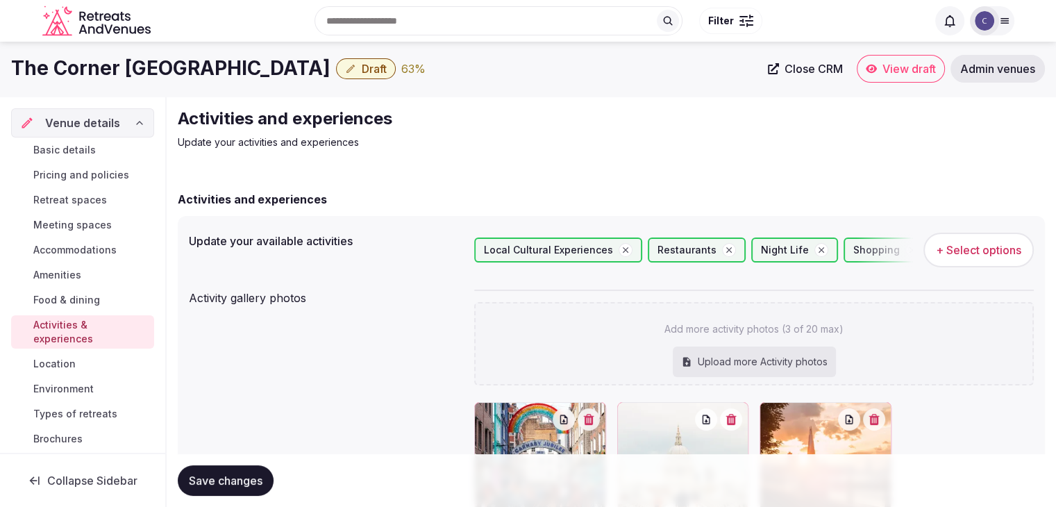
scroll to position [139, 0]
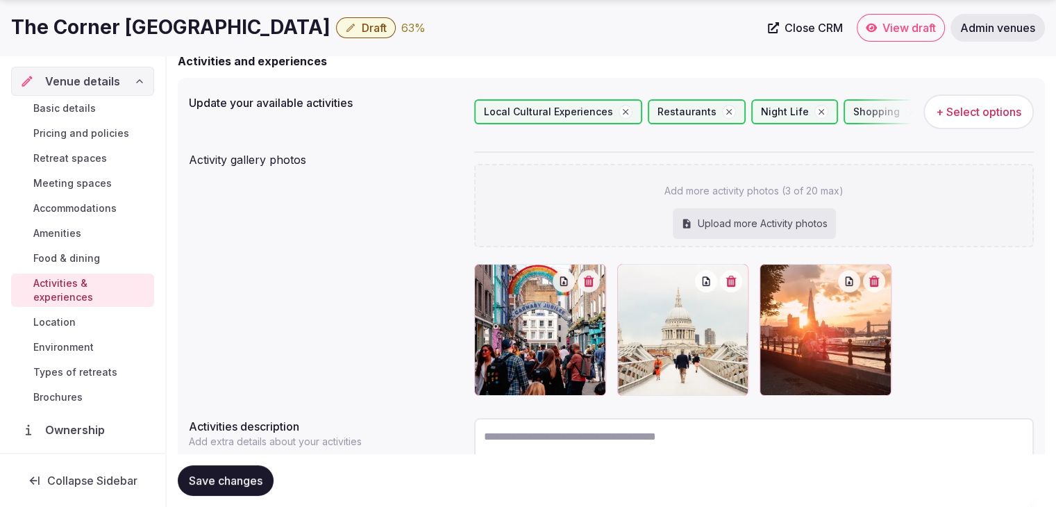
click at [261, 479] on span "Save changes" at bounding box center [226, 481] width 74 height 14
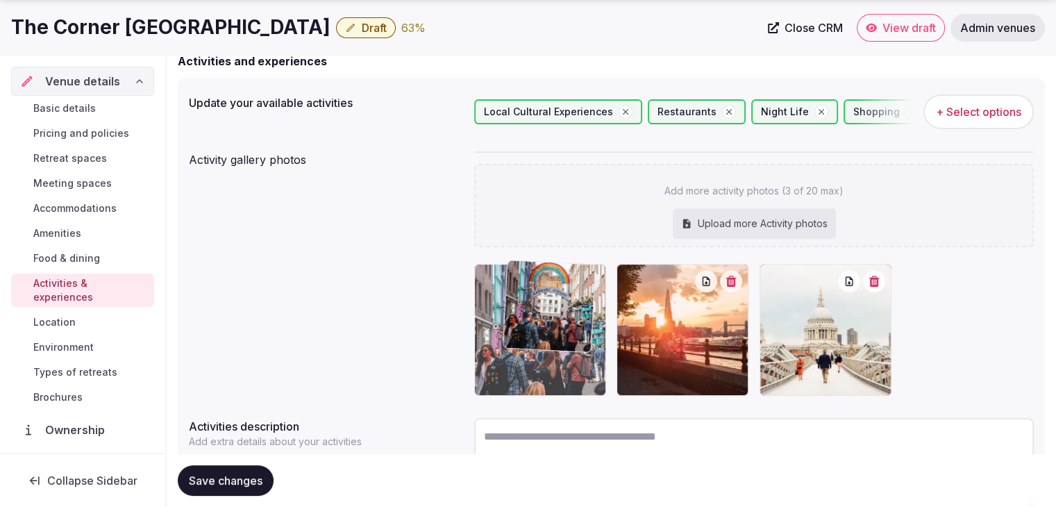
drag, startPoint x: 778, startPoint y: 278, endPoint x: 511, endPoint y: 284, distance: 267.4
click at [520, 276] on body "Search Popular Destinations Toscana, Italy Riviera Maya, Mexico Indonesia, Bali…" at bounding box center [528, 238] width 1056 height 755
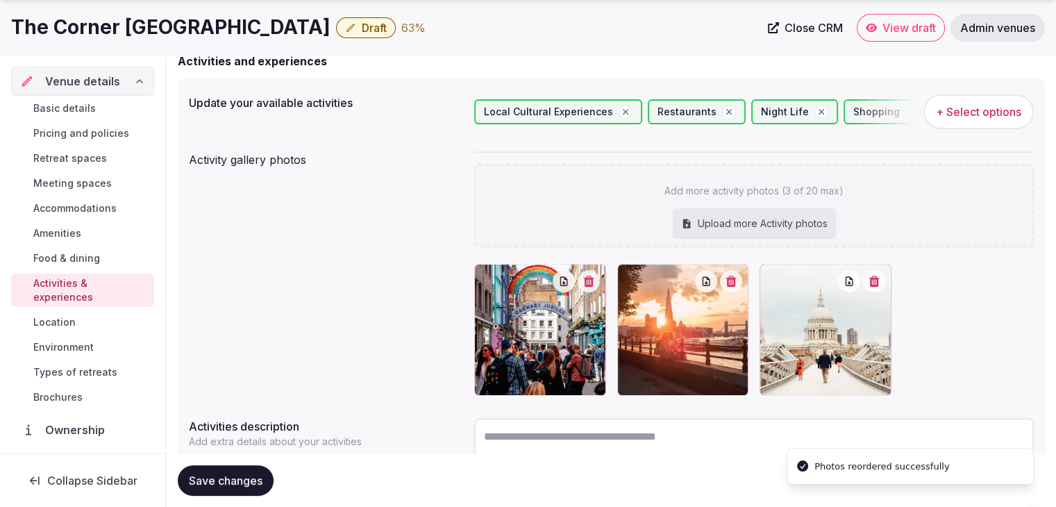
click at [216, 482] on span "Save changes" at bounding box center [226, 481] width 74 height 14
click at [85, 338] on link "Environment" at bounding box center [82, 346] width 143 height 19
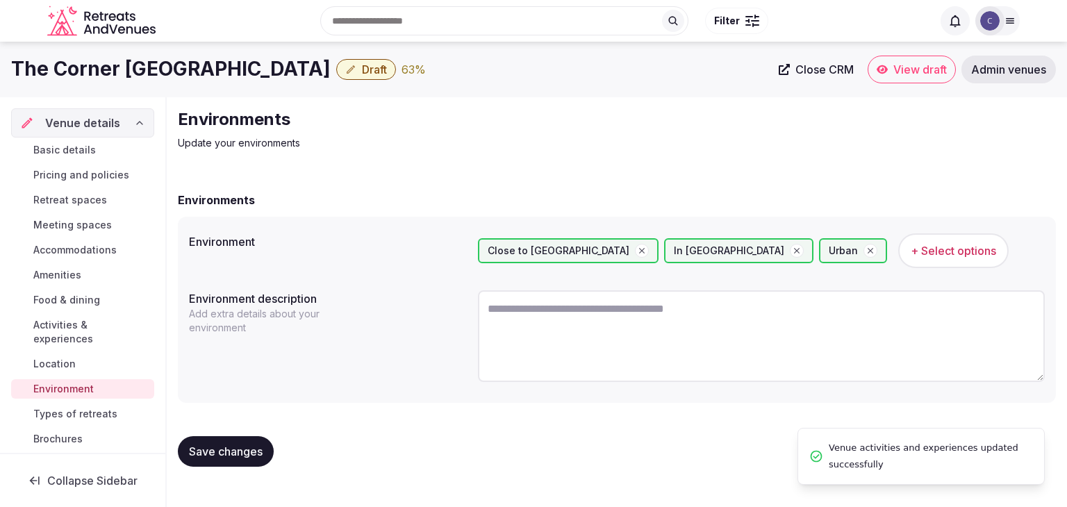
click at [76, 414] on span "Types of retreats" at bounding box center [75, 414] width 84 height 14
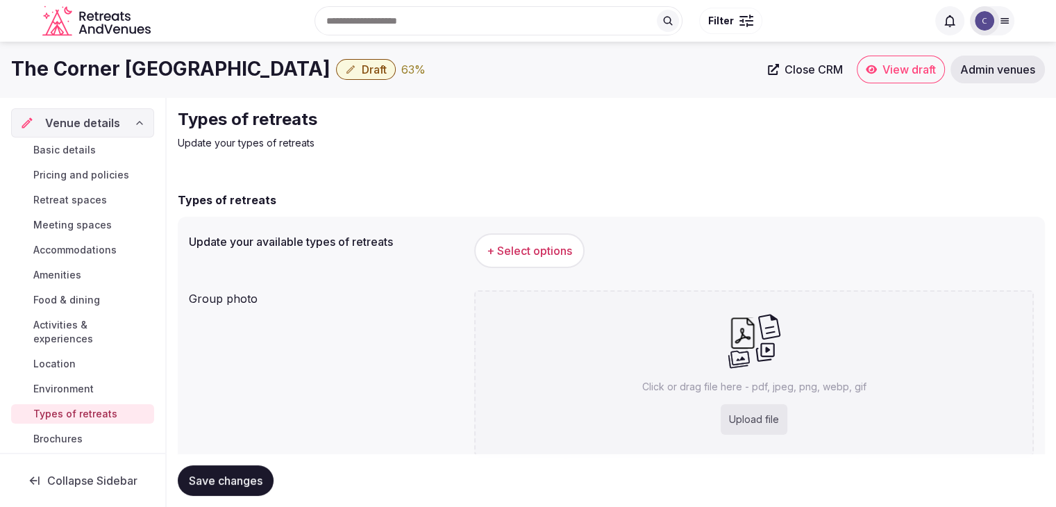
click at [572, 256] on button "+ Select options" at bounding box center [529, 250] width 110 height 35
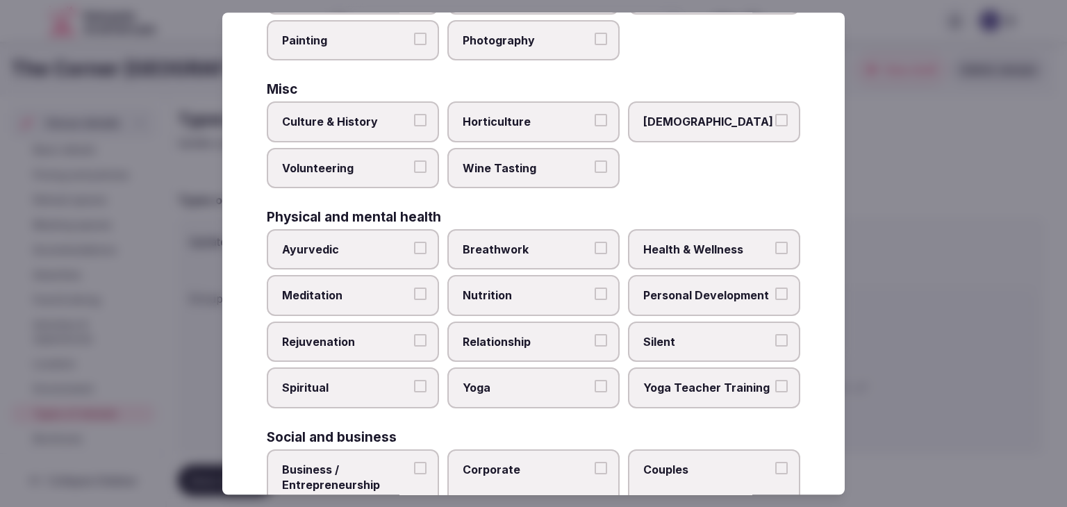
scroll to position [565, 0]
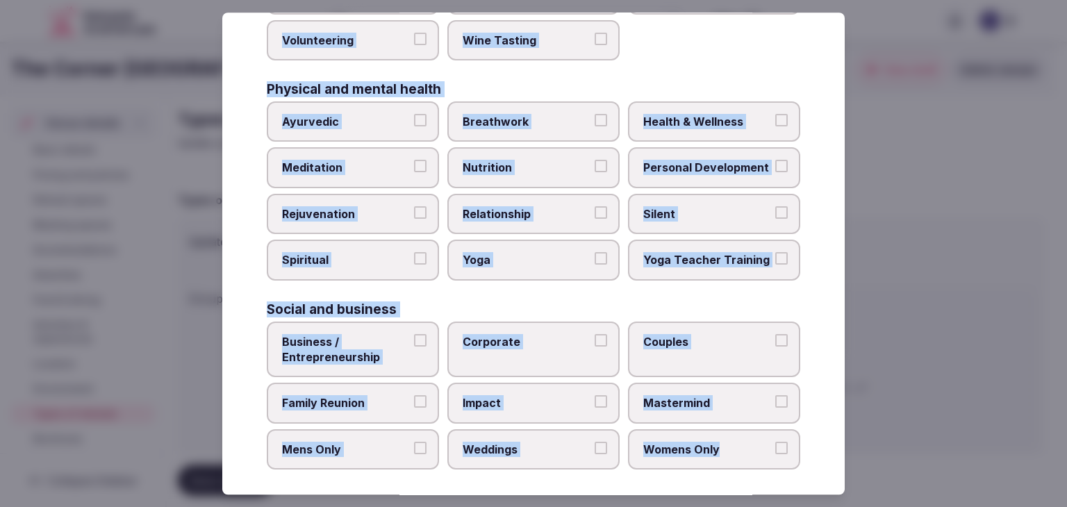
drag, startPoint x: 267, startPoint y: 101, endPoint x: 801, endPoint y: 453, distance: 640.0
click at [801, 453] on div "Select your types of retreats Choose all applicable types of retreats offered. …" at bounding box center [533, 253] width 622 height 482
copy div "Choose all applicable types of retreats offered. Active Adventure Cold Water Ex…"
click at [665, 117] on span "Health & Wellness" at bounding box center [707, 121] width 128 height 15
click at [775, 117] on button "Health & Wellness" at bounding box center [781, 120] width 12 height 12
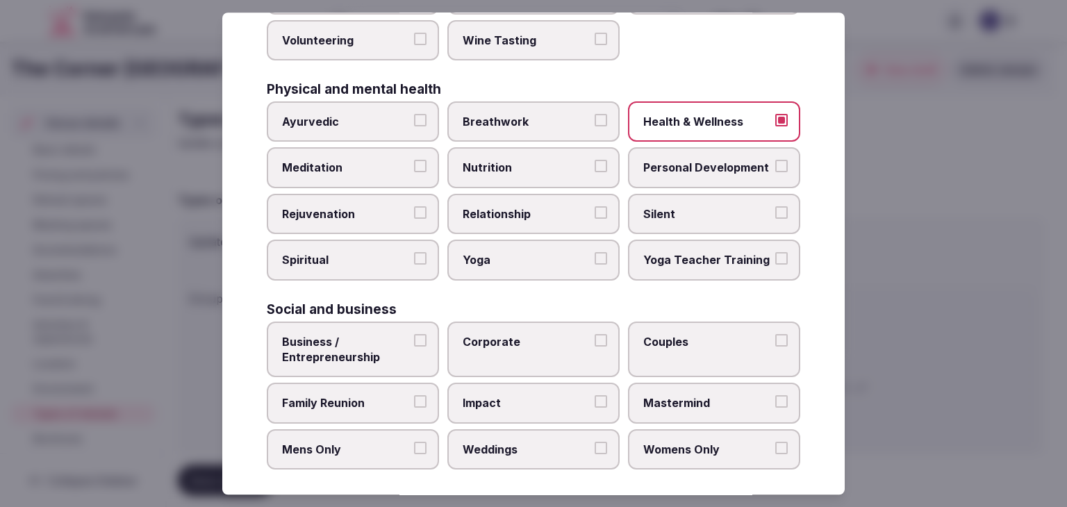
click at [390, 163] on span "Meditation" at bounding box center [346, 167] width 128 height 15
click at [414, 163] on button "Meditation" at bounding box center [420, 166] width 12 height 12
click at [383, 206] on span "Rejuvenation" at bounding box center [346, 213] width 128 height 15
click at [414, 206] on button "Rejuvenation" at bounding box center [420, 212] width 12 height 12
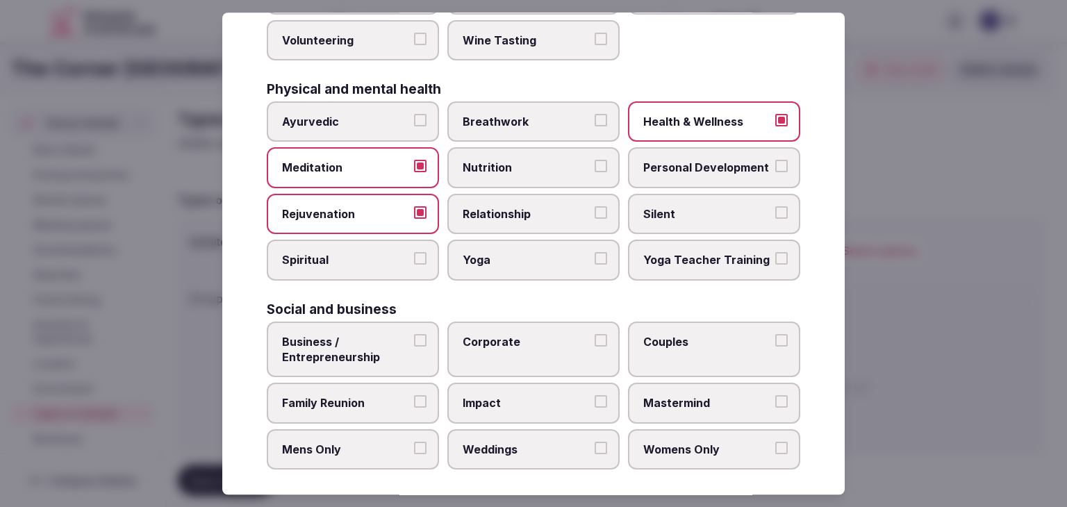
click at [583, 197] on label "Relationship" at bounding box center [533, 214] width 172 height 40
click at [594, 206] on button "Relationship" at bounding box center [600, 212] width 12 height 12
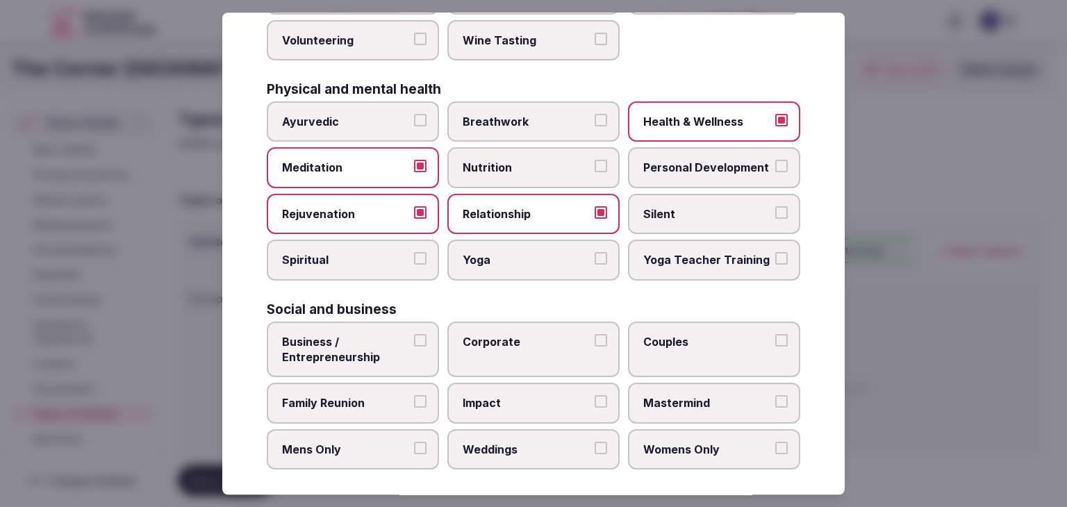
click at [692, 148] on label "Personal Development" at bounding box center [714, 168] width 172 height 40
click at [775, 160] on button "Personal Development" at bounding box center [781, 166] width 12 height 12
click at [524, 261] on label "Yoga" at bounding box center [533, 260] width 172 height 40
click at [594, 261] on button "Yoga" at bounding box center [600, 259] width 12 height 12
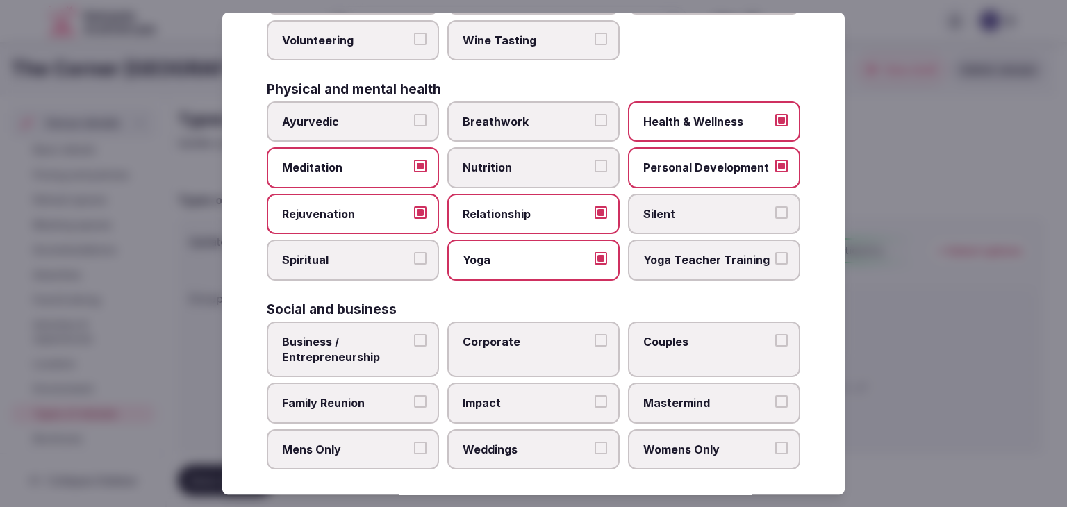
click at [342, 342] on span "Business / Entrepreneurship" at bounding box center [346, 349] width 128 height 31
click at [414, 342] on button "Business / Entrepreneurship" at bounding box center [420, 340] width 12 height 12
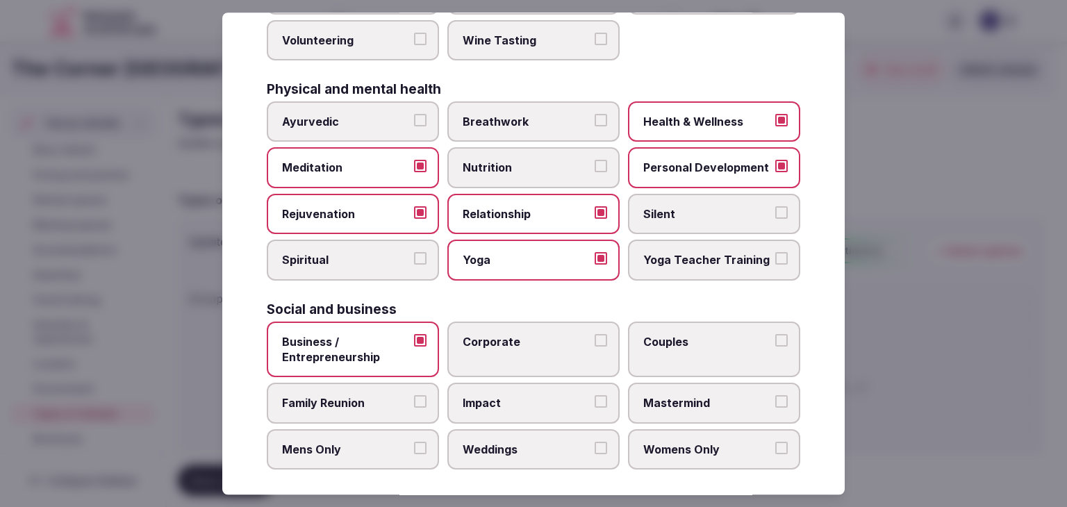
click at [487, 342] on label "Corporate" at bounding box center [533, 349] width 172 height 56
click at [594, 342] on button "Corporate" at bounding box center [600, 340] width 12 height 12
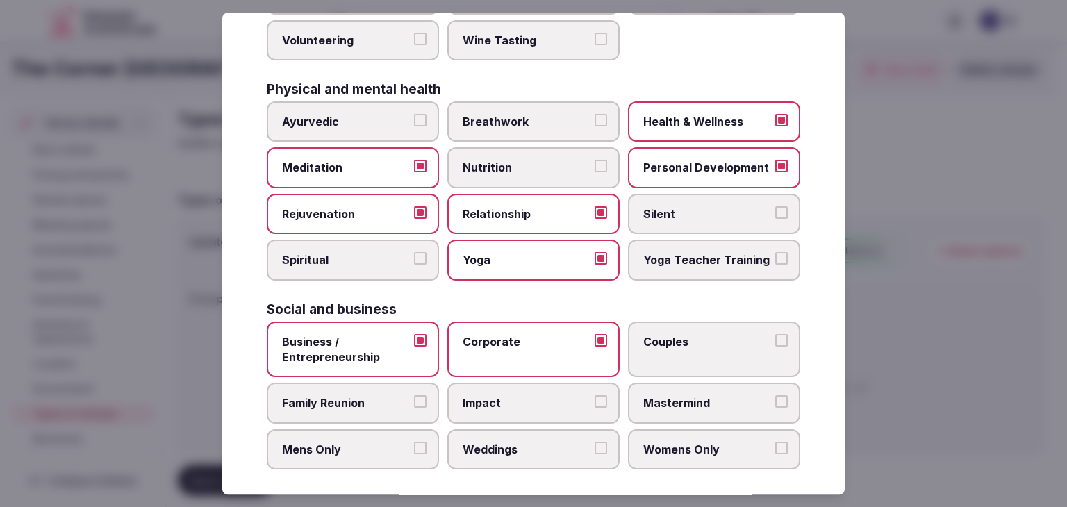
drag, startPoint x: 506, startPoint y: 442, endPoint x: 718, endPoint y: 340, distance: 235.7
click at [508, 442] on span "Weddings" at bounding box center [526, 449] width 128 height 15
click at [594, 442] on button "Weddings" at bounding box center [600, 448] width 12 height 12
click at [723, 334] on span "Couples" at bounding box center [707, 341] width 128 height 15
click at [775, 334] on button "Couples" at bounding box center [781, 340] width 12 height 12
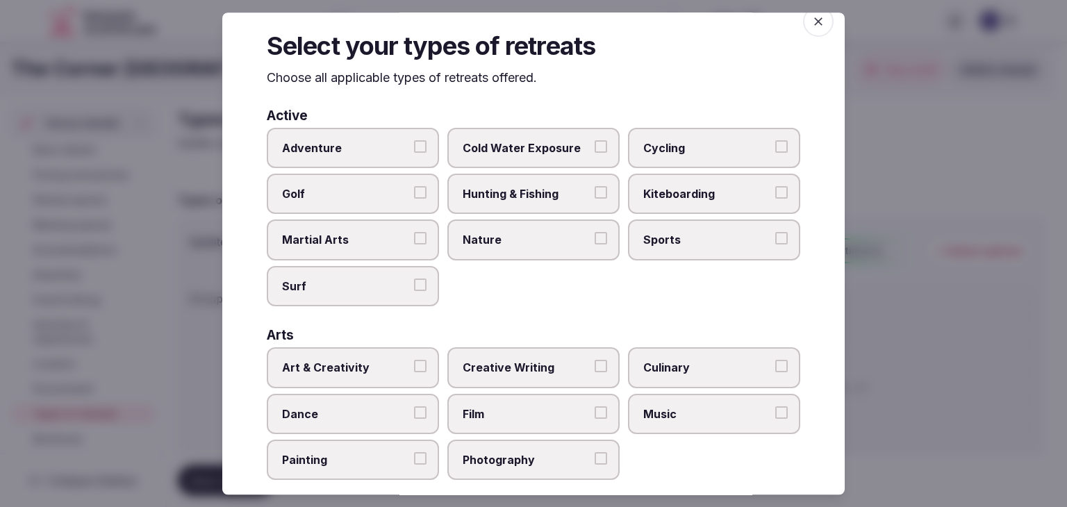
scroll to position [0, 0]
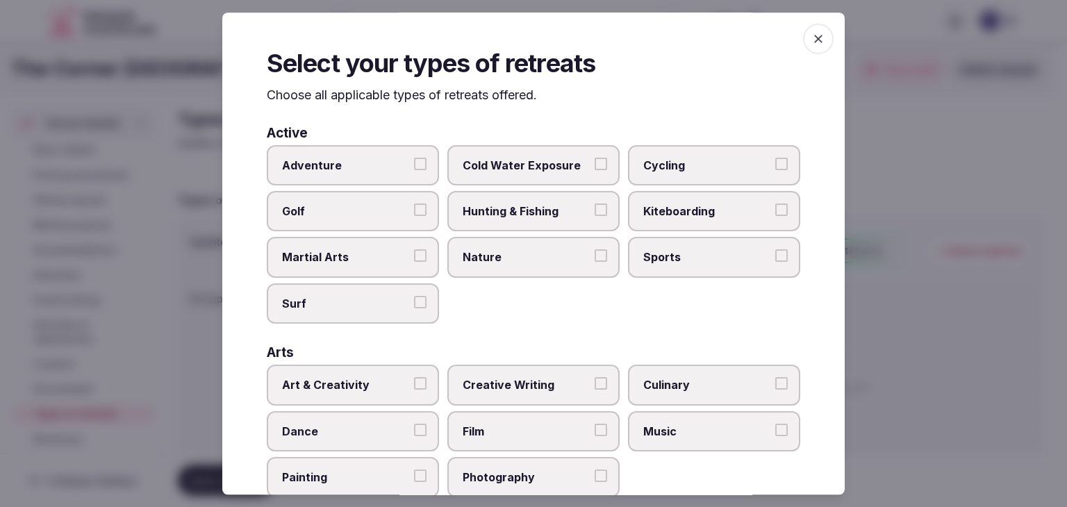
click at [811, 42] on icon "button" at bounding box center [818, 39] width 14 height 14
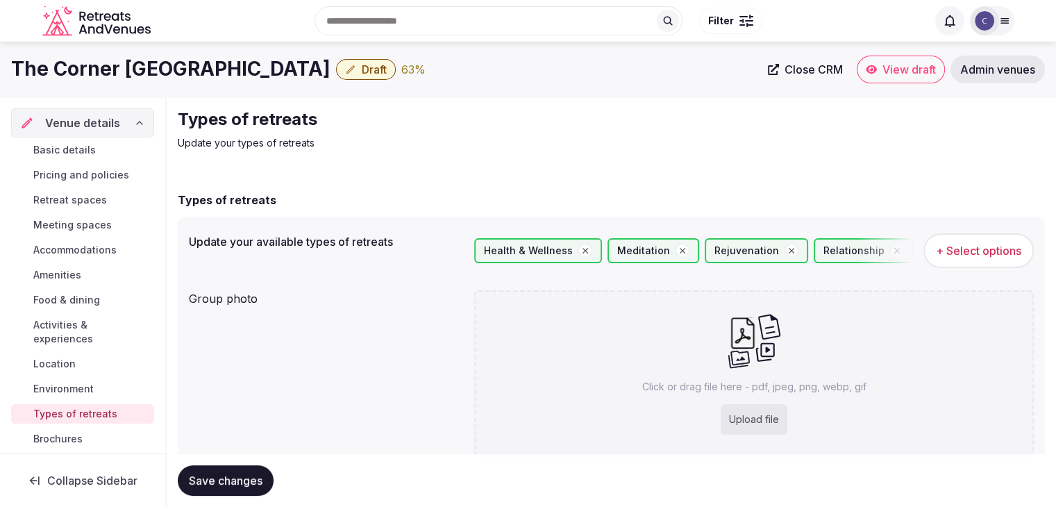
click at [779, 417] on div "Upload file" at bounding box center [754, 419] width 67 height 31
type input "**********"
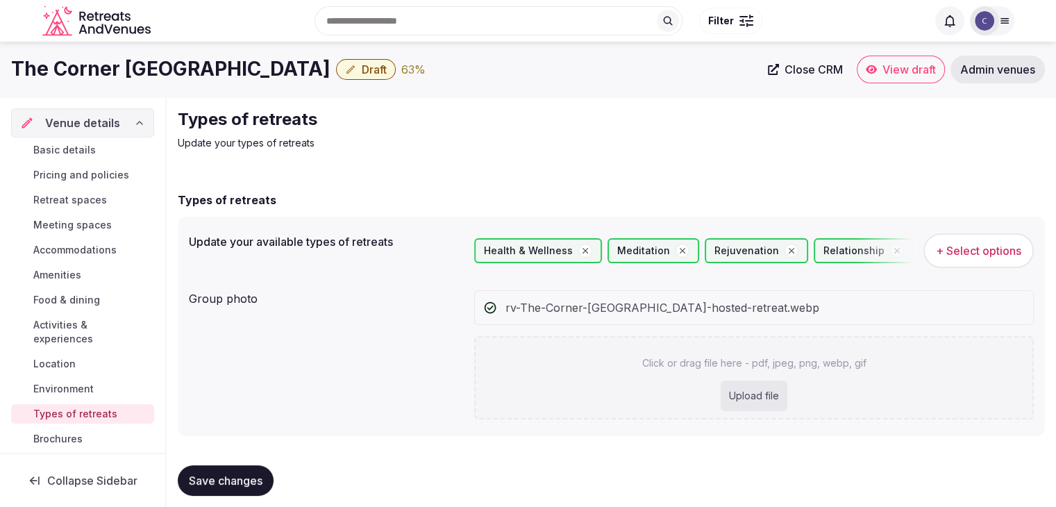
click at [228, 465] on button "Save changes" at bounding box center [226, 480] width 96 height 31
click at [80, 175] on span "Pricing and policies" at bounding box center [81, 175] width 96 height 14
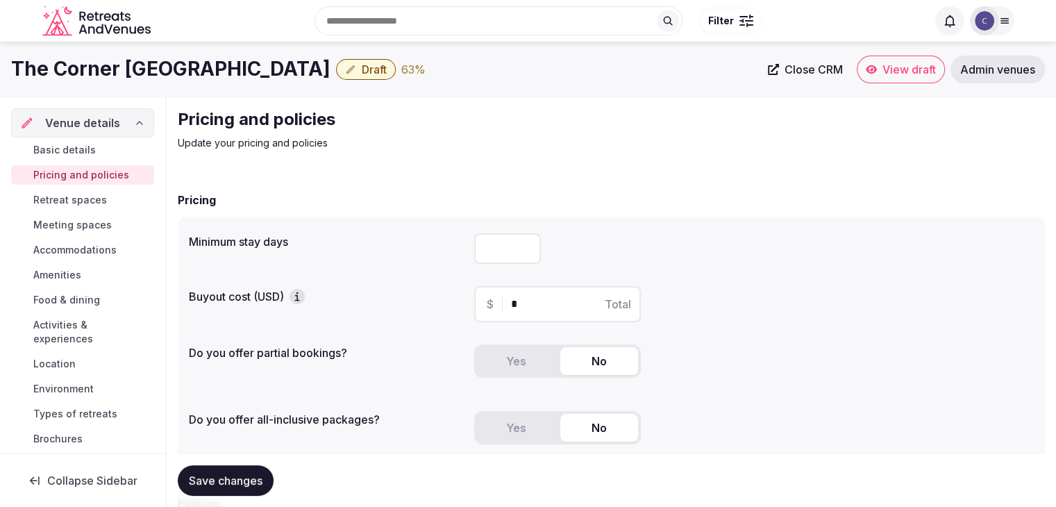
click at [501, 248] on input "number" at bounding box center [507, 248] width 67 height 31
type input "*"
click at [144, 80] on h1 "The Corner [GEOGRAPHIC_DATA]" at bounding box center [170, 69] width 319 height 27
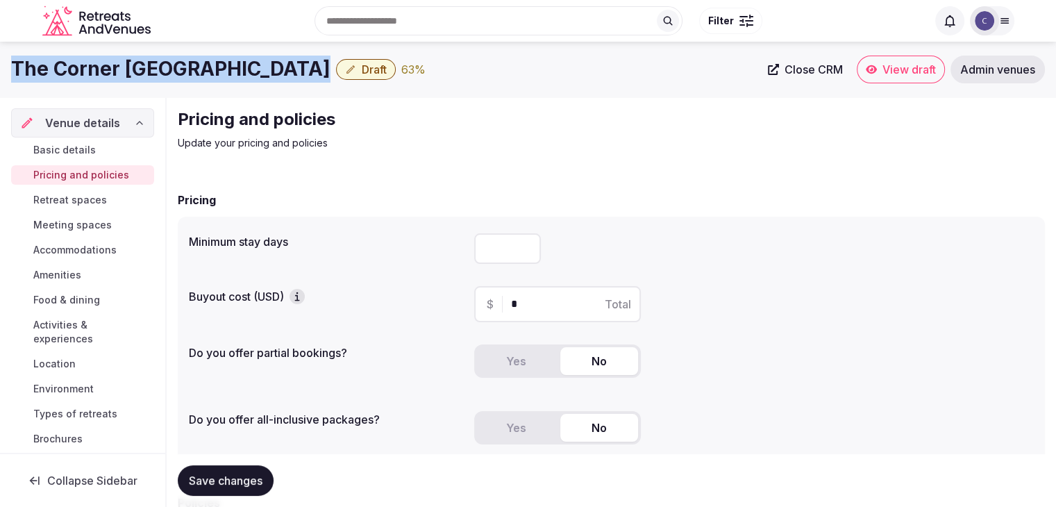
click at [144, 80] on h1 "The Corner [GEOGRAPHIC_DATA]" at bounding box center [170, 69] width 319 height 27
copy div "The Corner [GEOGRAPHIC_DATA]"
click at [539, 356] on button "Yes" at bounding box center [516, 361] width 78 height 28
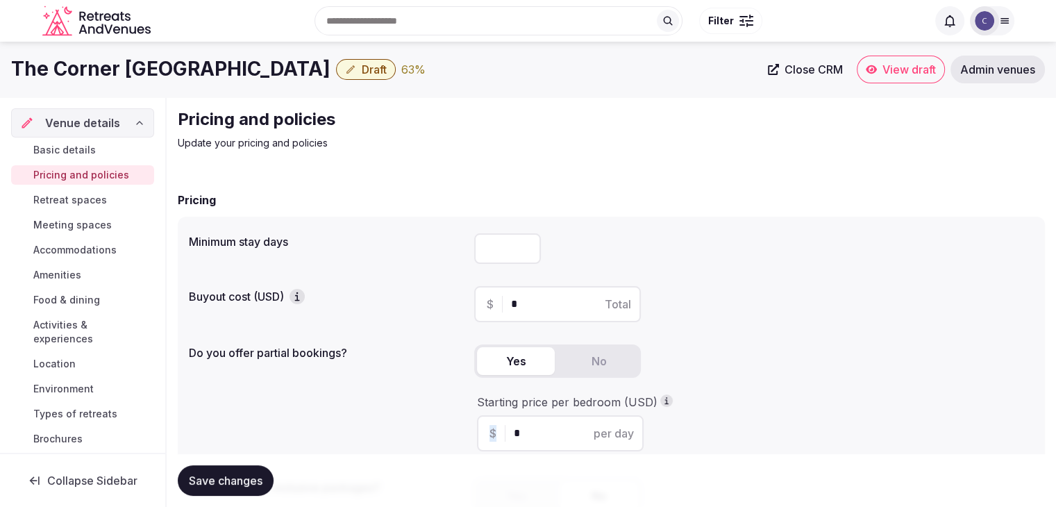
drag, startPoint x: 539, startPoint y: 423, endPoint x: 486, endPoint y: 427, distance: 52.9
click at [486, 427] on div "$ * per day" at bounding box center [560, 433] width 167 height 36
click at [540, 431] on input "*" at bounding box center [572, 433] width 117 height 17
click at [538, 431] on input "*" at bounding box center [572, 433] width 117 height 17
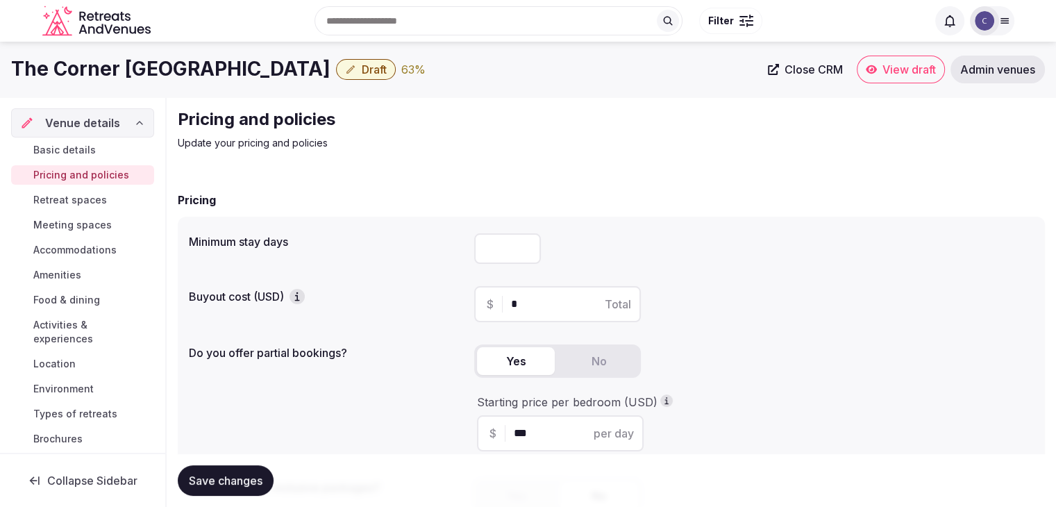
type input "***"
click at [241, 481] on span "Save changes" at bounding box center [226, 481] width 74 height 14
click at [82, 201] on span "Retreat spaces" at bounding box center [70, 200] width 74 height 14
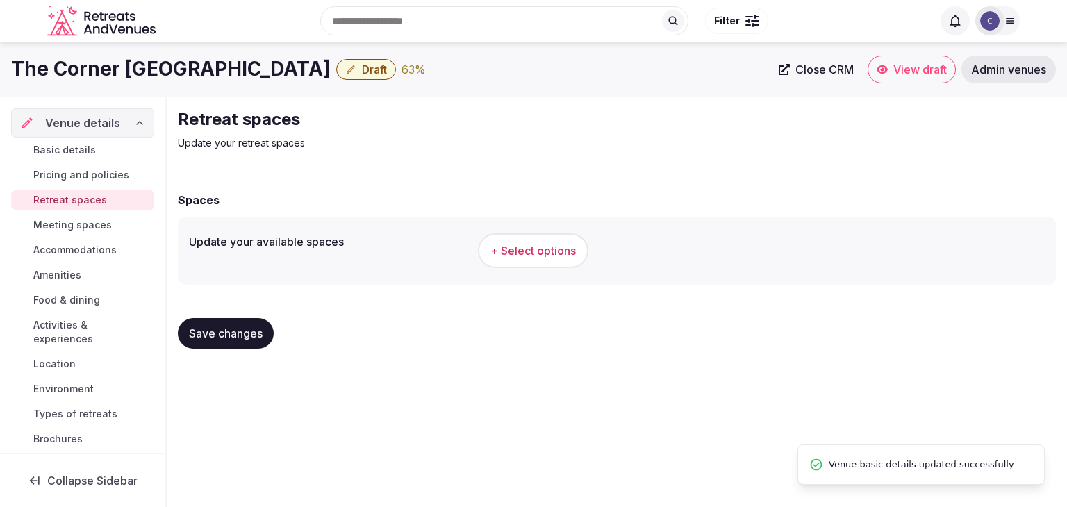
click at [86, 74] on h1 "The Corner [GEOGRAPHIC_DATA]" at bounding box center [170, 69] width 319 height 27
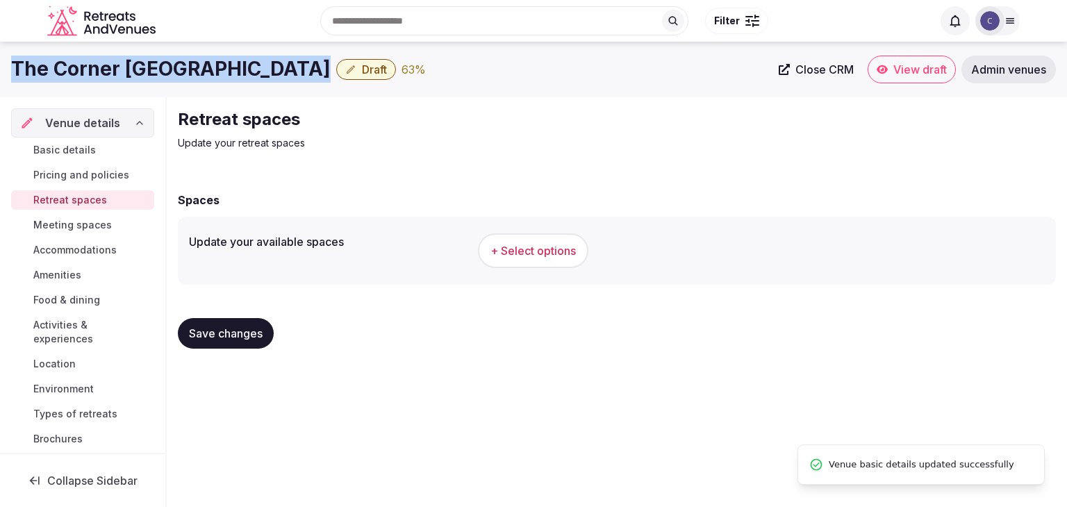
click at [86, 74] on h1 "The Corner [GEOGRAPHIC_DATA]" at bounding box center [170, 69] width 319 height 27
copy div "The Corner [GEOGRAPHIC_DATA]"
click at [511, 245] on span "+ Select options" at bounding box center [532, 250] width 85 height 15
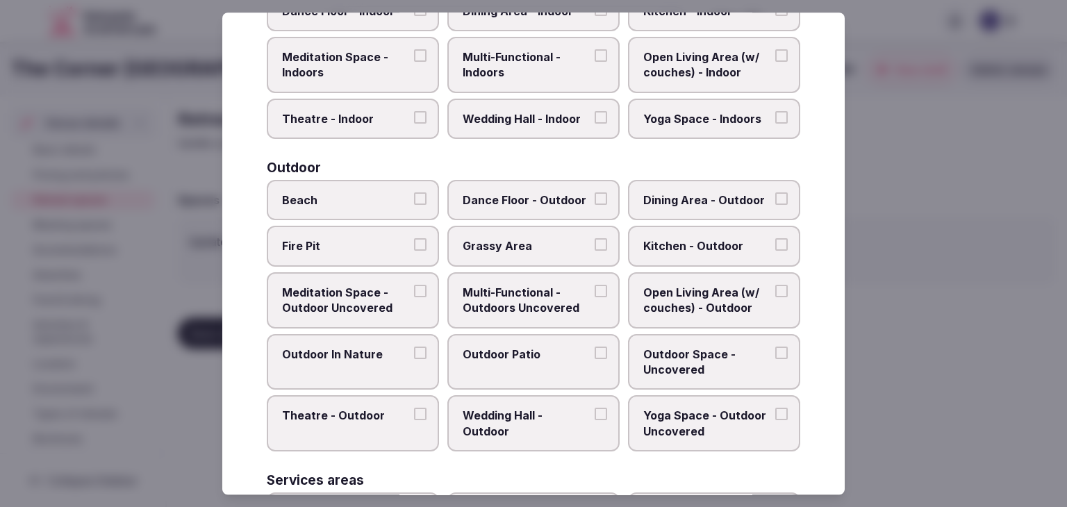
scroll to position [628, 0]
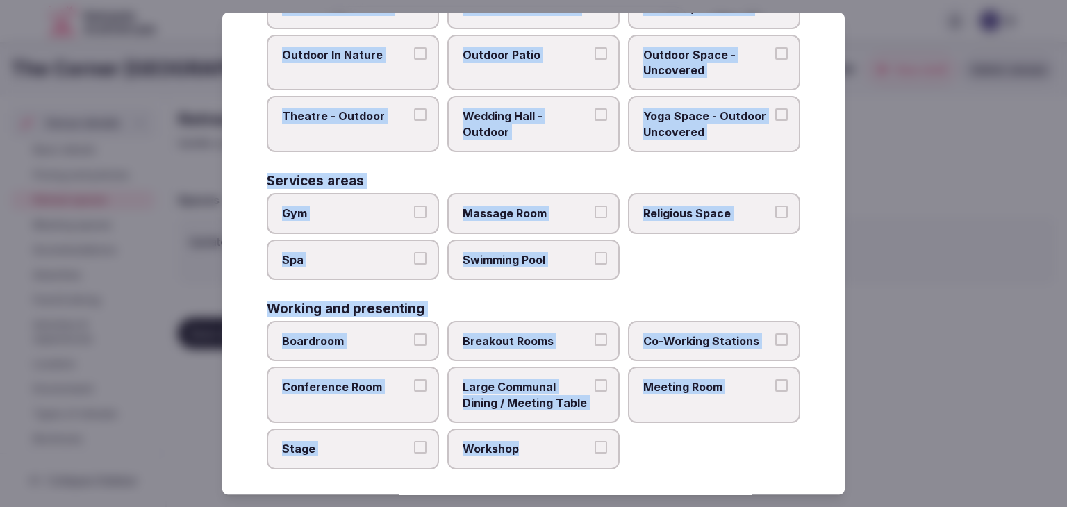
drag, startPoint x: 267, startPoint y: 92, endPoint x: 657, endPoint y: 473, distance: 544.6
click at [657, 473] on div "Select your retreat spaces Choose all applicable retreat spaces offered. Covere…" at bounding box center [533, 253] width 622 height 482
copy div "Choose all applicable retreat spaces offered. Covered outdoor spaces Meditation…"
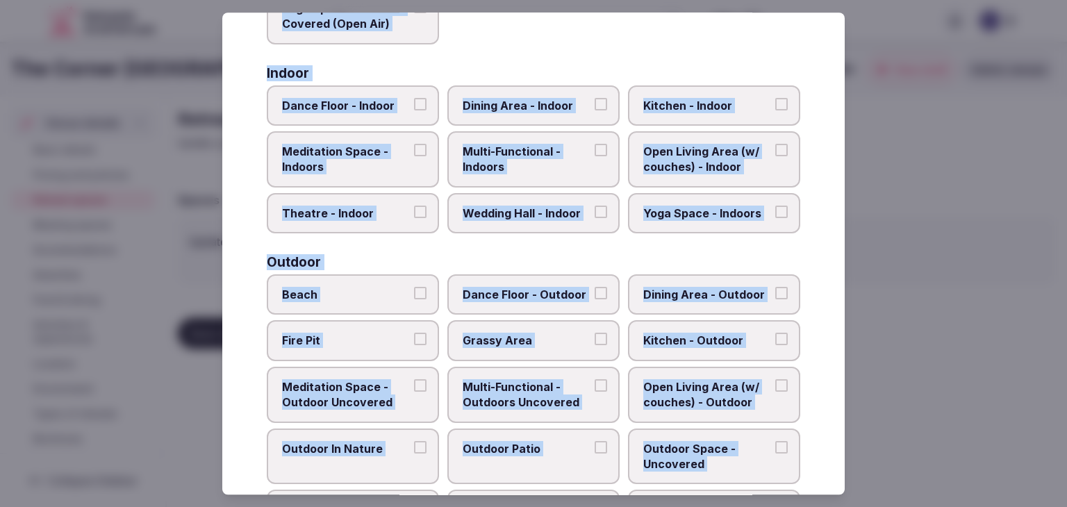
scroll to position [211, 0]
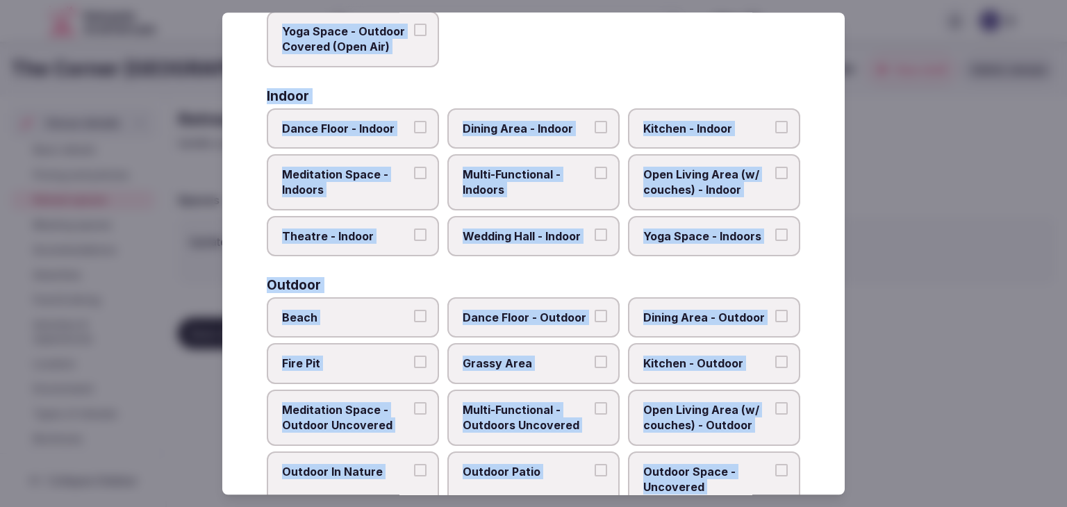
click at [530, 183] on span "Multi-Functional - Indoors" at bounding box center [526, 182] width 128 height 31
click at [594, 179] on button "Multi-Functional - Indoors" at bounding box center [600, 173] width 12 height 12
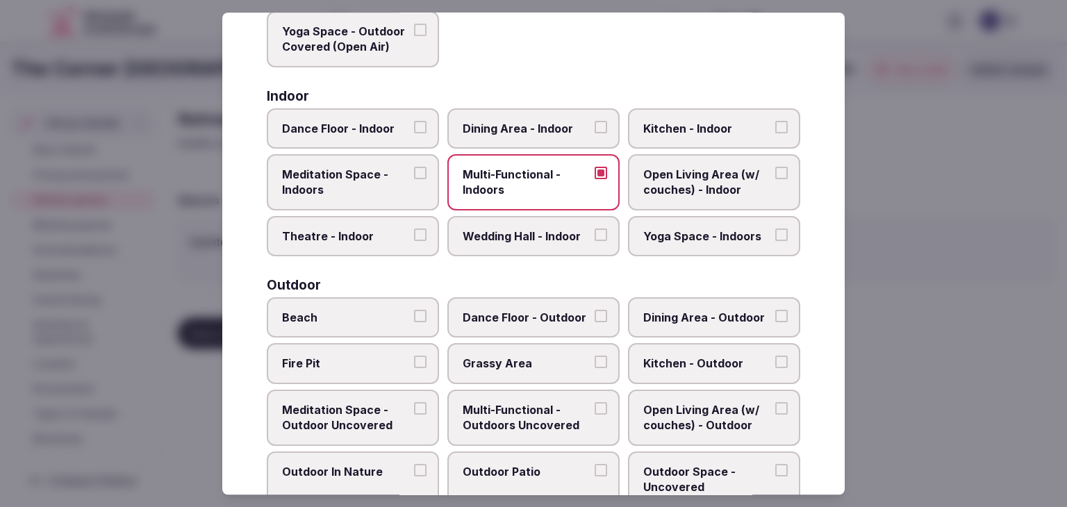
click at [544, 126] on span "Dining Area - Indoor" at bounding box center [526, 128] width 128 height 15
click at [594, 126] on button "Dining Area - Indoor" at bounding box center [600, 127] width 12 height 12
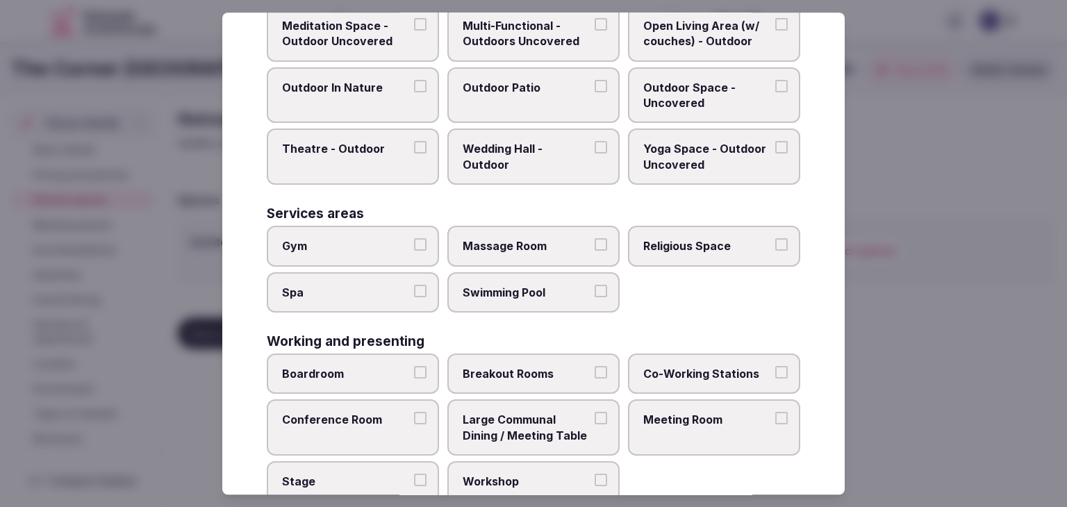
scroll to position [628, 0]
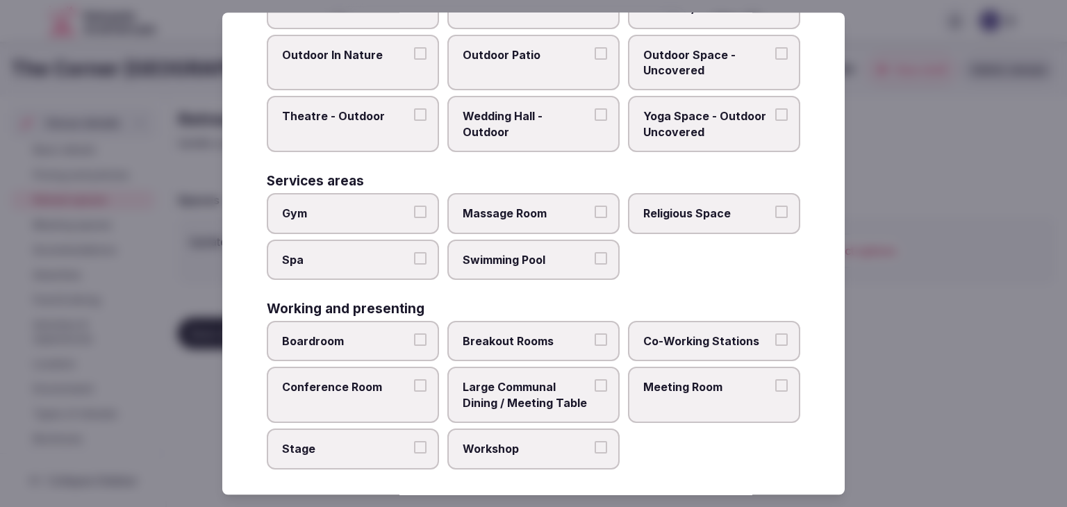
click at [710, 357] on div "Boardroom Breakout Rooms Co-Working Stations Conference Room Large Communal Din…" at bounding box center [533, 395] width 533 height 149
click at [715, 387] on label "Meeting Room" at bounding box center [714, 395] width 172 height 56
click at [775, 387] on button "Meeting Room" at bounding box center [781, 386] width 12 height 12
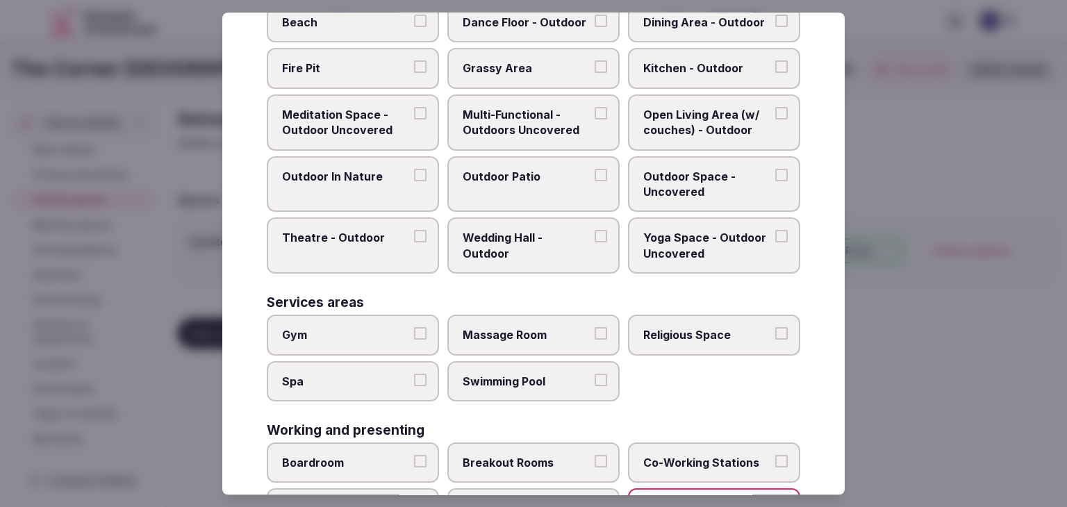
scroll to position [489, 0]
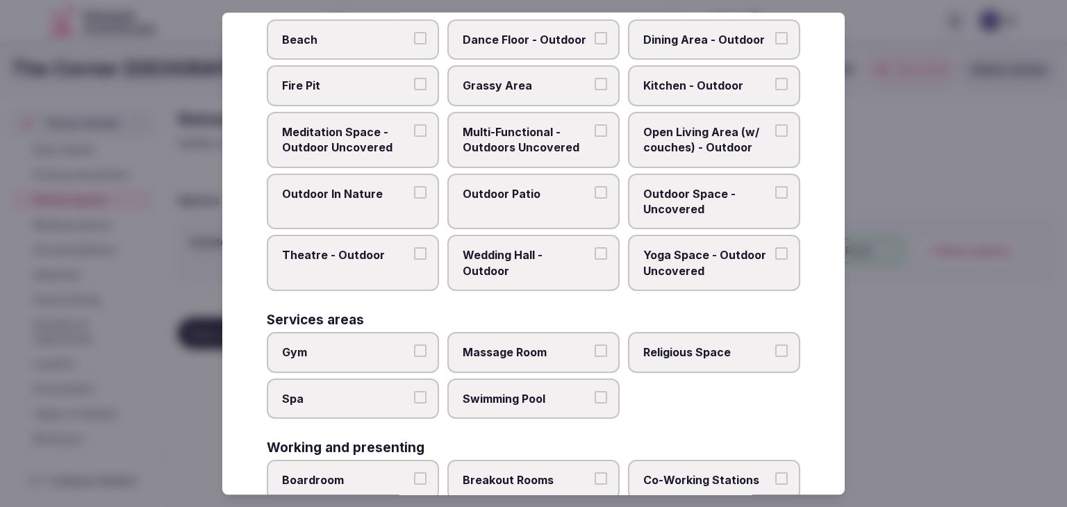
click at [487, 178] on label "Outdoor Patio" at bounding box center [533, 202] width 172 height 56
click at [594, 186] on button "Outdoor Patio" at bounding box center [600, 192] width 12 height 12
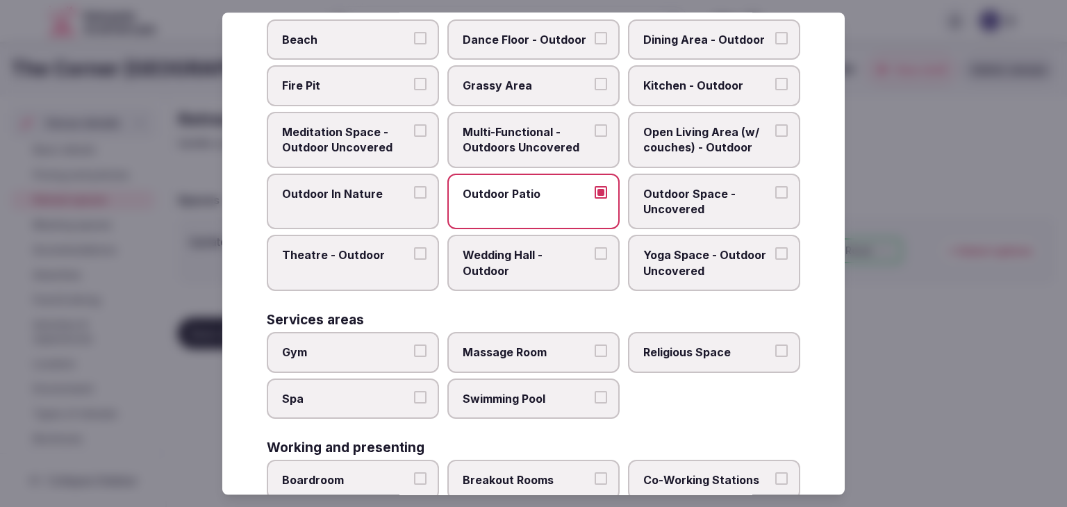
click at [526, 124] on span "Multi-Functional - Outdoors Uncovered" at bounding box center [526, 139] width 128 height 31
click at [594, 124] on button "Multi-Functional - Outdoors Uncovered" at bounding box center [600, 130] width 12 height 12
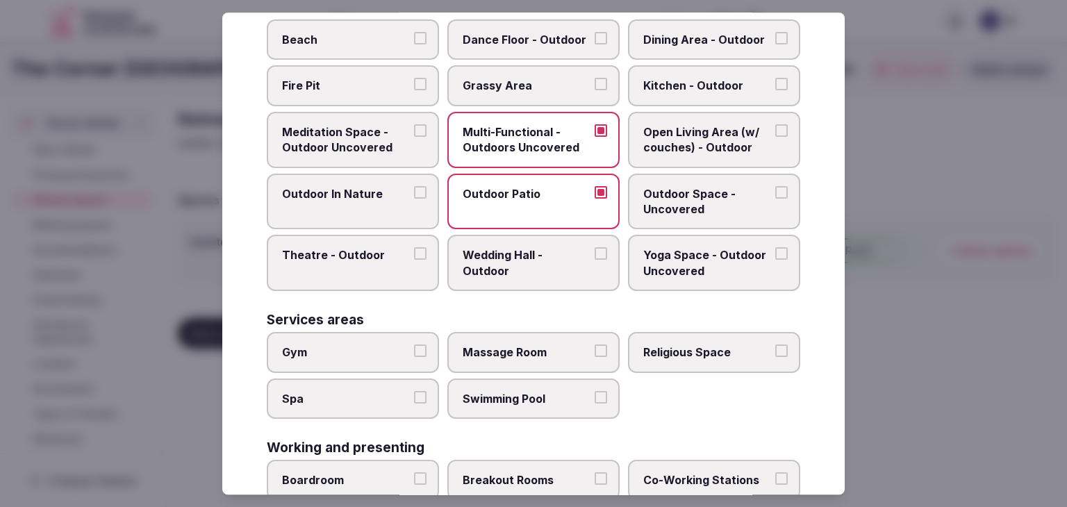
click at [685, 187] on span "Outdoor Space - Uncovered" at bounding box center [707, 201] width 128 height 31
click at [775, 187] on button "Outdoor Space - Uncovered" at bounding box center [781, 192] width 12 height 12
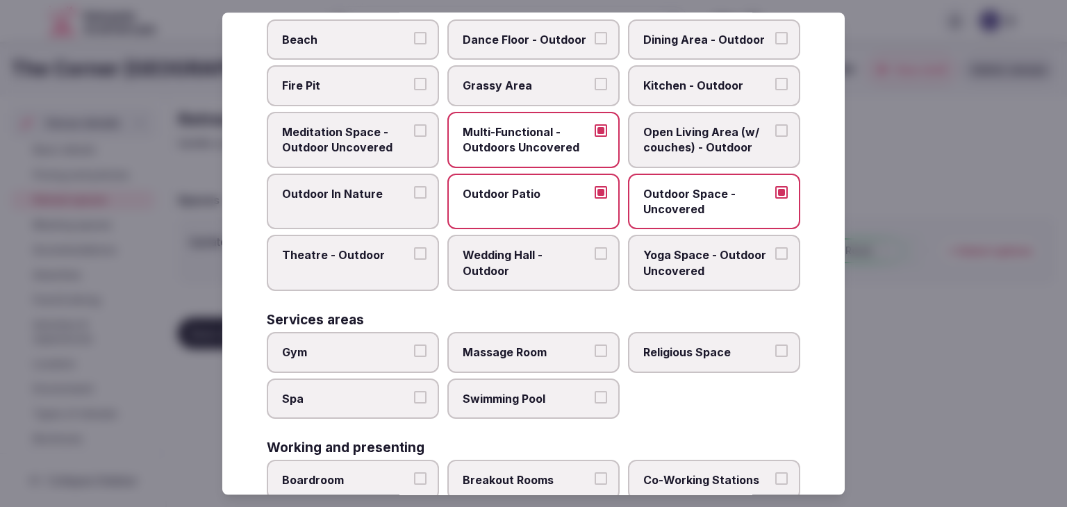
scroll to position [628, 0]
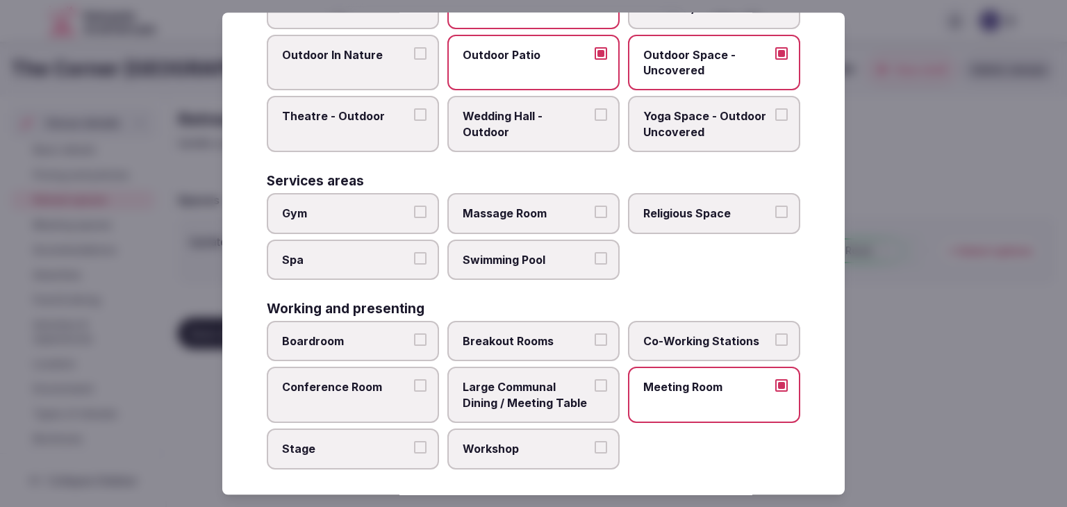
click at [388, 333] on span "Boardroom" at bounding box center [346, 340] width 128 height 15
click at [414, 333] on button "Boardroom" at bounding box center [420, 339] width 12 height 12
click at [387, 384] on span "Conference Room" at bounding box center [346, 387] width 128 height 15
click at [414, 384] on button "Conference Room" at bounding box center [420, 386] width 12 height 12
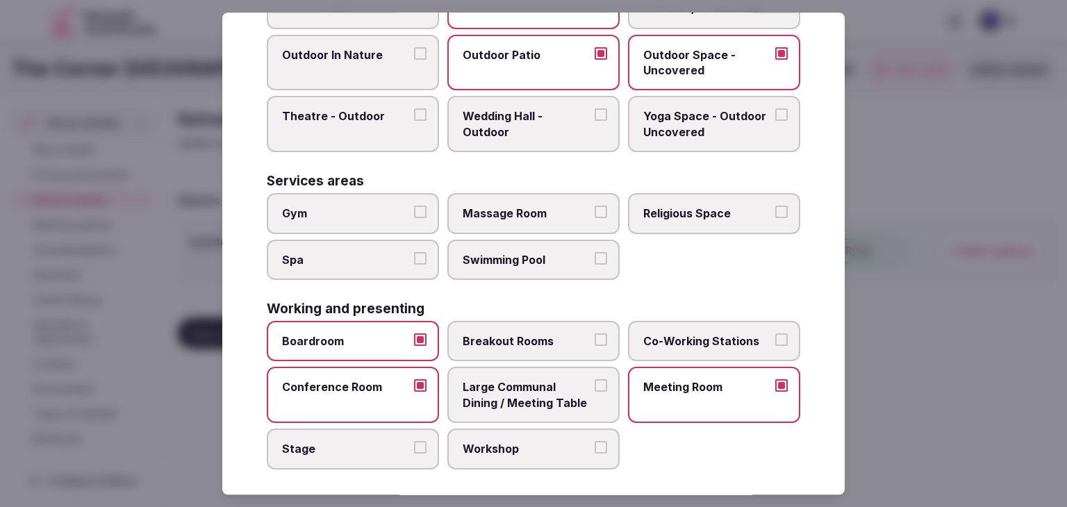
click at [485, 333] on span "Breakout Rooms" at bounding box center [526, 340] width 128 height 15
click at [594, 333] on button "Breakout Rooms" at bounding box center [600, 339] width 12 height 12
click at [489, 387] on span "Large Communal Dining / Meeting Table" at bounding box center [526, 395] width 128 height 31
click at [594, 387] on button "Large Communal Dining / Meeting Table" at bounding box center [600, 386] width 12 height 12
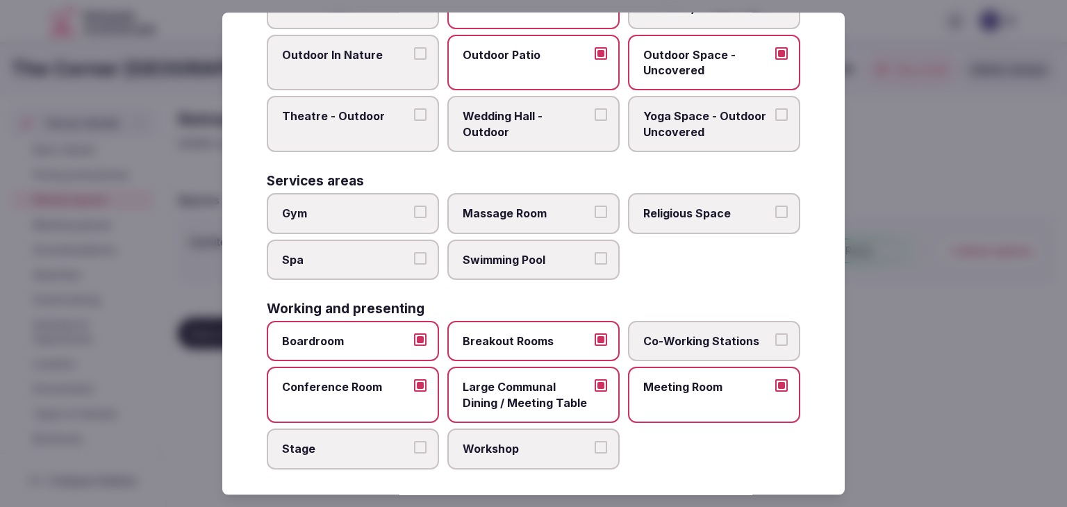
click at [546, 353] on div "Boardroom Breakout Rooms Co-Working Stations Conference Room Large Communal Din…" at bounding box center [533, 395] width 533 height 149
click at [550, 342] on label "Breakout Rooms" at bounding box center [533, 341] width 172 height 40
click at [594, 342] on button "Breakout Rooms" at bounding box center [600, 339] width 12 height 12
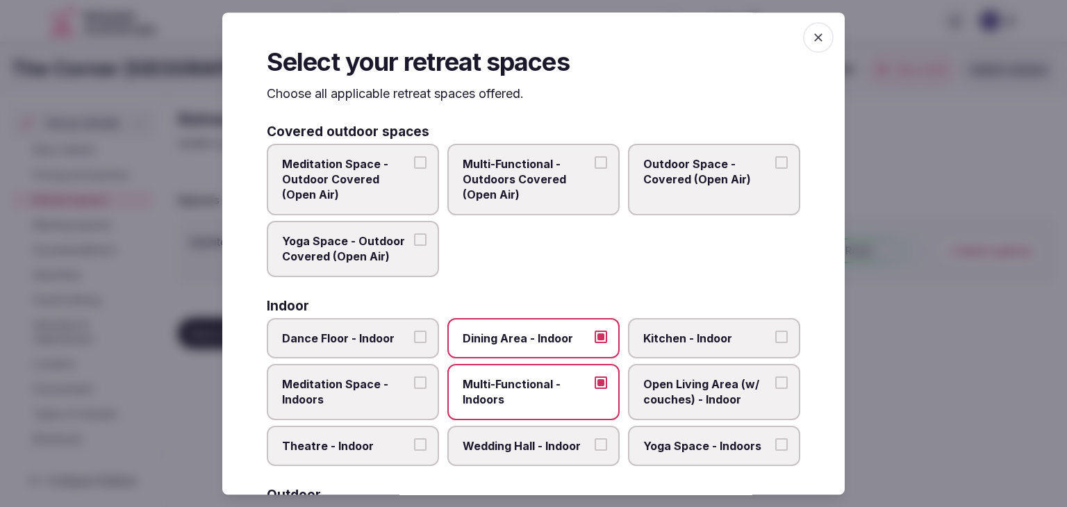
scroll to position [0, 0]
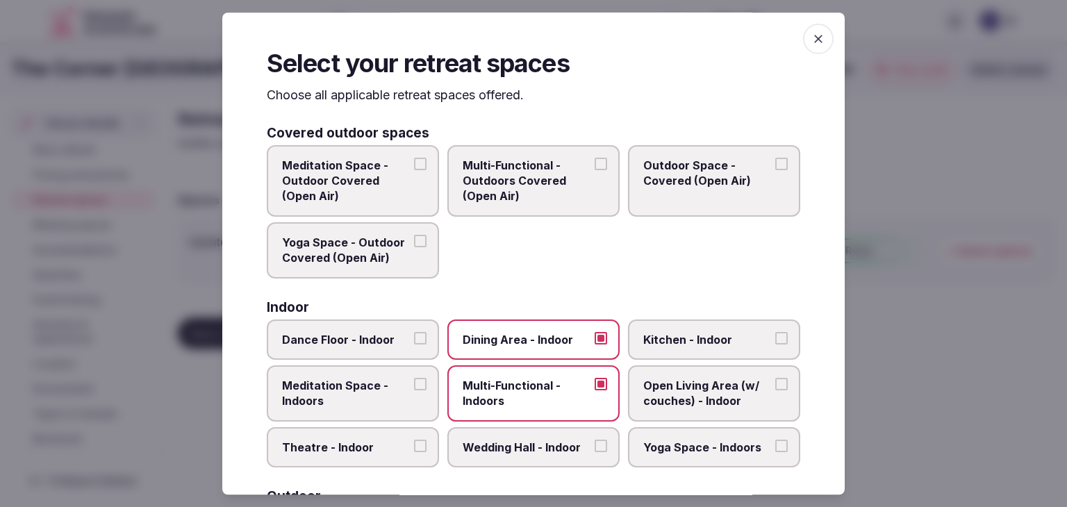
click at [811, 33] on icon "button" at bounding box center [818, 39] width 14 height 14
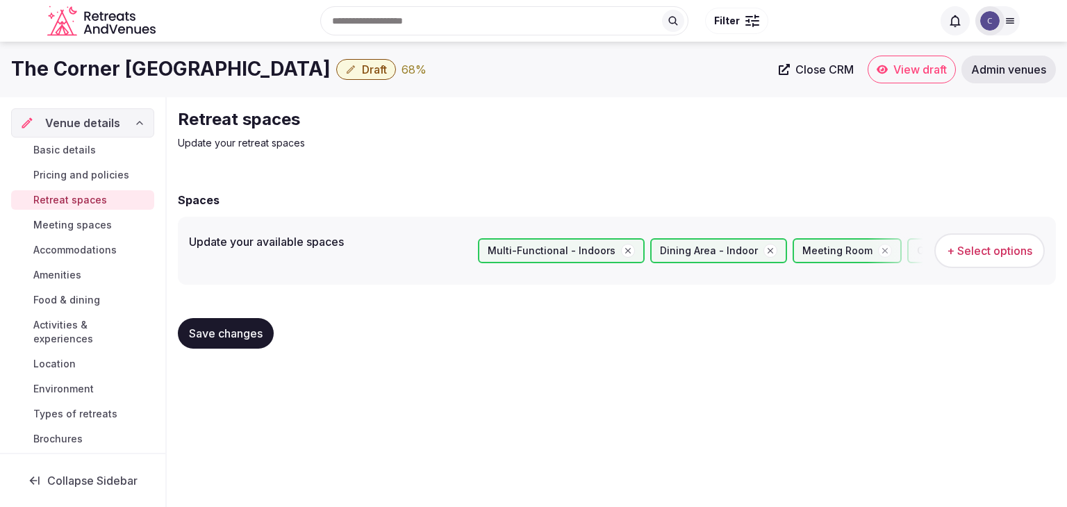
click at [231, 331] on span "Save changes" at bounding box center [226, 333] width 74 height 14
click at [69, 226] on span "Meeting spaces" at bounding box center [72, 225] width 78 height 14
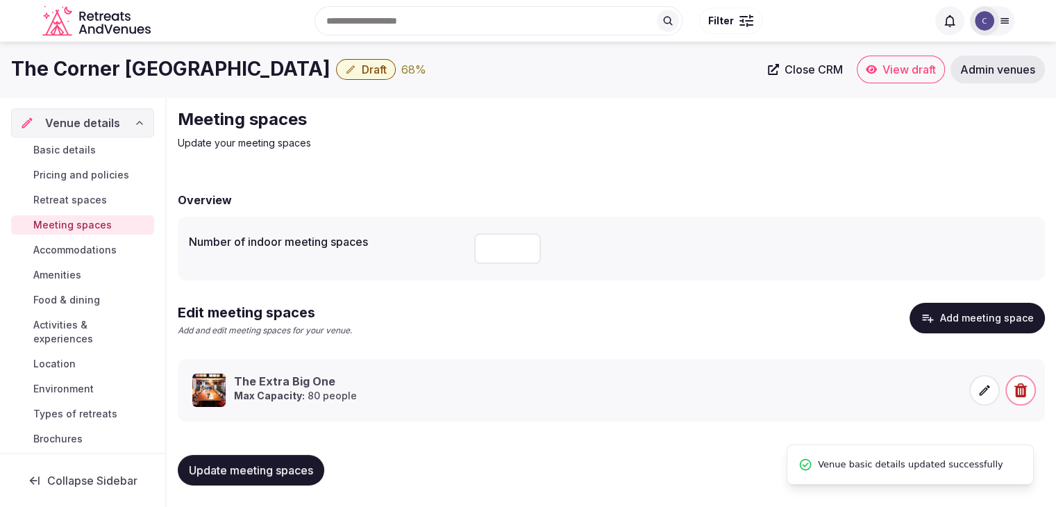
click at [92, 249] on span "Accommodations" at bounding box center [74, 250] width 83 height 14
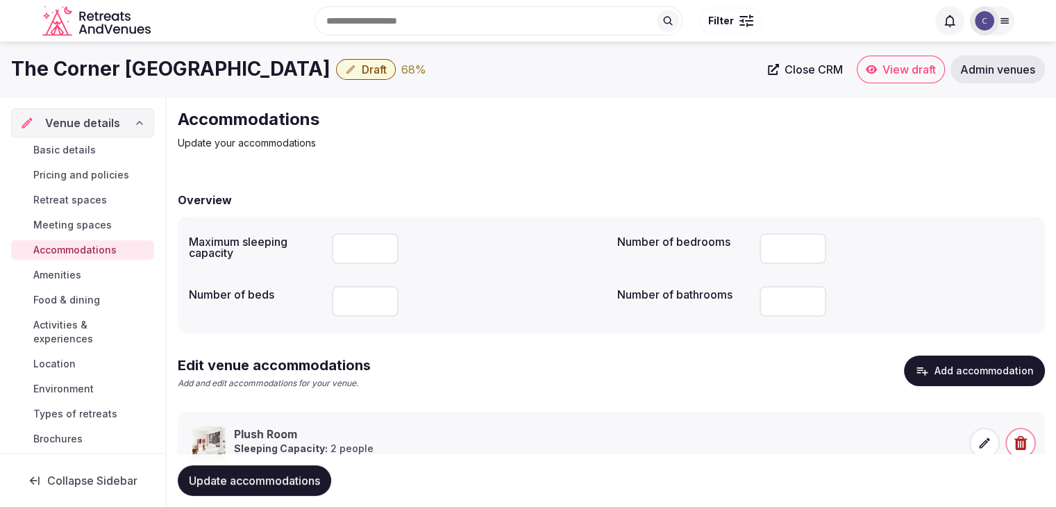
click at [64, 271] on span "Amenities" at bounding box center [57, 275] width 48 height 14
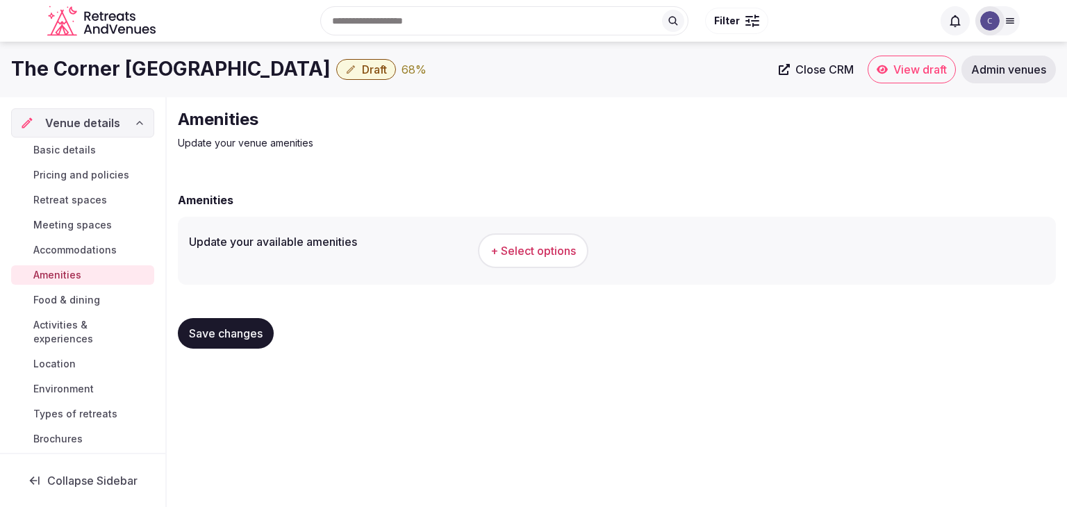
click at [525, 256] on span "+ Select options" at bounding box center [532, 250] width 85 height 15
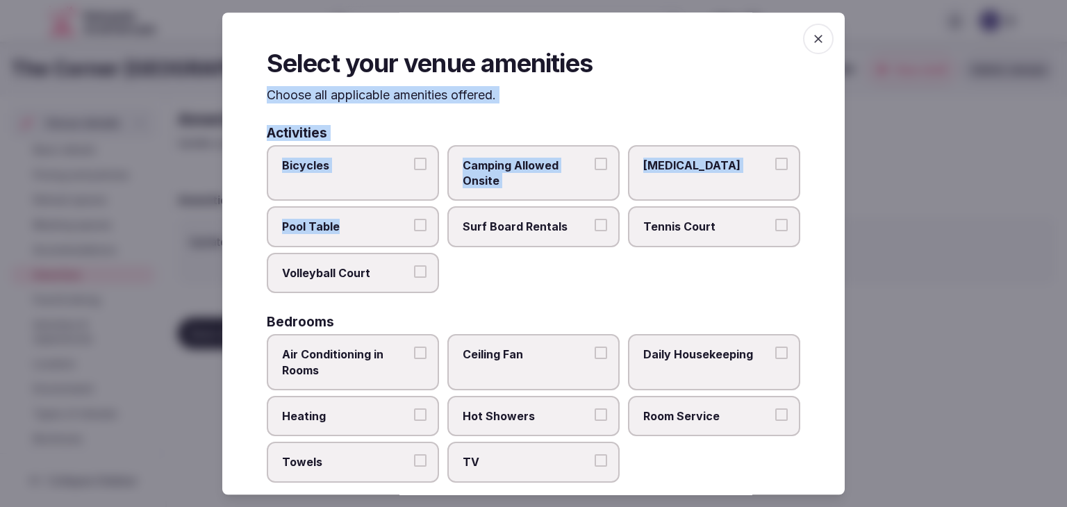
drag, startPoint x: 269, startPoint y: 96, endPoint x: 594, endPoint y: 503, distance: 520.7
click at [499, 358] on div "Select your venue amenities Choose all applicable amenities offered. Activities…" at bounding box center [533, 253] width 622 height 482
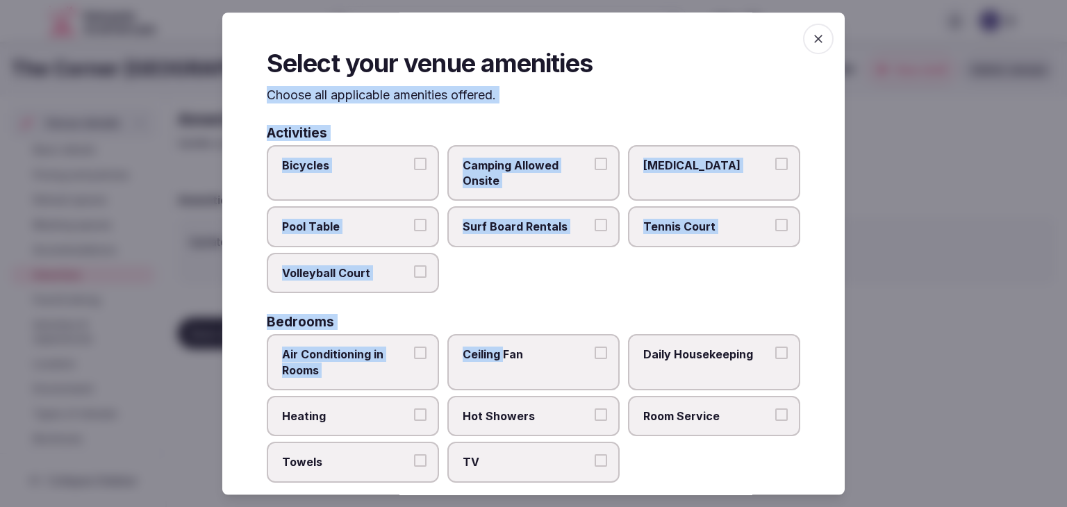
click at [578, 281] on div "Bicycles Camping Allowed Onsite Ice Bath Pool Table Surf Board Rentals Tennis C…" at bounding box center [533, 219] width 533 height 149
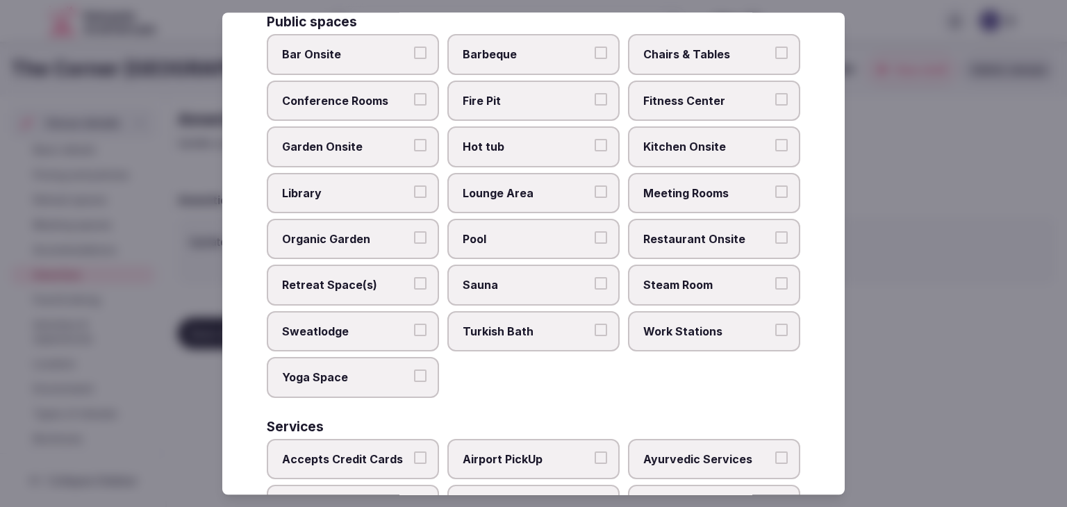
scroll to position [748, 0]
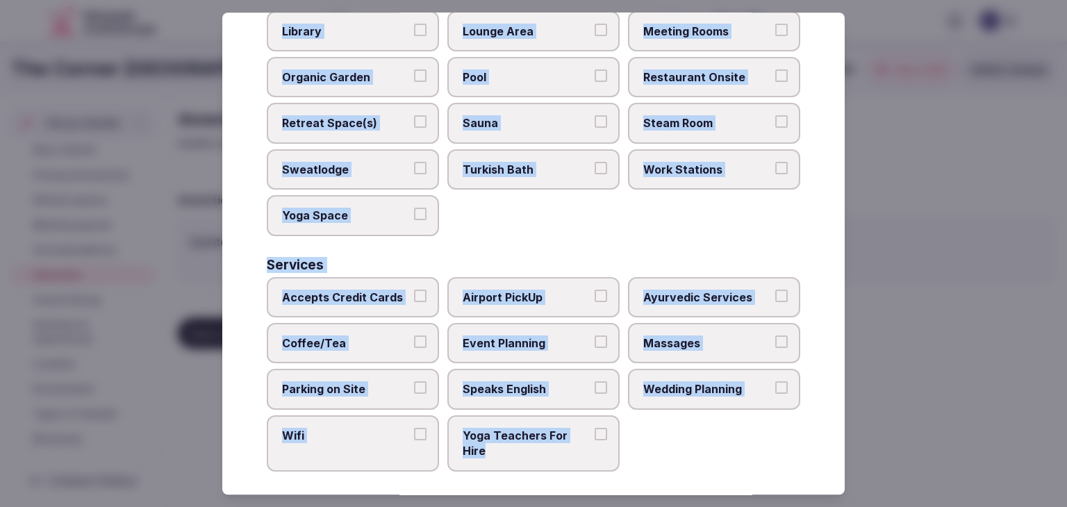
drag, startPoint x: 269, startPoint y: 92, endPoint x: 575, endPoint y: 467, distance: 483.1
click at [575, 467] on div "Select your venue amenities Choose all applicable amenities offered. Activities…" at bounding box center [533, 253] width 622 height 482
copy div "Choose all applicable amenities offered. Activities Bicycles Camping Allowed On…"
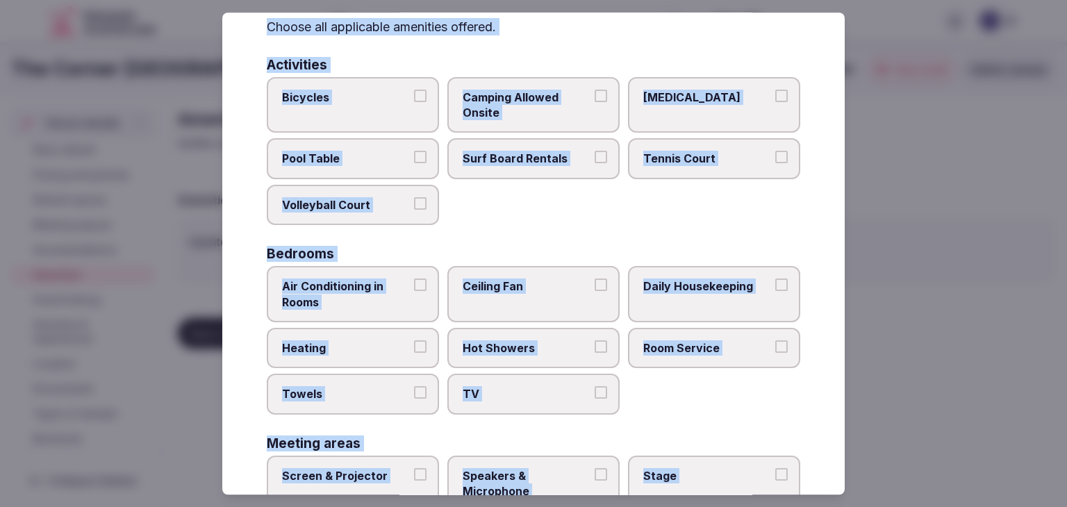
scroll to position [0, 0]
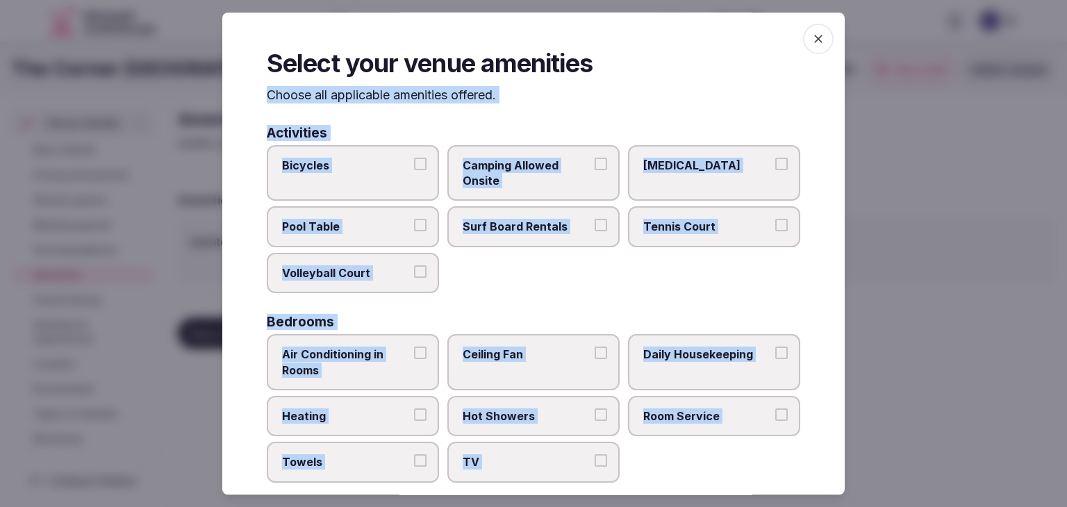
click at [367, 361] on span "Air Conditioning in Rooms" at bounding box center [346, 361] width 128 height 31
click at [414, 359] on button "Air Conditioning in Rooms" at bounding box center [420, 352] width 12 height 12
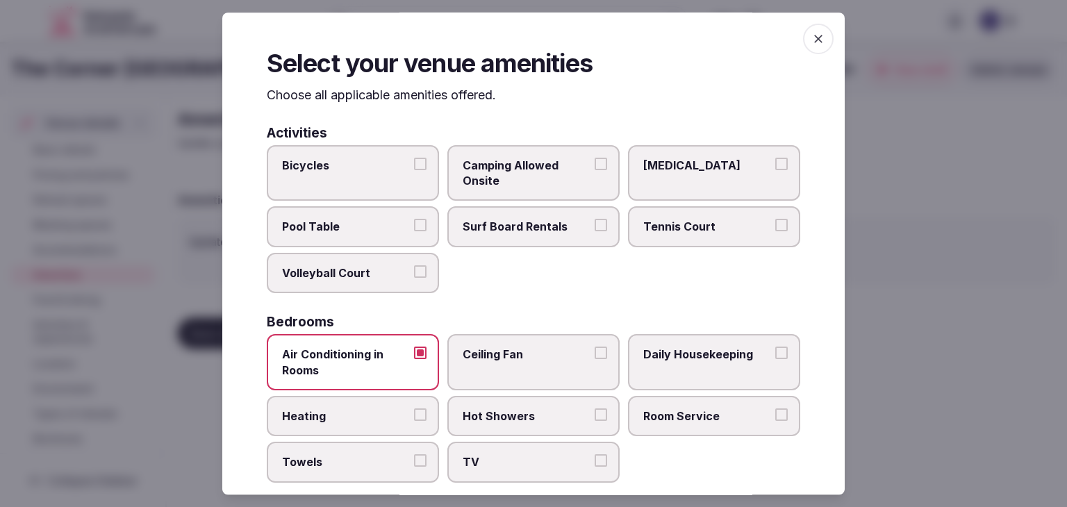
click at [362, 417] on span "Heating" at bounding box center [346, 415] width 128 height 15
click at [414, 417] on button "Heating" at bounding box center [420, 414] width 12 height 12
click at [359, 451] on label "Towels" at bounding box center [353, 462] width 172 height 40
click at [414, 455] on button "Towels" at bounding box center [420, 461] width 12 height 12
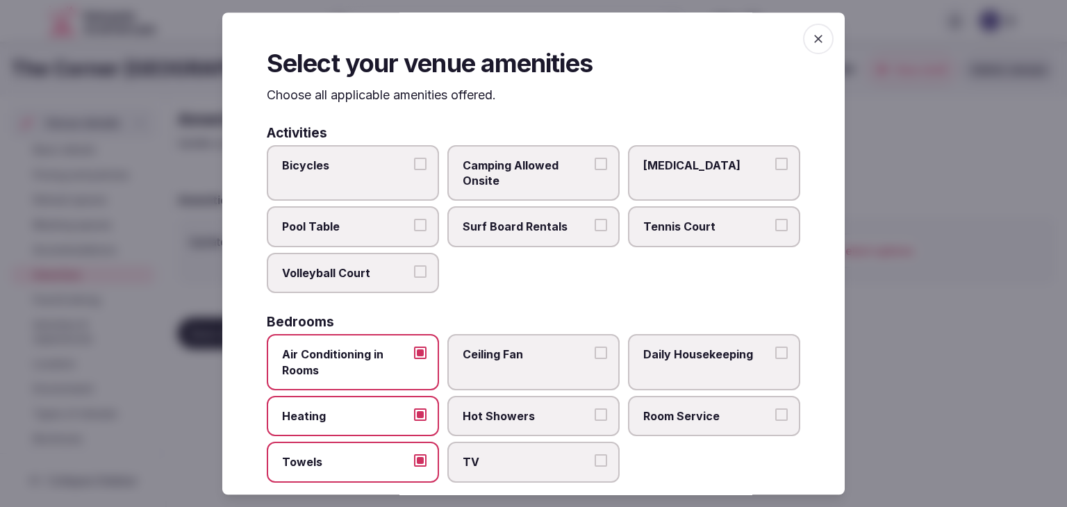
click at [514, 455] on span "TV" at bounding box center [526, 462] width 128 height 15
click at [594, 455] on button "TV" at bounding box center [600, 461] width 12 height 12
click at [518, 403] on label "Hot Showers" at bounding box center [533, 416] width 172 height 40
click at [594, 408] on button "Hot Showers" at bounding box center [600, 414] width 12 height 12
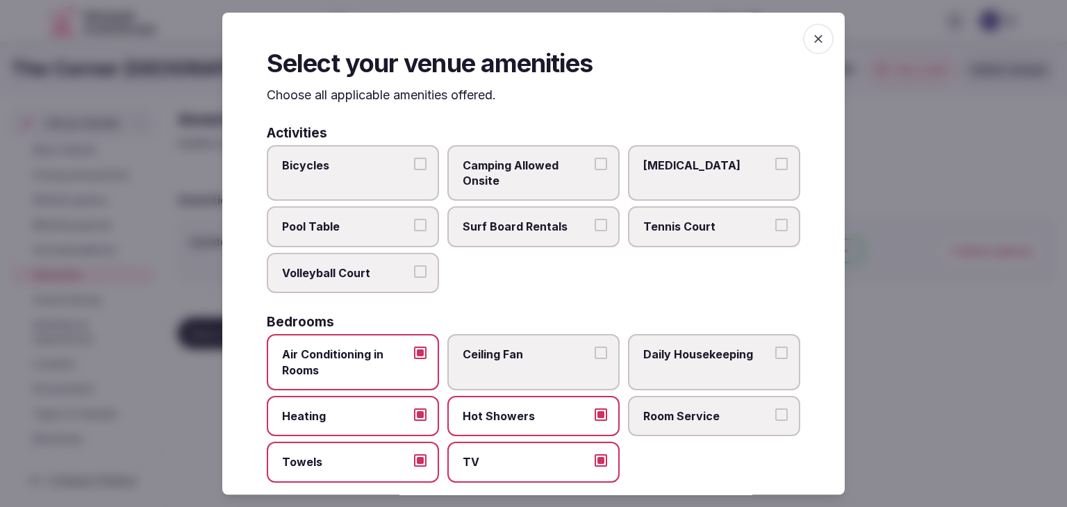
click at [678, 349] on span "Daily Housekeeping" at bounding box center [707, 353] width 128 height 15
click at [775, 349] on button "Daily Housekeeping" at bounding box center [781, 352] width 12 height 12
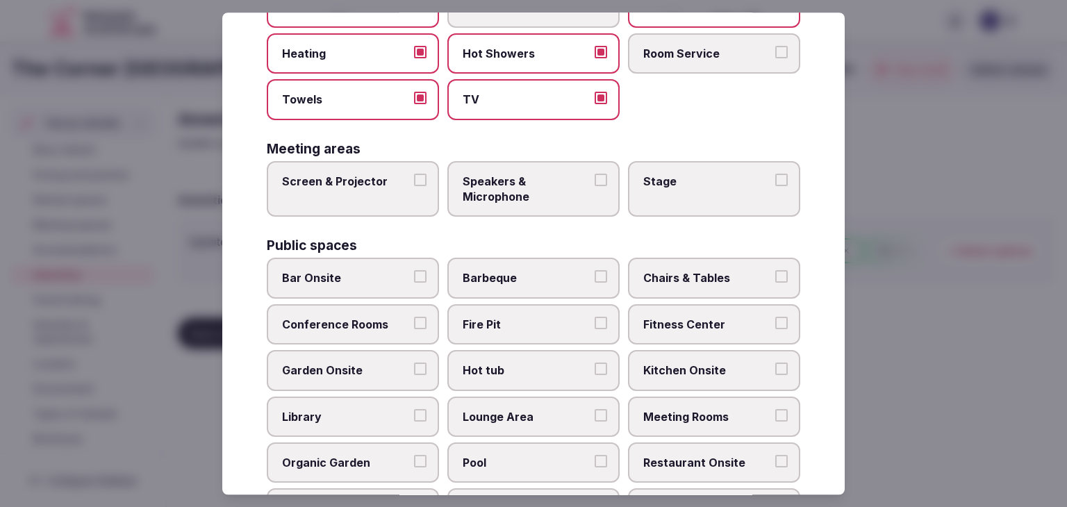
scroll to position [417, 0]
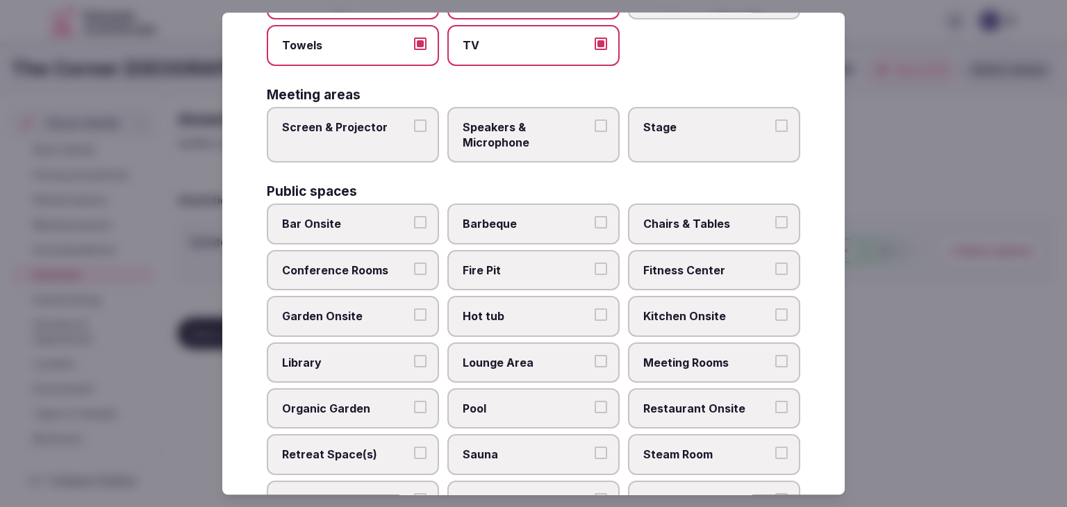
click at [715, 222] on span "Chairs & Tables" at bounding box center [707, 224] width 128 height 15
click at [775, 222] on button "Chairs & Tables" at bounding box center [781, 223] width 12 height 12
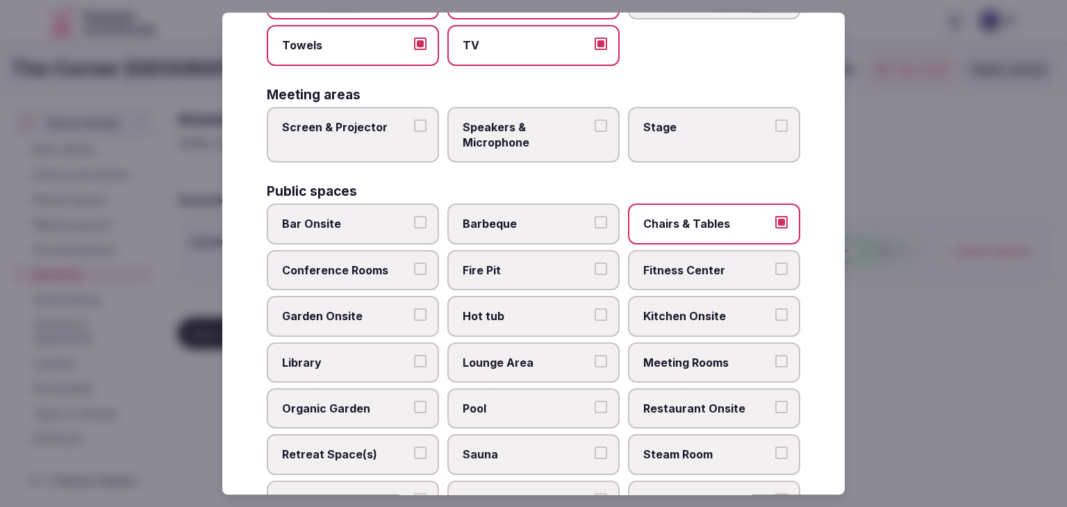
click at [705, 370] on label "Meeting Rooms" at bounding box center [714, 362] width 172 height 40
click at [775, 367] on button "Meeting Rooms" at bounding box center [781, 361] width 12 height 12
click at [700, 401] on span "Restaurant Onsite" at bounding box center [707, 408] width 128 height 15
click at [775, 401] on button "Restaurant Onsite" at bounding box center [781, 407] width 12 height 12
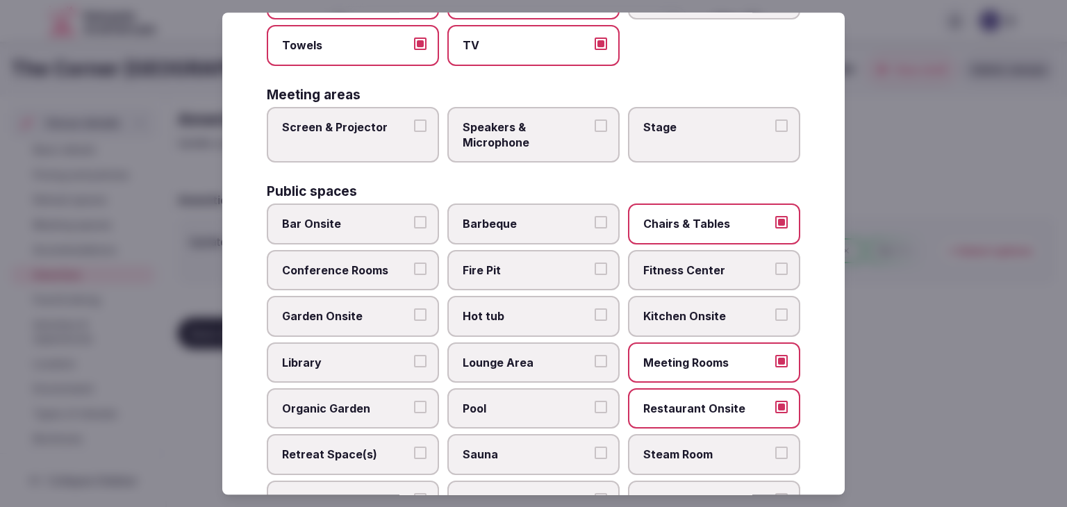
click at [358, 262] on span "Conference Rooms" at bounding box center [346, 269] width 128 height 15
click at [414, 262] on button "Conference Rooms" at bounding box center [420, 268] width 12 height 12
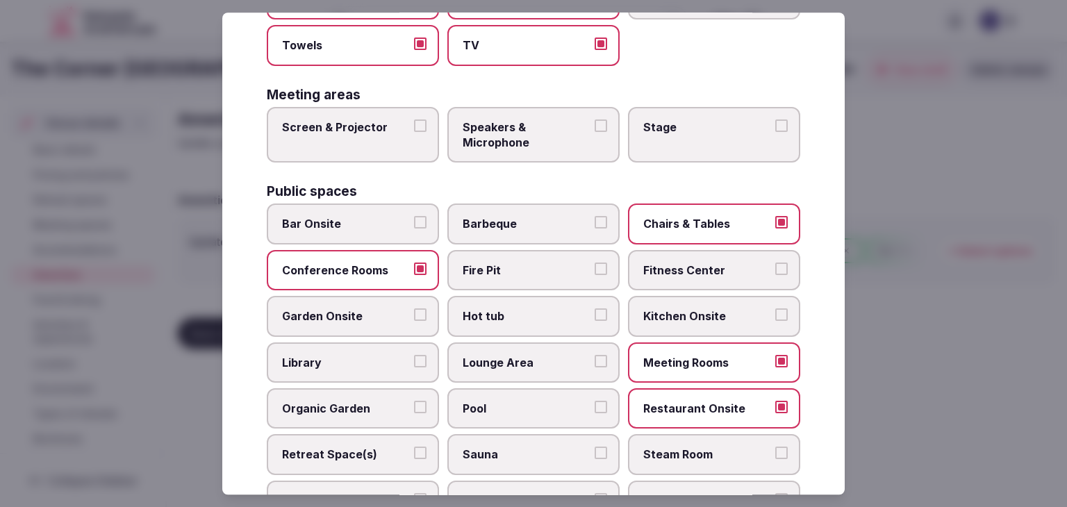
click at [400, 224] on span "Bar Onsite" at bounding box center [346, 224] width 128 height 15
click at [414, 224] on button "Bar Onsite" at bounding box center [420, 223] width 12 height 12
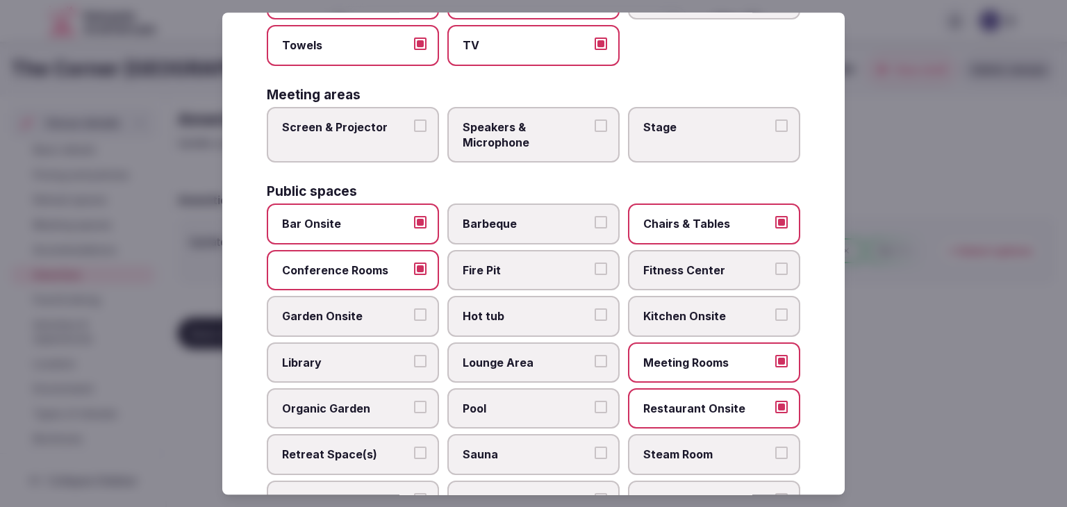
click at [501, 388] on label "Pool" at bounding box center [533, 408] width 172 height 40
click at [594, 401] on button "Pool" at bounding box center [600, 407] width 12 height 12
click at [506, 365] on label "Lounge Area" at bounding box center [533, 362] width 172 height 40
click at [594, 365] on button "Lounge Area" at bounding box center [600, 361] width 12 height 12
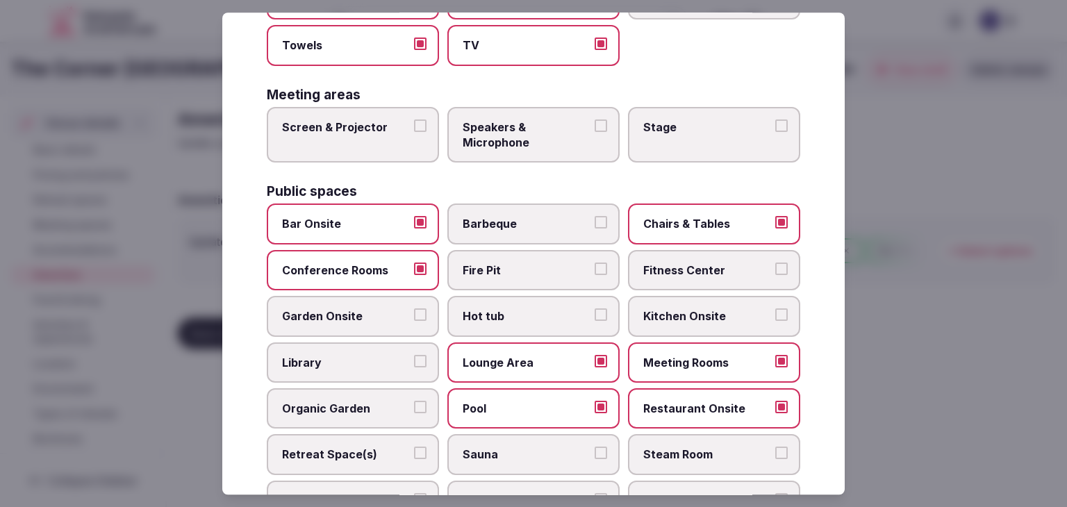
click at [506, 401] on span "Pool" at bounding box center [526, 408] width 128 height 15
click at [594, 401] on button "Pool" at bounding box center [600, 407] width 12 height 12
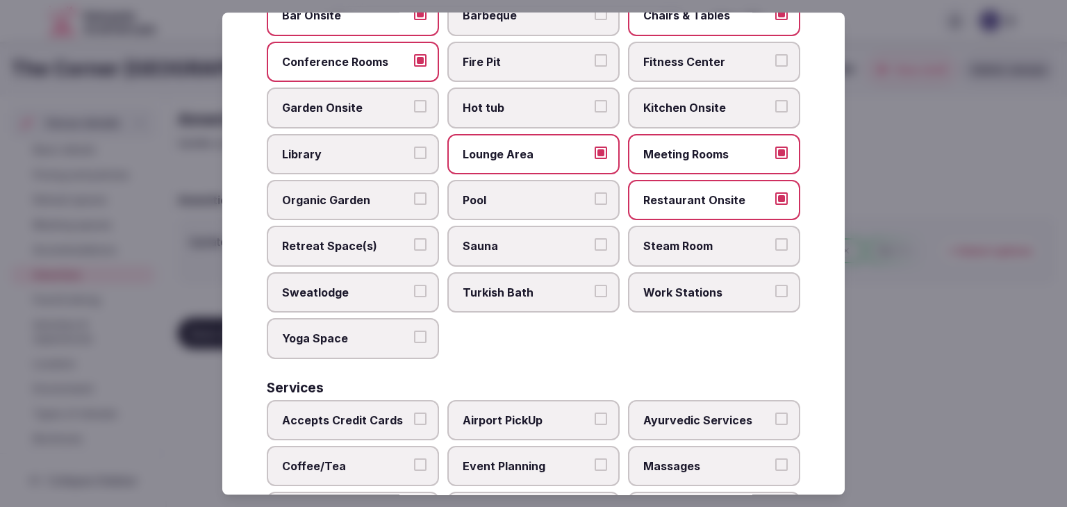
click at [686, 290] on span "Work Stations" at bounding box center [707, 292] width 128 height 15
click at [775, 290] on button "Work Stations" at bounding box center [781, 291] width 12 height 12
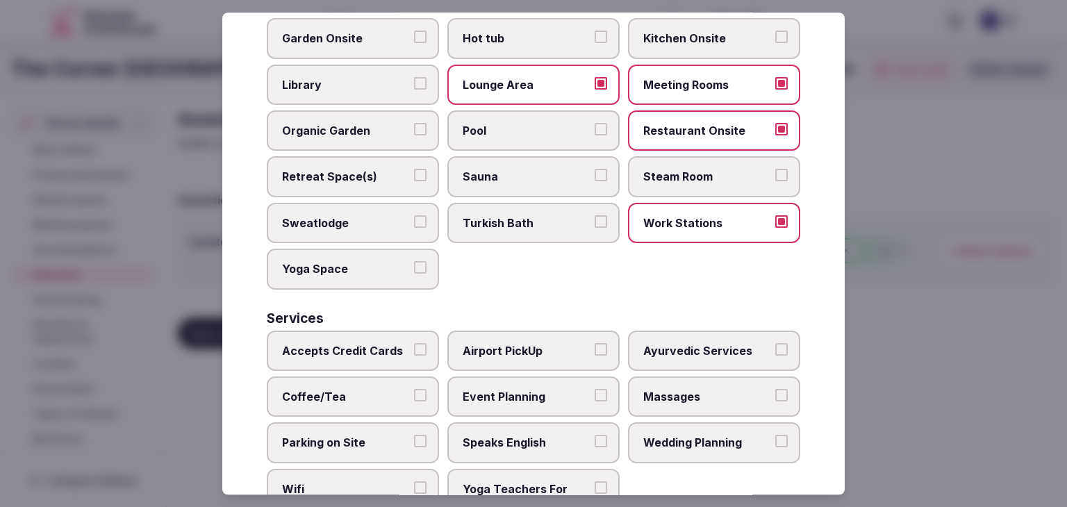
scroll to position [748, 0]
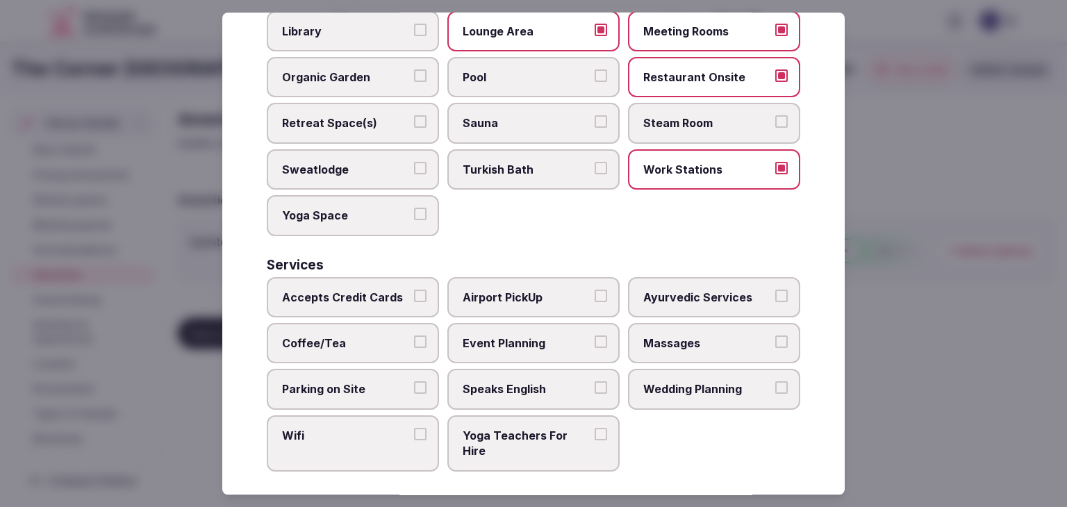
drag, startPoint x: 362, startPoint y: 282, endPoint x: 362, endPoint y: 308, distance: 25.7
click at [362, 290] on span "Accepts Credit Cards" at bounding box center [346, 297] width 128 height 15
click at [414, 290] on button "Accepts Credit Cards" at bounding box center [420, 296] width 12 height 12
click at [356, 335] on span "Coffee/Tea" at bounding box center [346, 342] width 128 height 15
click at [414, 335] on button "Coffee/Tea" at bounding box center [420, 341] width 12 height 12
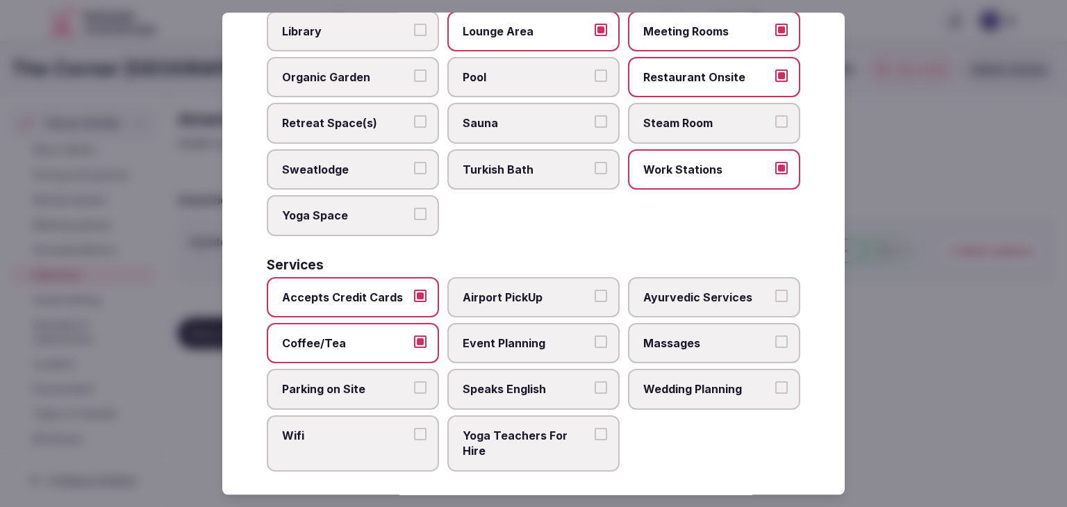
click at [351, 428] on span "Wifi" at bounding box center [346, 435] width 128 height 15
click at [414, 428] on button "Wifi" at bounding box center [420, 434] width 12 height 12
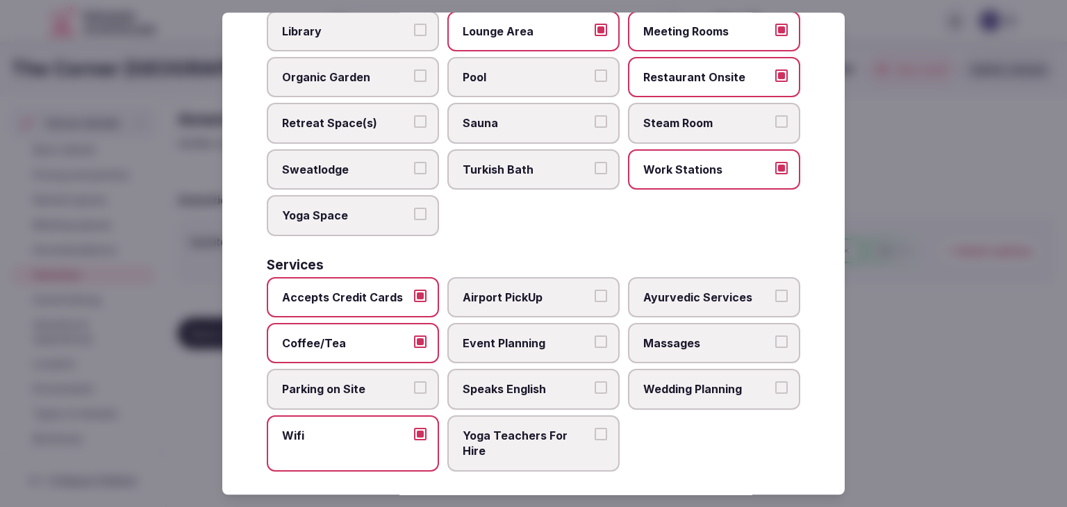
drag, startPoint x: 323, startPoint y: 381, endPoint x: 458, endPoint y: 374, distance: 135.5
click at [327, 382] on span "Parking on Site" at bounding box center [346, 389] width 128 height 15
drag, startPoint x: 471, startPoint y: 371, endPoint x: 480, endPoint y: 373, distance: 8.4
click at [472, 382] on span "Speaks English" at bounding box center [526, 389] width 128 height 15
click at [594, 382] on button "Speaks English" at bounding box center [600, 388] width 12 height 12
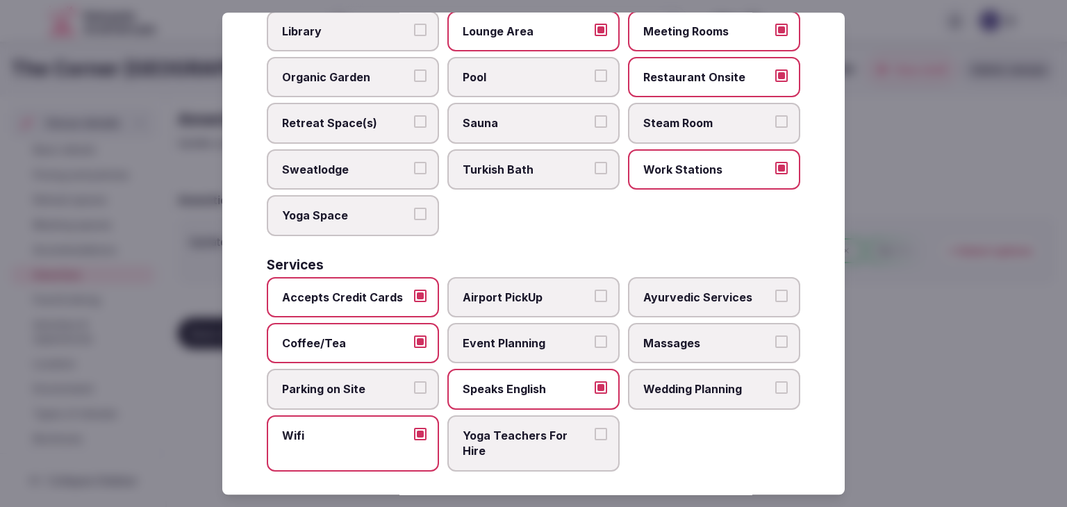
click at [406, 378] on label "Parking on Site" at bounding box center [353, 389] width 172 height 40
click at [414, 382] on button "Parking on Site" at bounding box center [420, 388] width 12 height 12
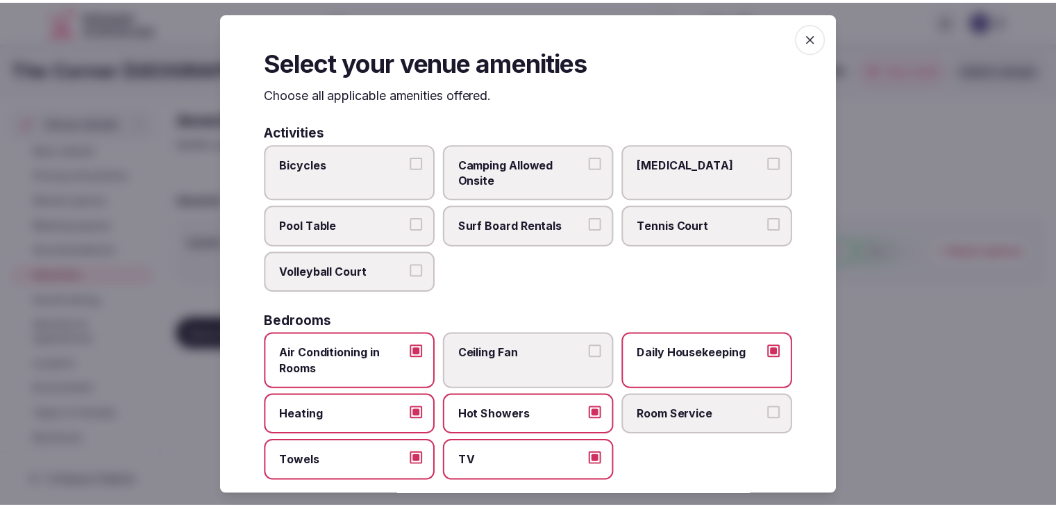
scroll to position [0, 0]
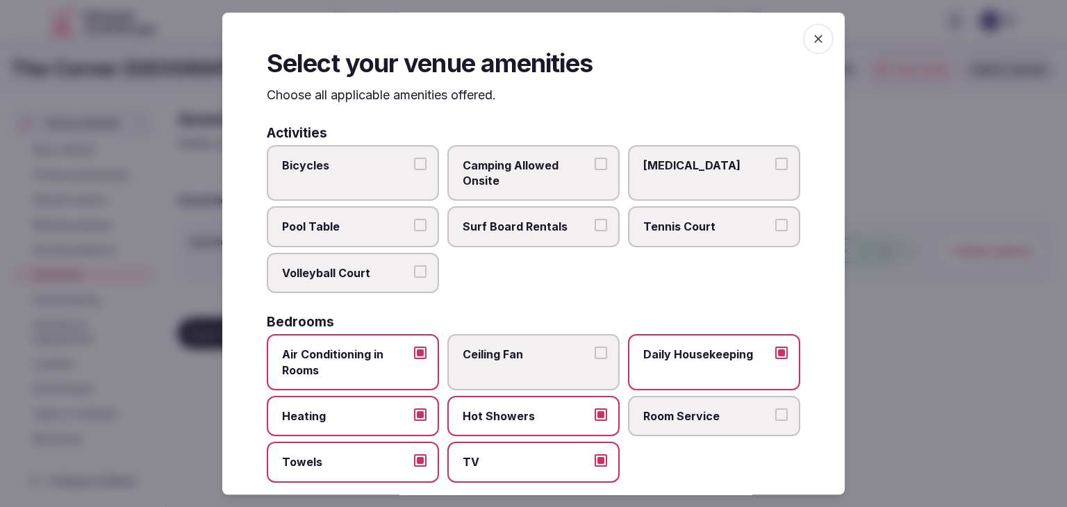
click at [803, 35] on span "button" at bounding box center [818, 39] width 31 height 31
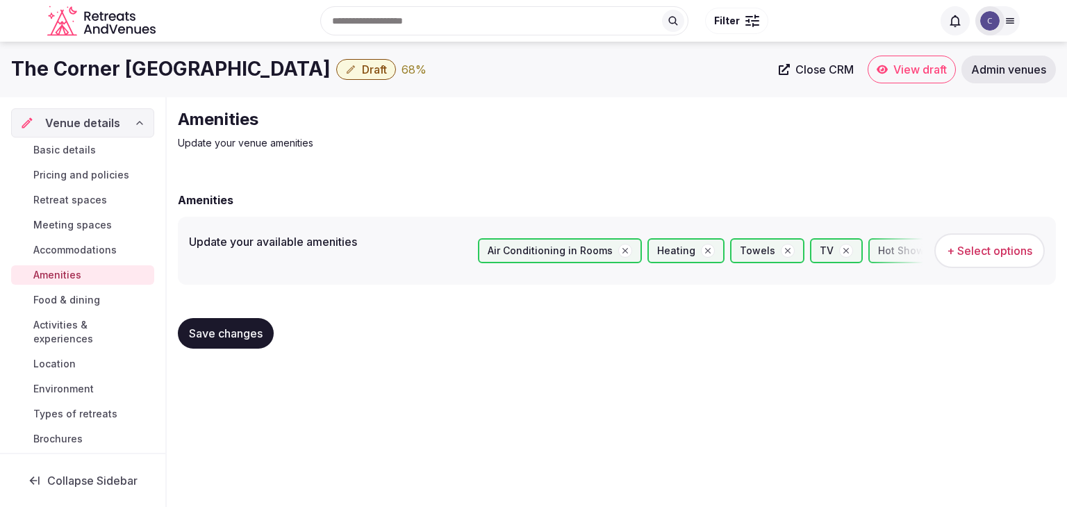
click at [244, 331] on span "Save changes" at bounding box center [226, 333] width 74 height 14
click at [67, 298] on span "Food & dining" at bounding box center [66, 300] width 67 height 14
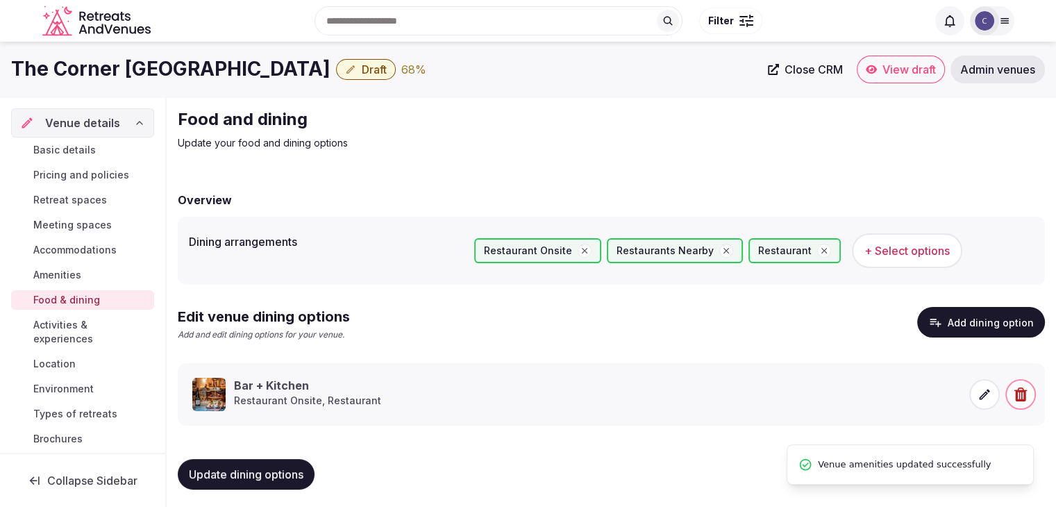
click at [74, 328] on span "Activities & experiences" at bounding box center [90, 332] width 115 height 28
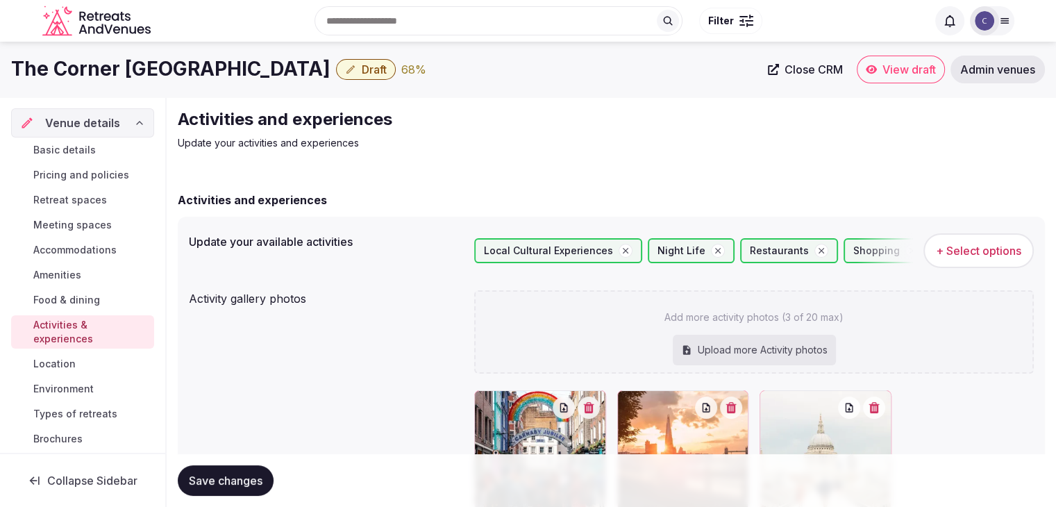
click at [87, 363] on link "Location" at bounding box center [82, 363] width 143 height 19
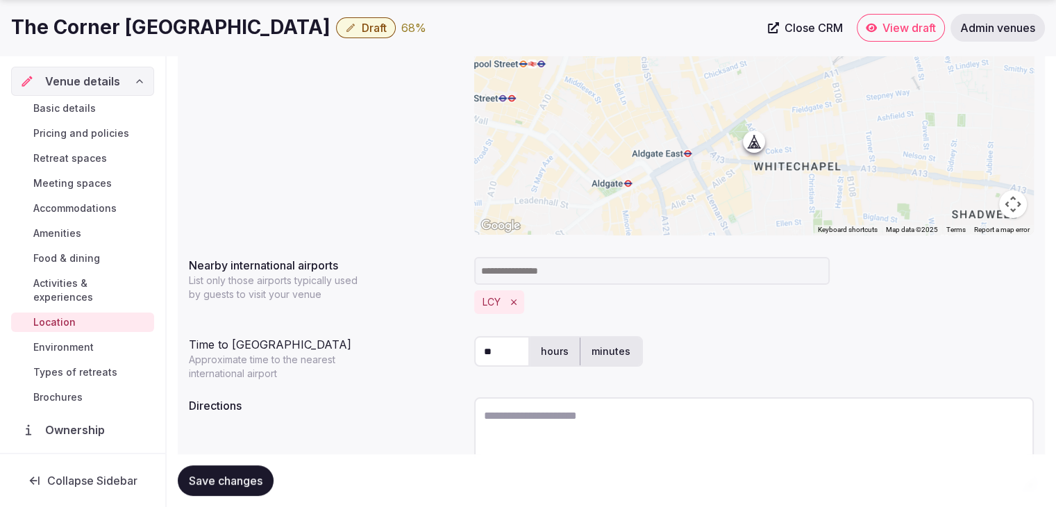
scroll to position [335, 0]
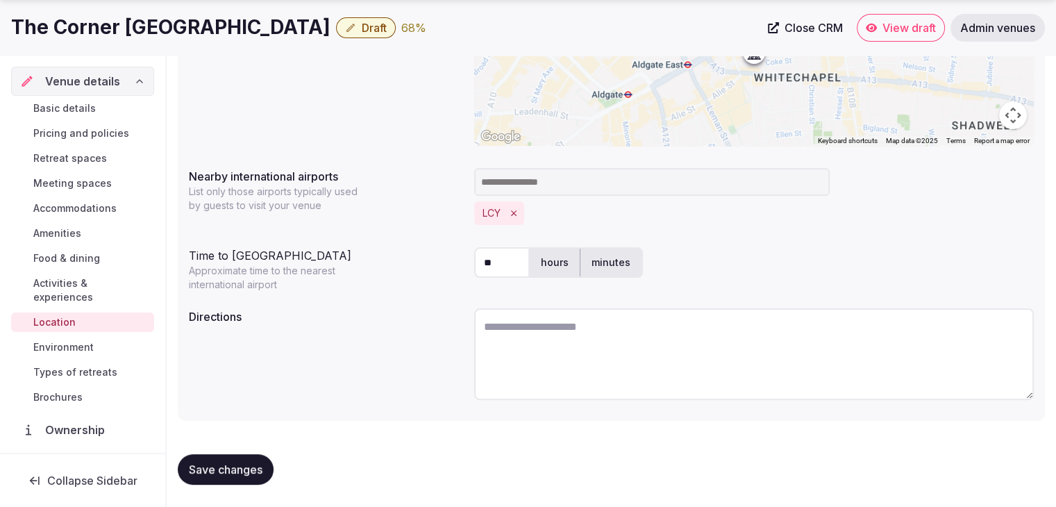
click at [74, 353] on link "Environment" at bounding box center [82, 346] width 143 height 19
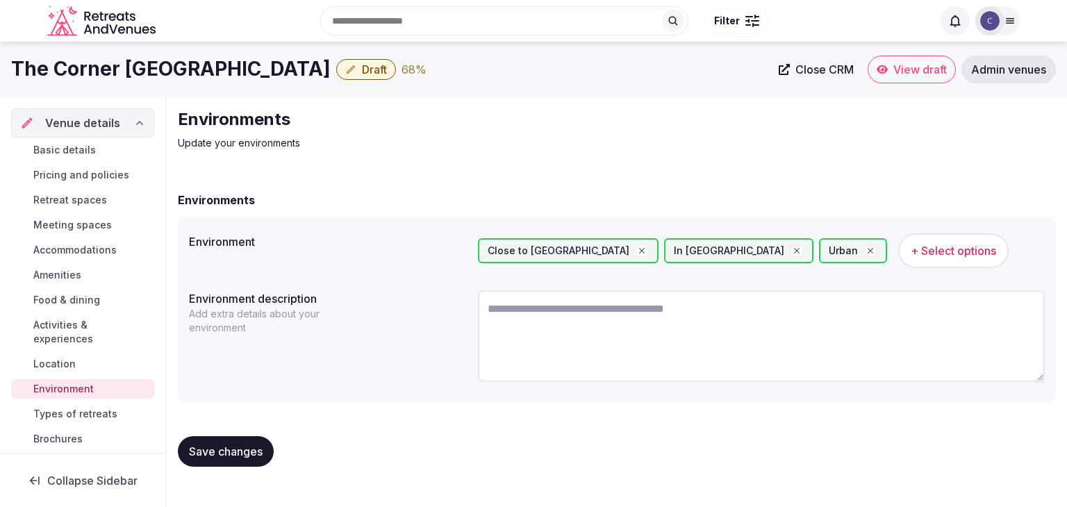
click at [630, 345] on textarea at bounding box center [761, 336] width 567 height 92
paste textarea "**********"
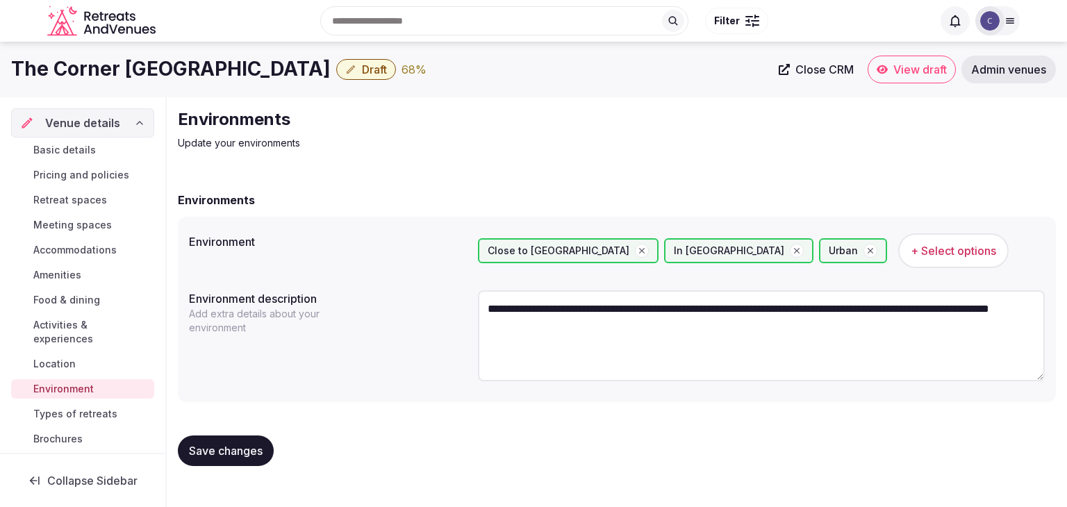
type textarea "**********"
click at [265, 447] on button "Save changes" at bounding box center [226, 450] width 96 height 31
click at [362, 67] on span "Draft" at bounding box center [374, 69] width 25 height 14
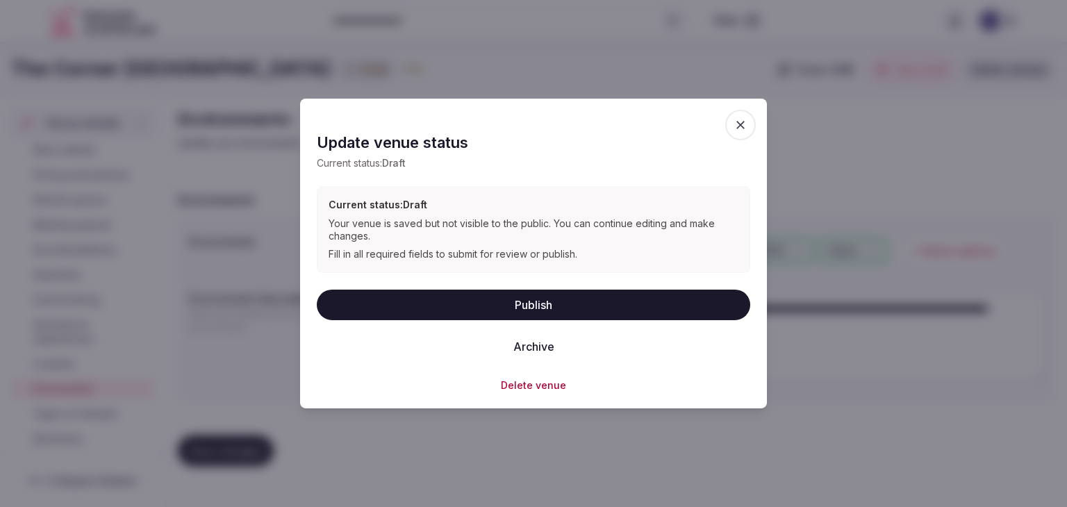
click at [638, 306] on button "Publish" at bounding box center [533, 304] width 433 height 31
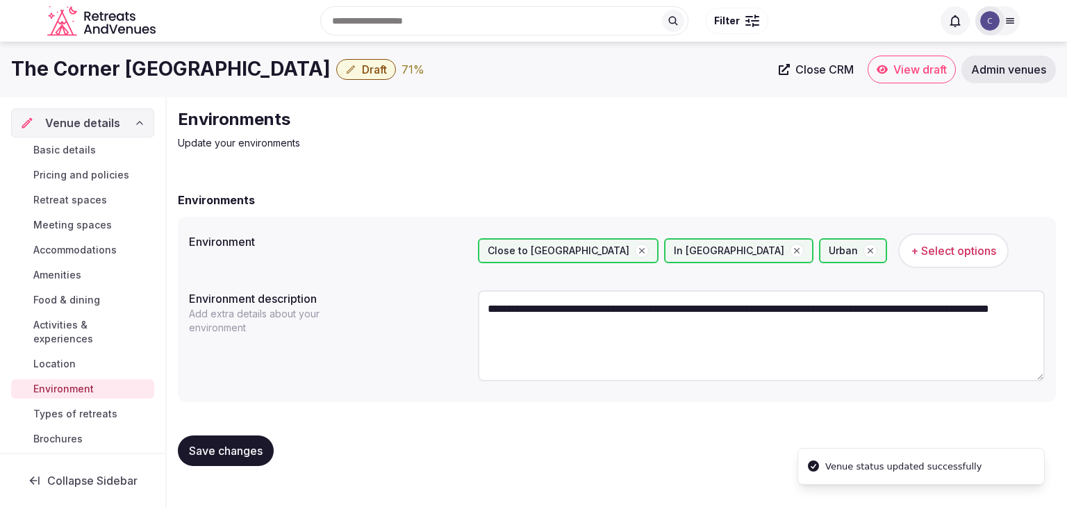
click at [175, 67] on h1 "The Corner [GEOGRAPHIC_DATA]" at bounding box center [170, 69] width 319 height 27
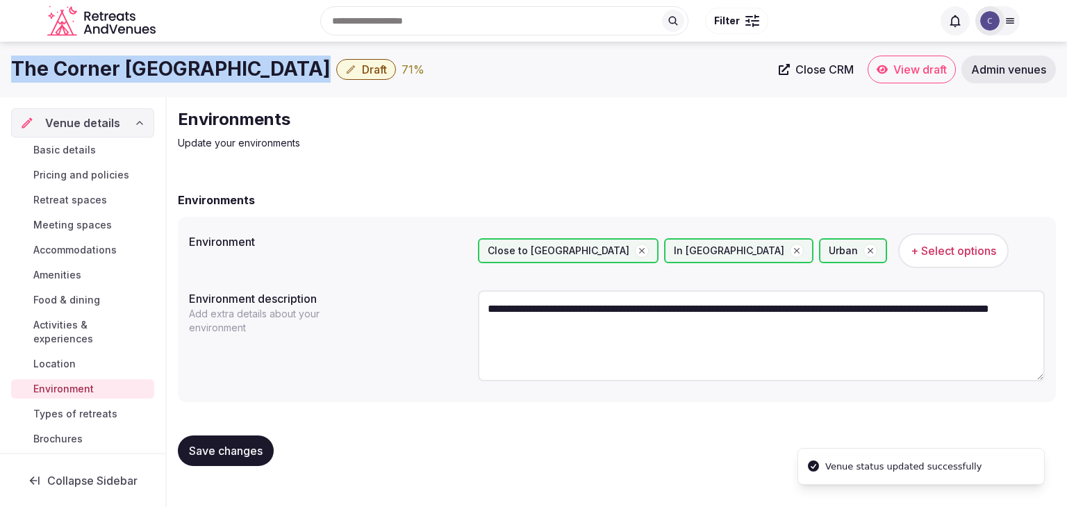
click at [175, 67] on h1 "The Corner [GEOGRAPHIC_DATA]" at bounding box center [170, 69] width 319 height 27
copy div "The Corner [GEOGRAPHIC_DATA]"
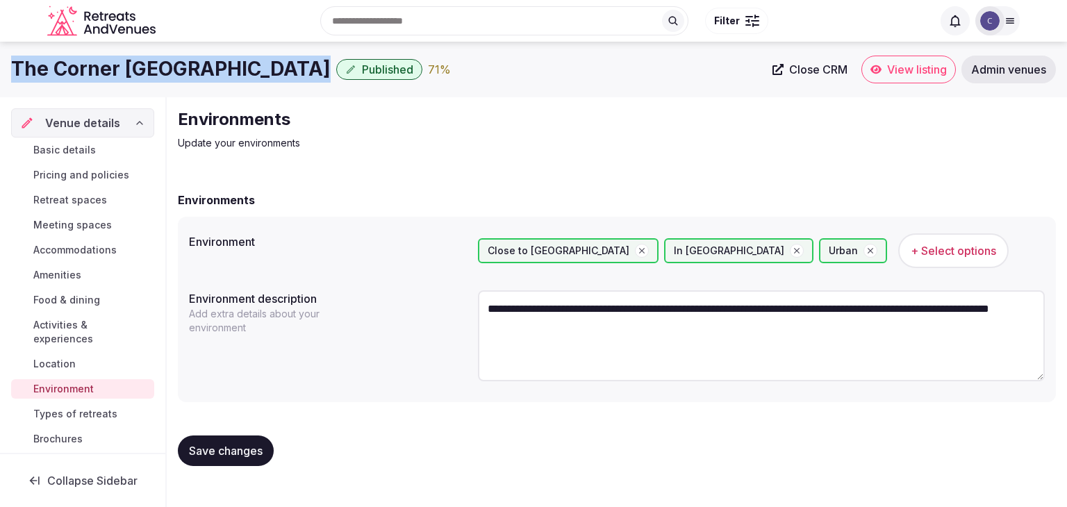
drag, startPoint x: 108, startPoint y: 151, endPoint x: 109, endPoint y: 158, distance: 7.0
click at [108, 151] on link "Basic details" at bounding box center [82, 149] width 143 height 19
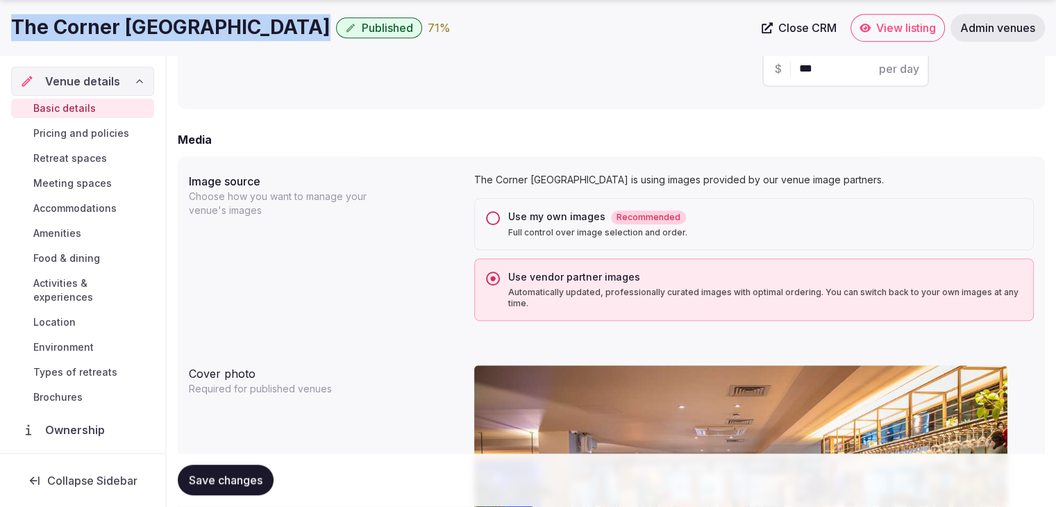
scroll to position [1319, 0]
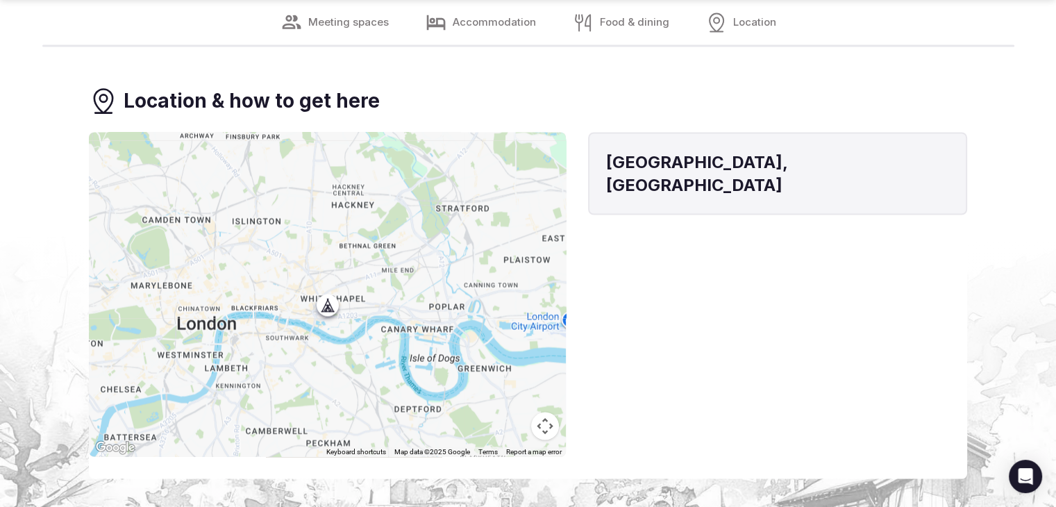
scroll to position [2708, 0]
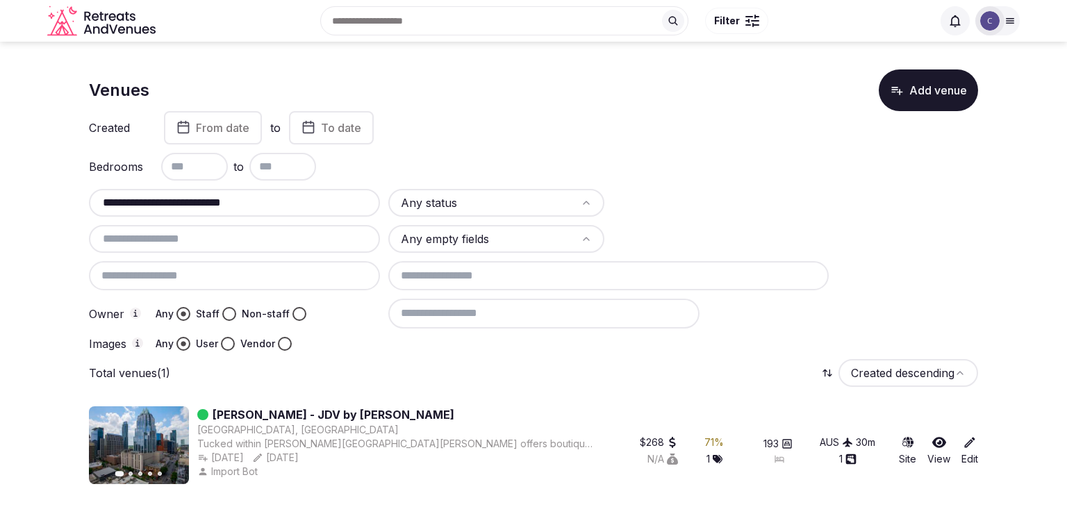
click at [310, 201] on input "**********" at bounding box center [234, 202] width 280 height 17
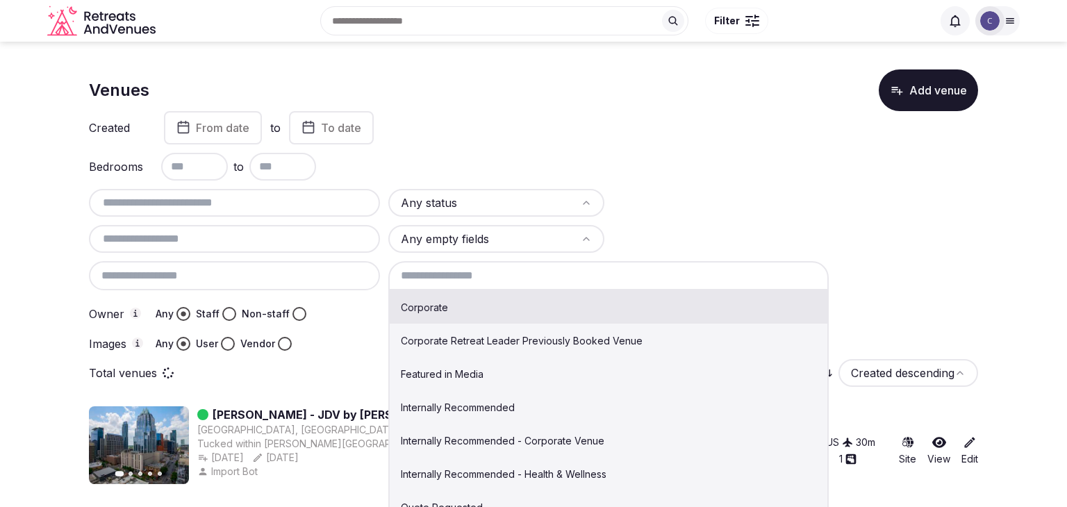
click at [486, 282] on input at bounding box center [608, 275] width 440 height 29
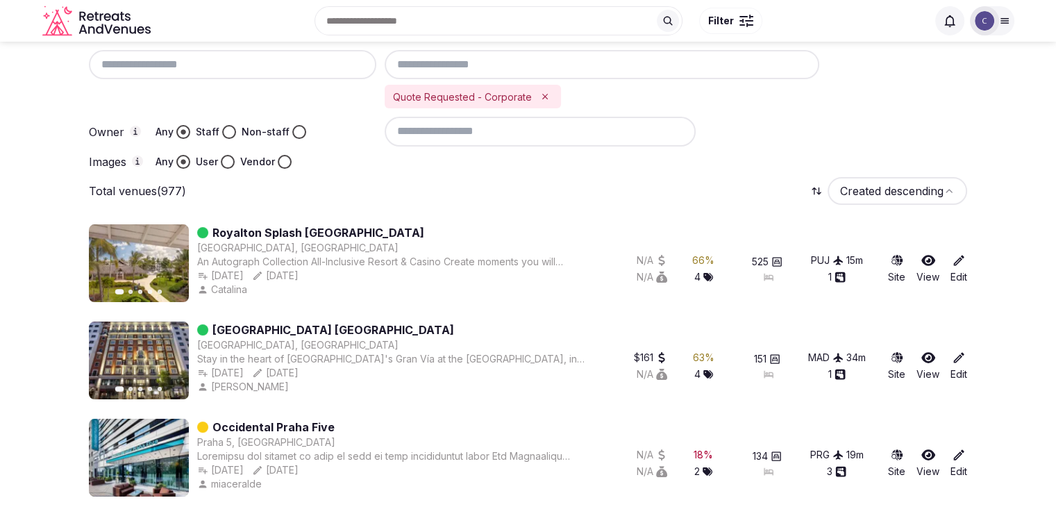
scroll to position [208, 0]
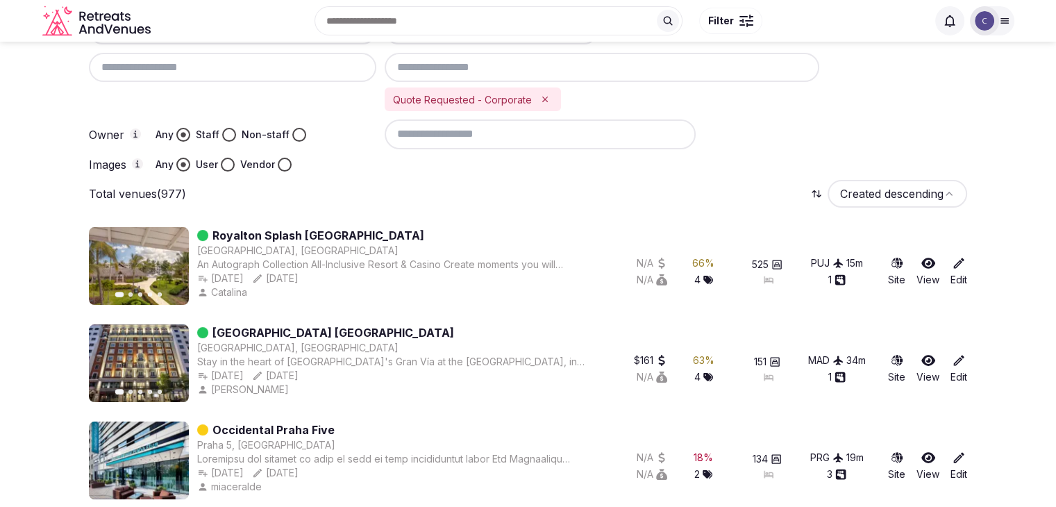
click at [285, 165] on button "Vendor" at bounding box center [285, 165] width 14 height 14
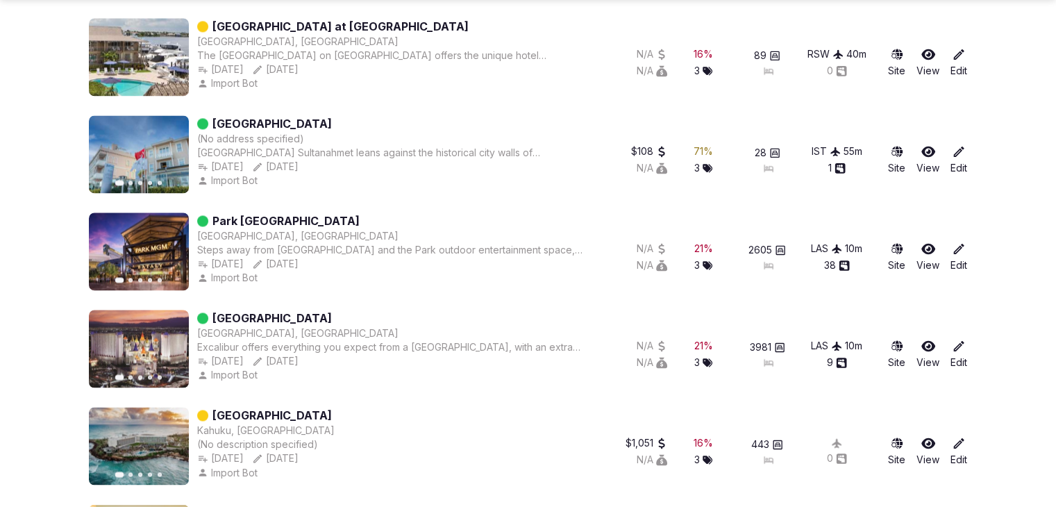
scroll to position [2222, 0]
